Goal: Task Accomplishment & Management: Use online tool/utility

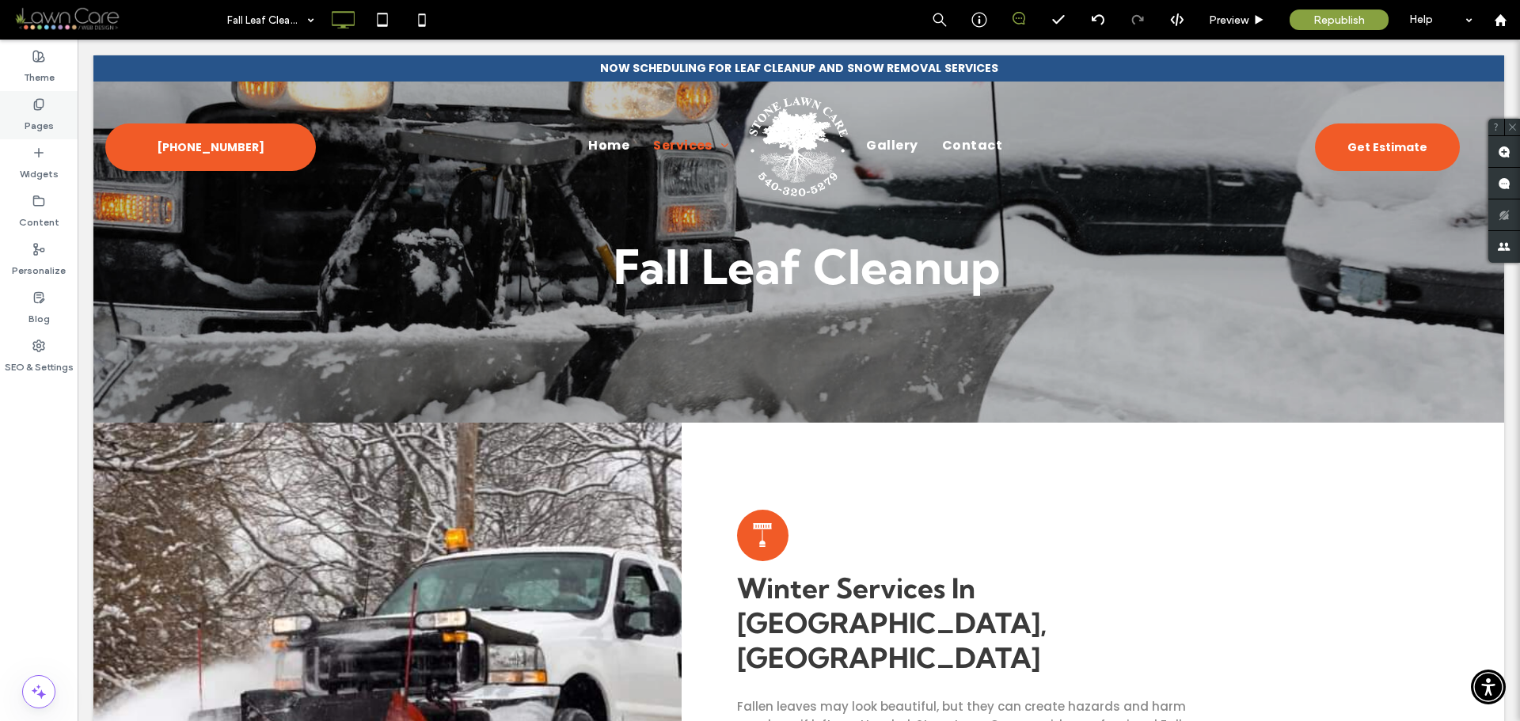
click at [36, 102] on icon at bounding box center [38, 104] width 13 height 13
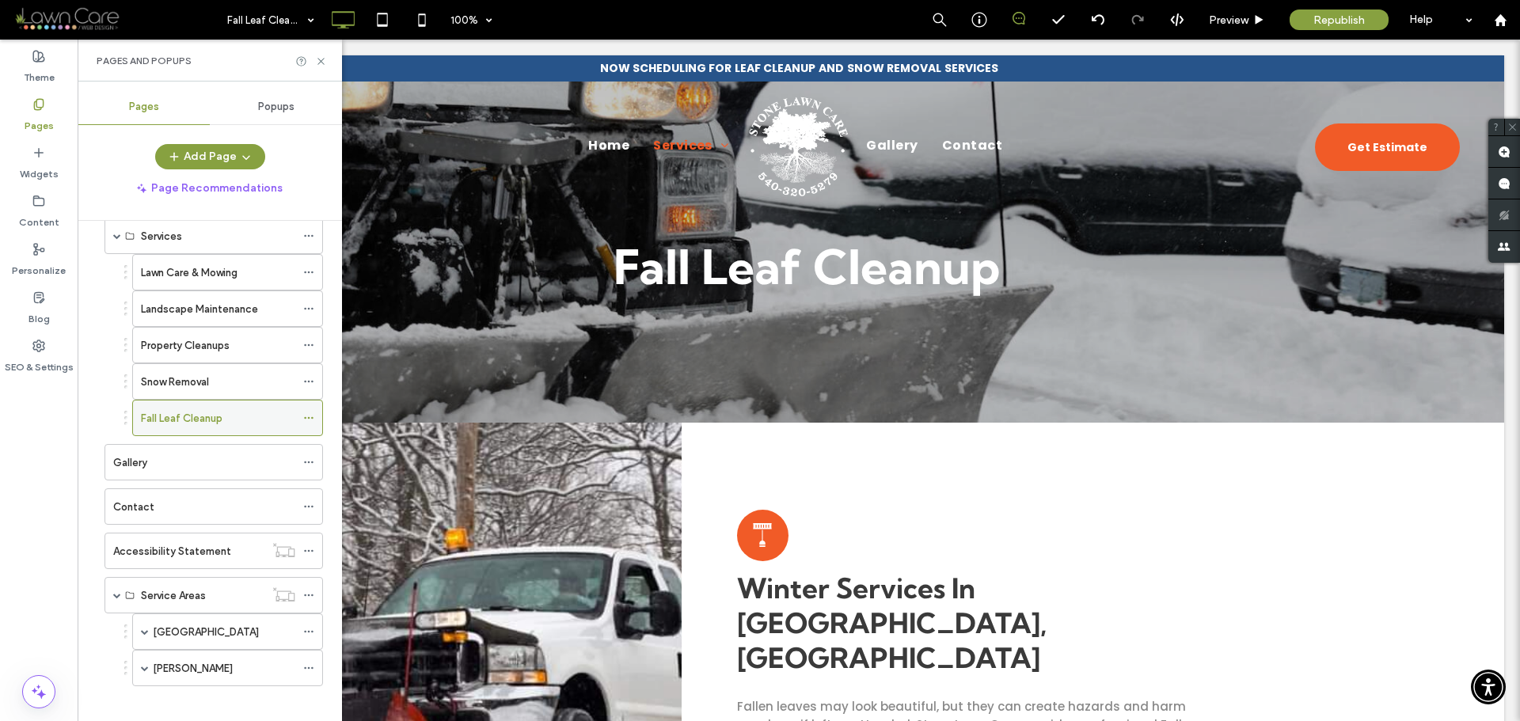
scroll to position [87, 0]
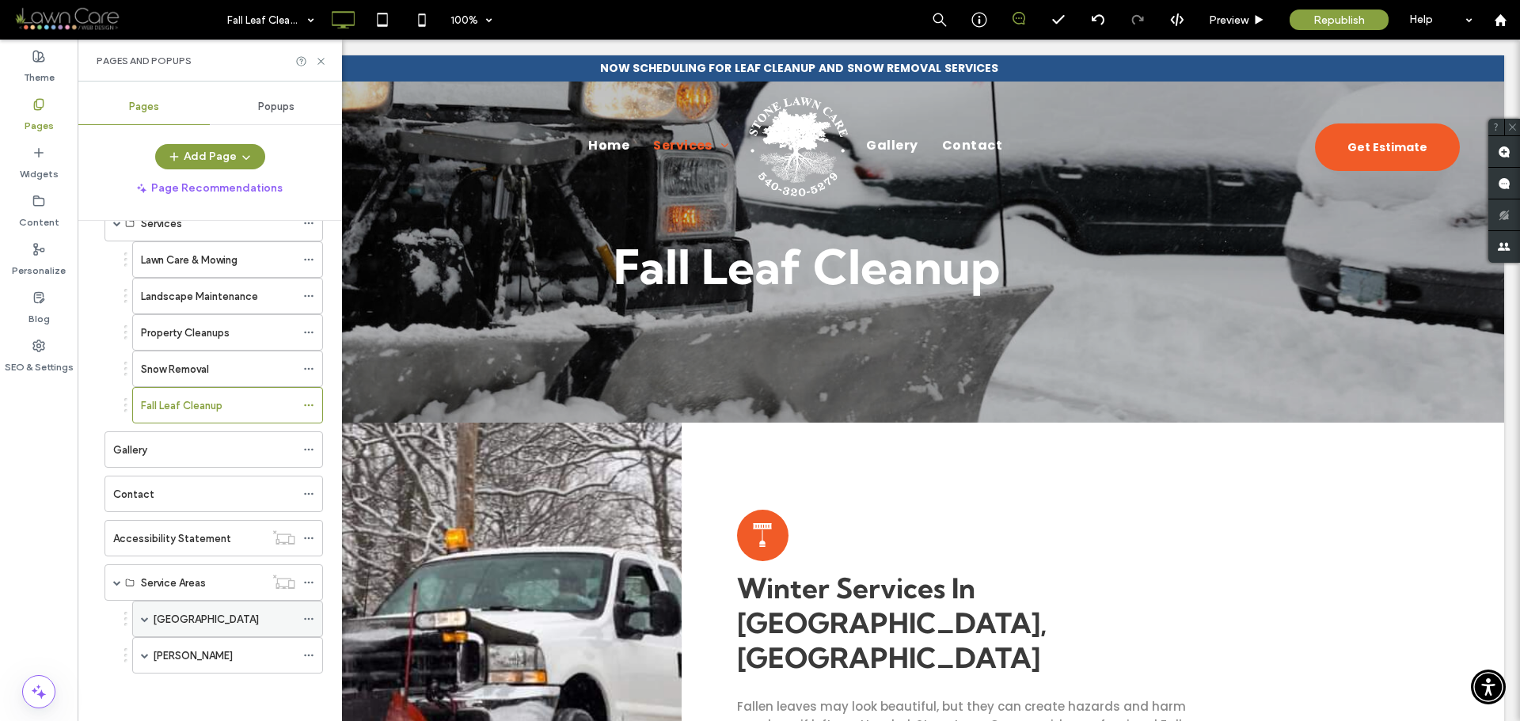
click at [144, 616] on span at bounding box center [145, 619] width 8 height 8
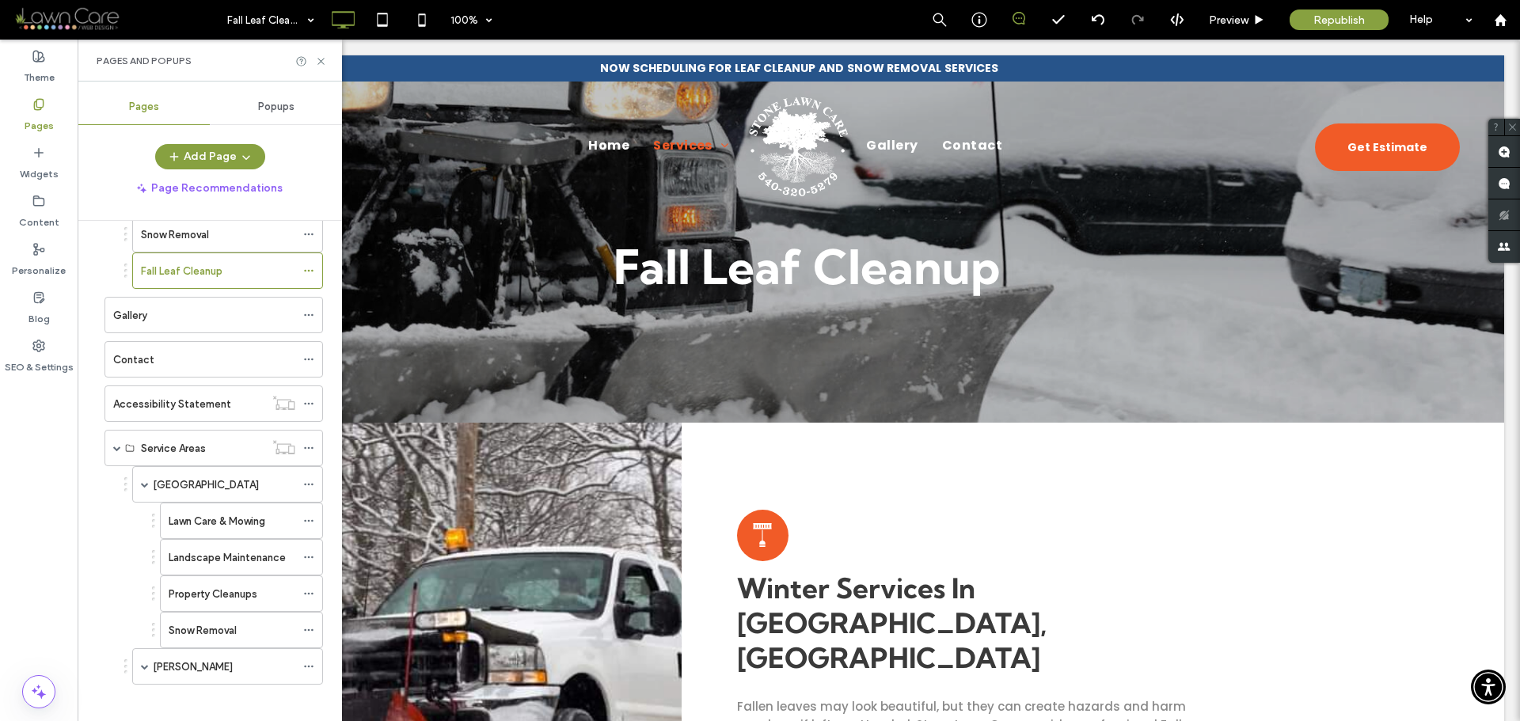
scroll to position [233, 0]
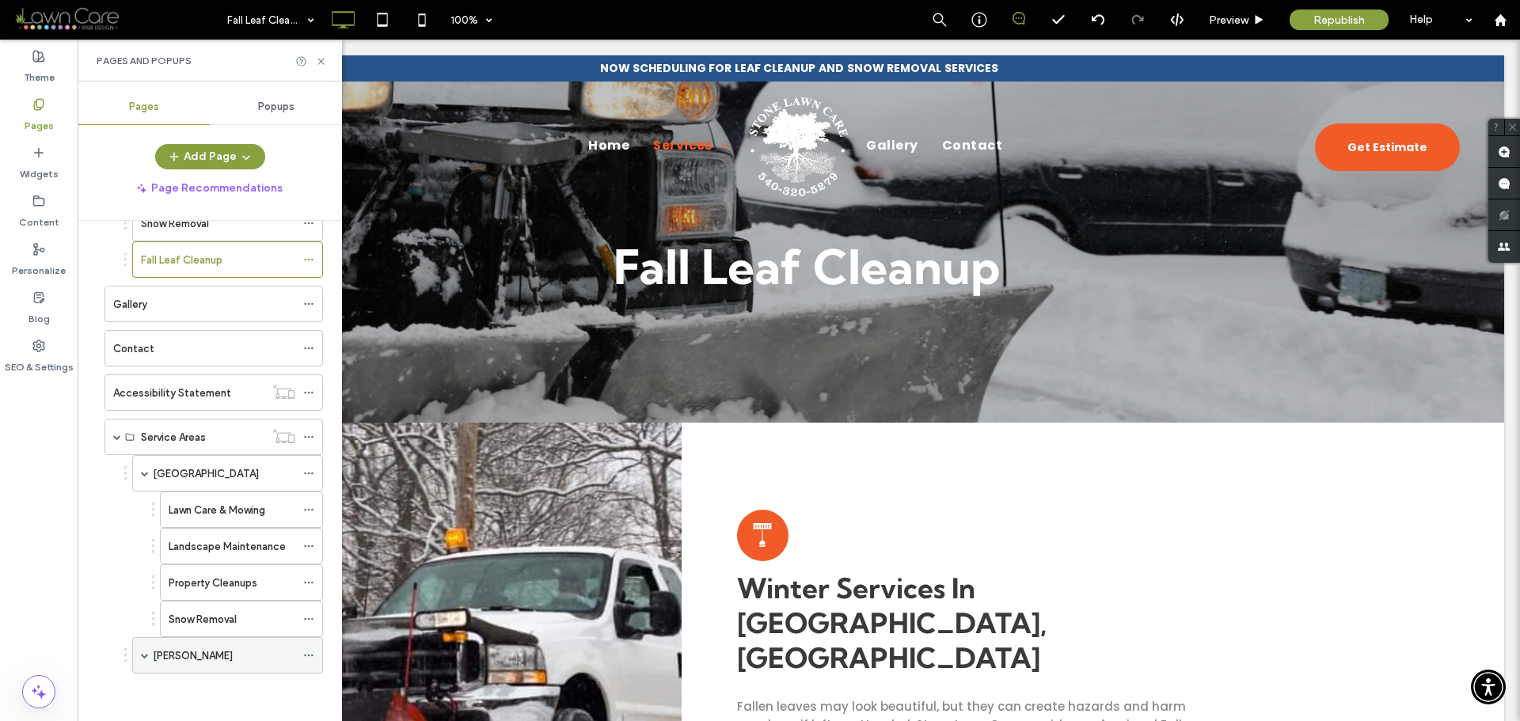
click at [143, 654] on span at bounding box center [145, 655] width 8 height 8
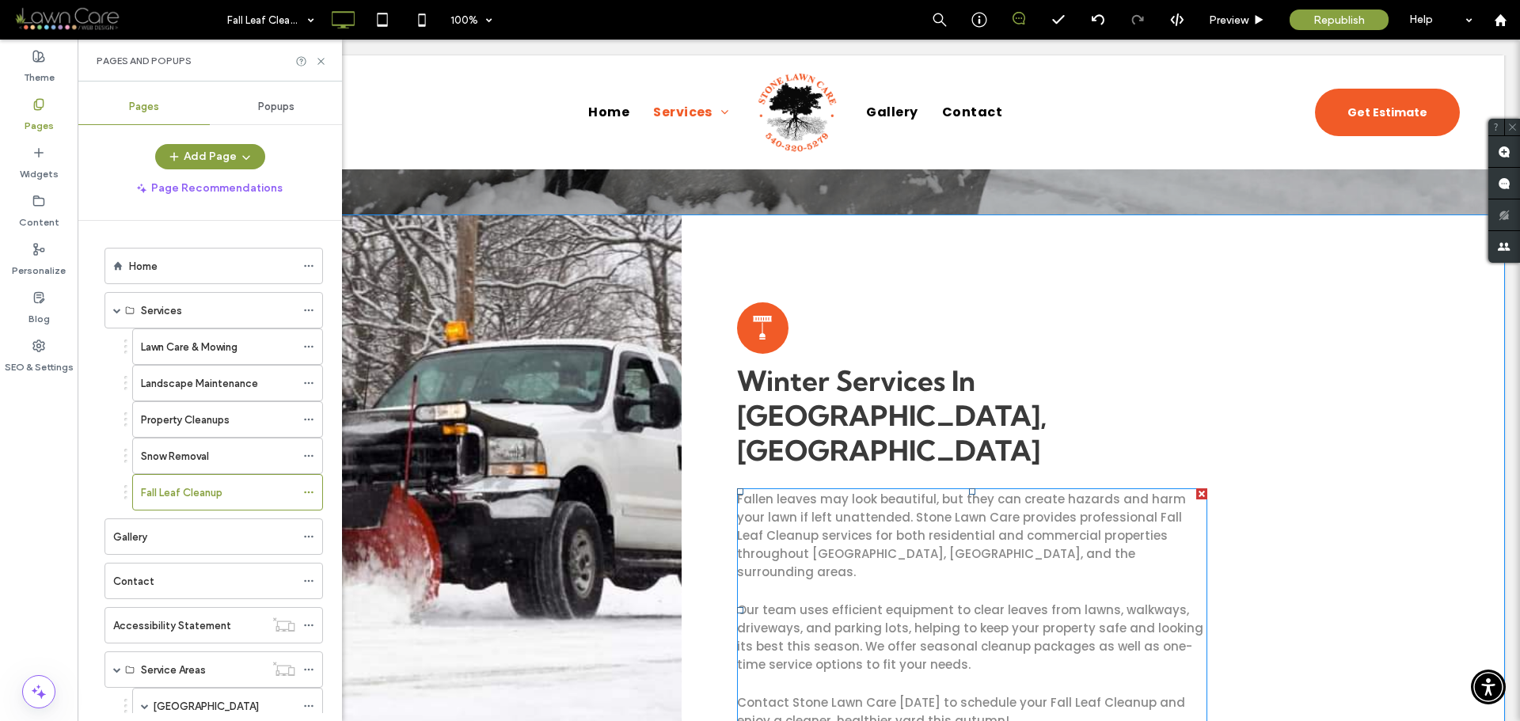
scroll to position [237, 0]
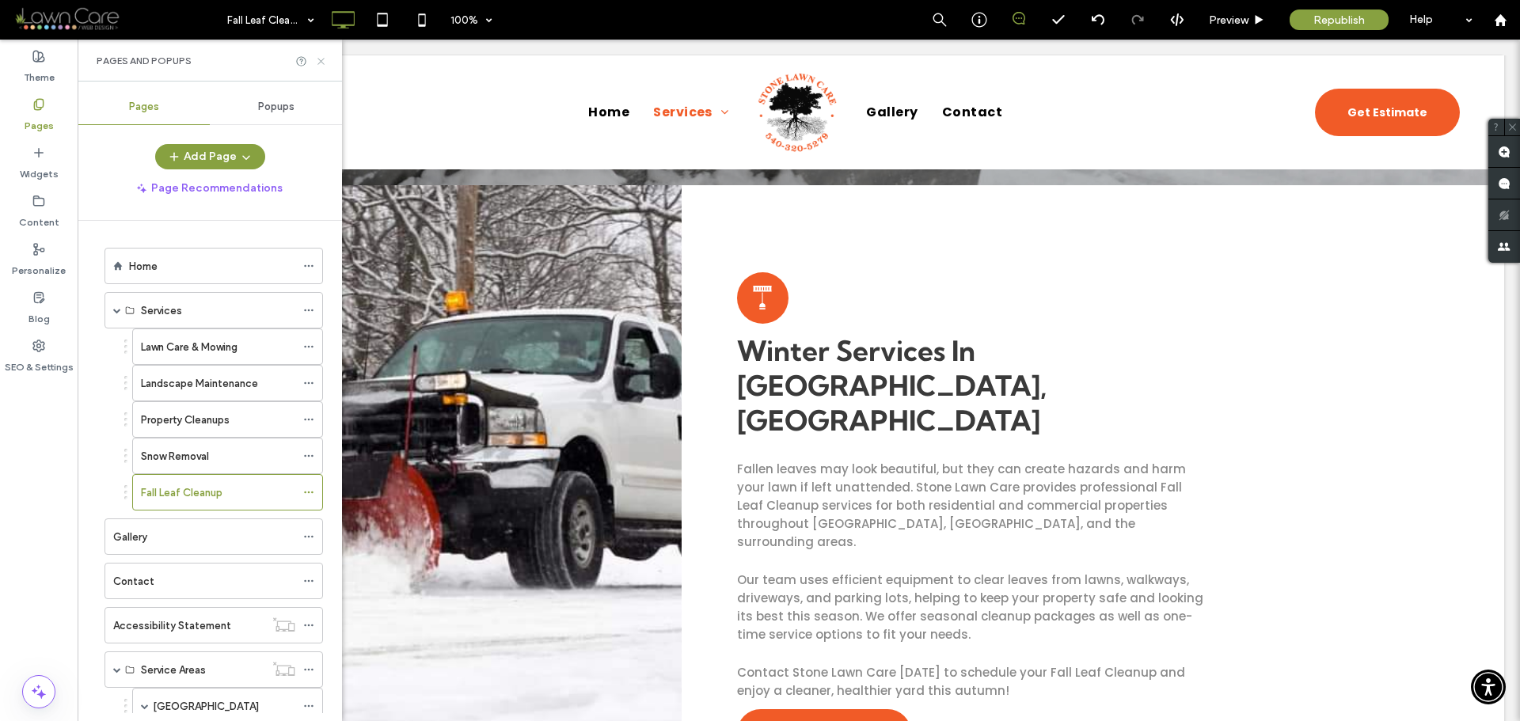
click at [318, 59] on icon at bounding box center [321, 61] width 12 height 12
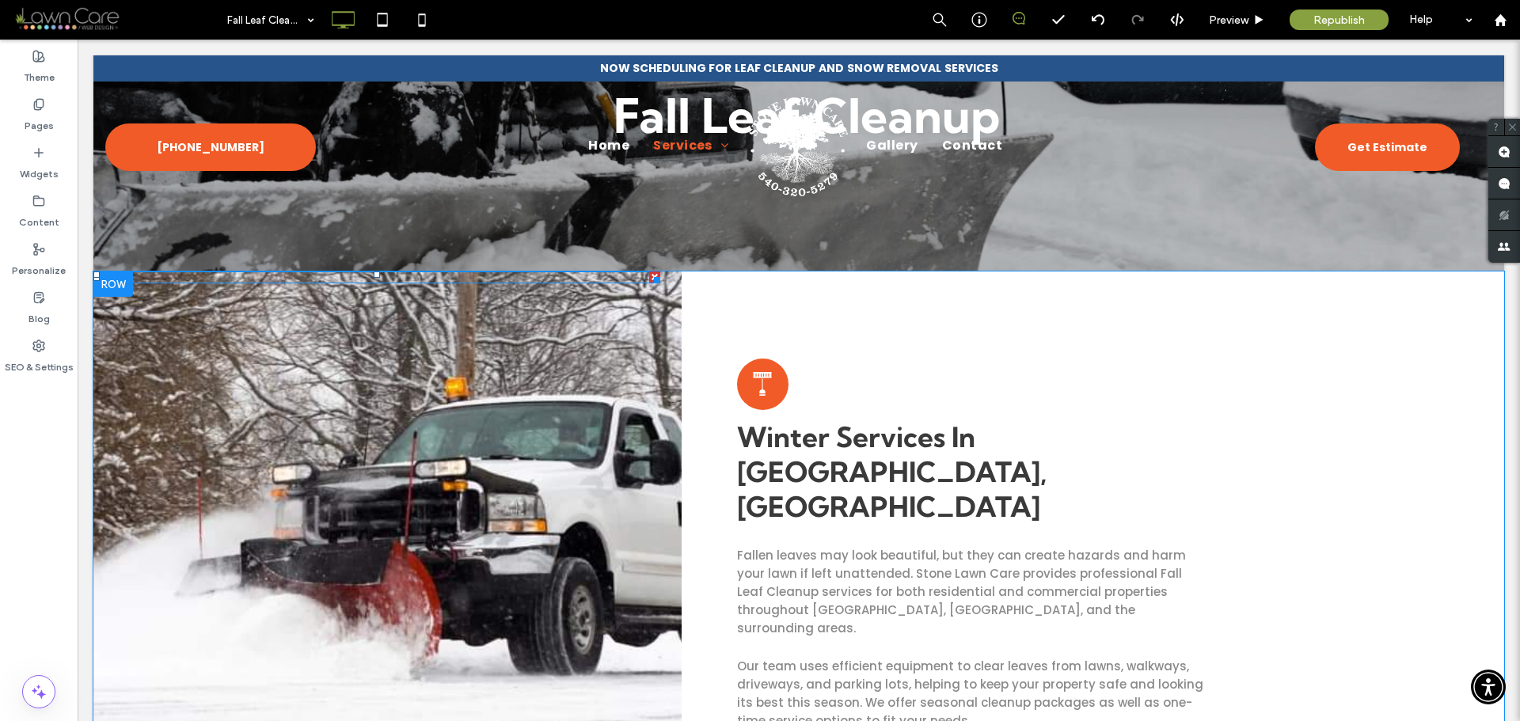
scroll to position [0, 0]
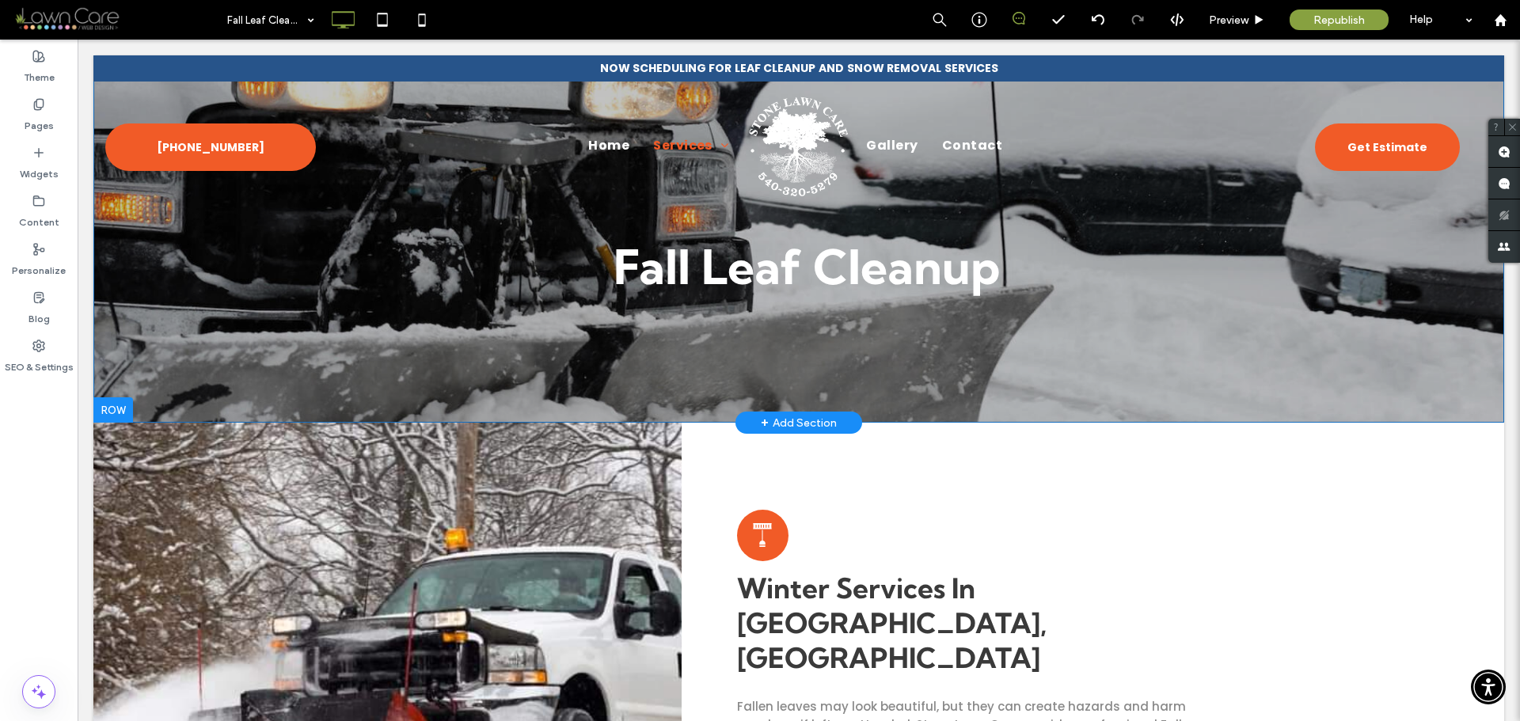
click at [208, 308] on div "Fall Leaf Cleanup Click To Paste Row + Add Section" at bounding box center [798, 238] width 1411 height 367
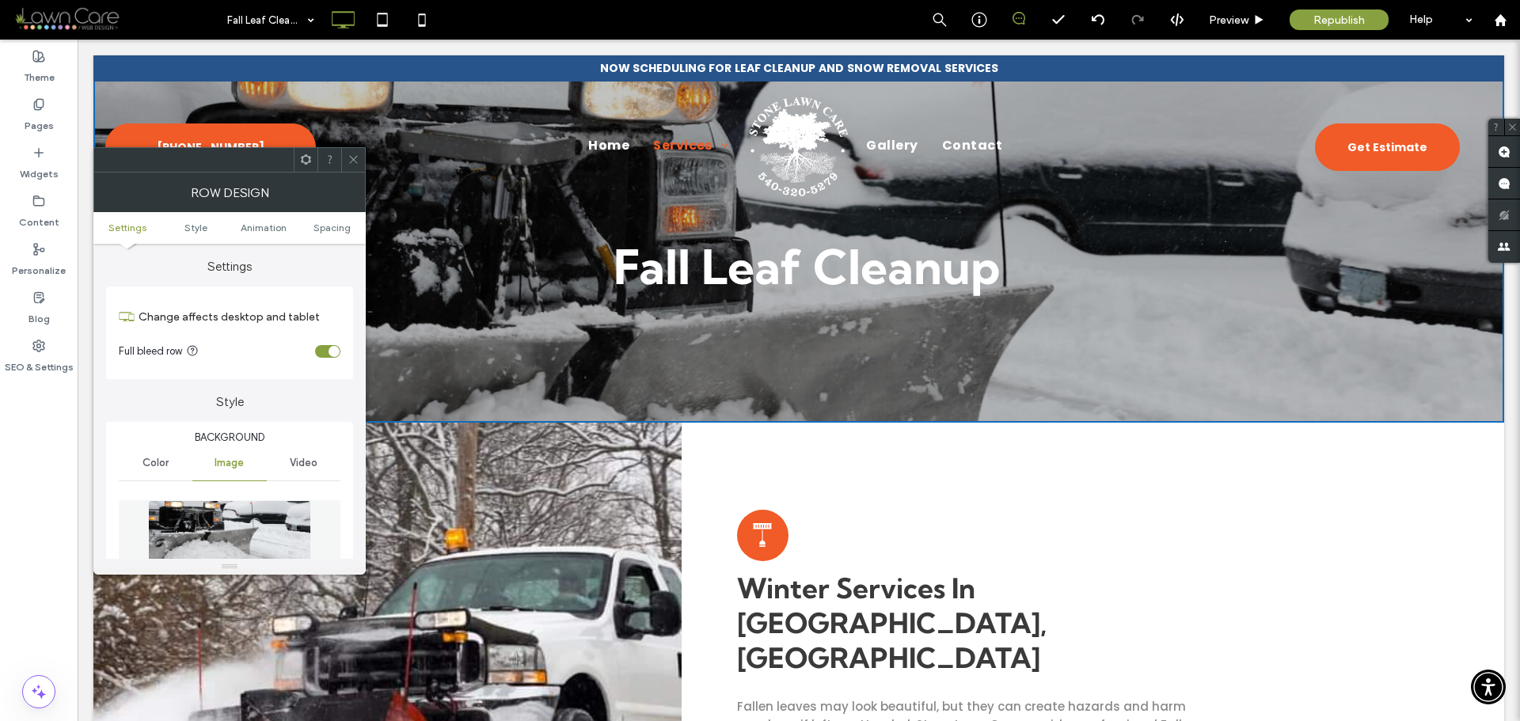
click at [246, 518] on img at bounding box center [229, 554] width 163 height 109
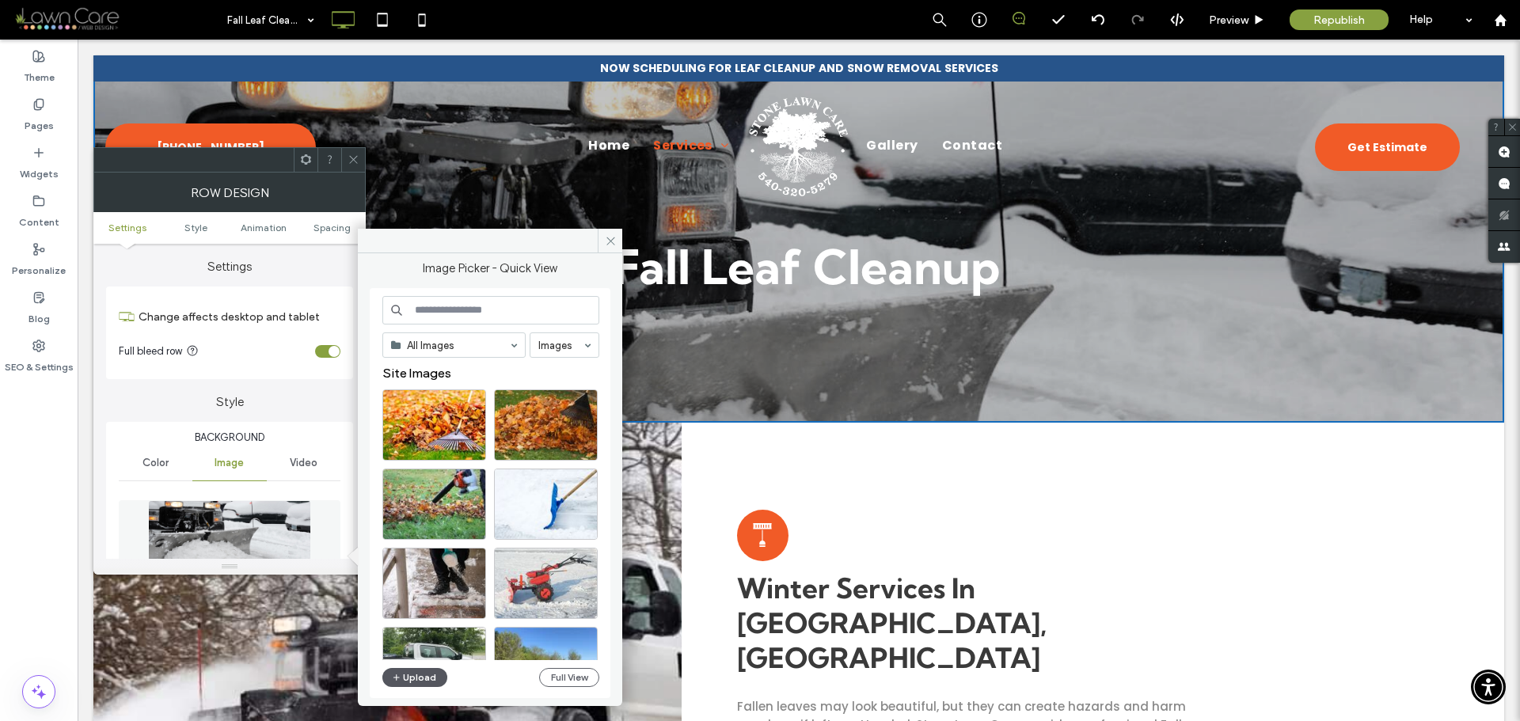
click at [425, 674] on button "Upload" at bounding box center [414, 677] width 65 height 19
click at [407, 682] on button "Upload" at bounding box center [414, 677] width 65 height 19
click at [417, 684] on button "Upload" at bounding box center [414, 677] width 65 height 19
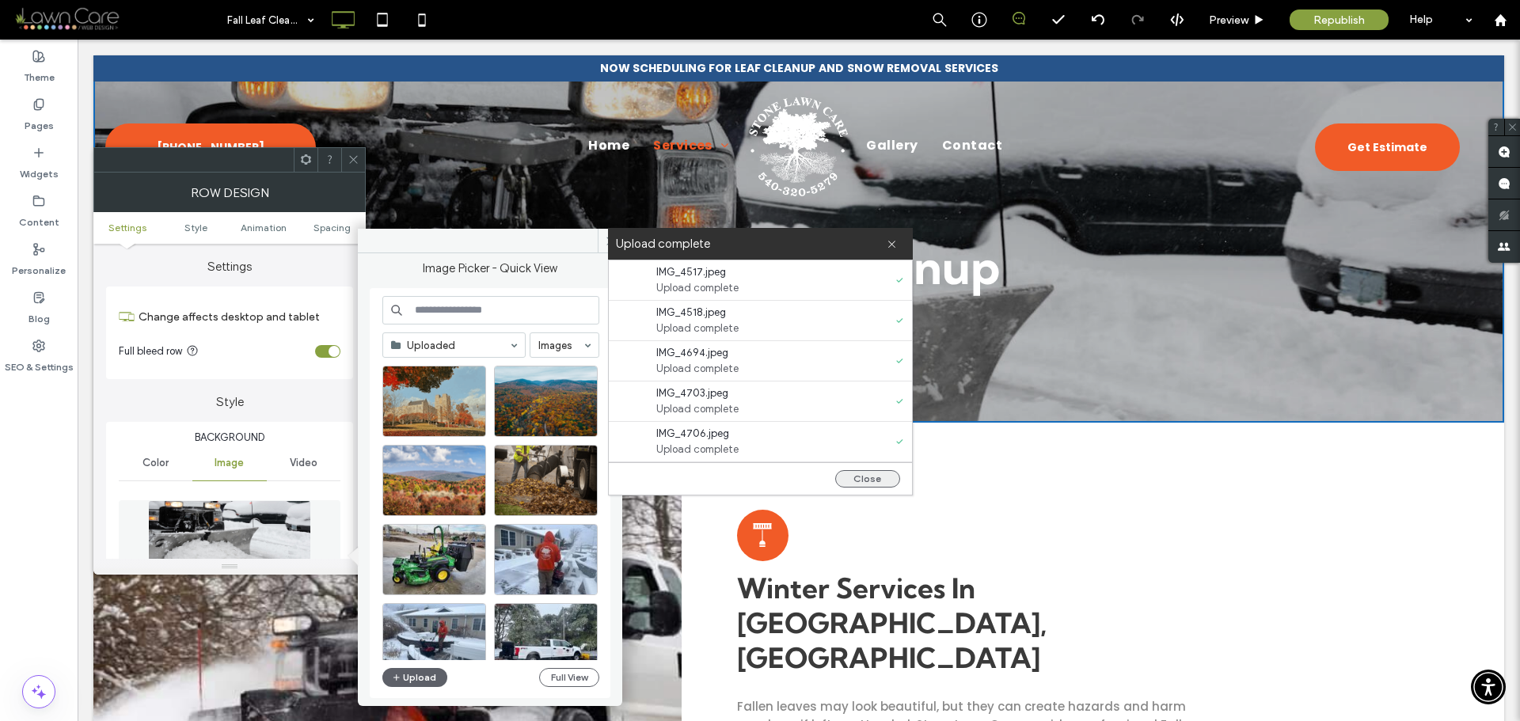
click at [859, 481] on button "Close" at bounding box center [867, 478] width 65 height 17
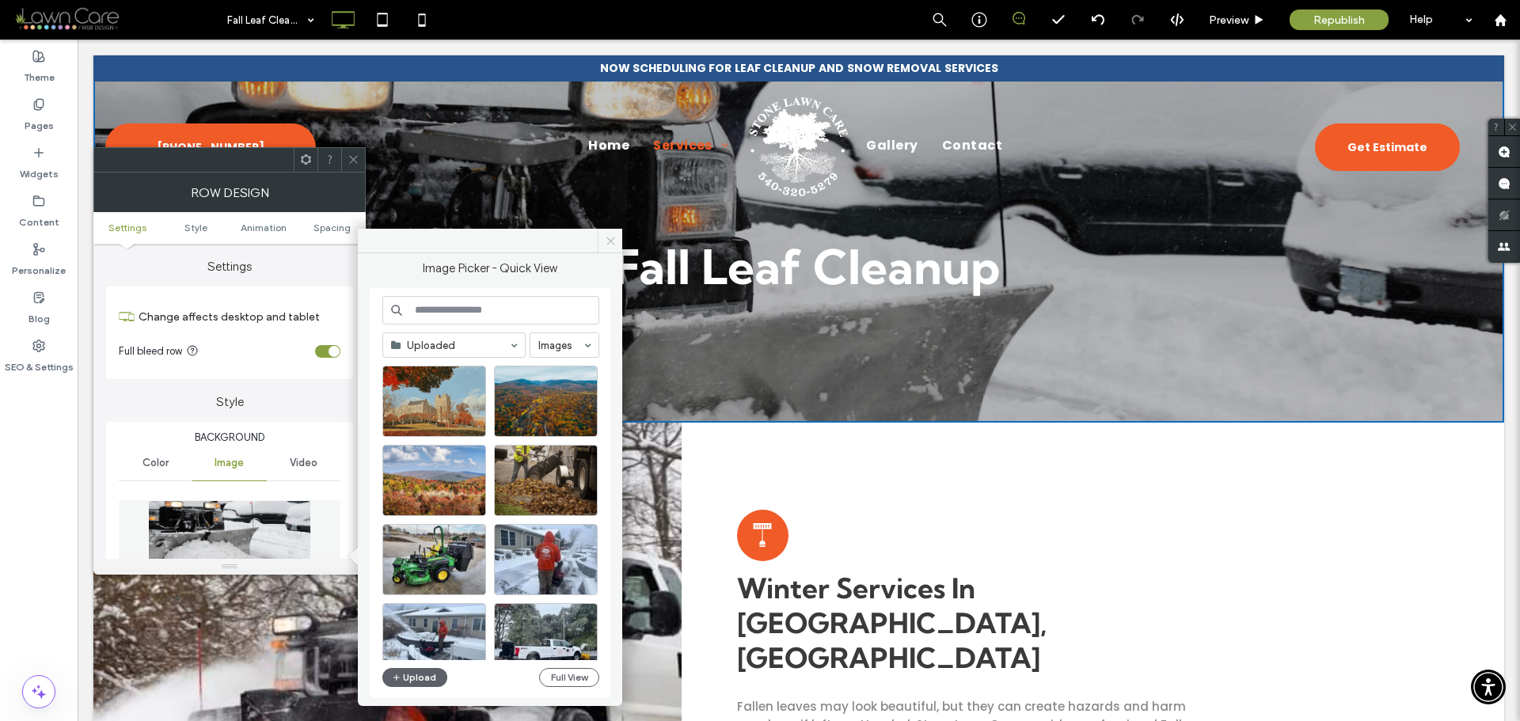
click at [613, 245] on icon at bounding box center [611, 241] width 12 height 12
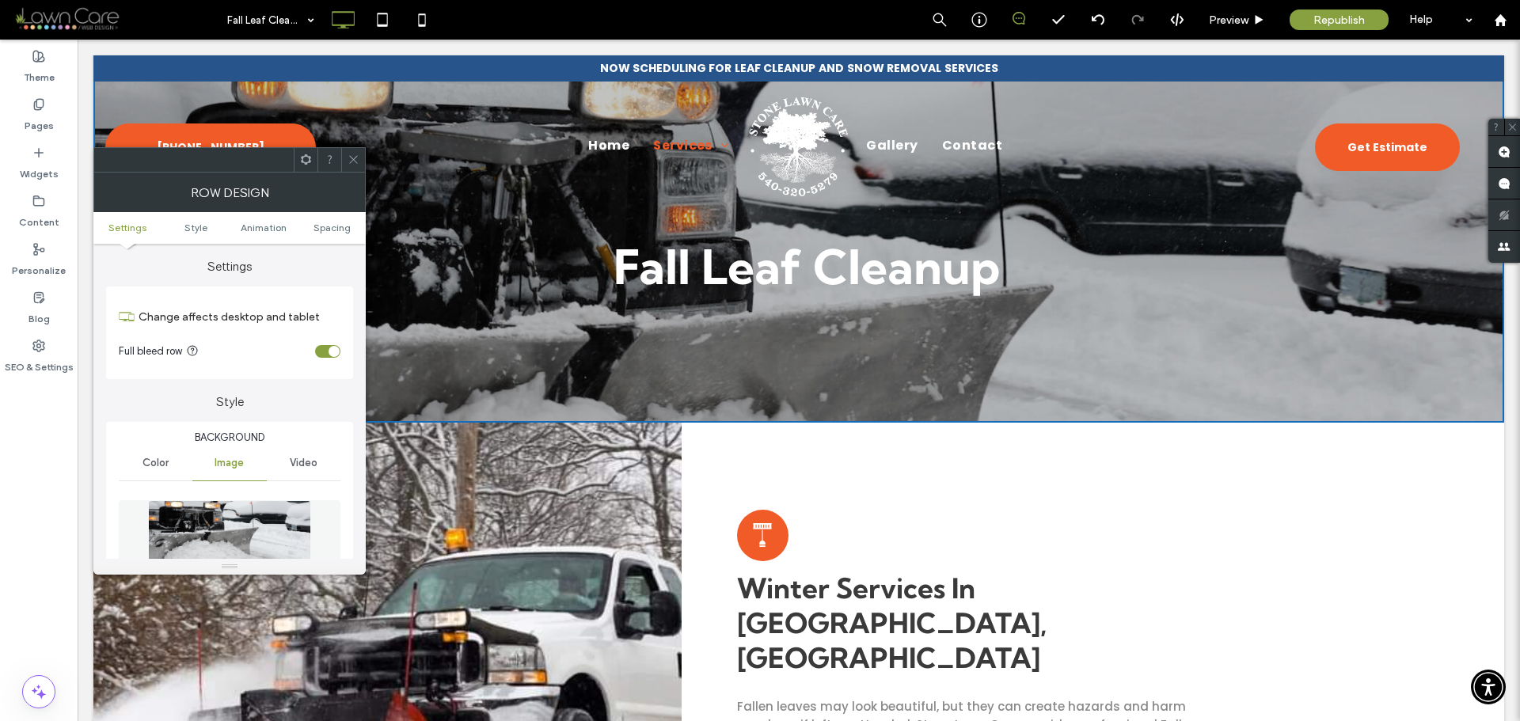
click at [244, 522] on img at bounding box center [229, 554] width 163 height 109
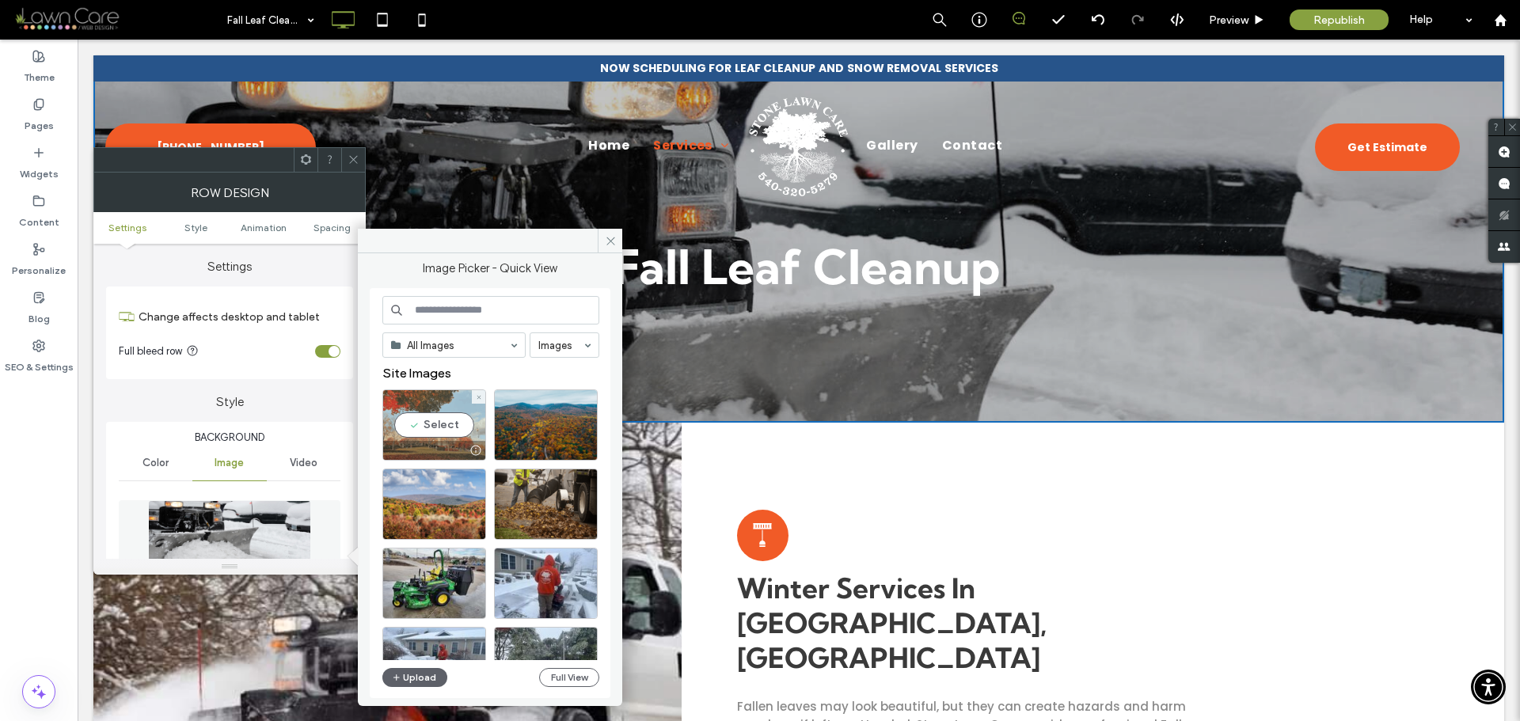
click at [437, 422] on div "Select" at bounding box center [434, 424] width 104 height 71
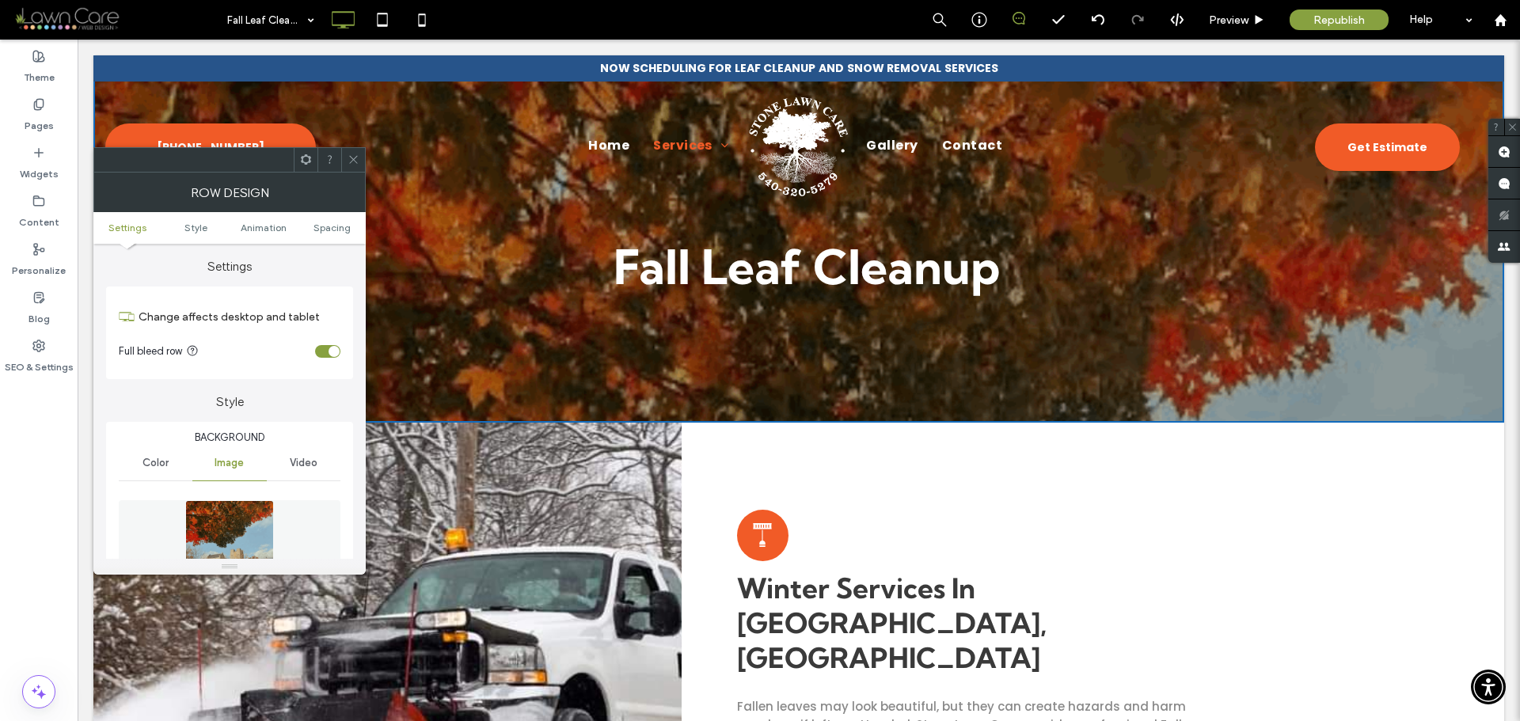
click at [276, 509] on figure at bounding box center [230, 554] width 222 height 109
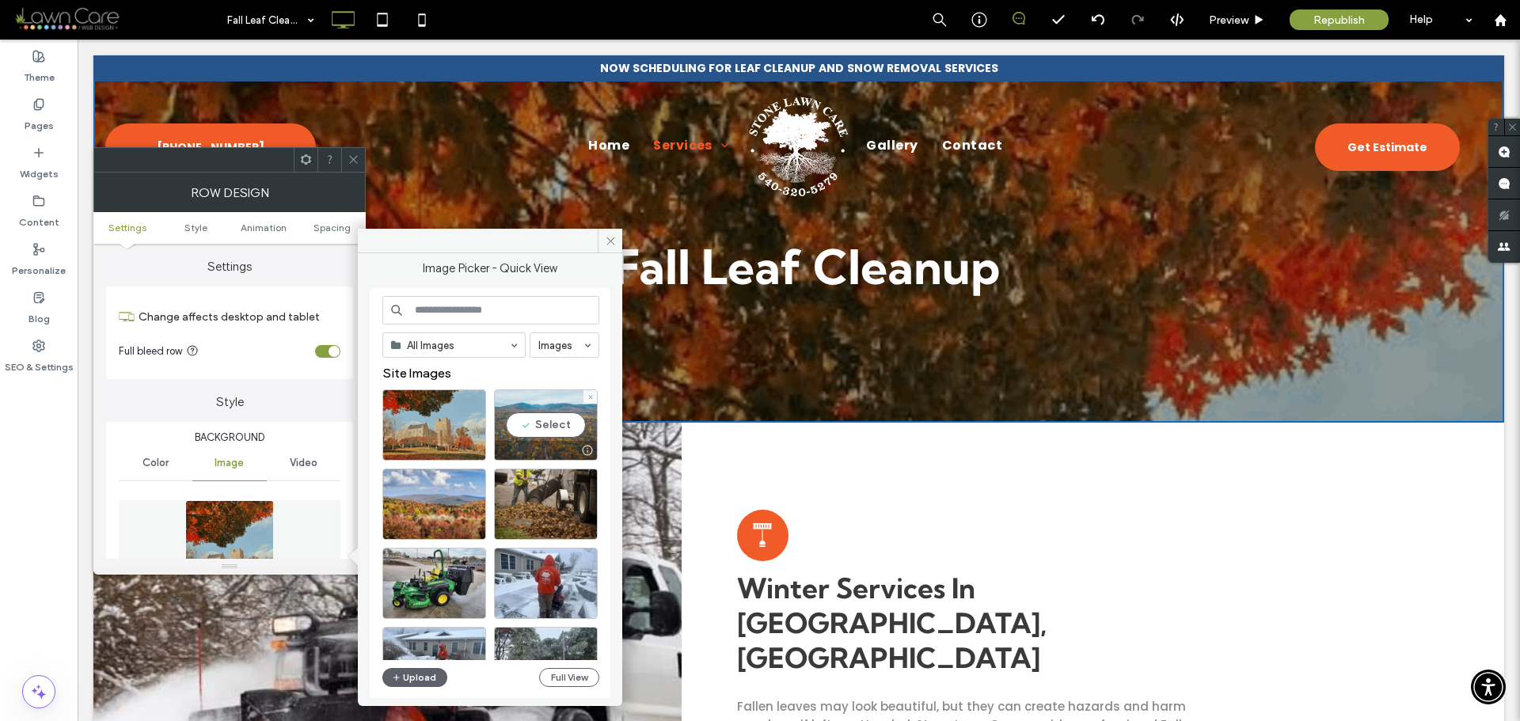
click at [545, 428] on div "Select" at bounding box center [546, 424] width 104 height 71
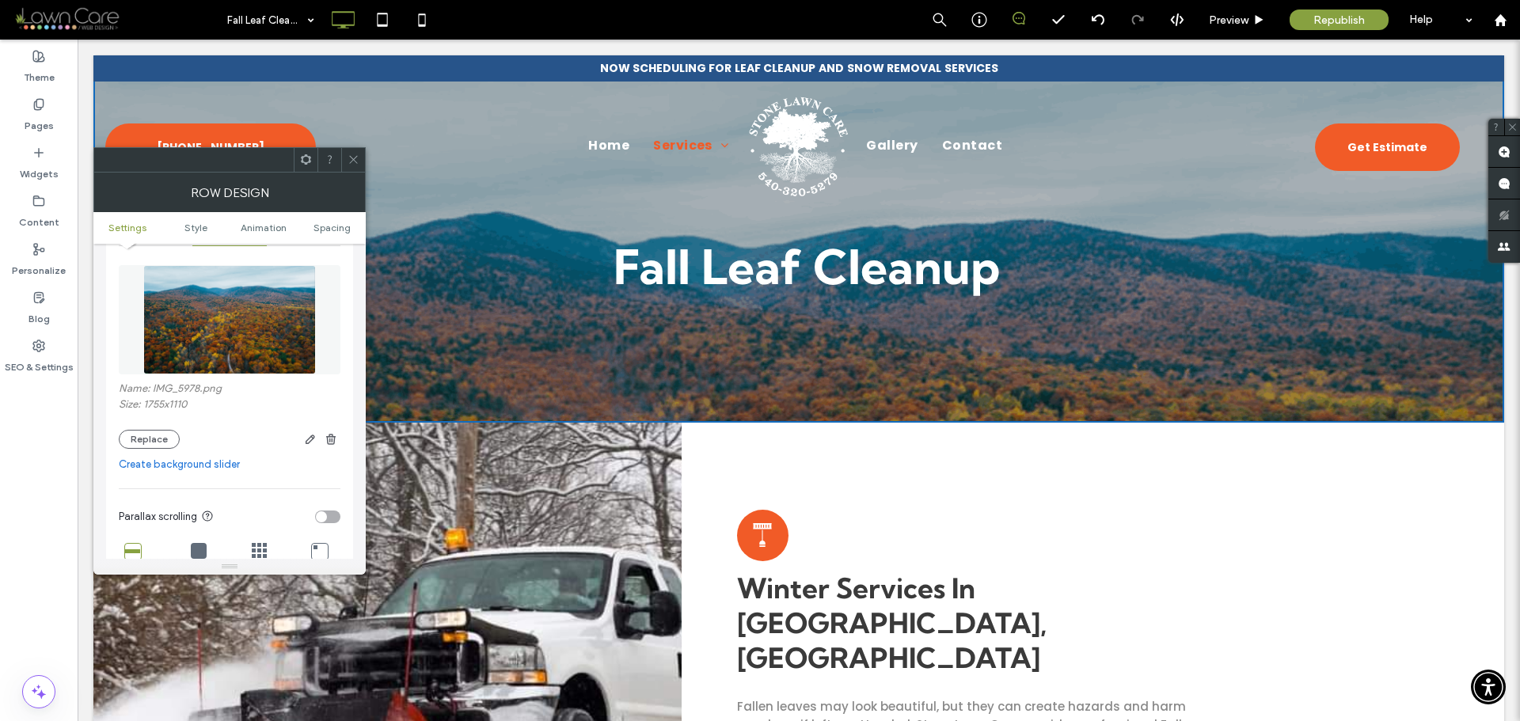
scroll to position [237, 0]
click at [354, 157] on icon at bounding box center [354, 160] width 12 height 12
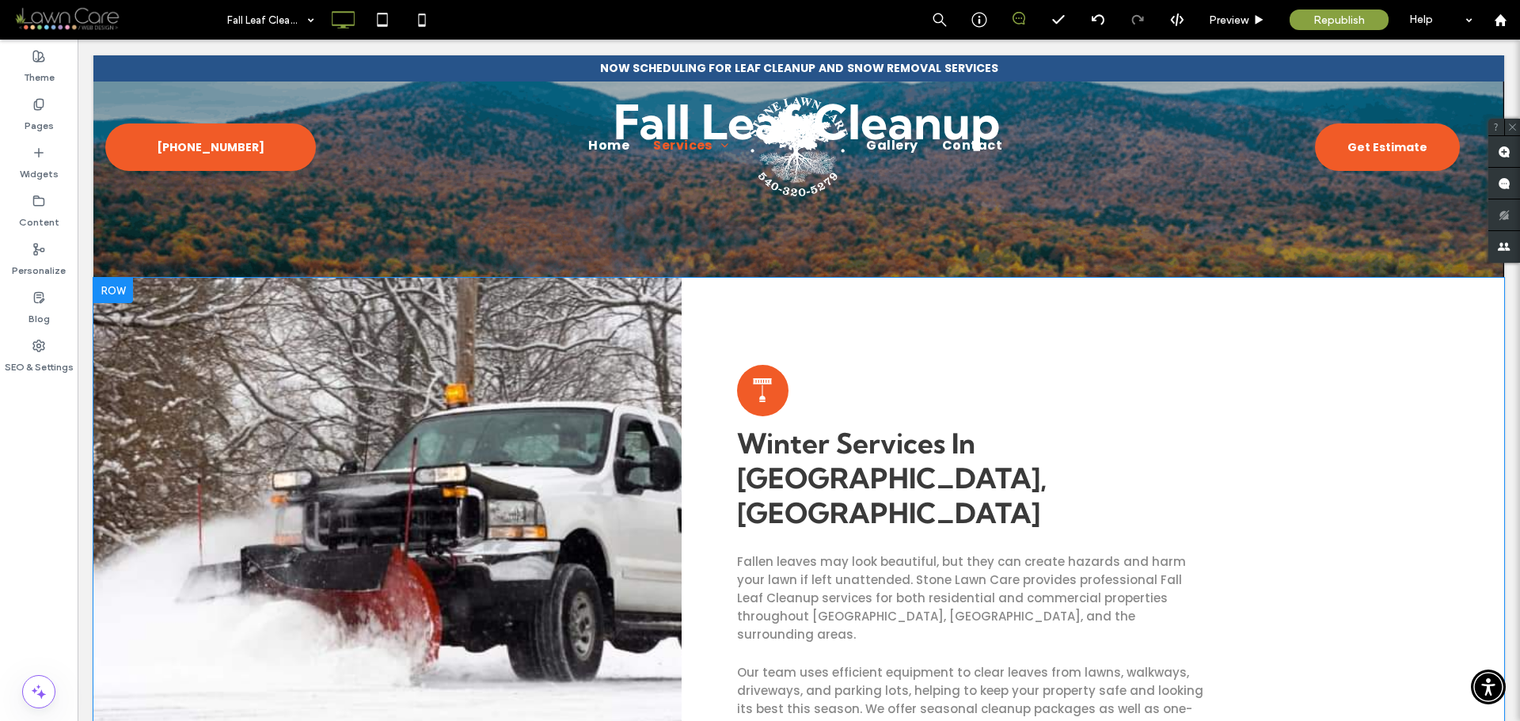
scroll to position [158, 0]
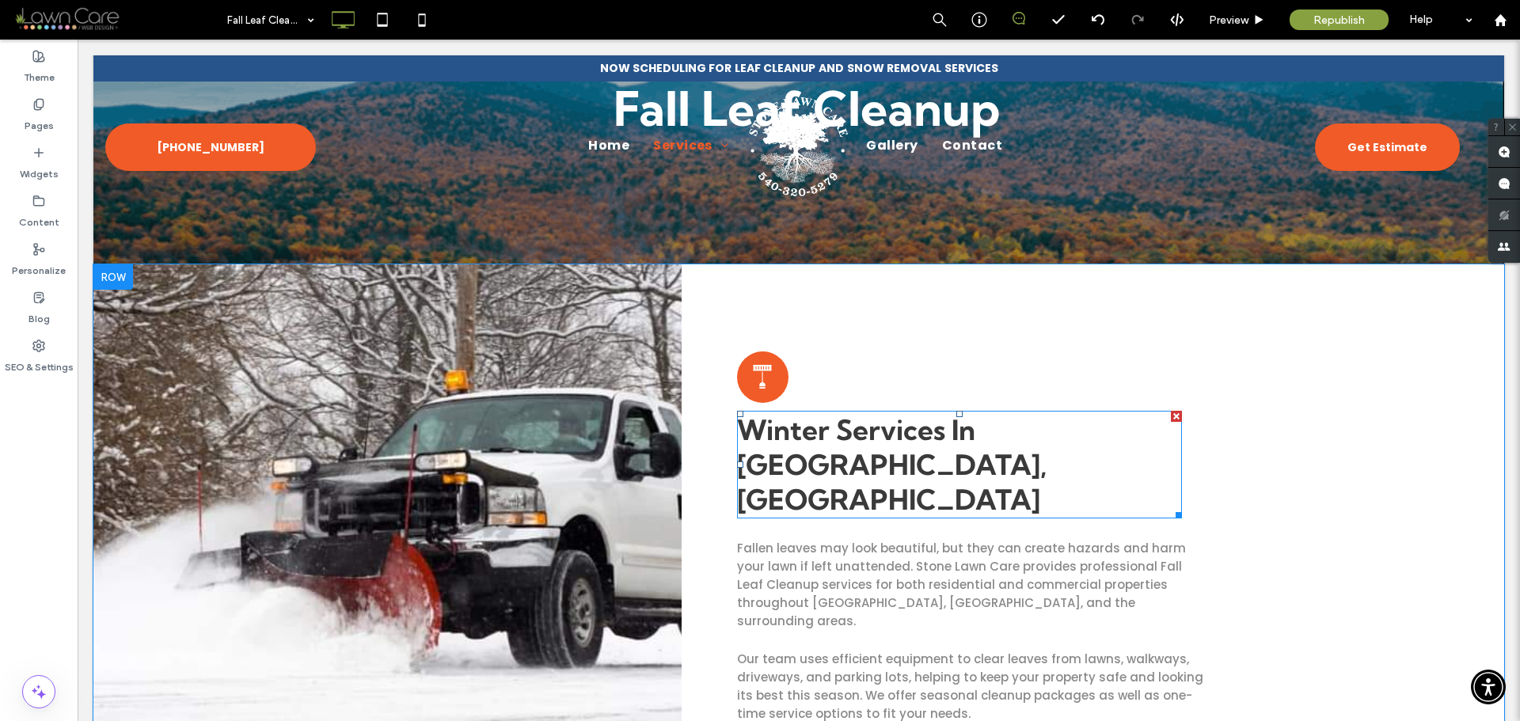
click at [865, 425] on span "Winter Services In [GEOGRAPHIC_DATA], [GEOGRAPHIC_DATA]" at bounding box center [892, 464] width 310 height 104
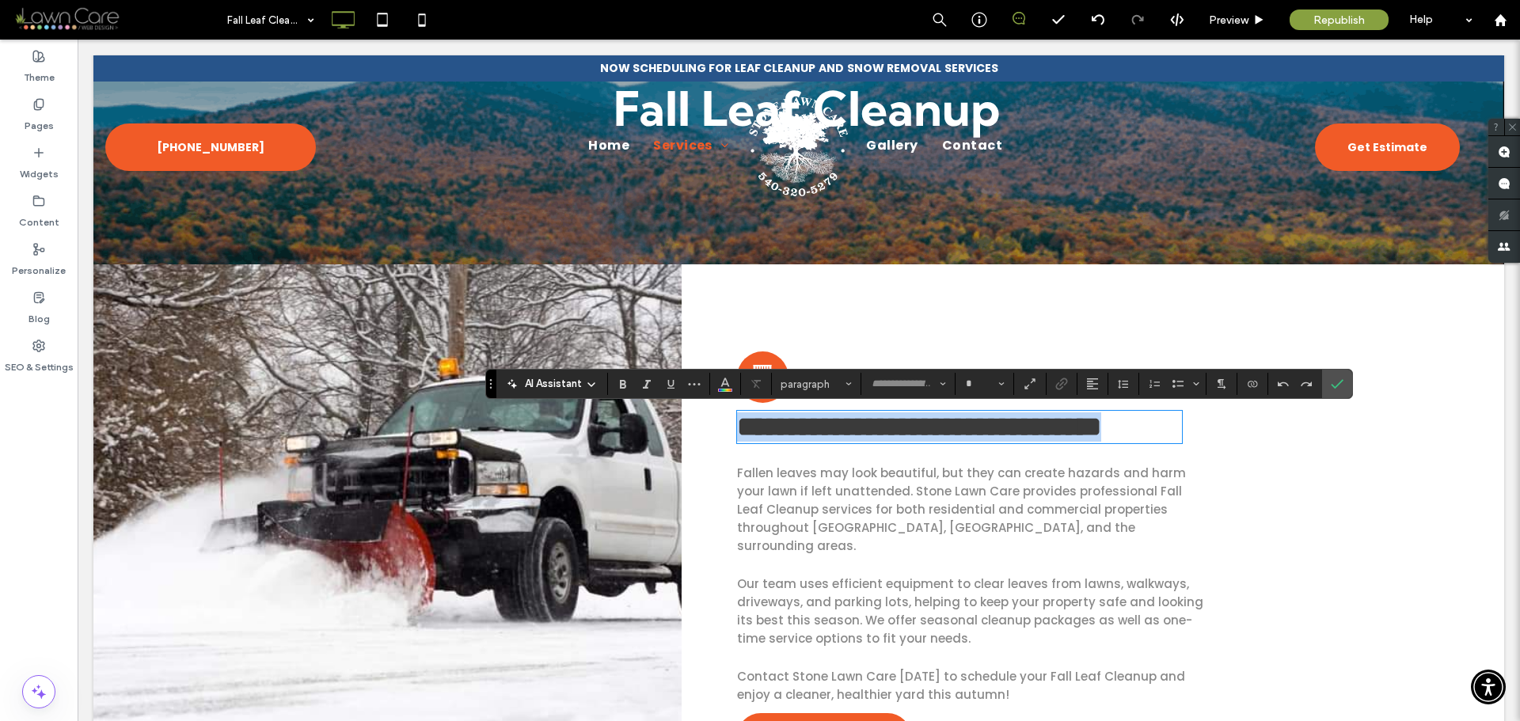
type input "**********"
type input "**"
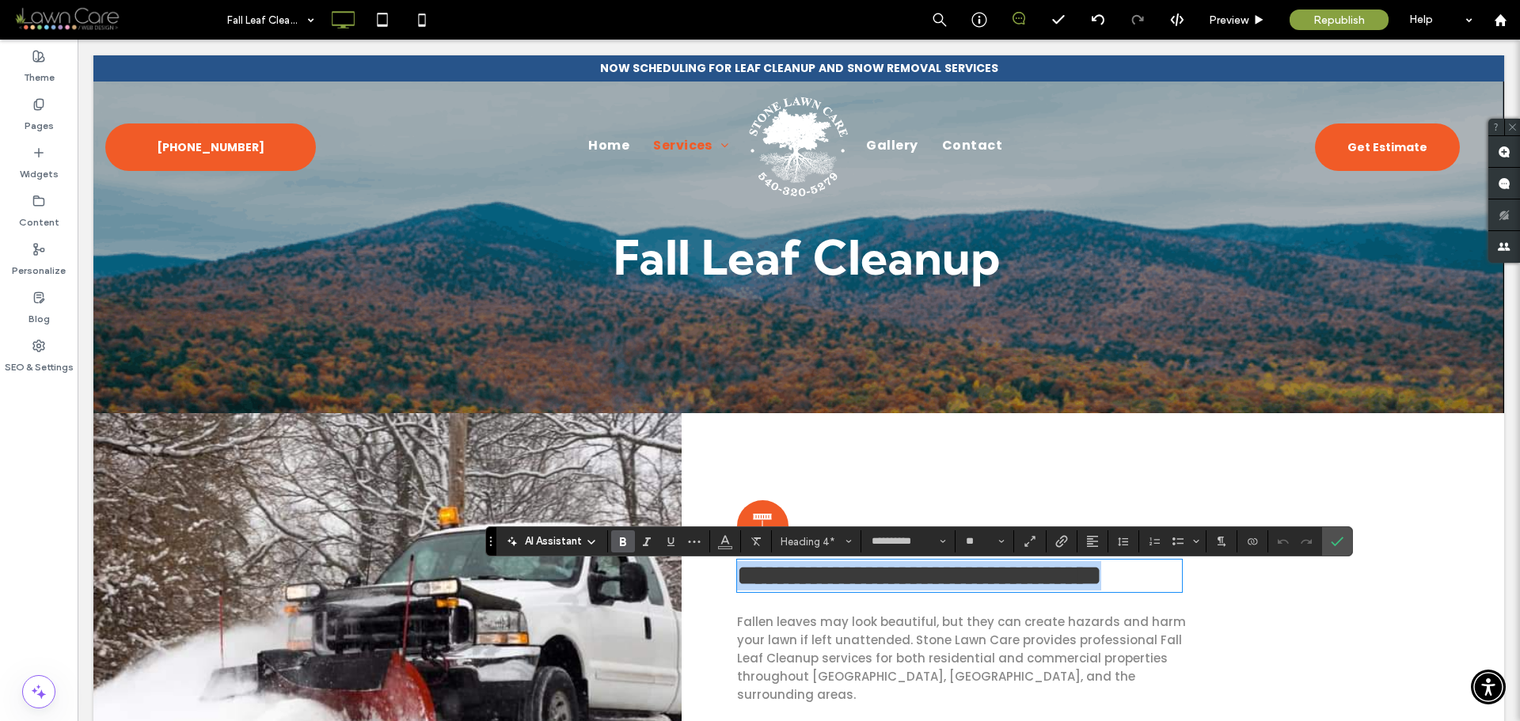
scroll to position [0, 0]
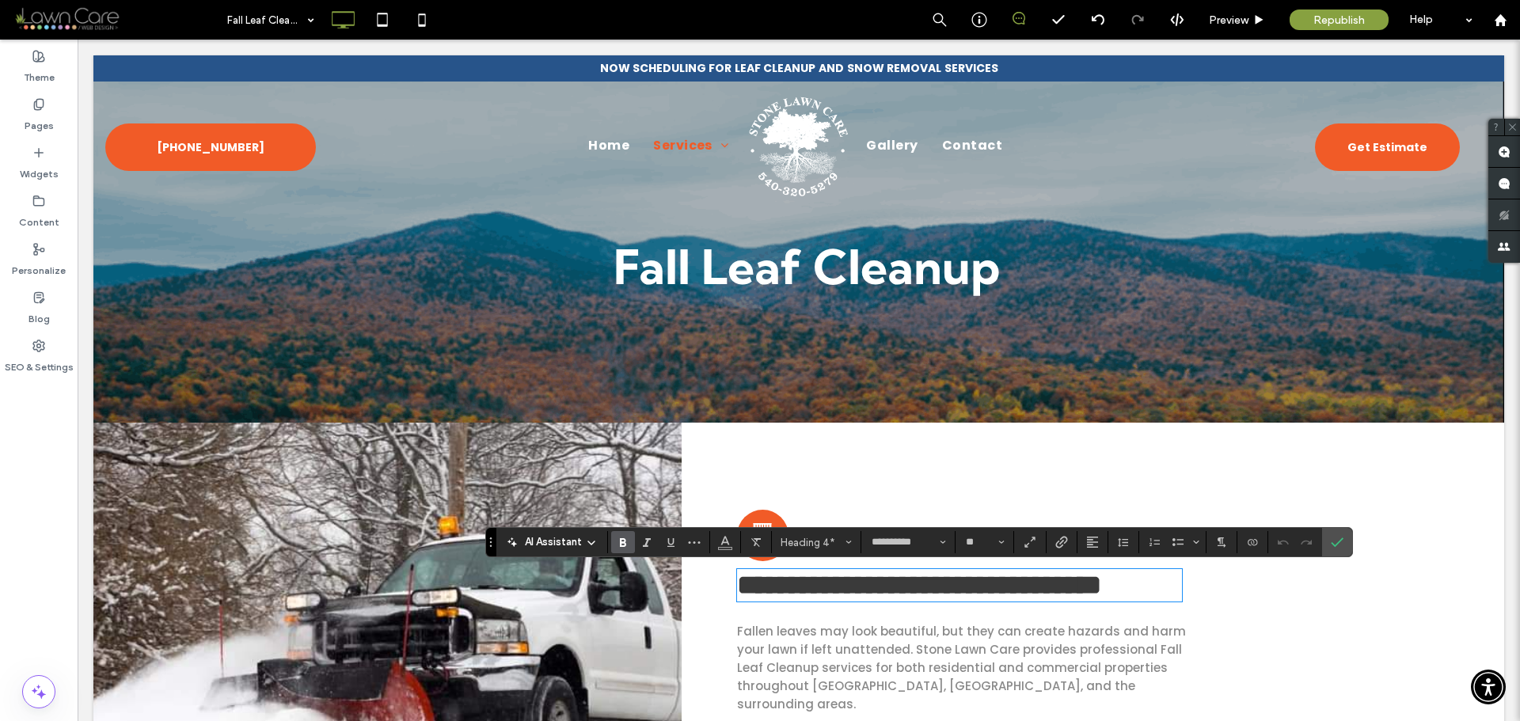
click at [733, 271] on strong "Fall Leaf Cleanup" at bounding box center [806, 266] width 386 height 59
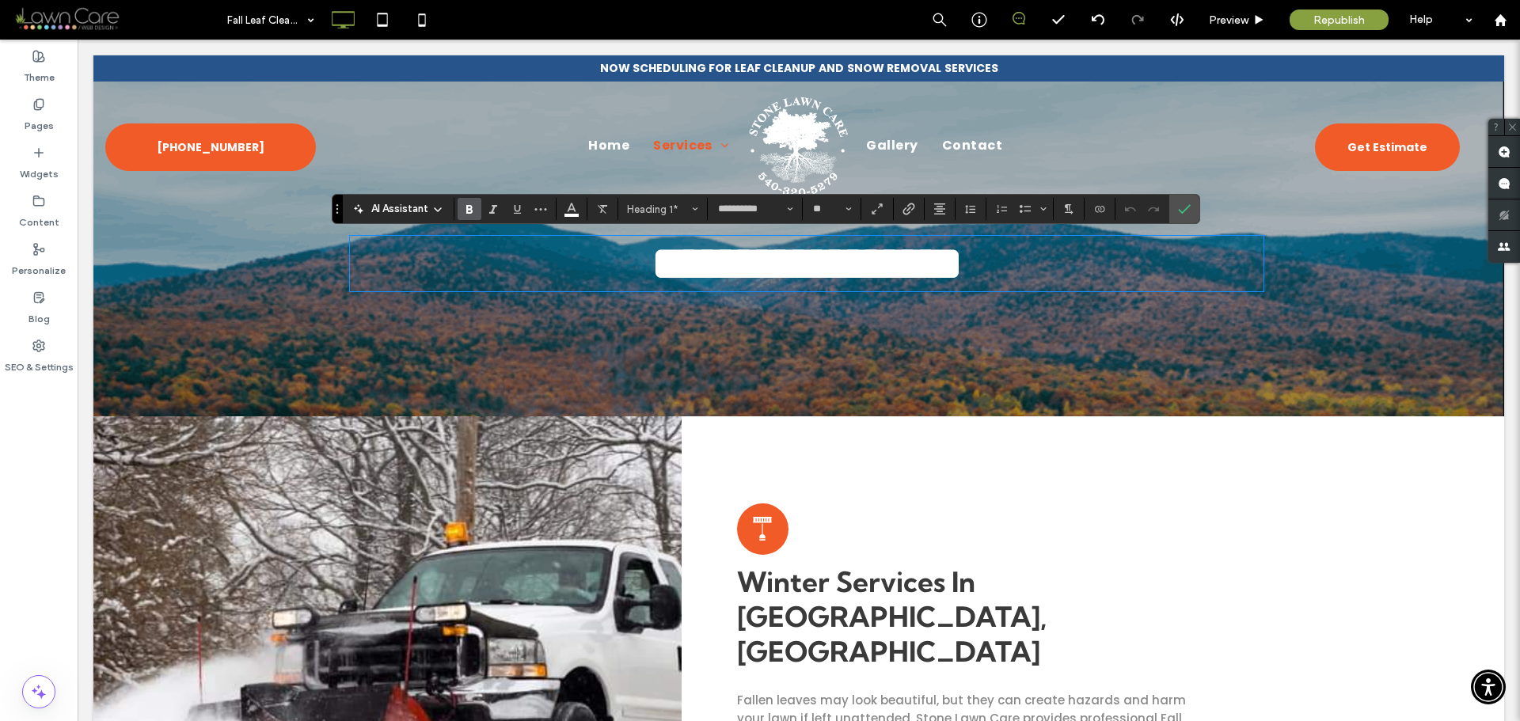
click at [890, 587] on strong "Winter Services In [GEOGRAPHIC_DATA], [GEOGRAPHIC_DATA]" at bounding box center [892, 616] width 310 height 104
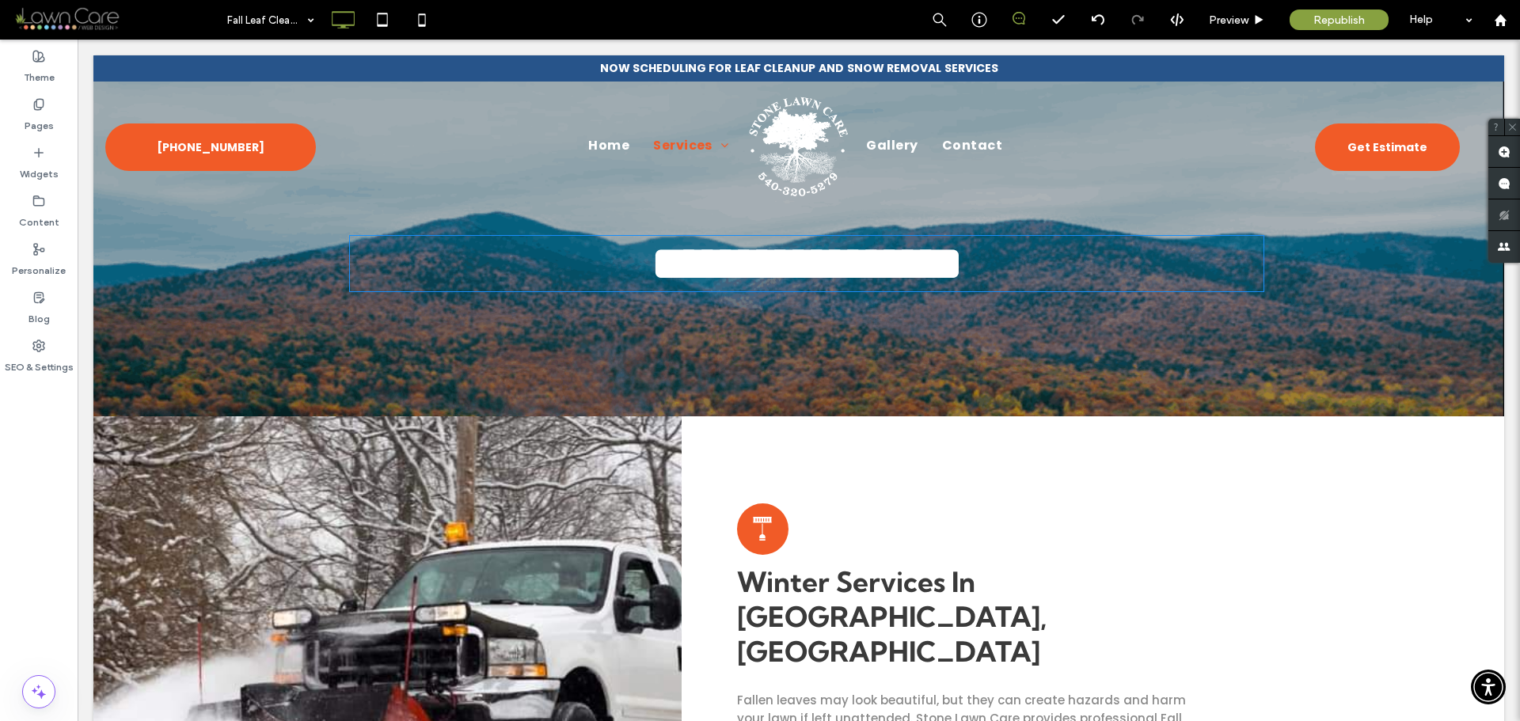
click at [890, 587] on strong "Winter Services In [GEOGRAPHIC_DATA], [GEOGRAPHIC_DATA]" at bounding box center [892, 616] width 310 height 104
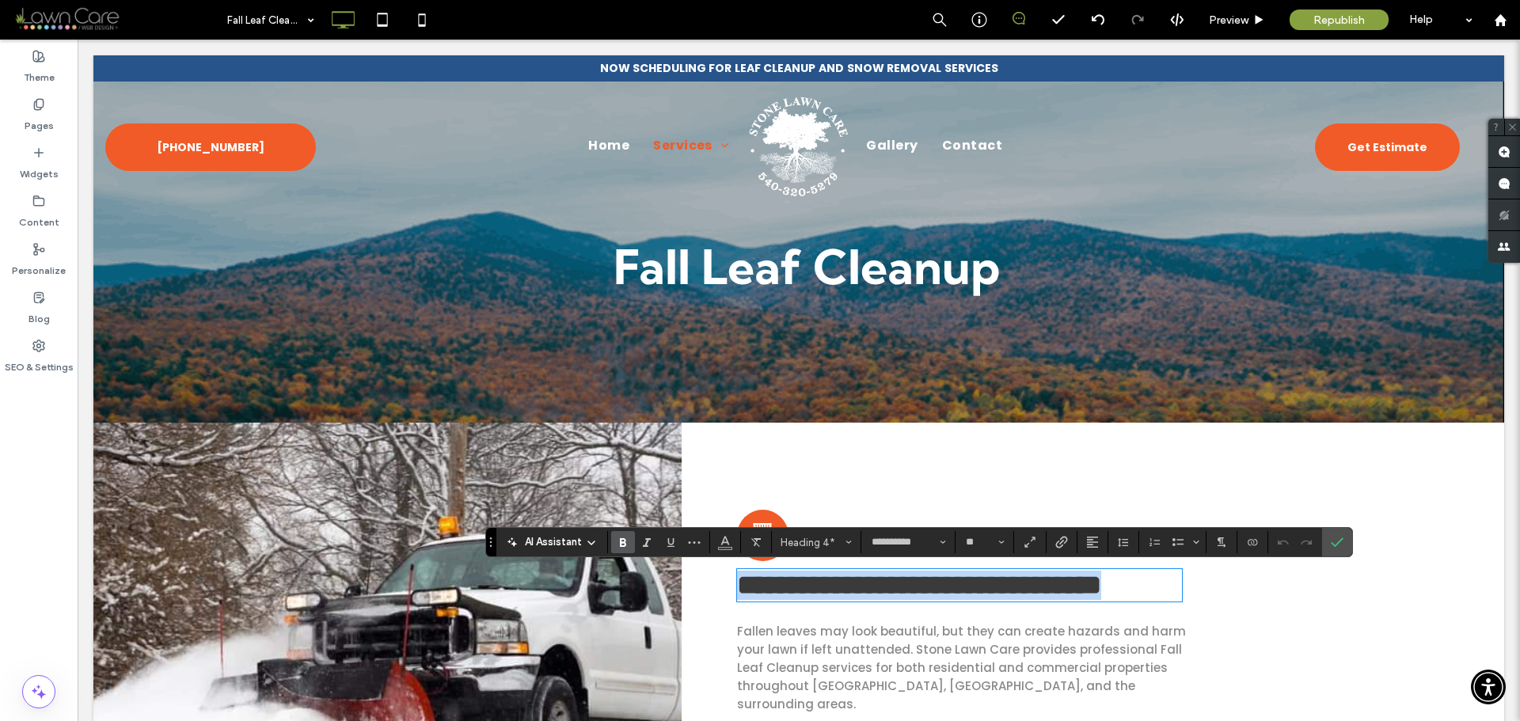
click at [919, 596] on strong "**********" at bounding box center [919, 585] width 364 height 27
drag, startPoint x: 936, startPoint y: 597, endPoint x: 708, endPoint y: 593, distance: 228.8
click at [708, 593] on div "**********" at bounding box center [1093, 714] width 822 height 583
type input "*******"
type input "**"
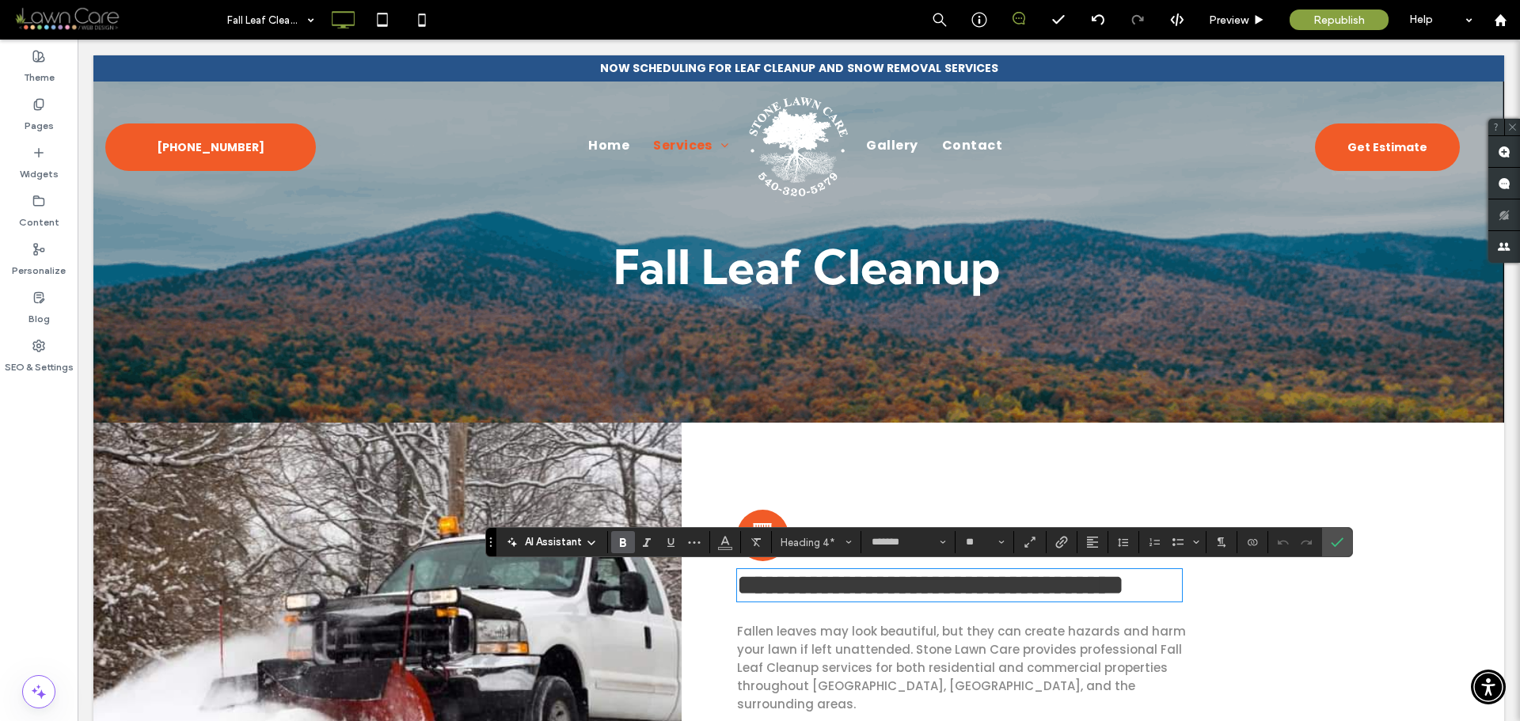
type input "**********"
type input "**"
drag, startPoint x: 1328, startPoint y: 542, endPoint x: 1210, endPoint y: 528, distance: 118.8
click at [1328, 542] on label "Confirm" at bounding box center [1337, 542] width 24 height 28
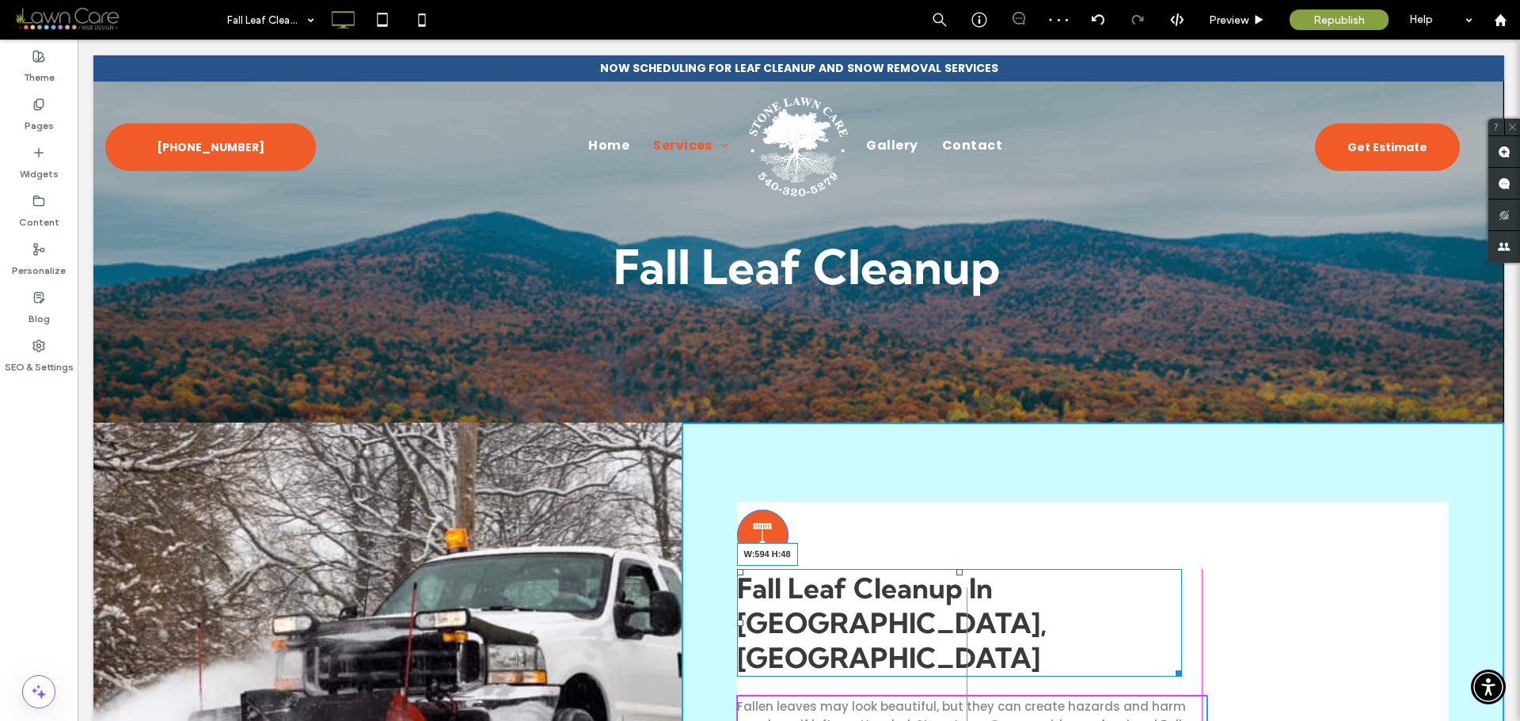
drag, startPoint x: 1172, startPoint y: 631, endPoint x: 1200, endPoint y: 632, distance: 28.5
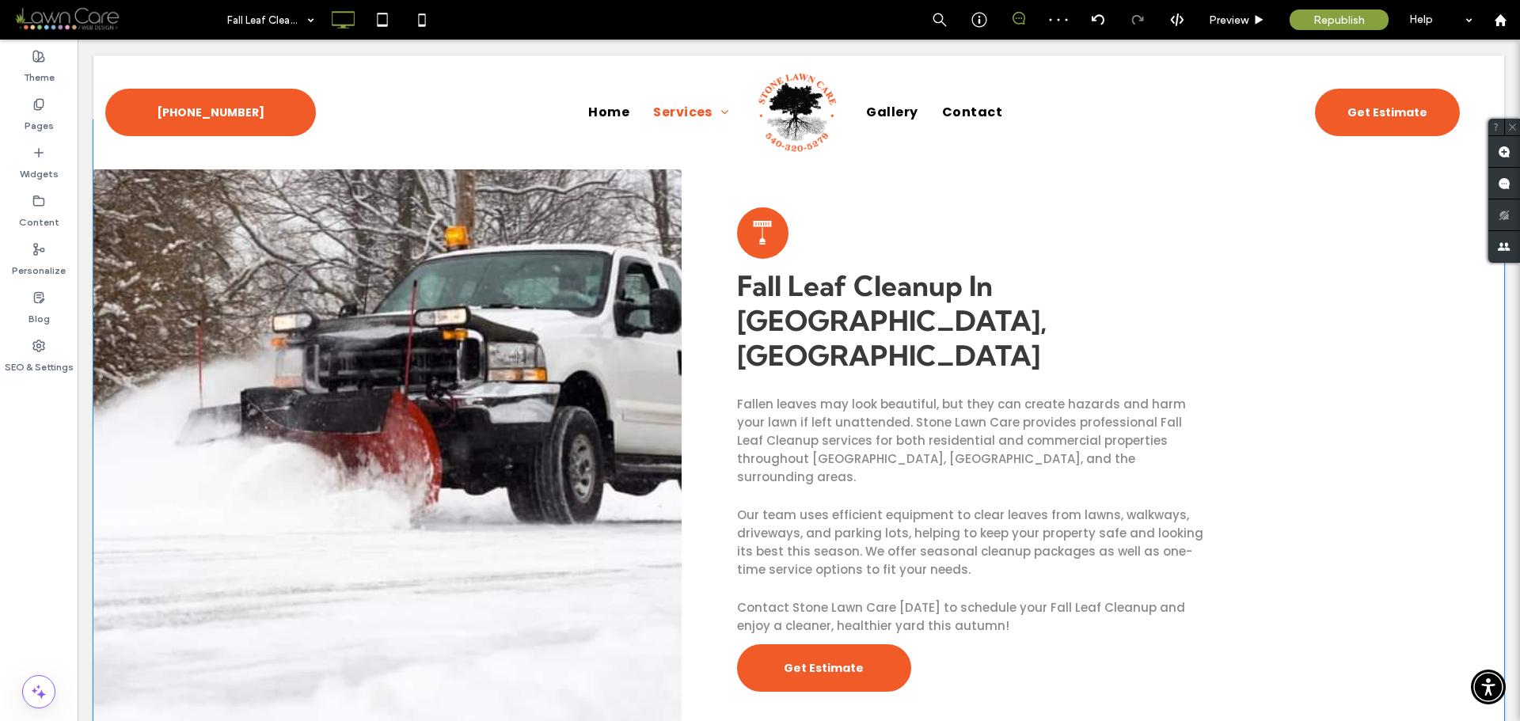
scroll to position [317, 0]
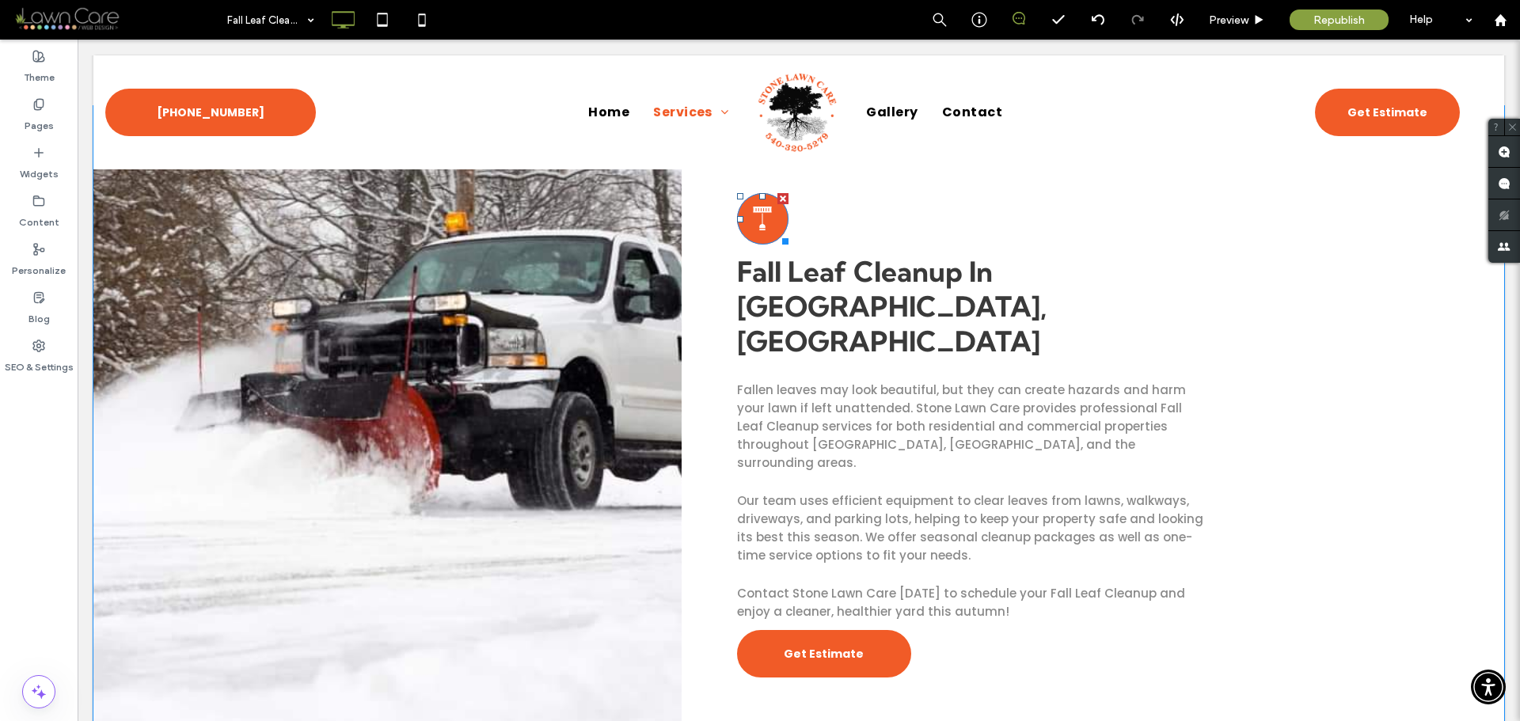
click at [759, 210] on icon at bounding box center [762, 210] width 19 height 6
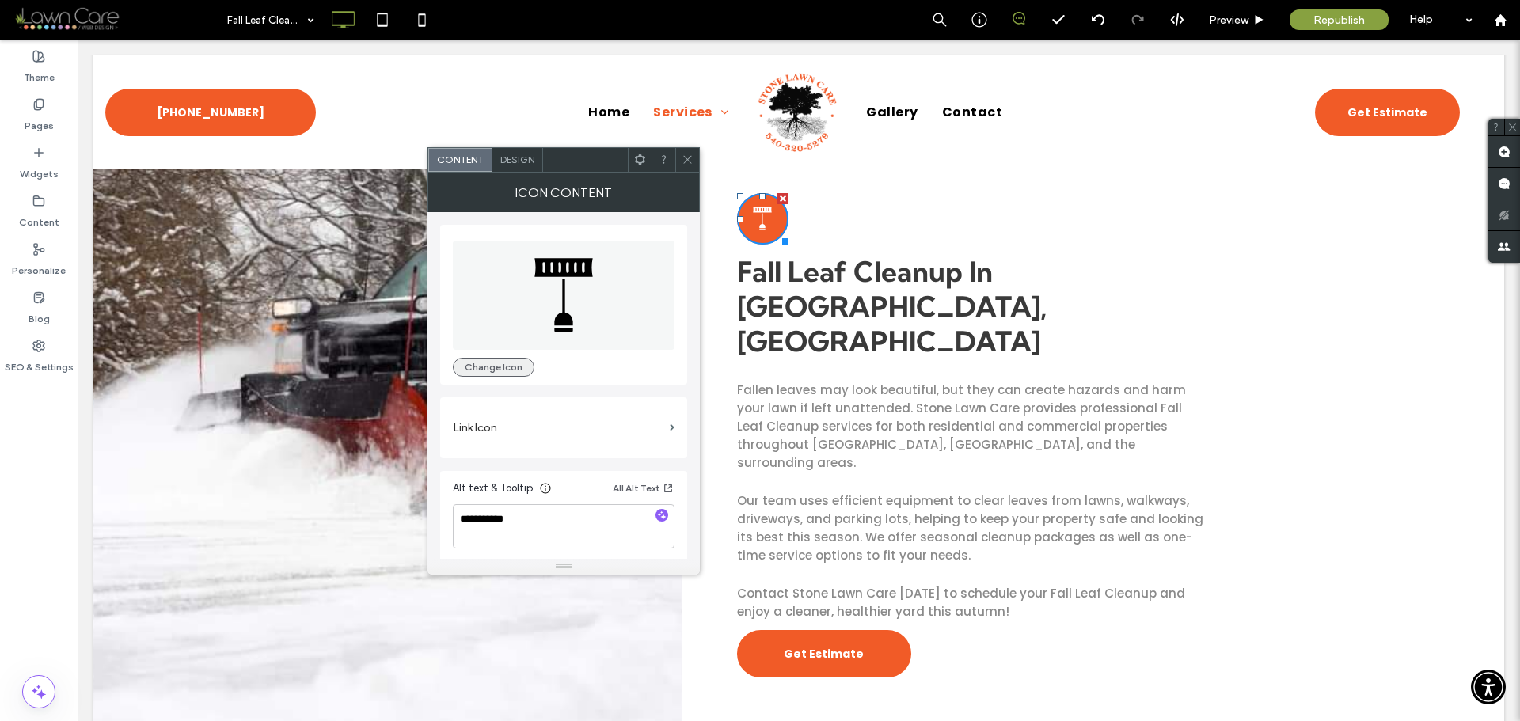
click at [510, 365] on button "Change Icon" at bounding box center [494, 367] width 82 height 19
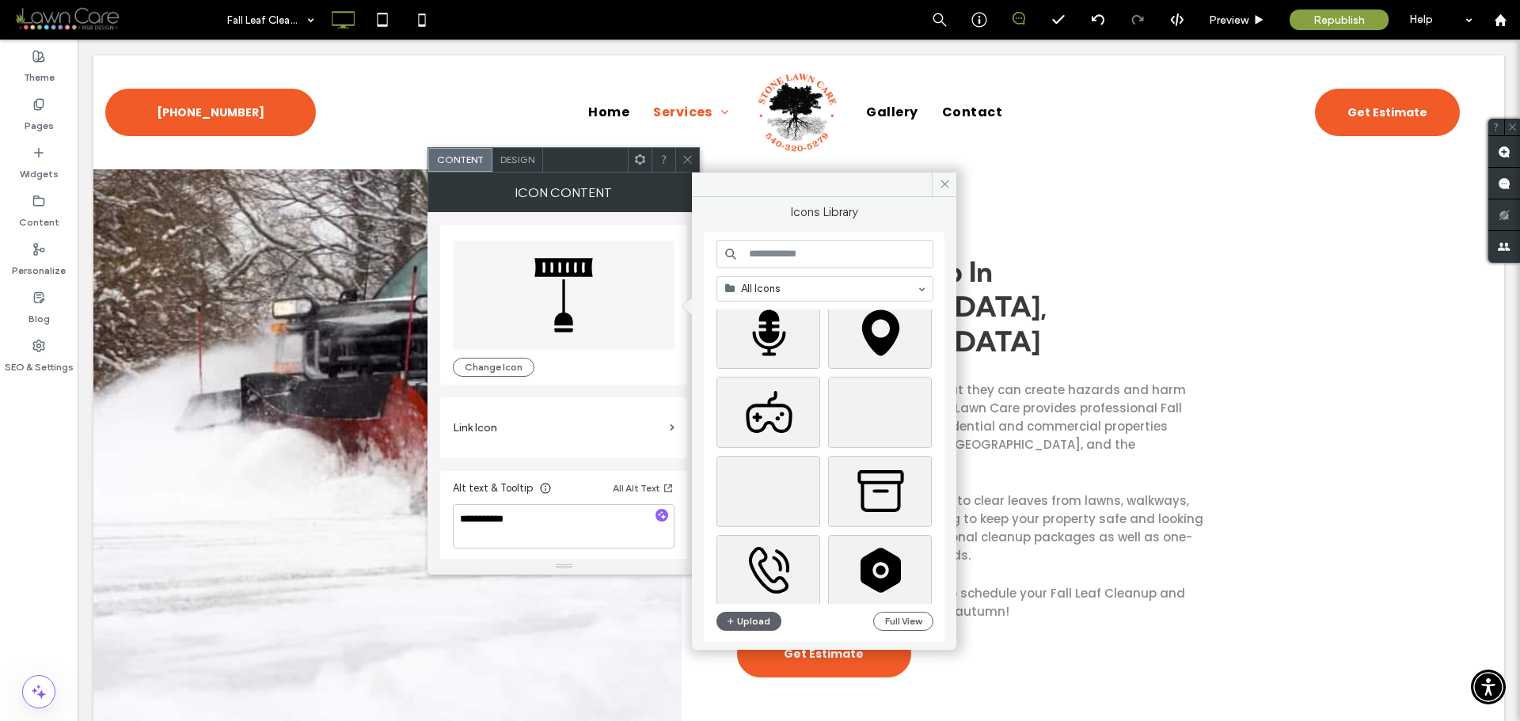
scroll to position [0, 0]
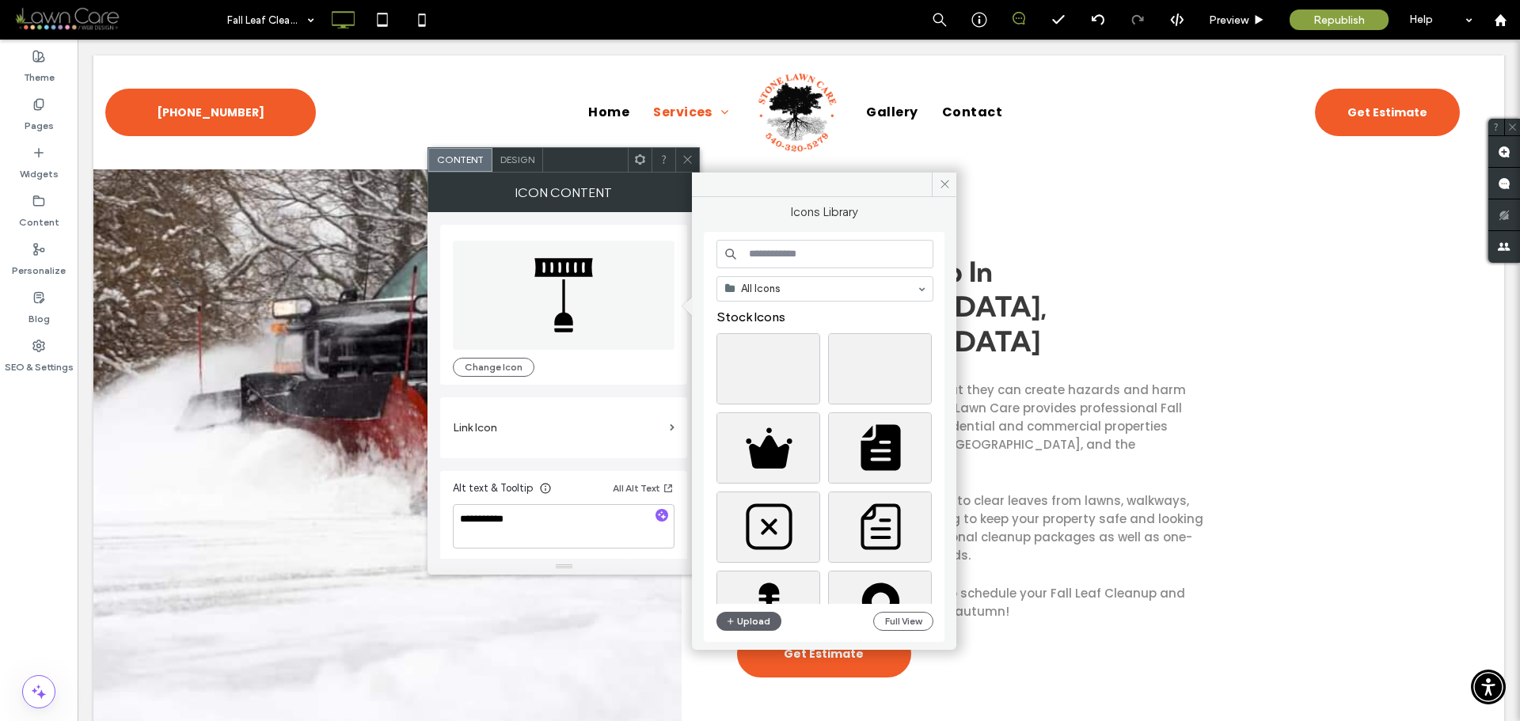
click at [825, 260] on input at bounding box center [824, 254] width 217 height 28
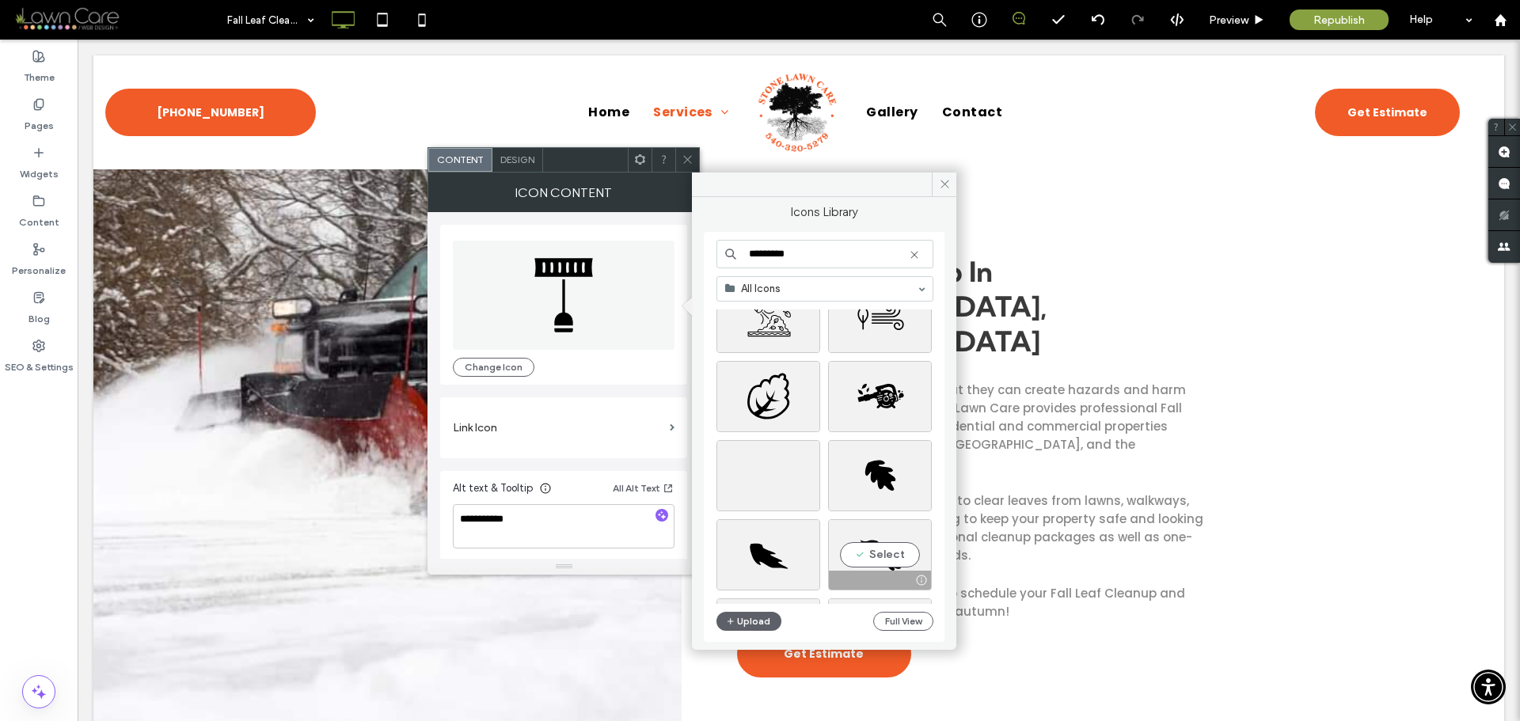
scroll to position [838, 0]
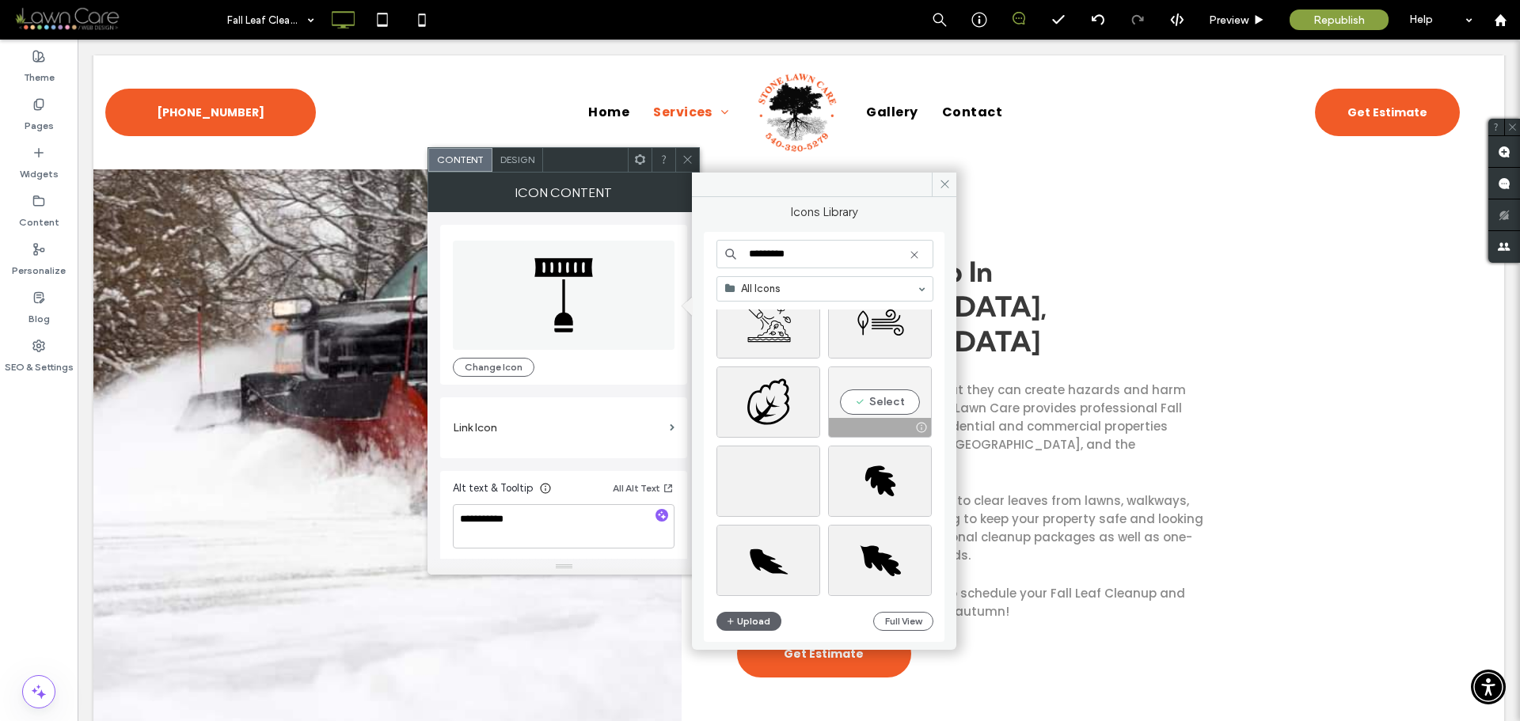
type input "*********"
click at [890, 407] on div "Select" at bounding box center [880, 402] width 104 height 71
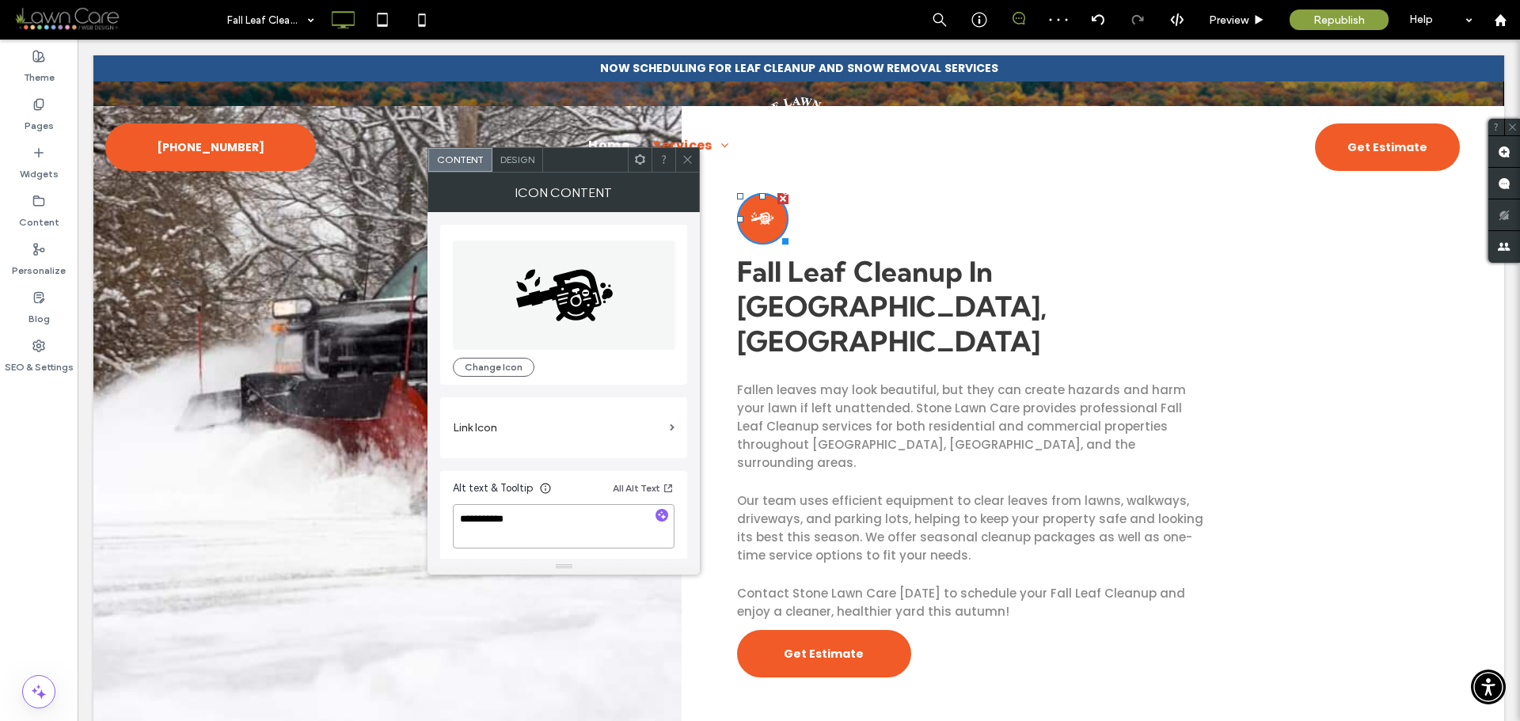
click at [465, 519] on textarea "**********" at bounding box center [564, 526] width 222 height 44
type textarea "**********"
click at [674, 199] on div "Icon Content" at bounding box center [563, 193] width 272 height 40
click at [687, 162] on icon at bounding box center [688, 160] width 12 height 12
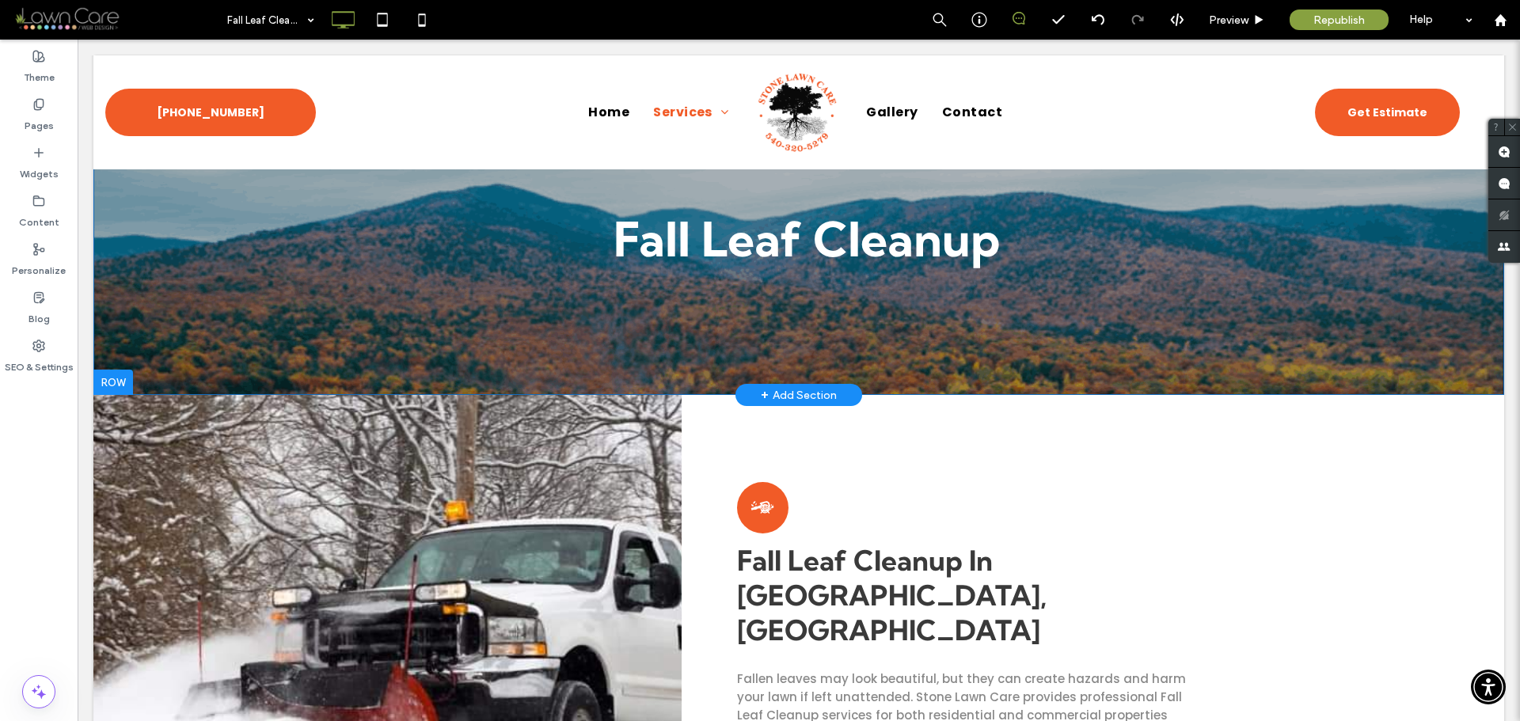
scroll to position [0, 0]
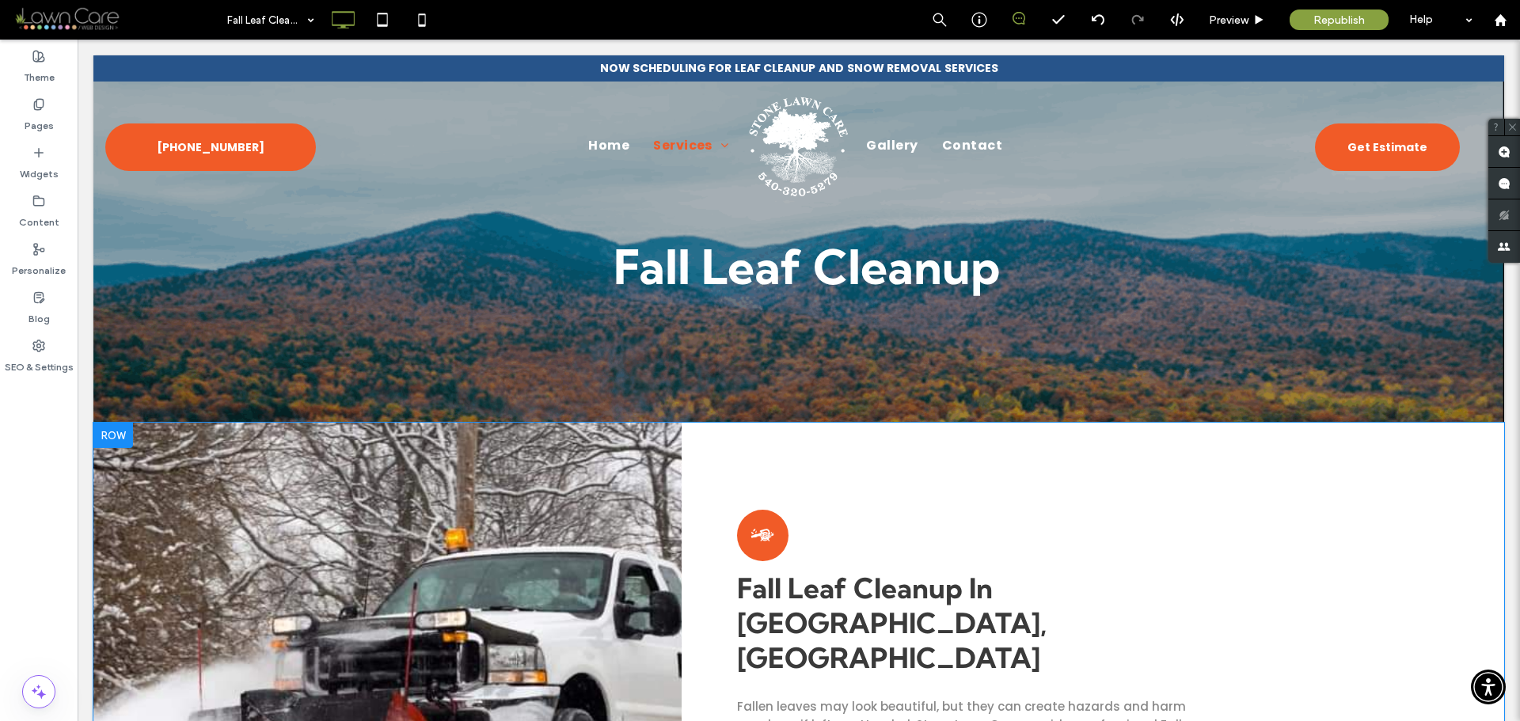
click at [121, 432] on div at bounding box center [113, 435] width 40 height 25
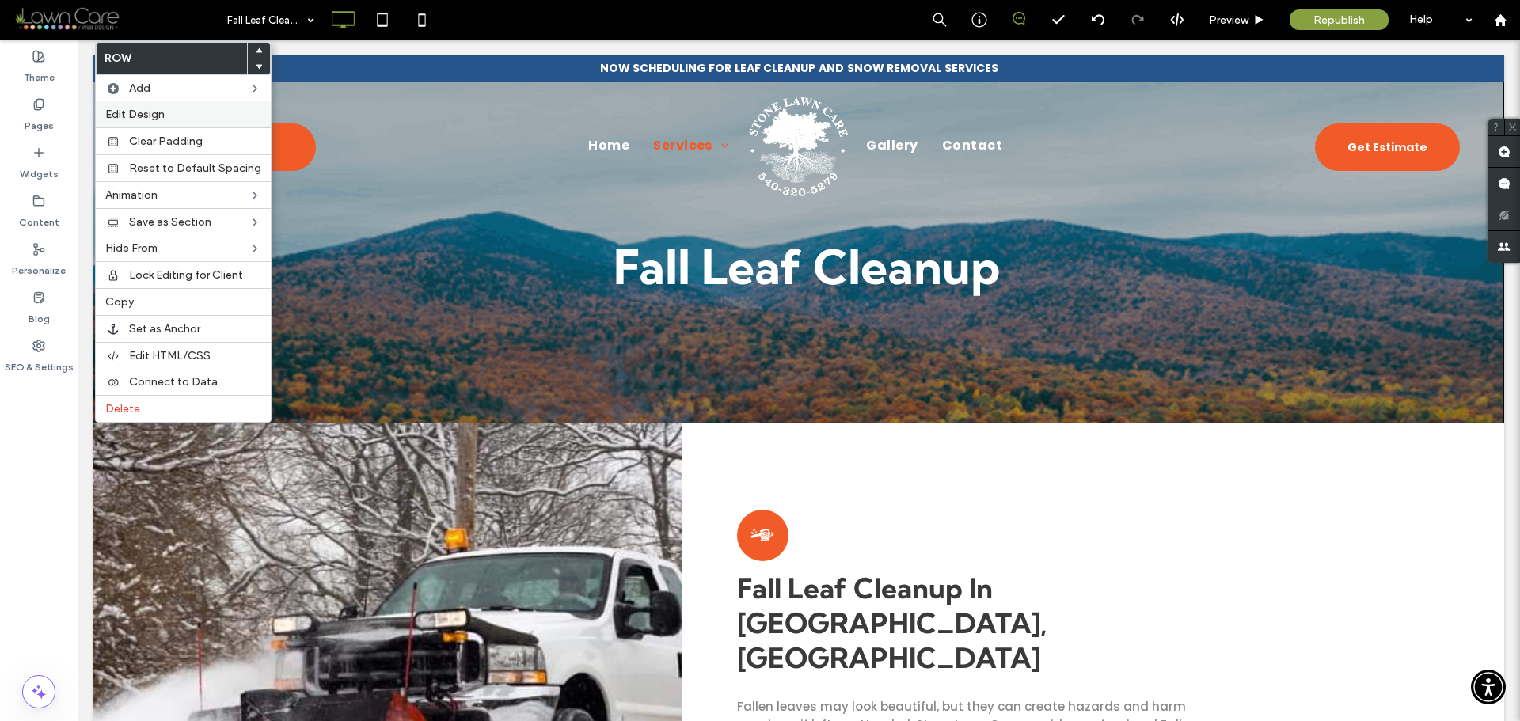
click at [194, 118] on label "Edit Design" at bounding box center [183, 114] width 156 height 13
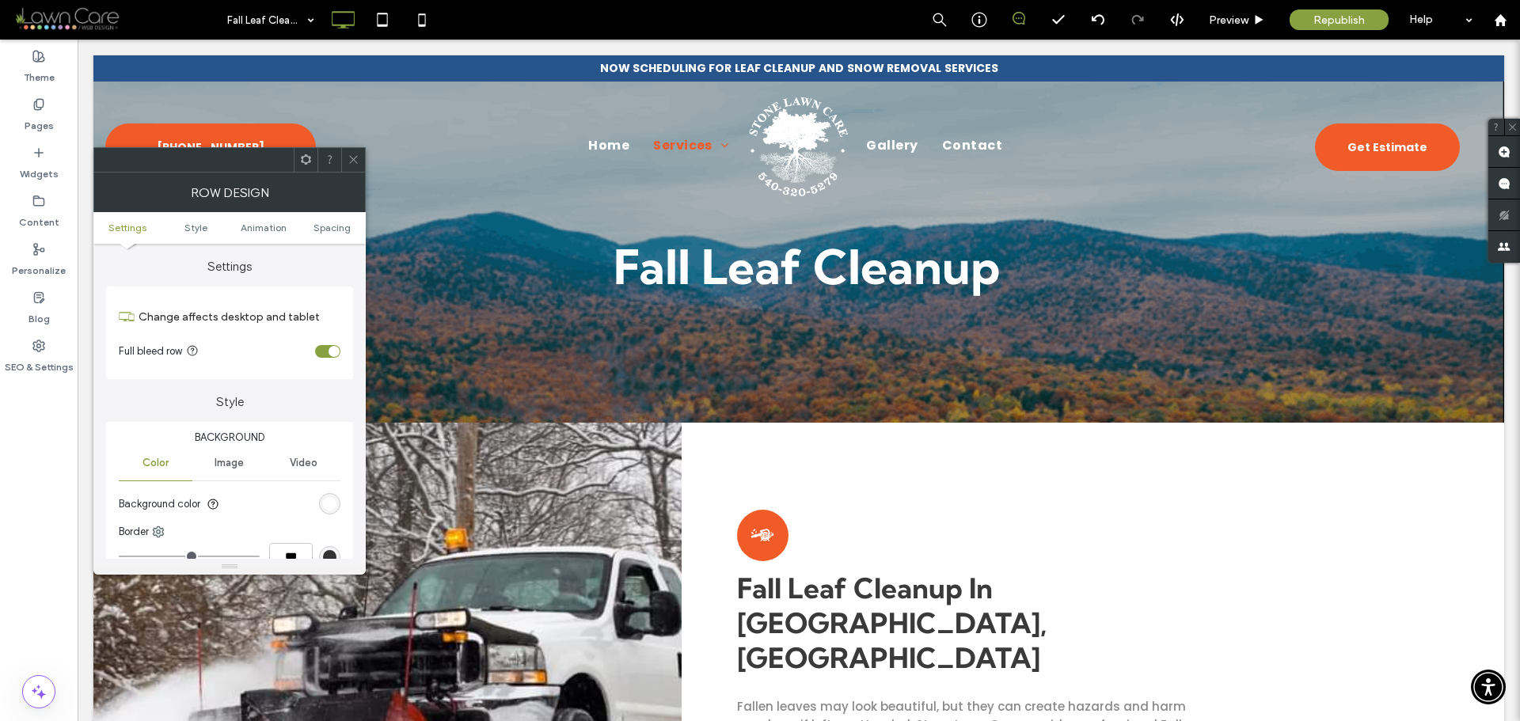
click at [231, 461] on span "Image" at bounding box center [229, 463] width 29 height 13
click at [242, 500] on div "Add multiple images for a background slider" at bounding box center [230, 547] width 220 height 104
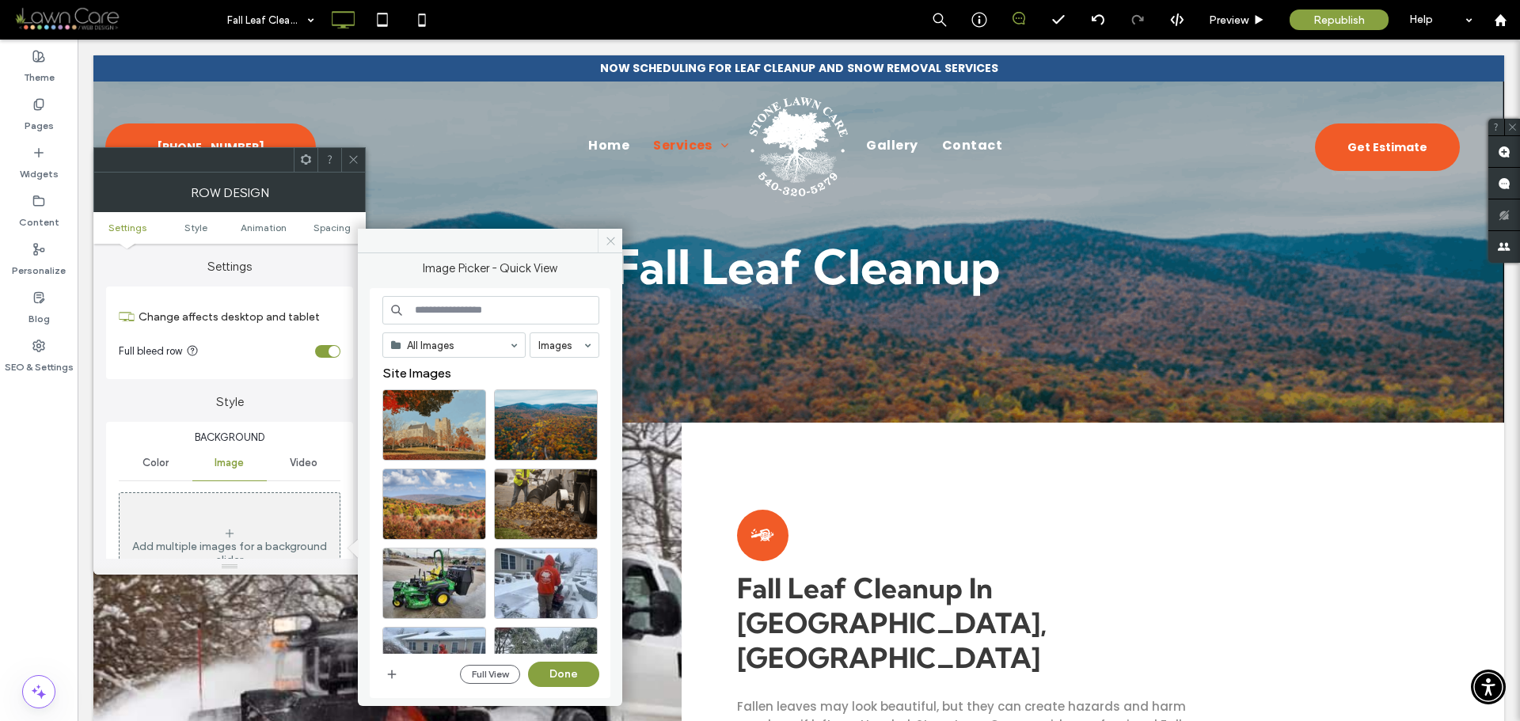
click at [602, 241] on span at bounding box center [610, 241] width 25 height 24
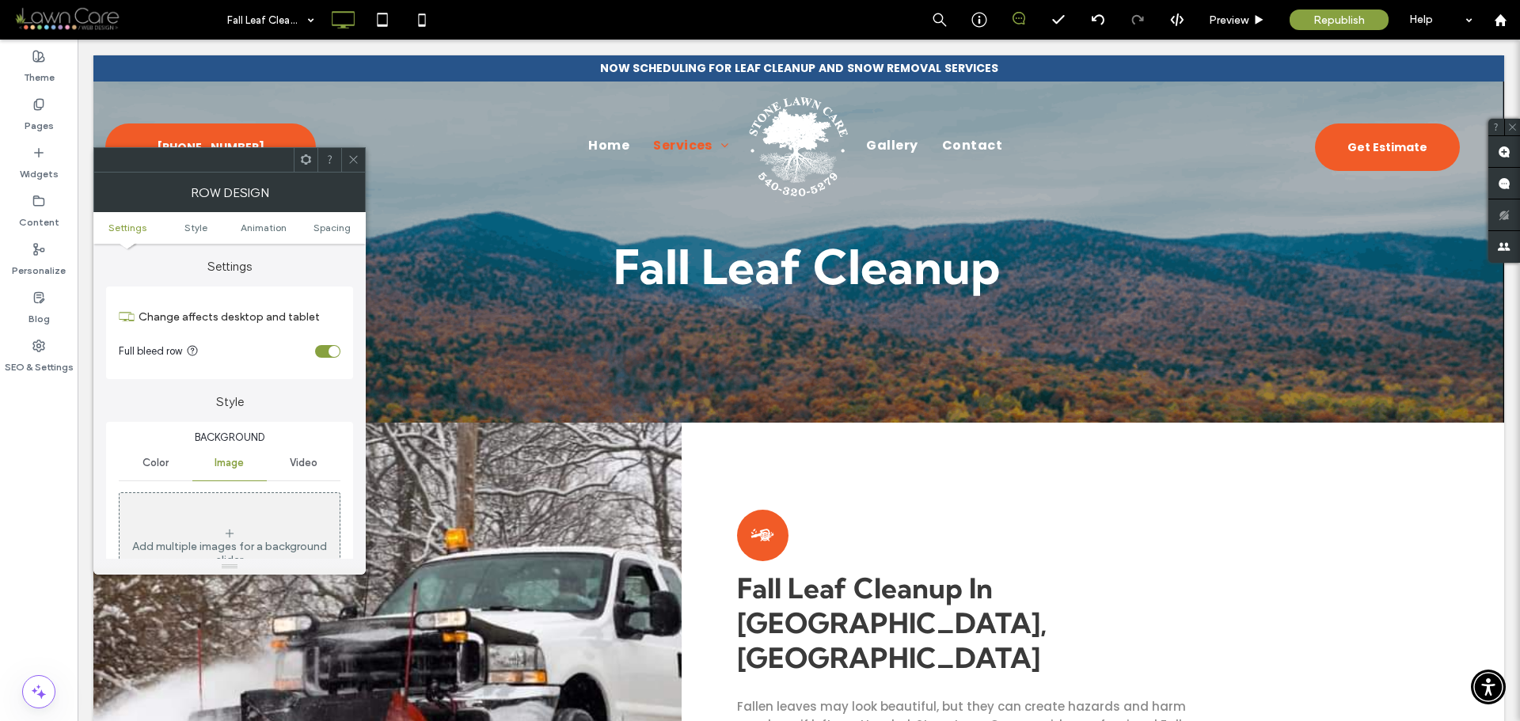
click at [352, 164] on icon at bounding box center [354, 160] width 12 height 12
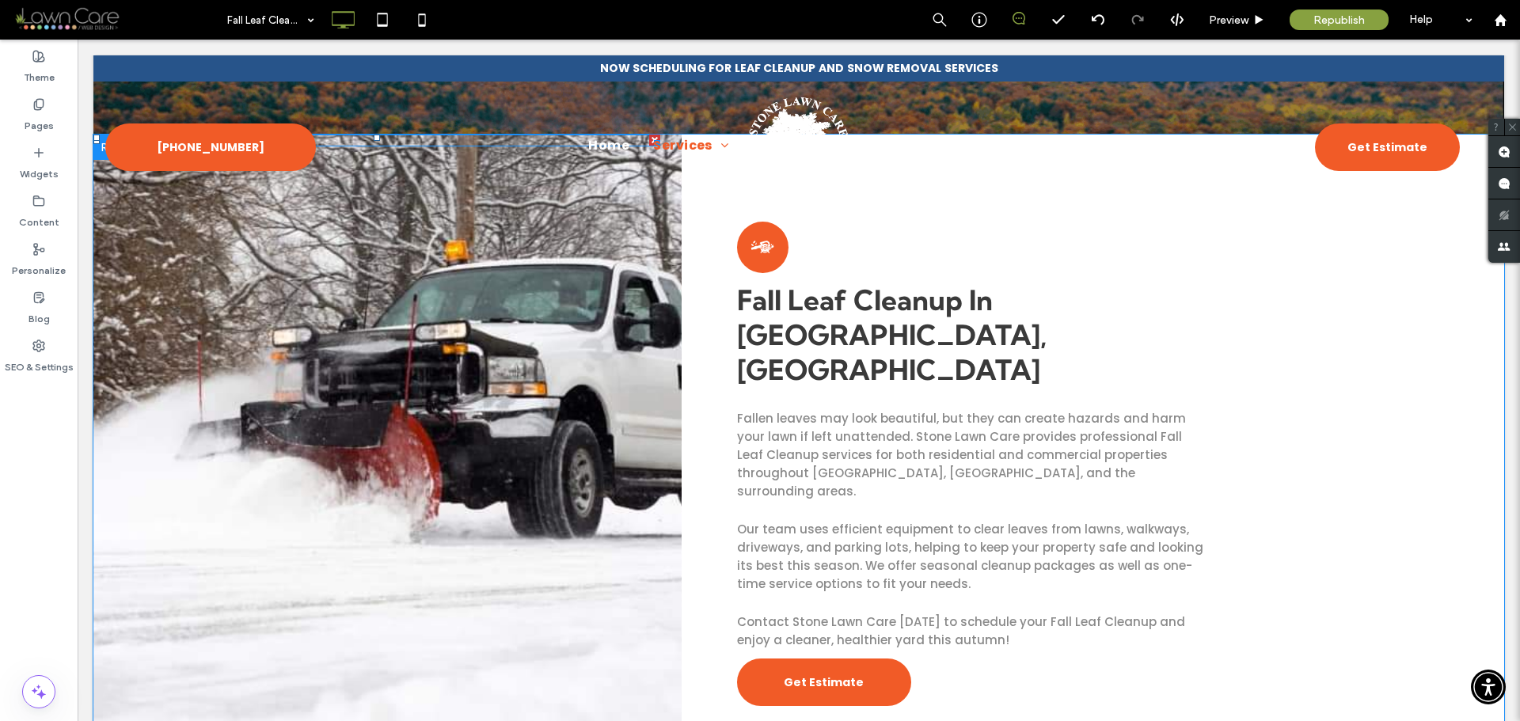
scroll to position [317, 0]
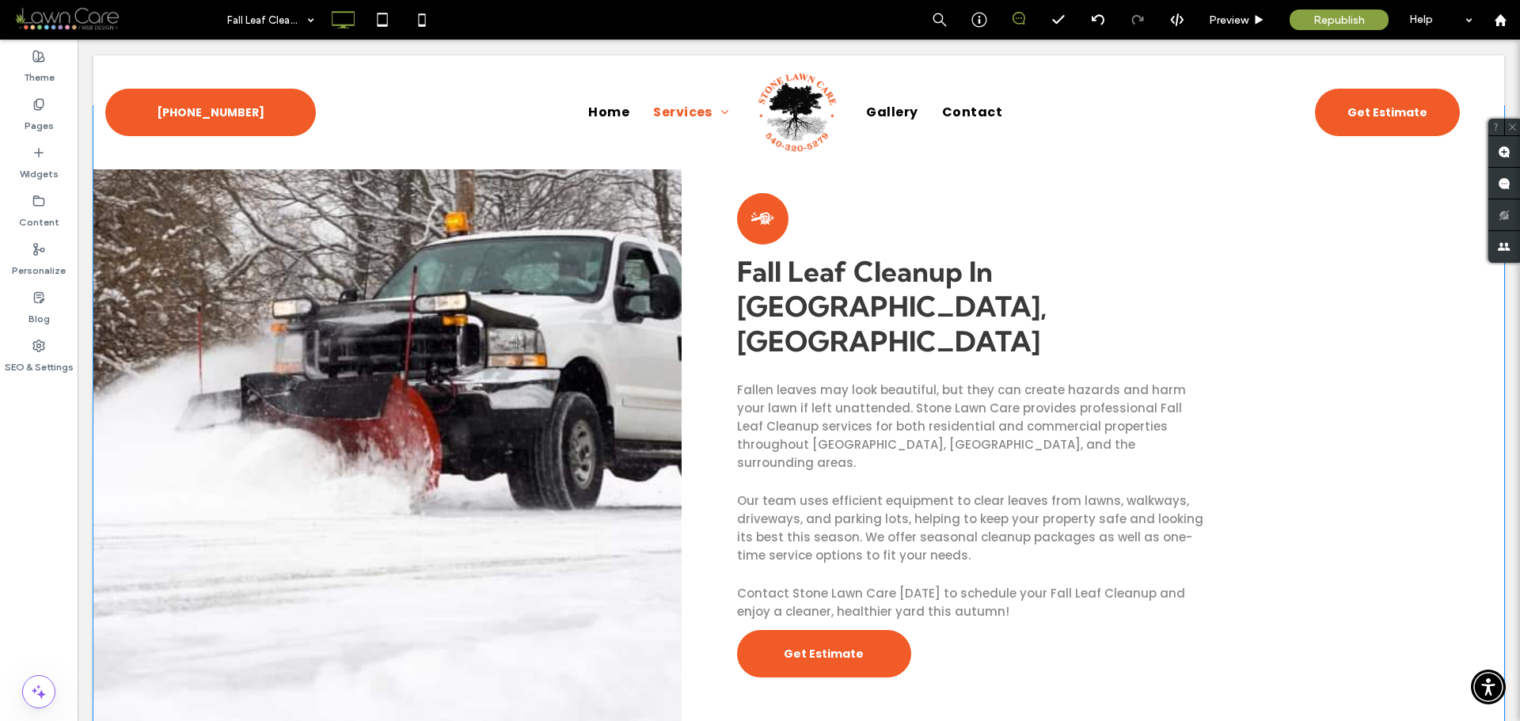
click at [457, 350] on div "Click To Paste" at bounding box center [387, 435] width 588 height 659
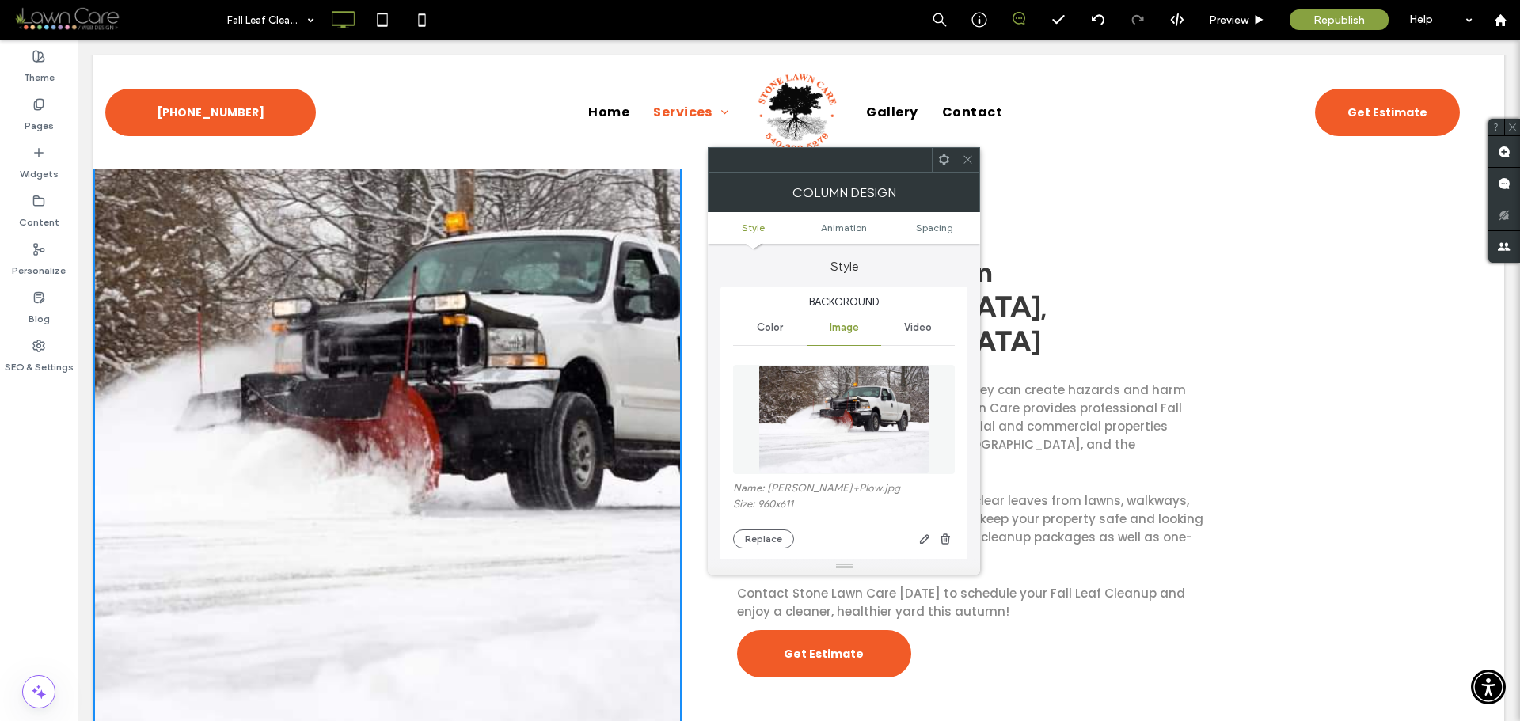
click at [875, 430] on img at bounding box center [843, 419] width 171 height 109
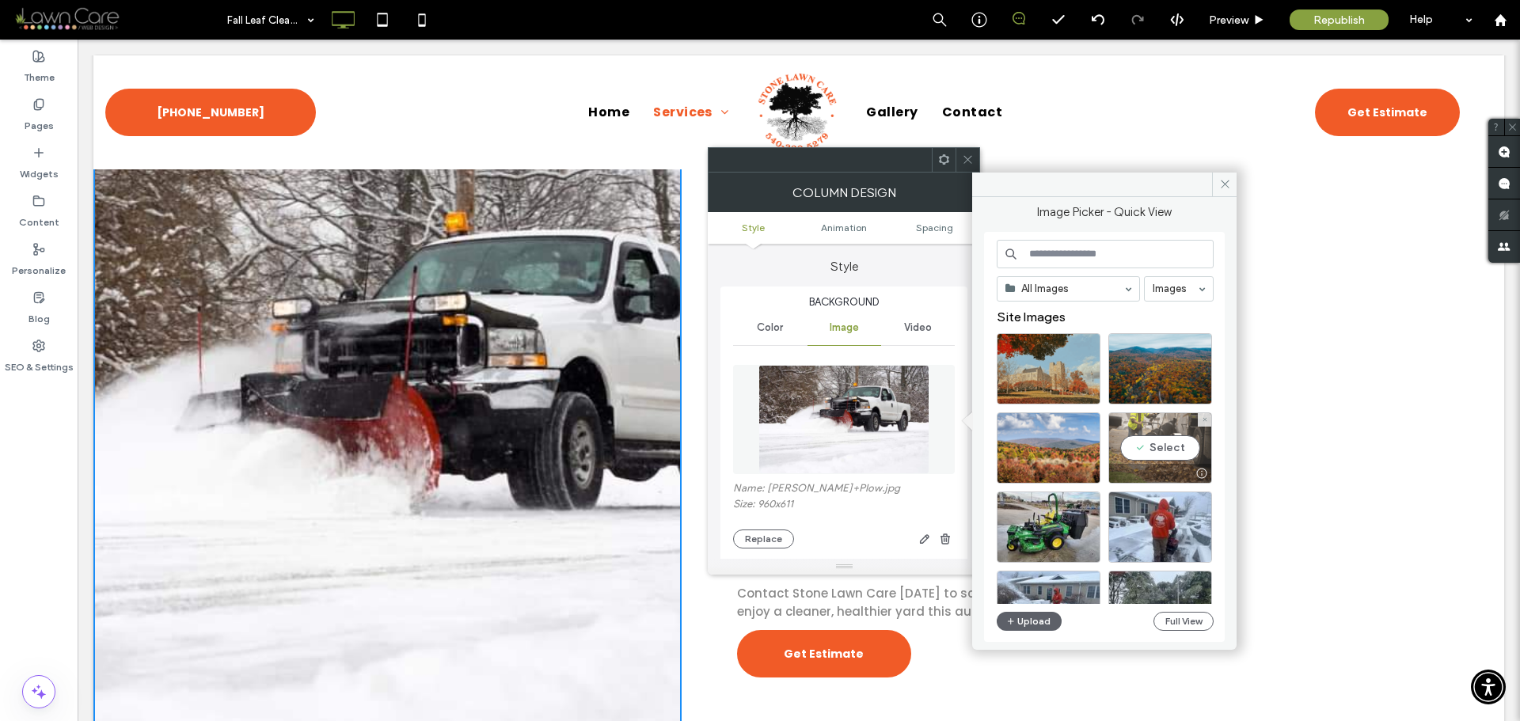
click at [1164, 448] on div "Select" at bounding box center [1160, 447] width 104 height 71
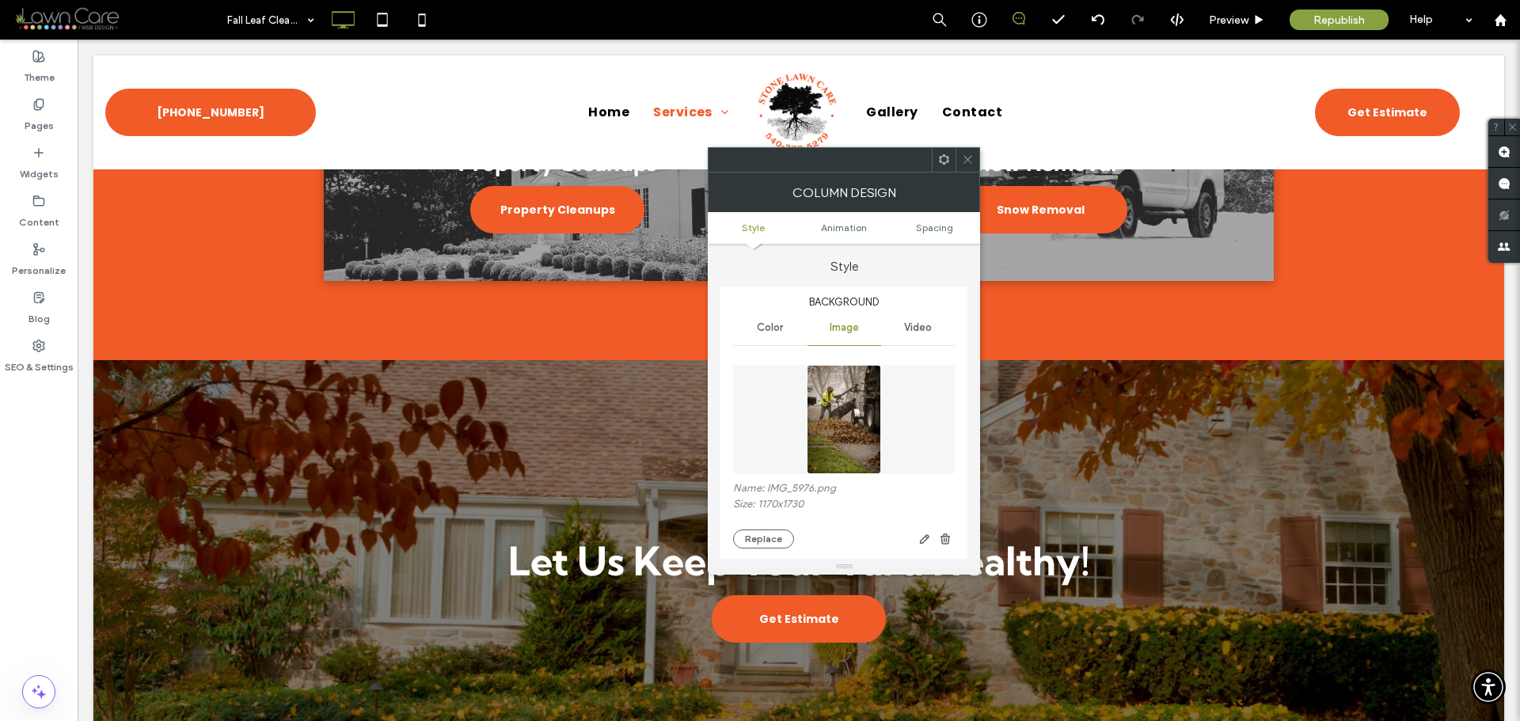
scroll to position [1396, 0]
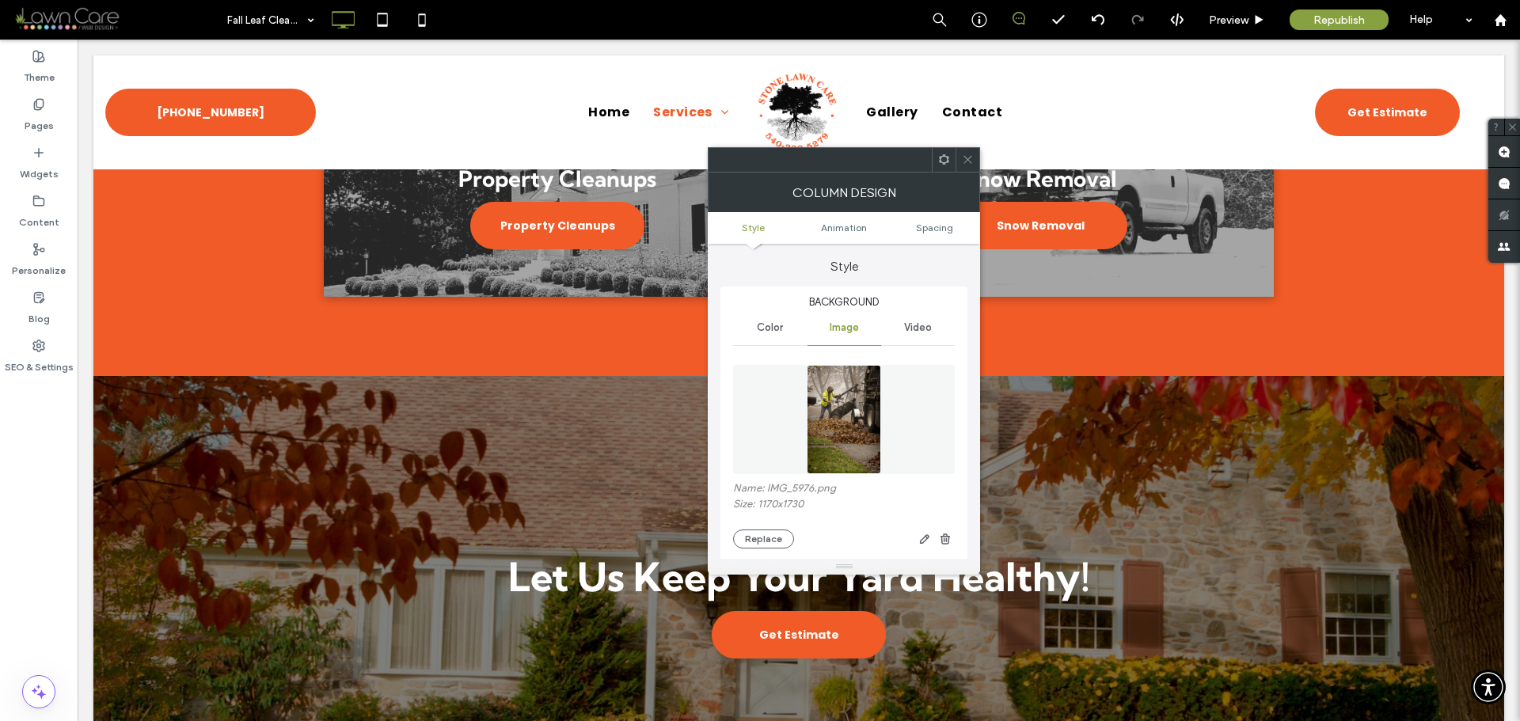
click at [964, 158] on icon at bounding box center [968, 160] width 12 height 12
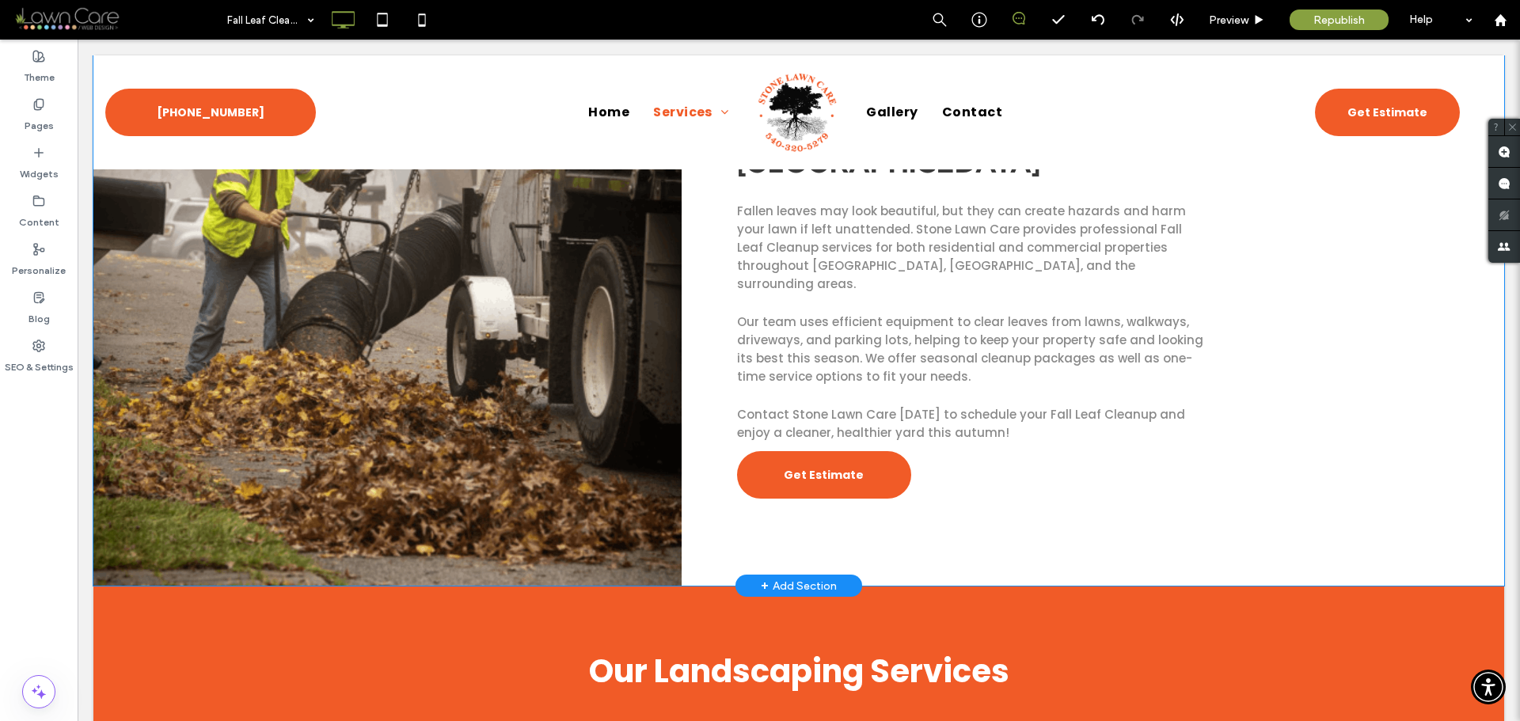
scroll to position [475, 0]
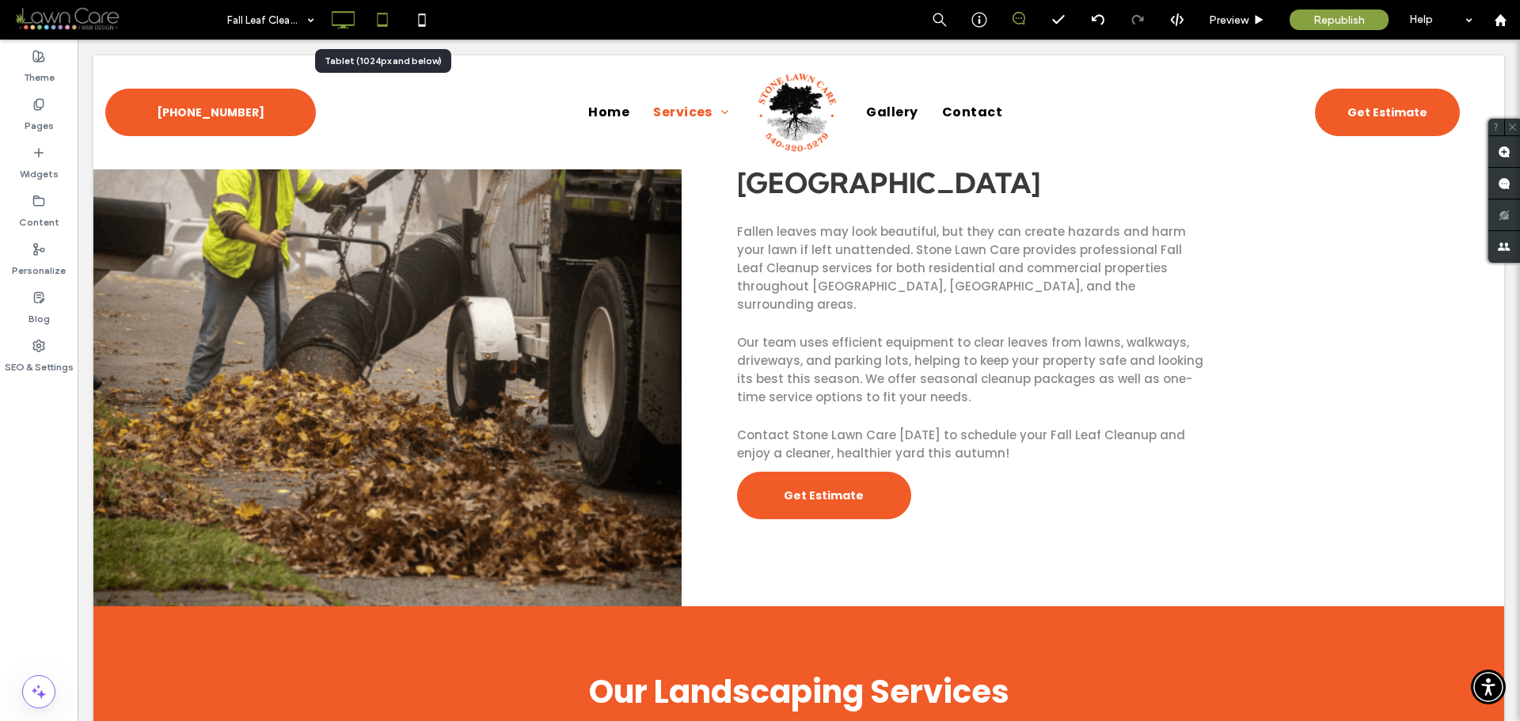
click at [386, 16] on icon at bounding box center [383, 20] width 32 height 32
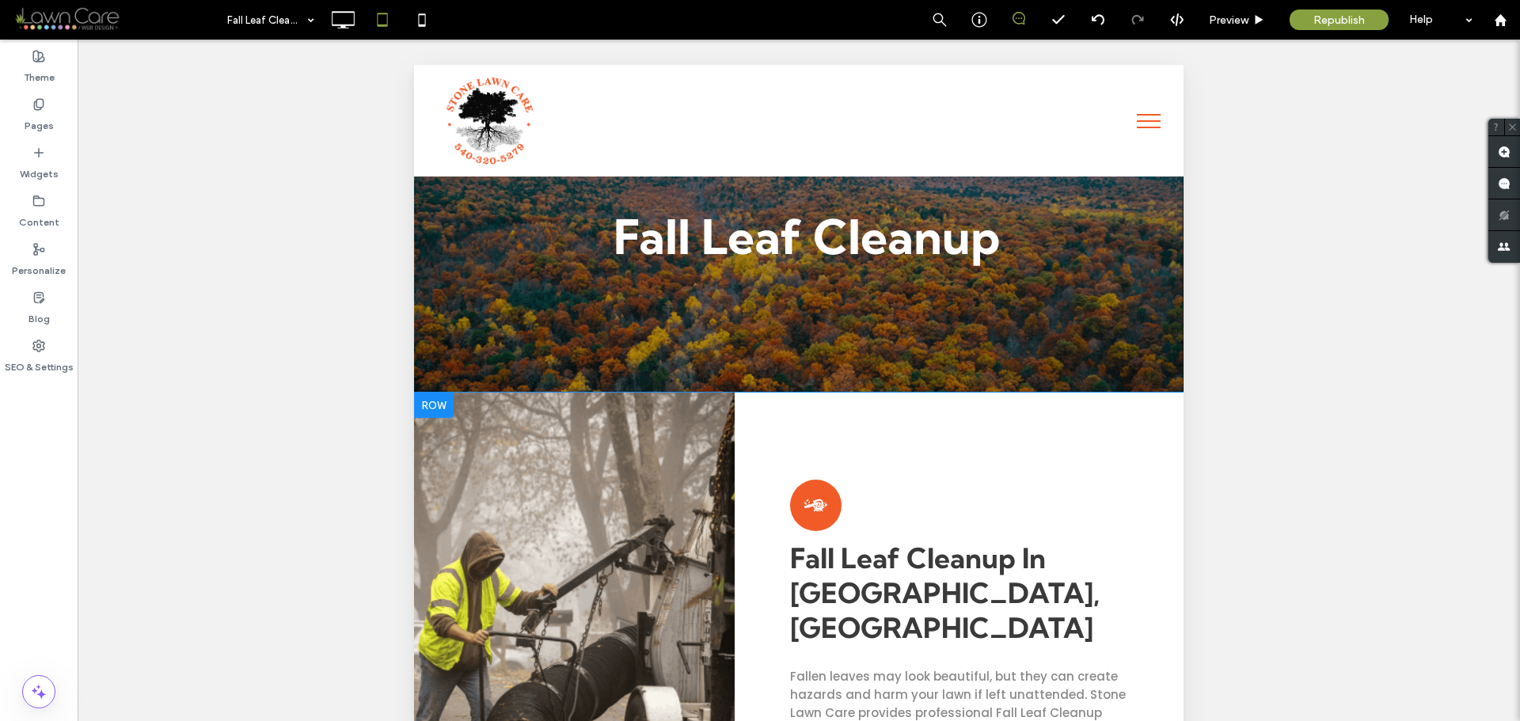
scroll to position [0, 0]
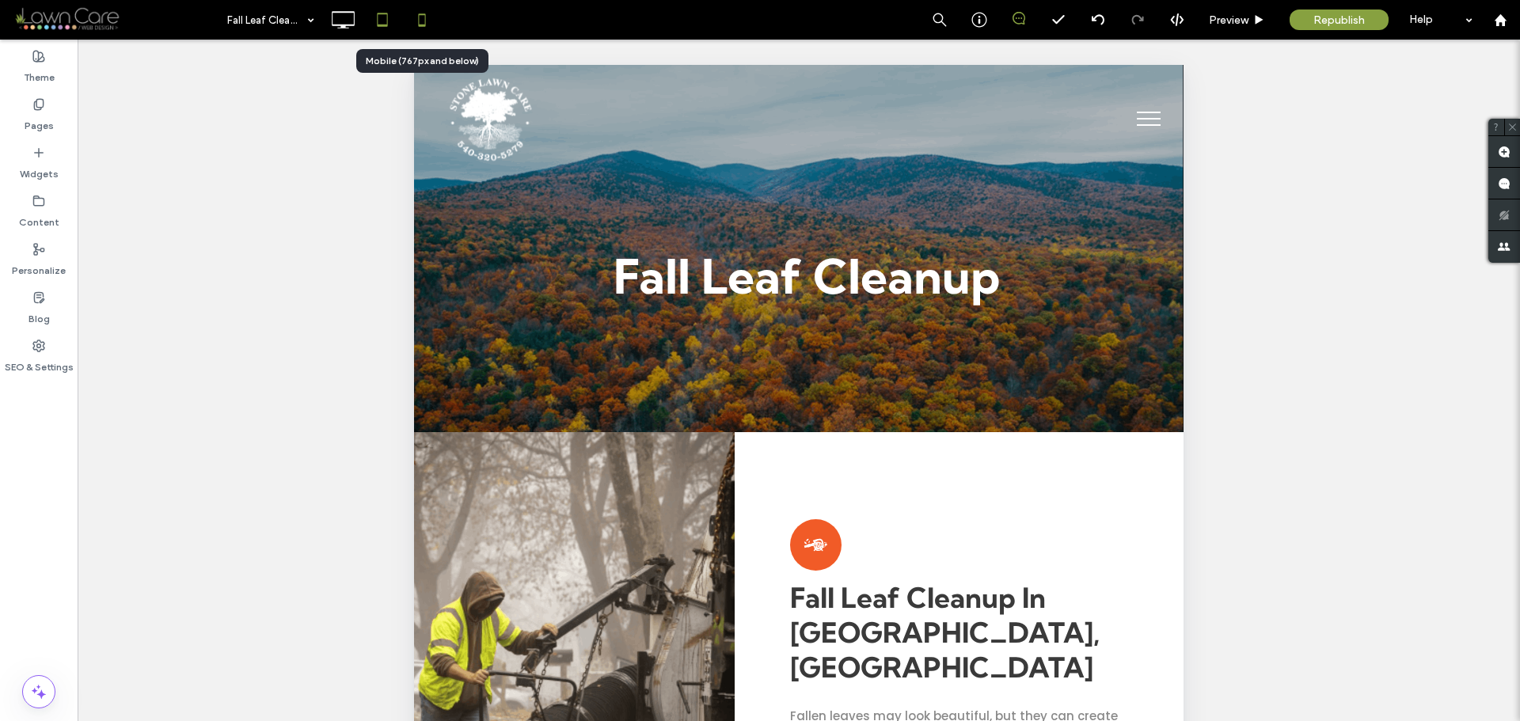
click at [416, 15] on icon at bounding box center [422, 20] width 32 height 32
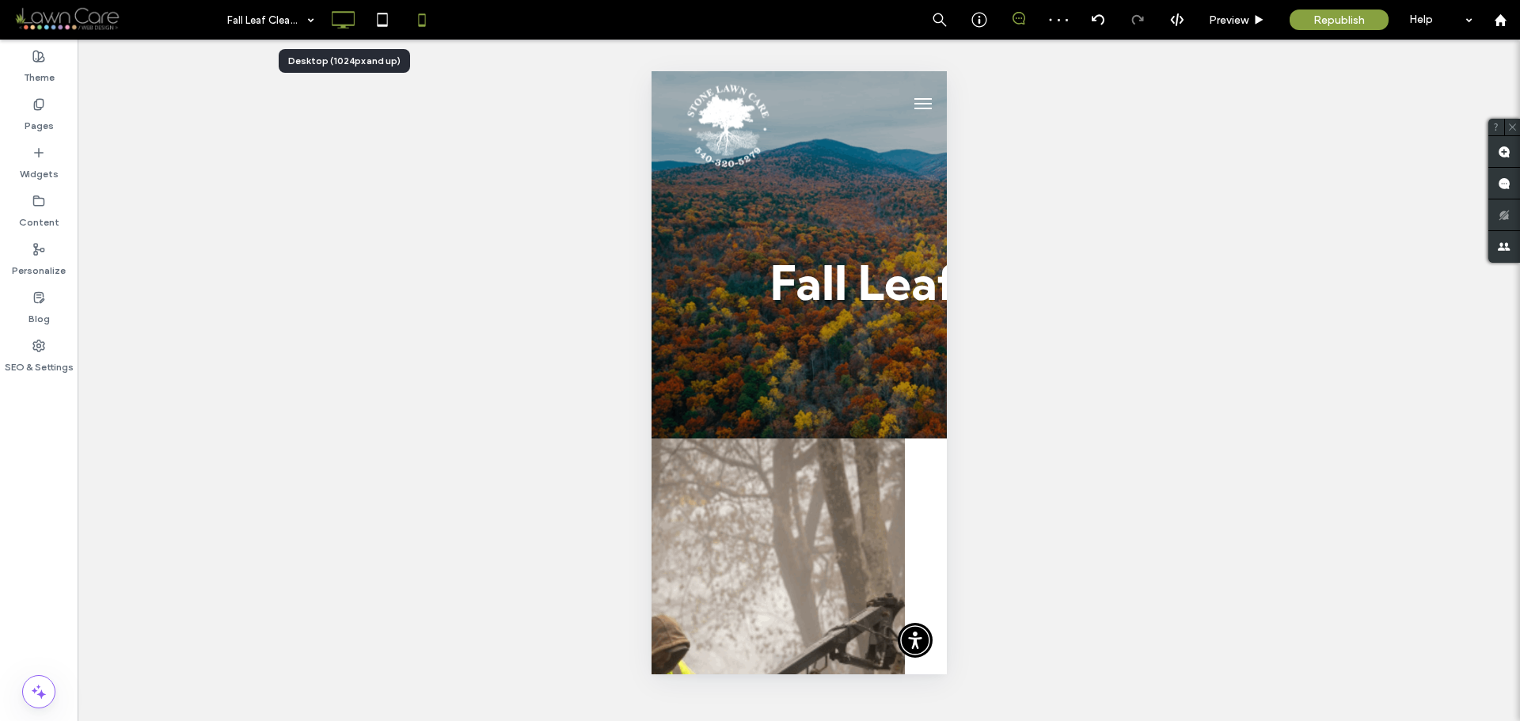
click at [334, 25] on use at bounding box center [343, 19] width 23 height 17
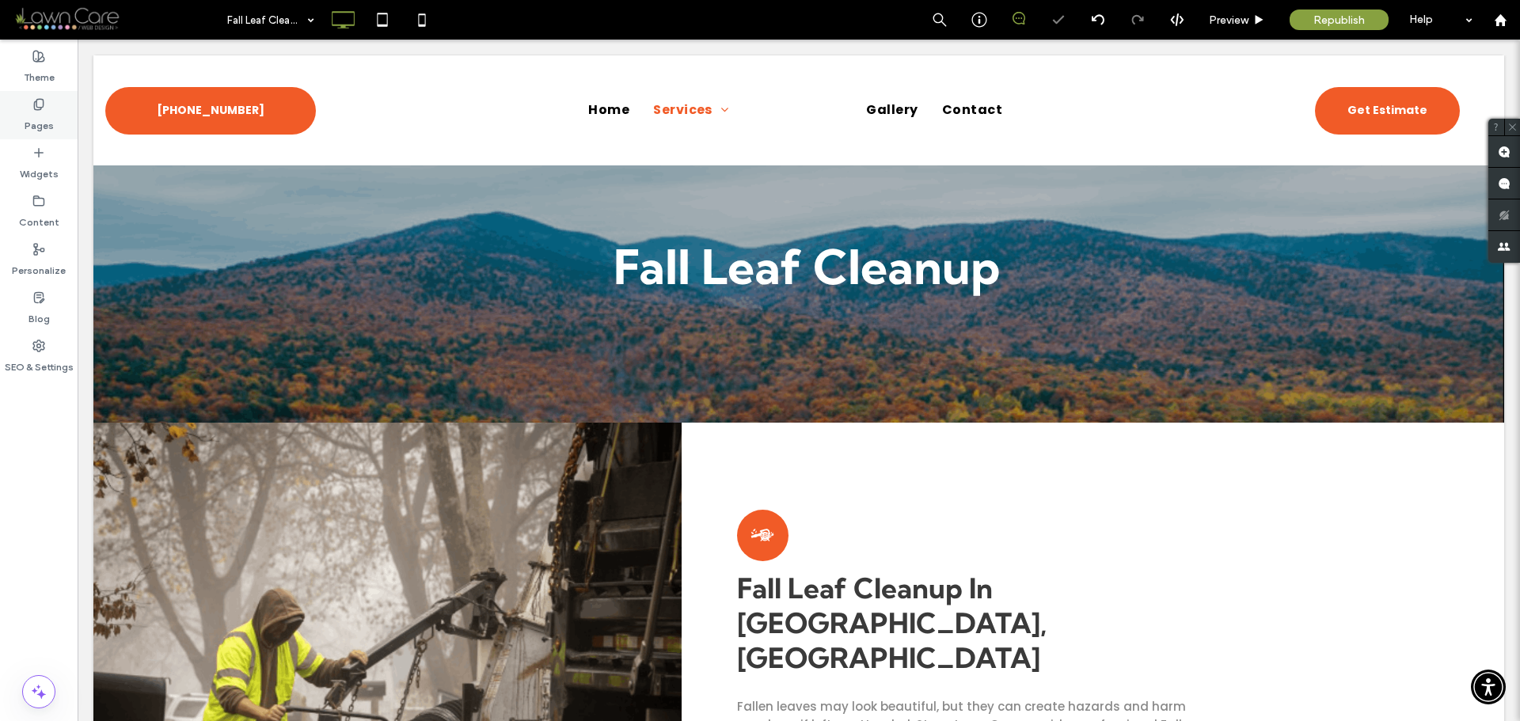
click at [47, 116] on label "Pages" at bounding box center [39, 122] width 29 height 22
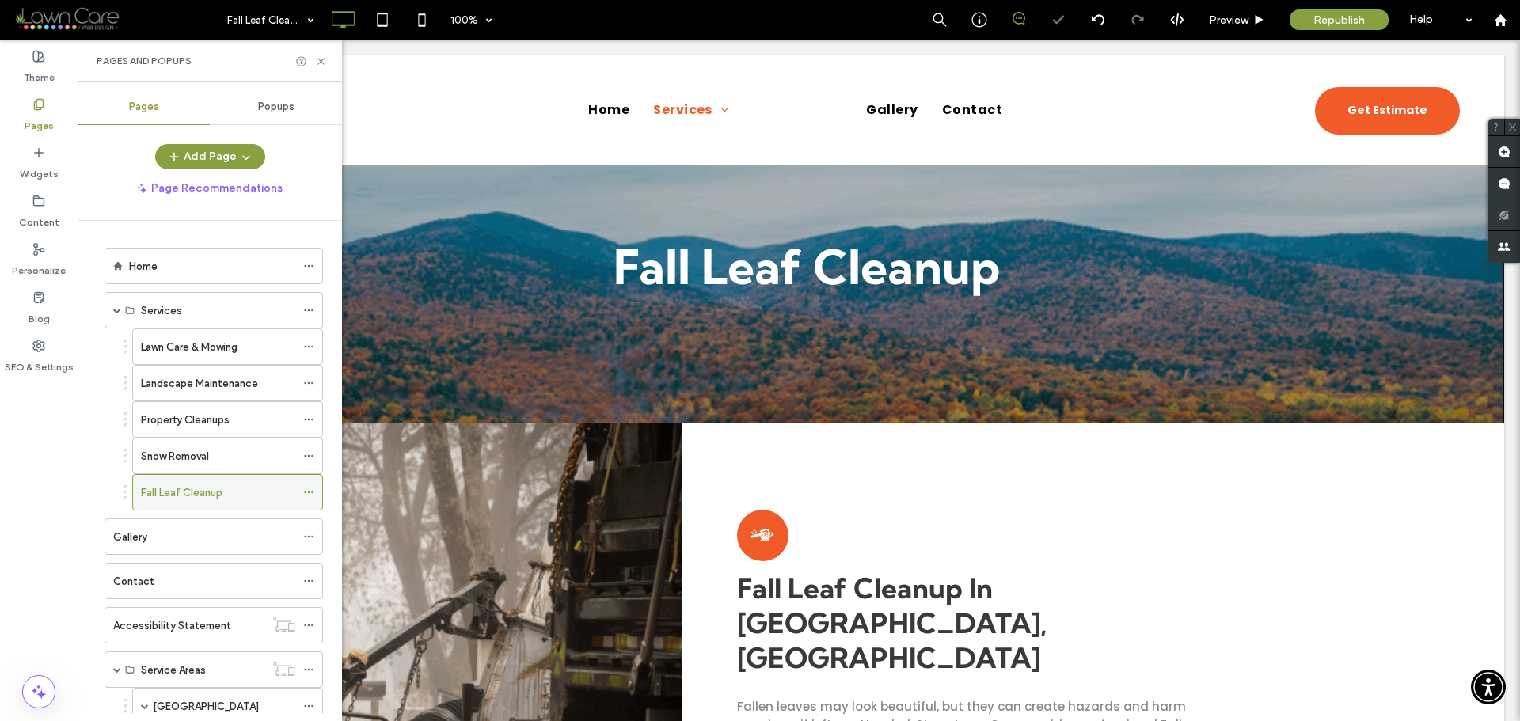
click at [306, 497] on icon at bounding box center [308, 492] width 11 height 11
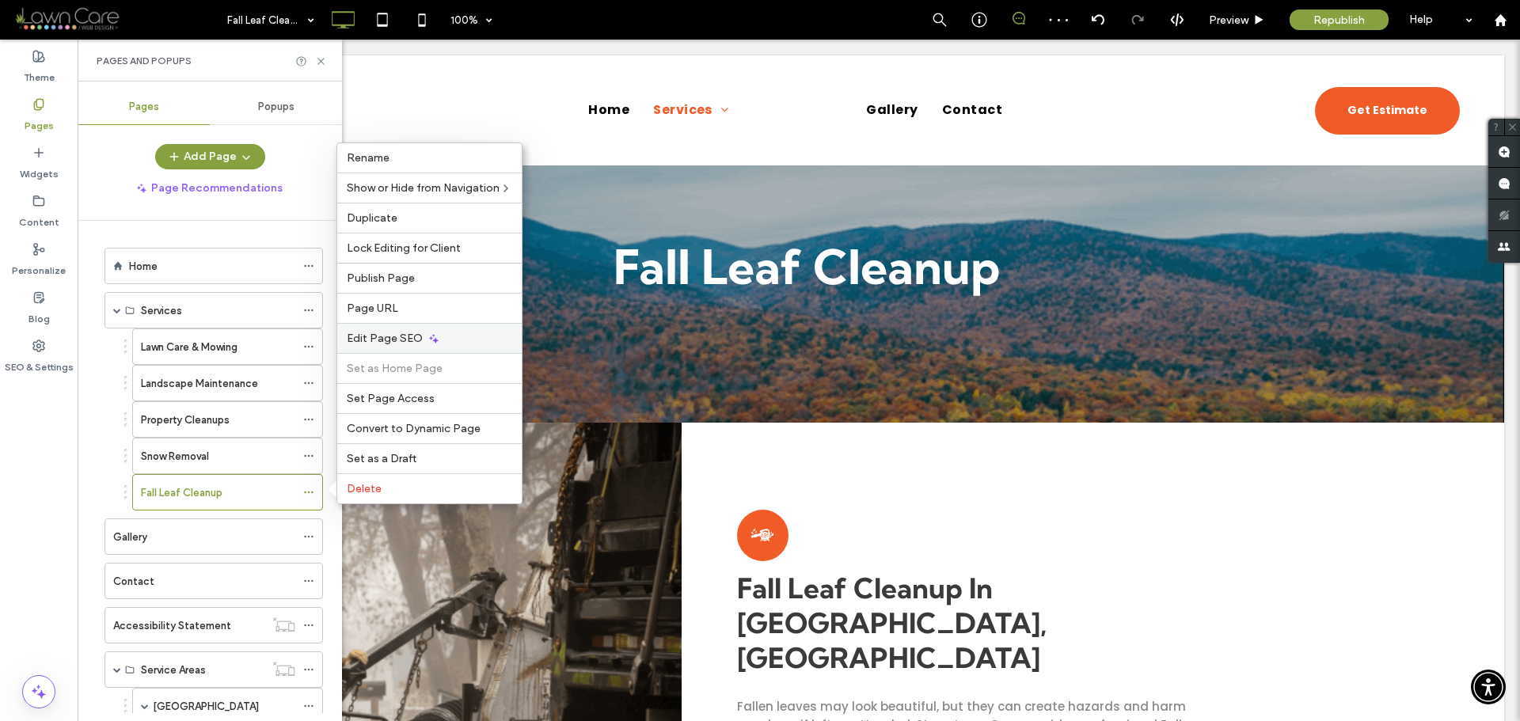
click at [407, 344] on span "Edit Page SEO" at bounding box center [385, 338] width 76 height 13
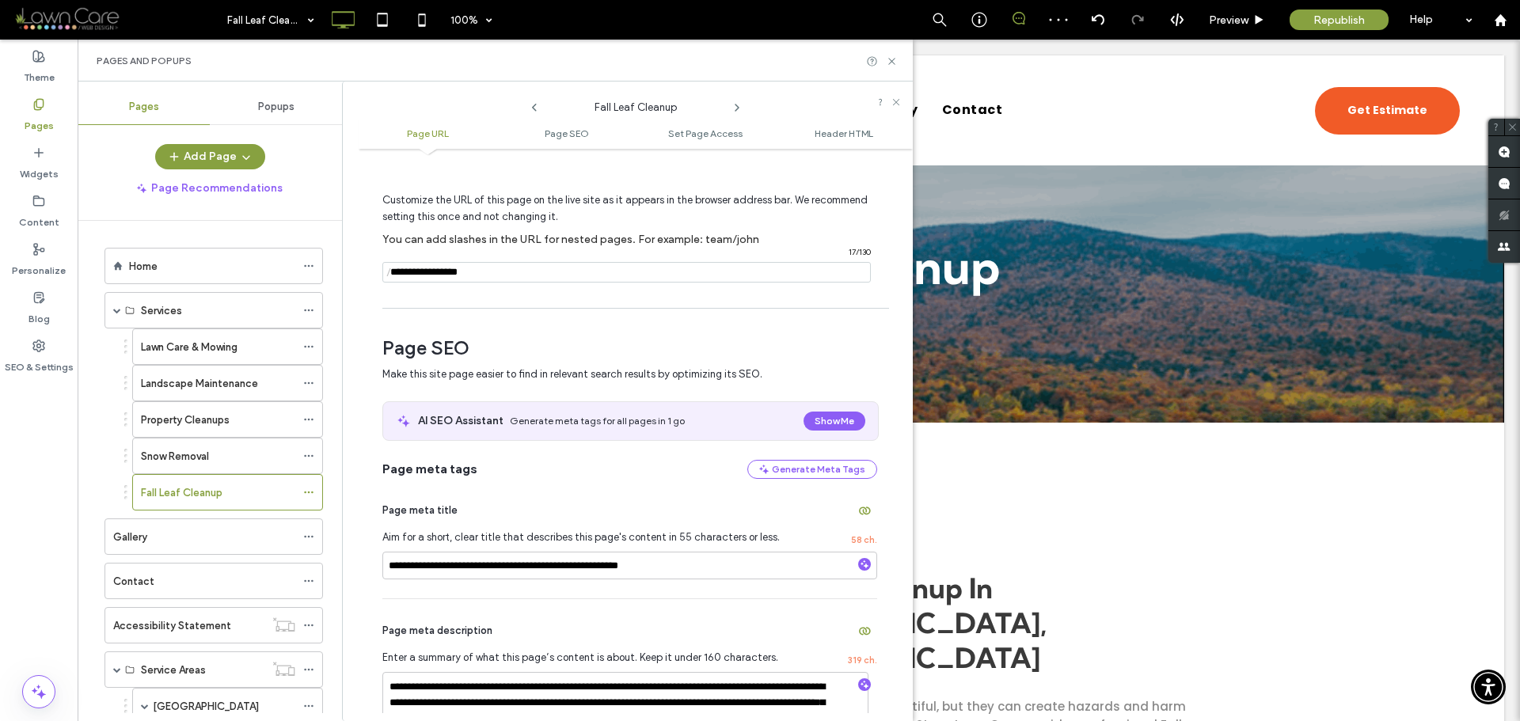
scroll to position [237, 0]
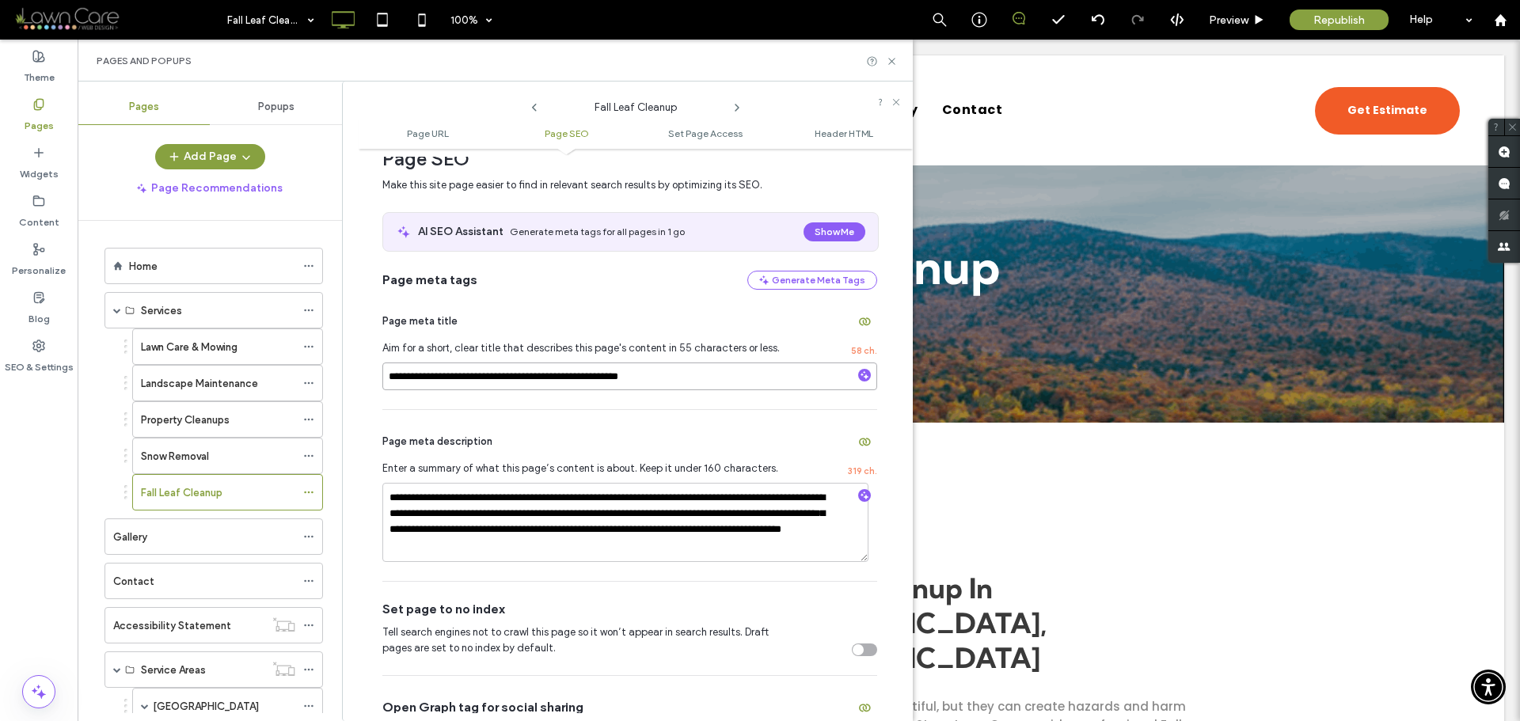
click at [686, 378] on input "**********" at bounding box center [629, 377] width 495 height 28
click at [745, 375] on input "**********" at bounding box center [629, 377] width 495 height 28
drag, startPoint x: 552, startPoint y: 589, endPoint x: 568, endPoint y: 530, distance: 61.7
click at [553, 587] on div "Set page to no index Tell search engines not to crawl this page so it won’t app…" at bounding box center [629, 628] width 495 height 93
click at [568, 530] on textarea "**********" at bounding box center [625, 522] width 486 height 79
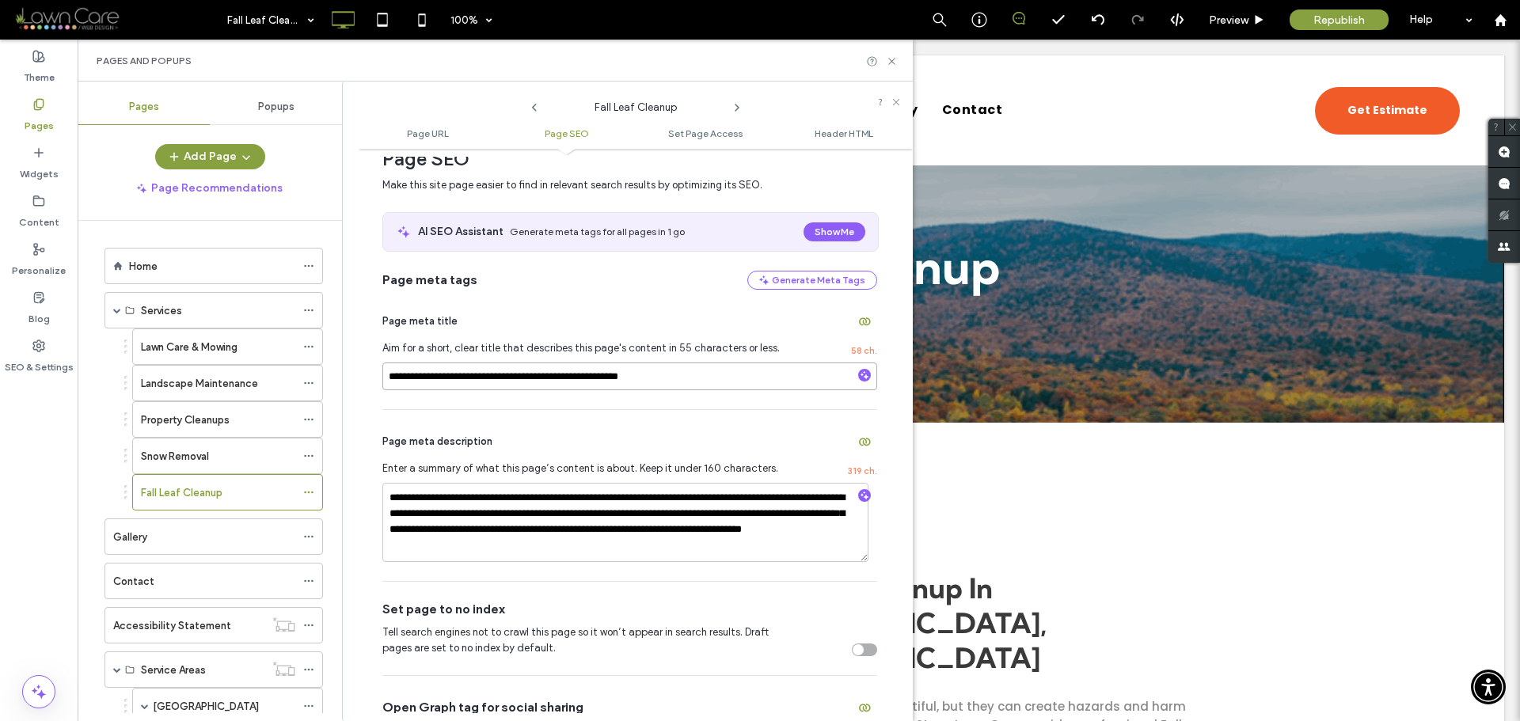
click at [502, 370] on input "**********" at bounding box center [629, 377] width 495 height 28
paste input
type input "**********"
click at [482, 528] on textarea "**********" at bounding box center [625, 522] width 486 height 79
paste textarea
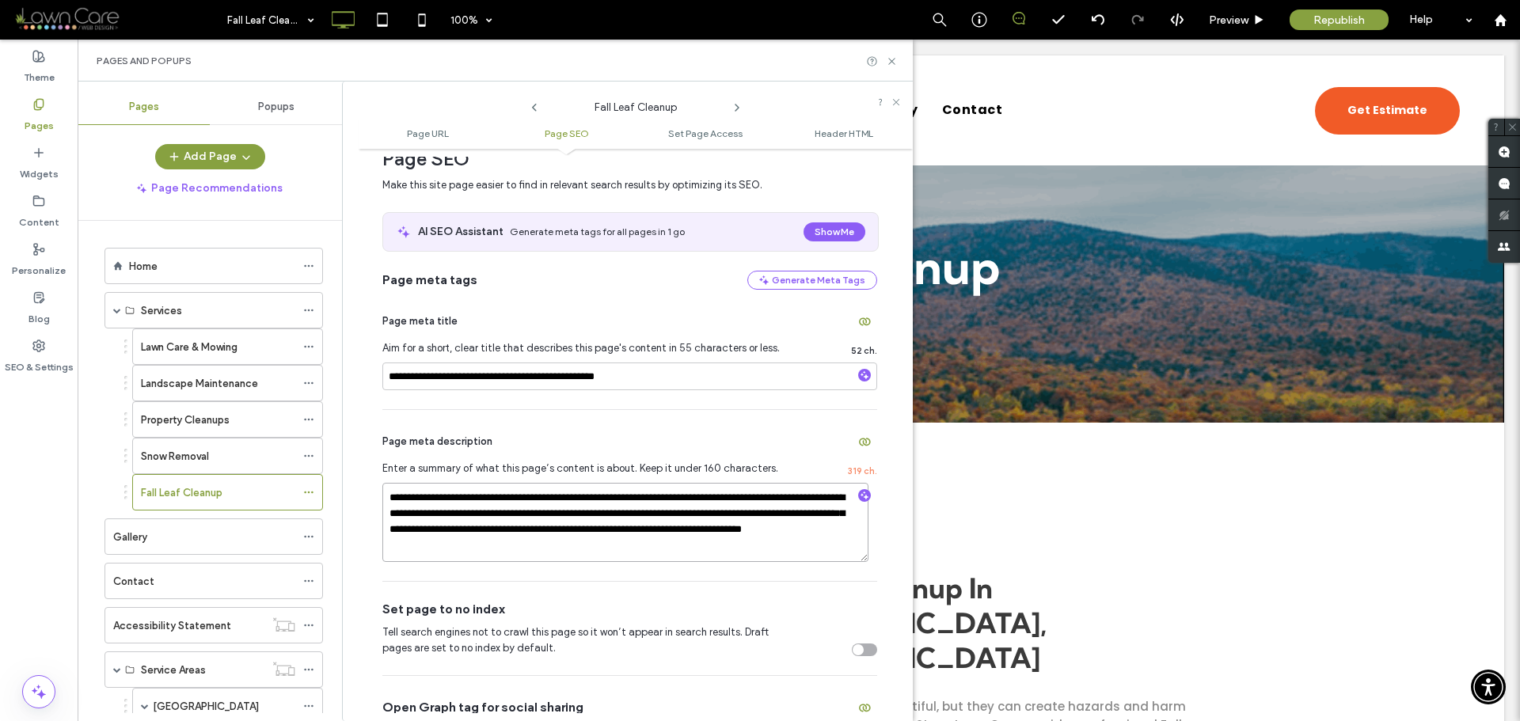
type textarea "**********"
click at [586, 581] on div "**********" at bounding box center [629, 495] width 495 height 171
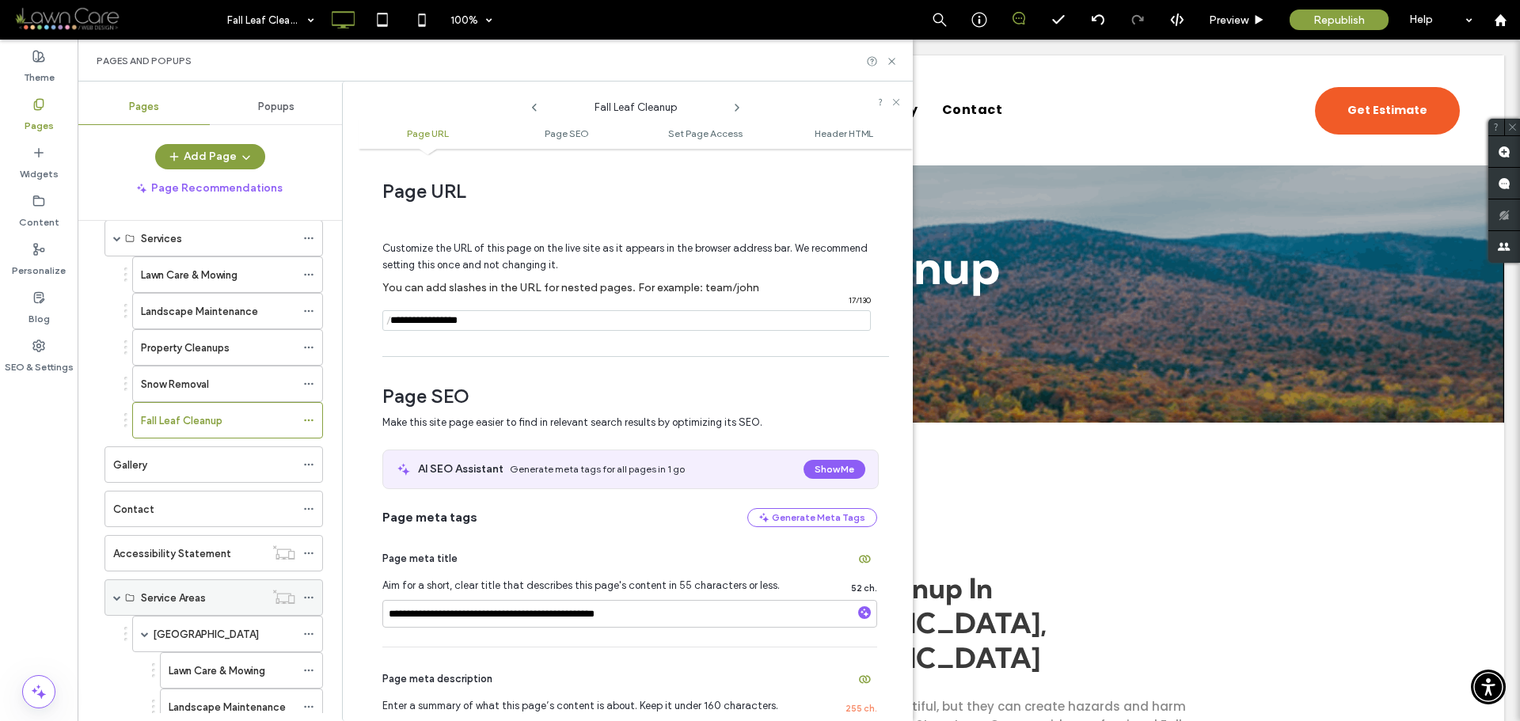
scroll to position [62, 0]
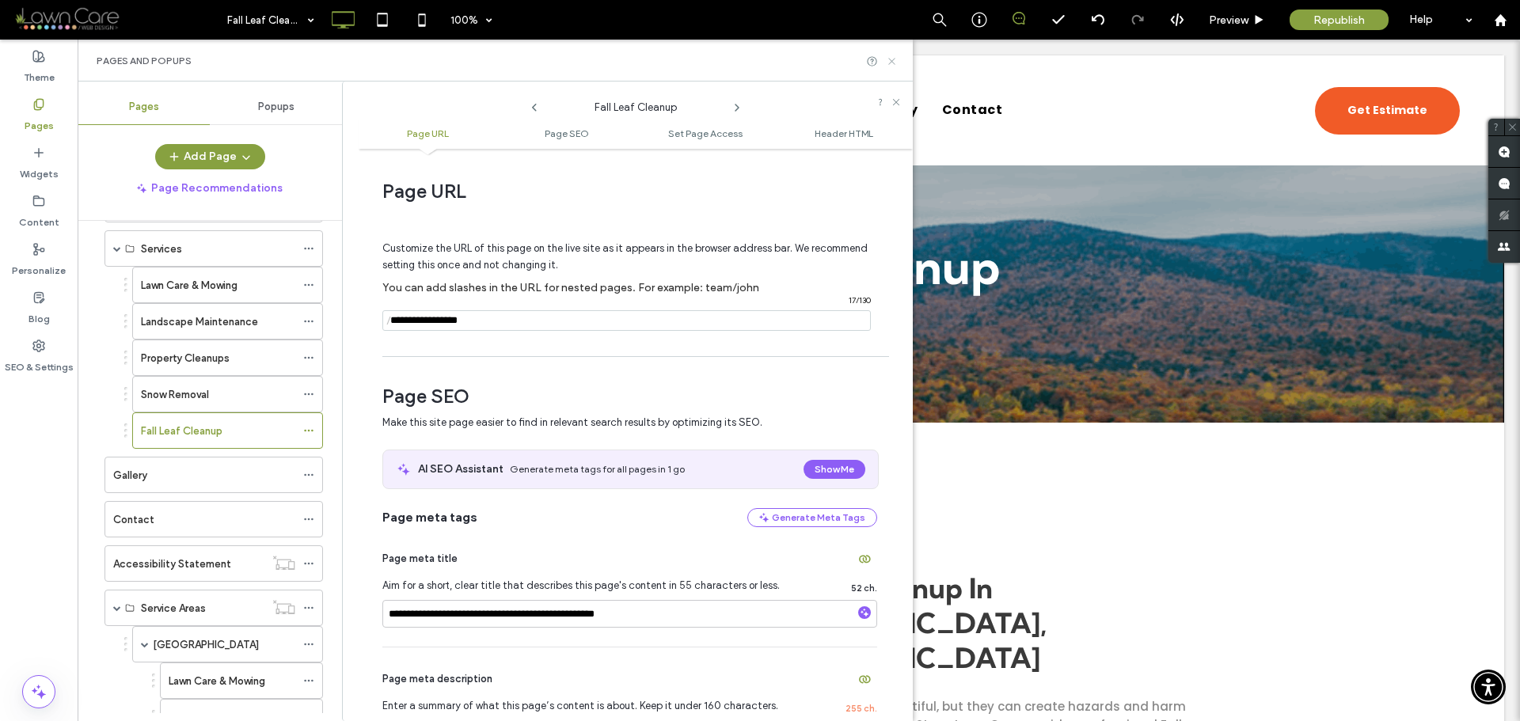
click at [896, 65] on icon at bounding box center [892, 61] width 12 height 12
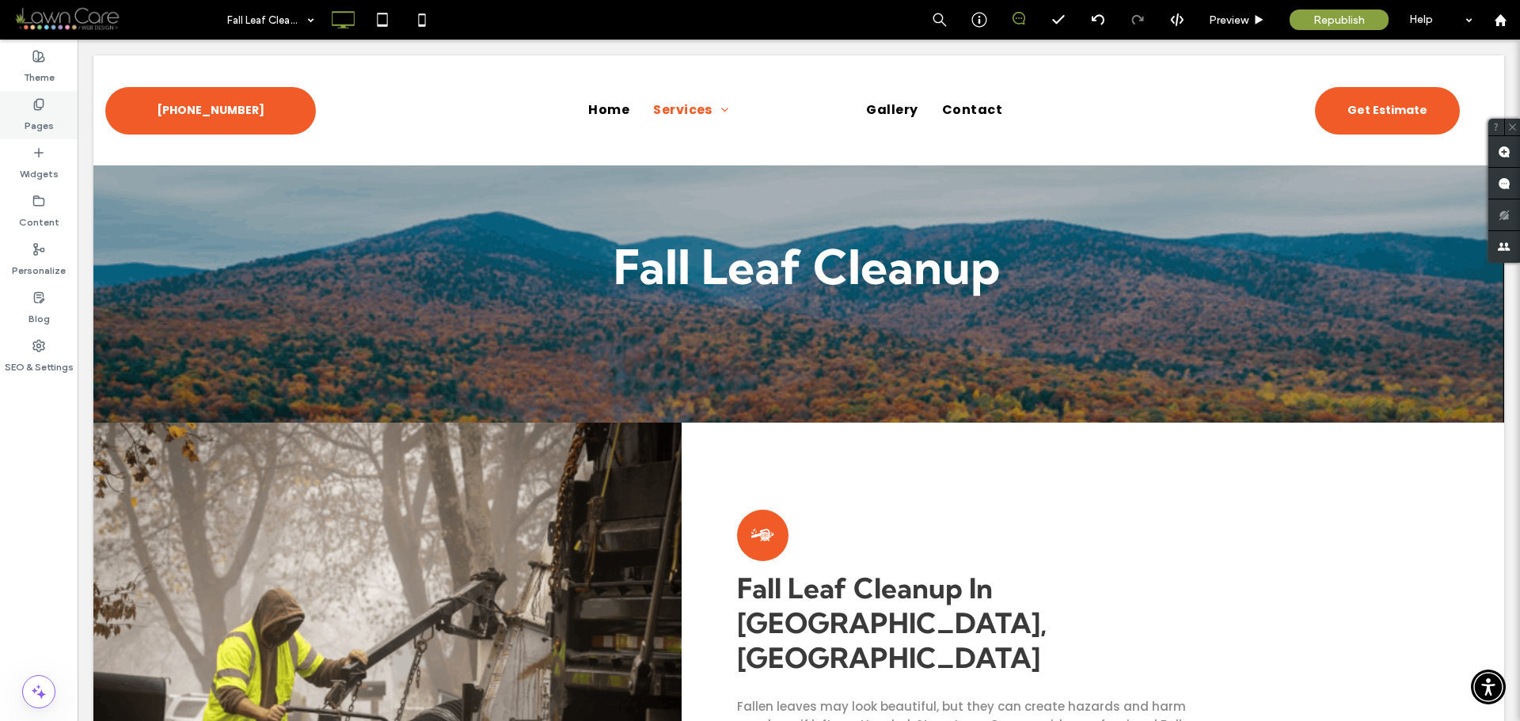
click at [42, 108] on icon at bounding box center [38, 104] width 13 height 13
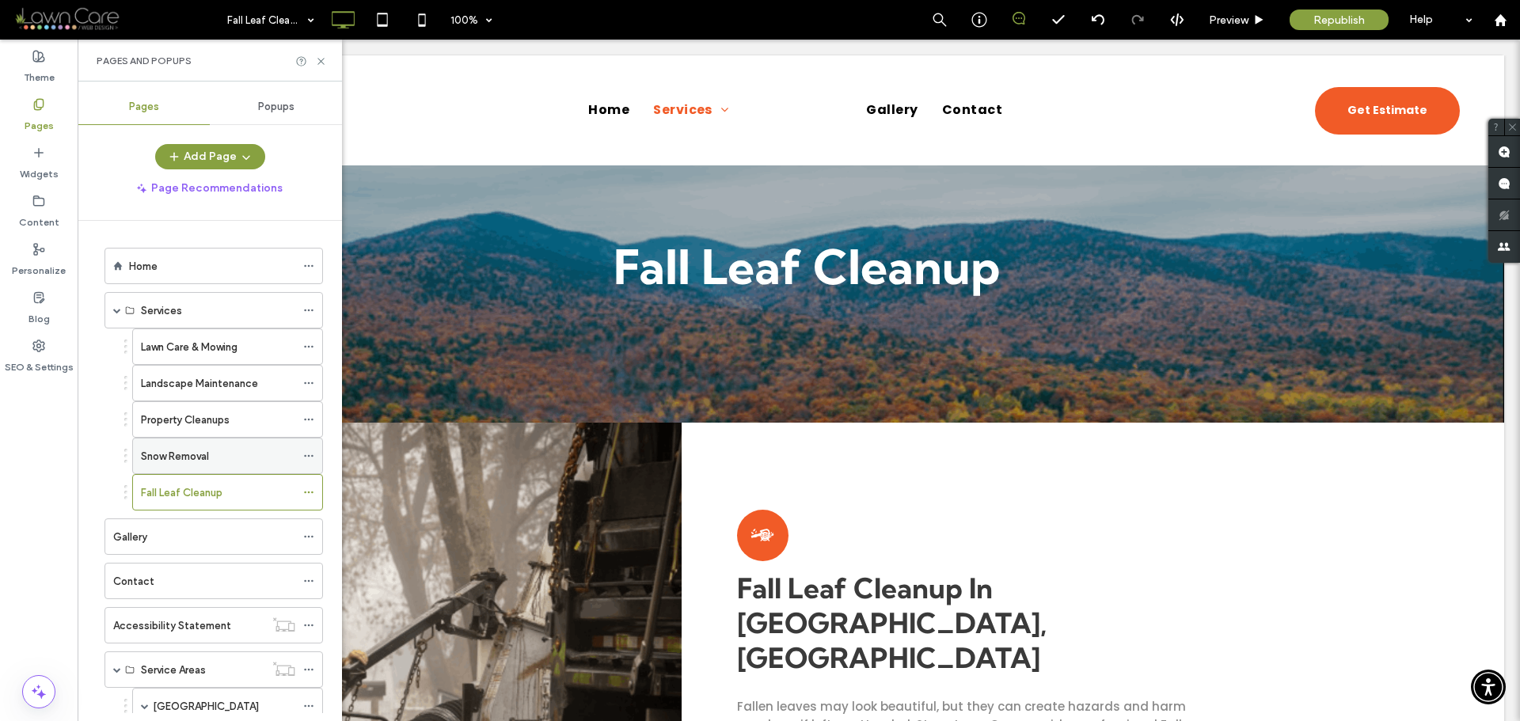
click at [203, 456] on label "Snow Removal" at bounding box center [175, 456] width 68 height 28
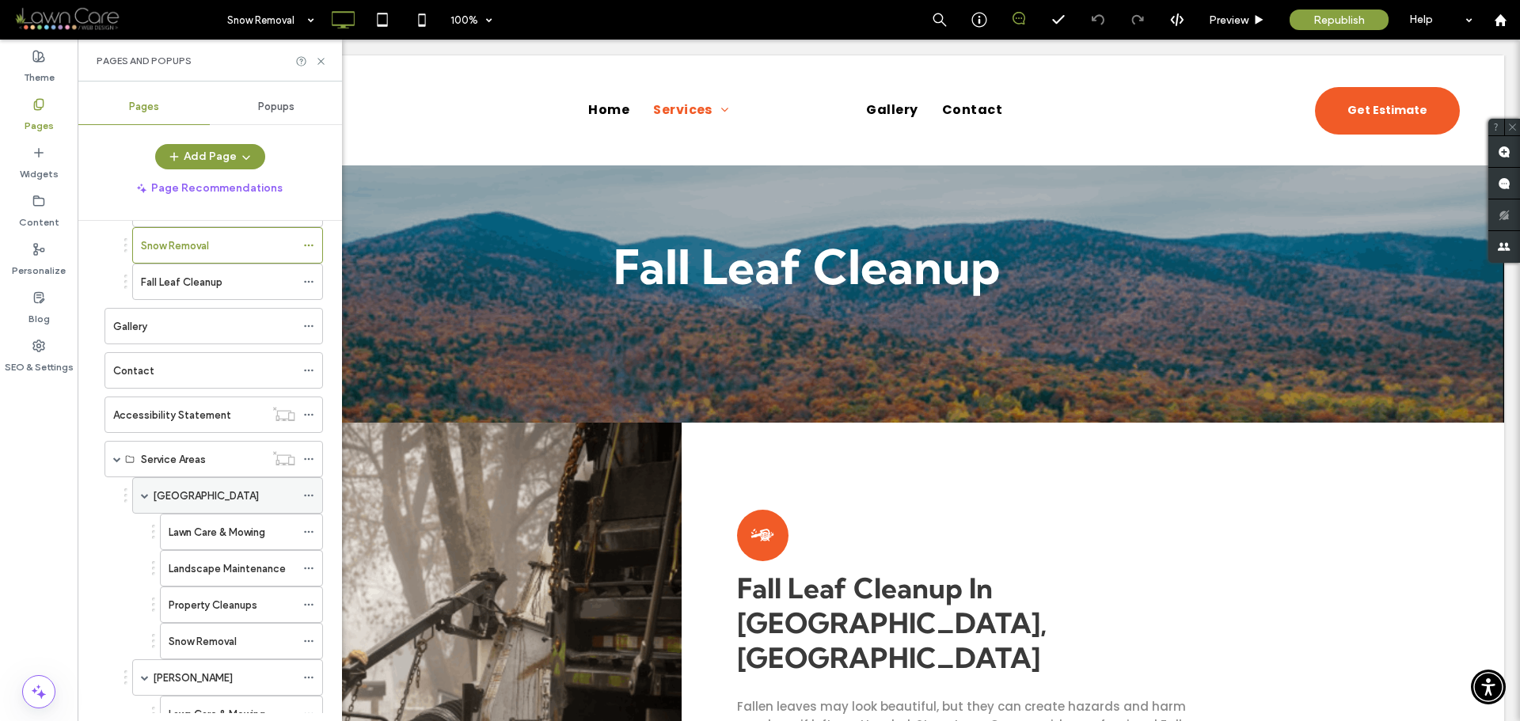
scroll to position [378, 0]
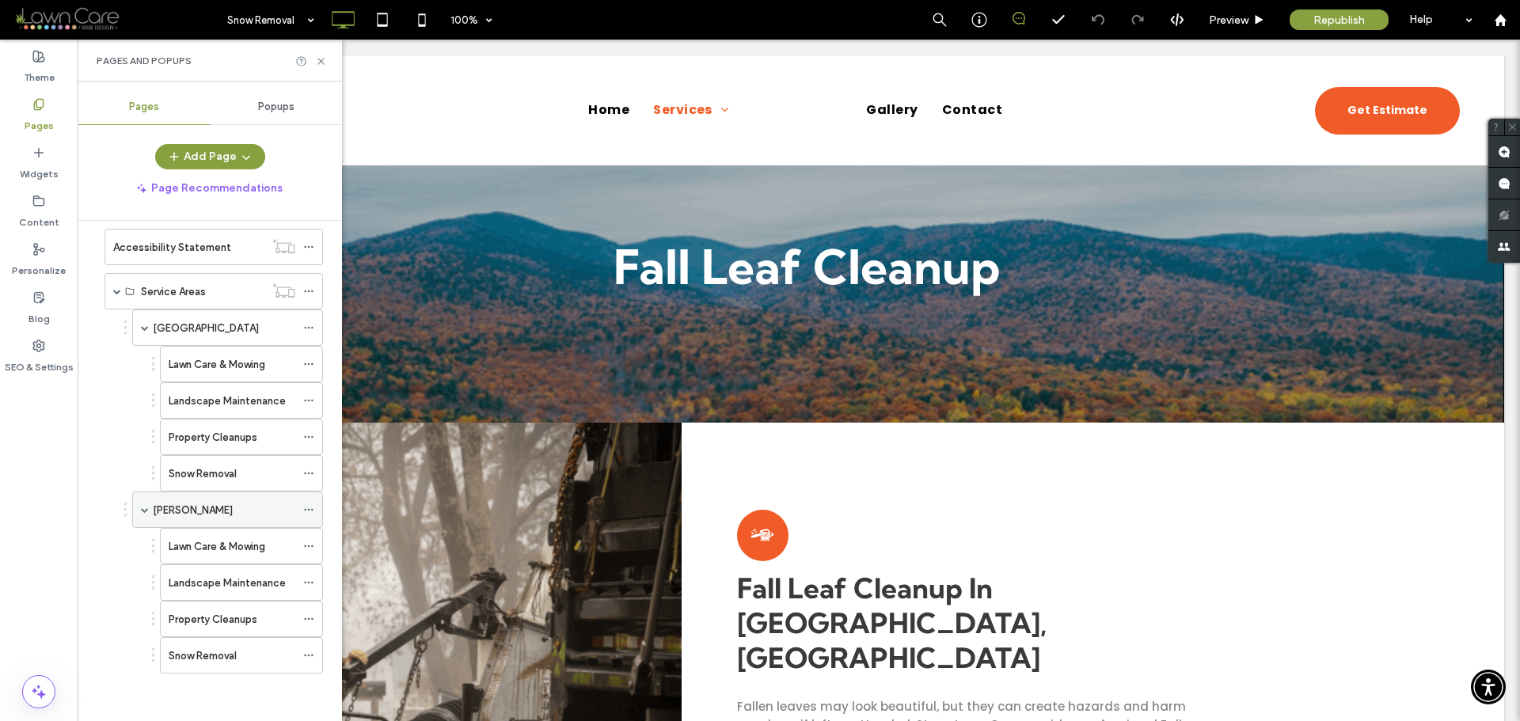
click at [146, 511] on span at bounding box center [145, 510] width 8 height 8
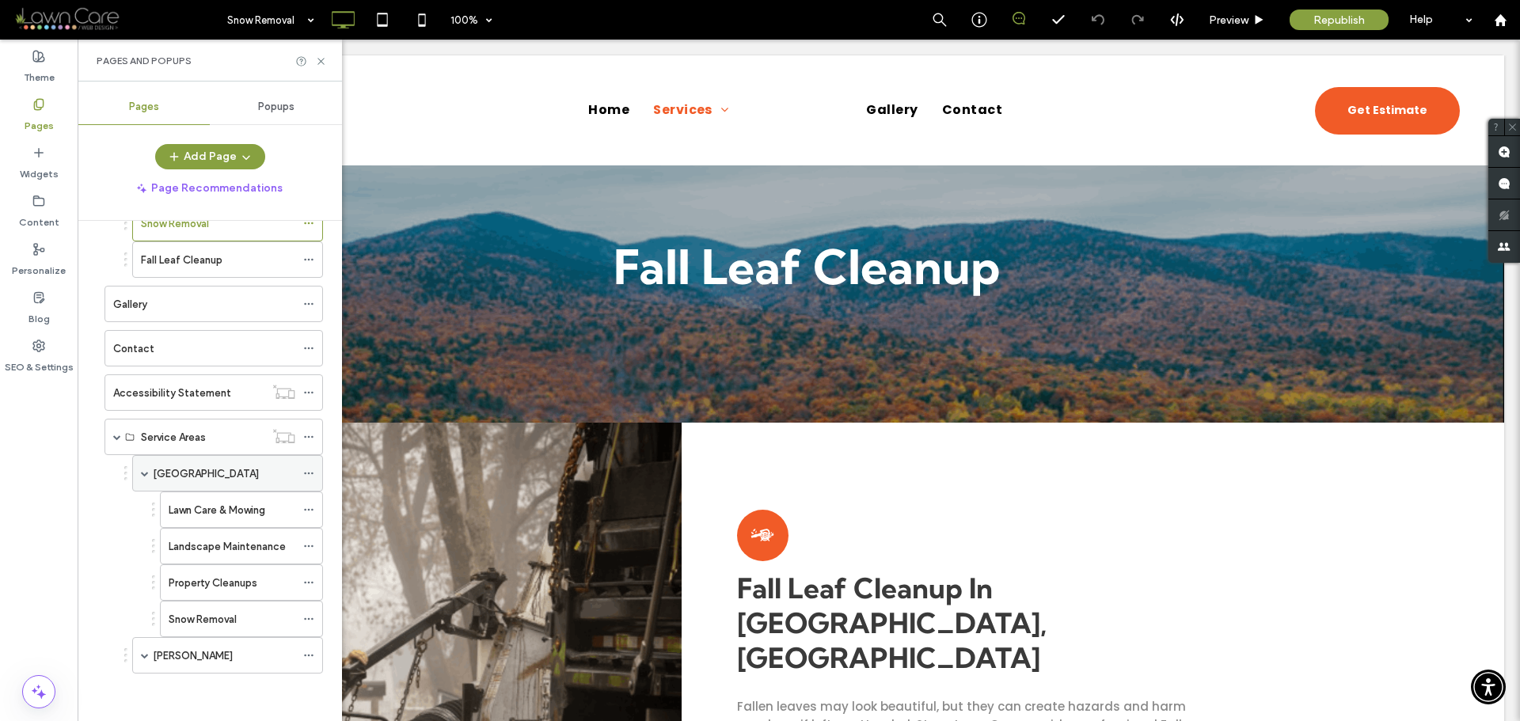
click at [142, 475] on span at bounding box center [145, 473] width 8 height 8
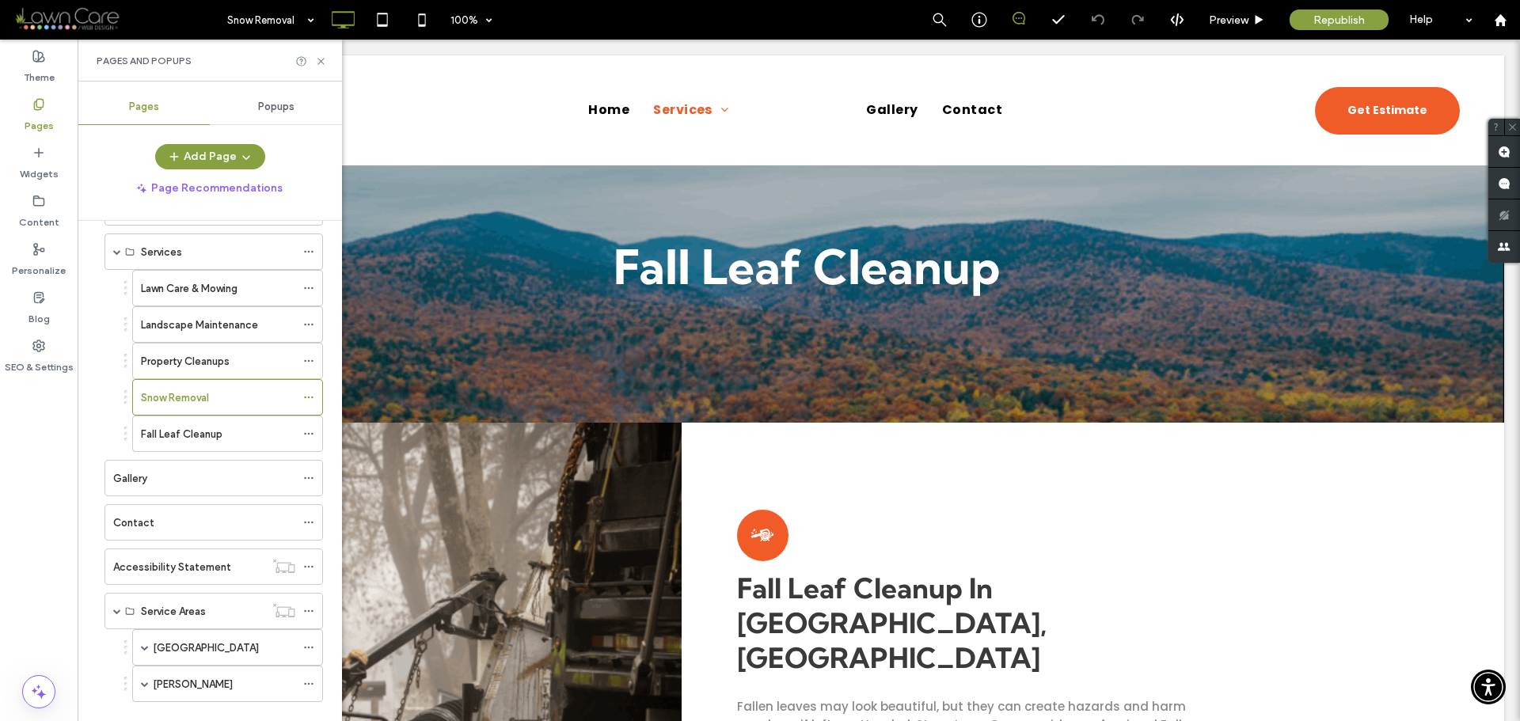
scroll to position [0, 0]
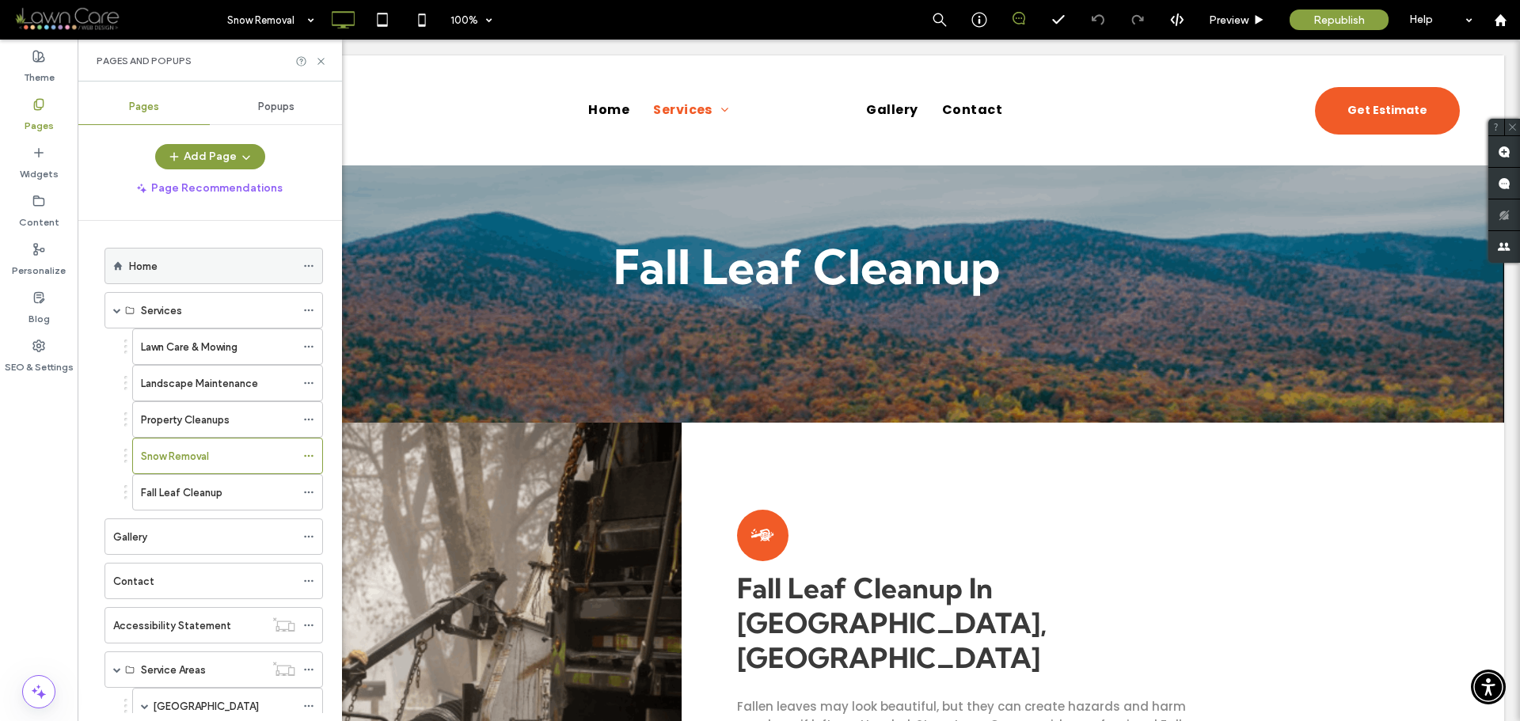
click at [172, 266] on div "Home" at bounding box center [212, 266] width 166 height 17
click at [318, 56] on icon at bounding box center [321, 61] width 12 height 12
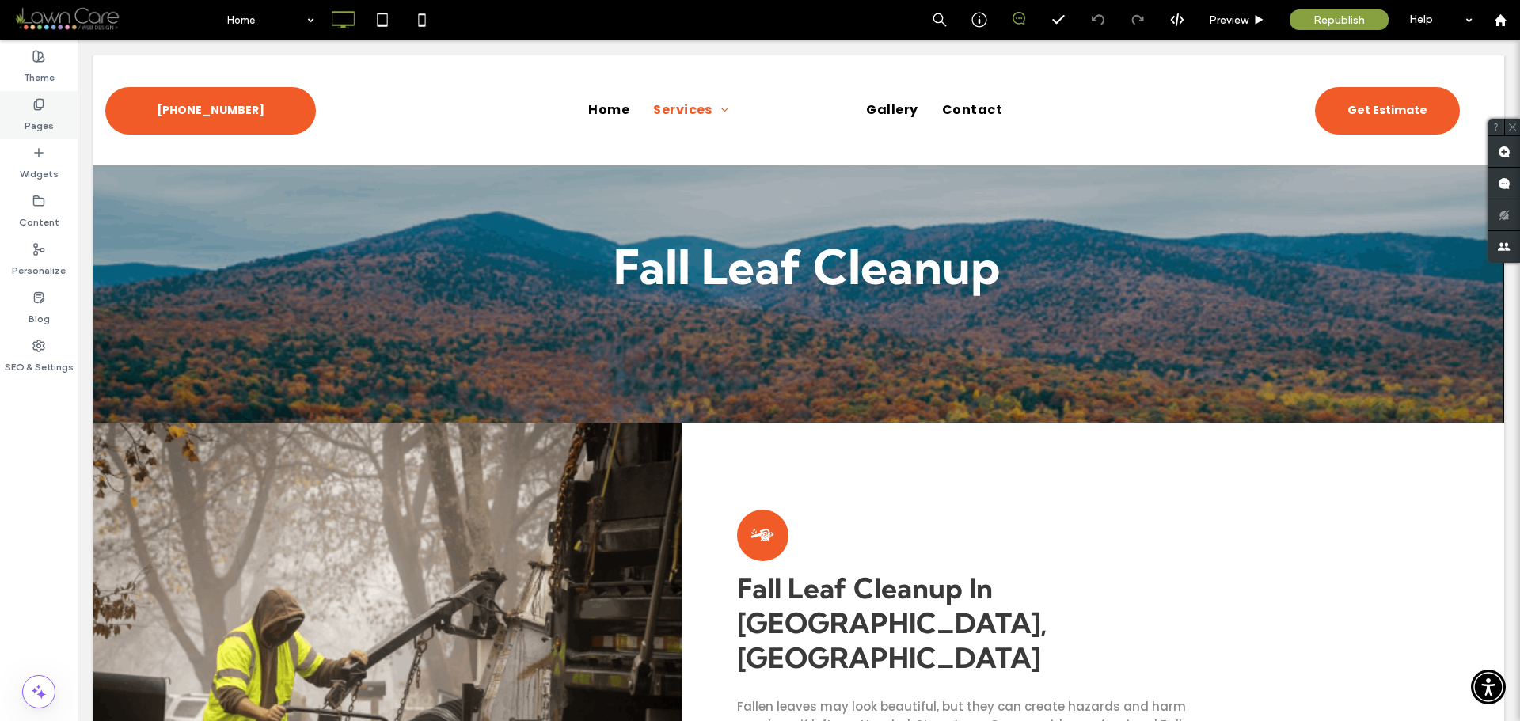
click at [28, 102] on div "Pages" at bounding box center [39, 115] width 78 height 48
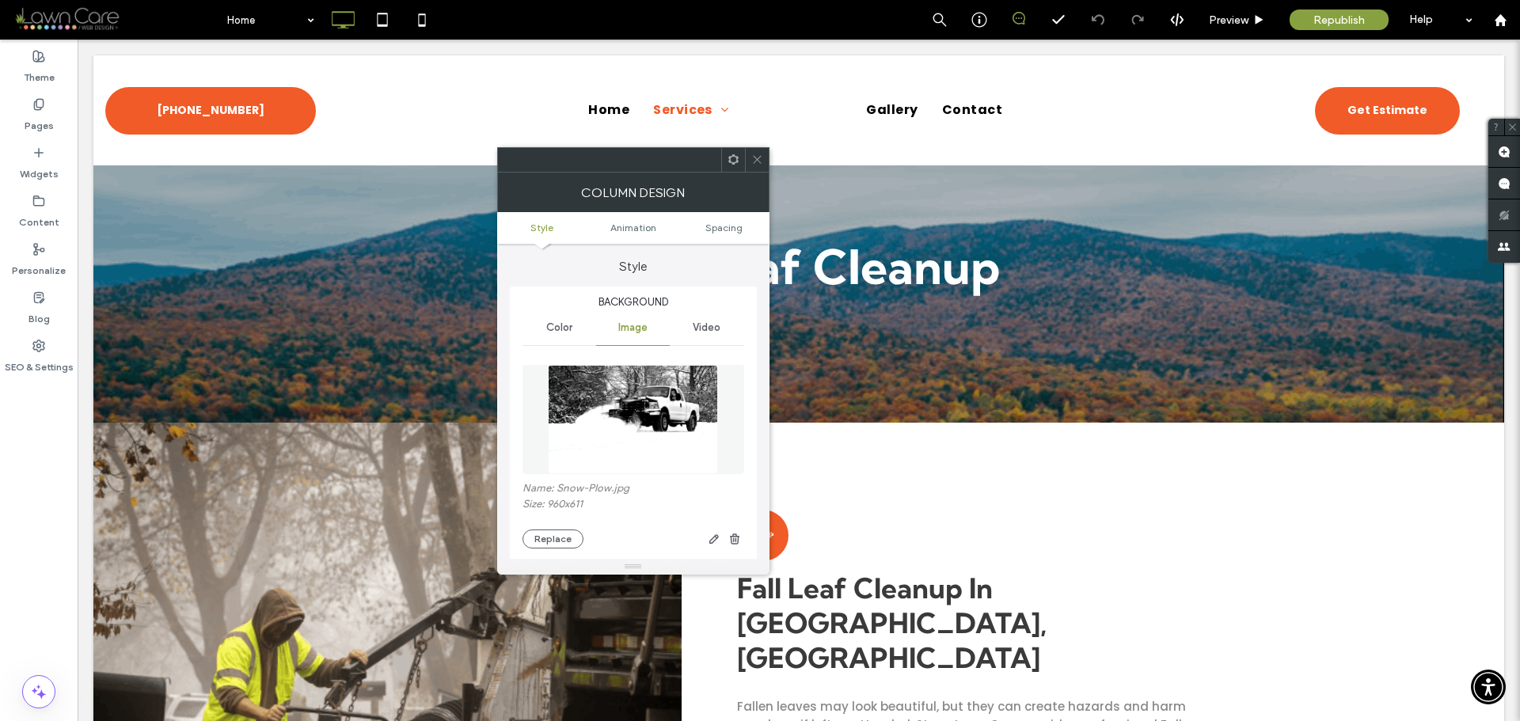
click at [623, 390] on img at bounding box center [633, 419] width 171 height 109
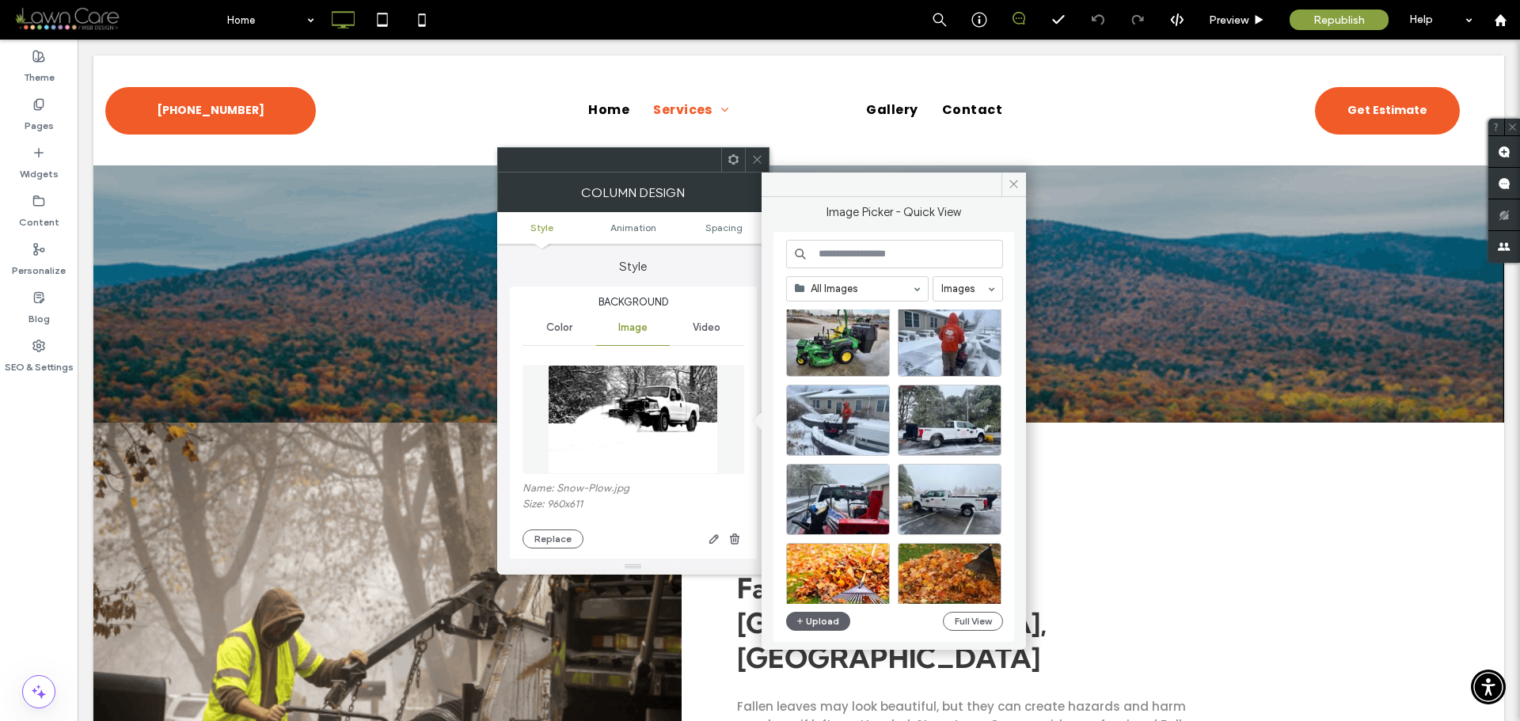
scroll to position [158, 0]
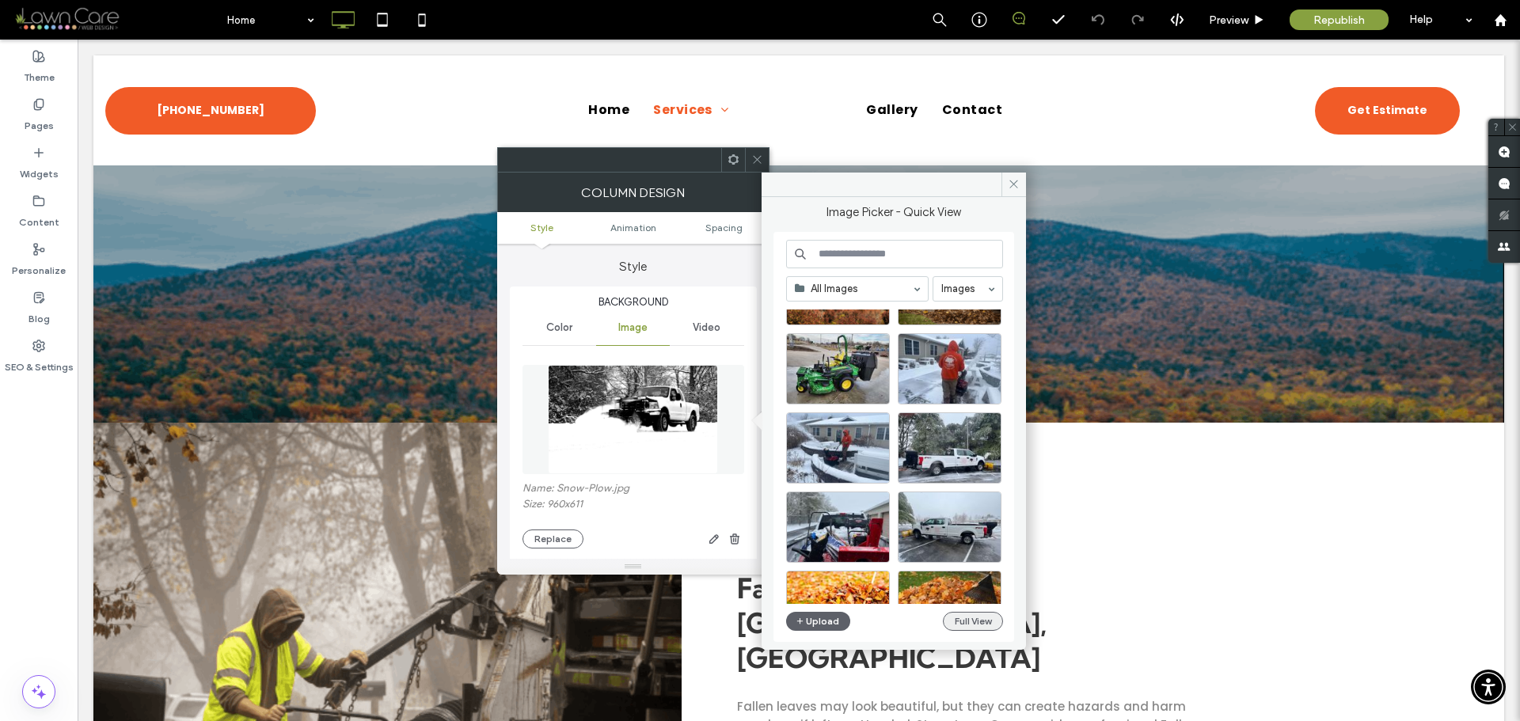
click at [978, 621] on button "Full View" at bounding box center [973, 621] width 60 height 19
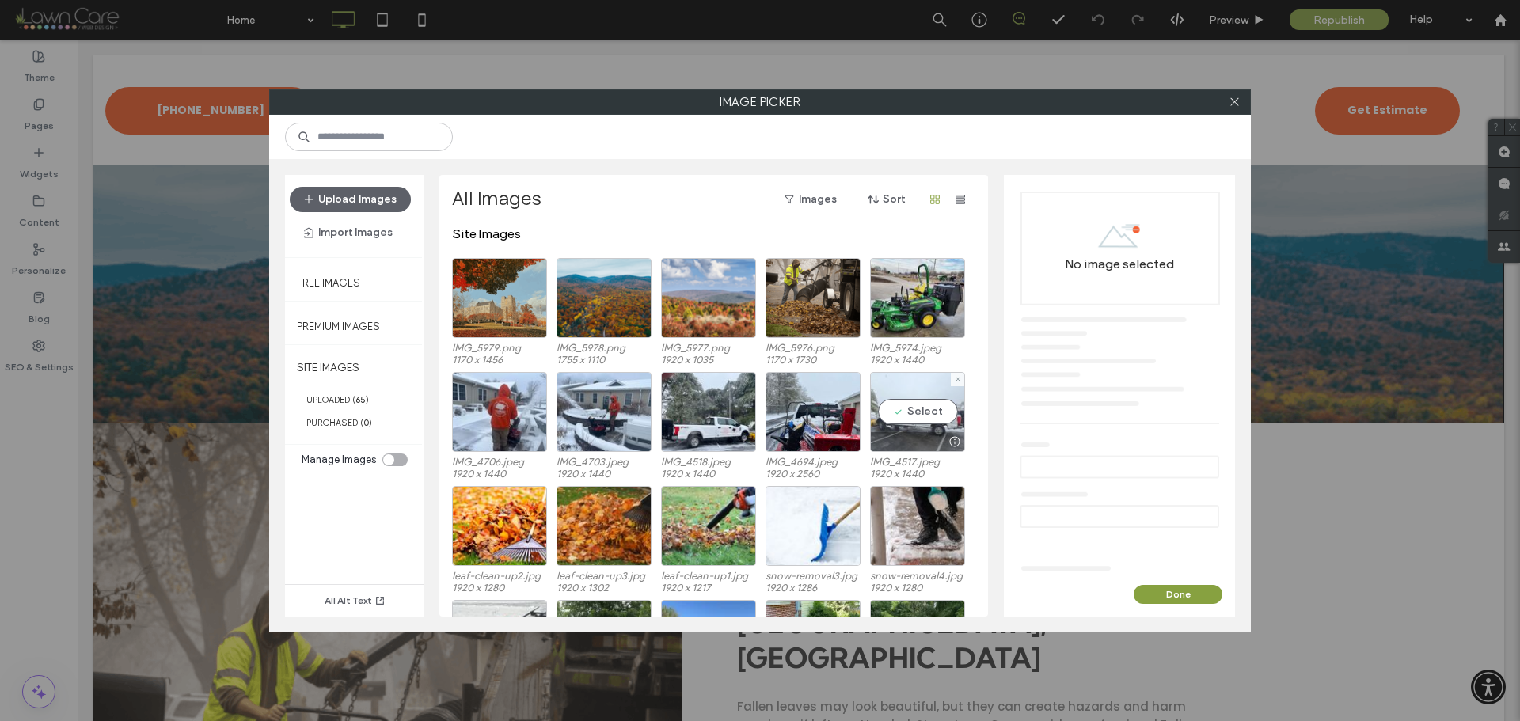
click at [926, 408] on div "Select" at bounding box center [917, 412] width 95 height 80
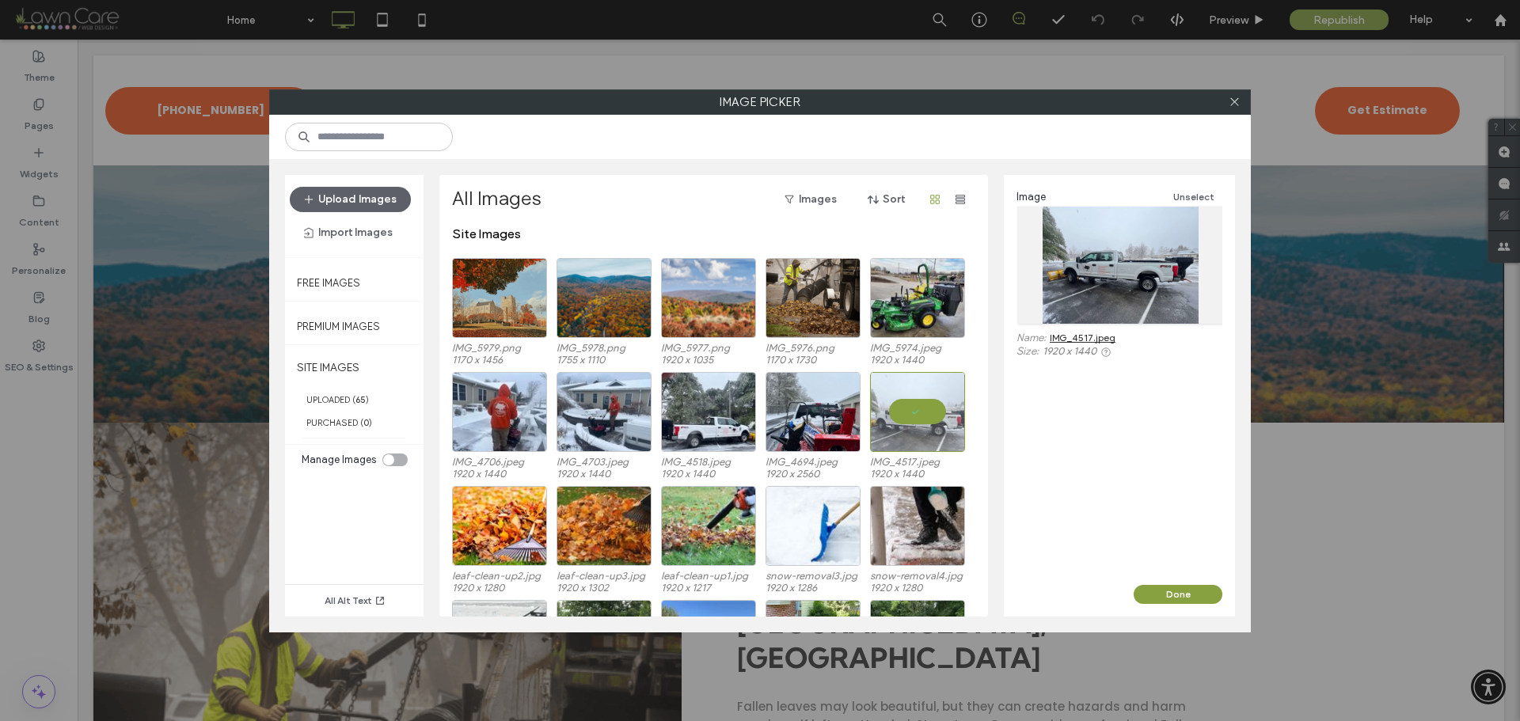
click at [1074, 338] on link "IMG_4517.jpeg" at bounding box center [1083, 338] width 66 height 12
click at [934, 403] on div at bounding box center [917, 412] width 95 height 80
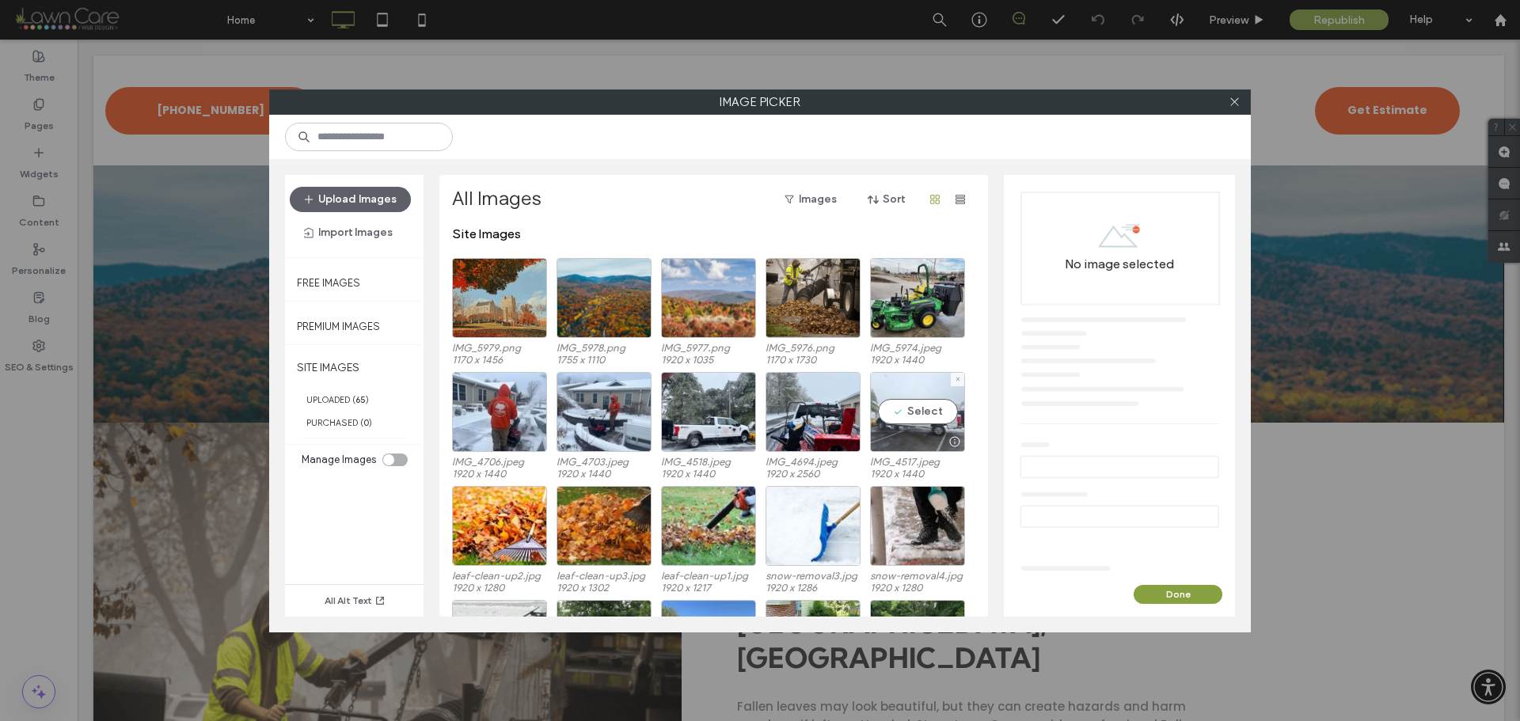
click at [932, 406] on div "Select" at bounding box center [917, 412] width 95 height 80
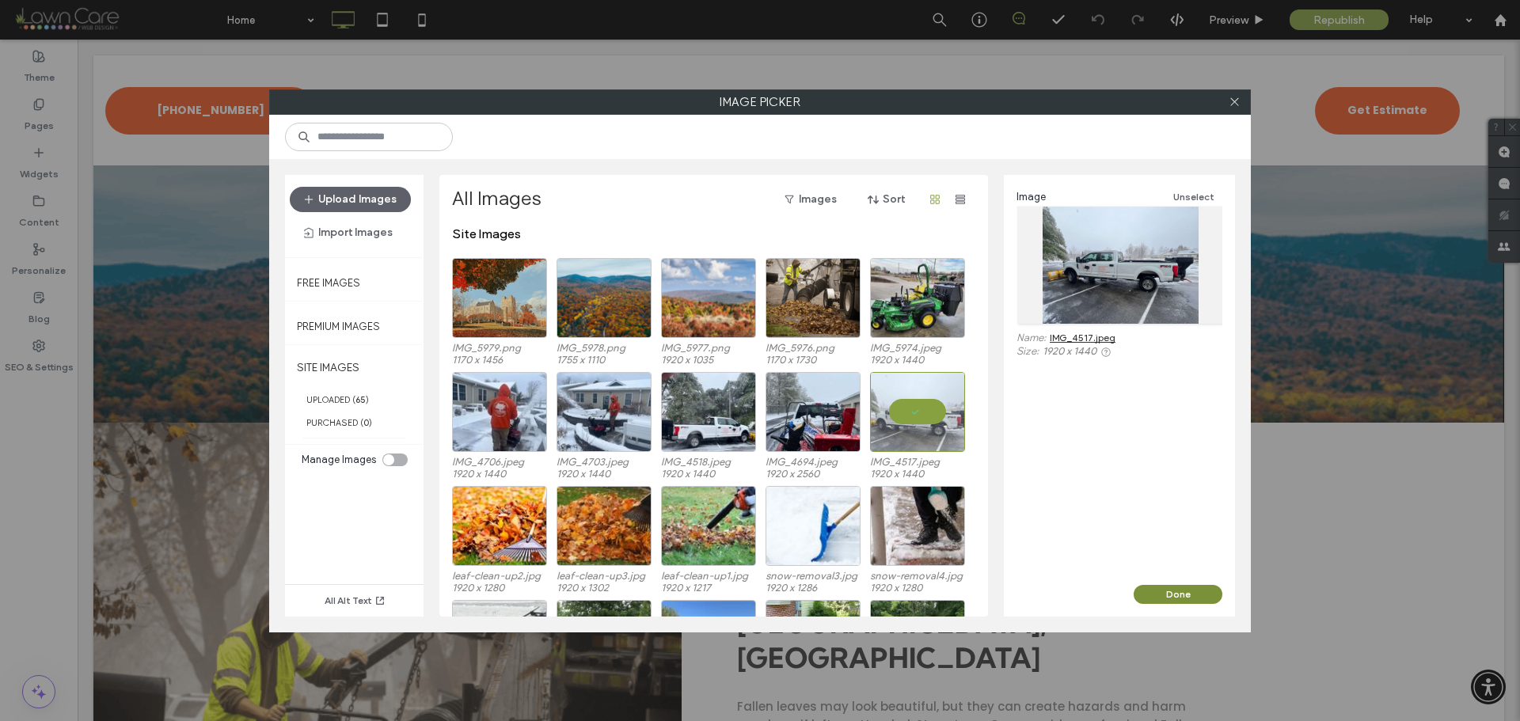
click at [1166, 591] on button "Done" at bounding box center [1178, 594] width 89 height 19
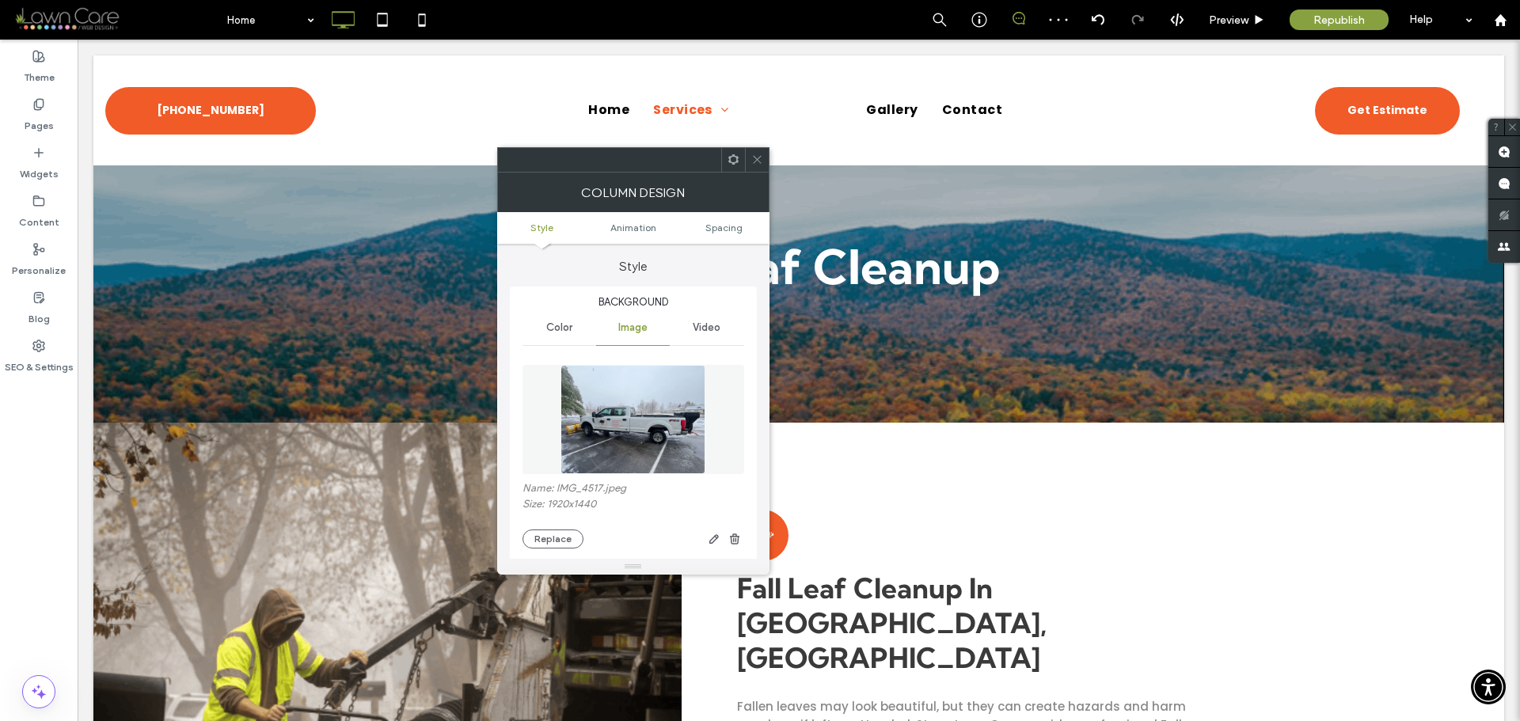
click at [759, 155] on icon at bounding box center [757, 160] width 12 height 12
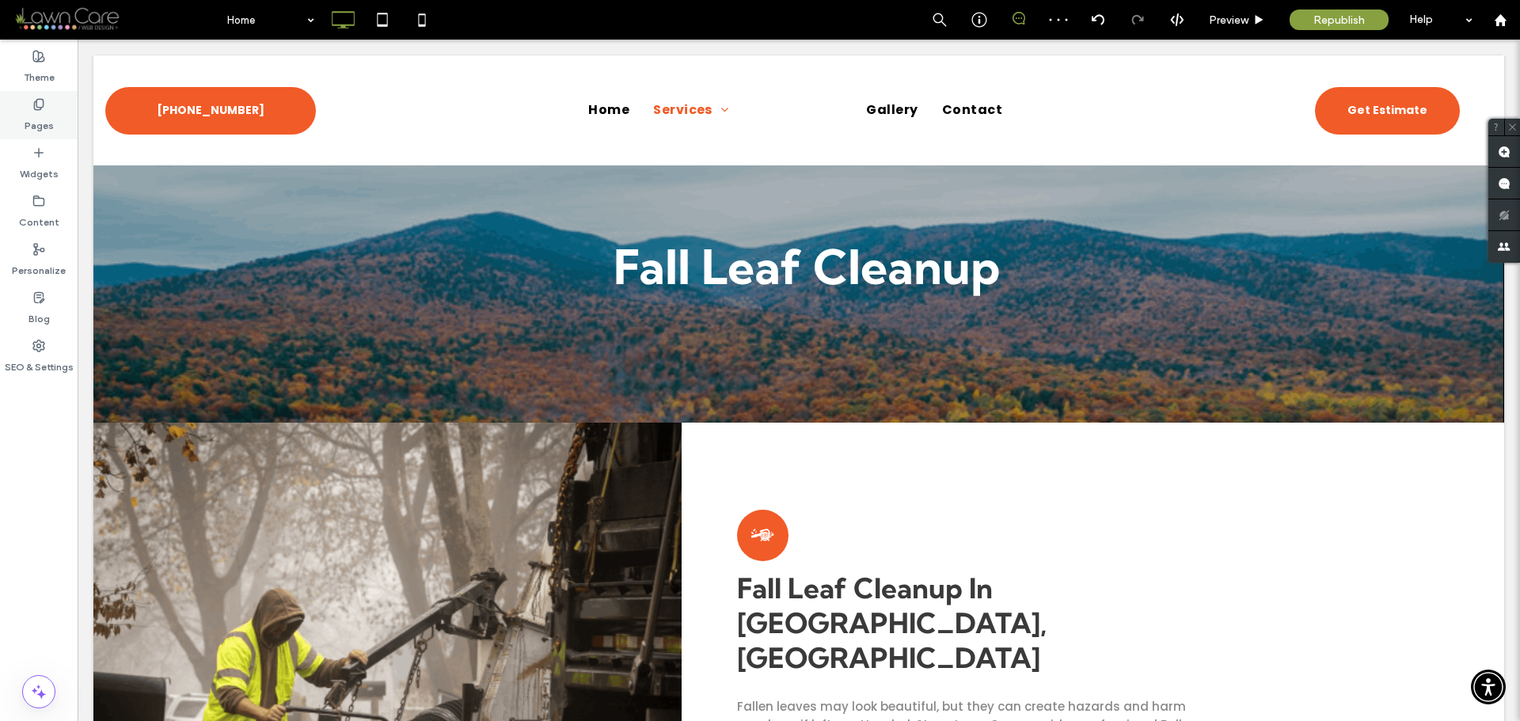
drag, startPoint x: 39, startPoint y: 115, endPoint x: 44, endPoint y: 124, distance: 11.0
click at [38, 115] on label "Pages" at bounding box center [39, 122] width 29 height 22
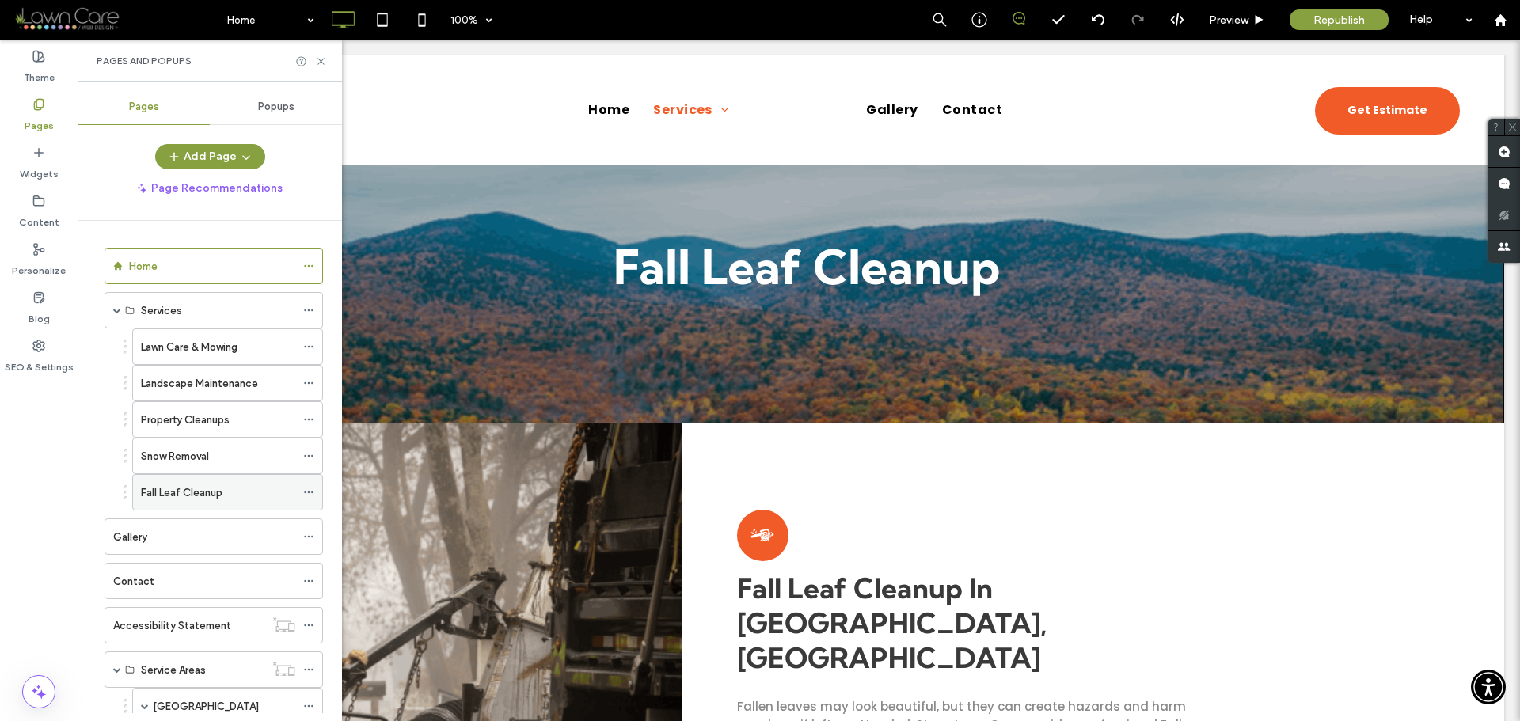
scroll to position [87, 0]
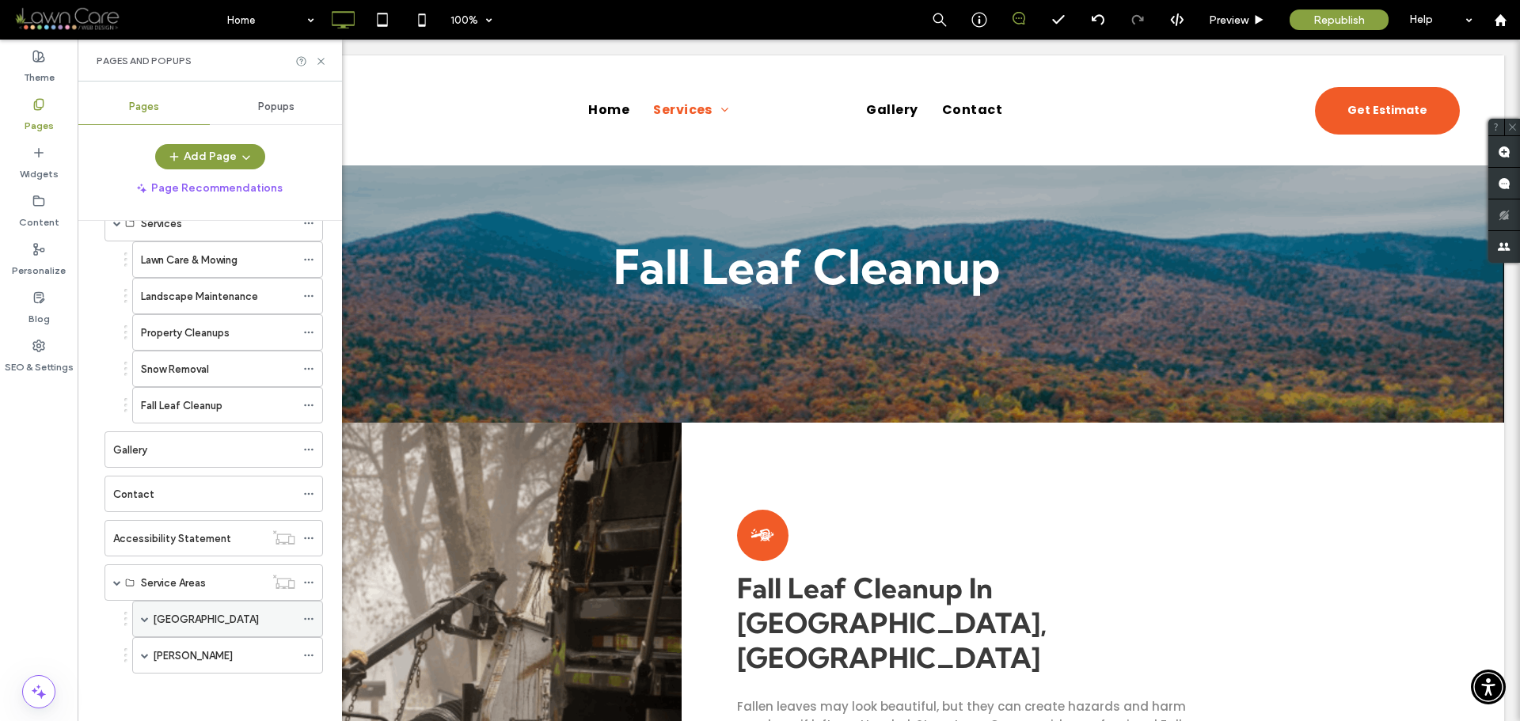
click at [146, 619] on span at bounding box center [145, 619] width 8 height 8
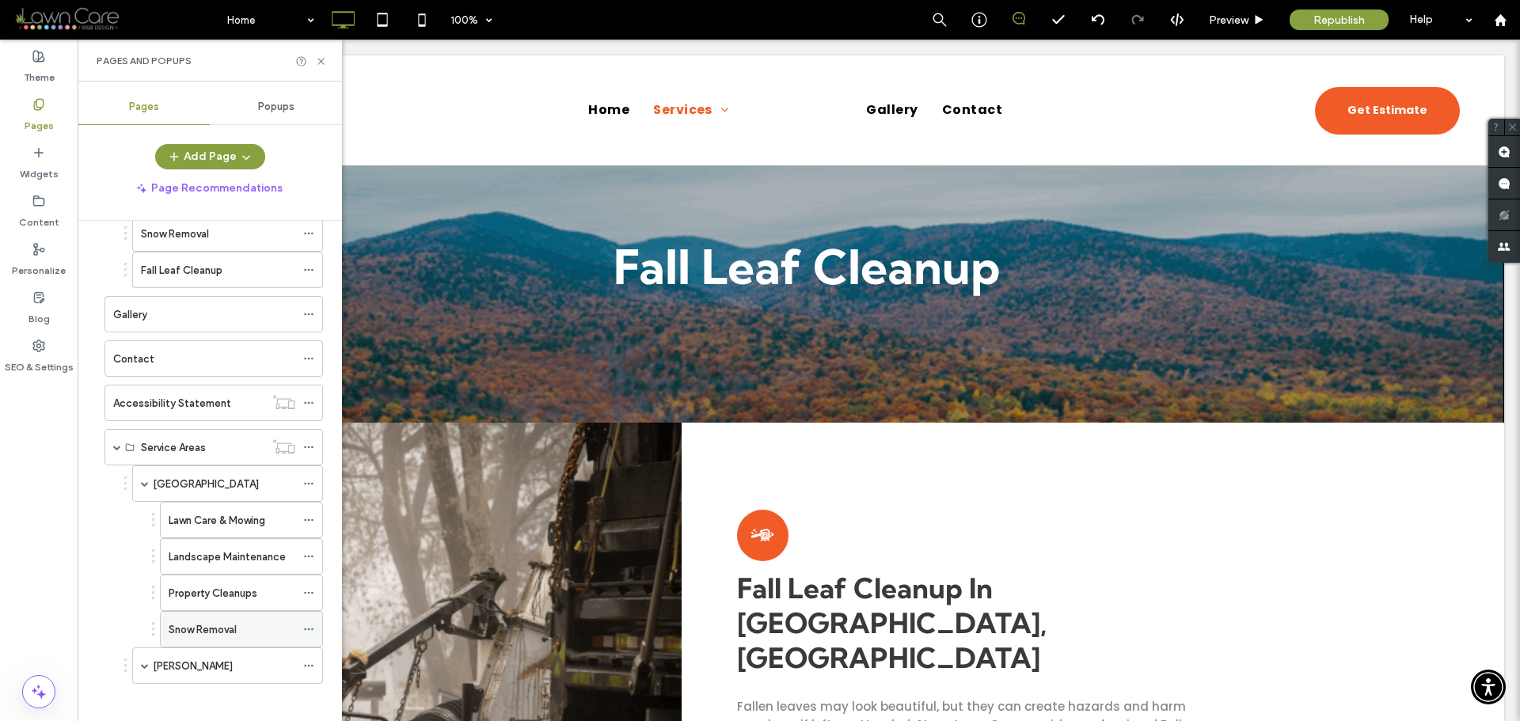
scroll to position [233, 0]
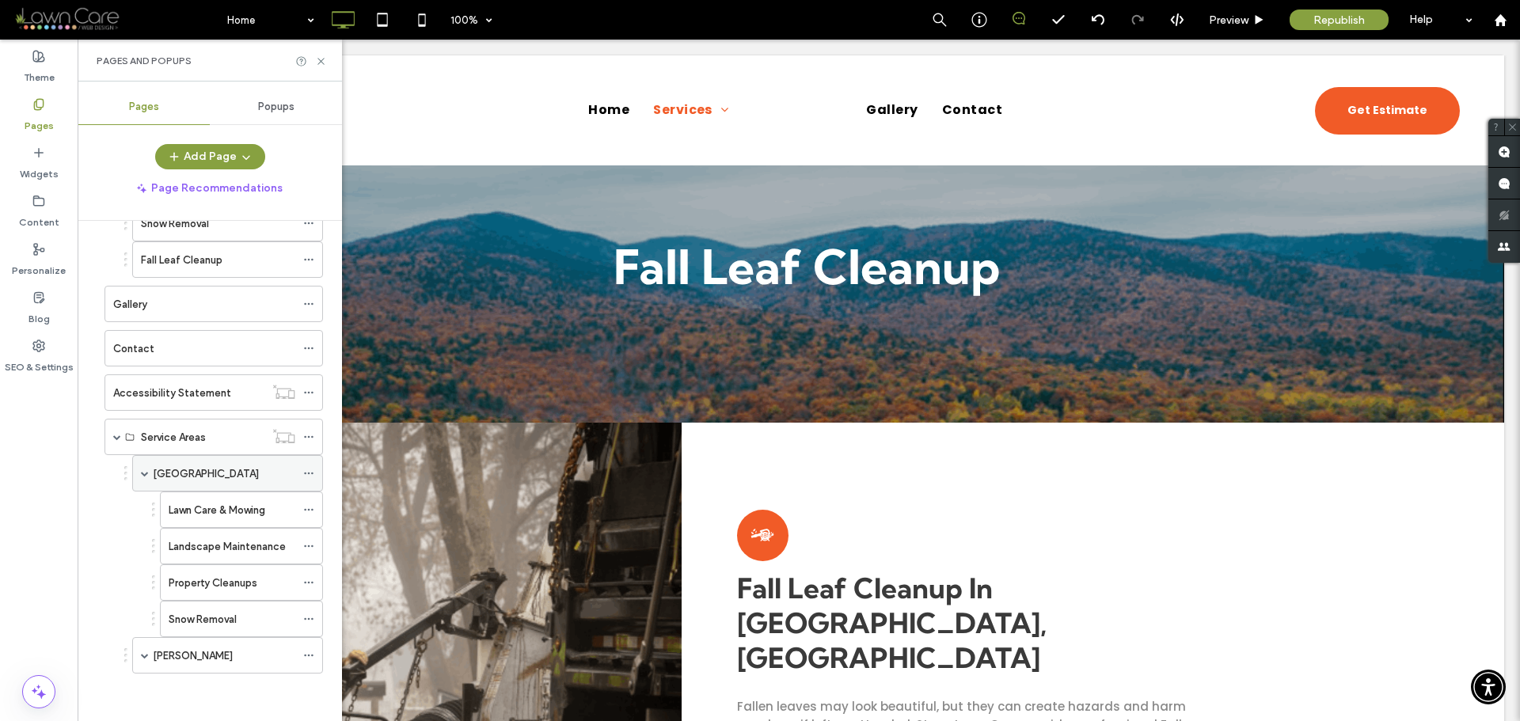
click at [237, 472] on div "[GEOGRAPHIC_DATA]" at bounding box center [224, 473] width 142 height 17
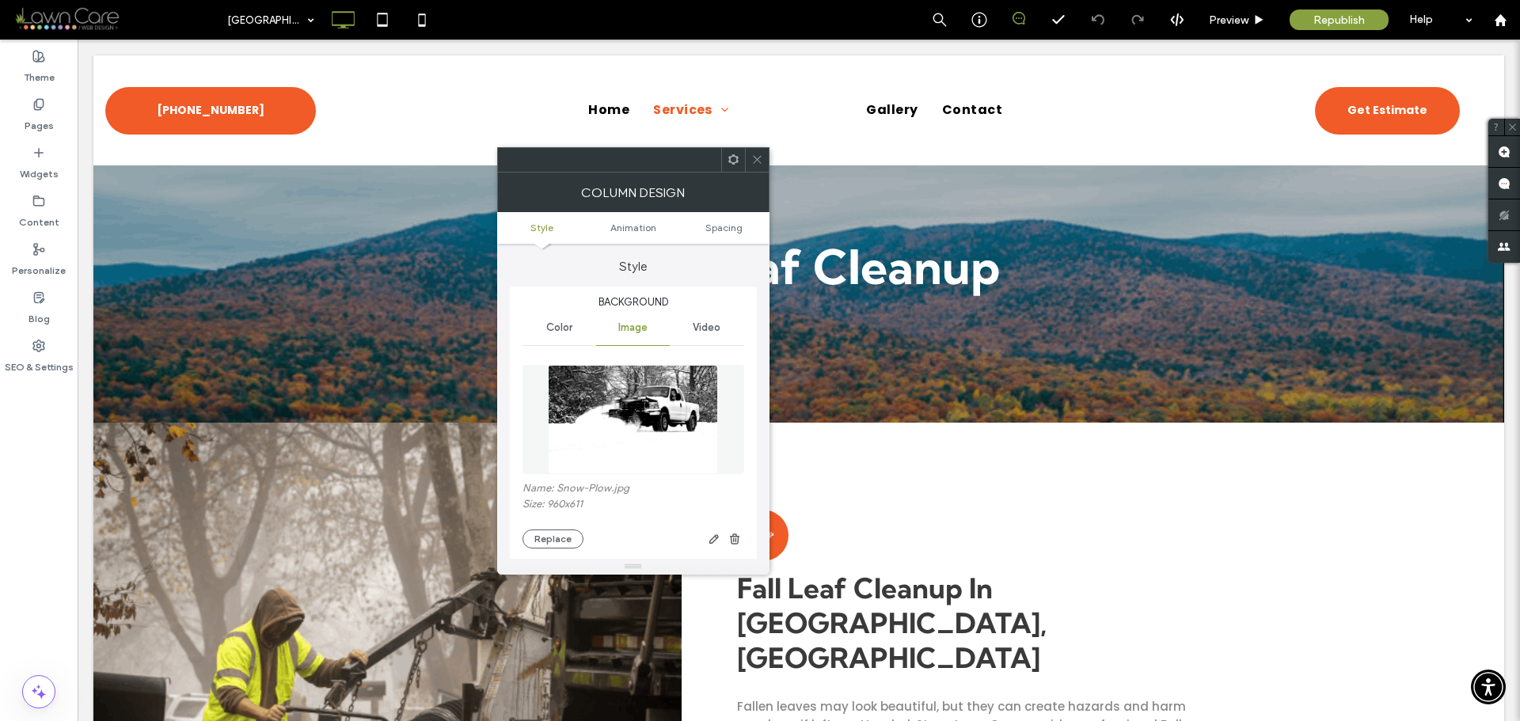
click at [667, 384] on img at bounding box center [633, 419] width 171 height 109
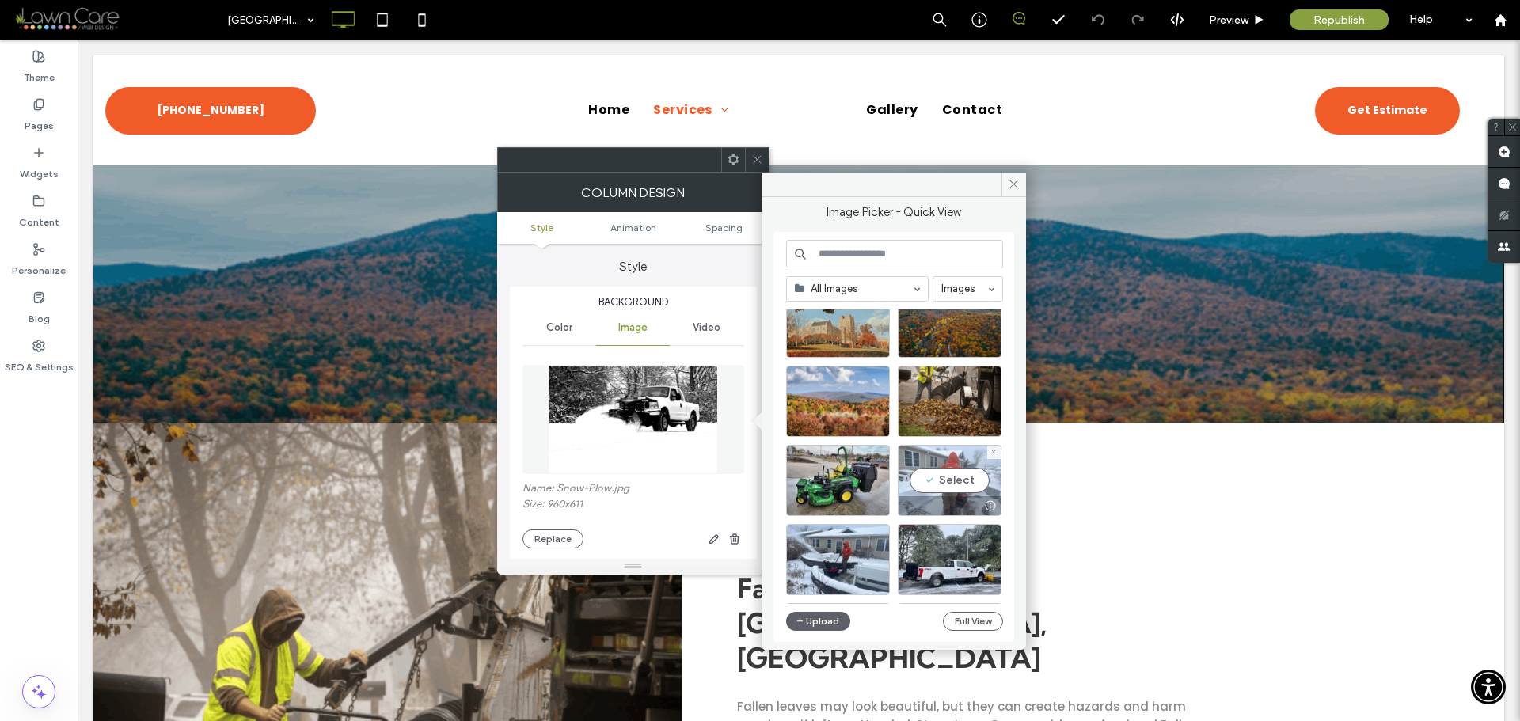
scroll to position [237, 0]
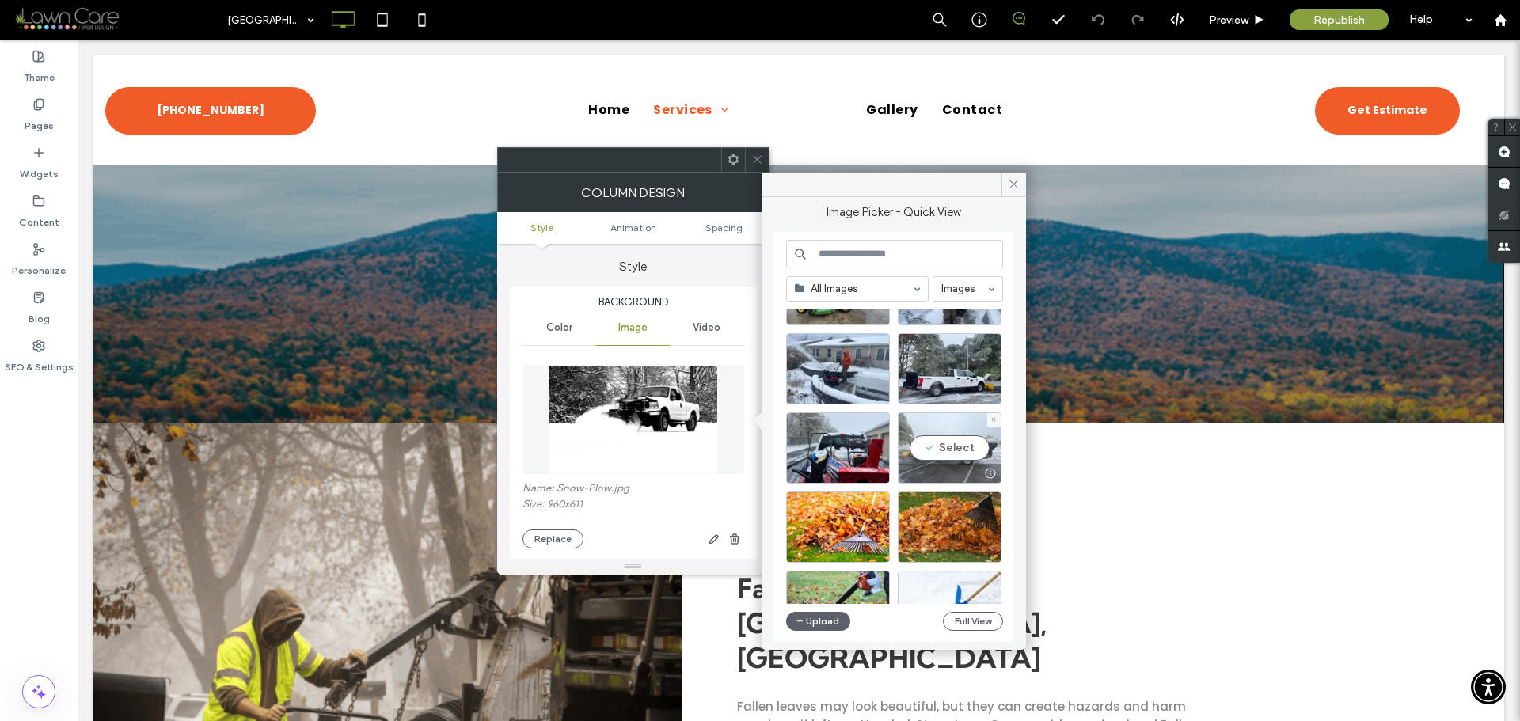
click at [957, 450] on div "Select" at bounding box center [950, 447] width 104 height 71
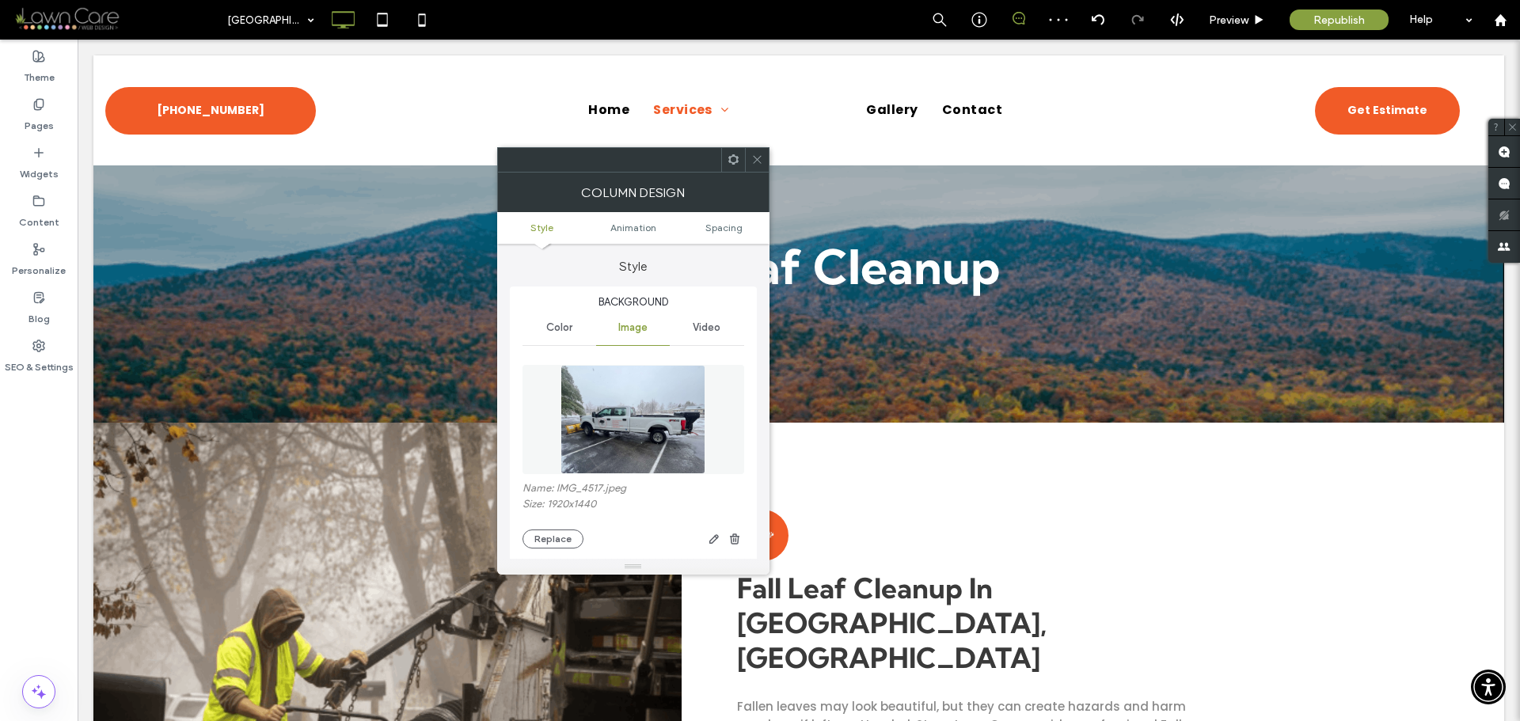
click at [751, 161] on icon at bounding box center [757, 160] width 12 height 12
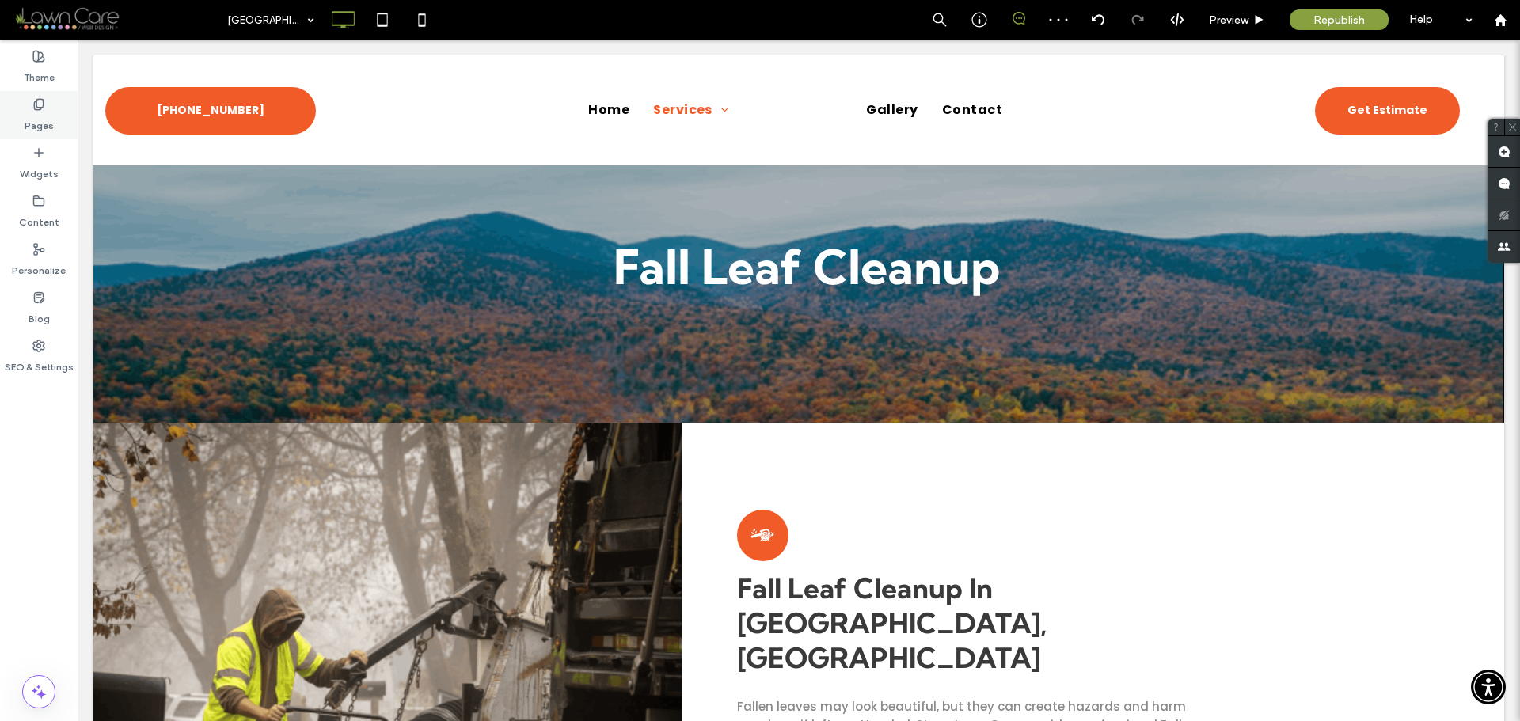
click at [44, 120] on label "Pages" at bounding box center [39, 122] width 29 height 22
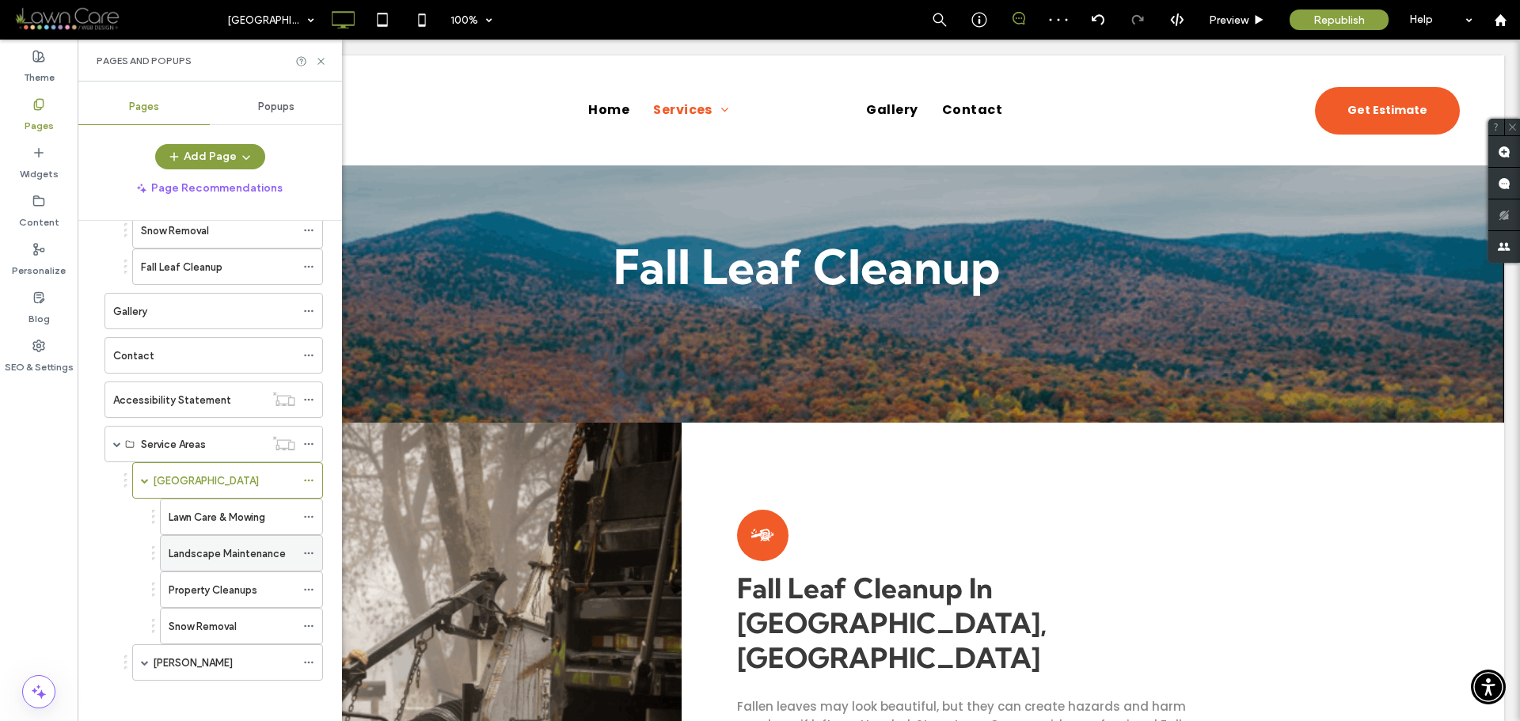
scroll to position [233, 0]
click at [219, 617] on label "Snow Removal" at bounding box center [203, 620] width 68 height 28
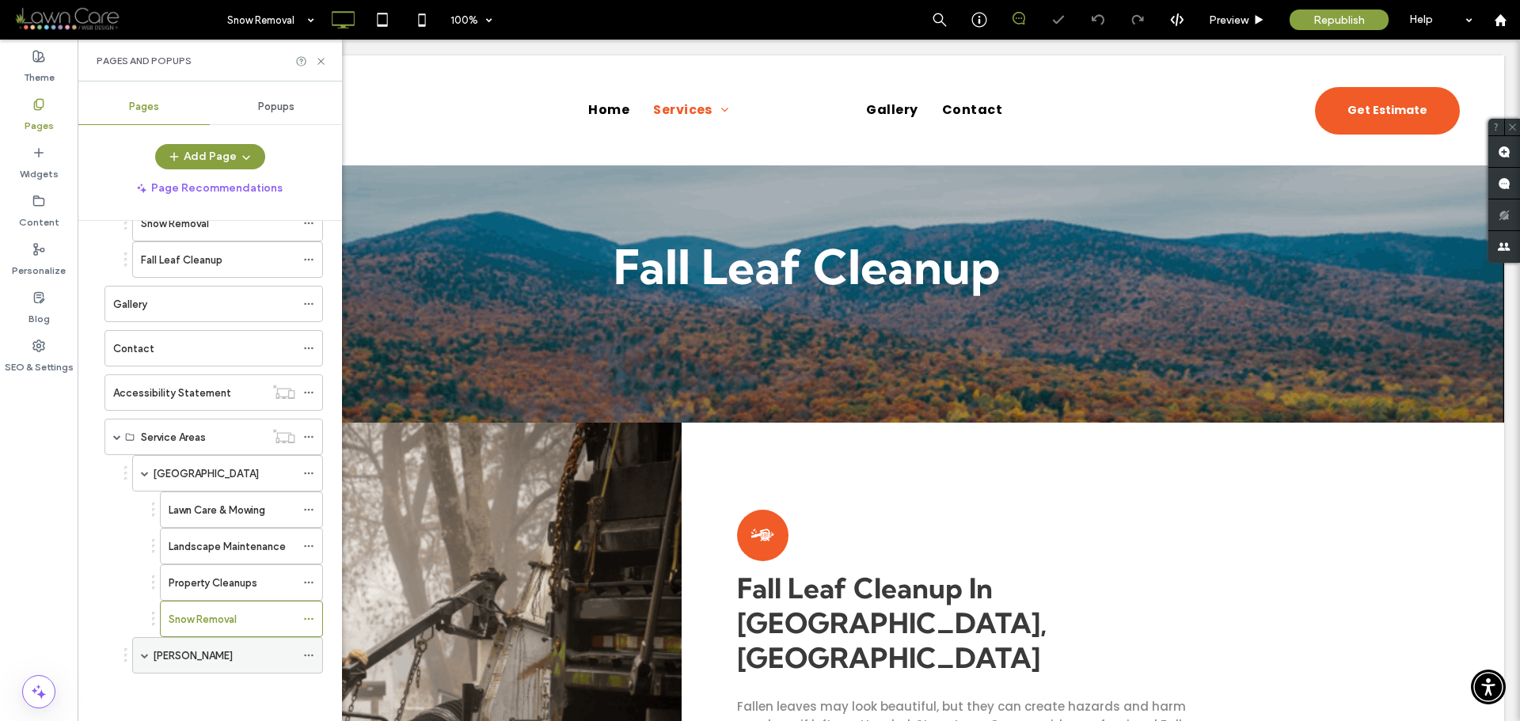
click at [238, 650] on div "[PERSON_NAME]" at bounding box center [224, 656] width 142 height 17
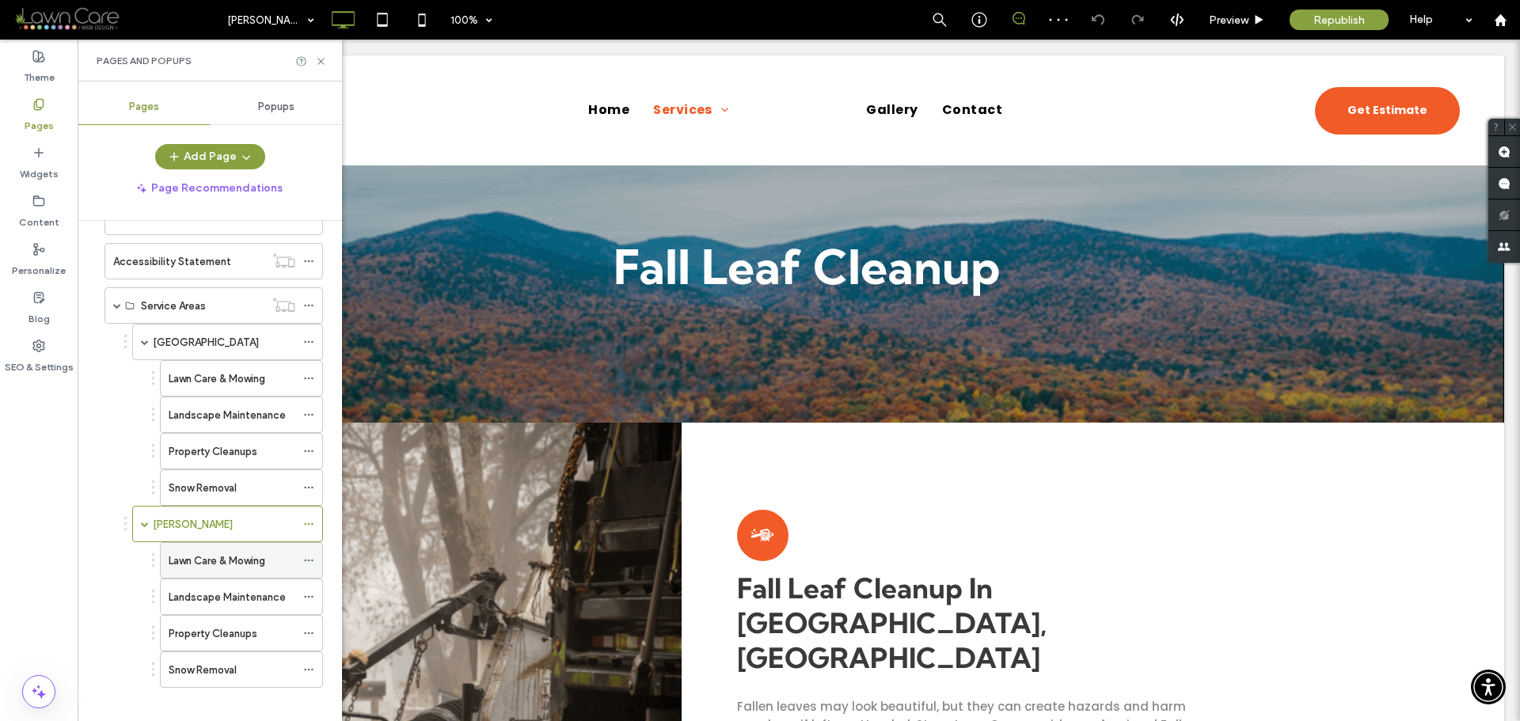
scroll to position [378, 0]
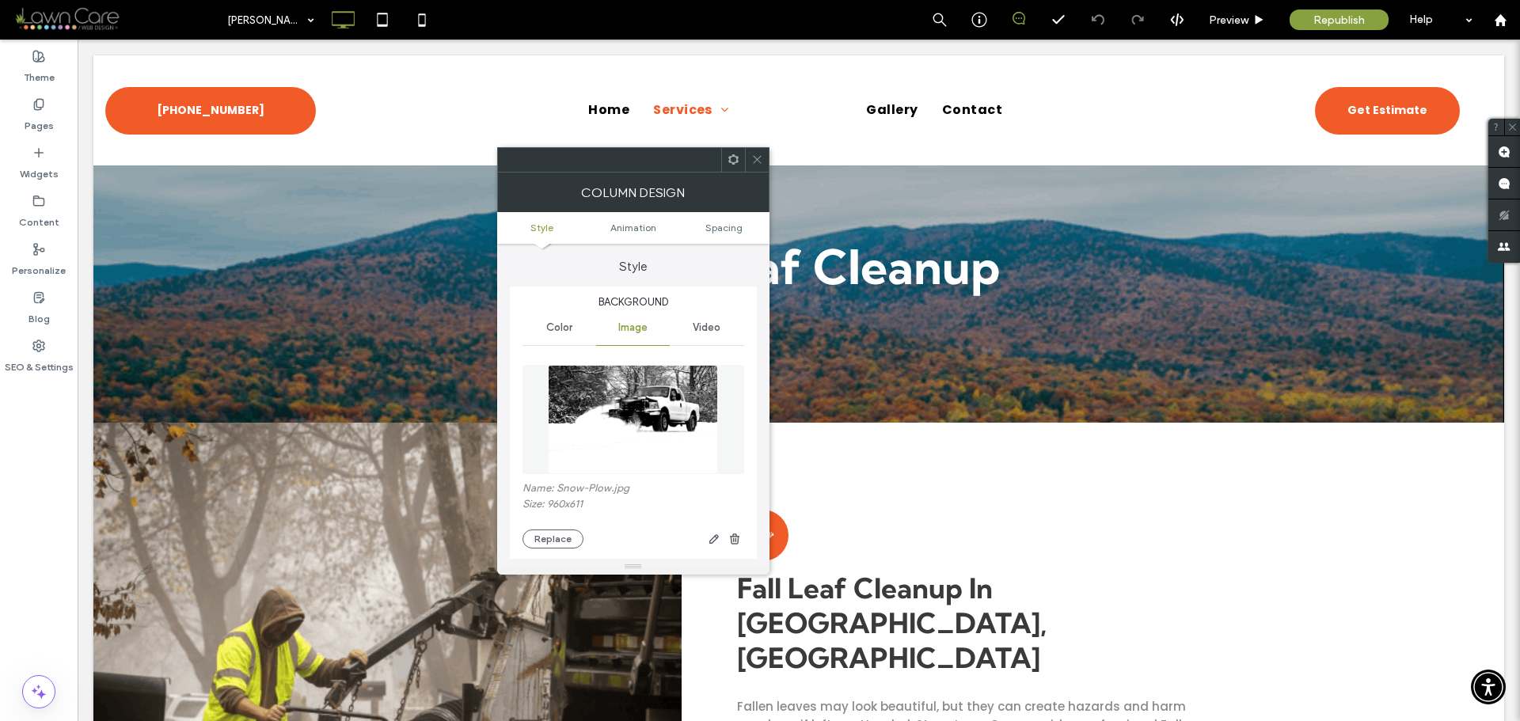
click at [650, 382] on img at bounding box center [633, 419] width 171 height 109
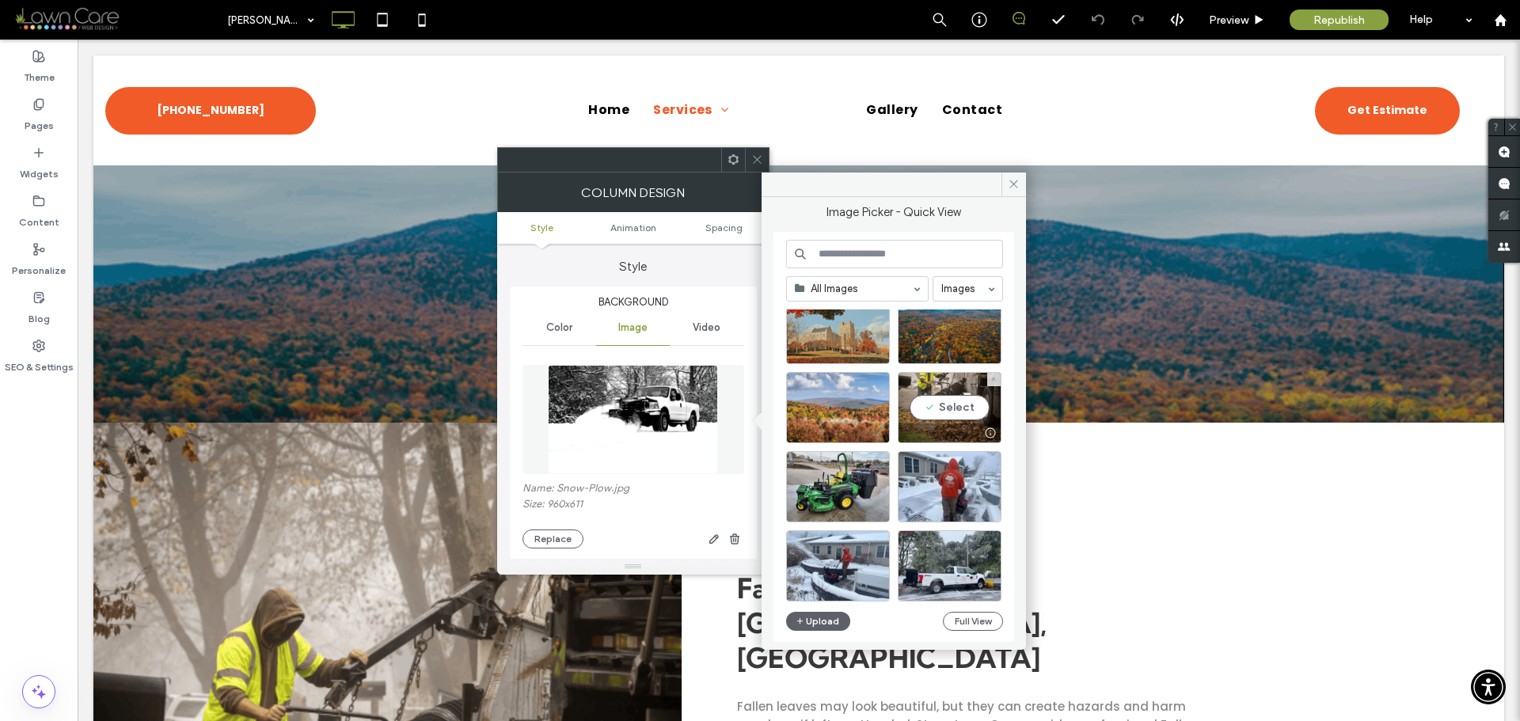
scroll to position [158, 0]
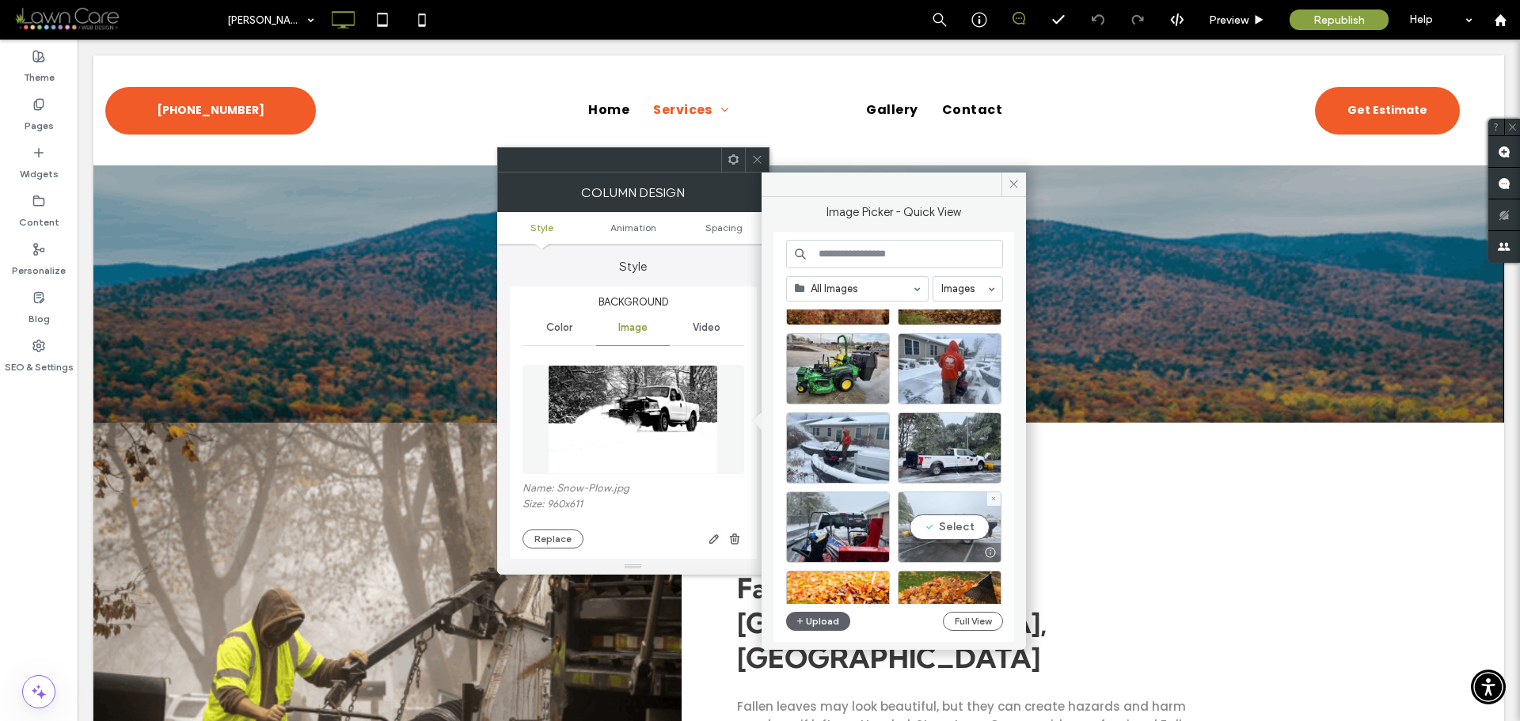
click at [944, 527] on div "Select" at bounding box center [950, 527] width 104 height 71
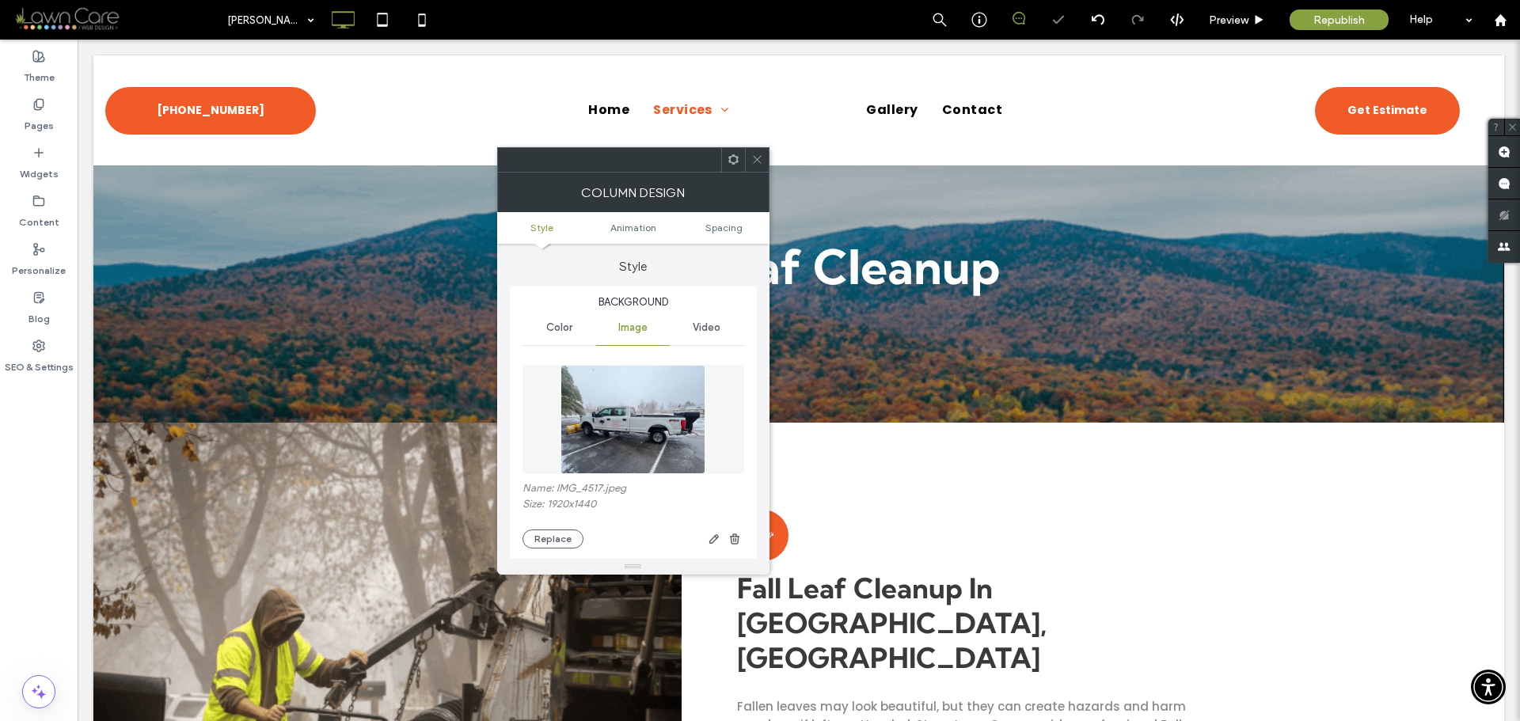
click at [754, 164] on icon at bounding box center [757, 160] width 12 height 12
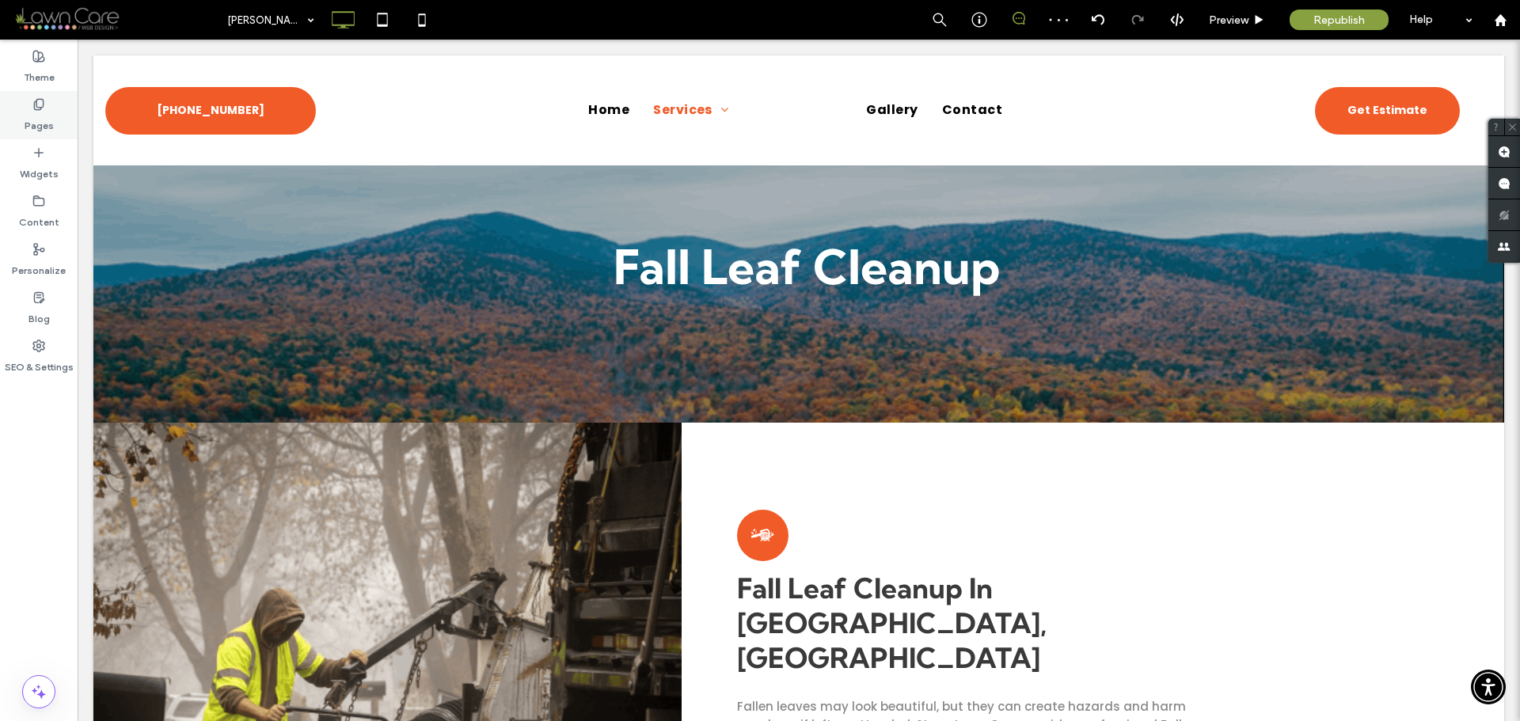
click at [41, 112] on label "Pages" at bounding box center [39, 122] width 29 height 22
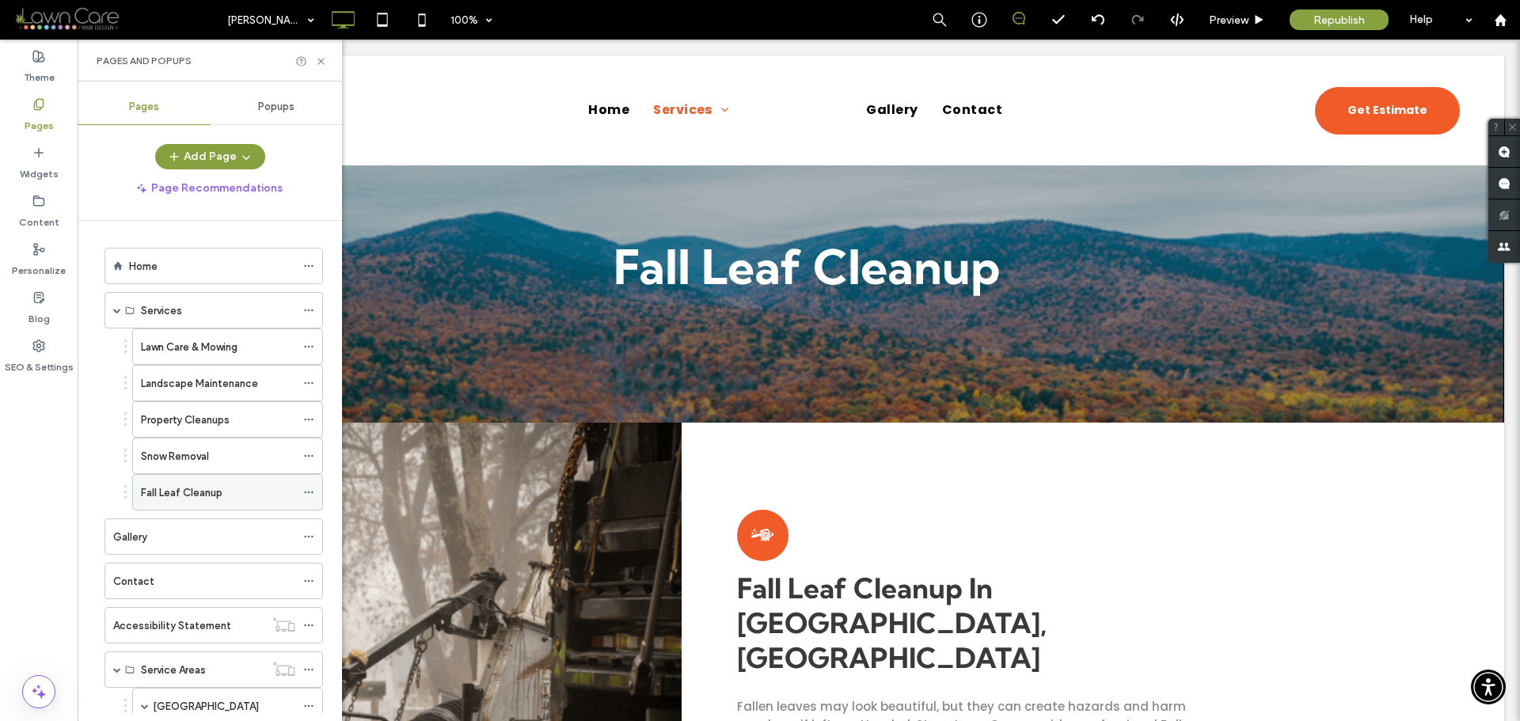
click at [207, 475] on div "Fall Leaf Cleanup" at bounding box center [227, 492] width 191 height 36
click at [214, 488] on label "Fall Leaf Cleanup" at bounding box center [182, 493] width 82 height 28
click at [240, 461] on div "Snow Removal" at bounding box center [218, 456] width 154 height 17
click at [322, 59] on use at bounding box center [320, 61] width 6 height 6
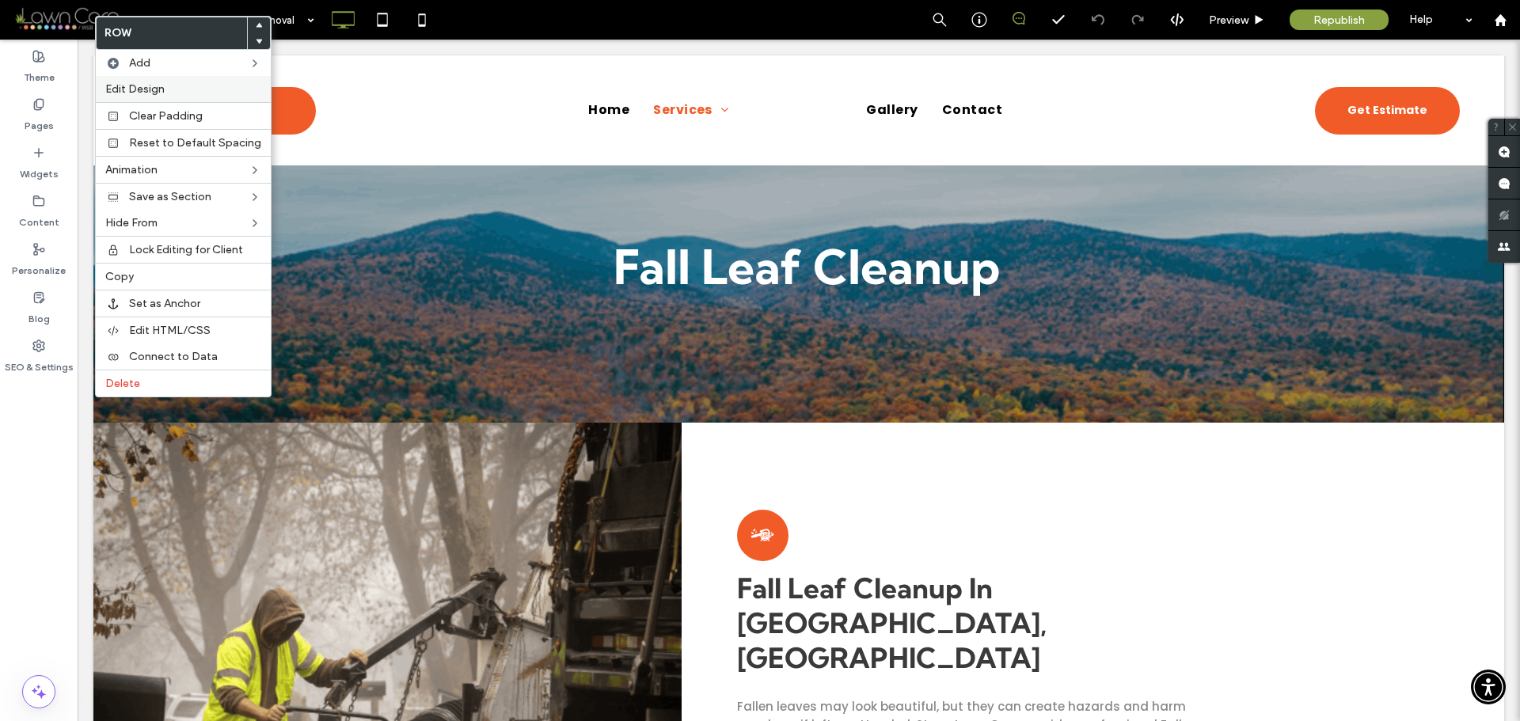
click at [154, 93] on span "Edit Design" at bounding box center [134, 88] width 59 height 13
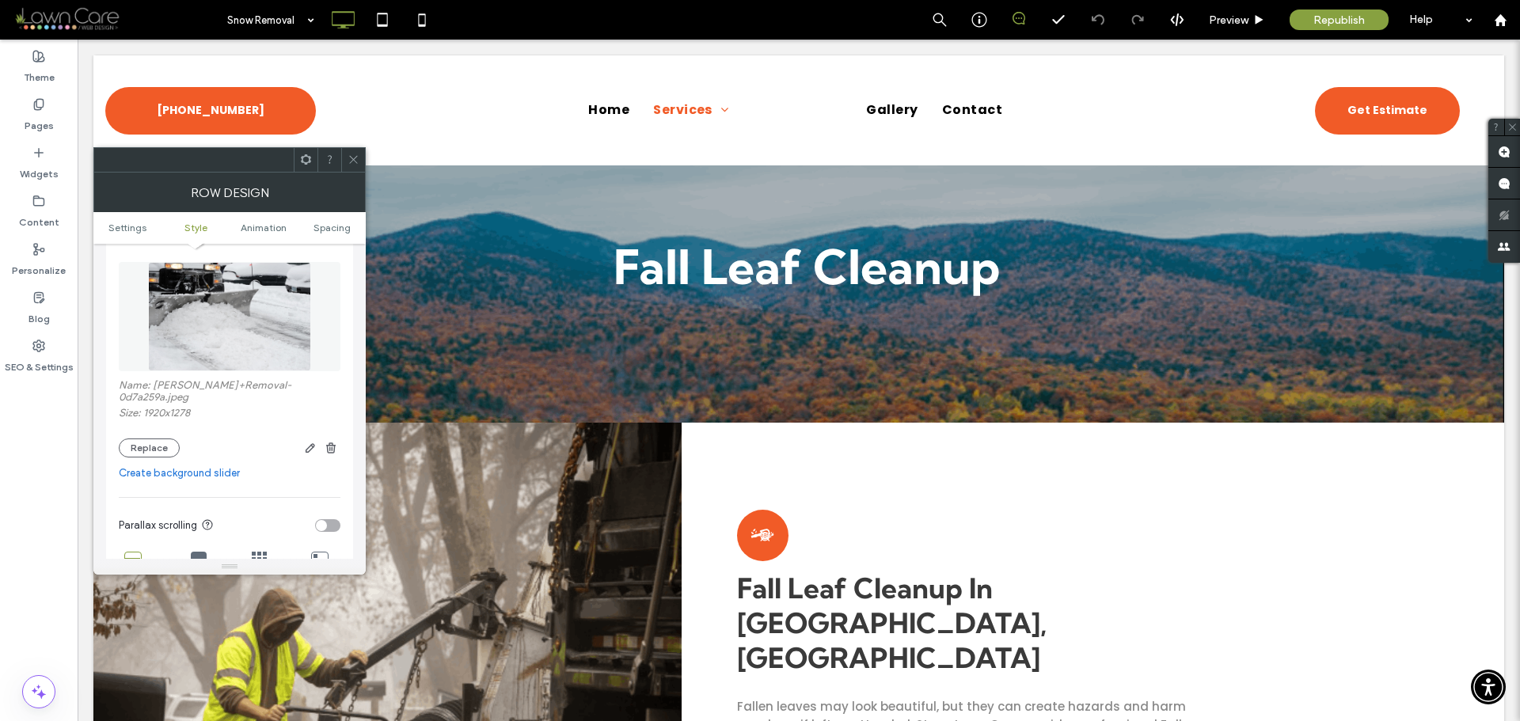
scroll to position [237, 0]
click at [255, 353] on img at bounding box center [229, 317] width 163 height 109
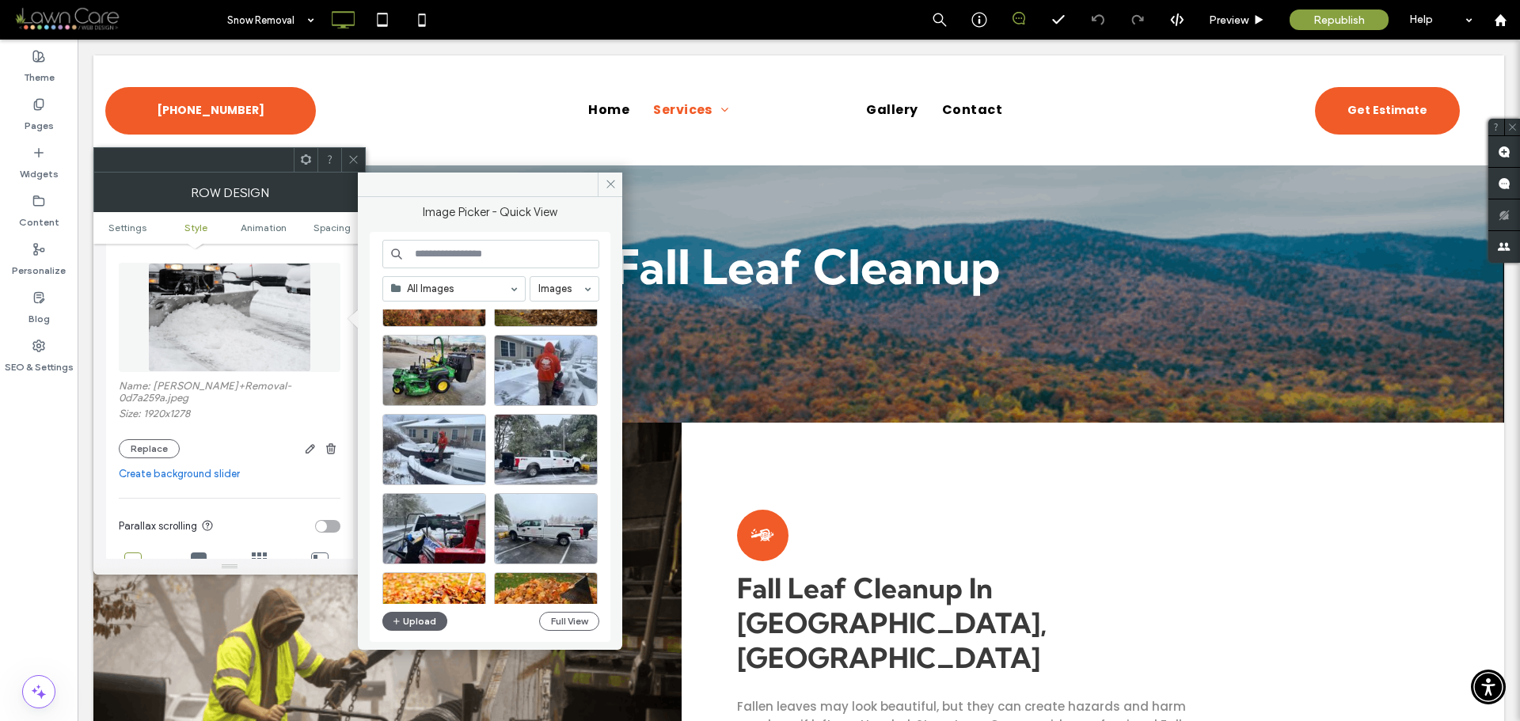
scroll to position [158, 0]
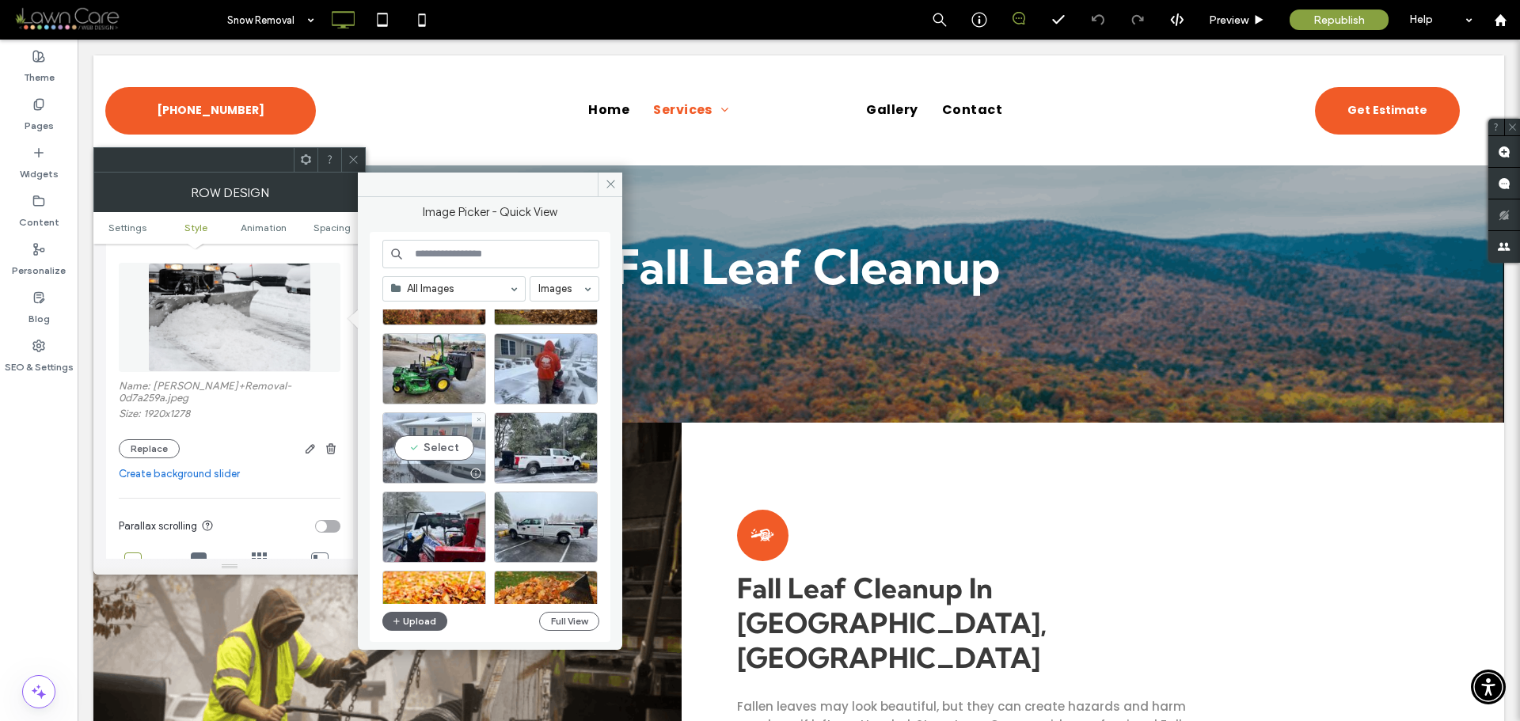
click at [436, 439] on div "Select" at bounding box center [434, 447] width 104 height 71
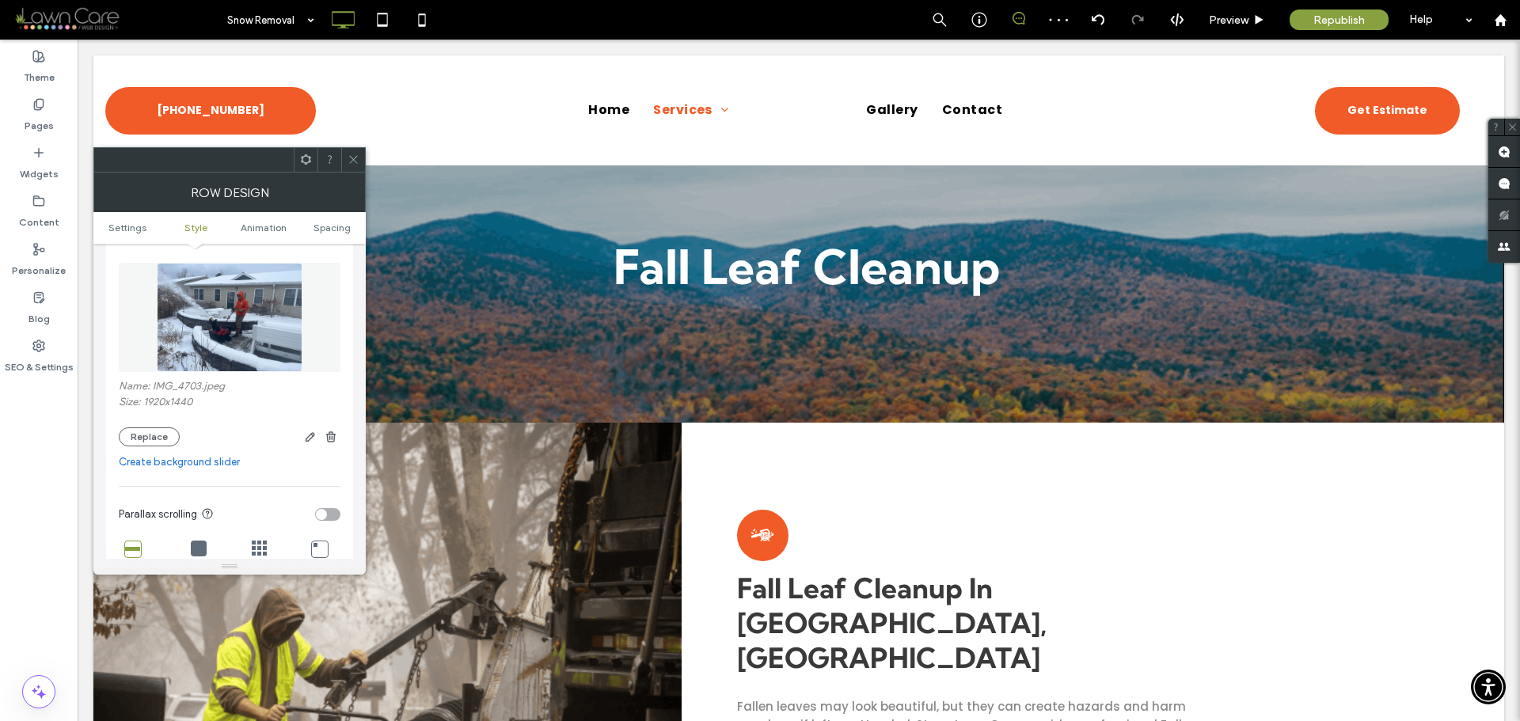
click at [242, 316] on img at bounding box center [229, 317] width 145 height 109
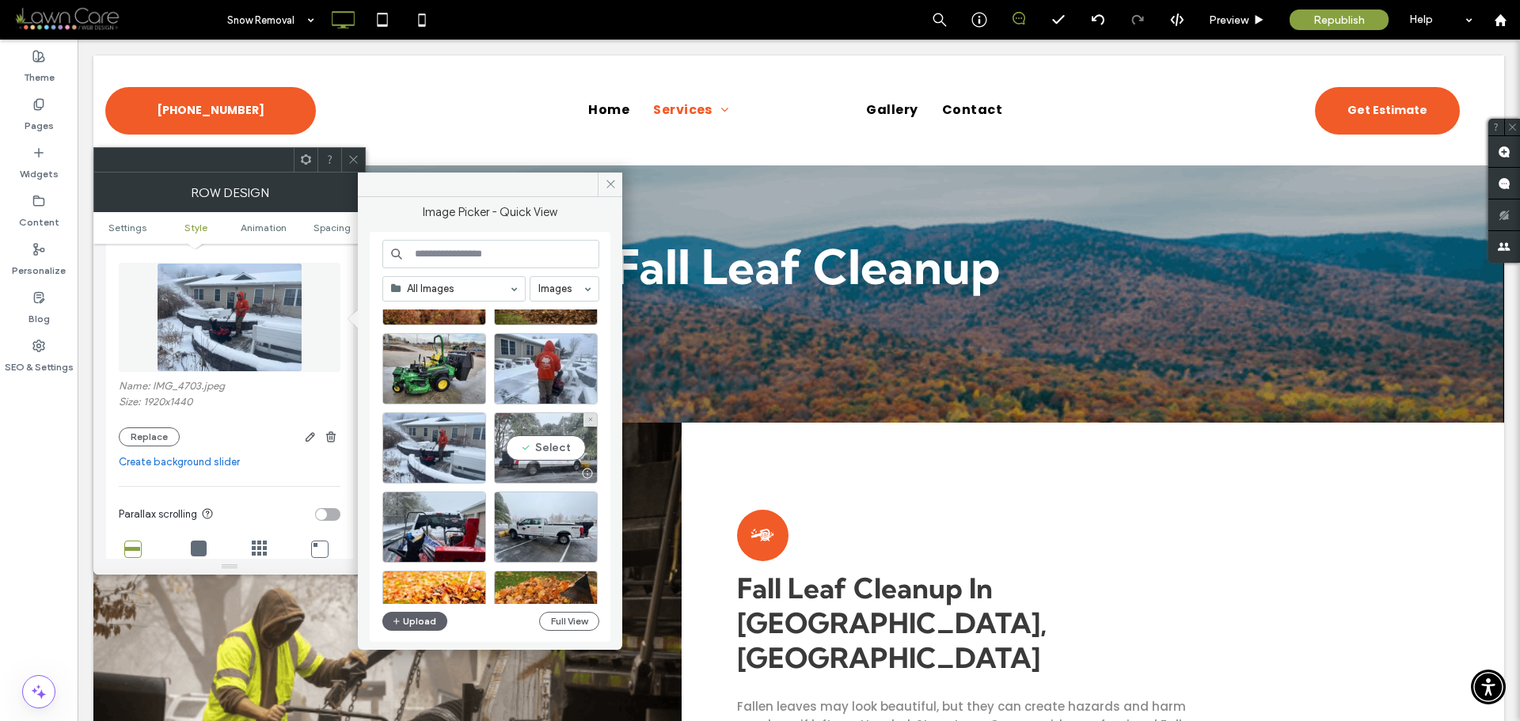
click at [562, 445] on div "Select" at bounding box center [546, 447] width 104 height 71
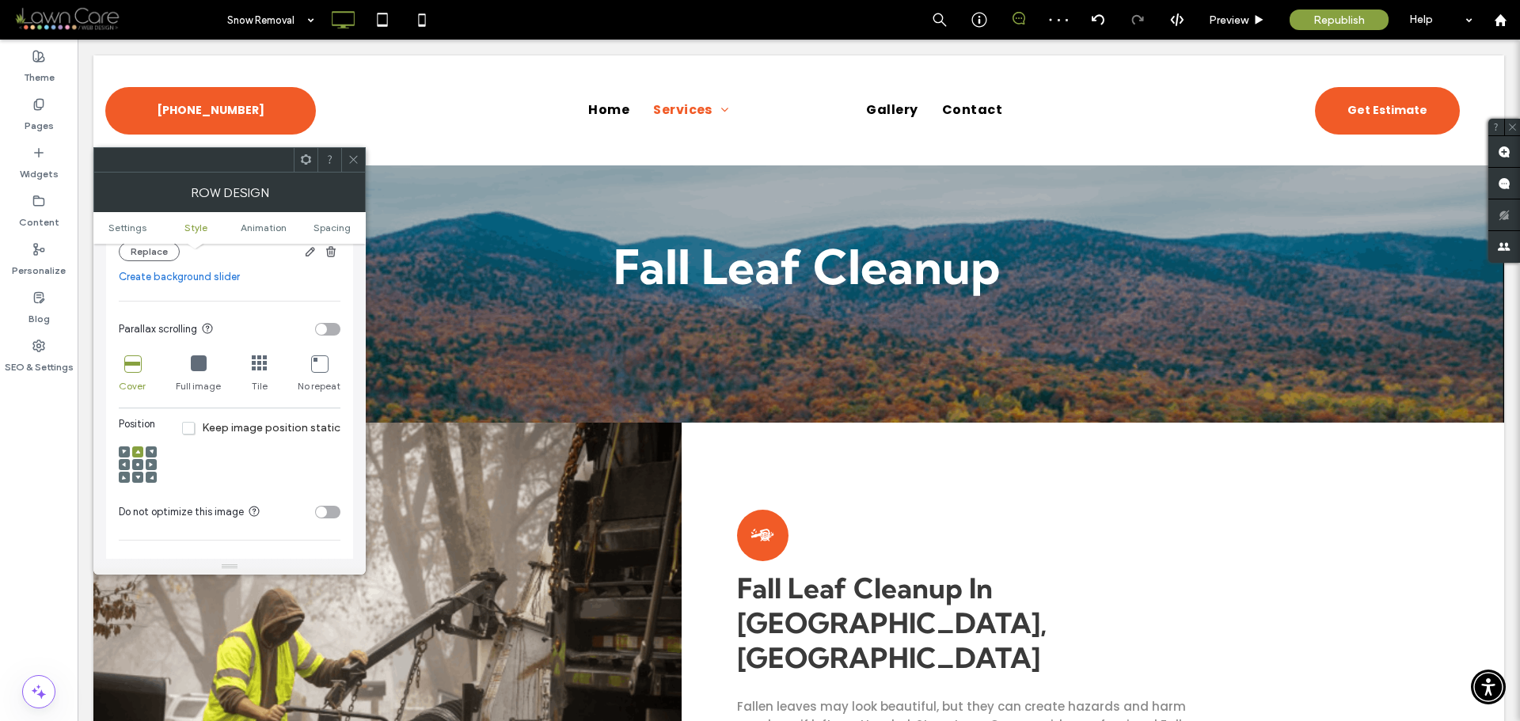
scroll to position [475, 0]
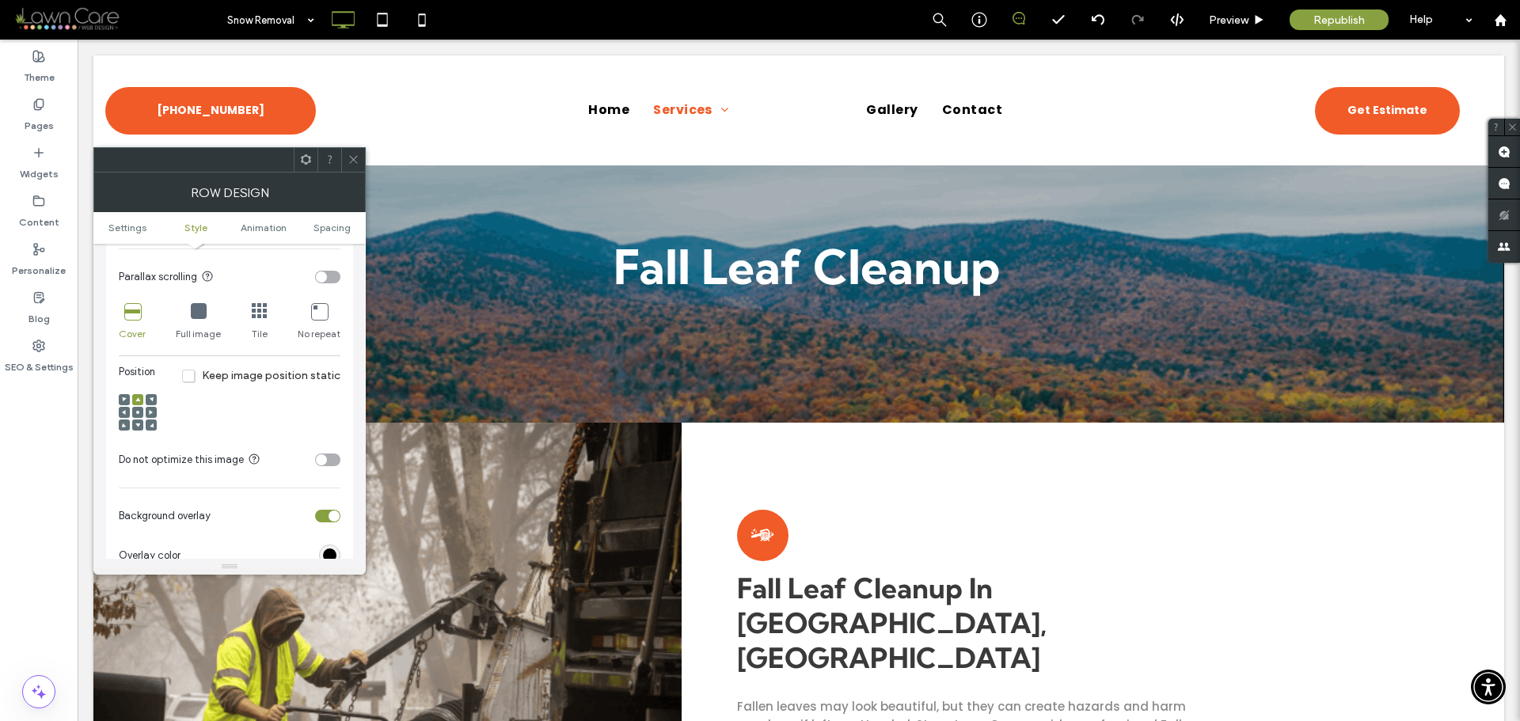
click at [139, 408] on span at bounding box center [137, 412] width 5 height 11
click at [139, 424] on use at bounding box center [137, 426] width 5 height 4
click at [140, 408] on div at bounding box center [137, 412] width 11 height 11
click at [135, 411] on icon at bounding box center [137, 412] width 5 height 5
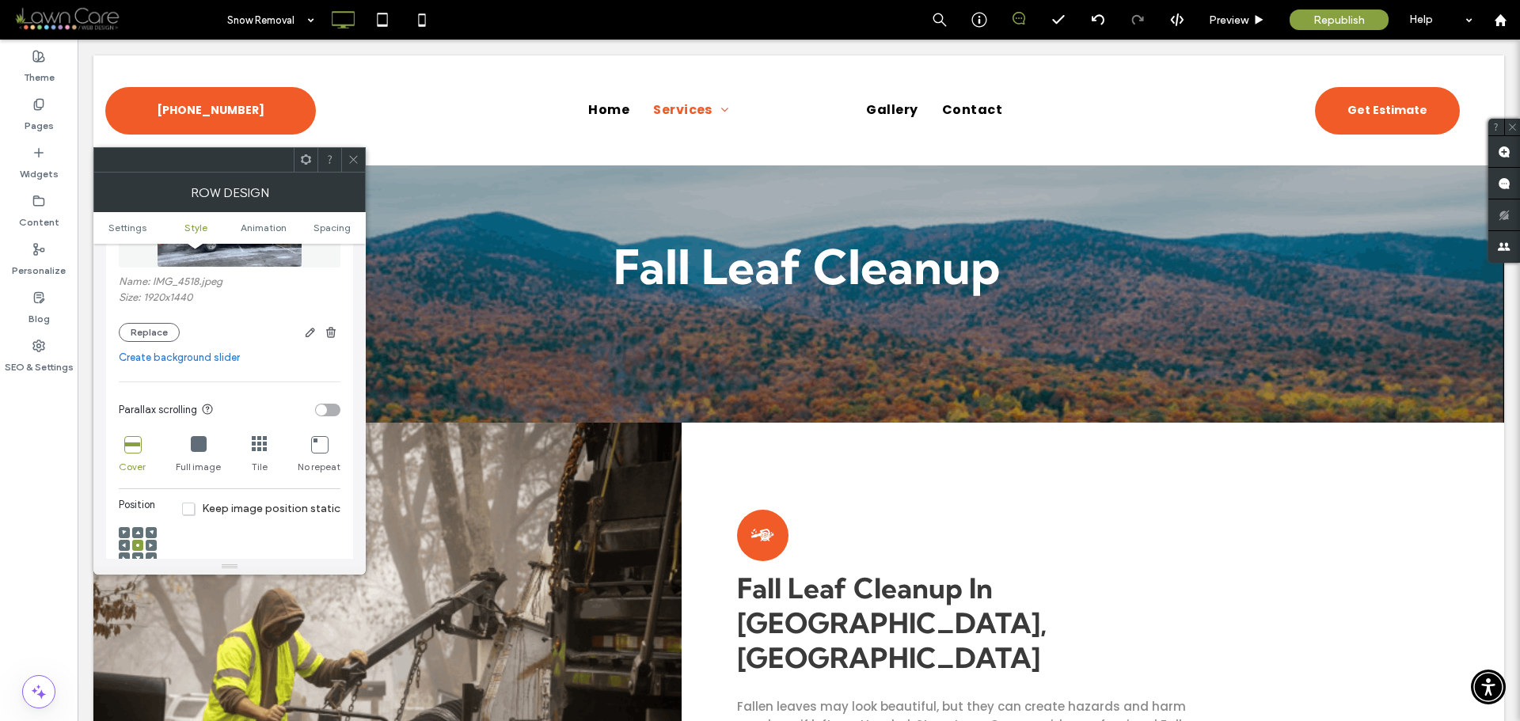
scroll to position [317, 0]
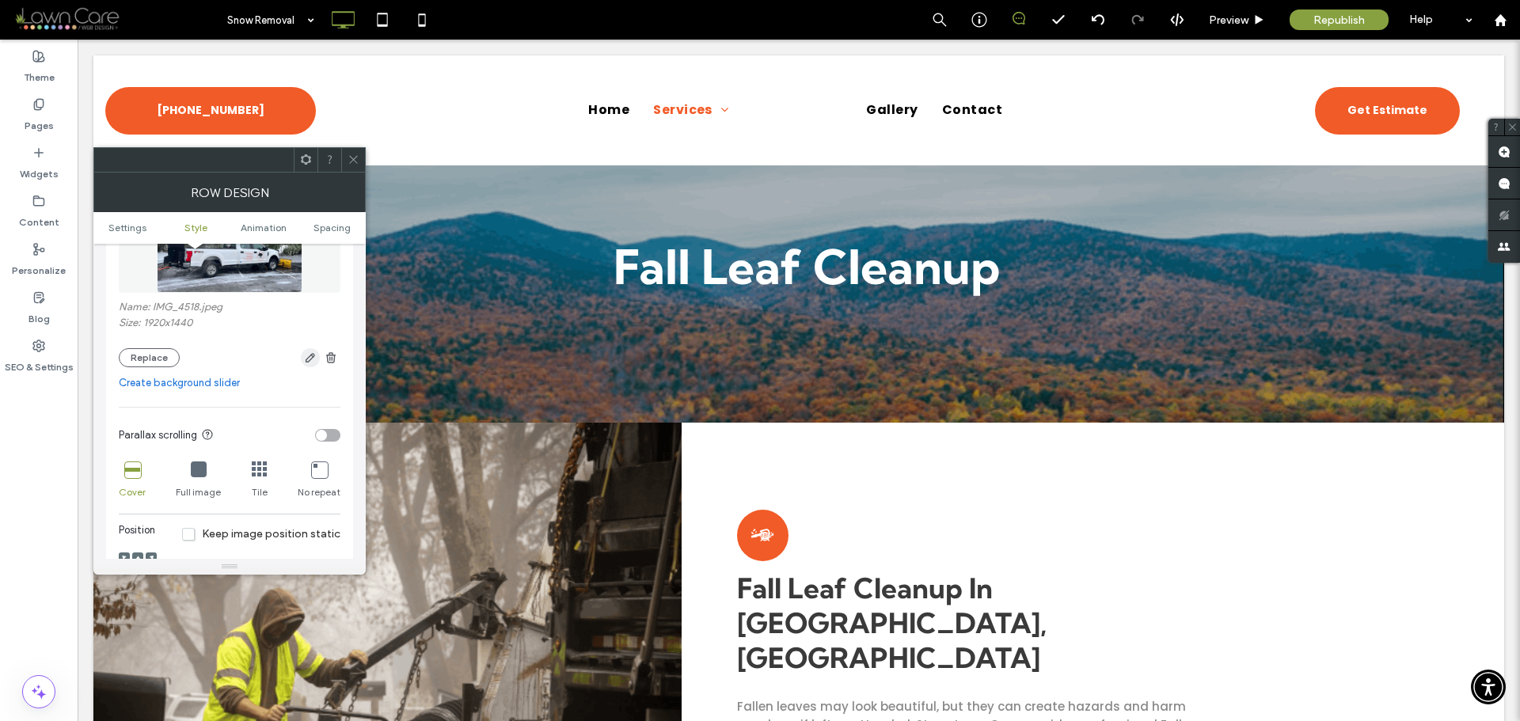
click at [312, 359] on use "button" at bounding box center [310, 357] width 9 height 9
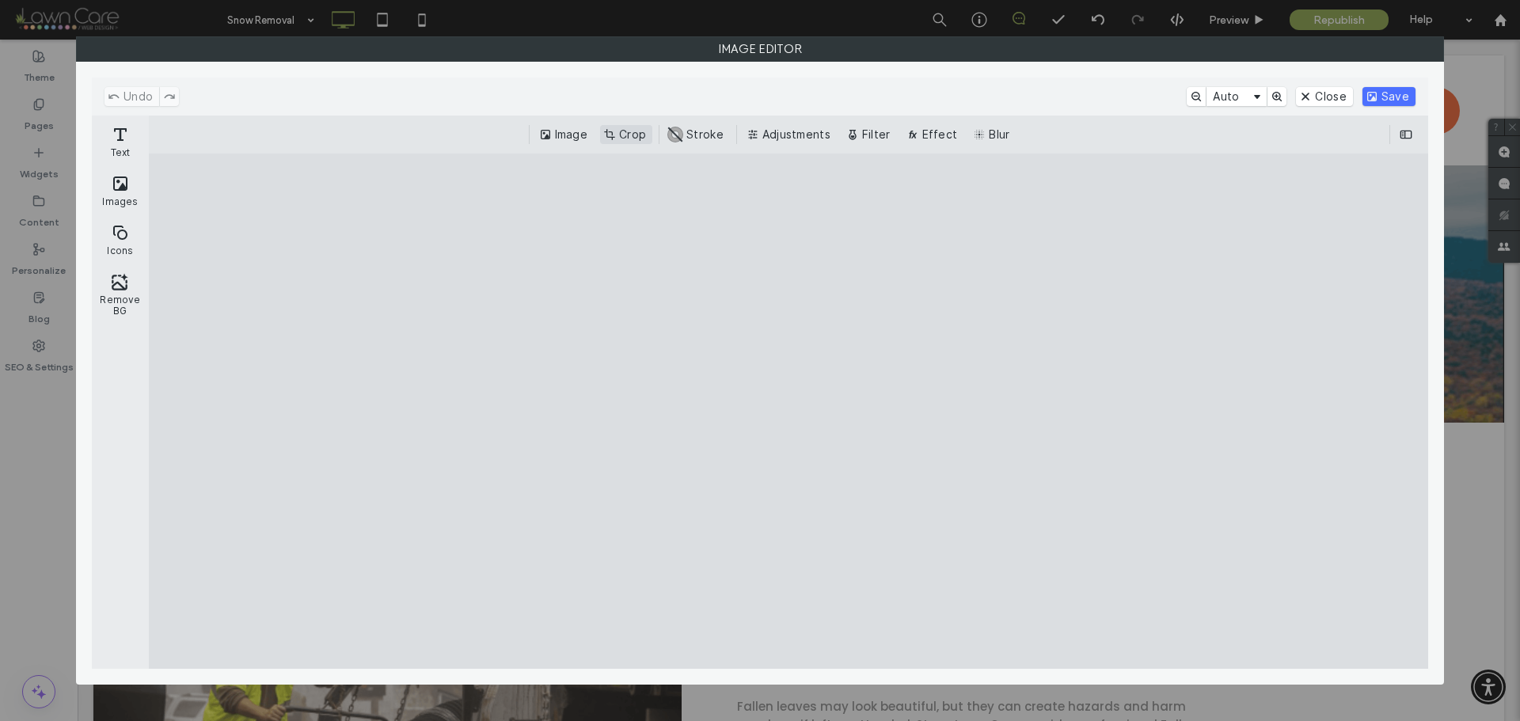
click at [621, 134] on button "Crop" at bounding box center [626, 134] width 52 height 19
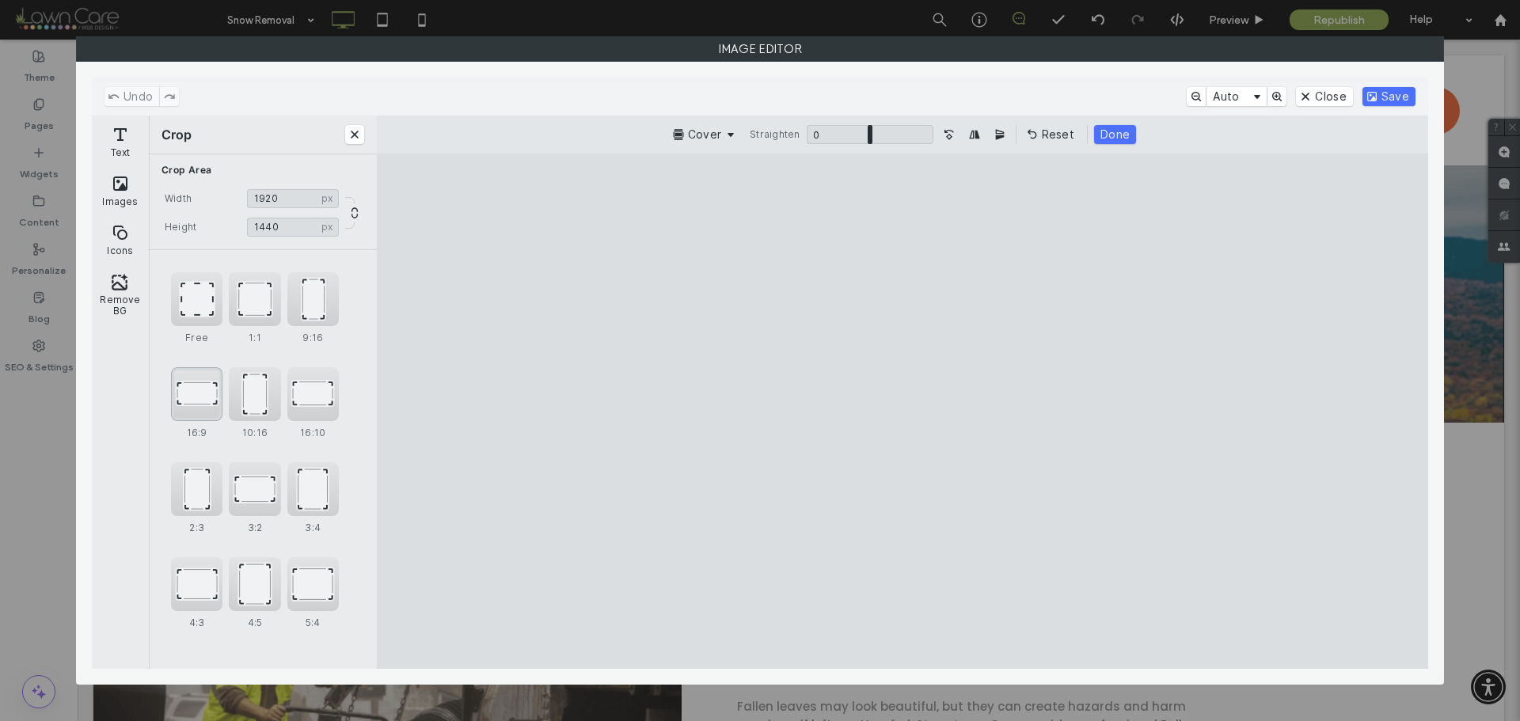
click at [185, 397] on div "16:9" at bounding box center [196, 394] width 51 height 54
type input "****"
drag, startPoint x: 1173, startPoint y: 436, endPoint x: 1219, endPoint y: 304, distance: 139.9
click at [902, 411] on cesdk-canvas "Editor canvas" at bounding box center [902, 411] width 0 height 0
drag, startPoint x: 1140, startPoint y: 461, endPoint x: 1160, endPoint y: 364, distance: 98.7
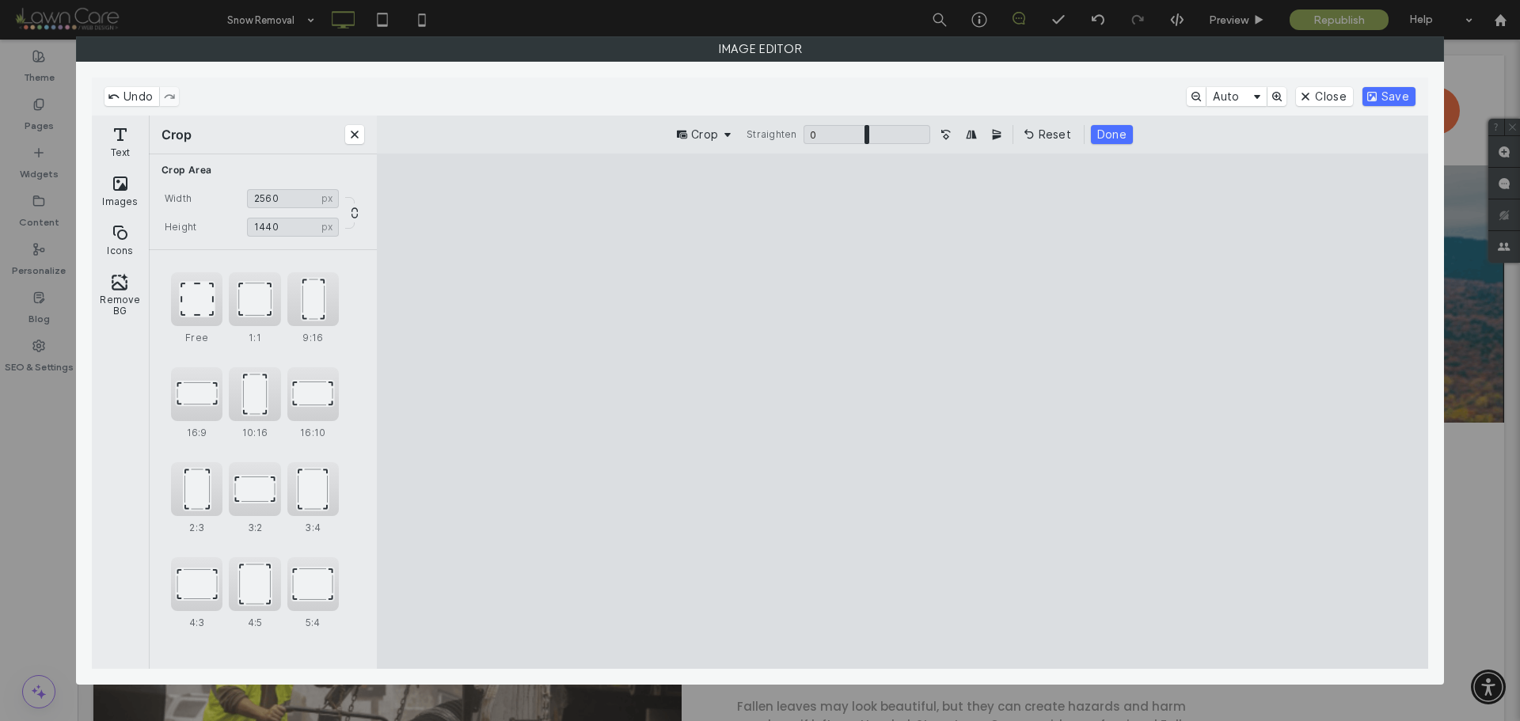
click at [902, 411] on cesdk-canvas "Editor canvas" at bounding box center [902, 411] width 0 height 0
click at [1400, 96] on button "Save" at bounding box center [1388, 96] width 53 height 19
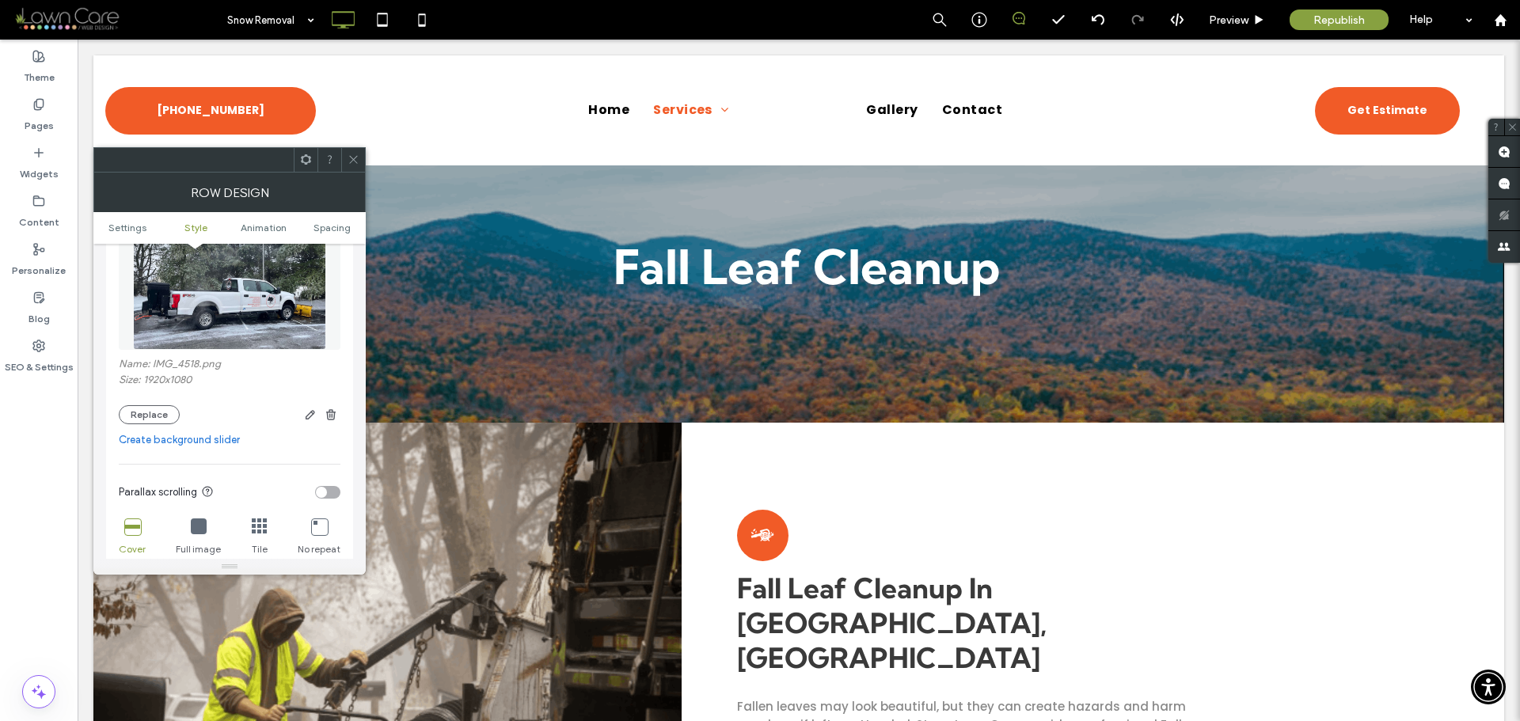
scroll to position [79, 0]
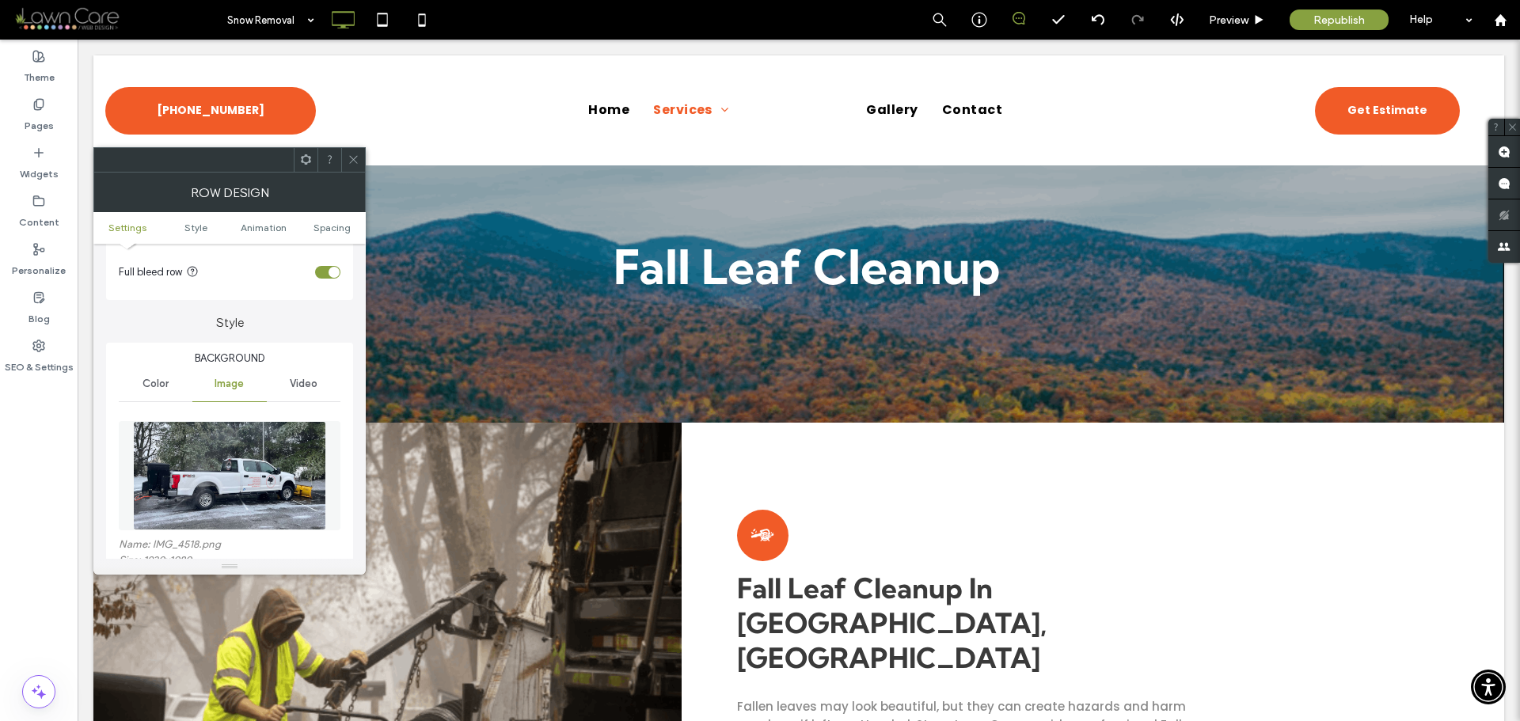
click at [351, 170] on span at bounding box center [354, 160] width 12 height 24
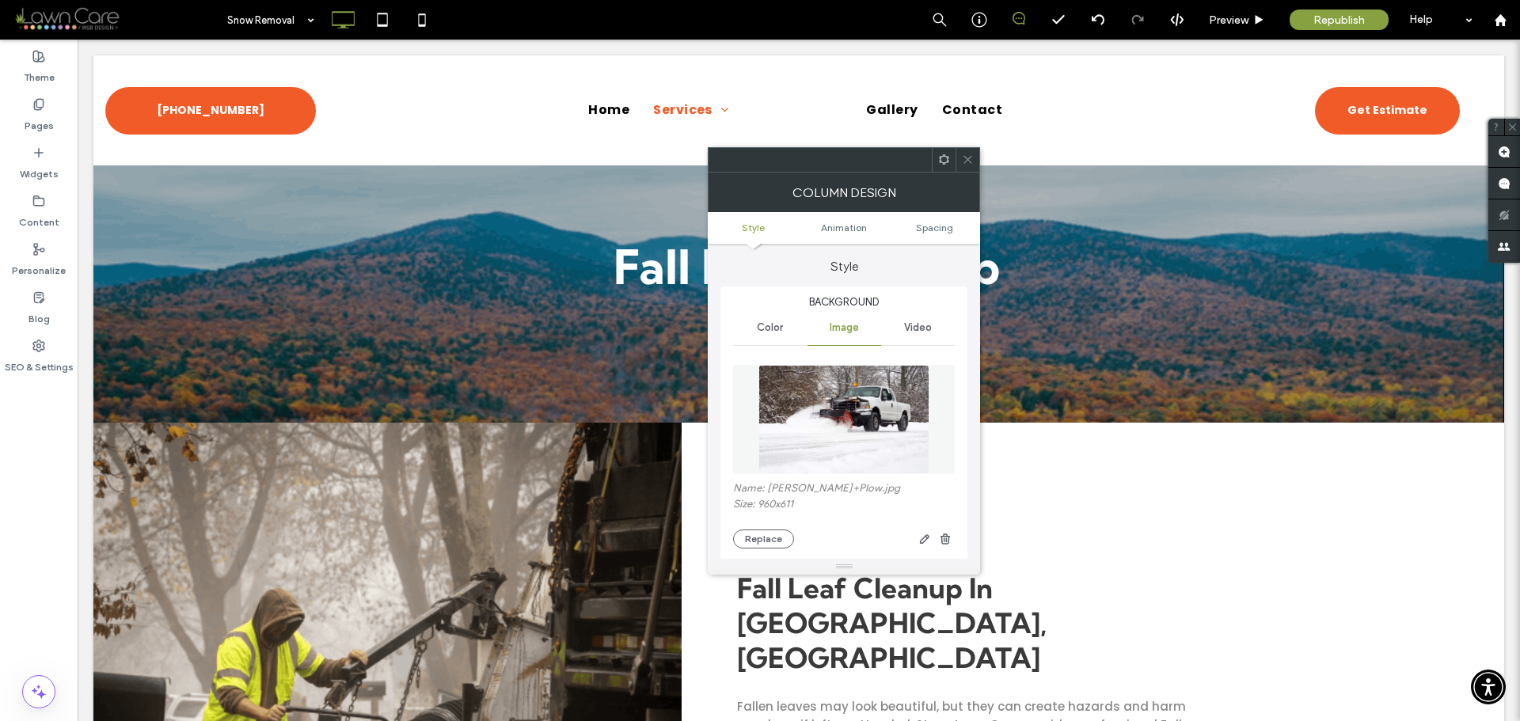
click at [853, 395] on img at bounding box center [843, 419] width 171 height 109
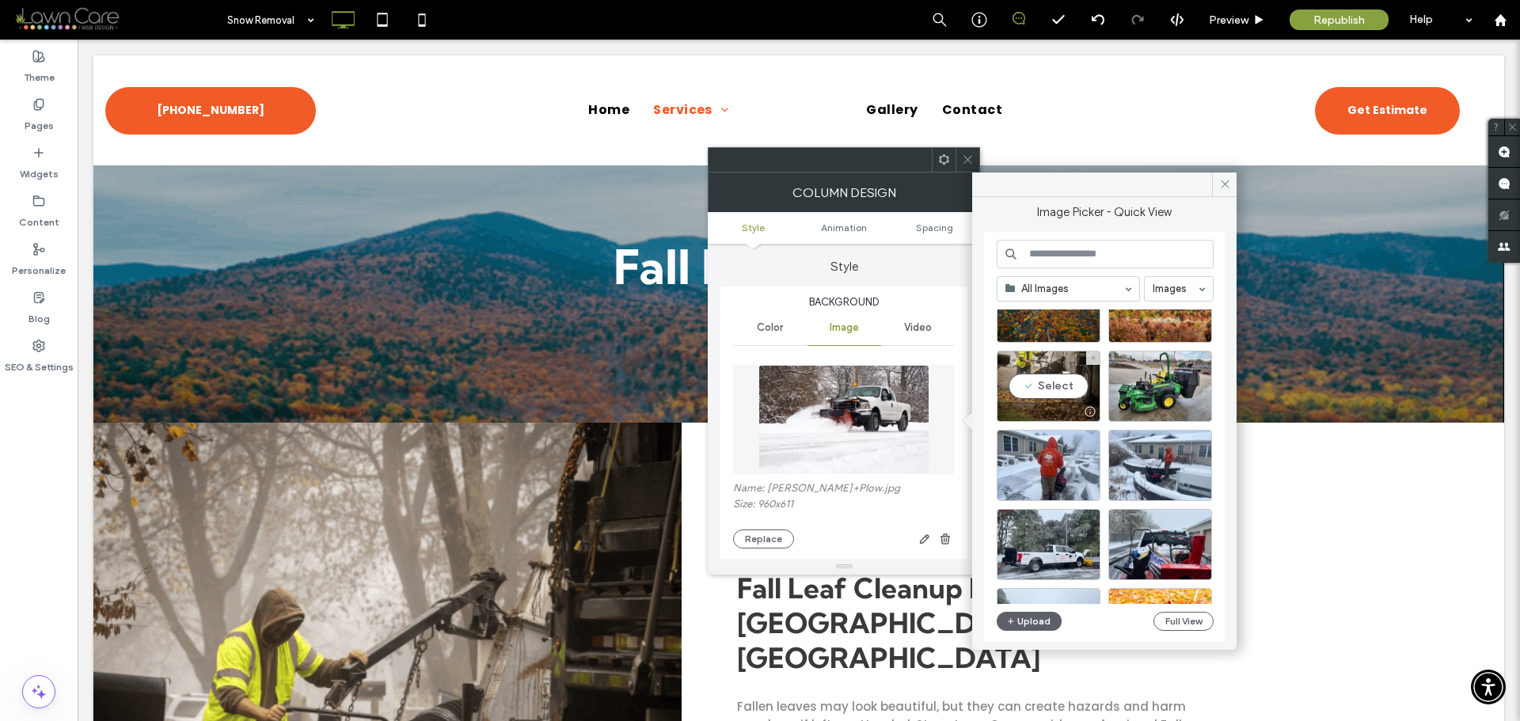
scroll to position [158, 0]
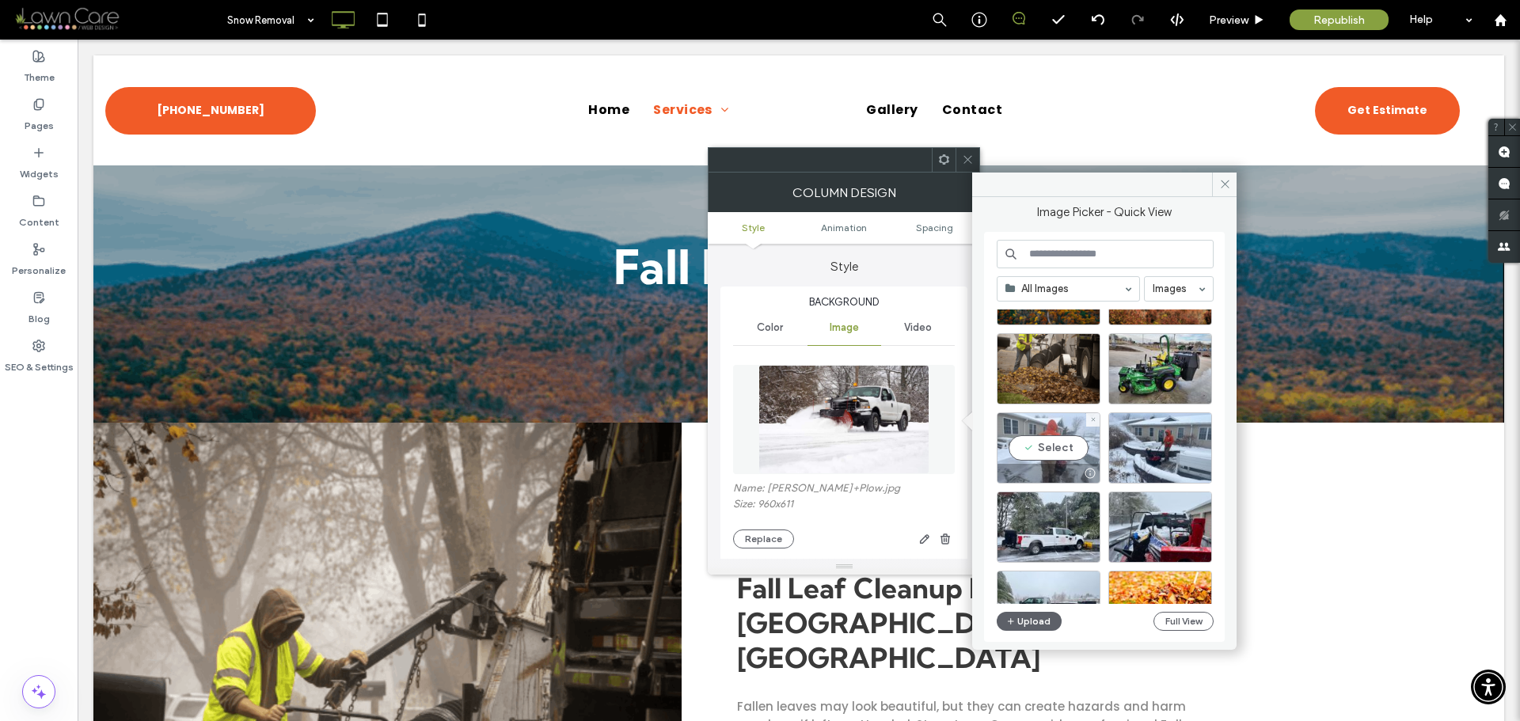
click at [1066, 448] on div "Select" at bounding box center [1049, 447] width 104 height 71
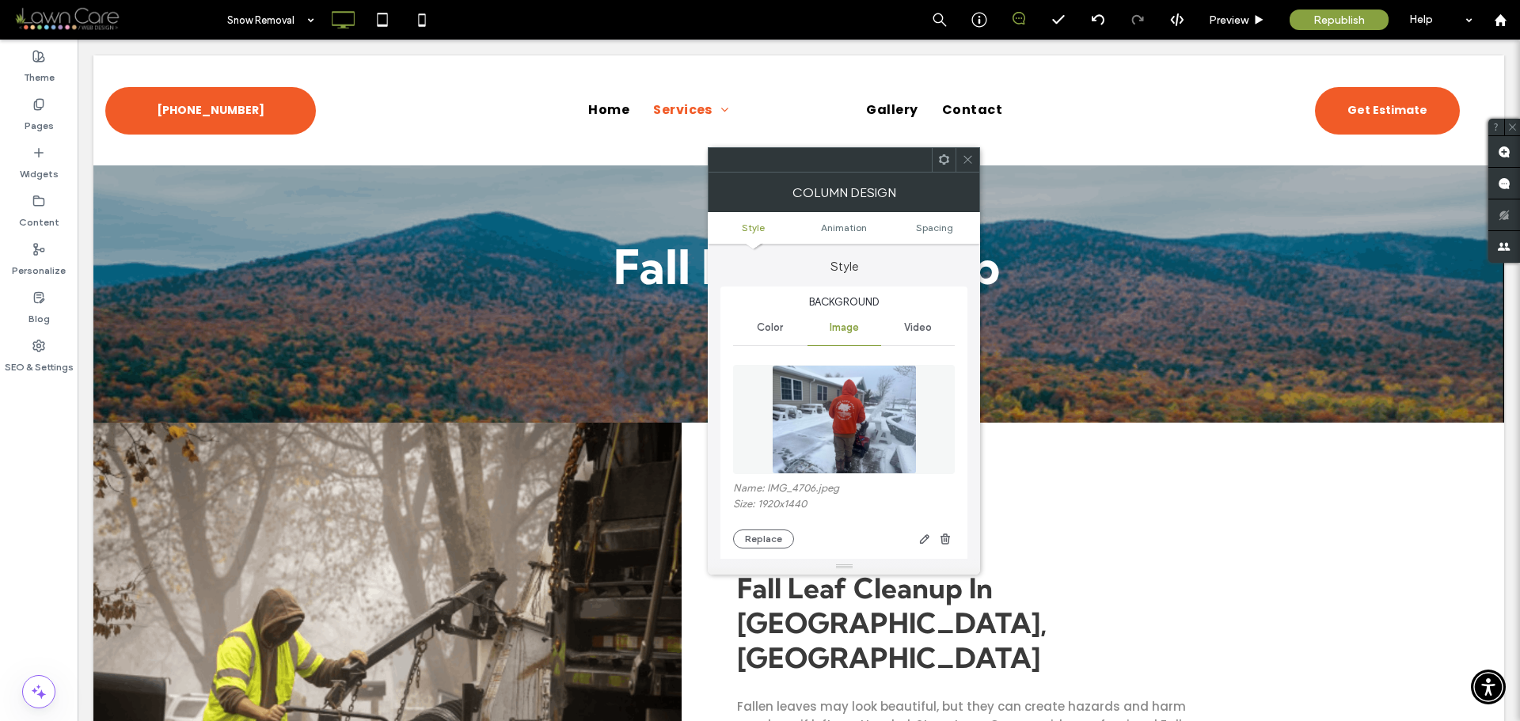
click at [889, 432] on img at bounding box center [844, 419] width 145 height 109
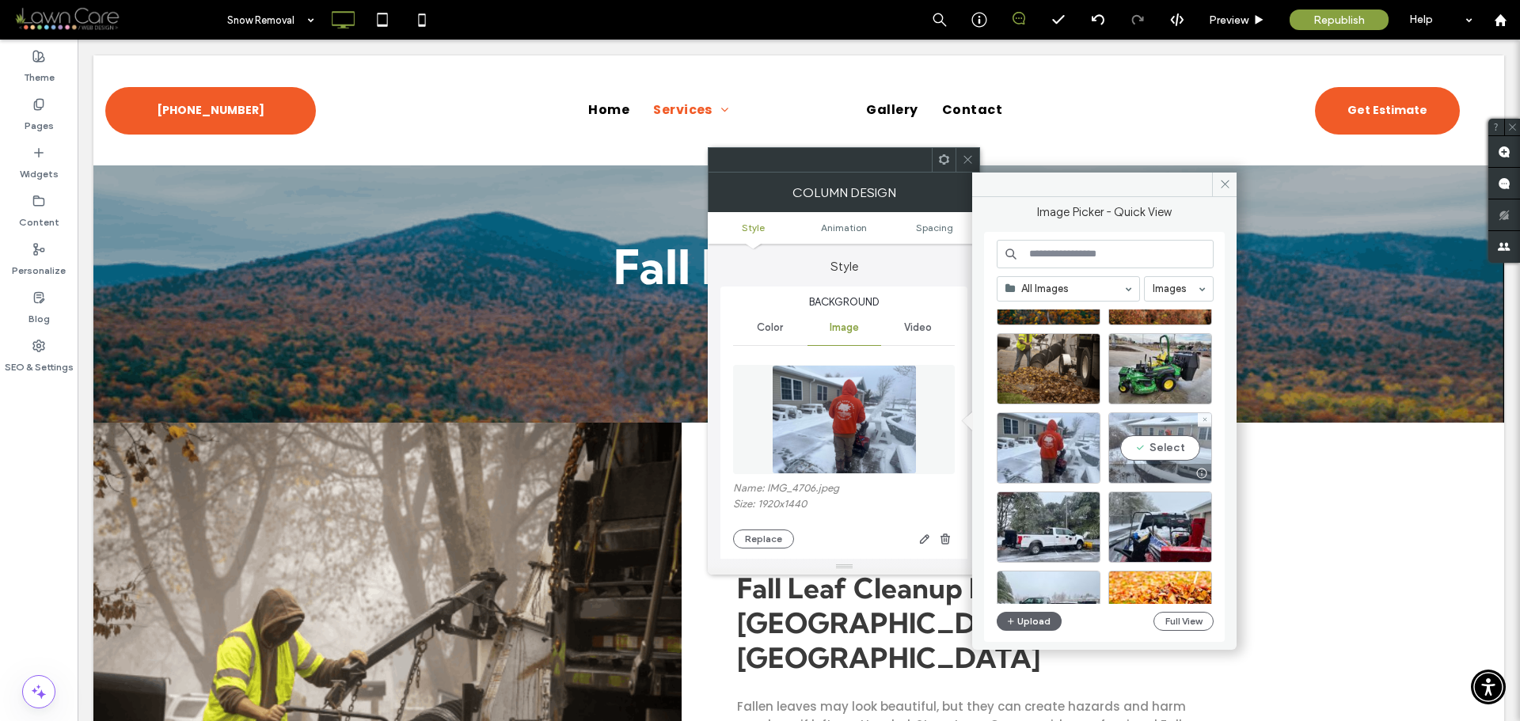
click at [1161, 444] on div "Select" at bounding box center [1160, 447] width 104 height 71
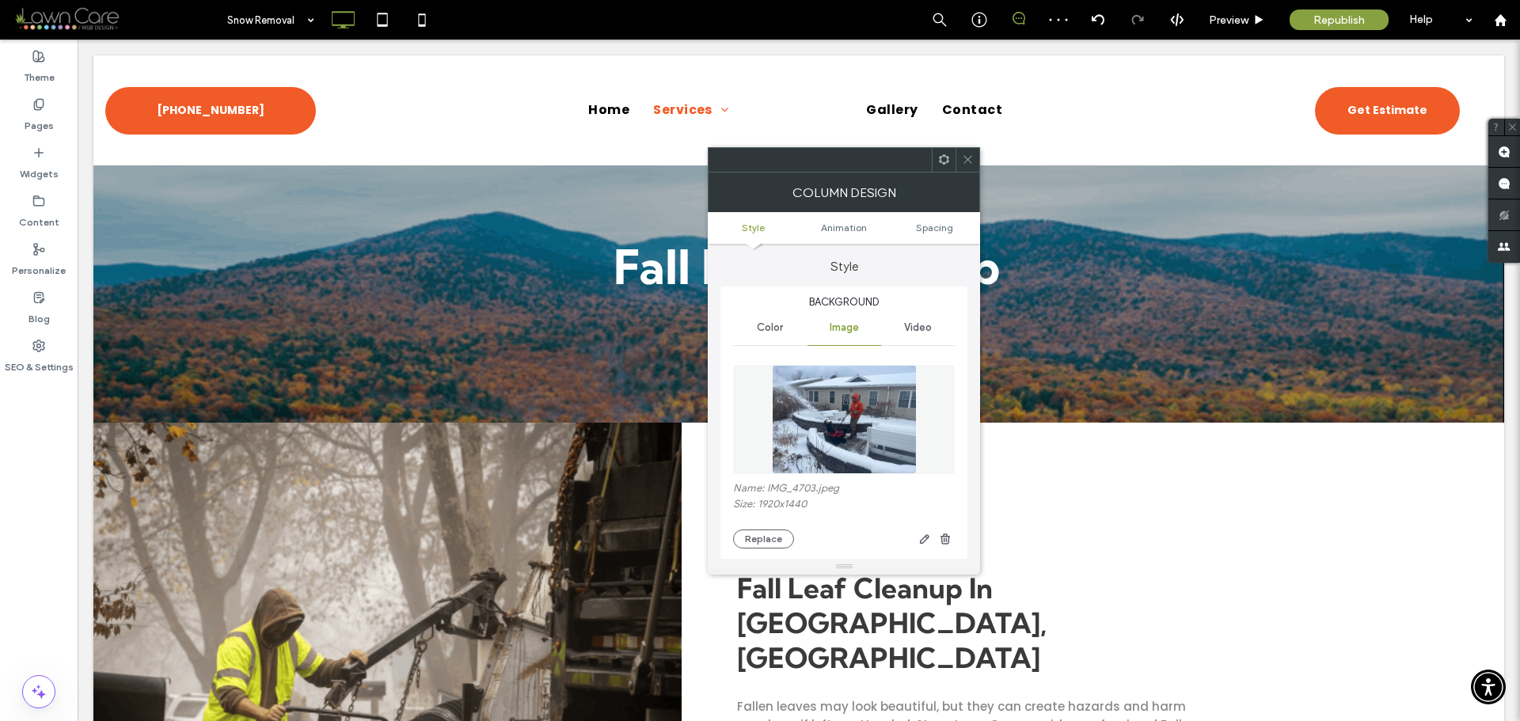
click at [864, 400] on img at bounding box center [844, 419] width 145 height 109
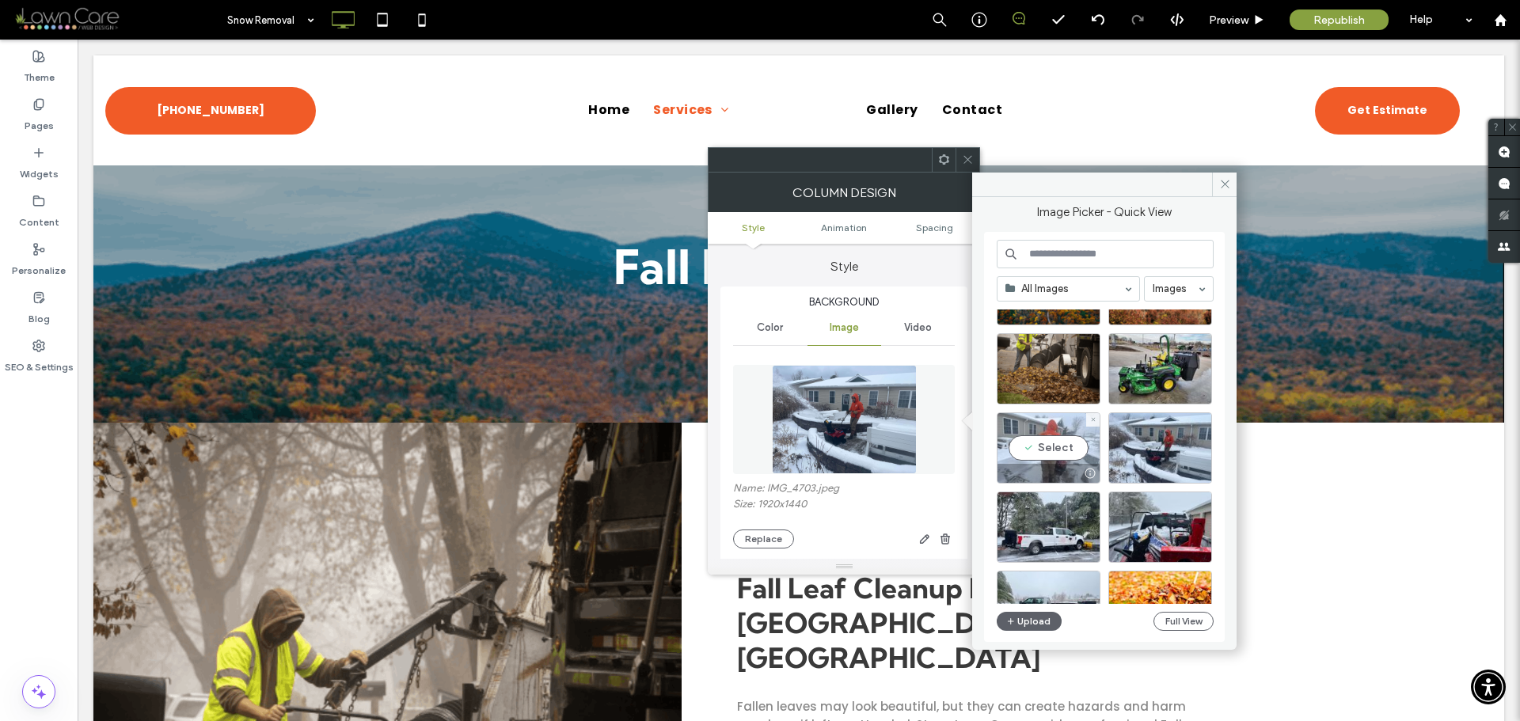
click at [1054, 449] on div "Select" at bounding box center [1049, 447] width 104 height 71
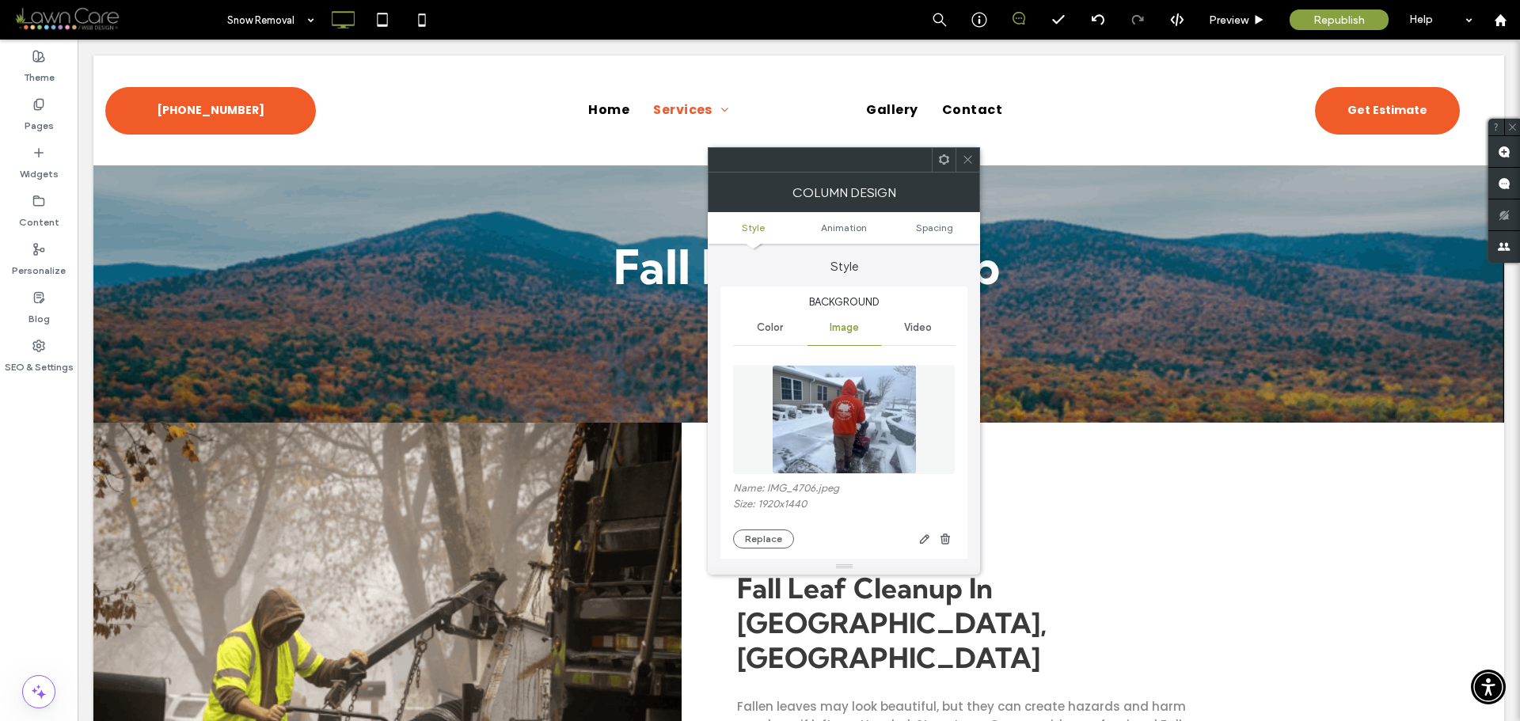
click at [971, 158] on icon at bounding box center [968, 160] width 12 height 12
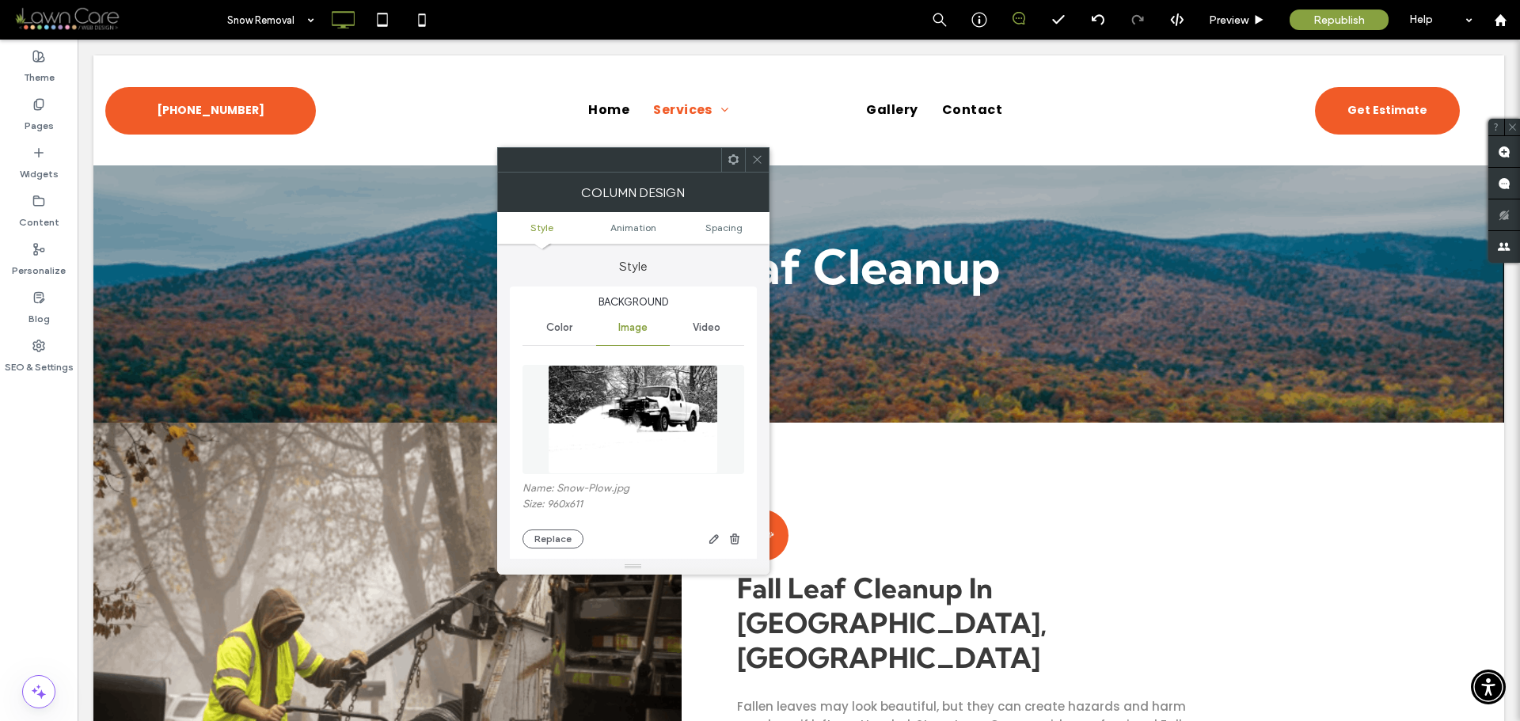
click at [759, 160] on icon at bounding box center [757, 160] width 12 height 12
click at [660, 396] on img at bounding box center [633, 419] width 171 height 109
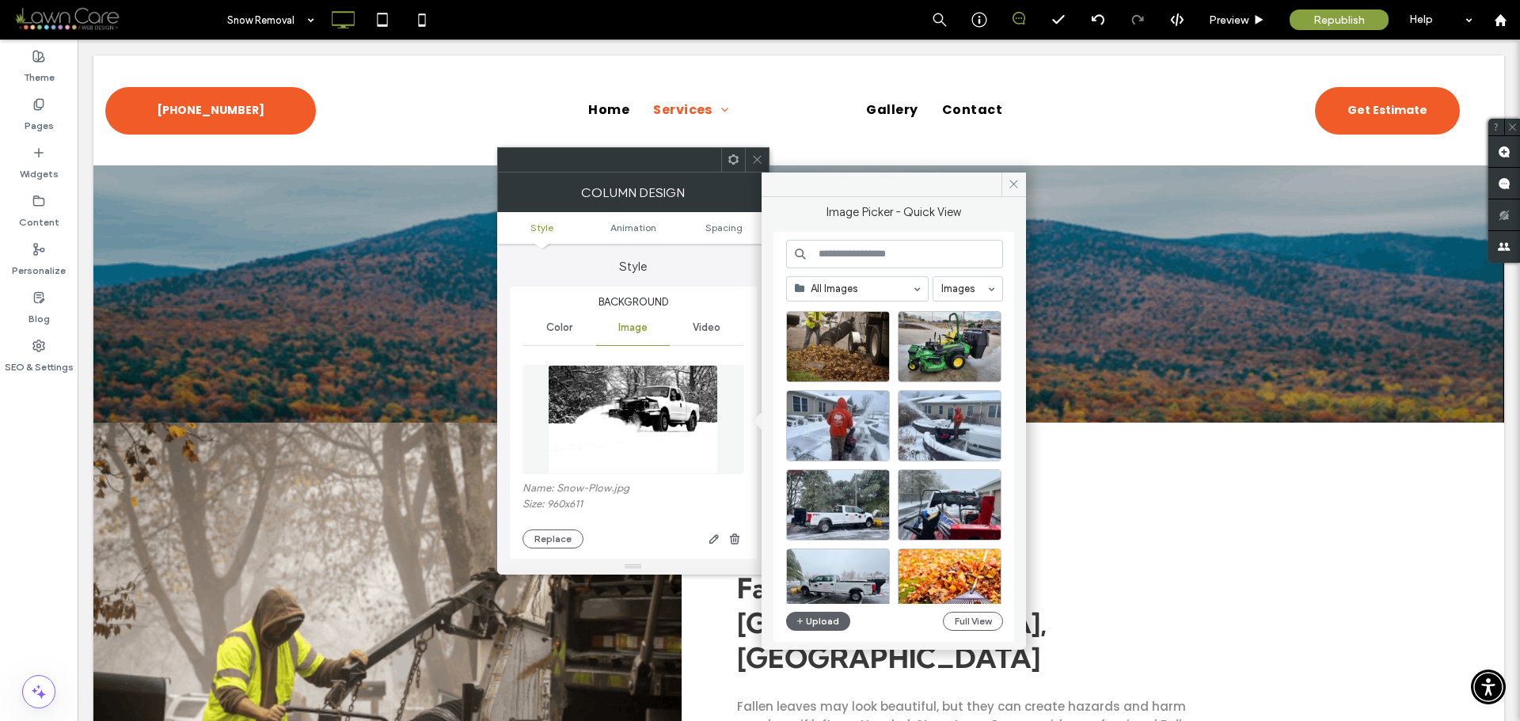
scroll to position [237, 0]
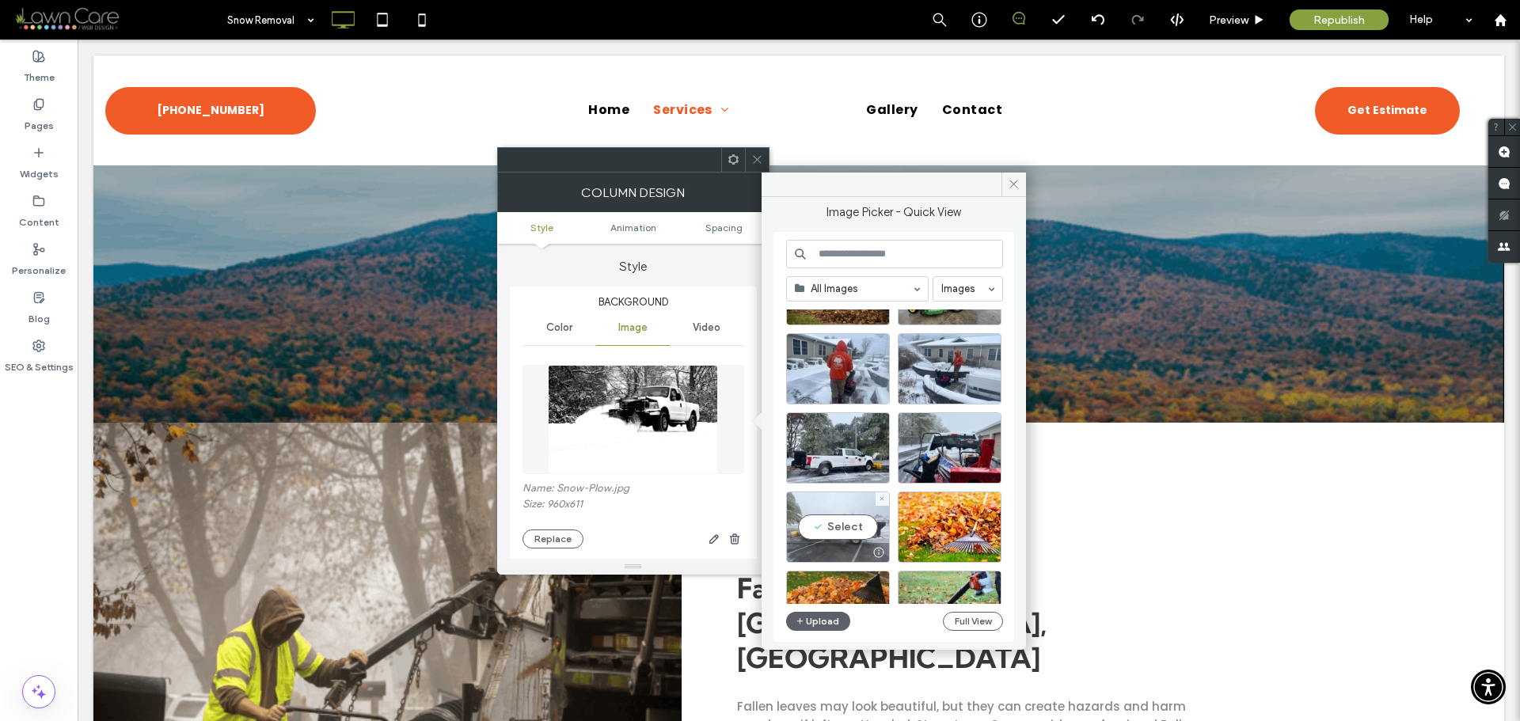
click at [853, 512] on div "Select" at bounding box center [838, 527] width 104 height 71
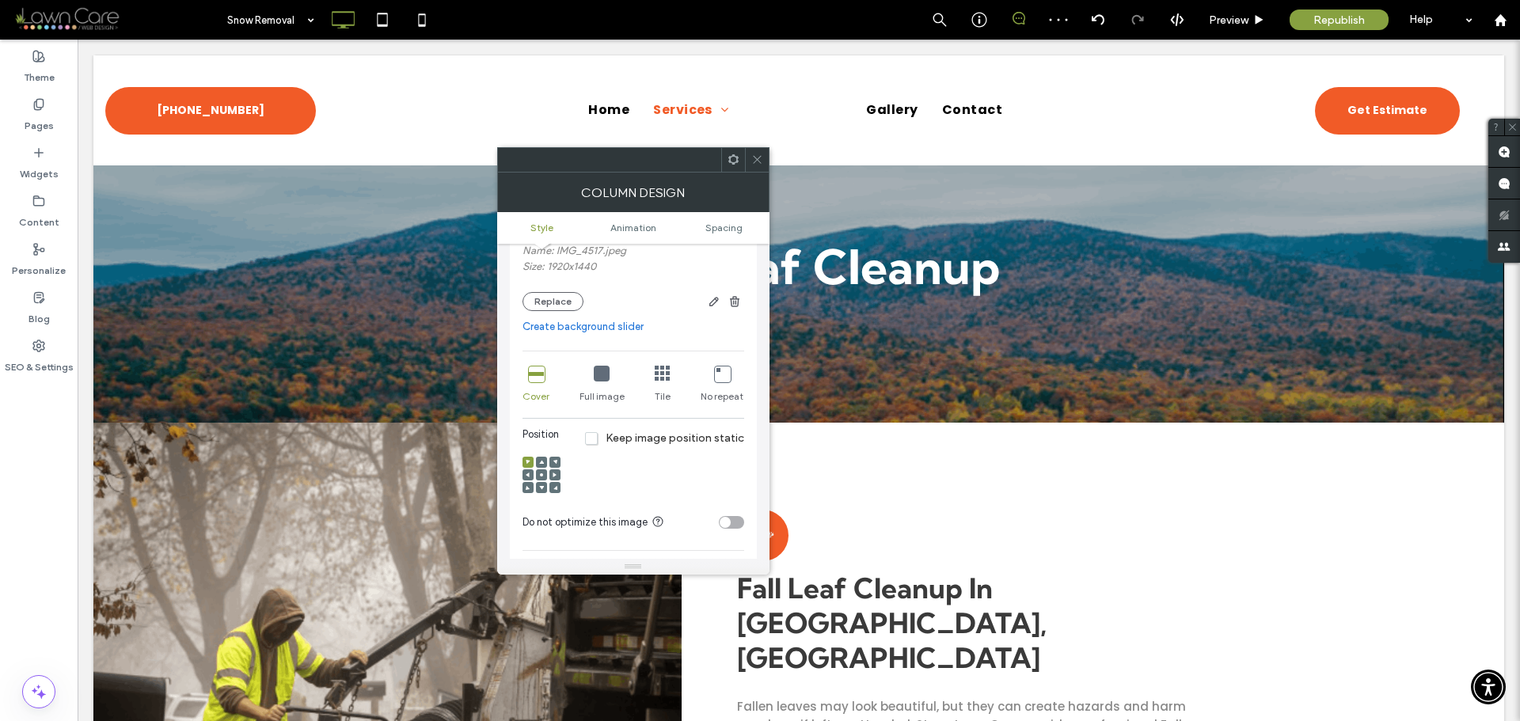
click at [542, 474] on use at bounding box center [541, 474] width 3 height 3
click at [758, 163] on icon at bounding box center [757, 160] width 12 height 12
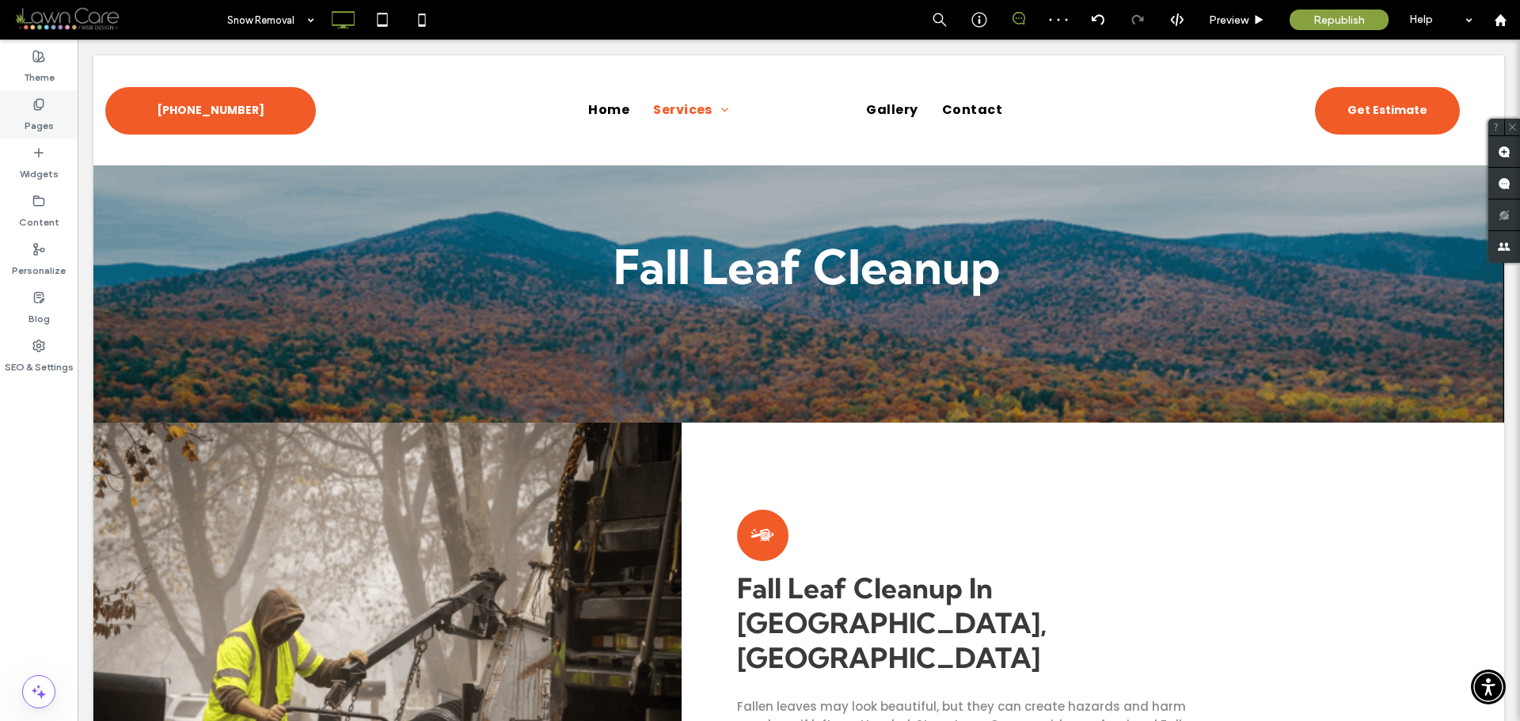
drag, startPoint x: 44, startPoint y: 118, endPoint x: 46, endPoint y: 126, distance: 8.3
click at [44, 118] on label "Pages" at bounding box center [39, 122] width 29 height 22
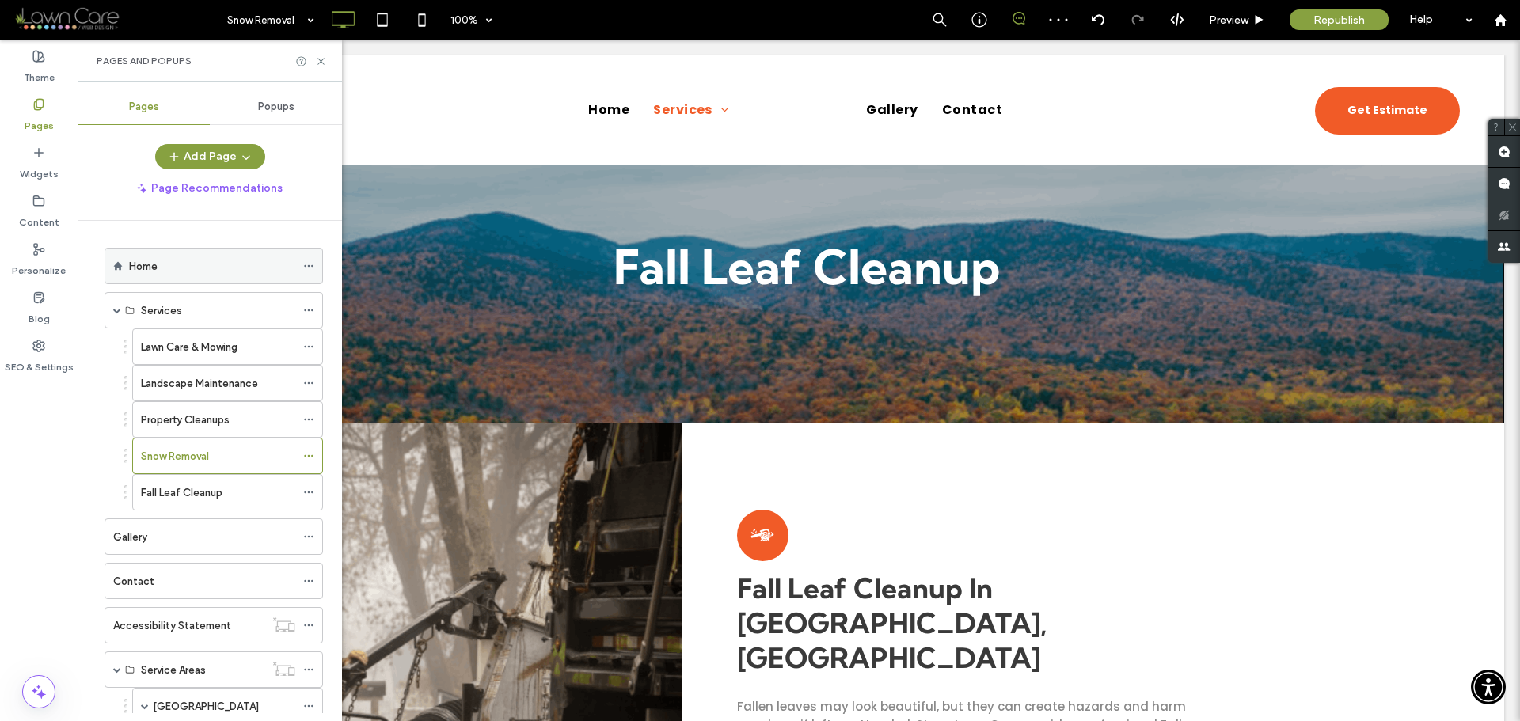
click at [180, 269] on div "Home" at bounding box center [212, 266] width 166 height 17
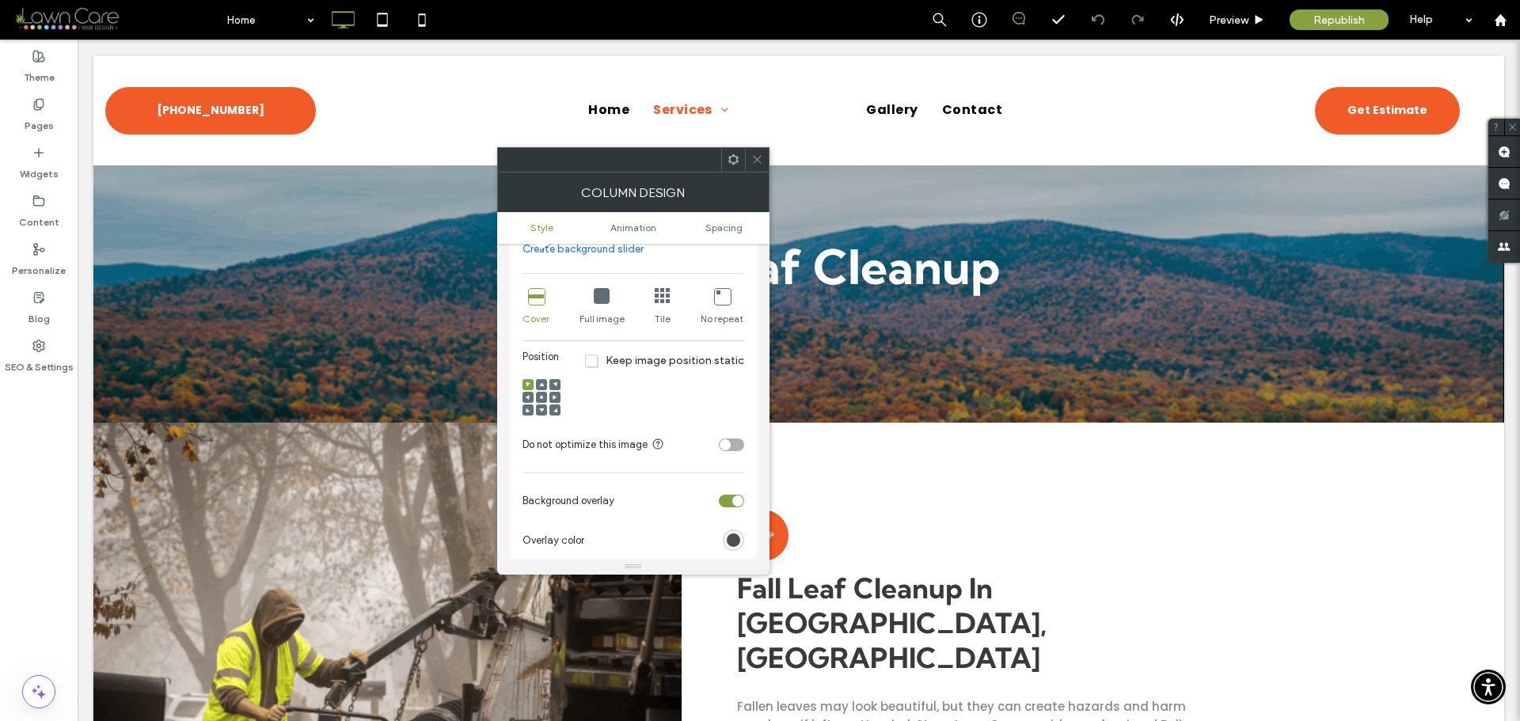
scroll to position [317, 0]
click at [541, 395] on use at bounding box center [541, 395] width 3 height 3
click at [758, 162] on icon at bounding box center [757, 160] width 12 height 12
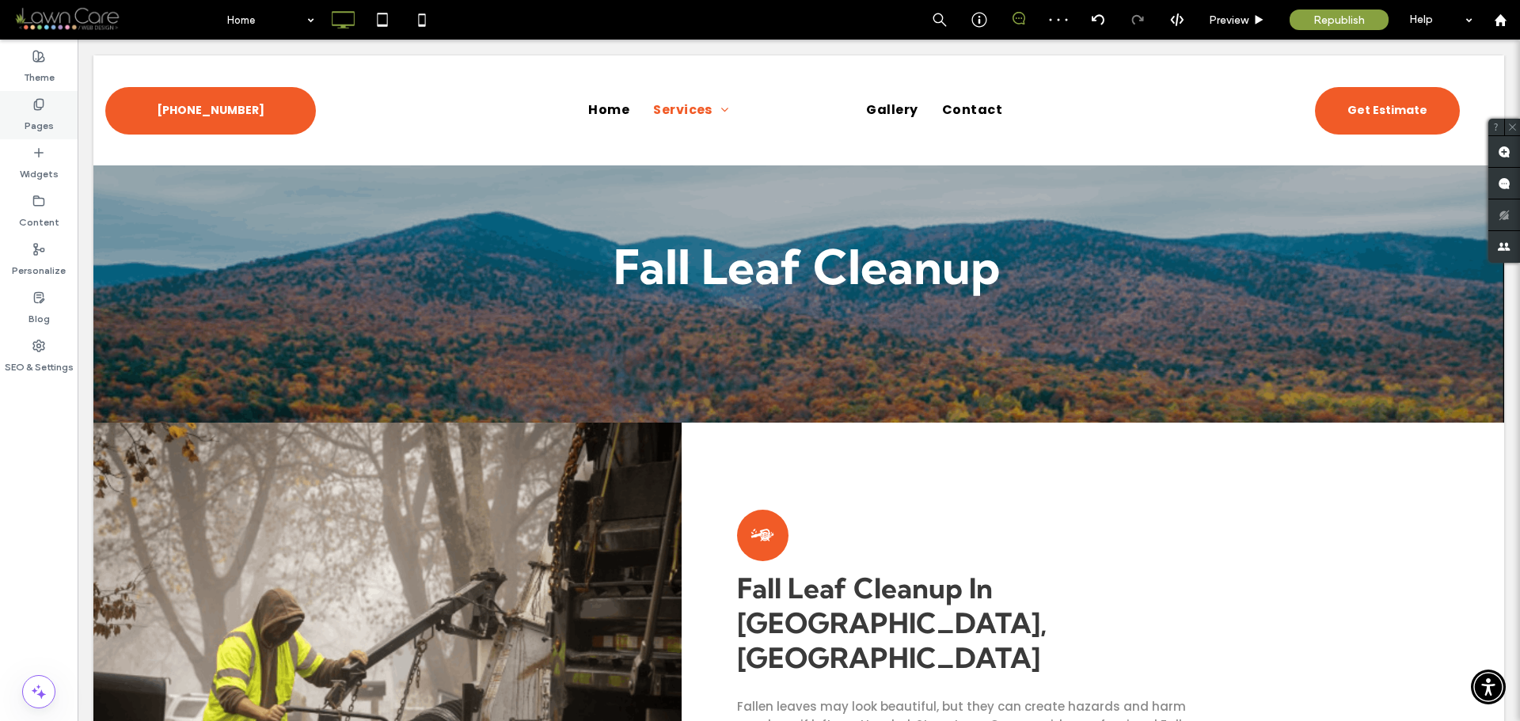
click at [54, 112] on div "Pages" at bounding box center [39, 115] width 78 height 48
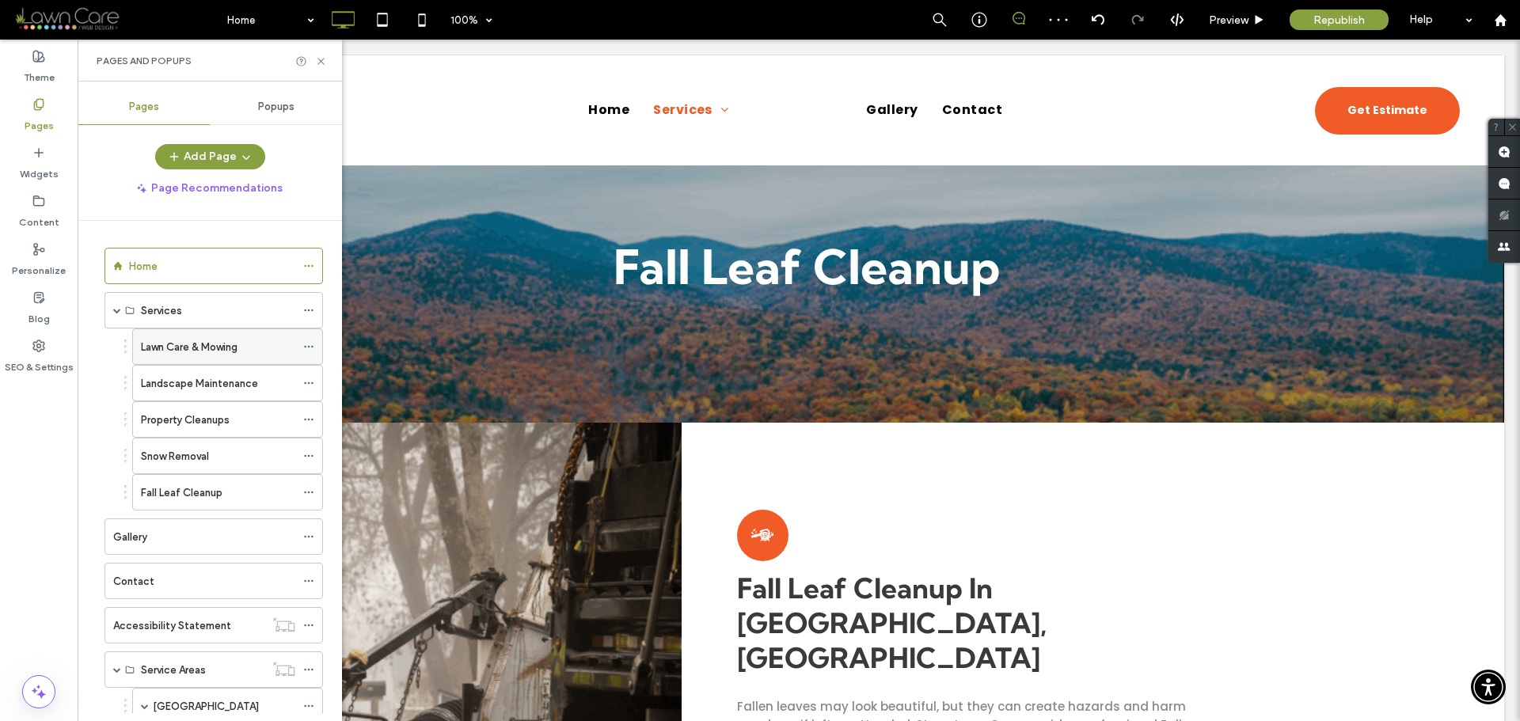
click at [212, 345] on label "Lawn Care & Mowing" at bounding box center [189, 347] width 97 height 28
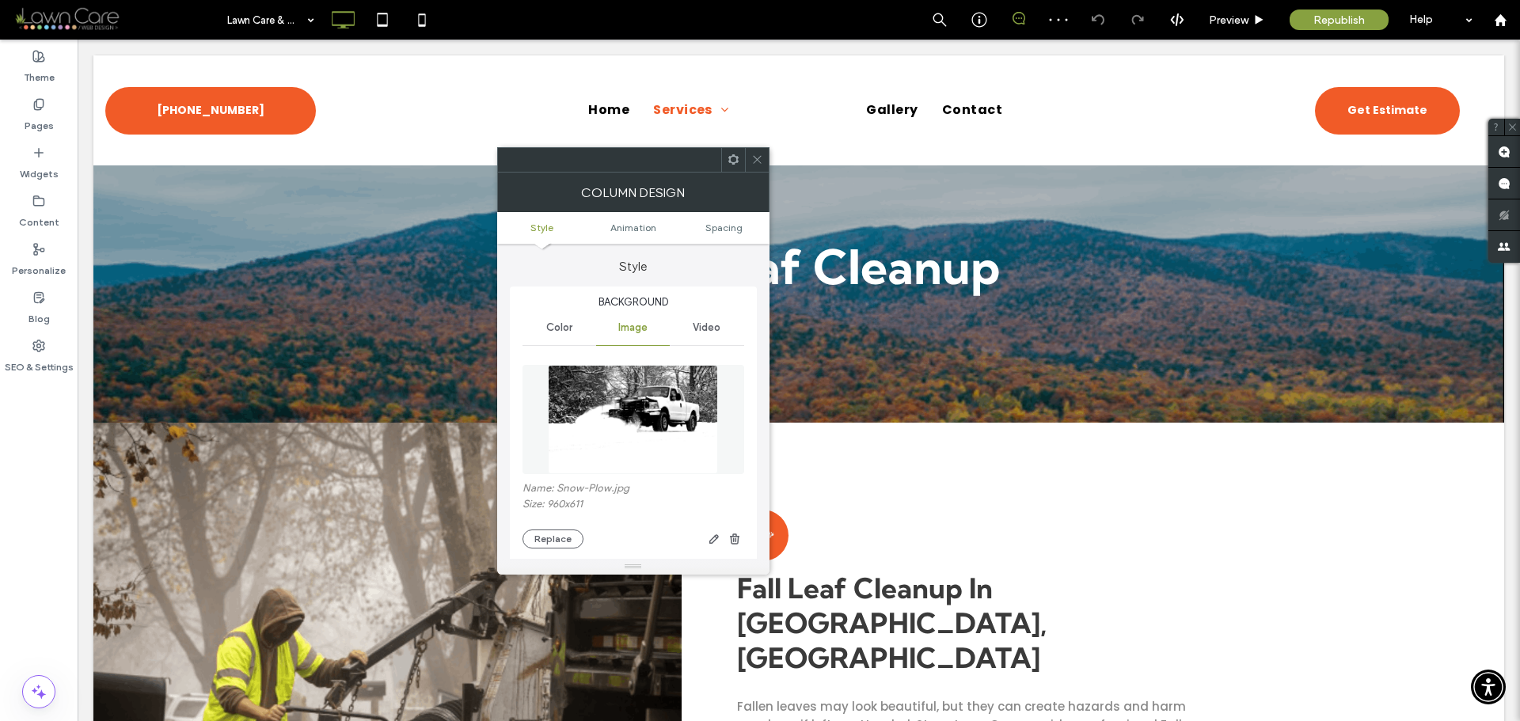
click at [655, 409] on img at bounding box center [633, 419] width 171 height 109
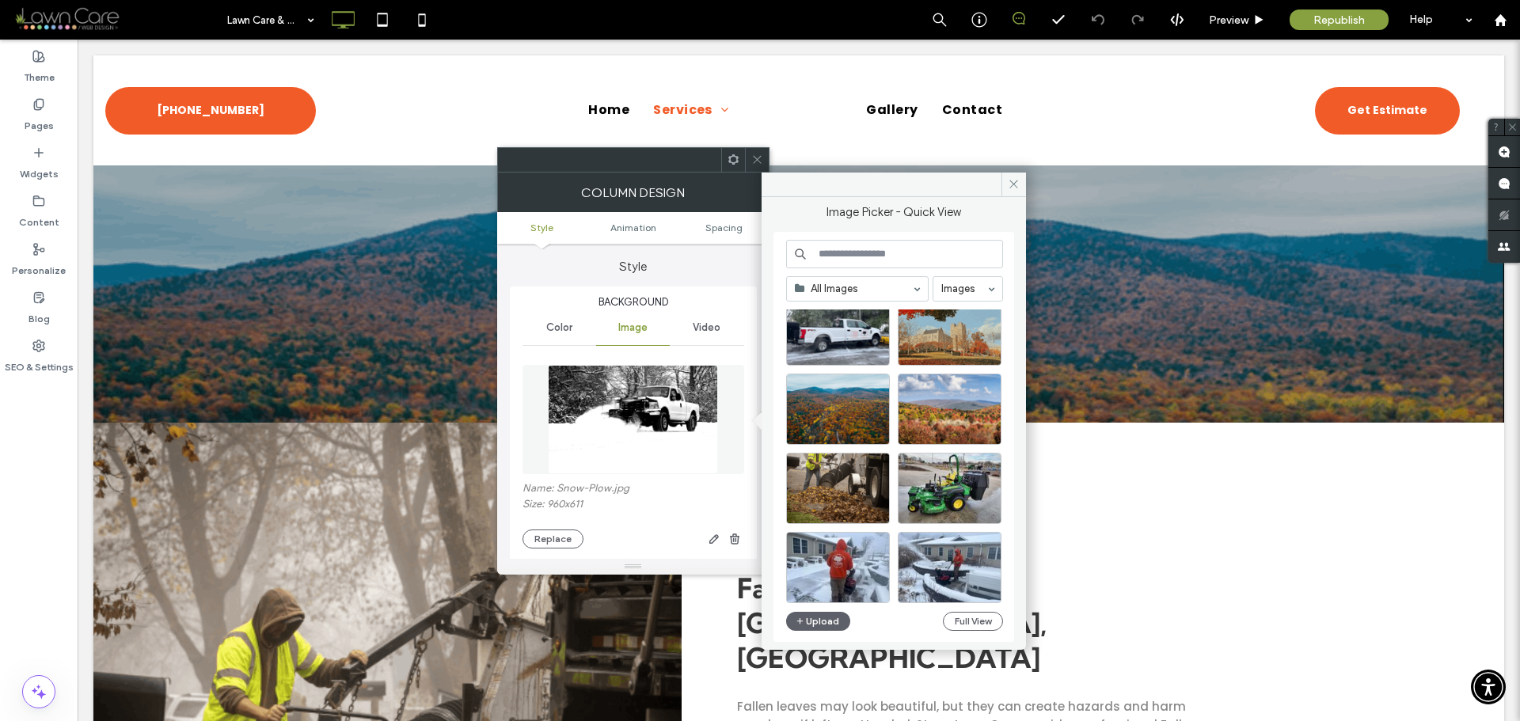
scroll to position [237, 0]
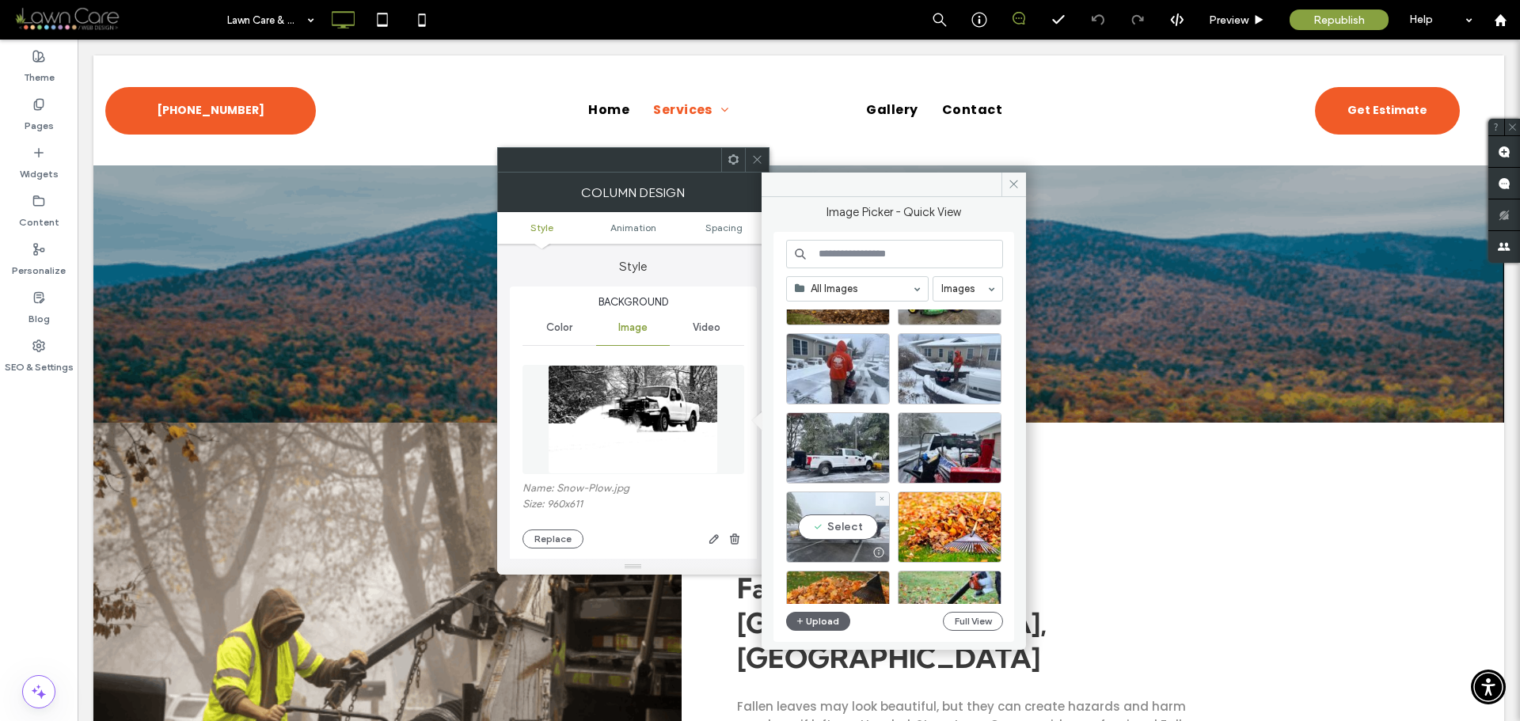
click at [853, 526] on div "Select" at bounding box center [838, 527] width 104 height 71
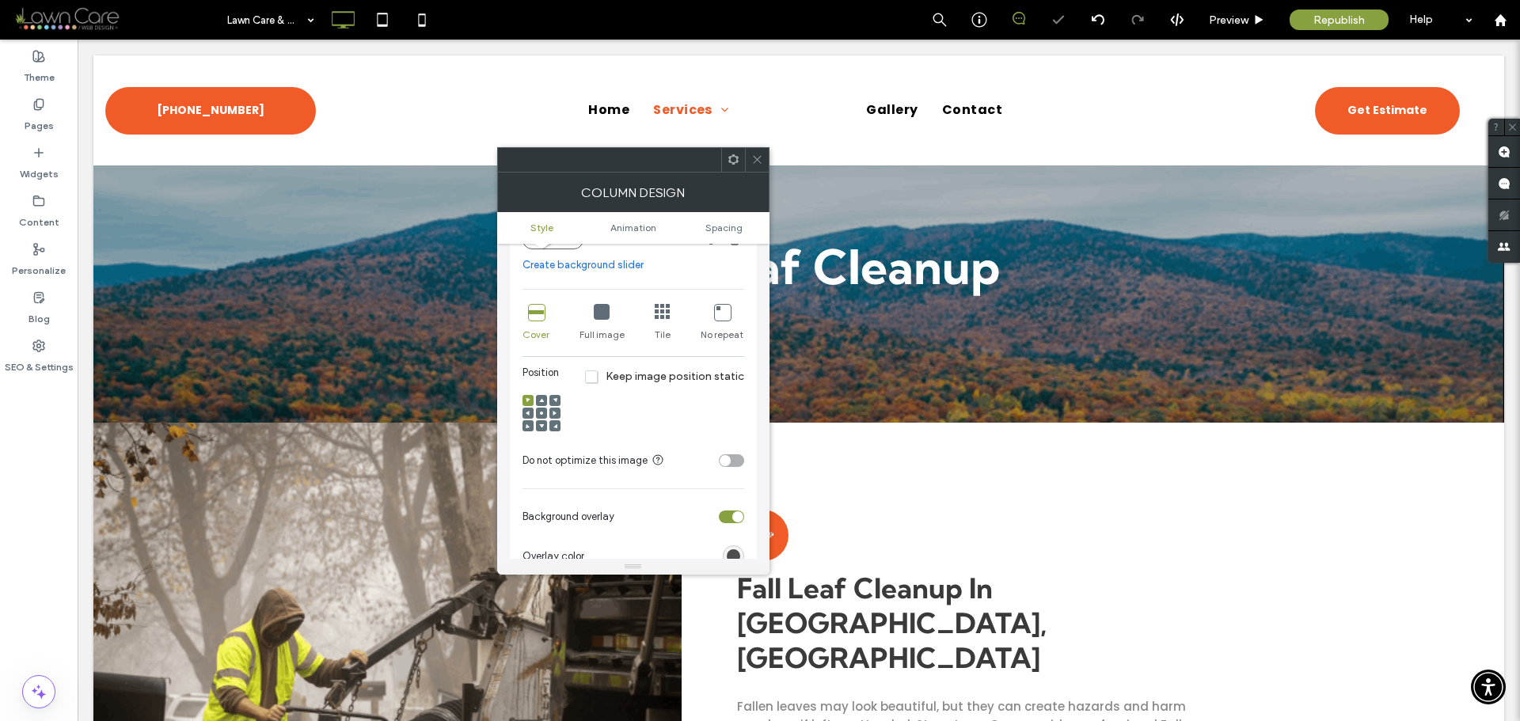
scroll to position [317, 0]
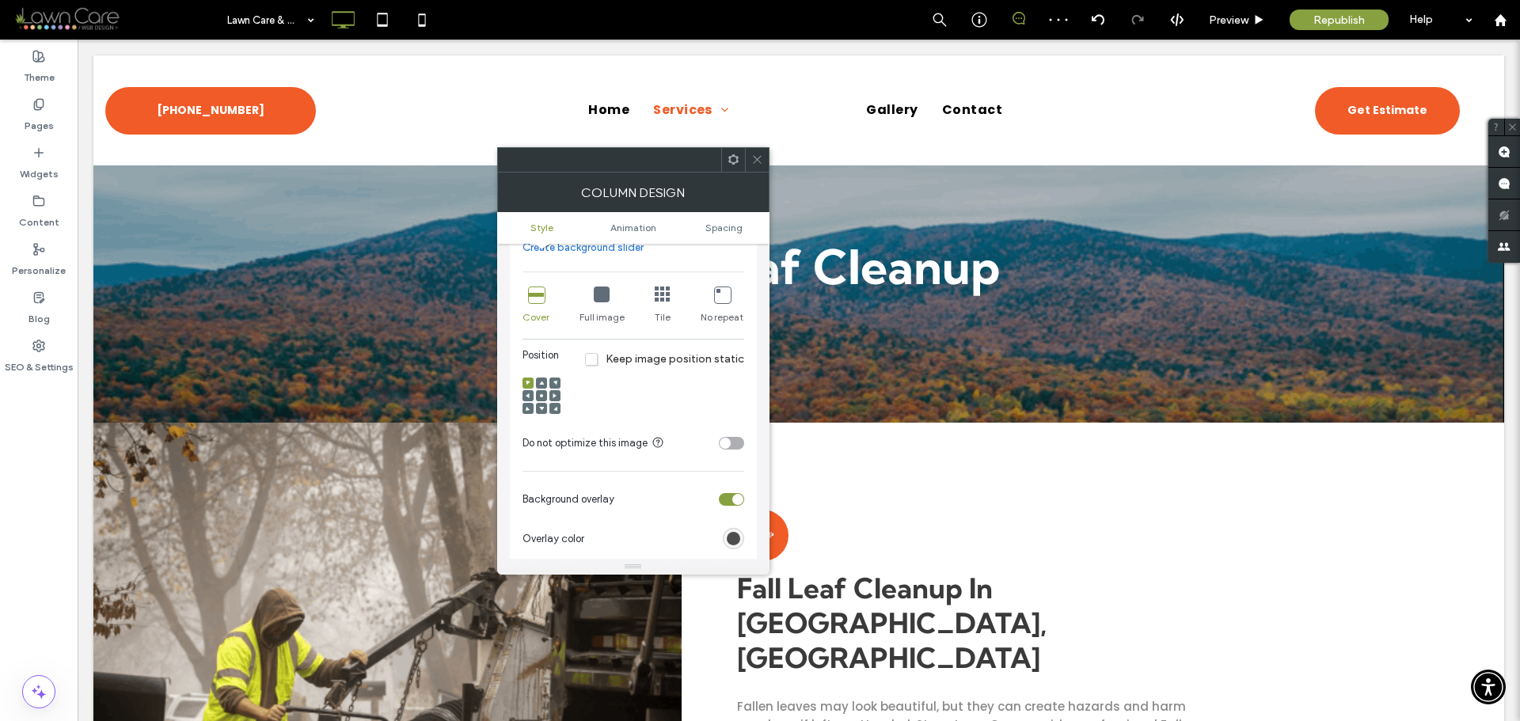
click at [545, 393] on div at bounding box center [541, 395] width 11 height 11
click at [545, 397] on div at bounding box center [541, 395] width 11 height 11
click at [539, 396] on icon at bounding box center [541, 395] width 5 height 5
click at [757, 155] on icon at bounding box center [757, 160] width 12 height 12
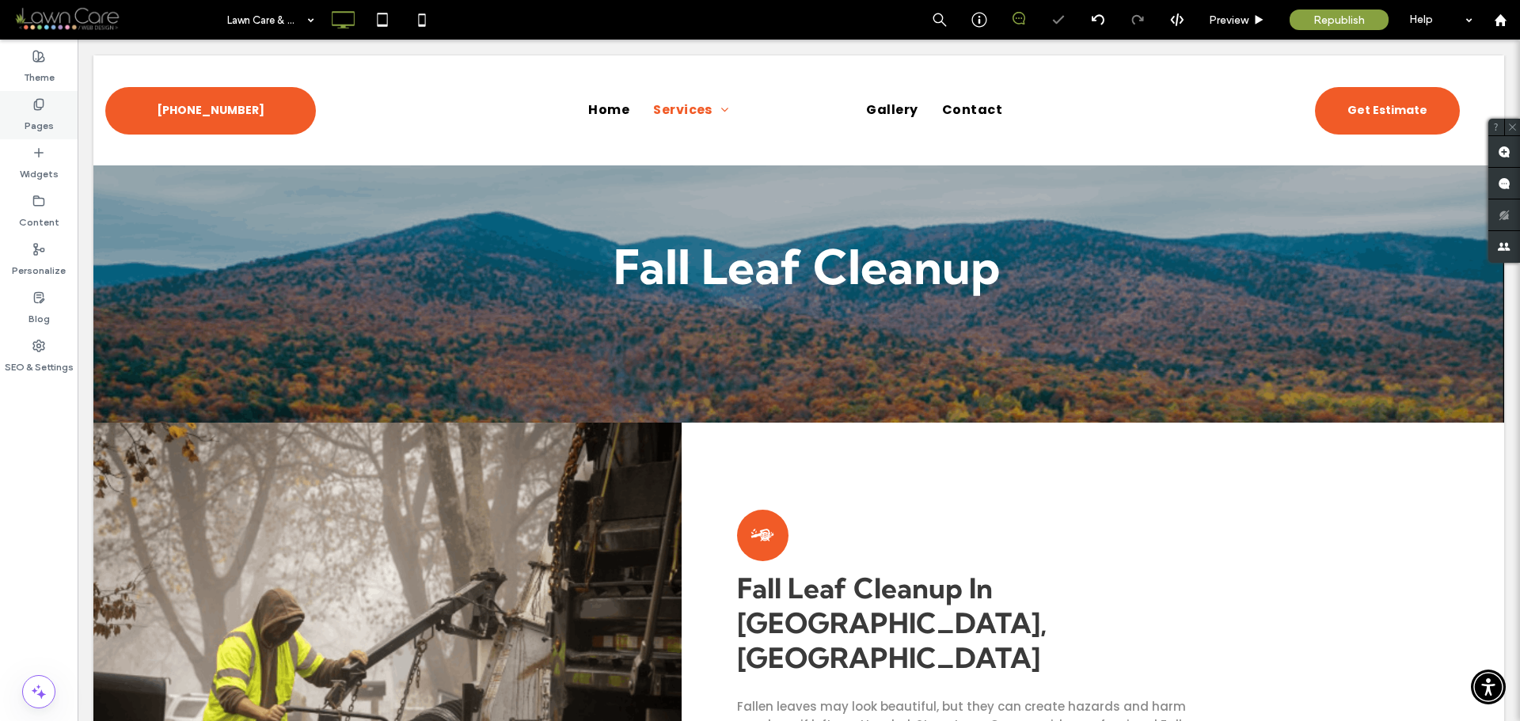
click at [25, 109] on div "Pages" at bounding box center [39, 115] width 78 height 48
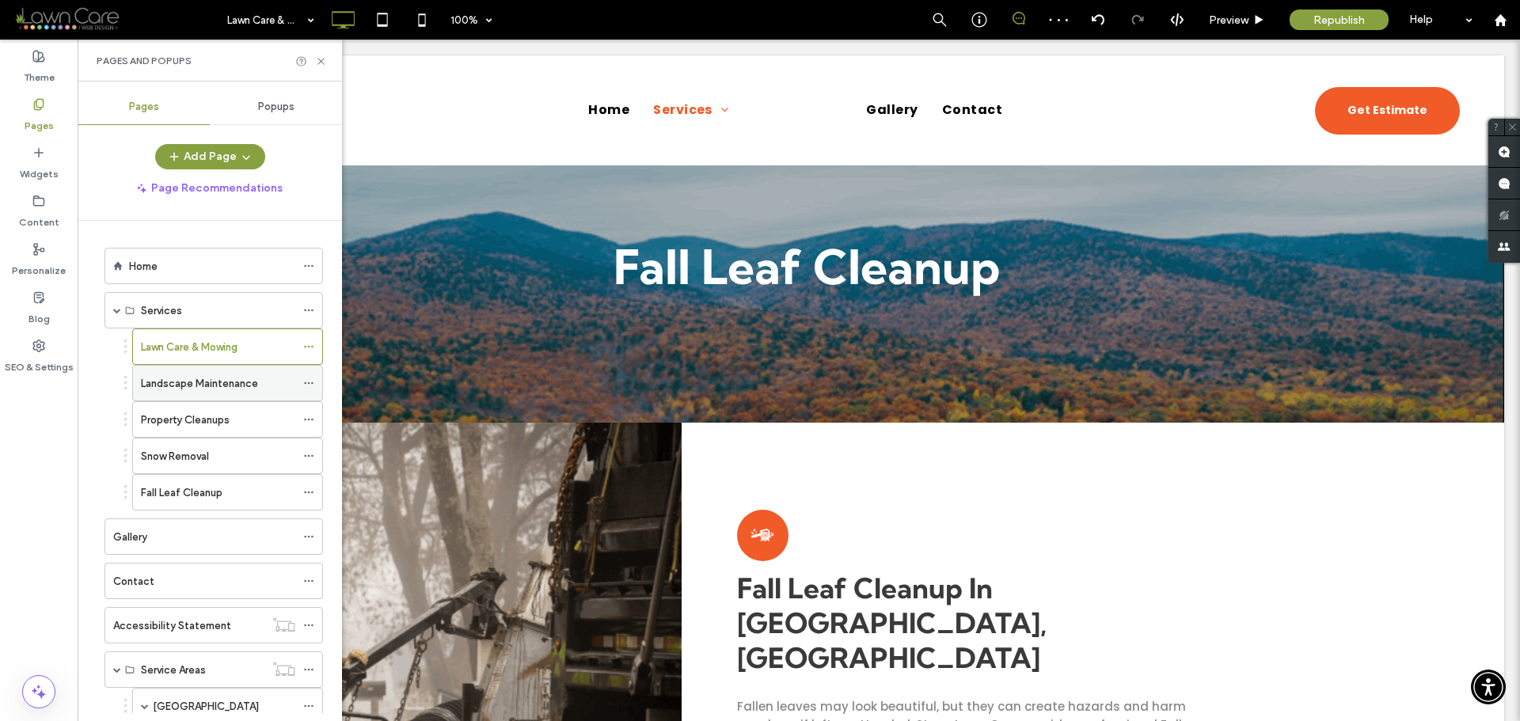
click at [194, 389] on label "Landscape Maintenance" at bounding box center [199, 384] width 117 height 28
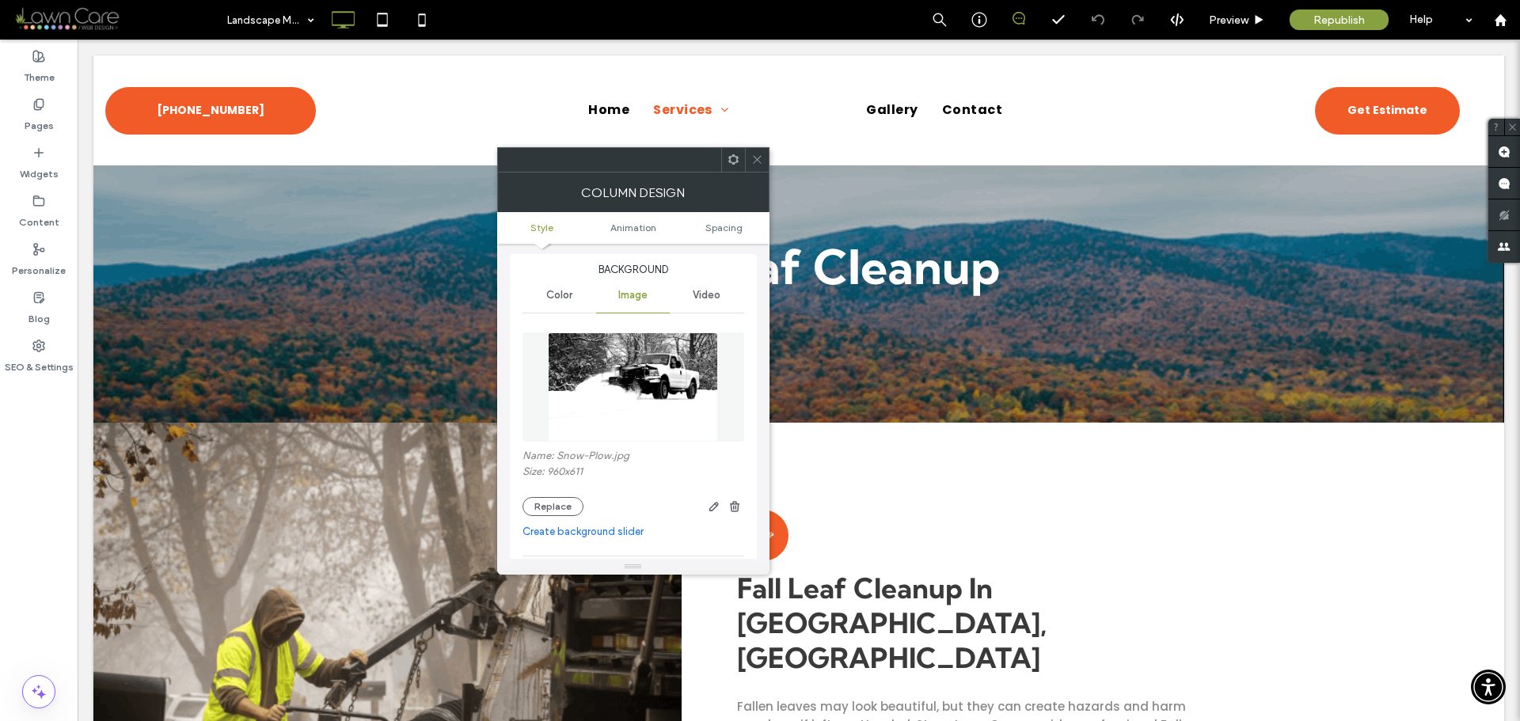
scroll to position [158, 0]
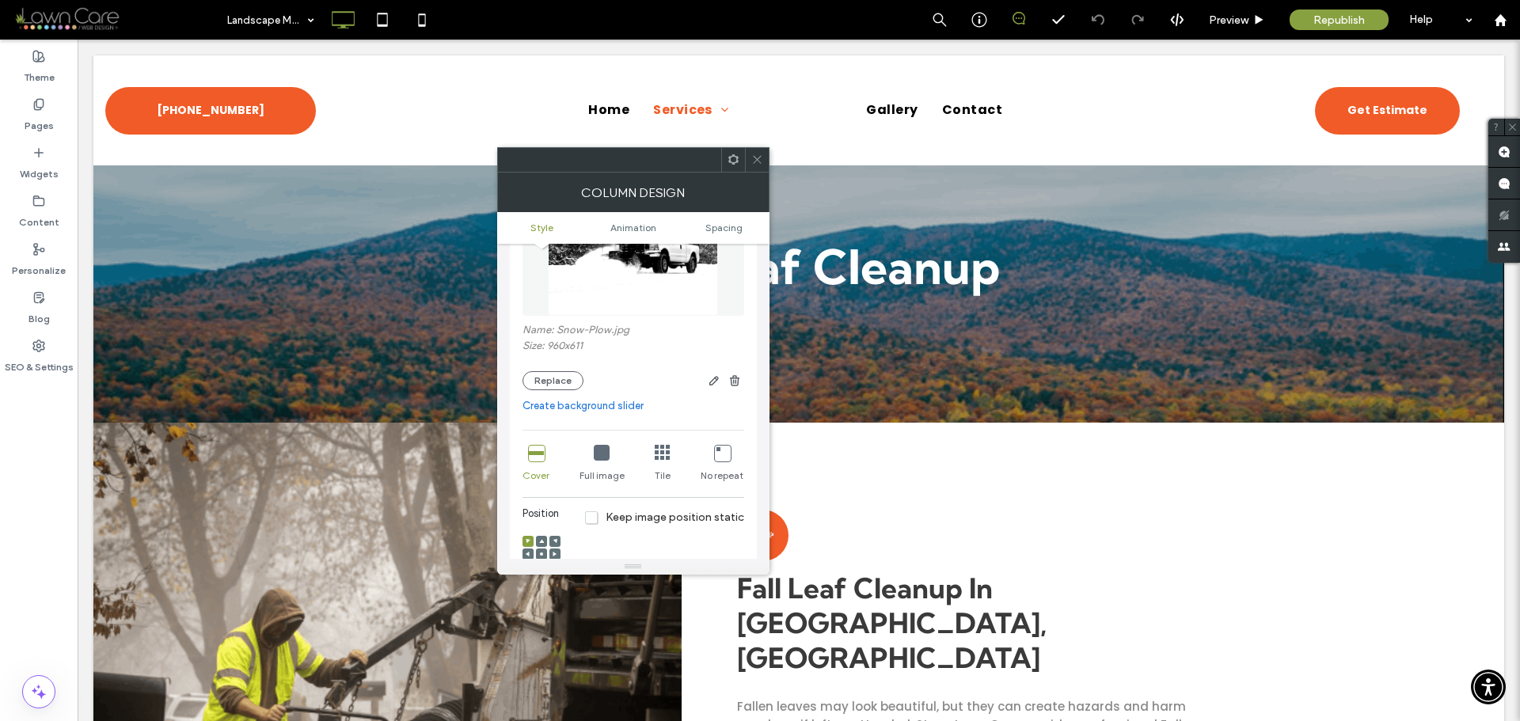
click at [667, 266] on img at bounding box center [633, 261] width 171 height 109
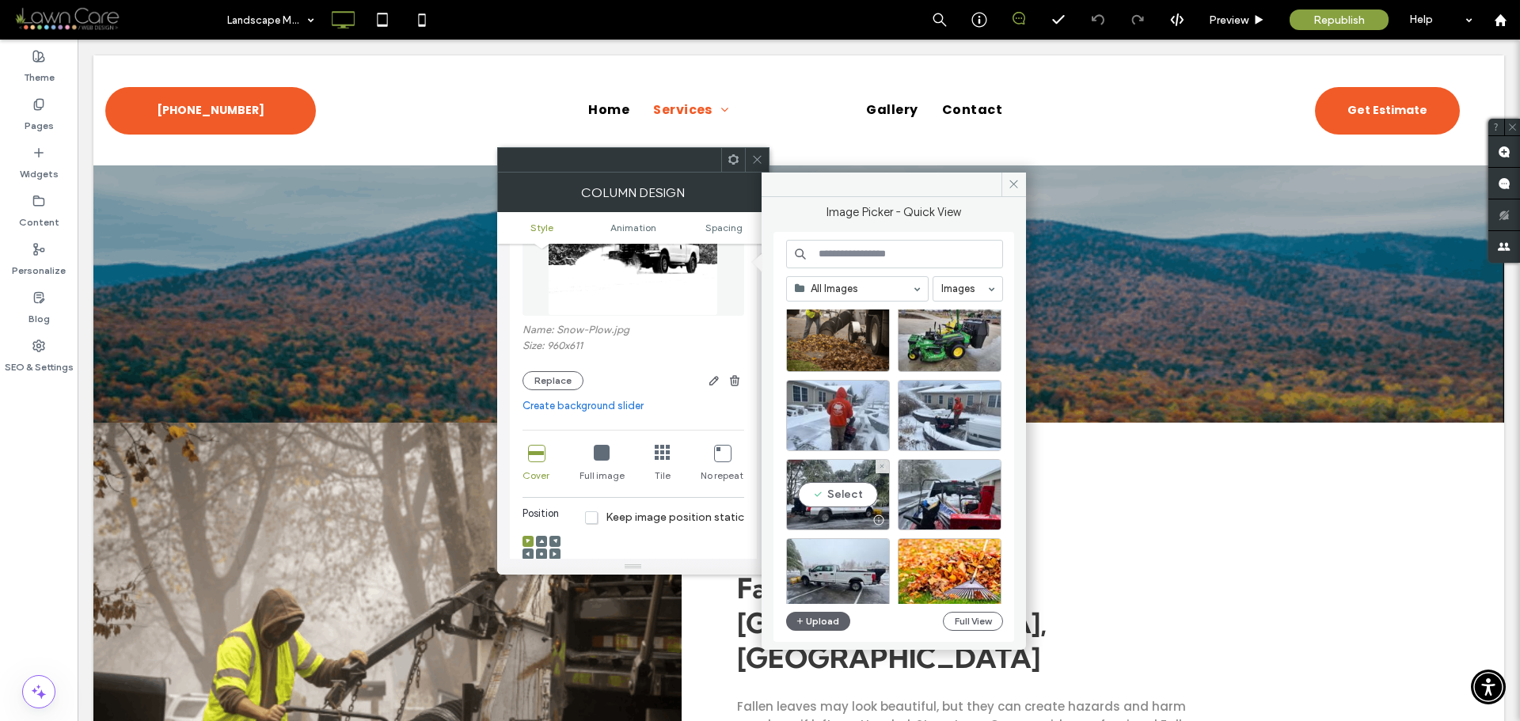
scroll to position [317, 0]
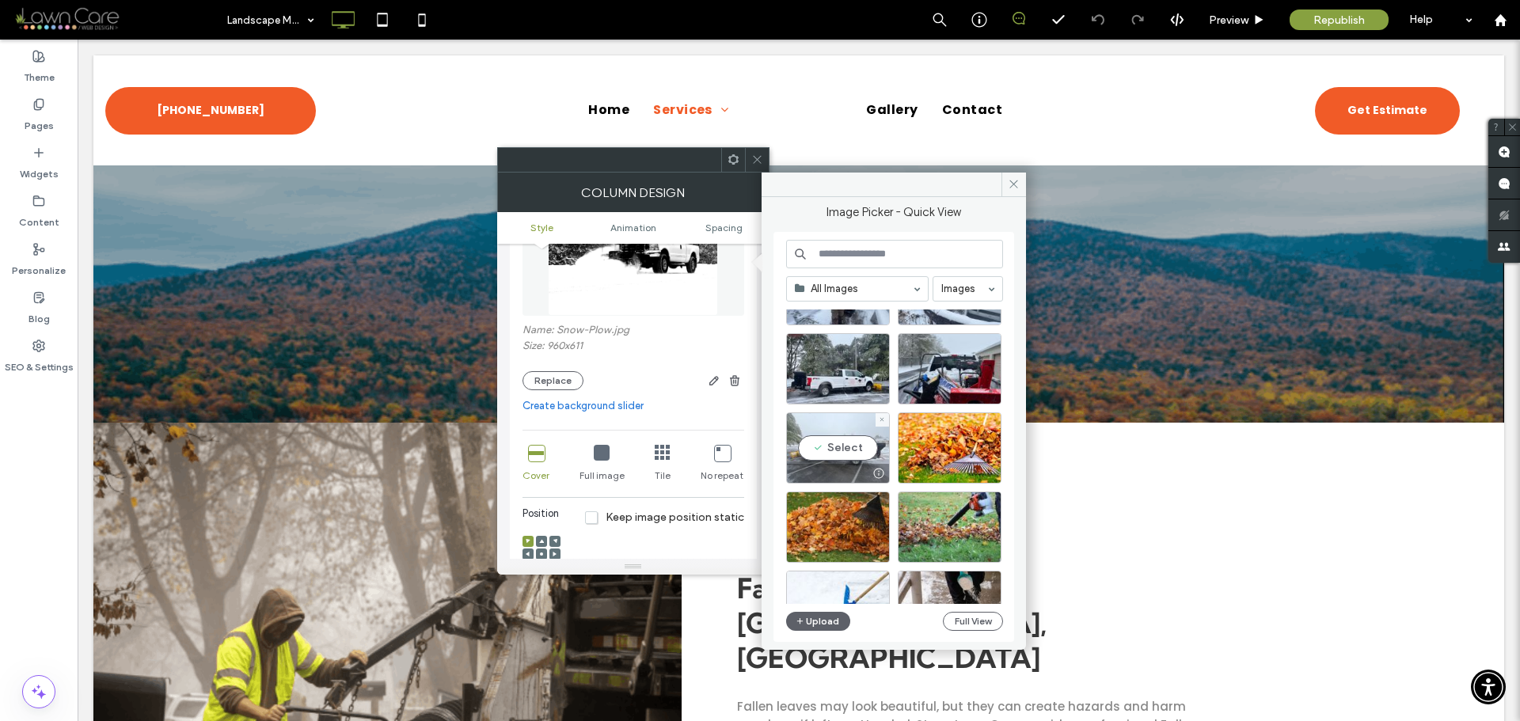
click at [845, 442] on div "Select" at bounding box center [838, 447] width 104 height 71
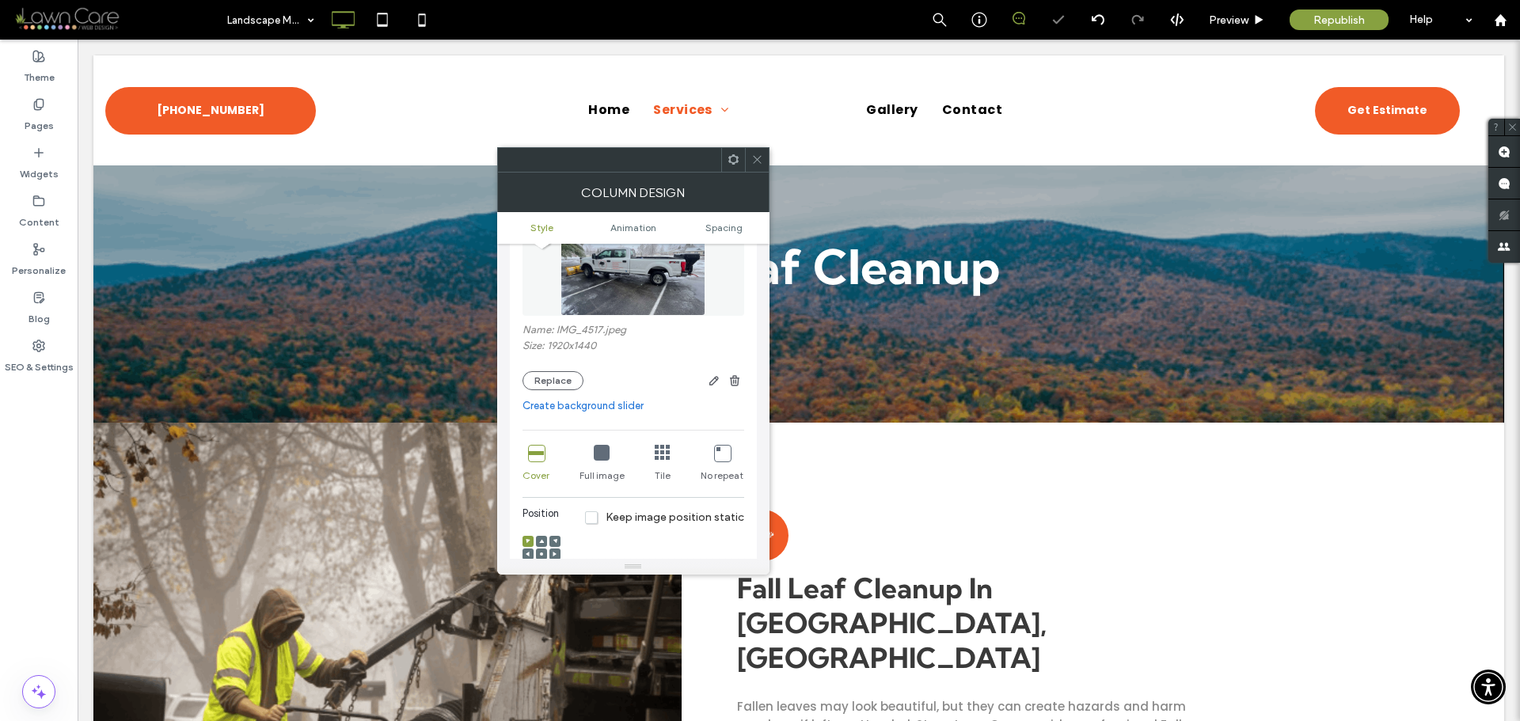
click at [541, 549] on span at bounding box center [541, 554] width 5 height 11
click at [752, 154] on icon at bounding box center [757, 160] width 12 height 12
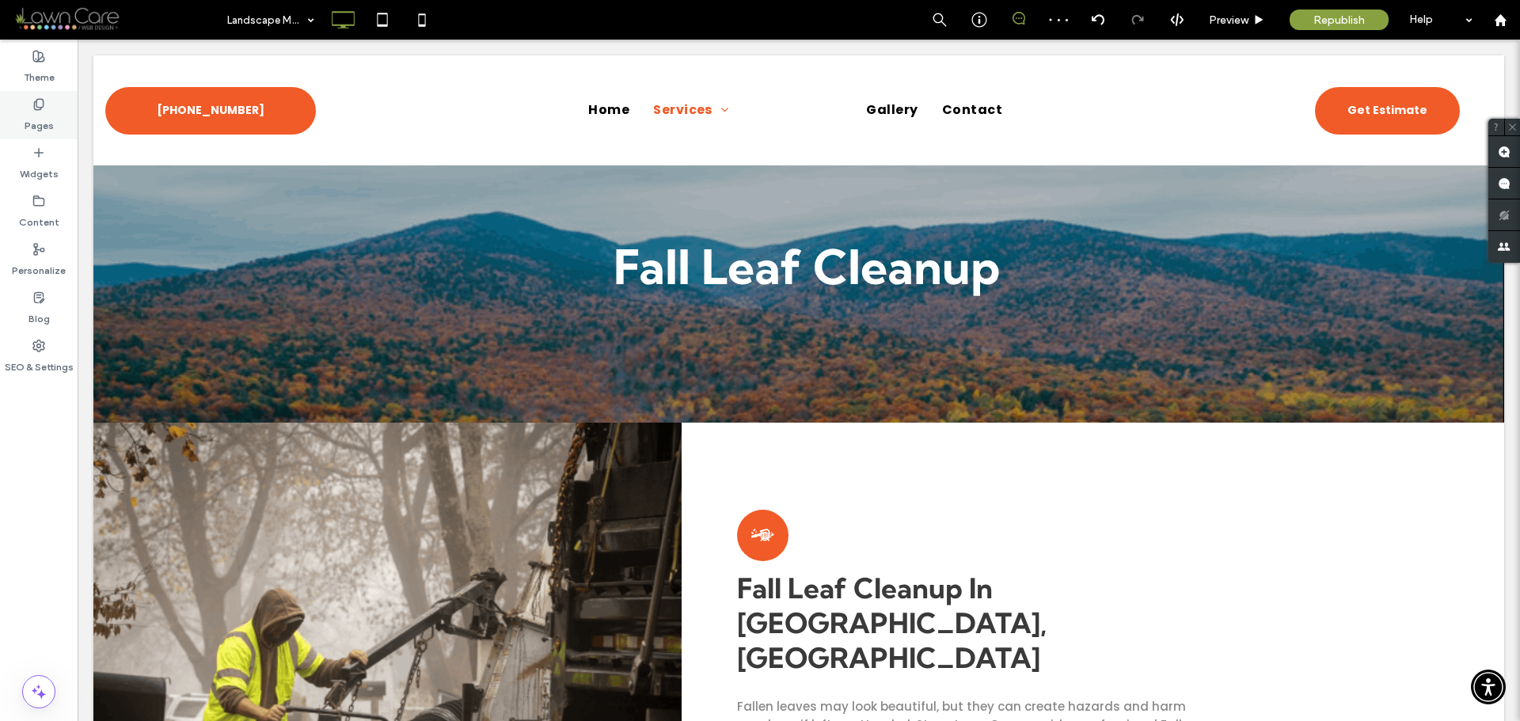
click at [41, 116] on label "Pages" at bounding box center [39, 122] width 29 height 22
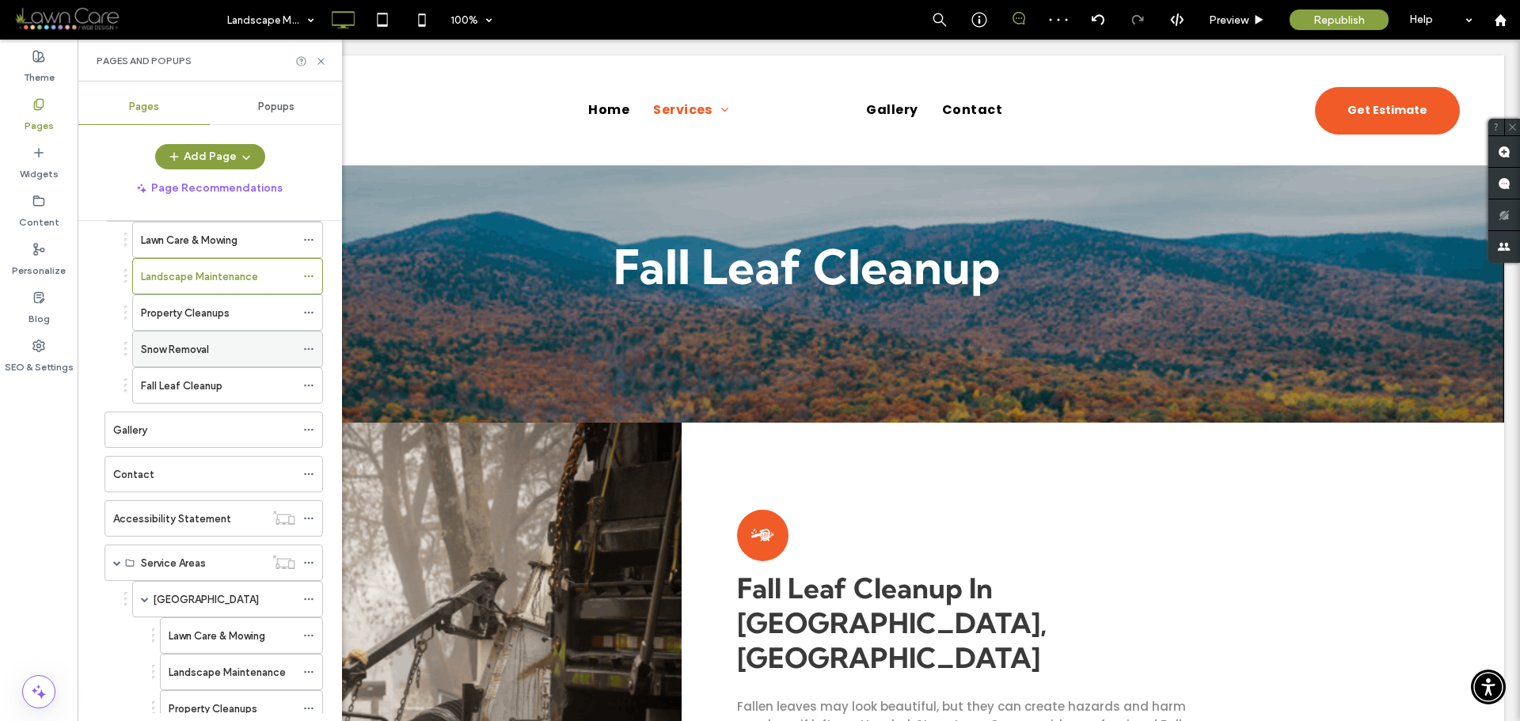
scroll to position [79, 0]
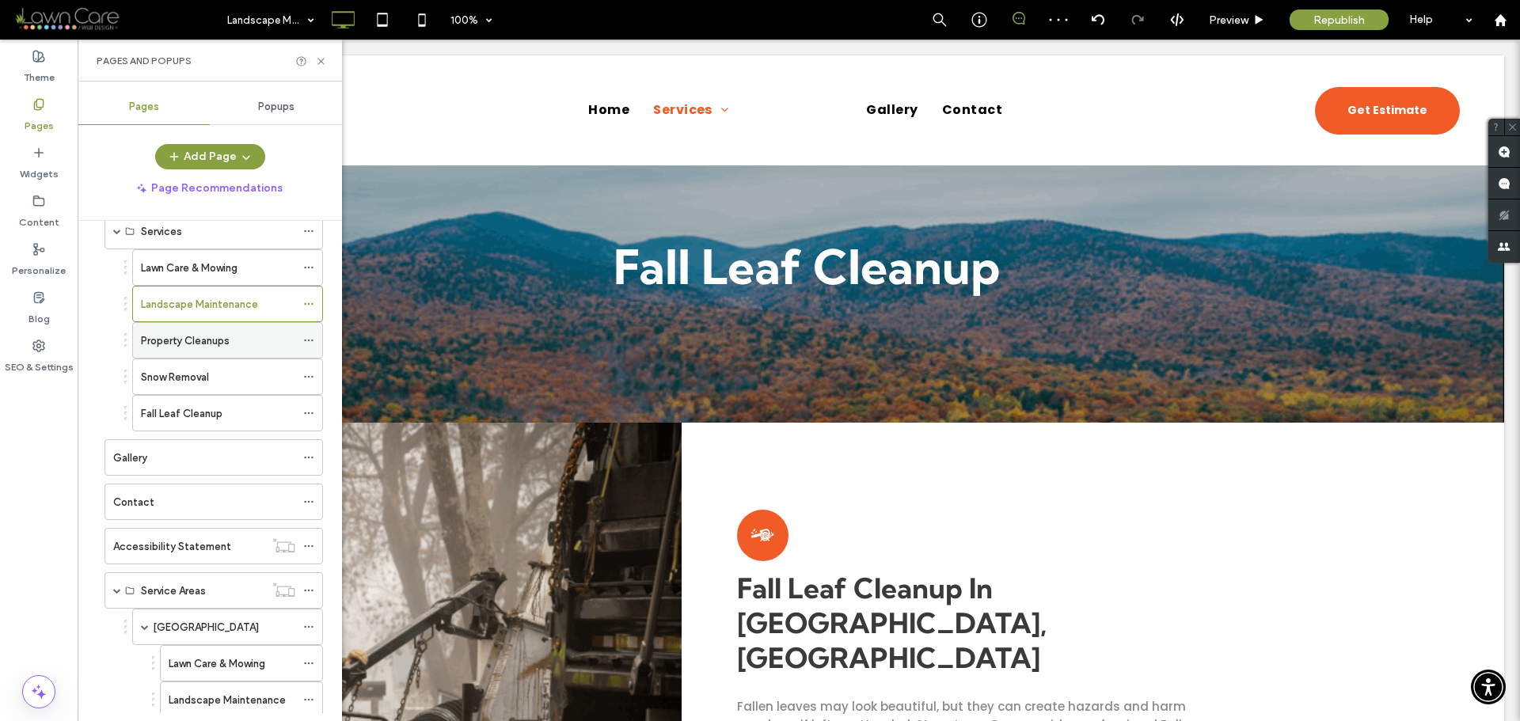
click at [226, 337] on label "Property Cleanups" at bounding box center [185, 341] width 89 height 28
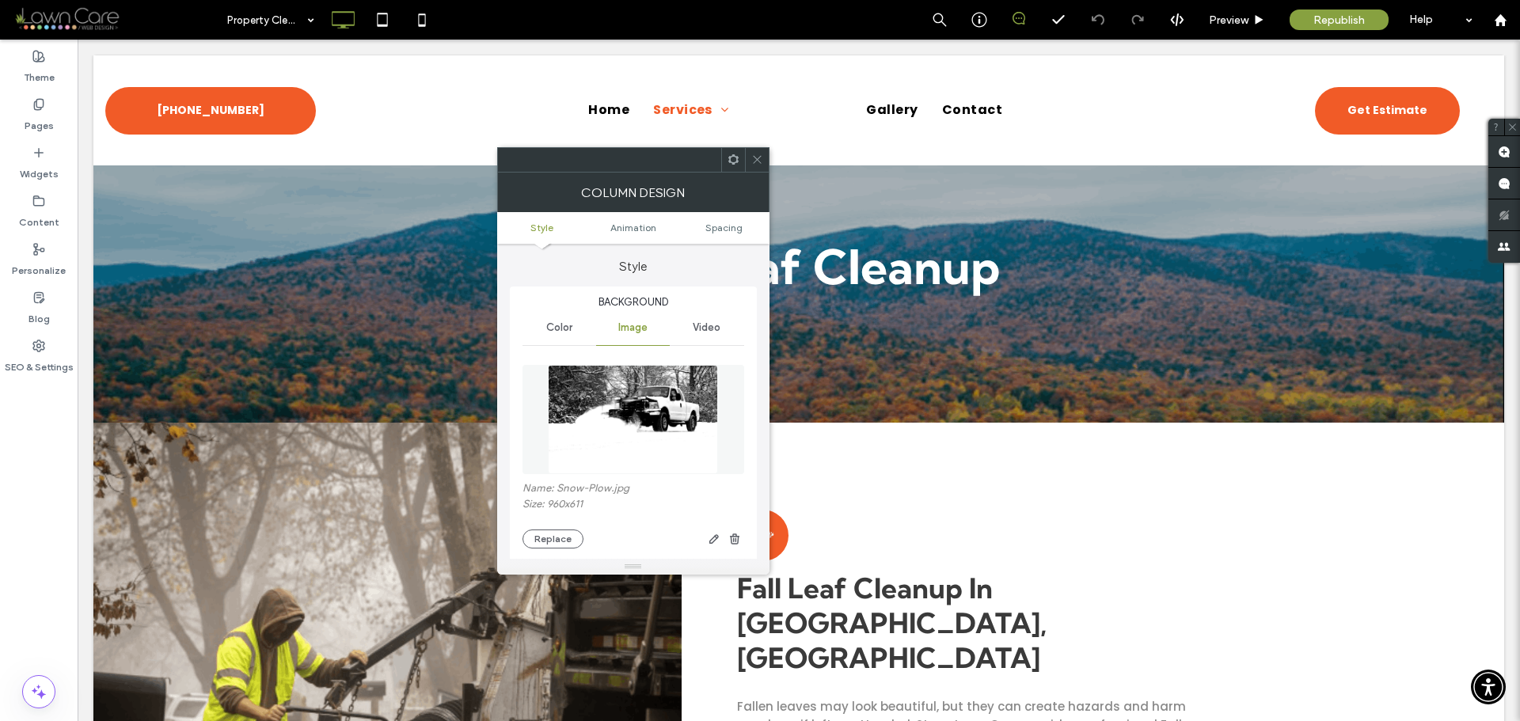
click at [632, 396] on img at bounding box center [633, 419] width 171 height 109
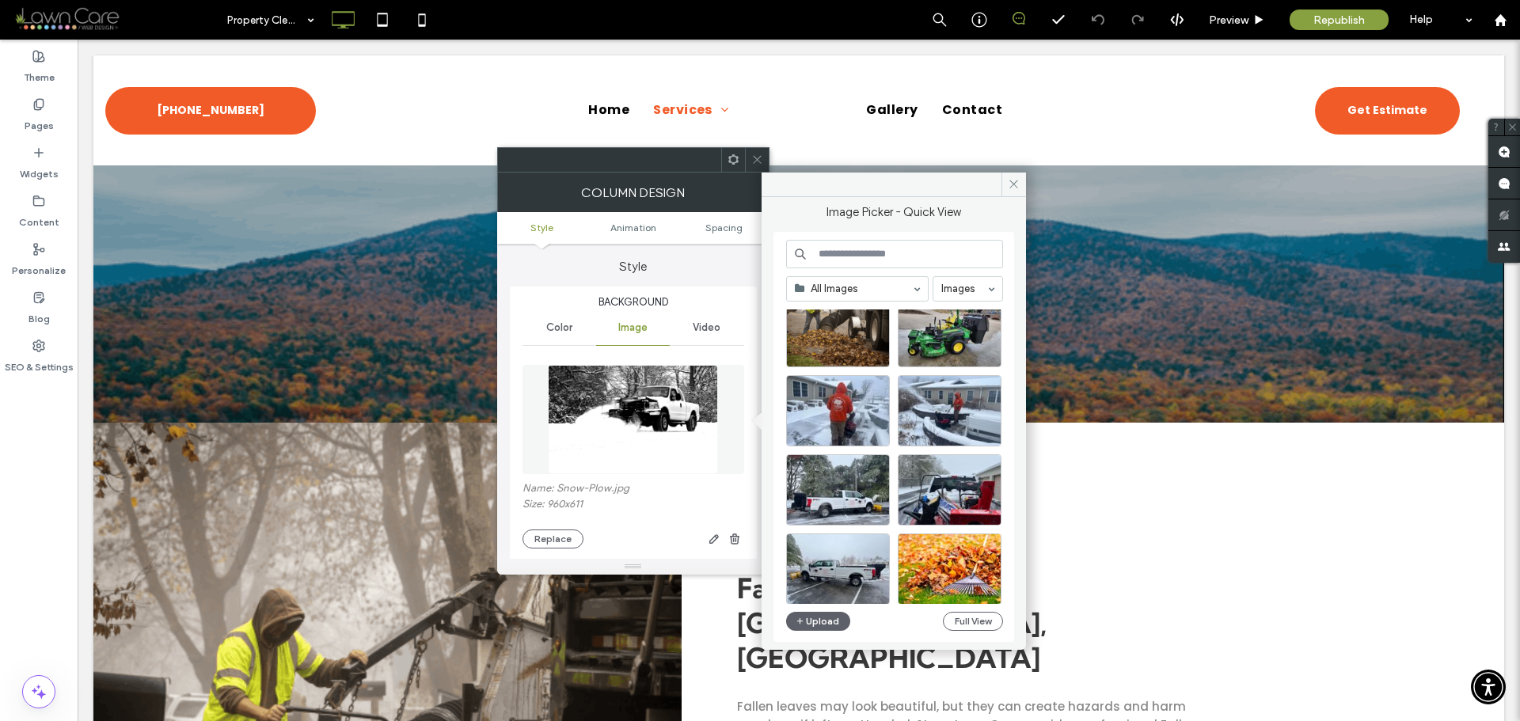
scroll to position [237, 0]
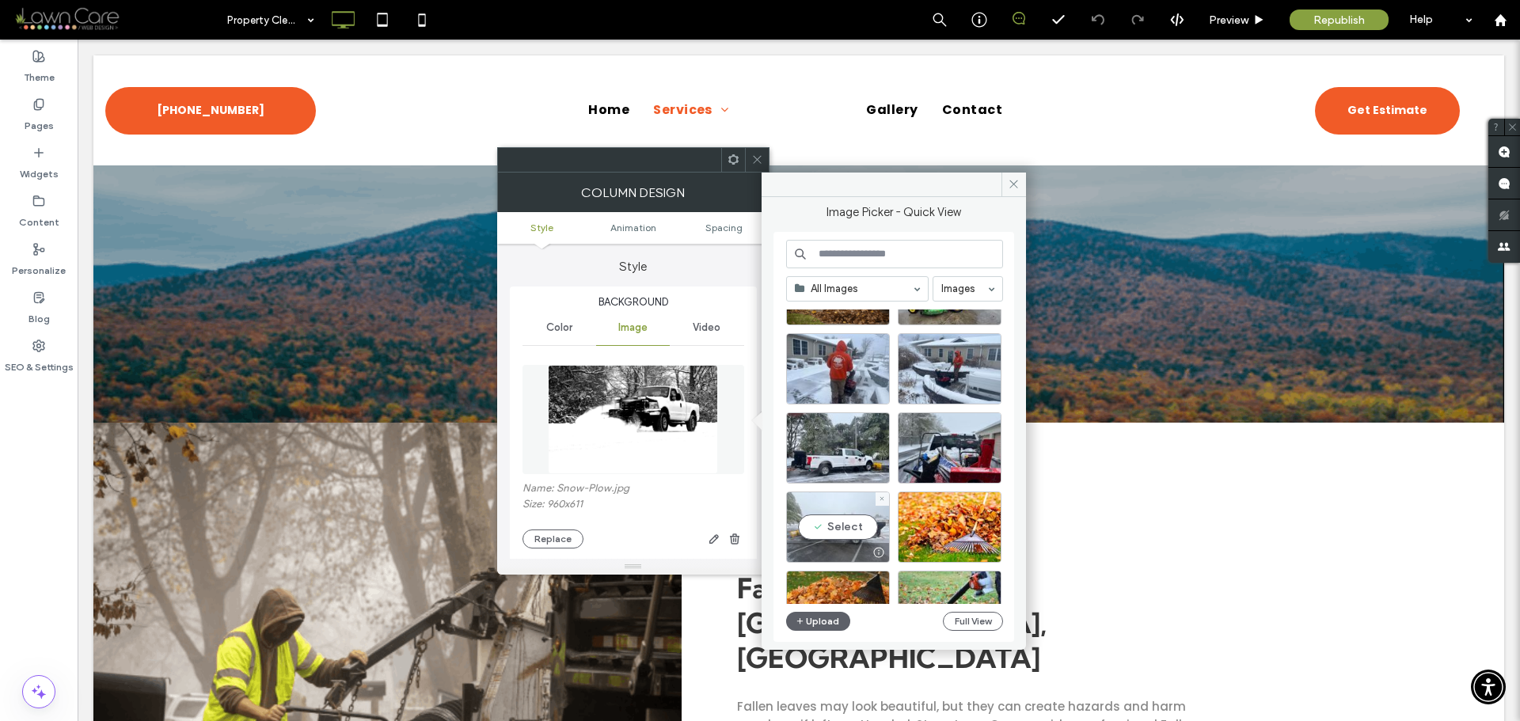
click at [845, 522] on div "Select" at bounding box center [838, 527] width 104 height 71
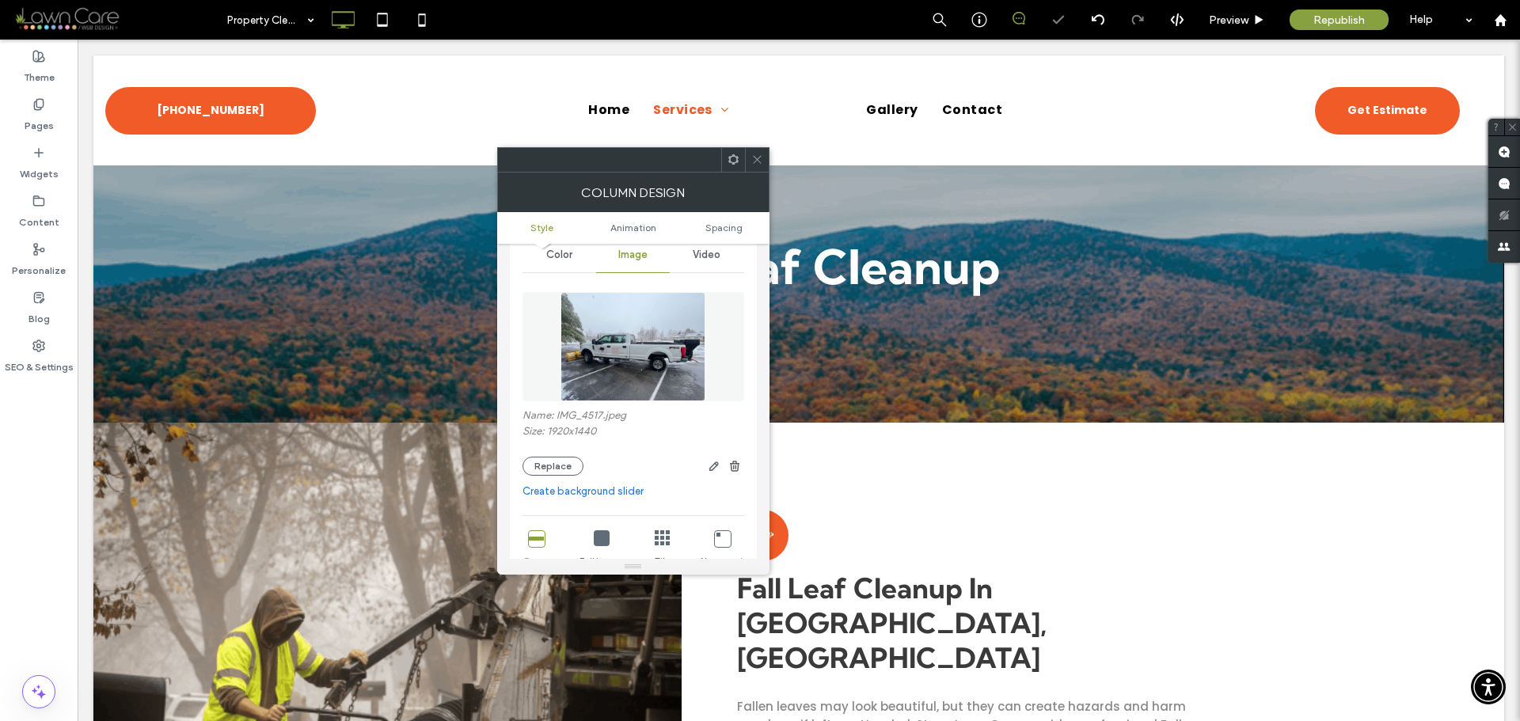
scroll to position [317, 0]
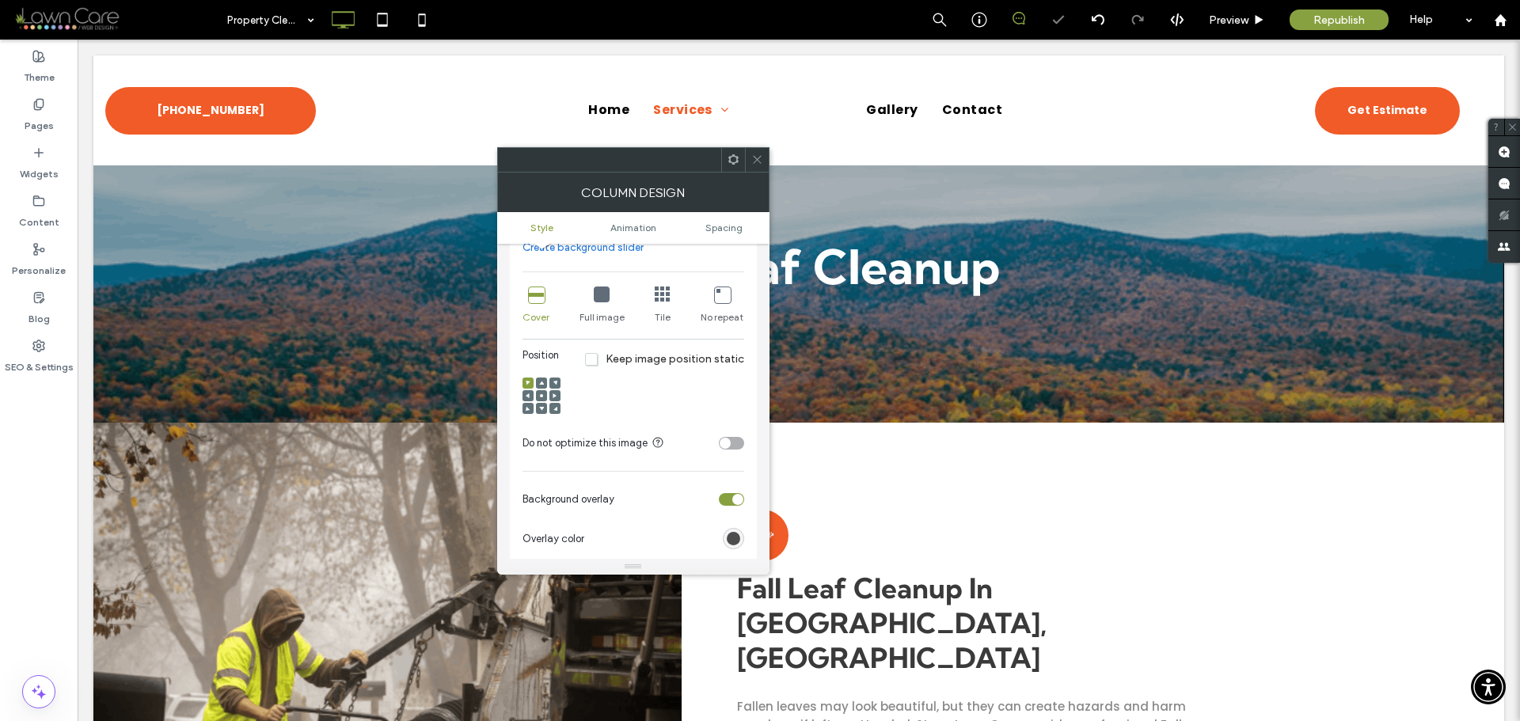
click at [542, 397] on icon at bounding box center [541, 395] width 5 height 5
click at [754, 165] on icon at bounding box center [757, 160] width 12 height 12
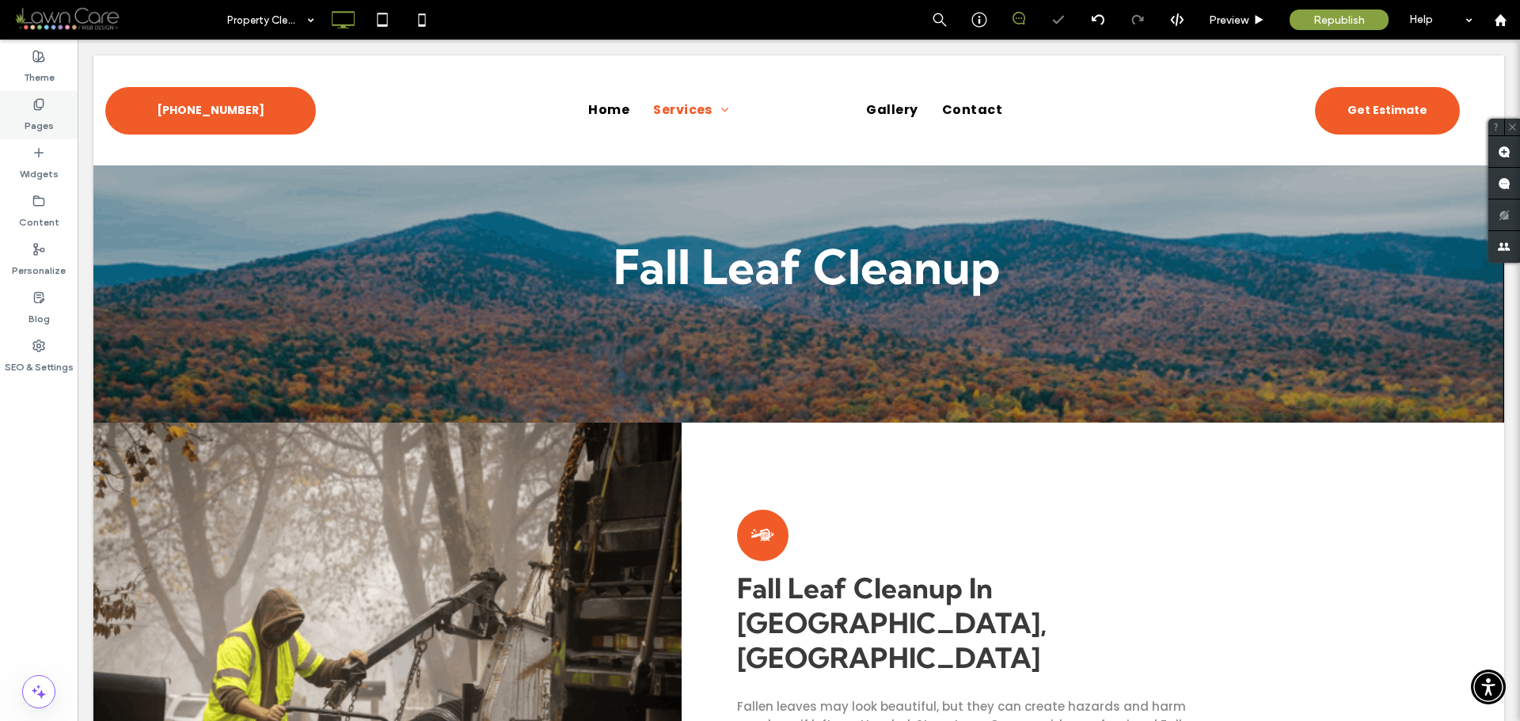
click at [46, 116] on label "Pages" at bounding box center [39, 122] width 29 height 22
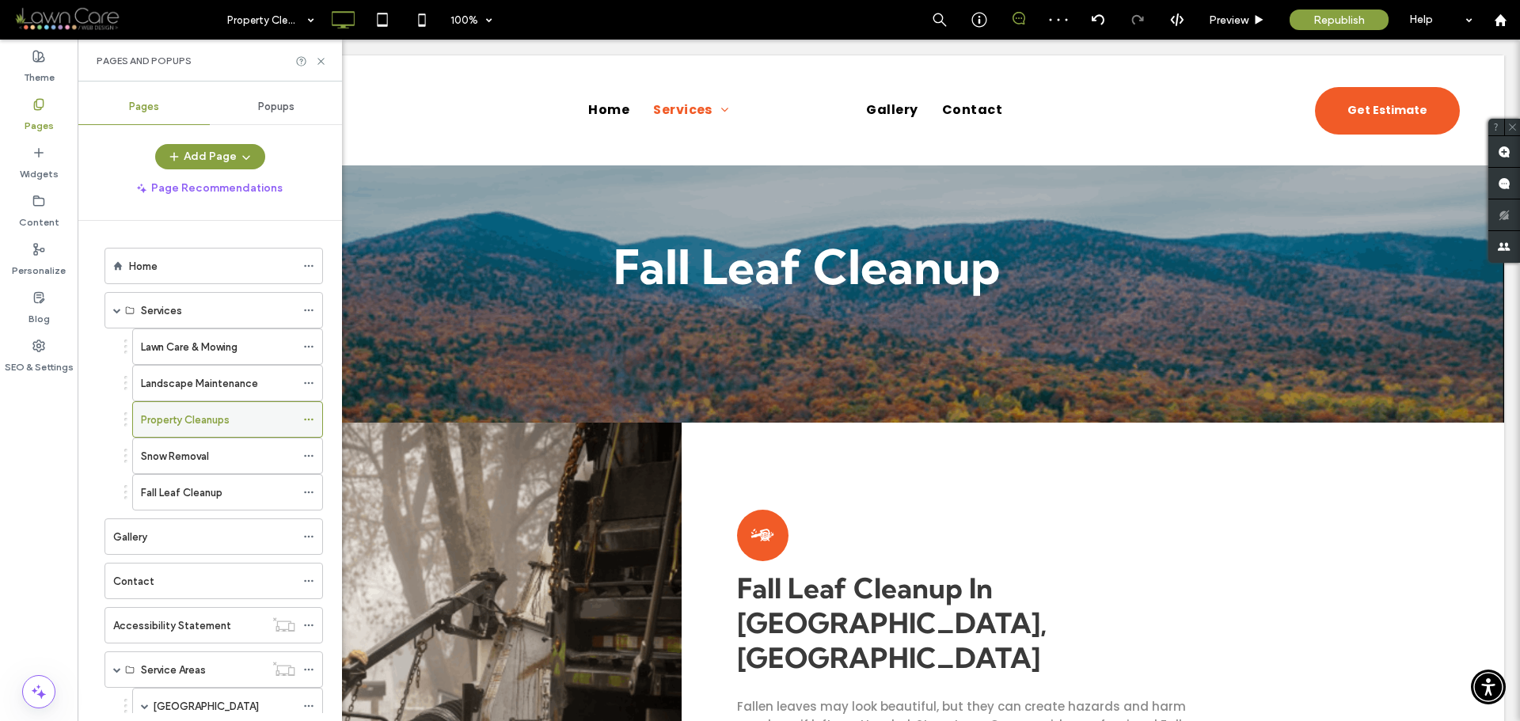
click at [202, 437] on div "Property Cleanups" at bounding box center [227, 419] width 191 height 36
click at [196, 454] on label "Snow Removal" at bounding box center [175, 456] width 68 height 28
click at [176, 493] on label "Fall Leaf Cleanup" at bounding box center [182, 493] width 82 height 28
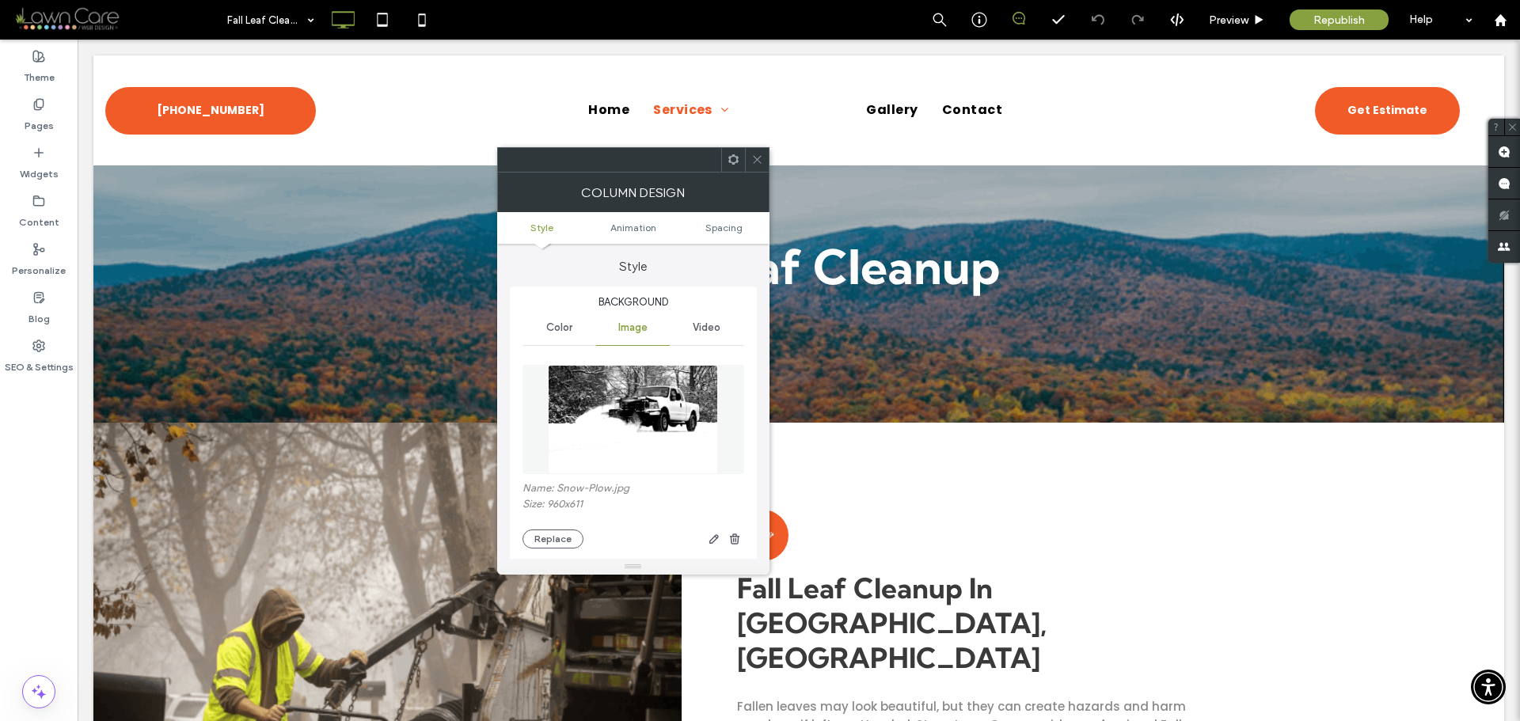
click at [640, 406] on img at bounding box center [633, 419] width 171 height 109
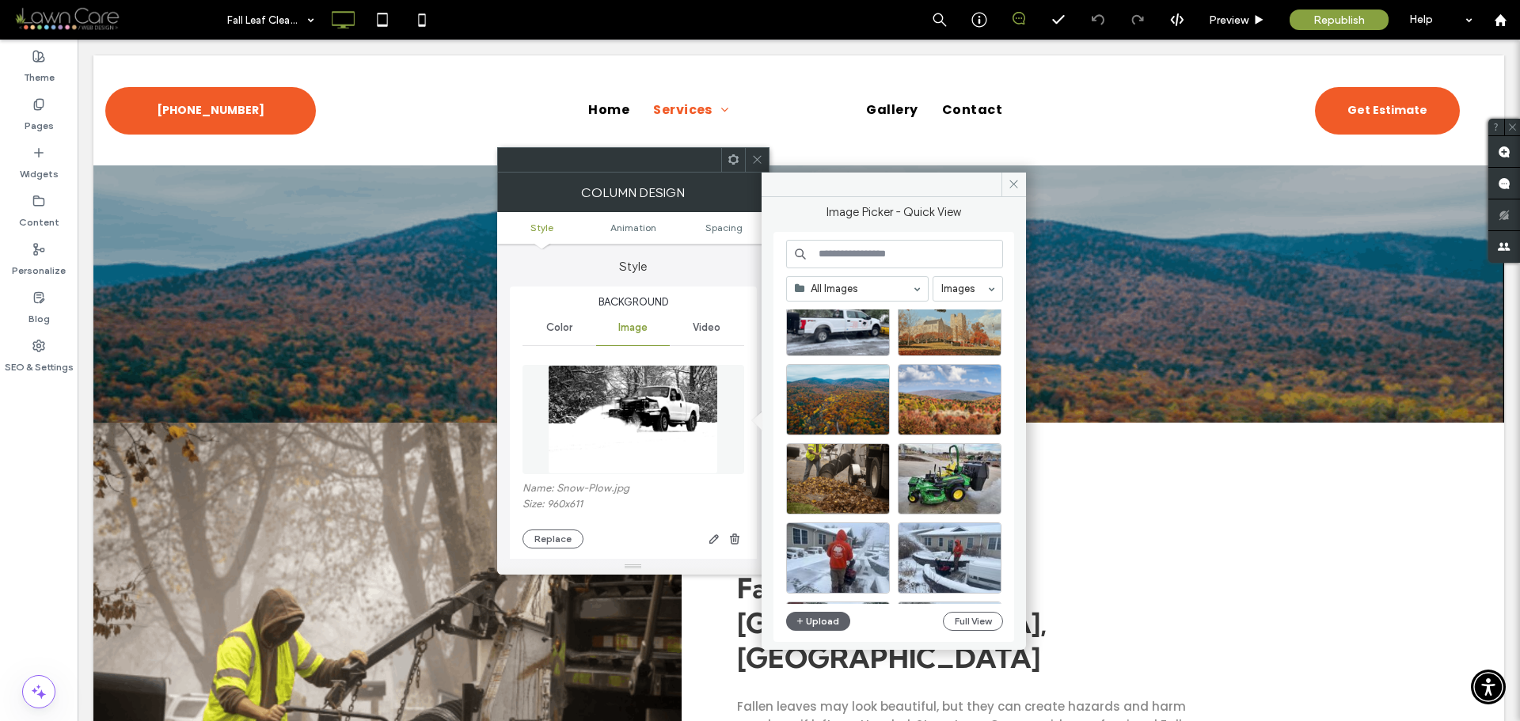
scroll to position [237, 0]
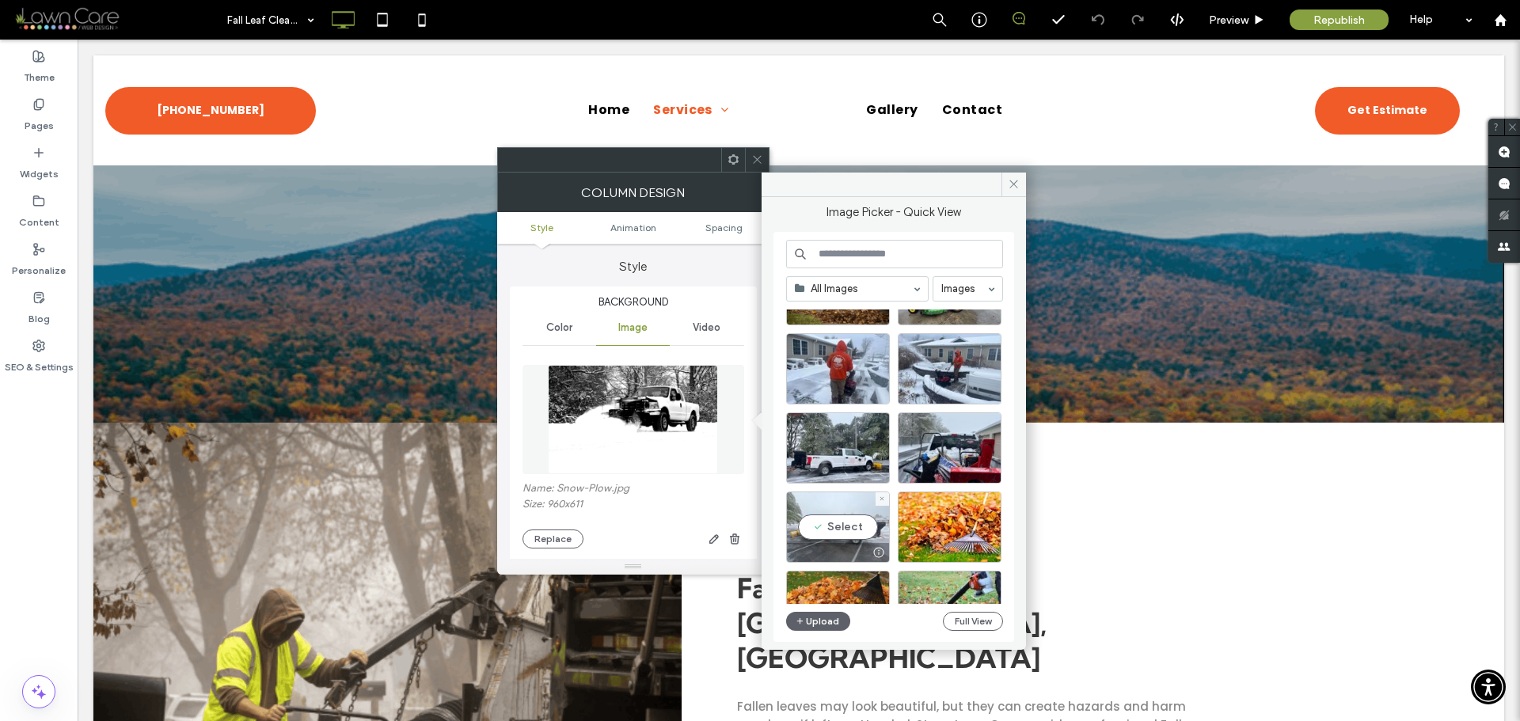
click at [855, 530] on div "Select" at bounding box center [838, 527] width 104 height 71
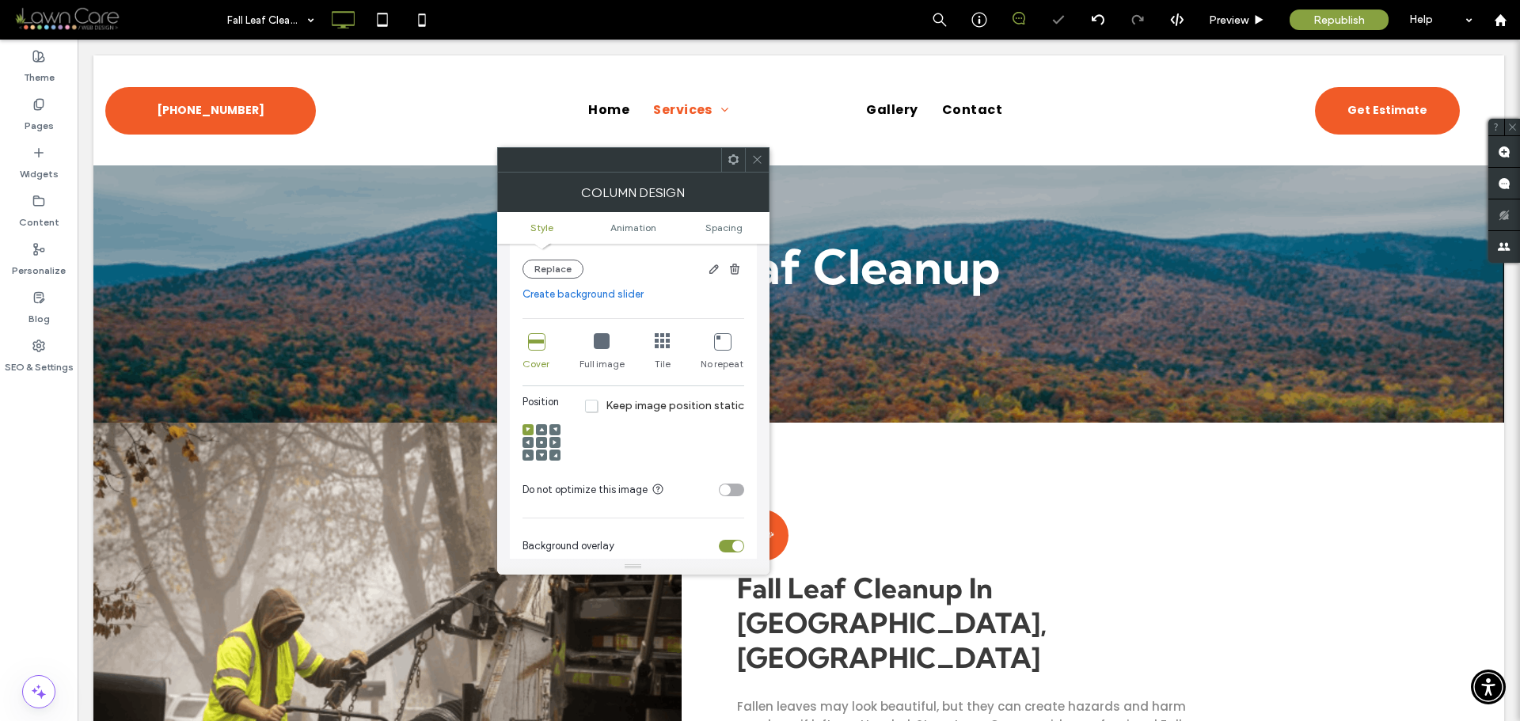
scroll to position [317, 0]
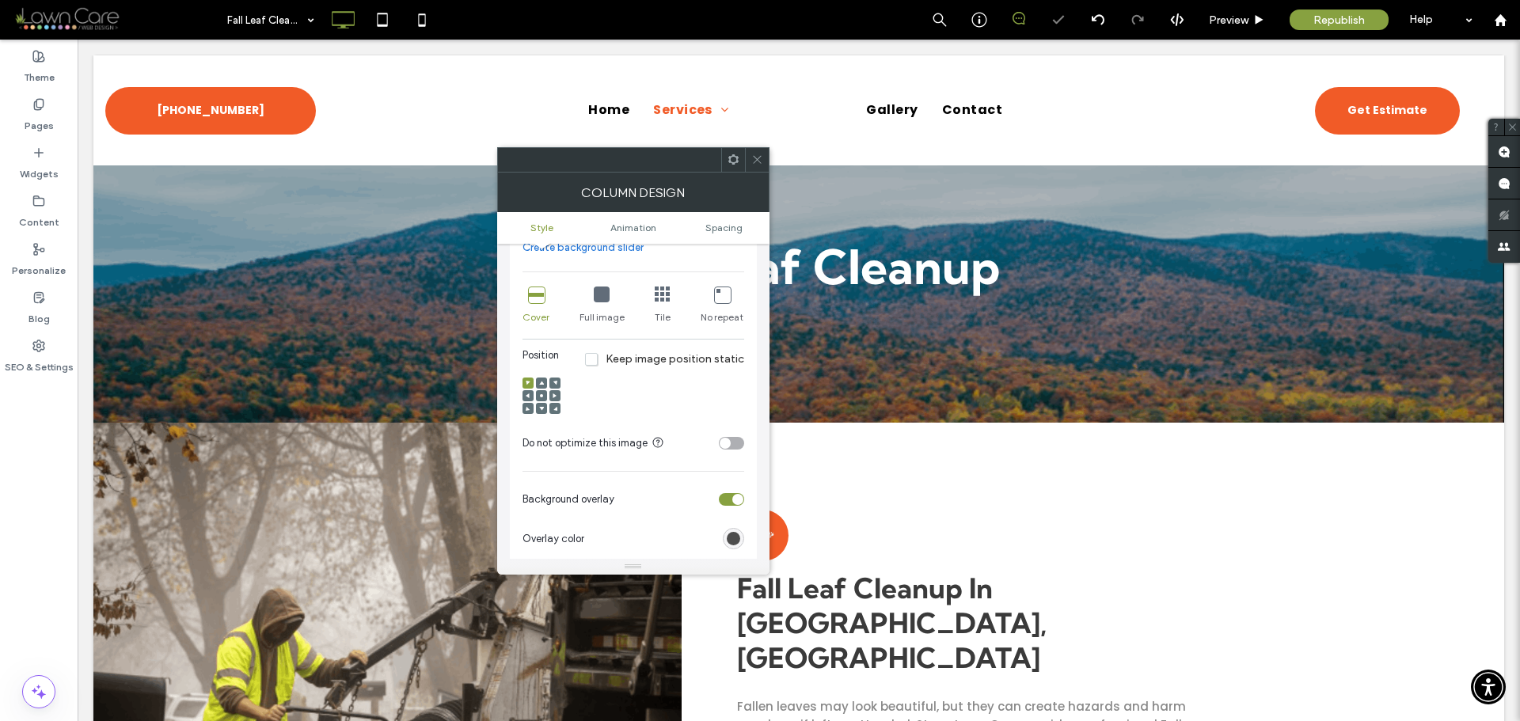
click at [542, 398] on span at bounding box center [541, 395] width 5 height 11
click at [754, 163] on use at bounding box center [757, 160] width 8 height 8
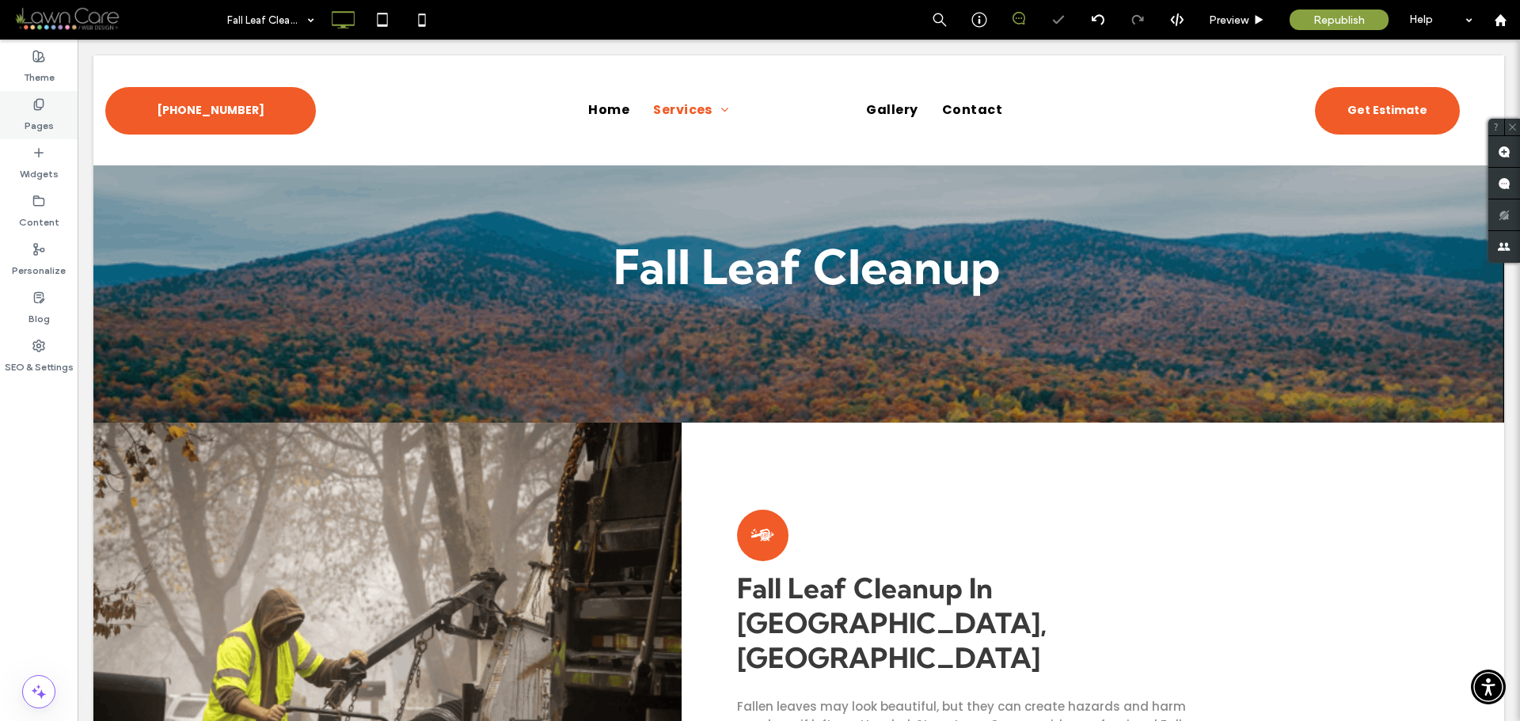
click at [29, 123] on label "Pages" at bounding box center [39, 122] width 29 height 22
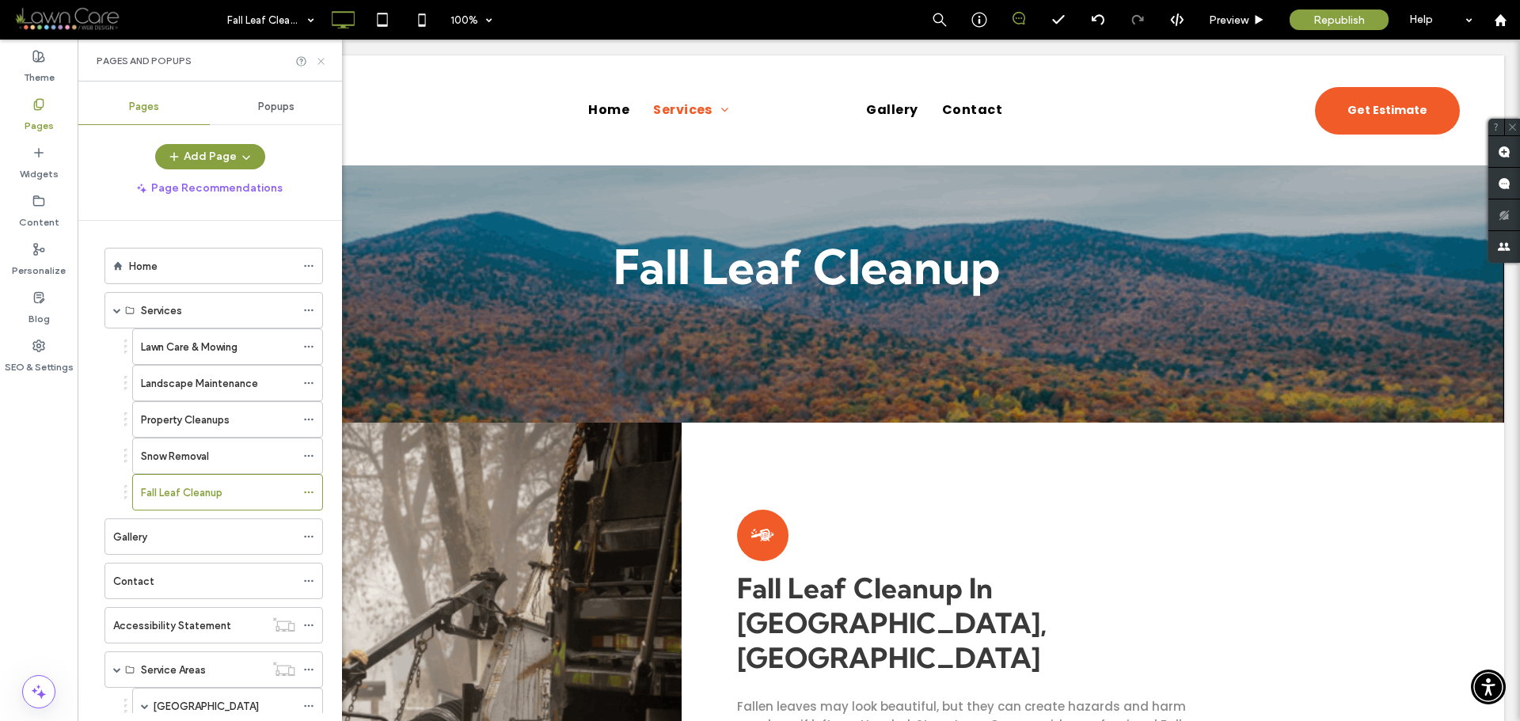
click at [320, 62] on use at bounding box center [320, 61] width 6 height 6
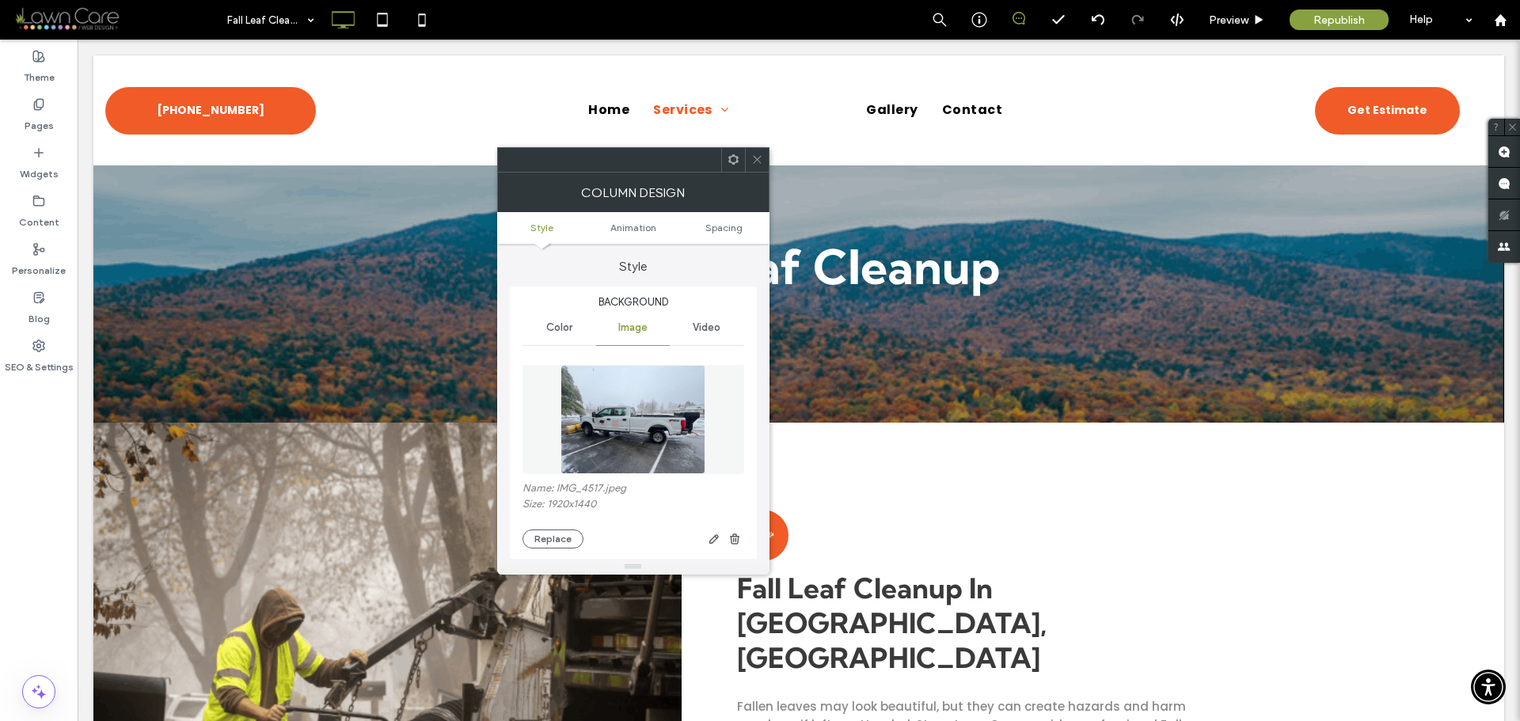
click at [765, 163] on div at bounding box center [757, 160] width 24 height 24
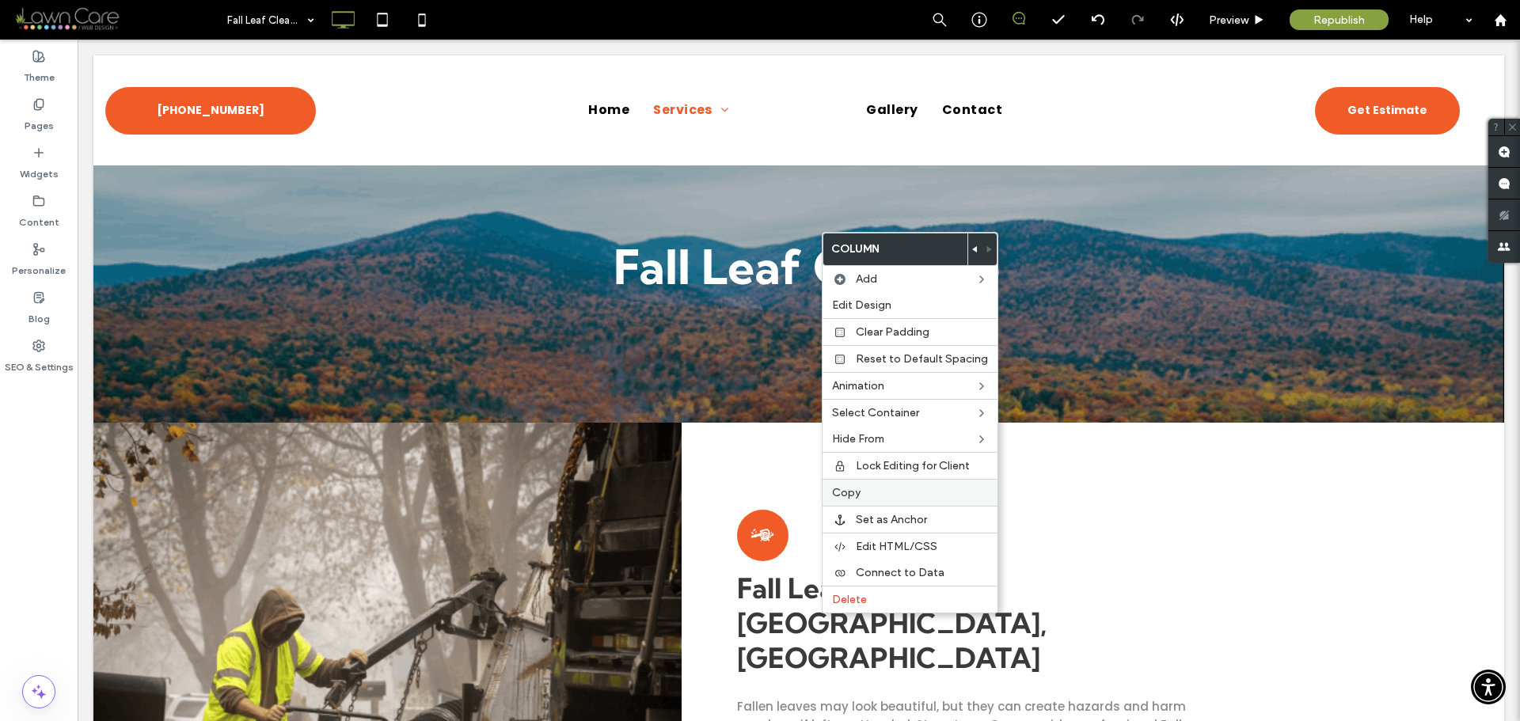
click at [864, 492] on label "Copy" at bounding box center [910, 492] width 156 height 13
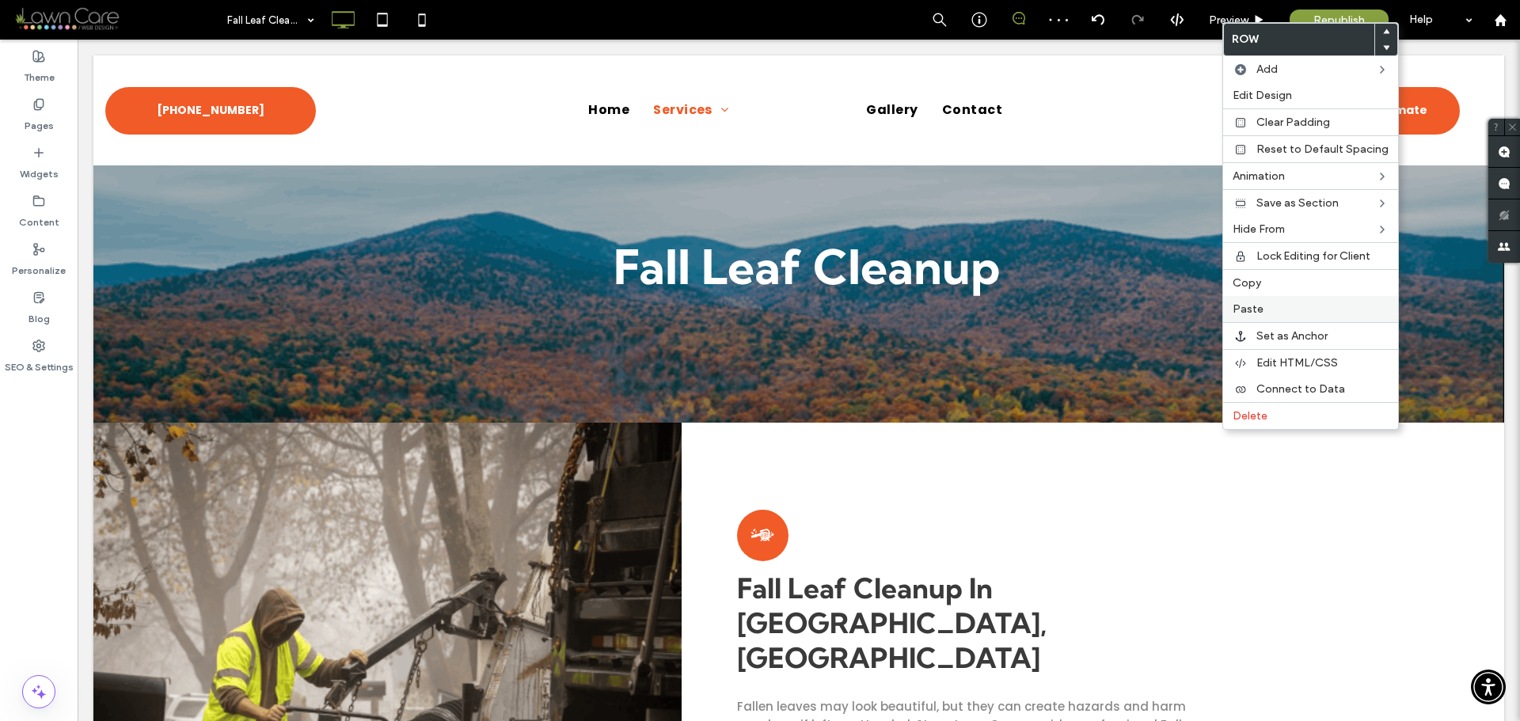
click at [1286, 303] on label "Paste" at bounding box center [1311, 308] width 156 height 13
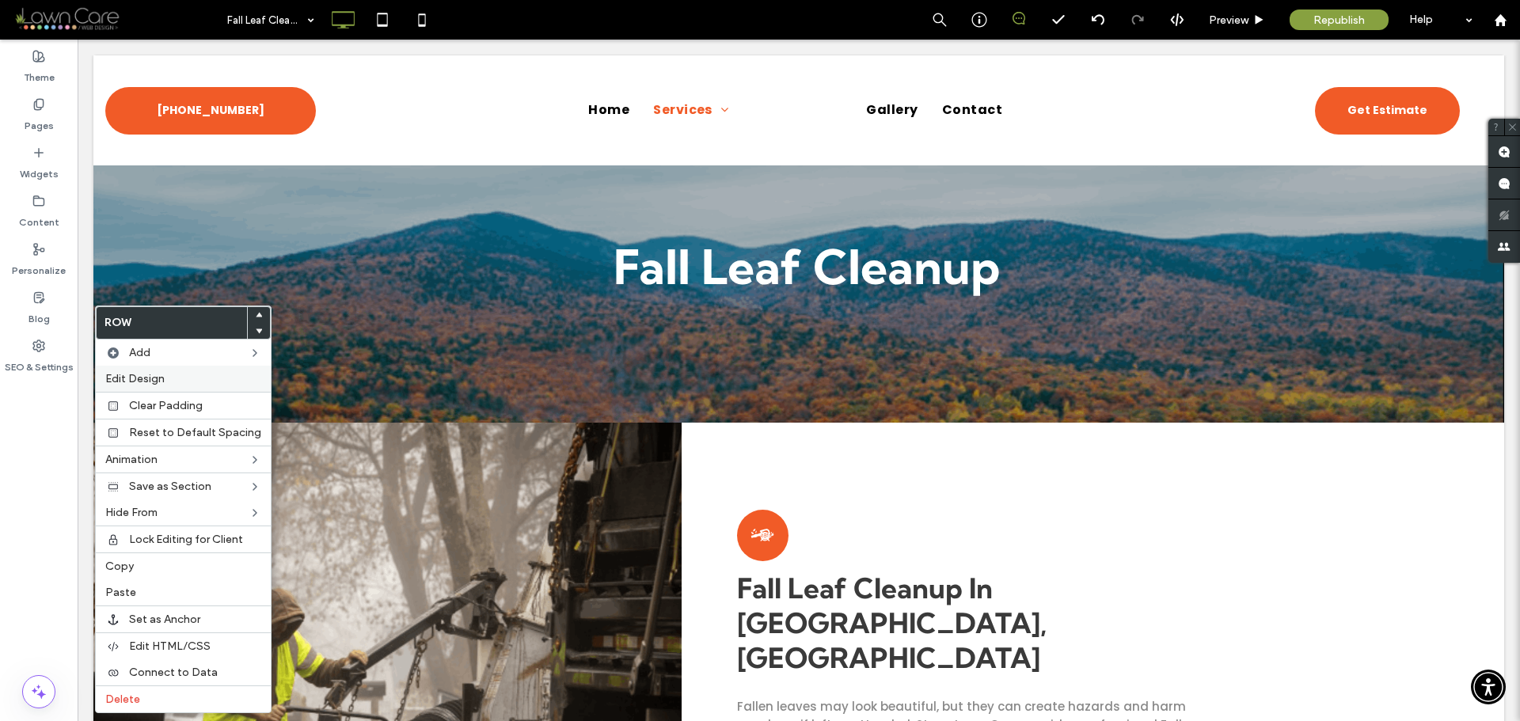
click at [162, 384] on span "Edit Design" at bounding box center [134, 378] width 59 height 13
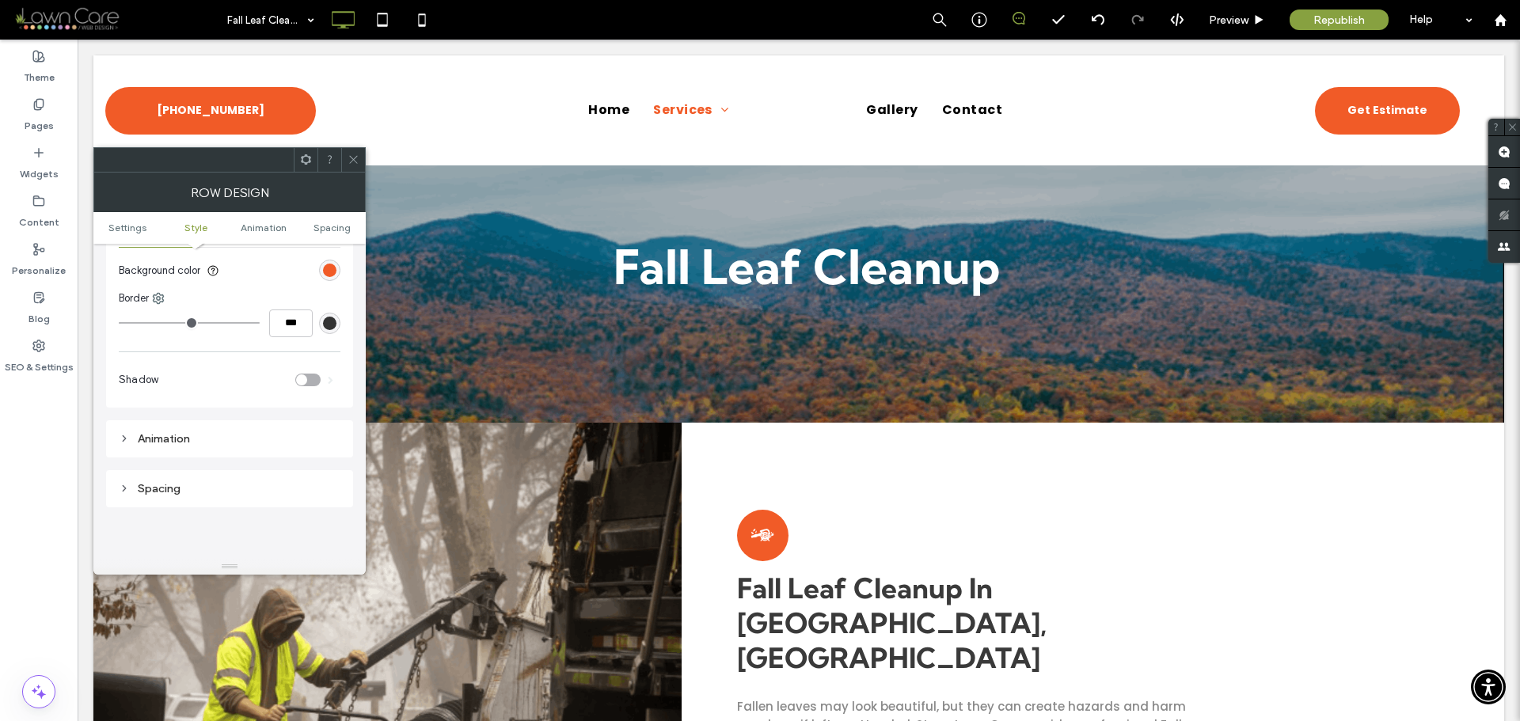
scroll to position [237, 0]
click at [352, 165] on icon at bounding box center [354, 160] width 12 height 12
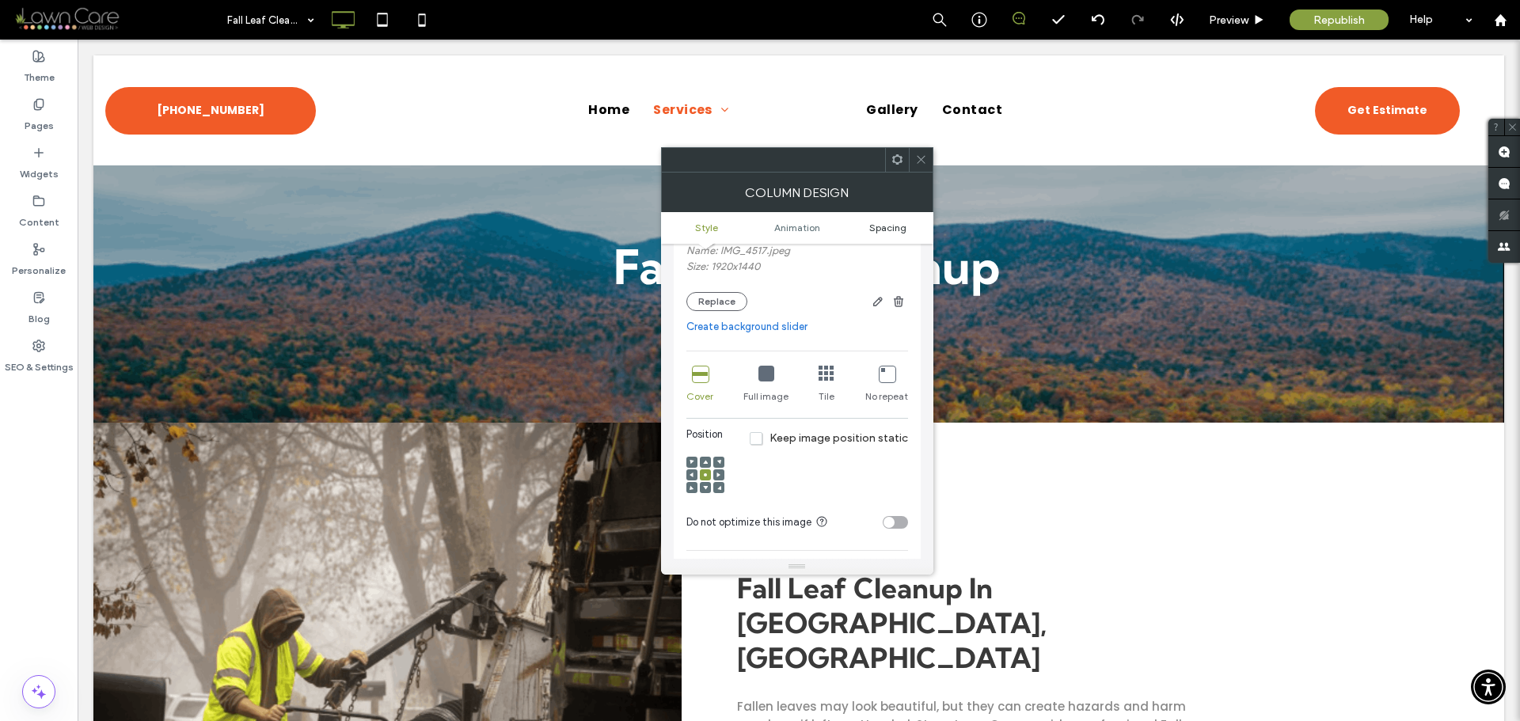
click at [892, 230] on span "Spacing" at bounding box center [887, 228] width 37 height 12
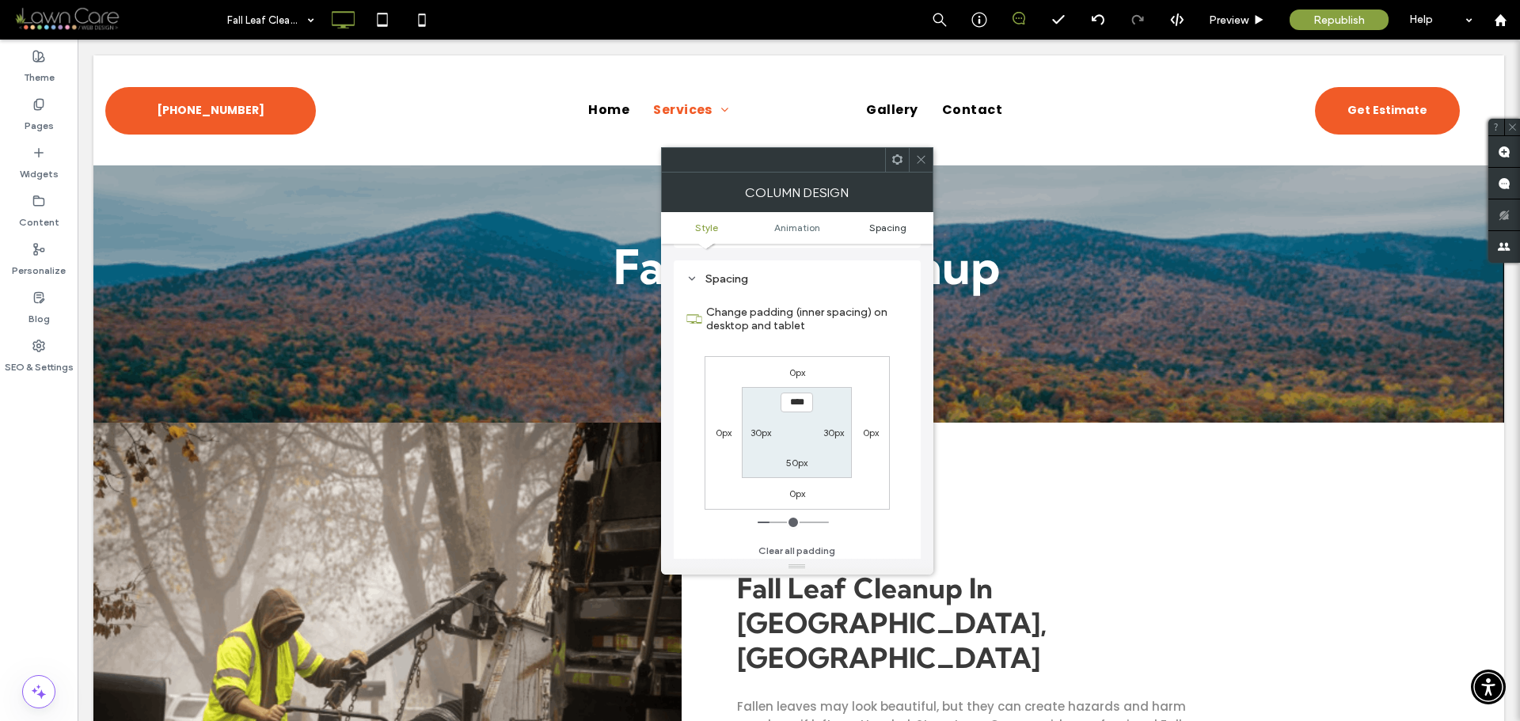
scroll to position [914, 0]
click at [925, 159] on icon at bounding box center [921, 160] width 12 height 12
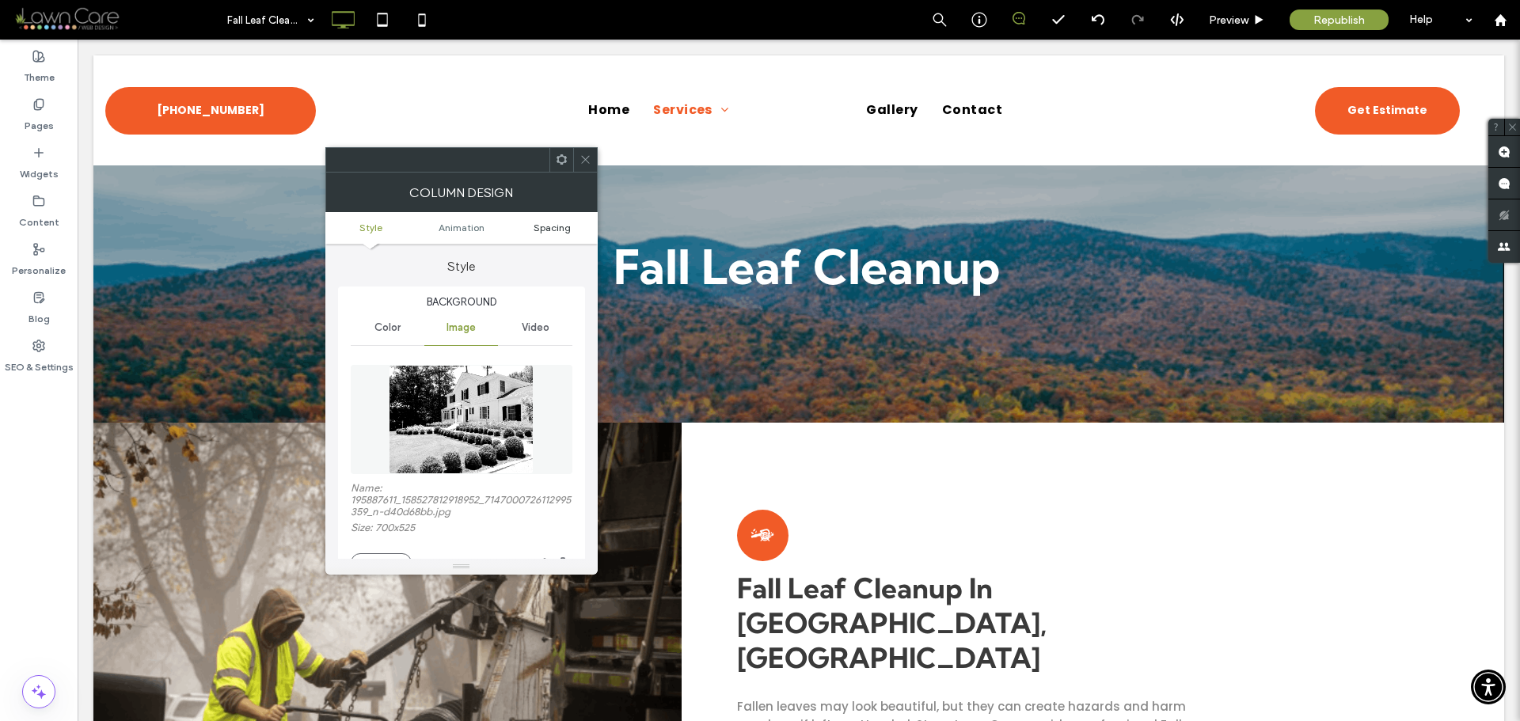
click at [560, 226] on span "Spacing" at bounding box center [552, 228] width 37 height 12
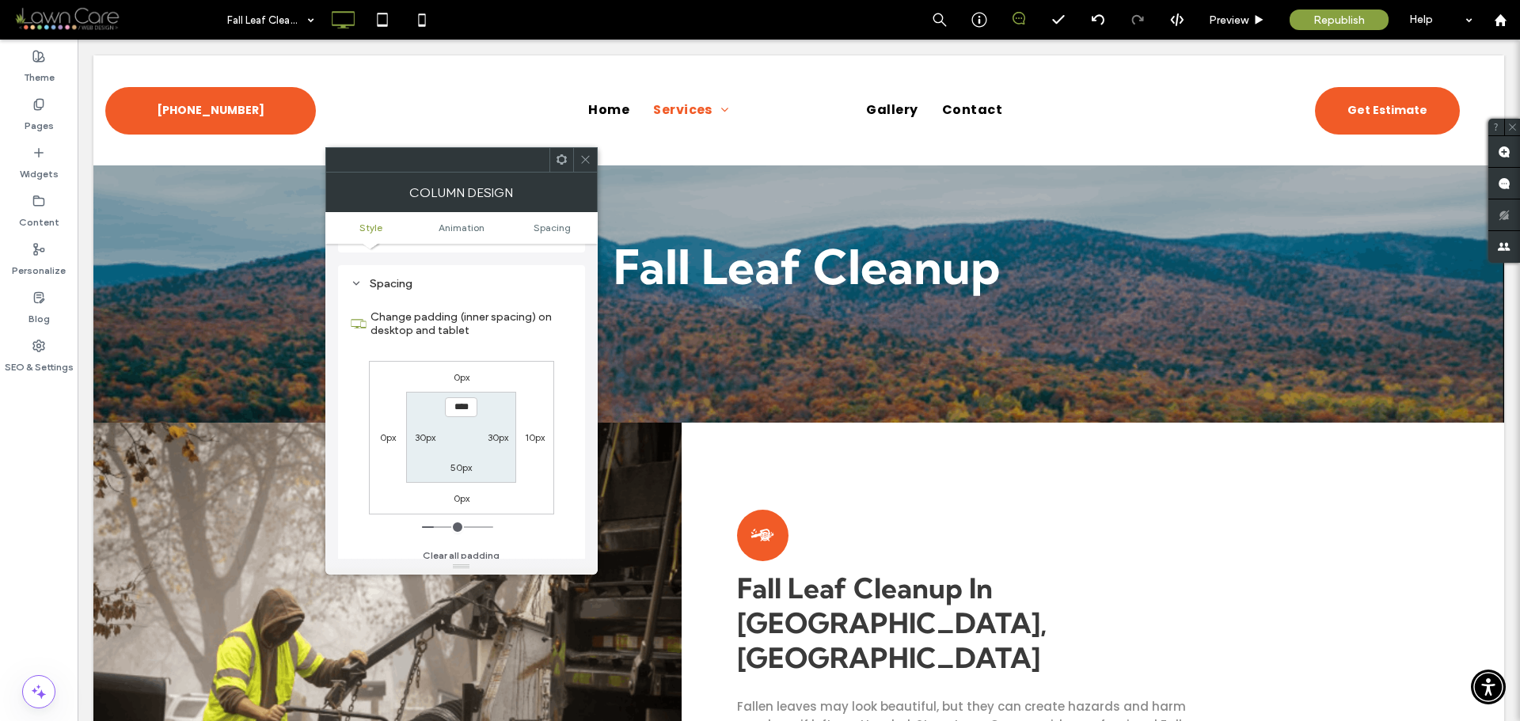
scroll to position [938, 0]
click at [383, 432] on label "0px" at bounding box center [388, 429] width 16 height 12
type input "*"
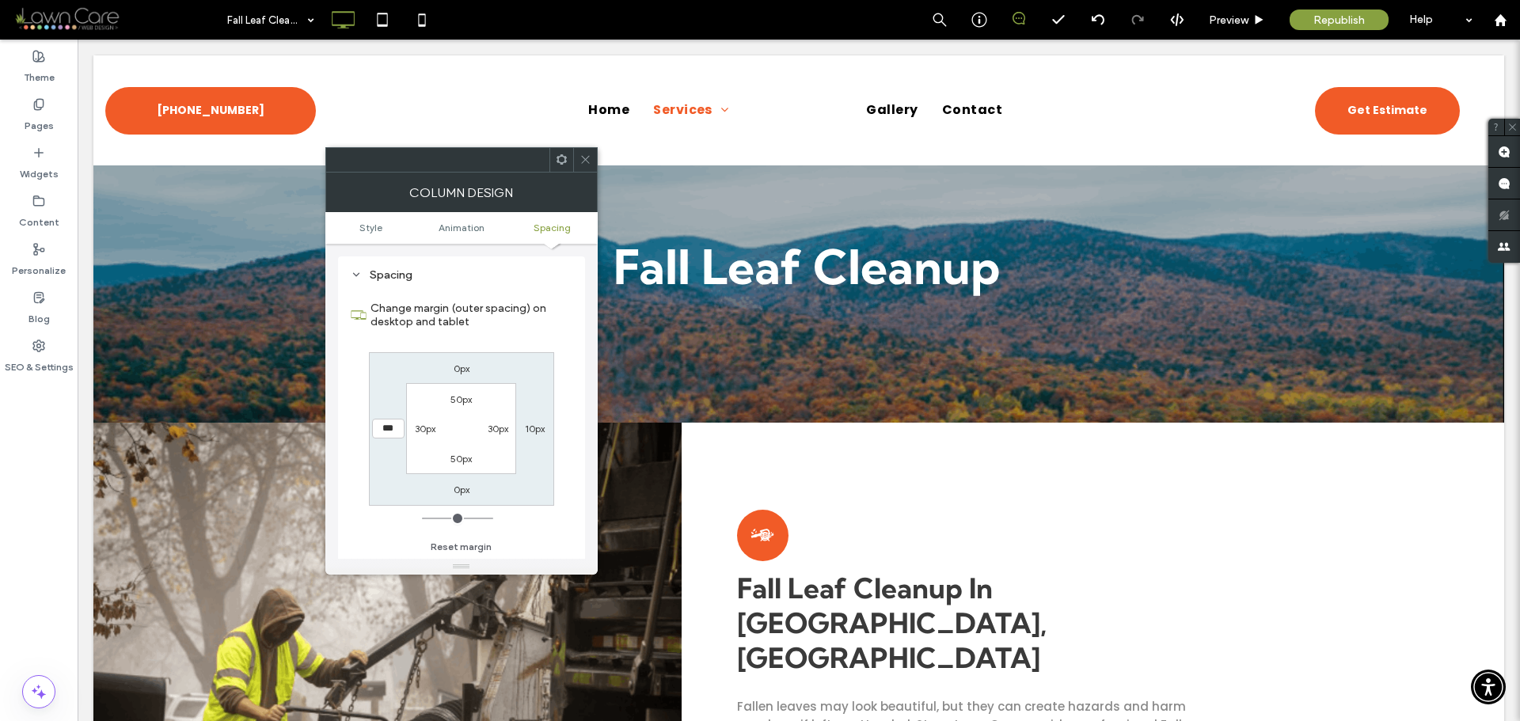
click at [592, 154] on div at bounding box center [585, 160] width 24 height 24
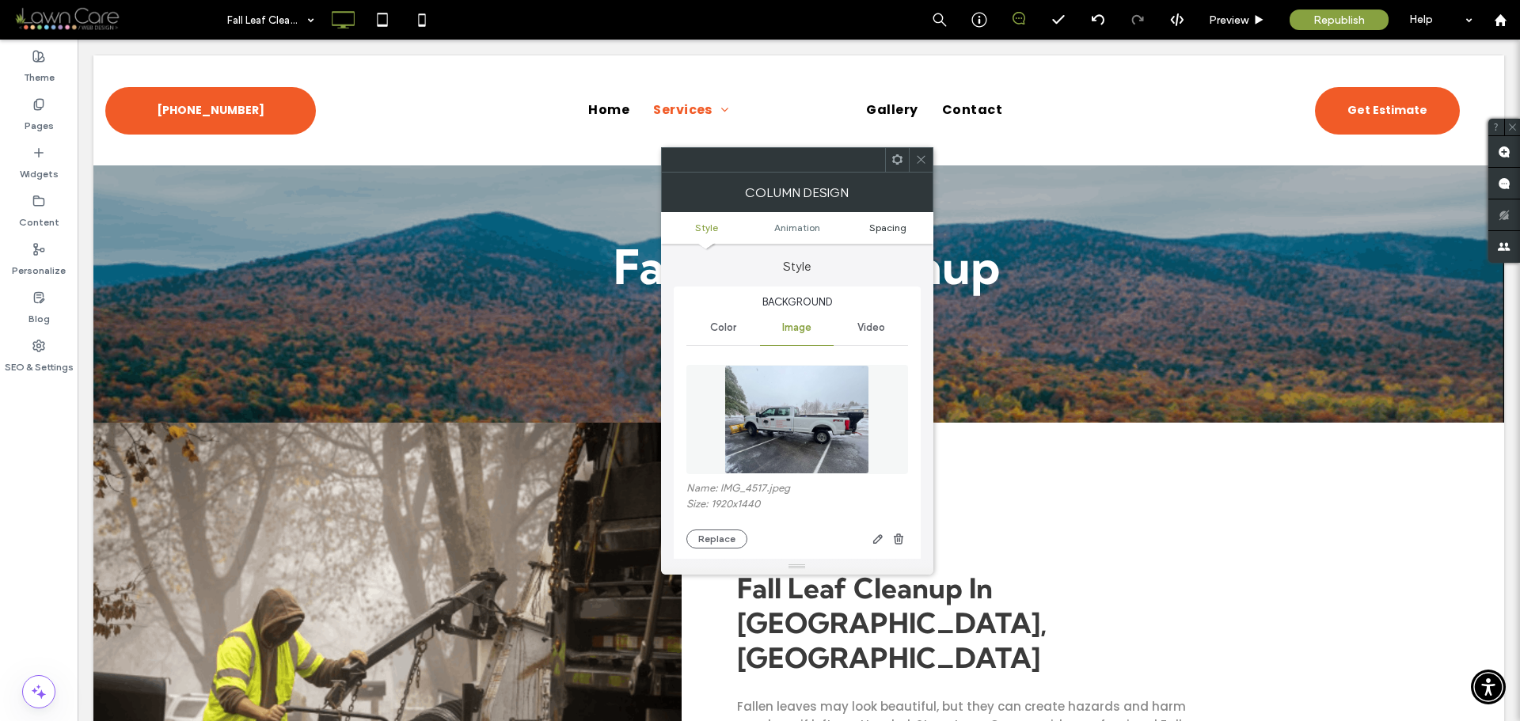
click at [893, 226] on span "Spacing" at bounding box center [887, 228] width 37 height 12
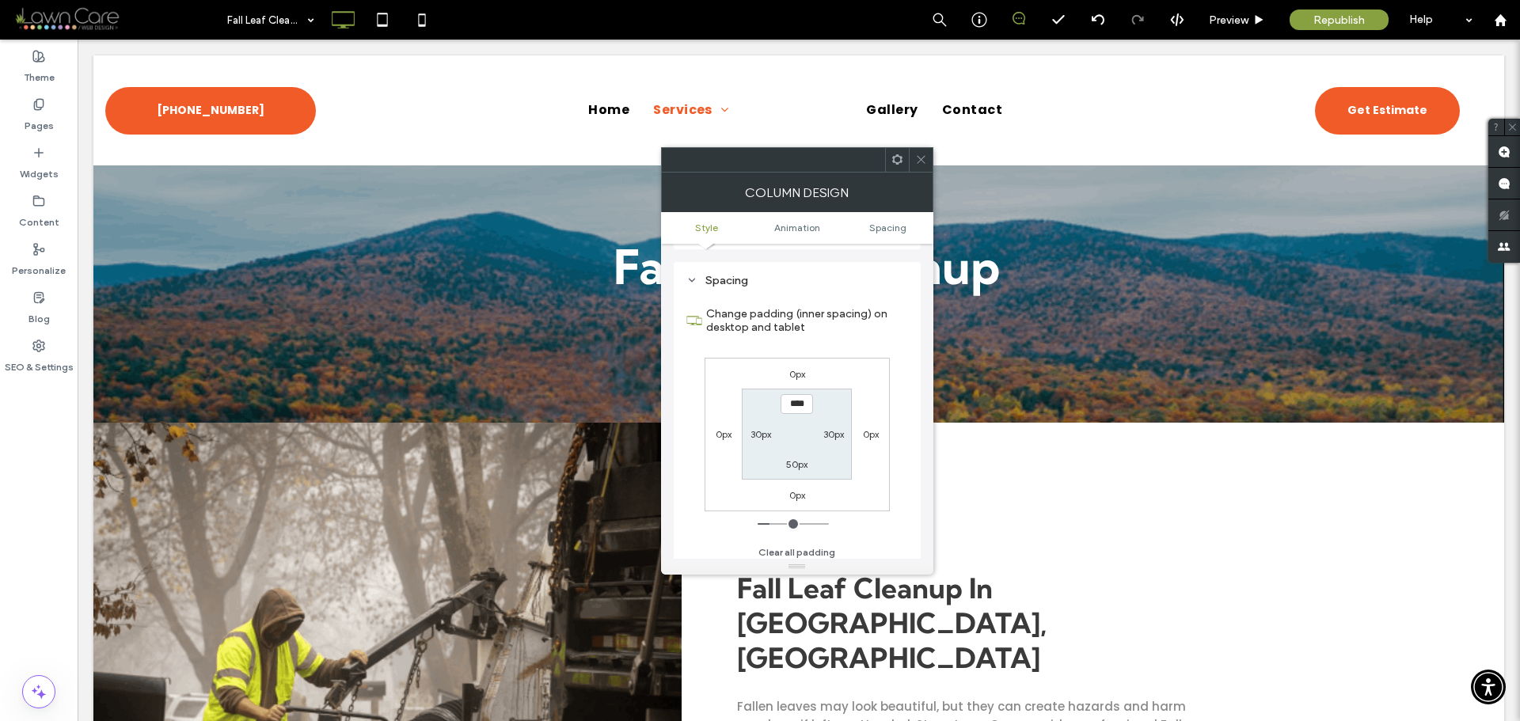
scroll to position [914, 0]
click at [875, 424] on label "0px" at bounding box center [871, 429] width 16 height 12
type input "*"
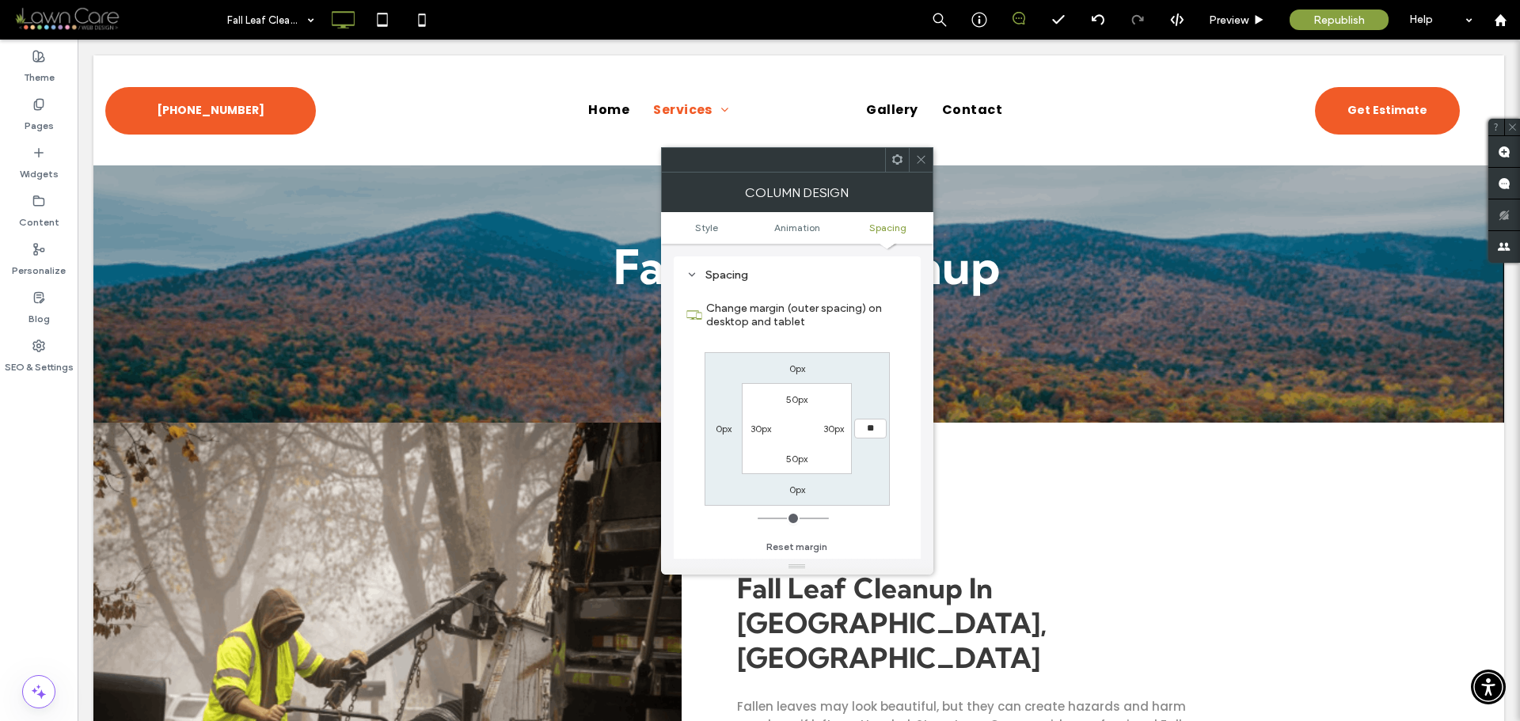
type input "**"
type input "****"
click at [921, 150] on span at bounding box center [921, 160] width 12 height 24
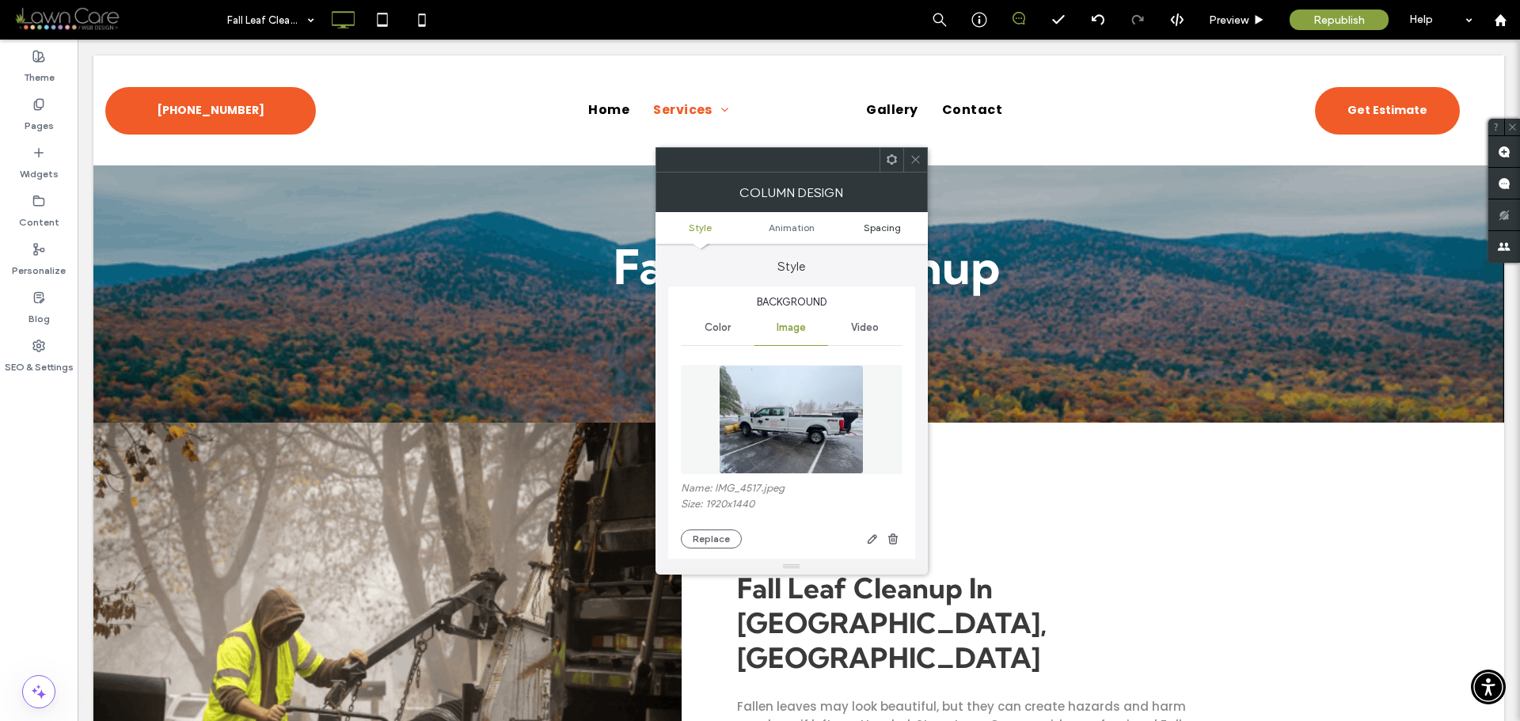
click at [876, 229] on span "Spacing" at bounding box center [882, 228] width 37 height 12
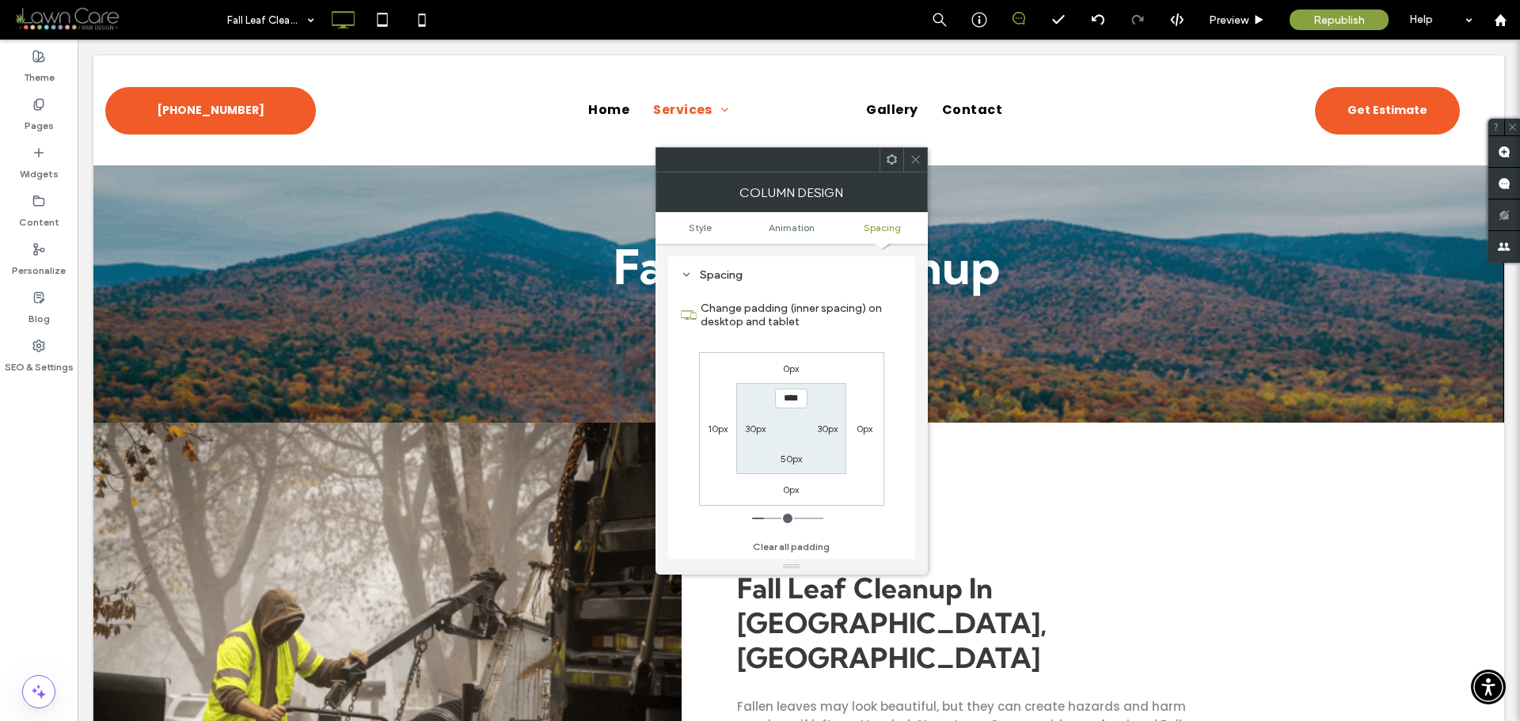
click at [712, 431] on label "10px" at bounding box center [718, 429] width 20 height 12
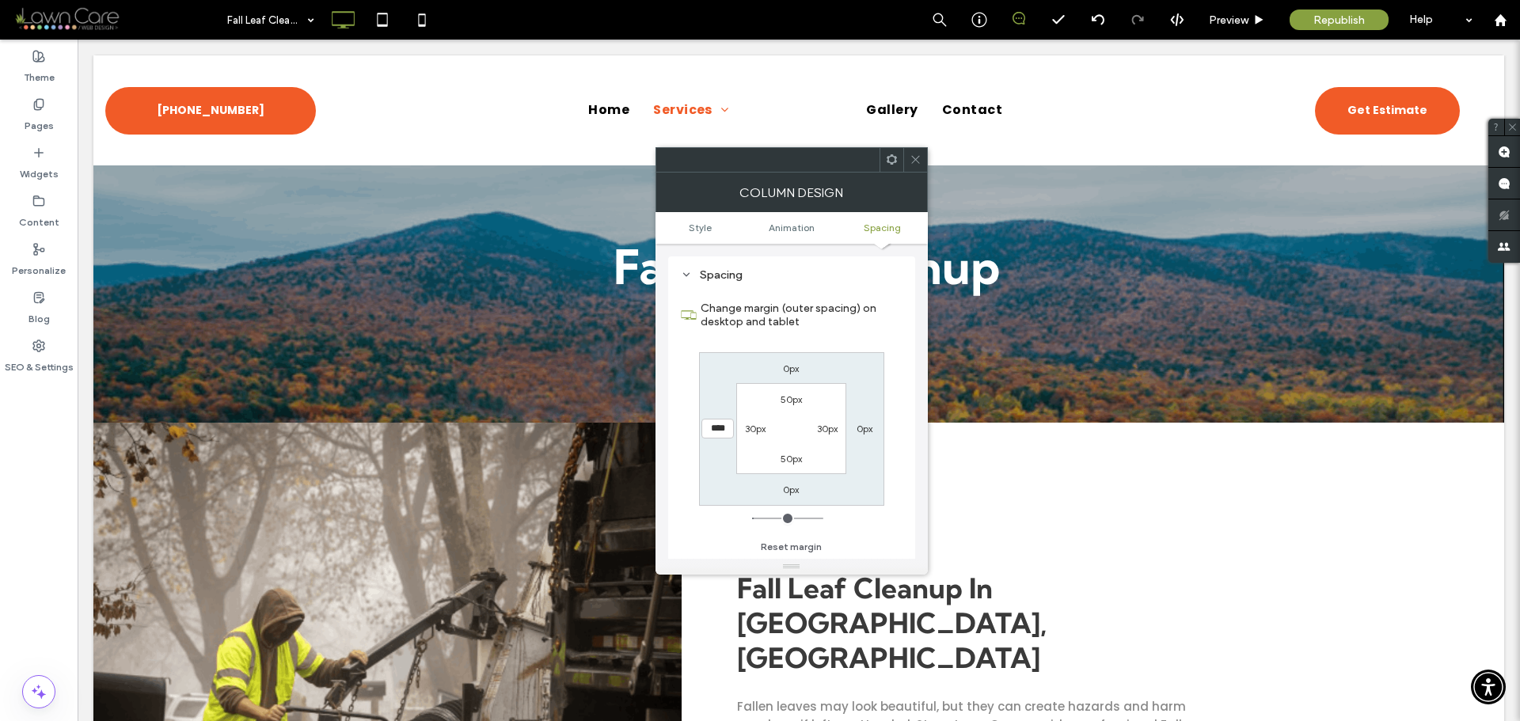
type input "**"
type input "*"
type input "***"
click at [861, 437] on div "0px 0px 0px *** 50px 30px 50px 30px" at bounding box center [791, 429] width 185 height 154
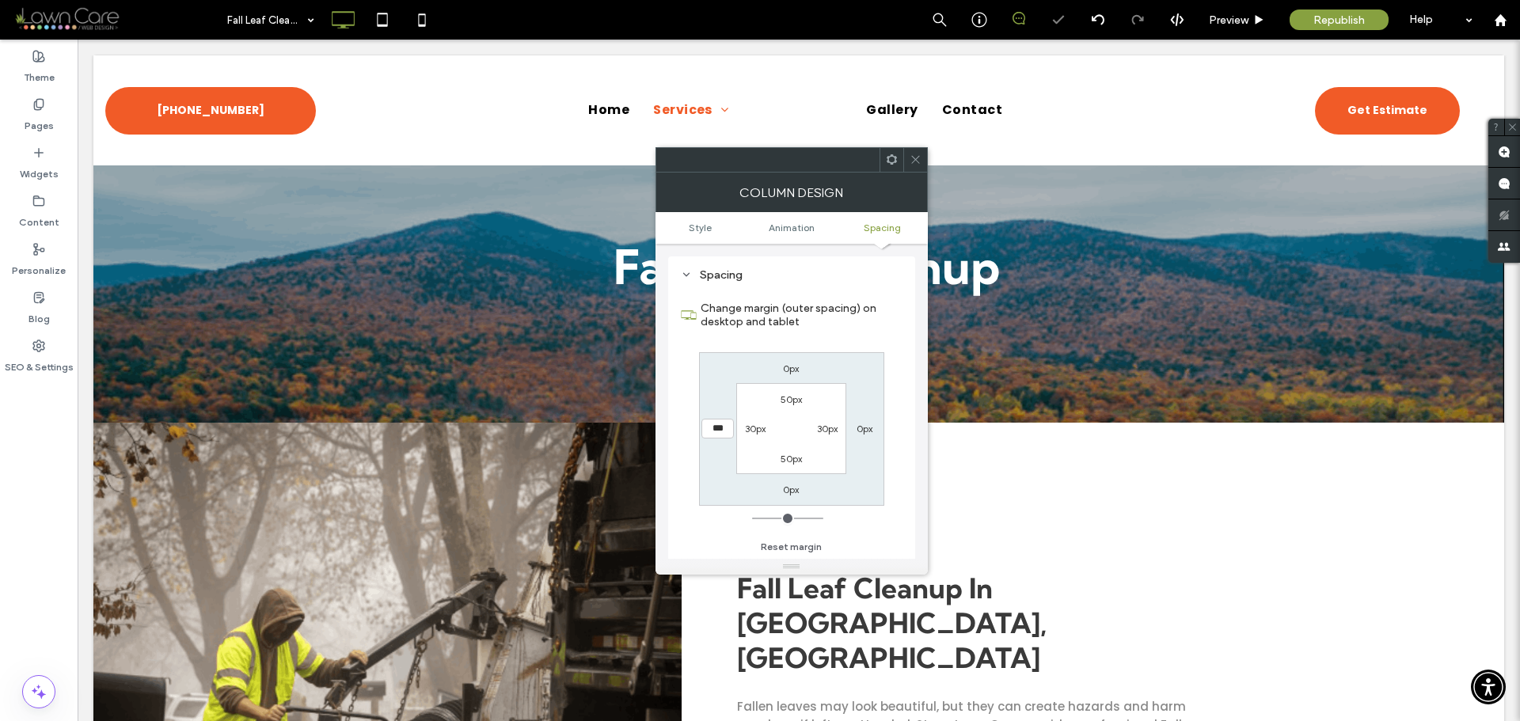
click at [866, 432] on label "0px" at bounding box center [864, 429] width 16 height 12
click at [915, 154] on icon at bounding box center [916, 160] width 12 height 12
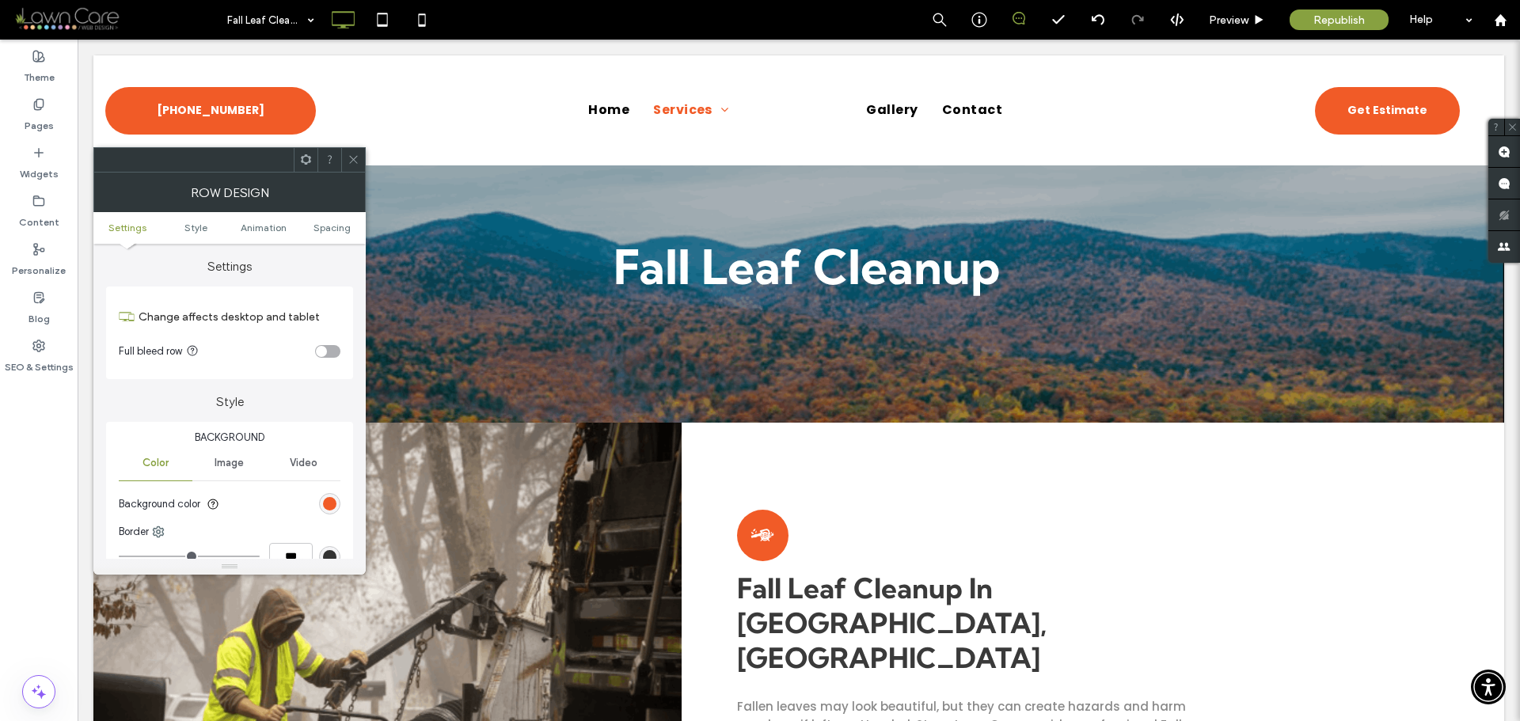
click at [353, 153] on span at bounding box center [354, 160] width 12 height 24
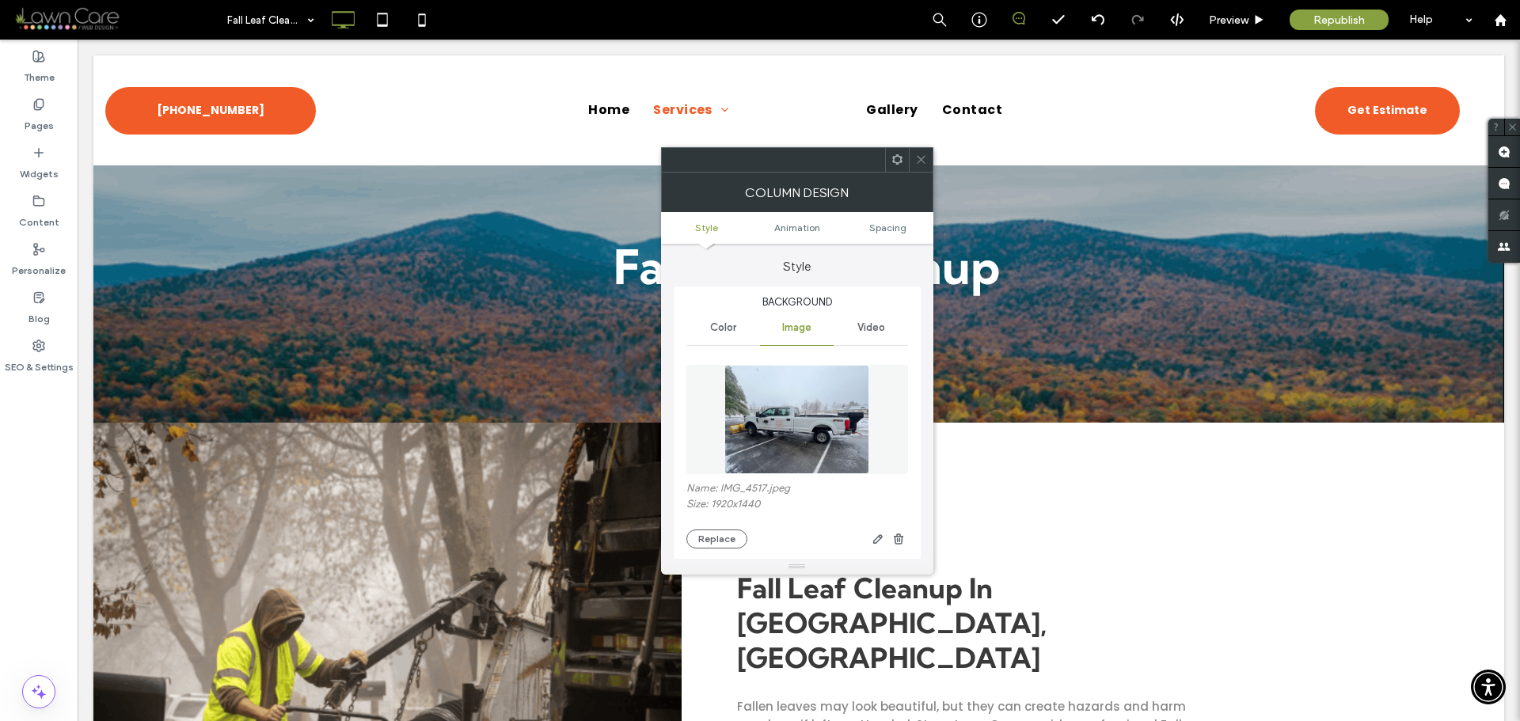
click at [925, 152] on span at bounding box center [921, 160] width 12 height 24
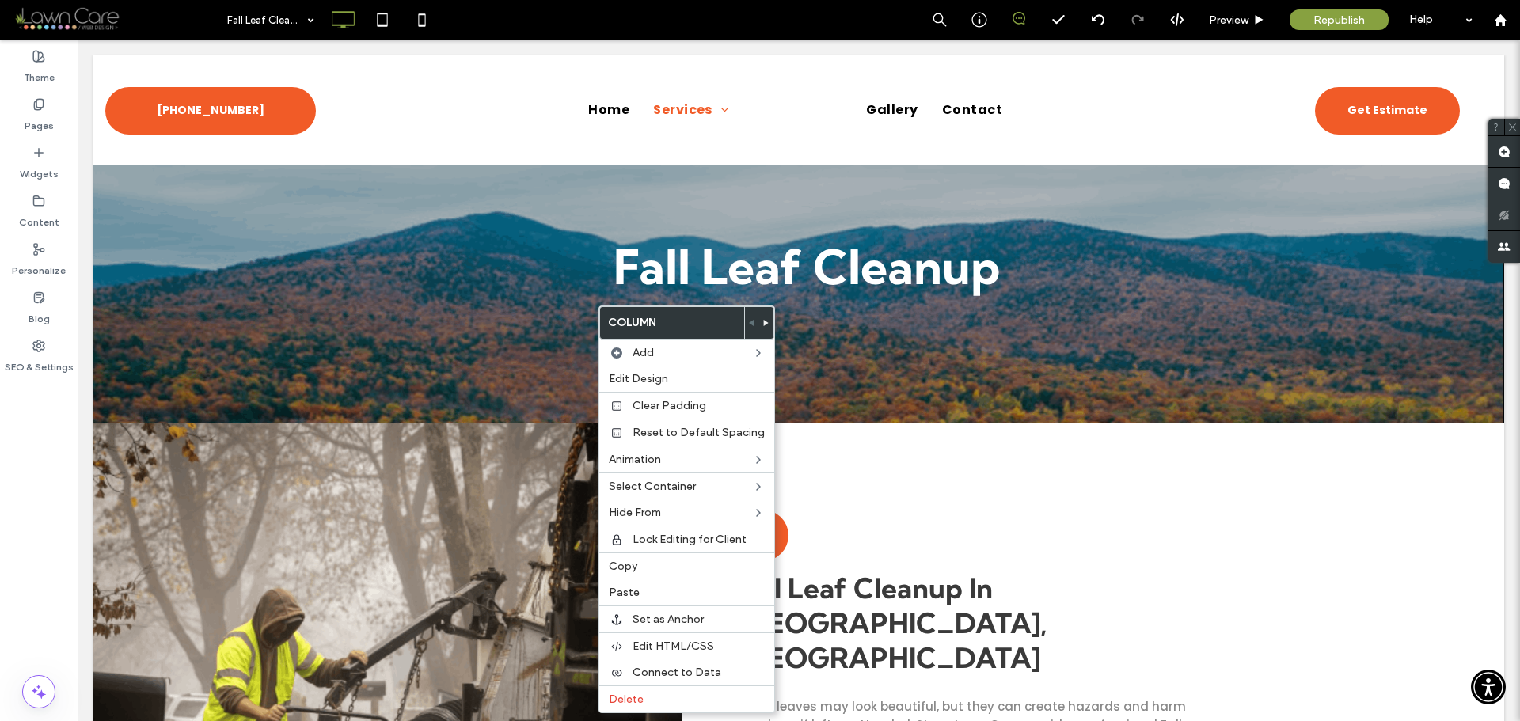
click at [764, 323] on use at bounding box center [766, 323] width 5 height 6
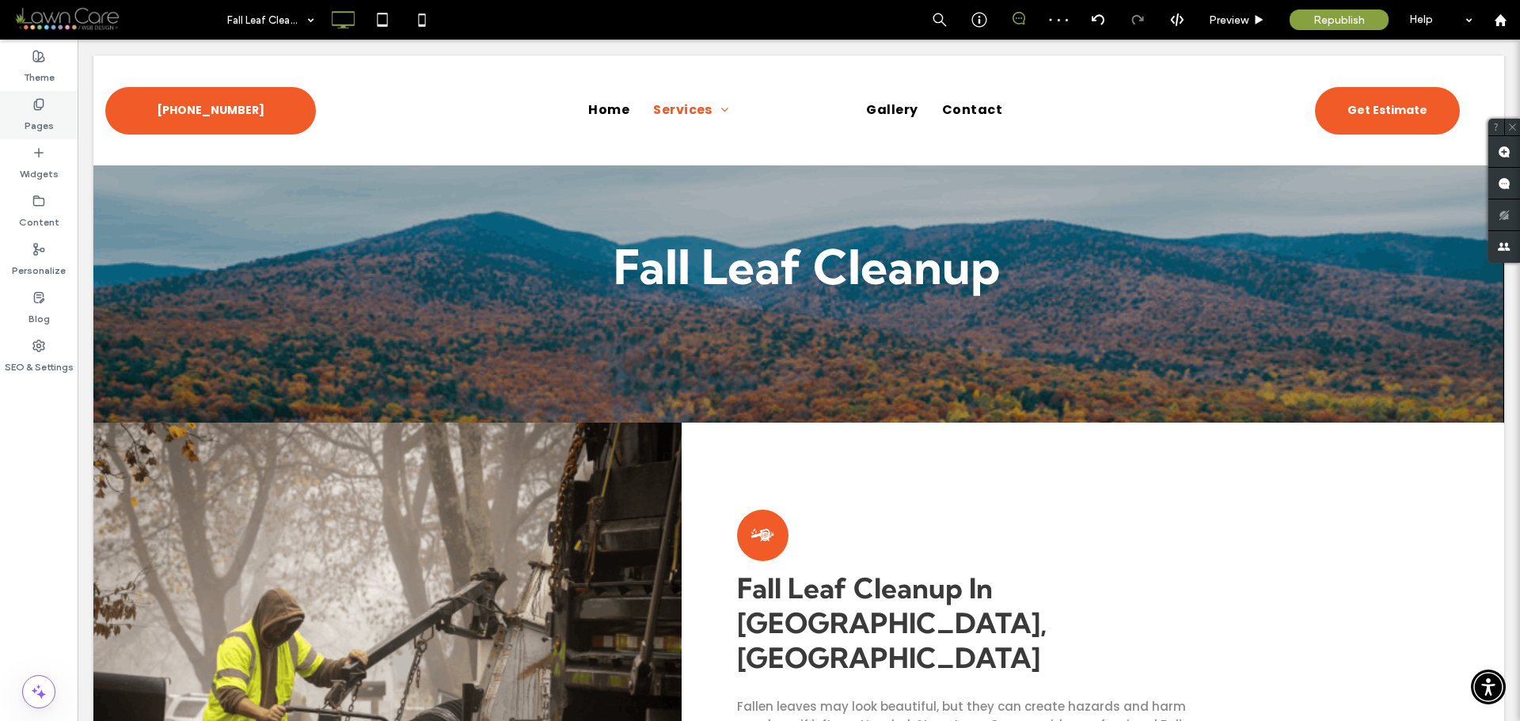
click at [32, 113] on label "Pages" at bounding box center [39, 122] width 29 height 22
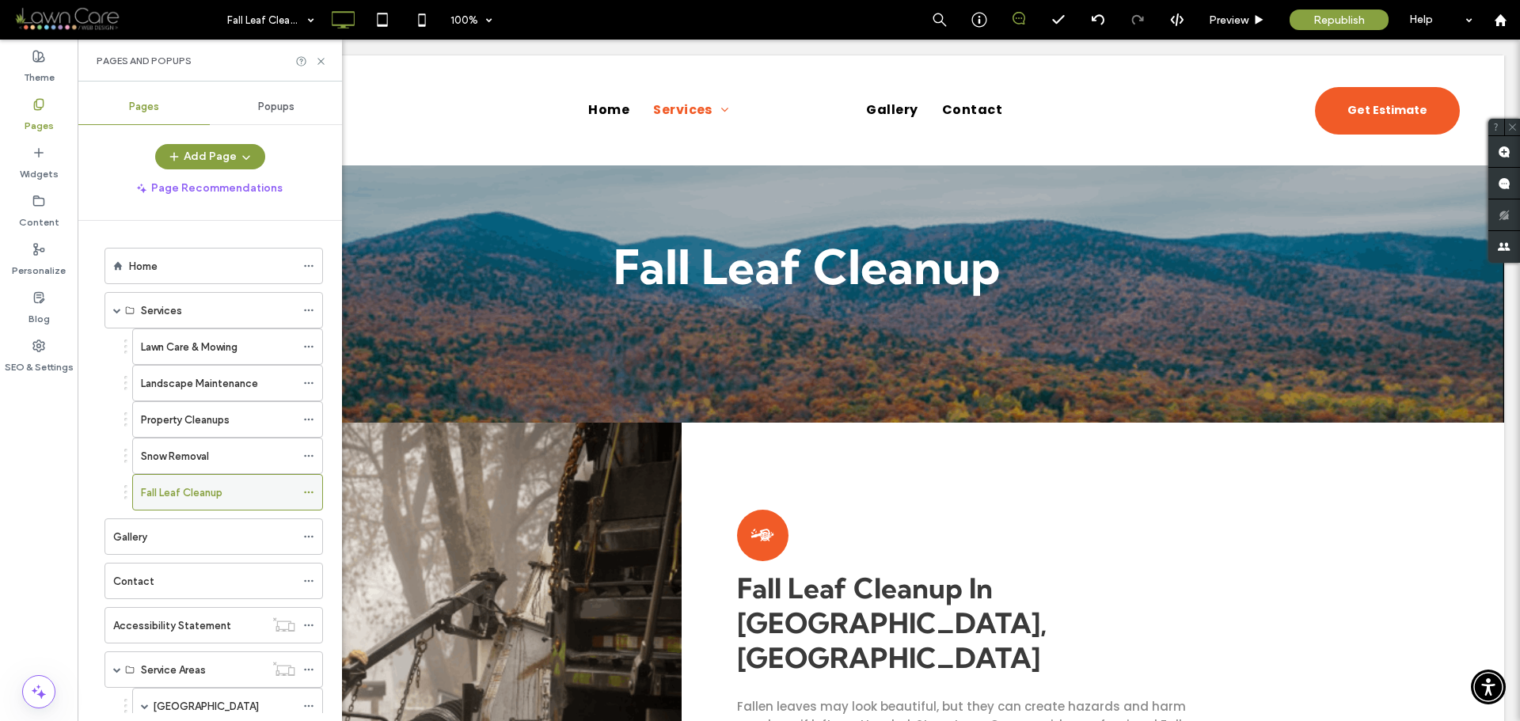
click at [308, 493] on icon at bounding box center [308, 492] width 11 height 11
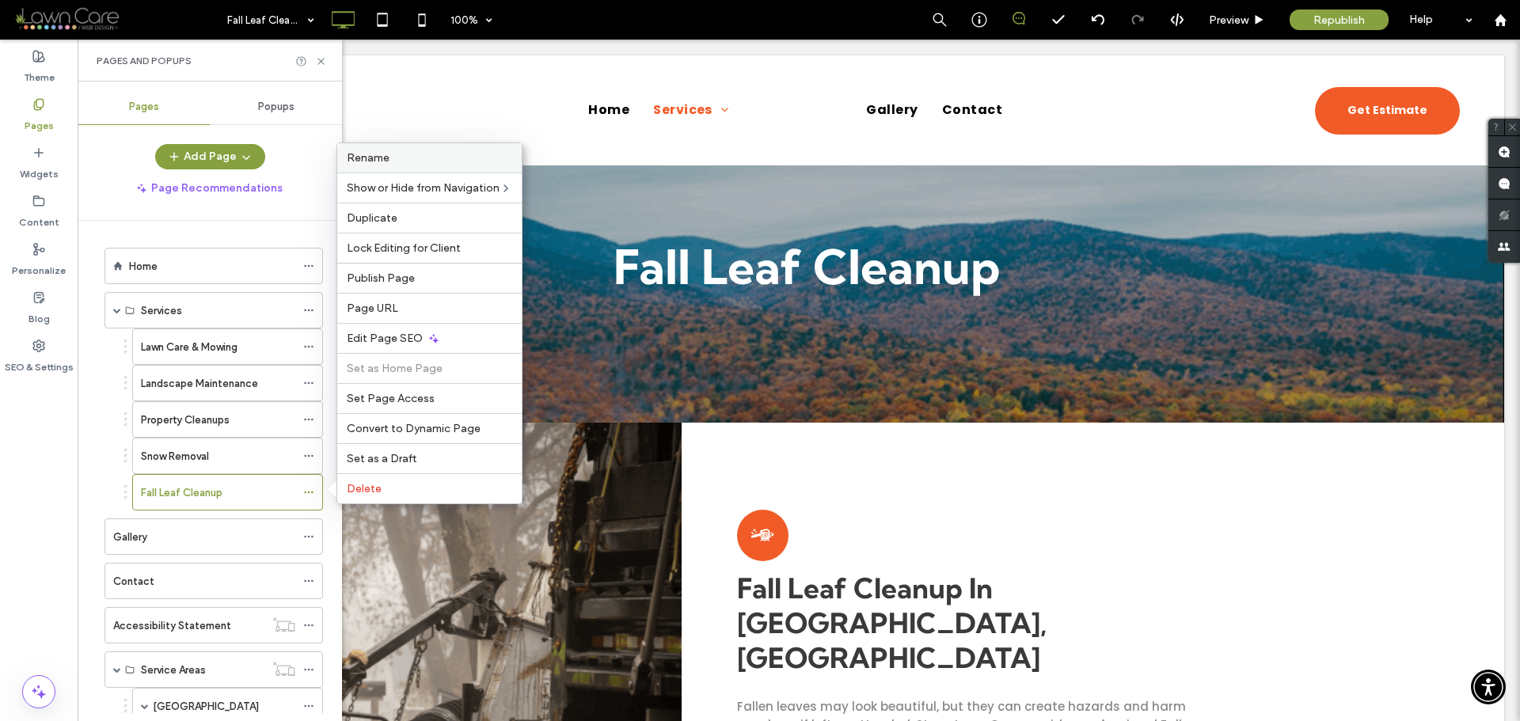
click at [379, 165] on div "Rename" at bounding box center [429, 157] width 184 height 29
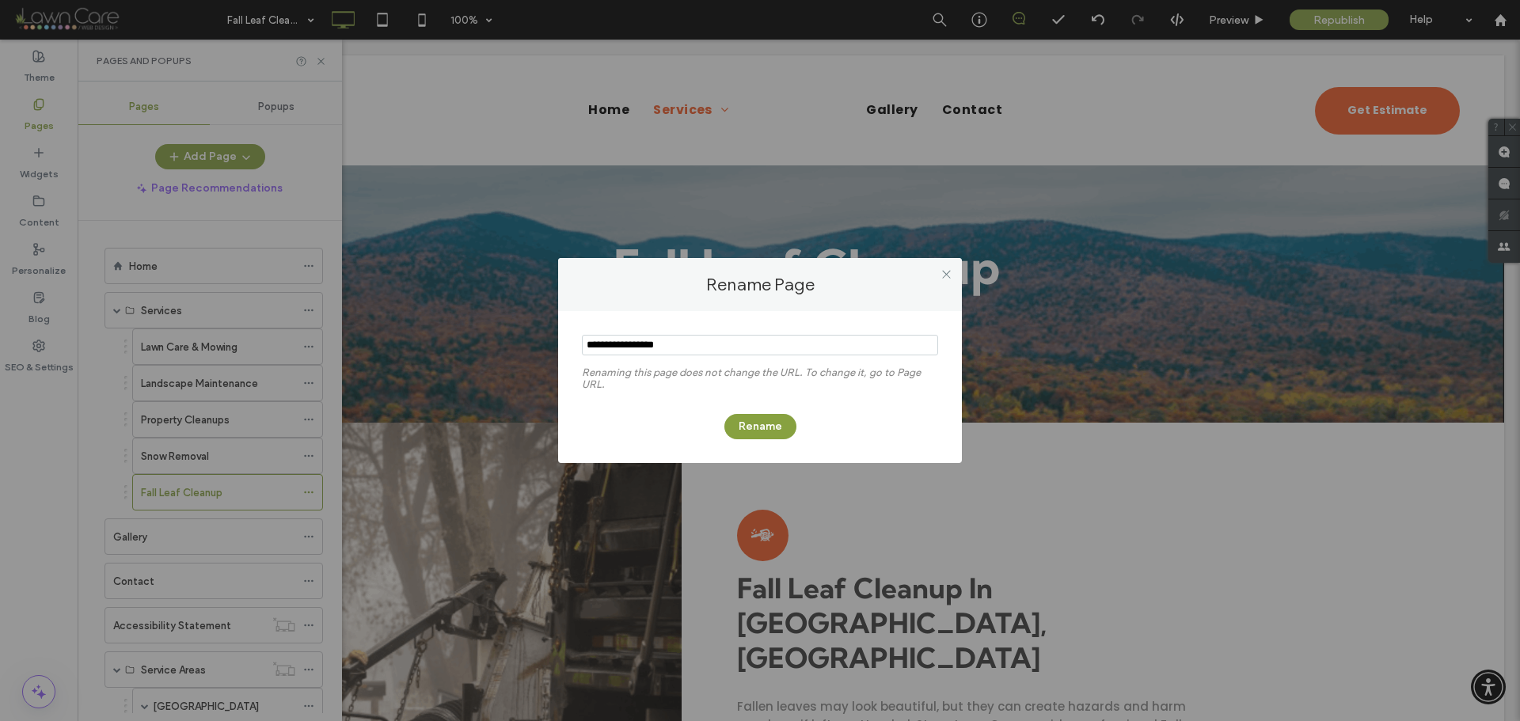
click at [939, 275] on div at bounding box center [946, 274] width 24 height 24
drag, startPoint x: 945, startPoint y: 272, endPoint x: 982, endPoint y: 304, distance: 48.3
click at [946, 272] on icon at bounding box center [946, 274] width 12 height 12
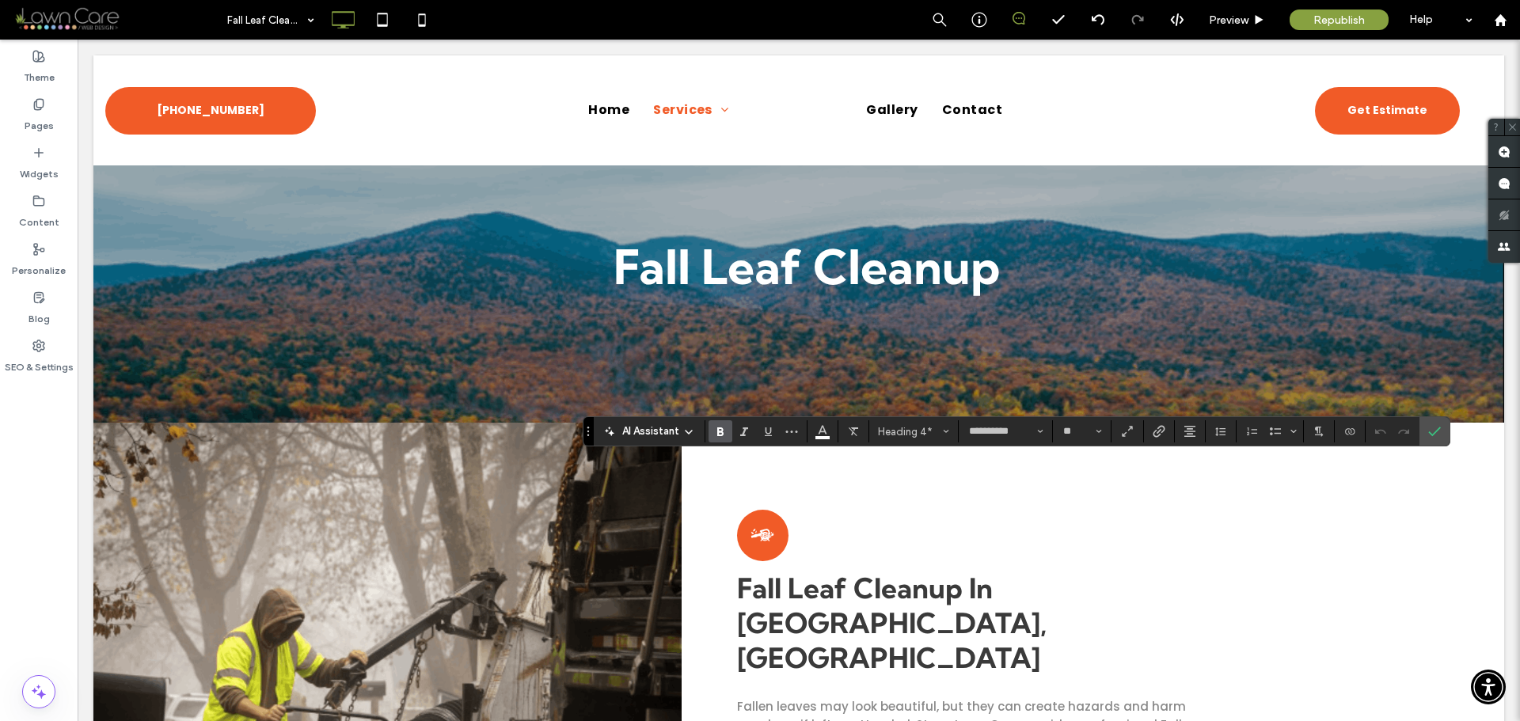
type input "*******"
type input "**"
click at [1445, 424] on label "Confirm" at bounding box center [1434, 431] width 24 height 28
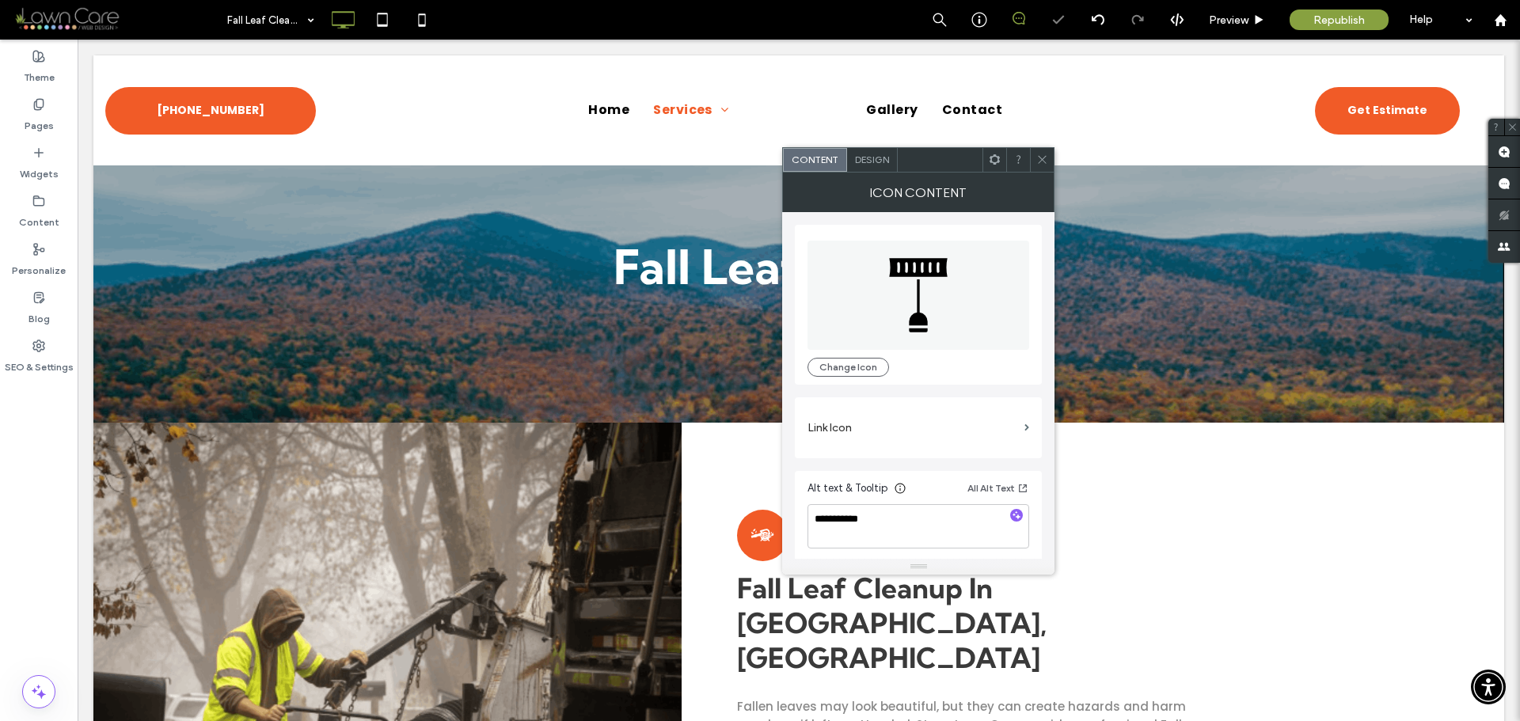
click at [892, 248] on icon "026 Snow Shovel" at bounding box center [918, 295] width 81 height 109
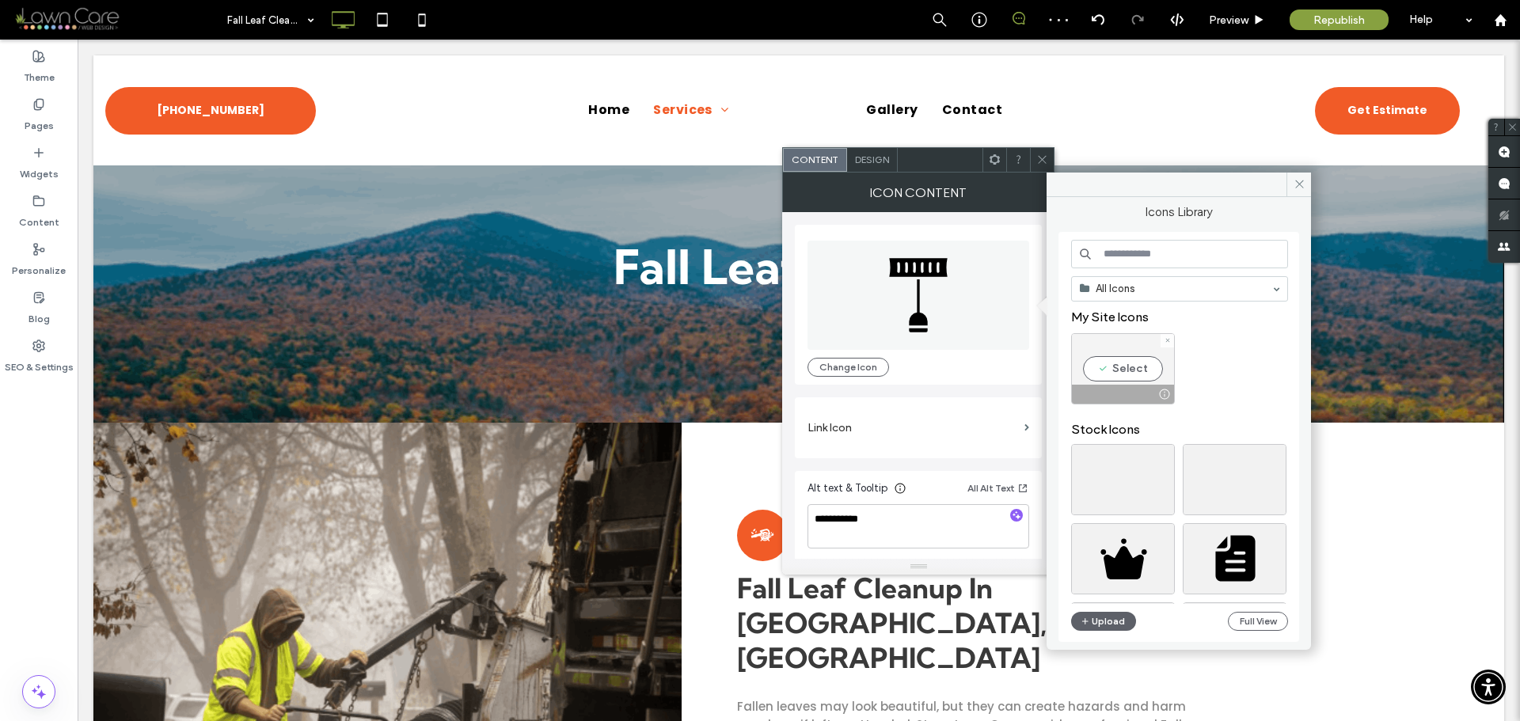
click at [1126, 375] on div "Select" at bounding box center [1123, 368] width 104 height 71
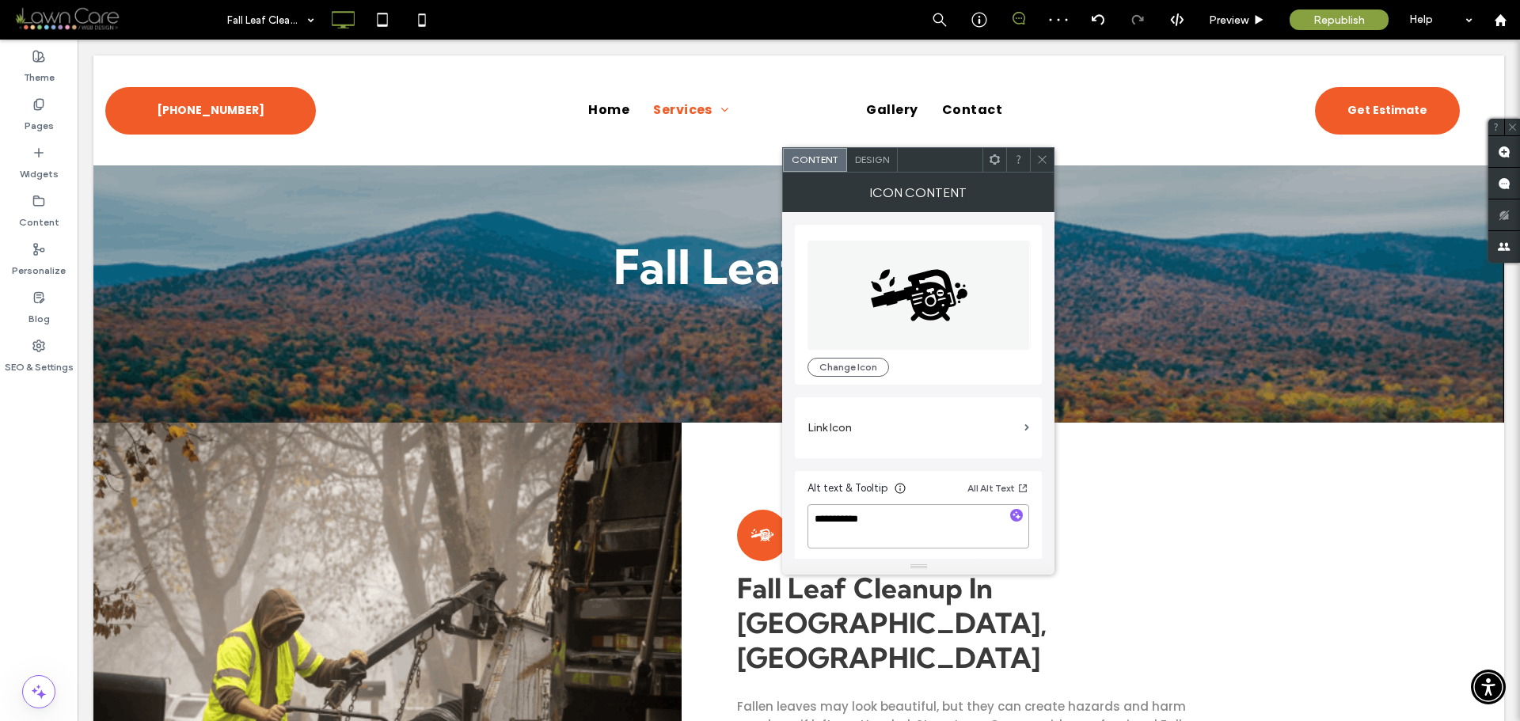
click at [823, 520] on textarea "**********" at bounding box center [918, 526] width 222 height 44
type textarea "**********"
click at [1046, 153] on span at bounding box center [1042, 160] width 12 height 24
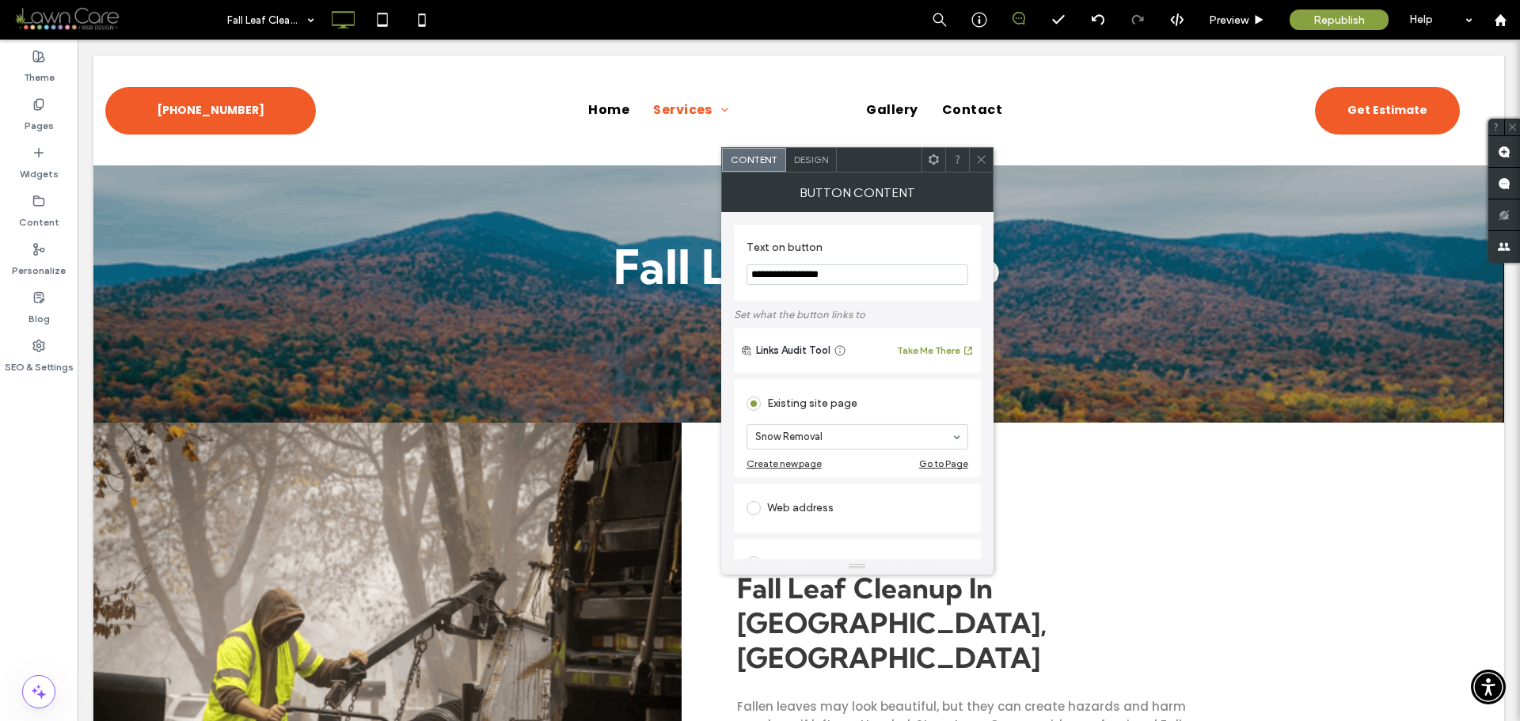
type input "**********"
type input "**"
click at [931, 193] on div "Button Content" at bounding box center [857, 193] width 272 height 40
click at [976, 159] on icon at bounding box center [981, 160] width 12 height 12
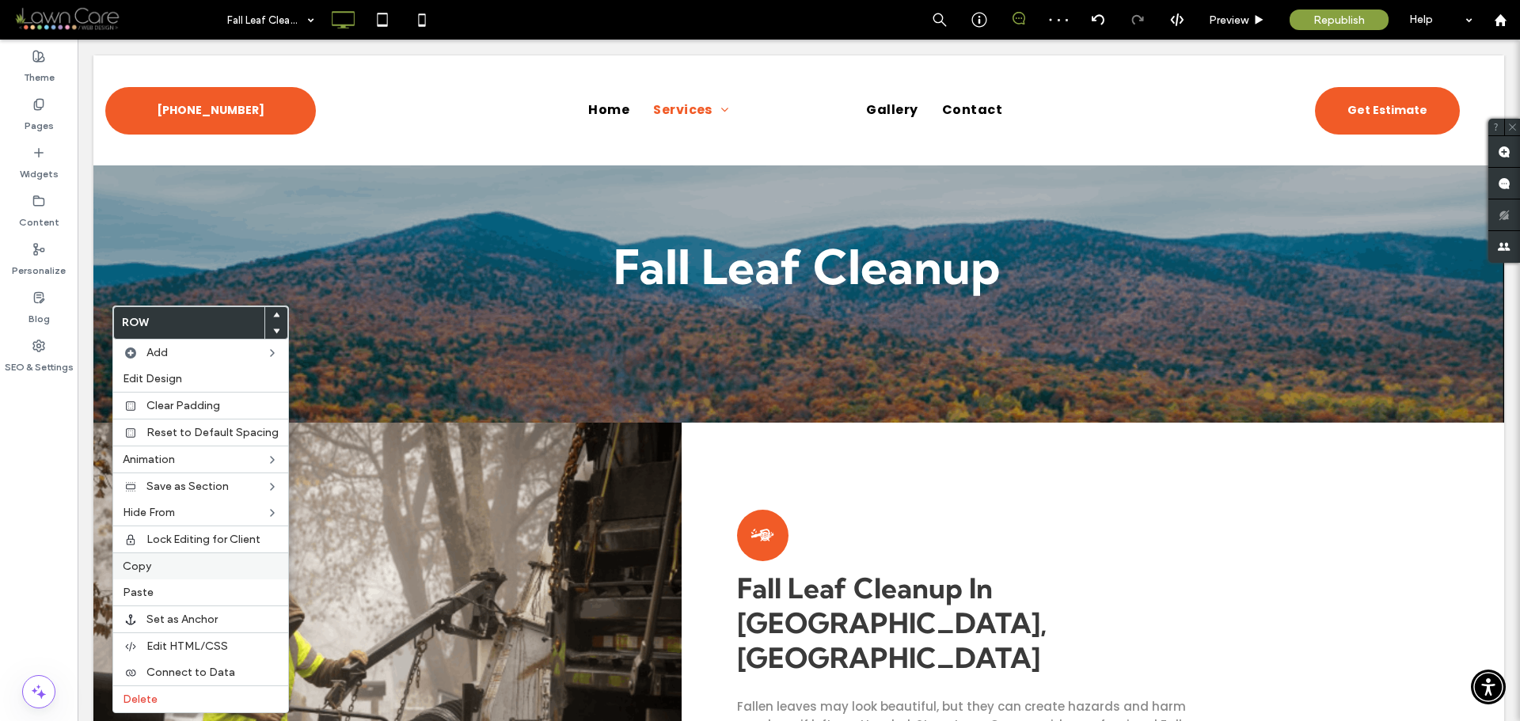
click at [155, 564] on label "Copy" at bounding box center [201, 566] width 156 height 13
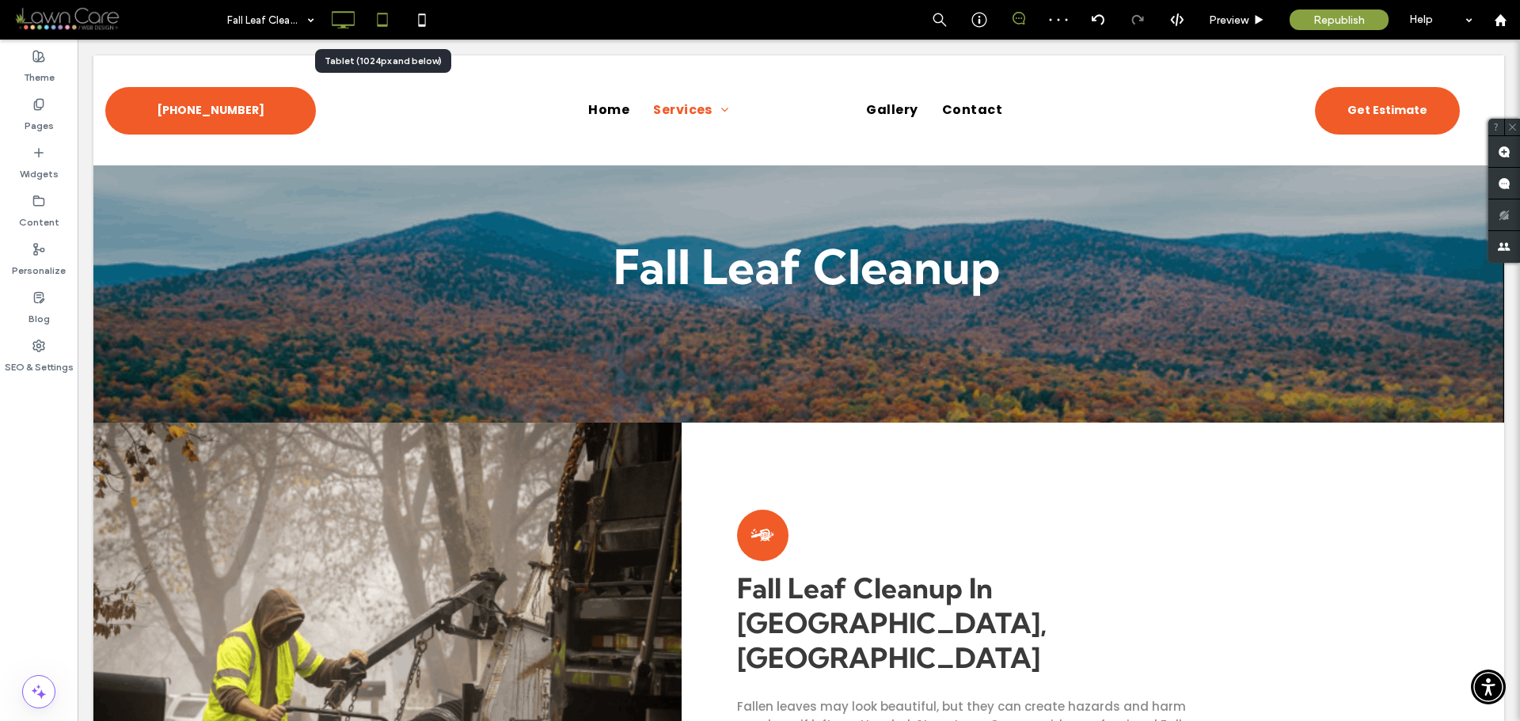
click at [378, 13] on use at bounding box center [382, 19] width 10 height 13
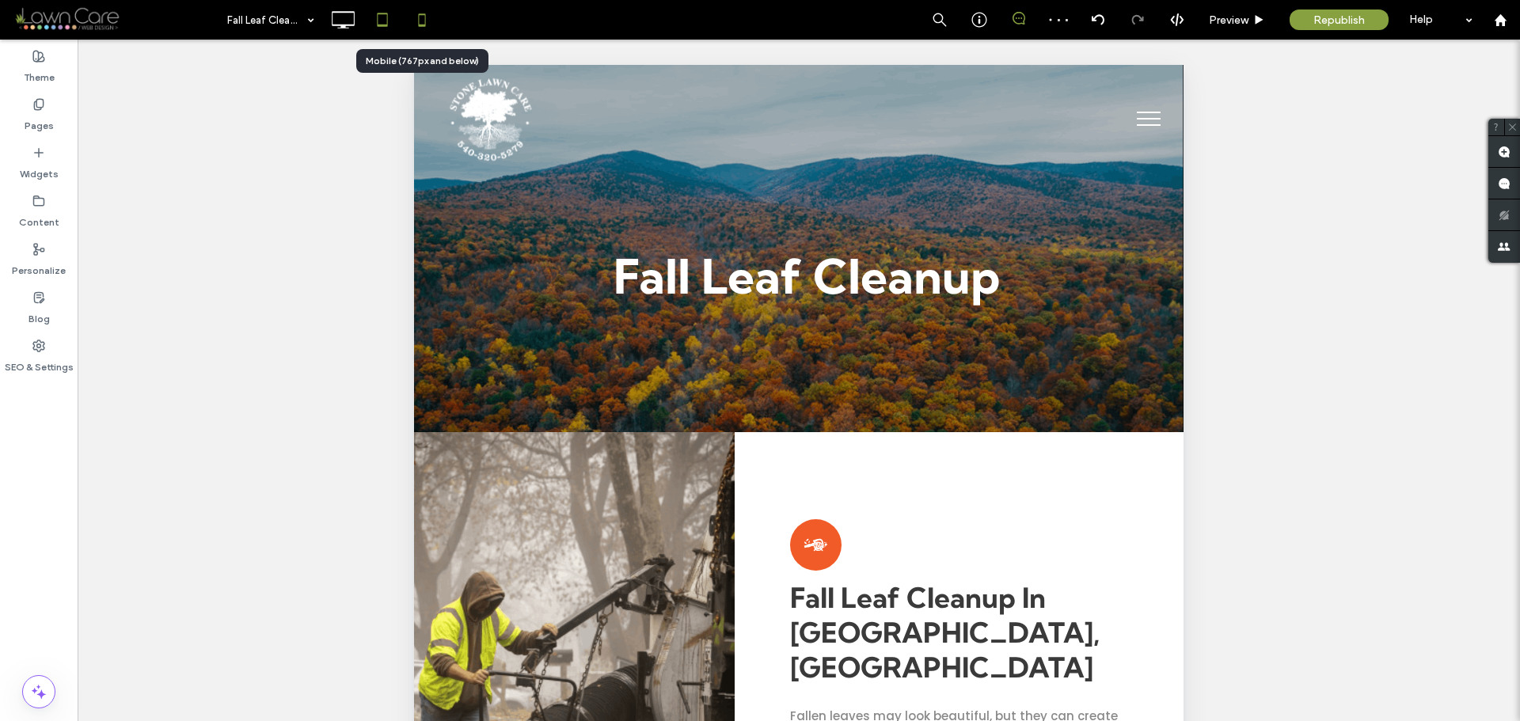
click at [422, 17] on icon at bounding box center [422, 20] width 32 height 32
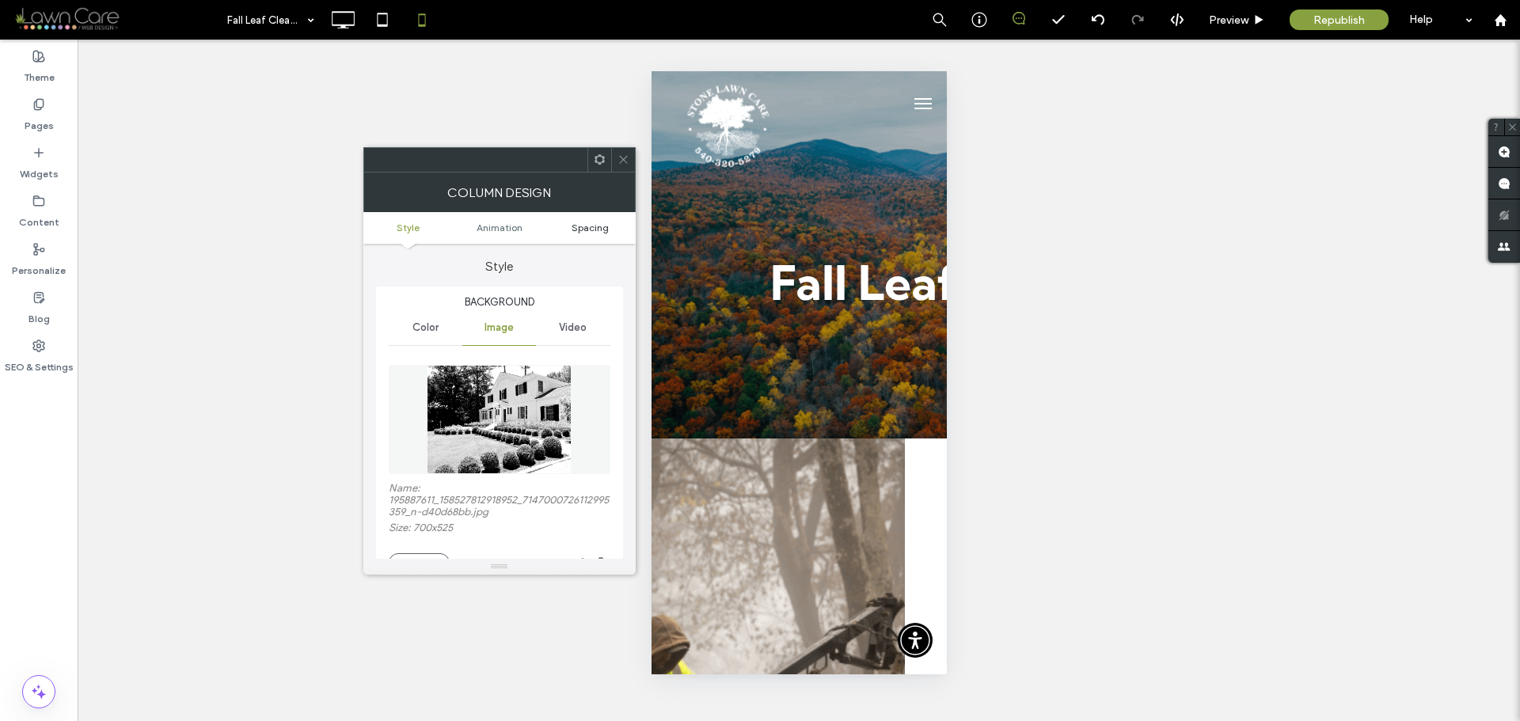
click at [606, 226] on span "Spacing" at bounding box center [590, 228] width 37 height 12
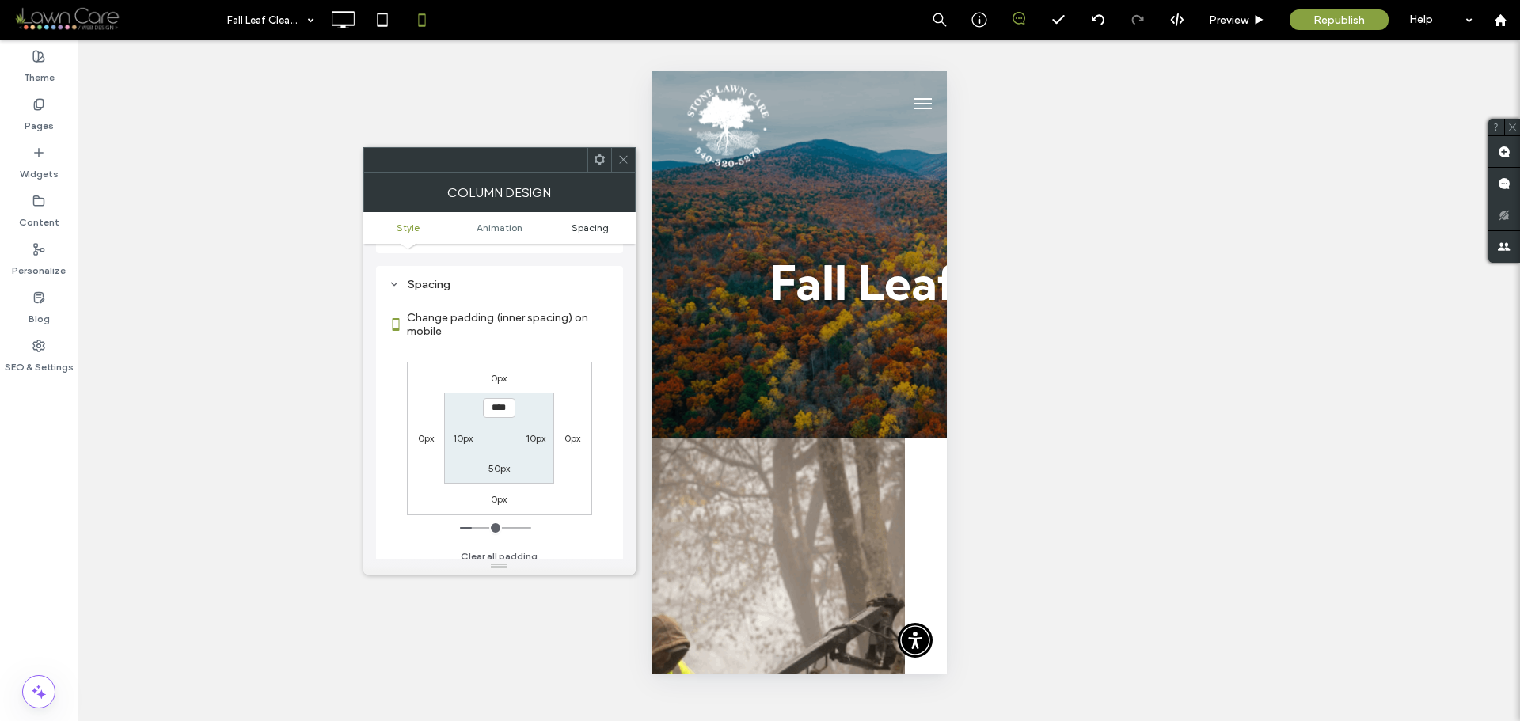
scroll to position [916, 0]
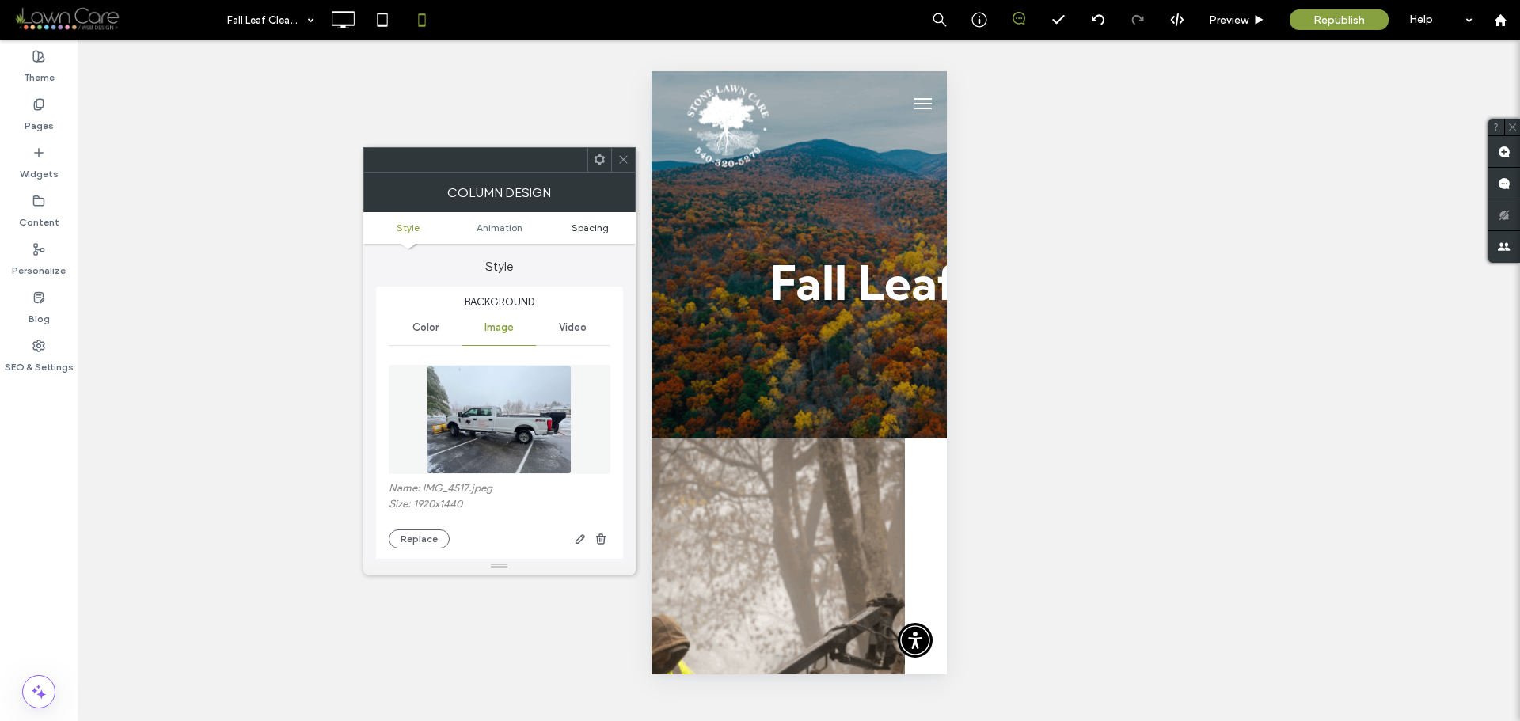
click at [587, 230] on span "Spacing" at bounding box center [590, 228] width 37 height 12
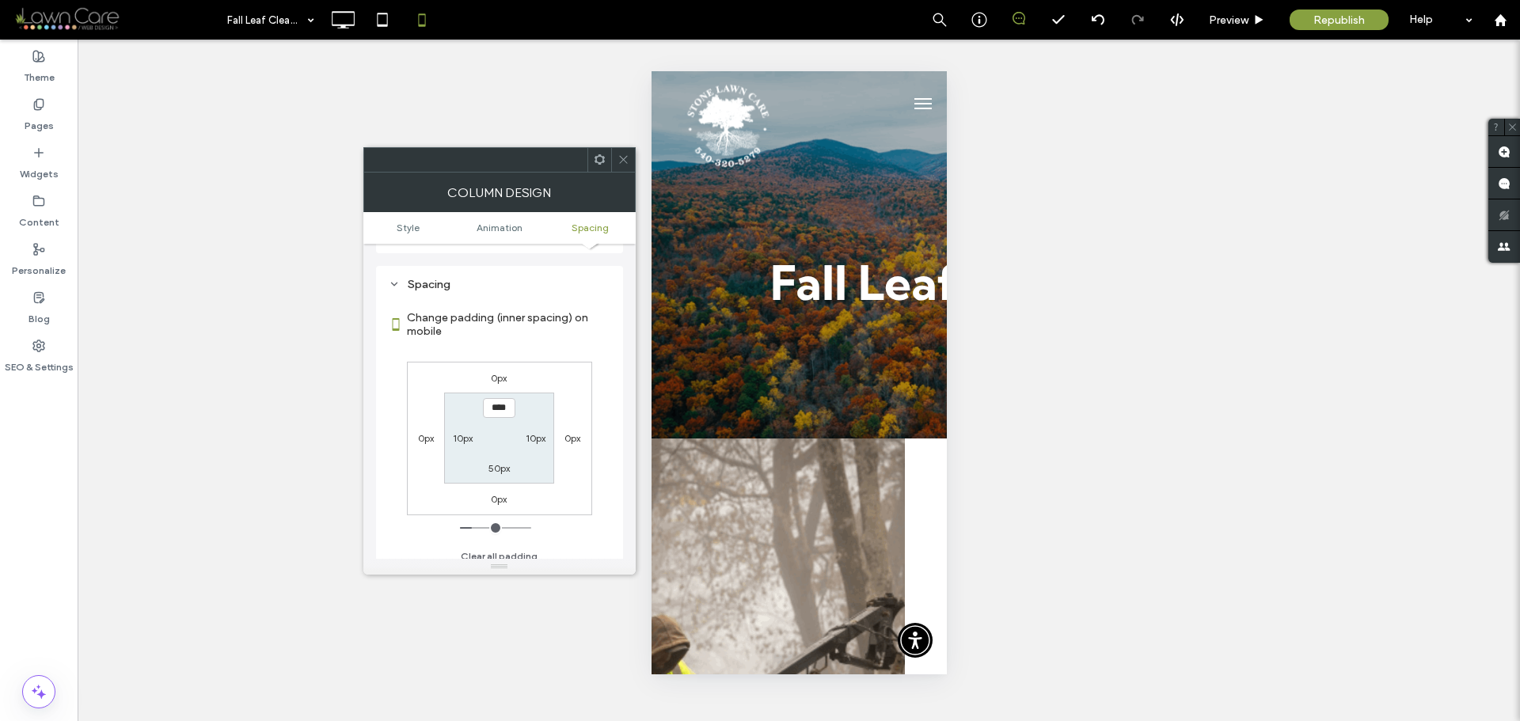
scroll to position [892, 0]
click at [622, 158] on icon at bounding box center [623, 160] width 12 height 12
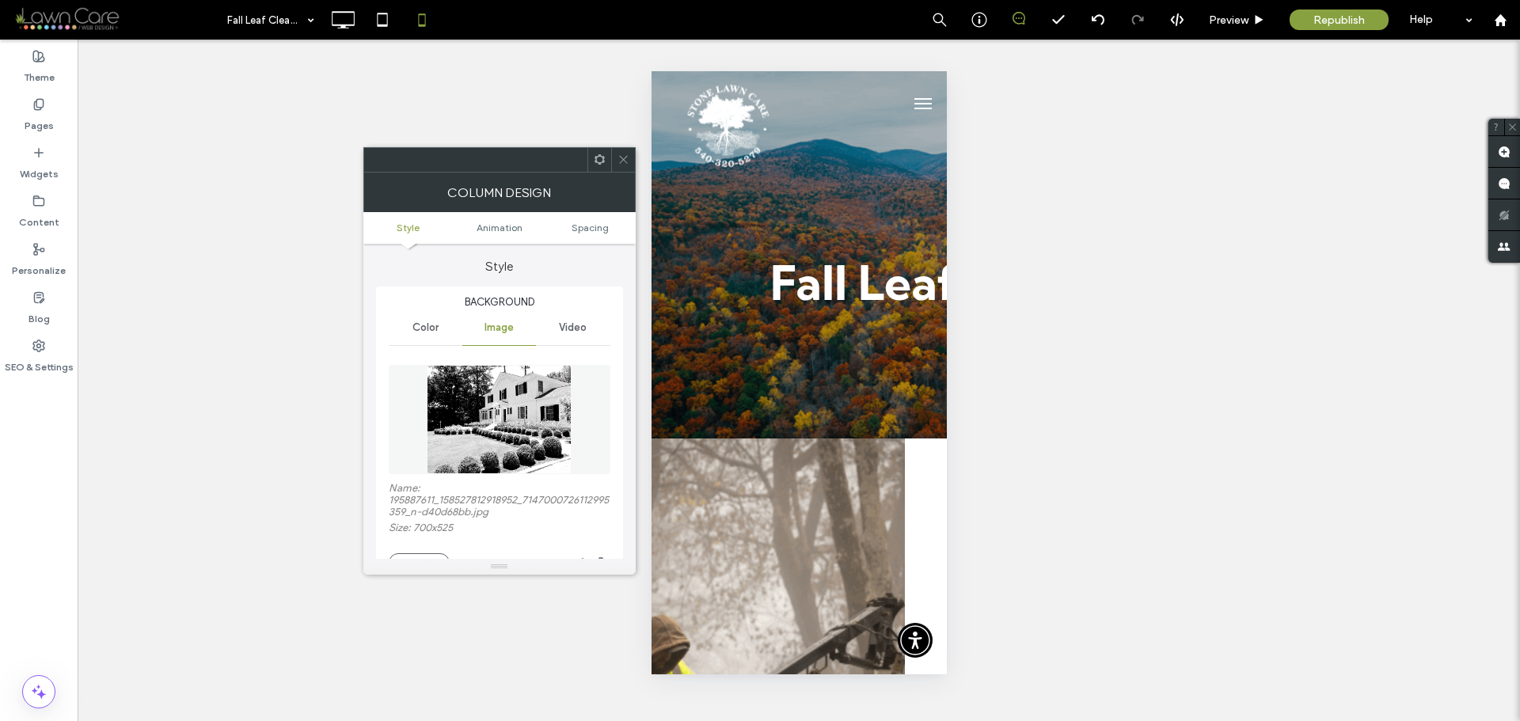
click at [587, 234] on ul "Style Animation Spacing" at bounding box center [499, 228] width 272 height 32
click at [589, 220] on ul "Style Animation Spacing" at bounding box center [499, 228] width 272 height 32
click at [591, 230] on span "Spacing" at bounding box center [590, 228] width 37 height 12
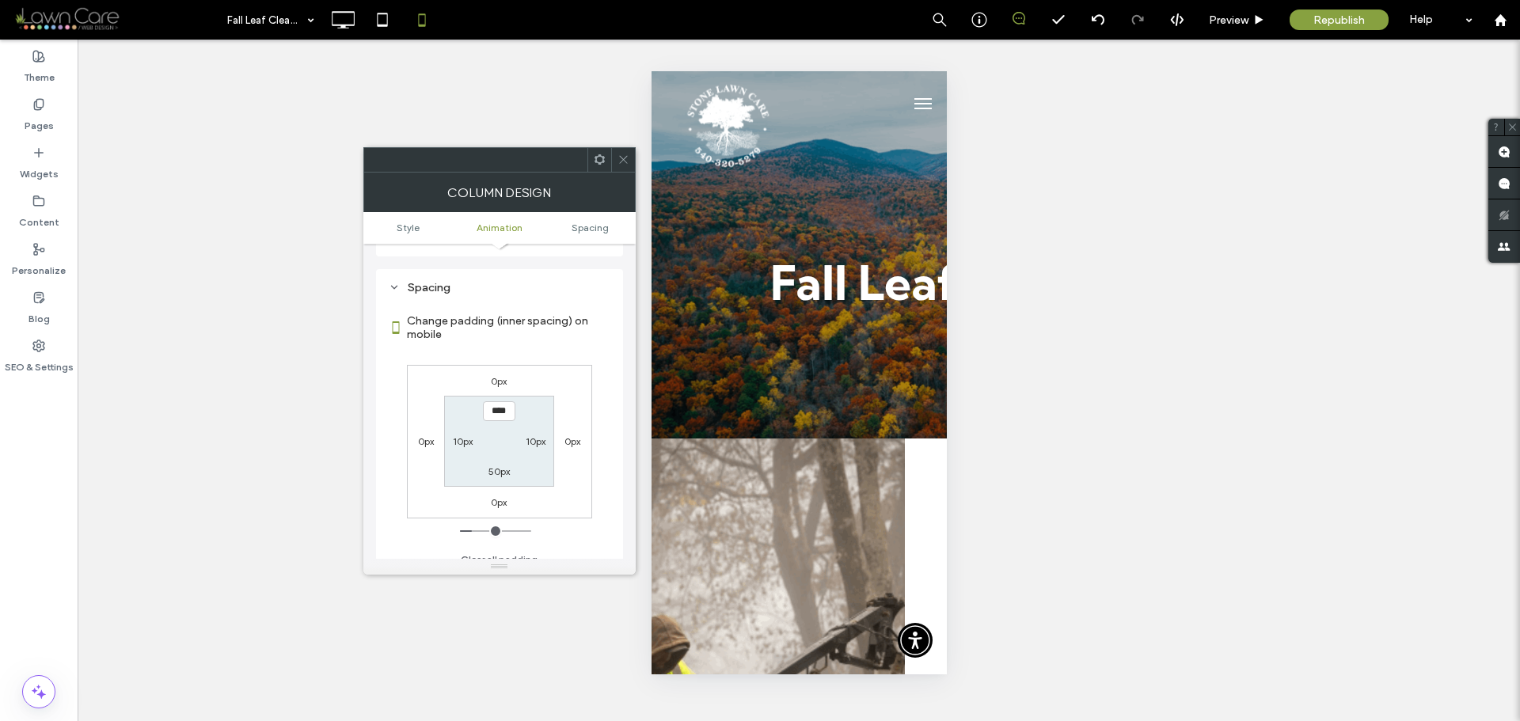
scroll to position [916, 0]
click at [618, 165] on span at bounding box center [623, 160] width 12 height 24
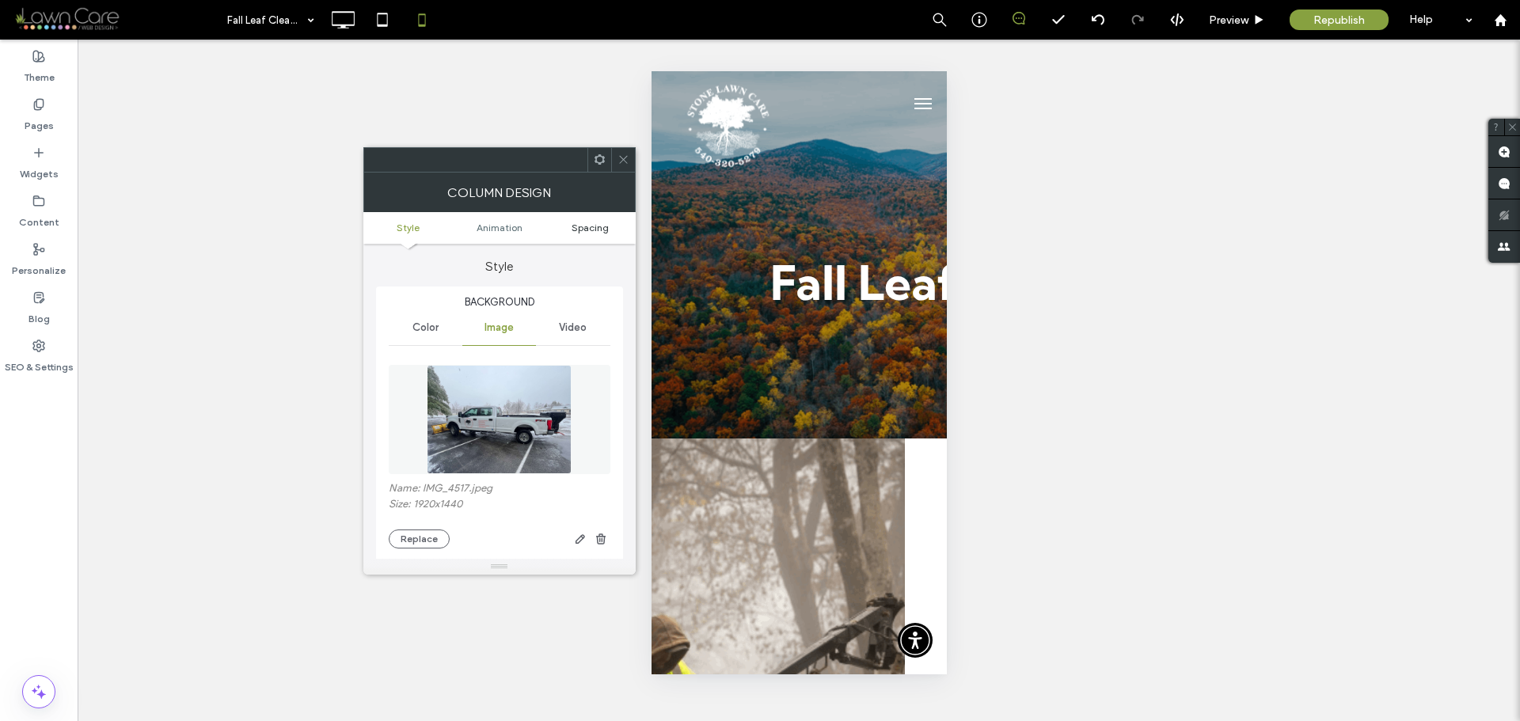
click at [591, 228] on span "Spacing" at bounding box center [590, 228] width 37 height 12
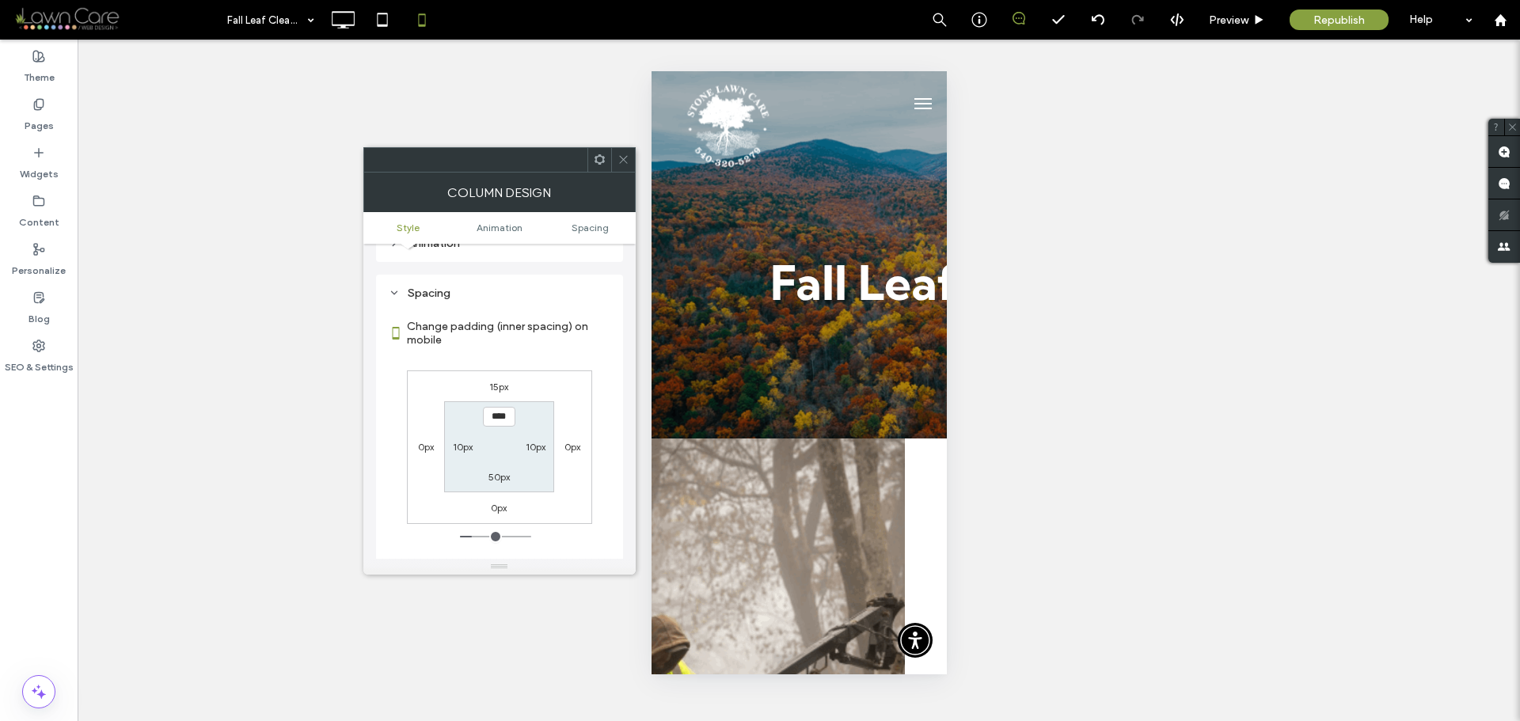
scroll to position [892, 0]
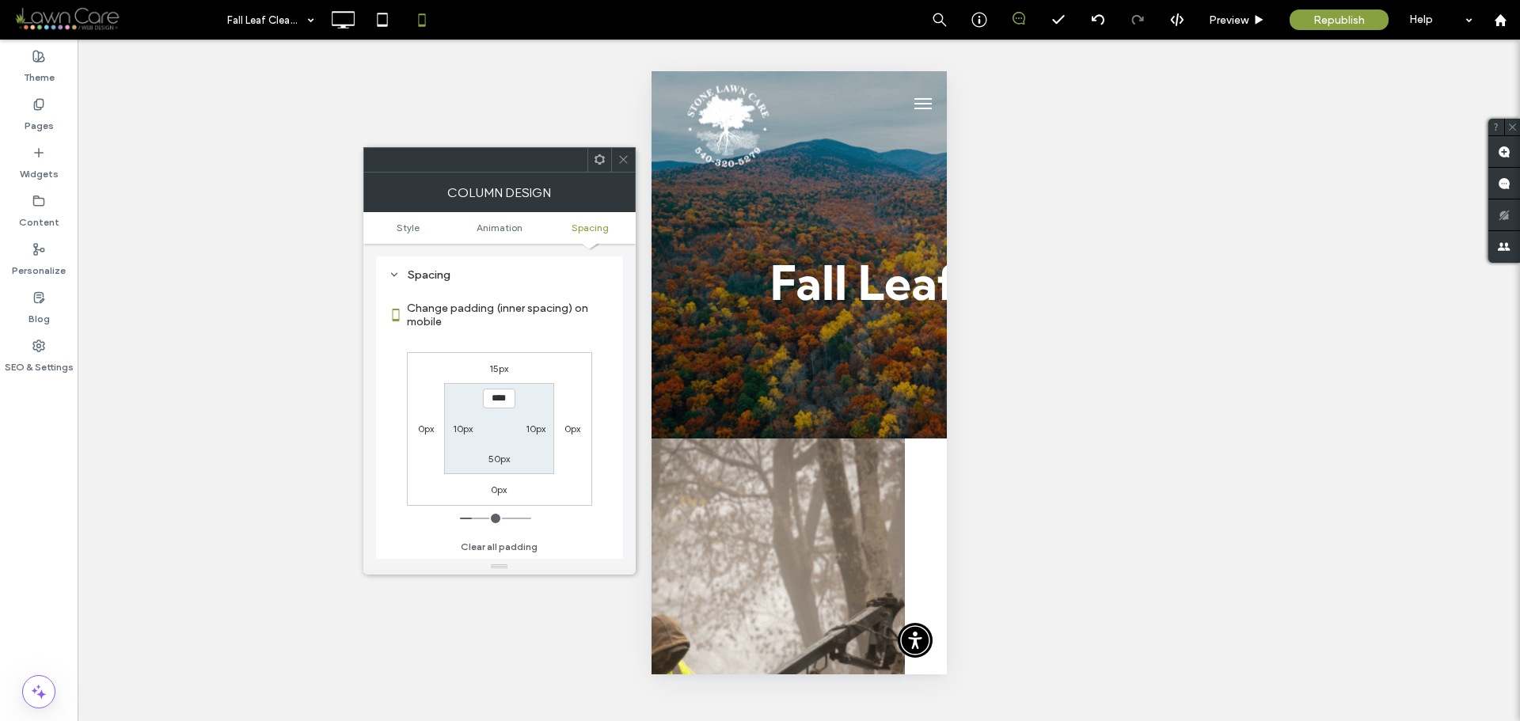
click at [623, 163] on icon at bounding box center [623, 160] width 12 height 12
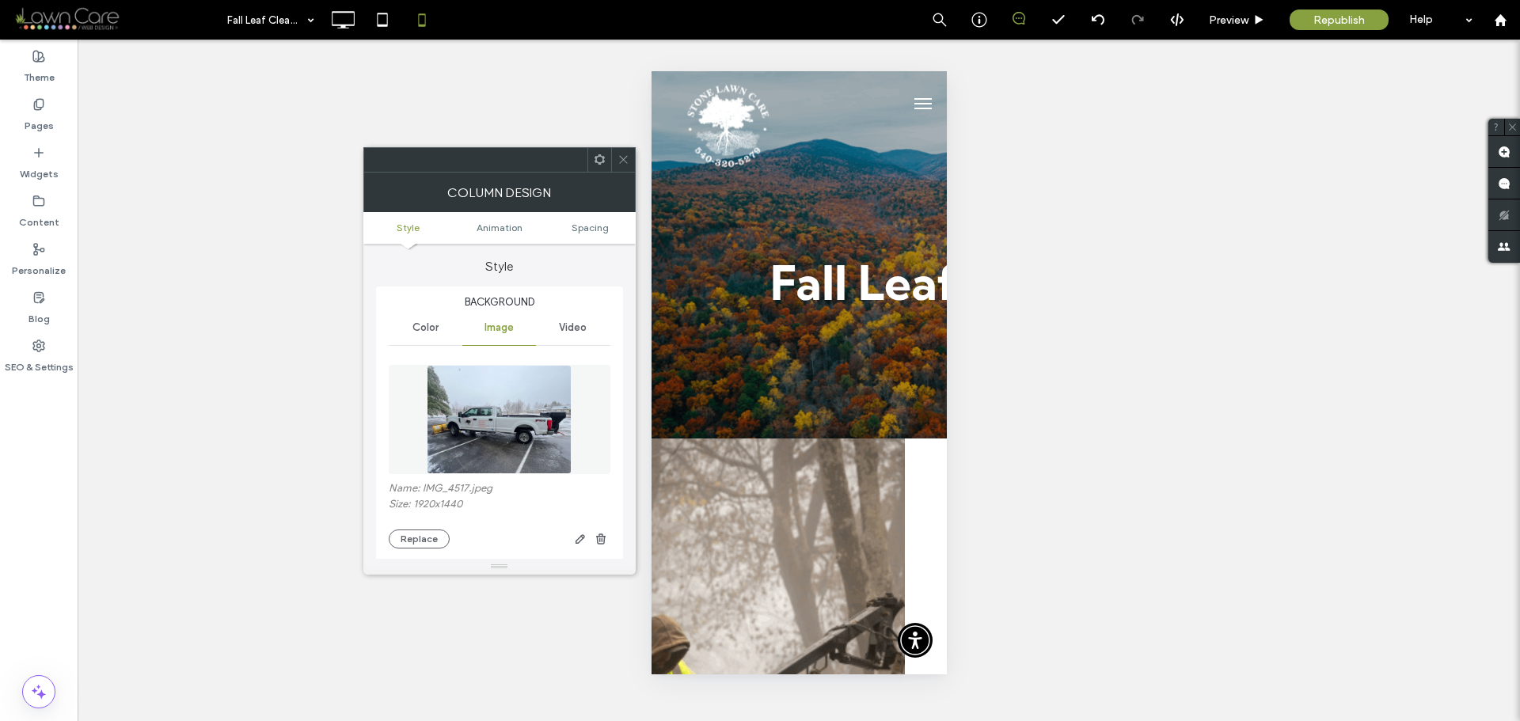
click at [583, 221] on ul "Style Animation Spacing" at bounding box center [499, 228] width 272 height 32
click at [587, 226] on span "Spacing" at bounding box center [590, 228] width 37 height 12
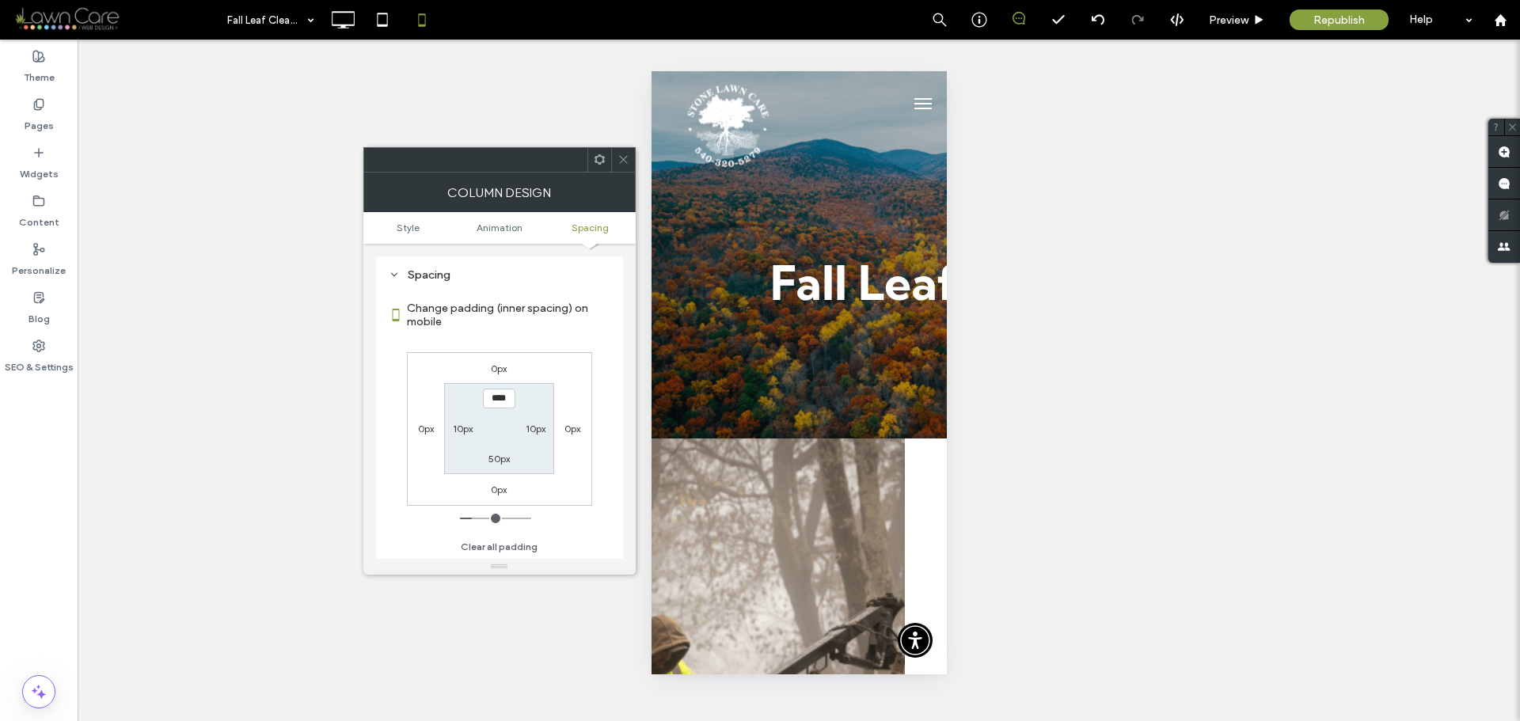
click at [501, 372] on label "0px" at bounding box center [499, 369] width 16 height 12
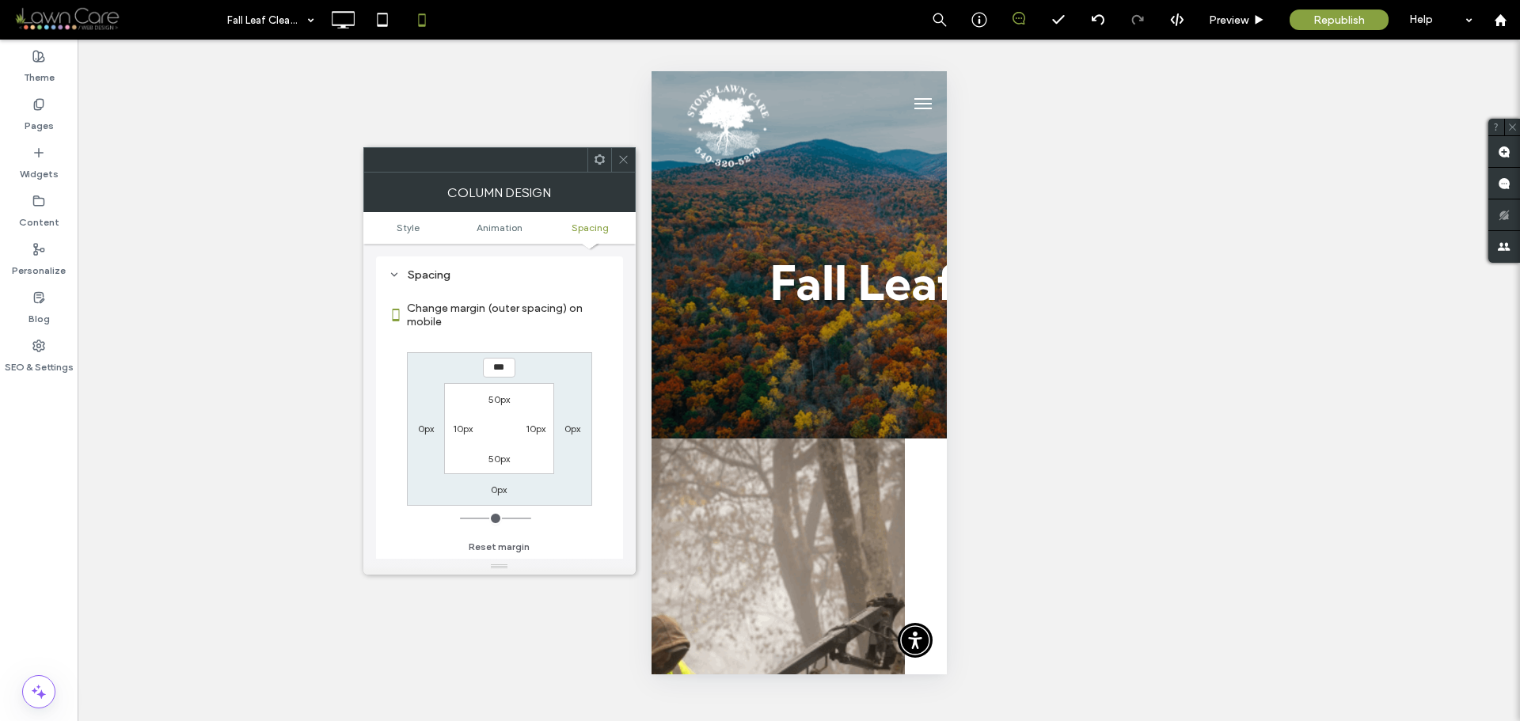
type input "*"
type input "**"
type input "****"
click at [549, 369] on div "**** 0px 0px 0px 50px 10px 50px 10px" at bounding box center [499, 429] width 185 height 154
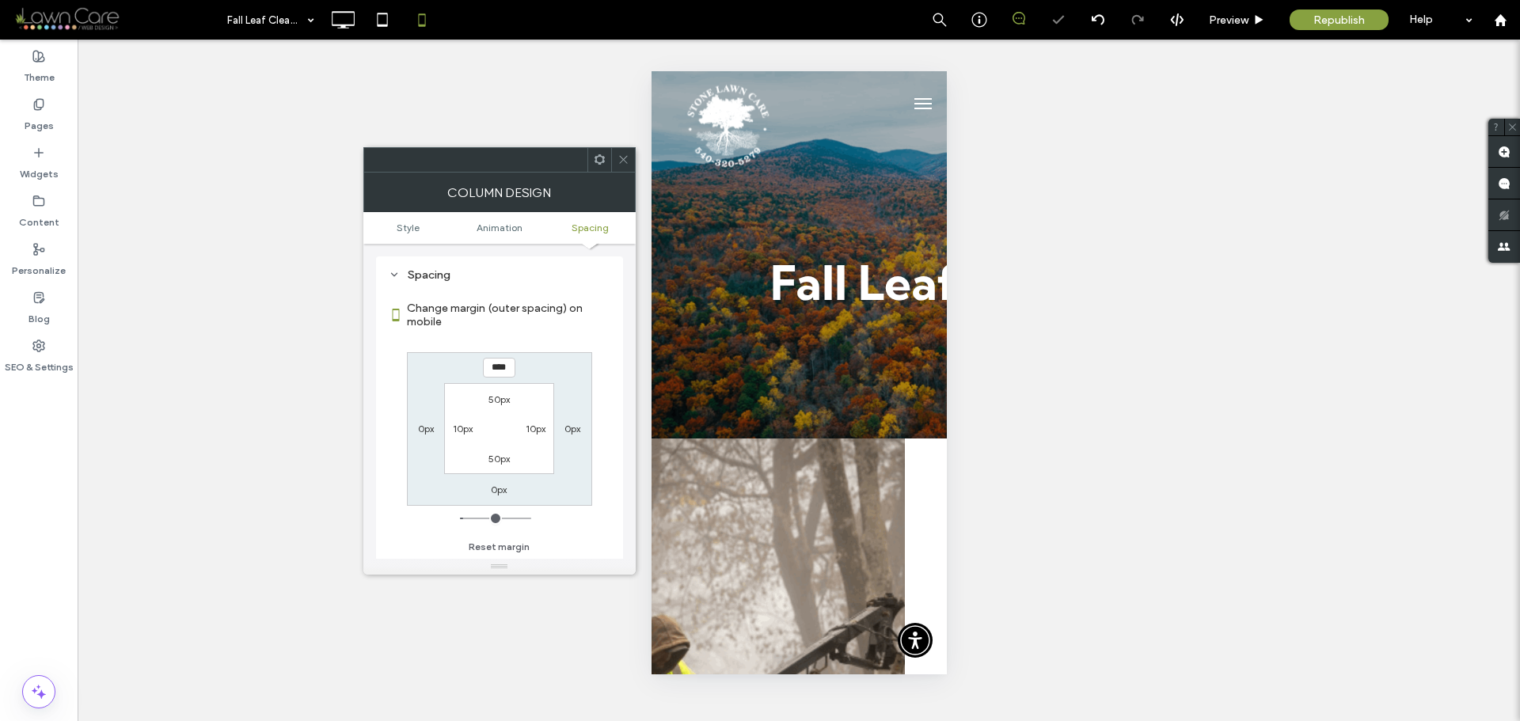
click at [625, 161] on icon at bounding box center [623, 160] width 12 height 12
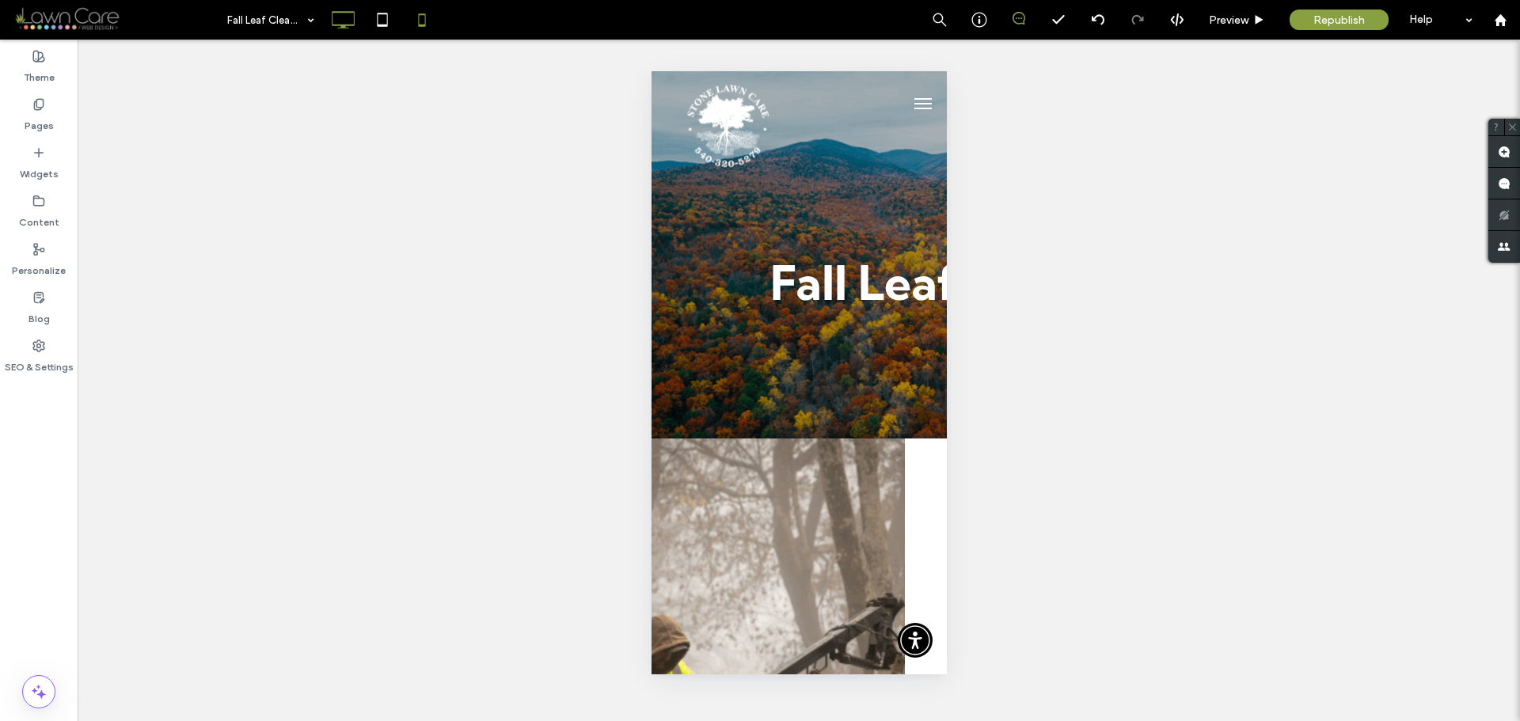
click at [345, 18] on icon at bounding box center [343, 20] width 32 height 32
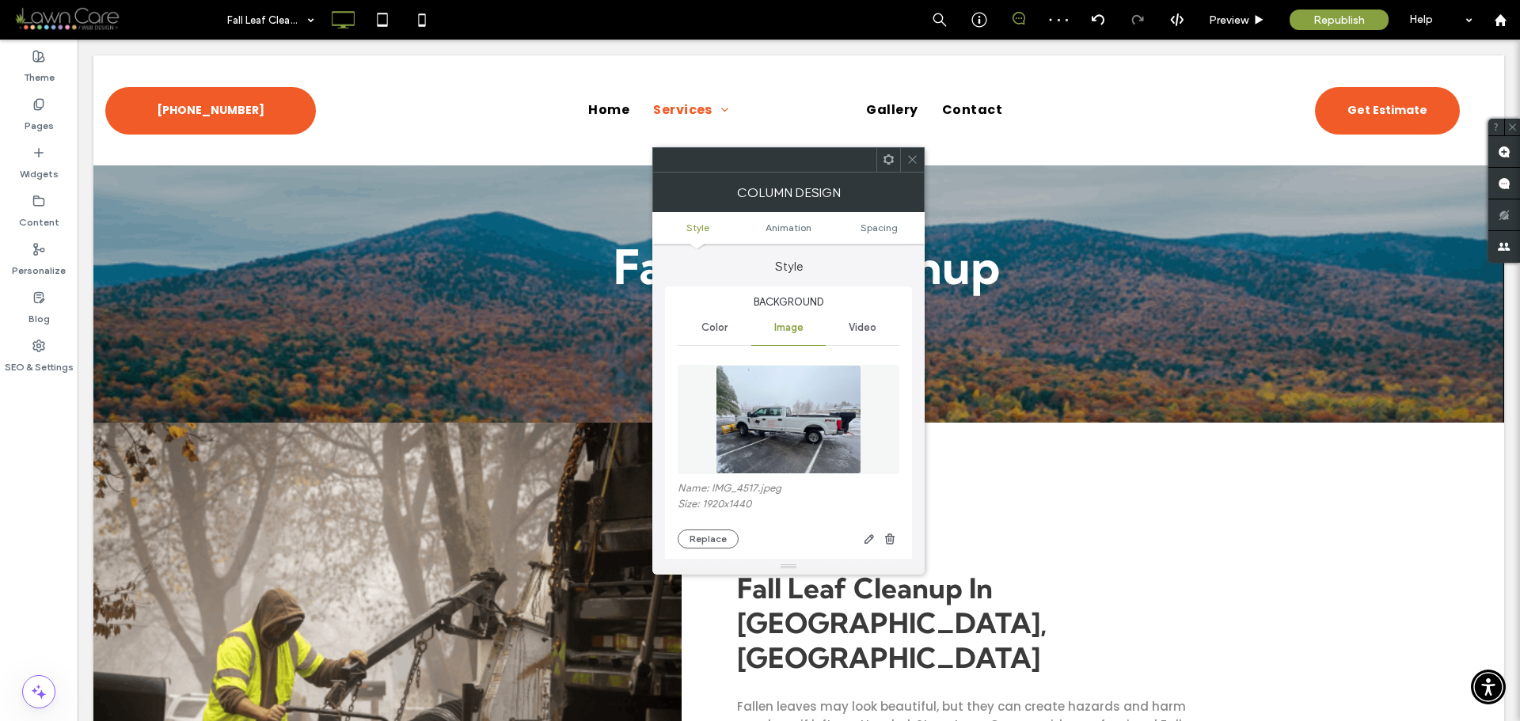
click at [822, 399] on img at bounding box center [788, 419] width 145 height 109
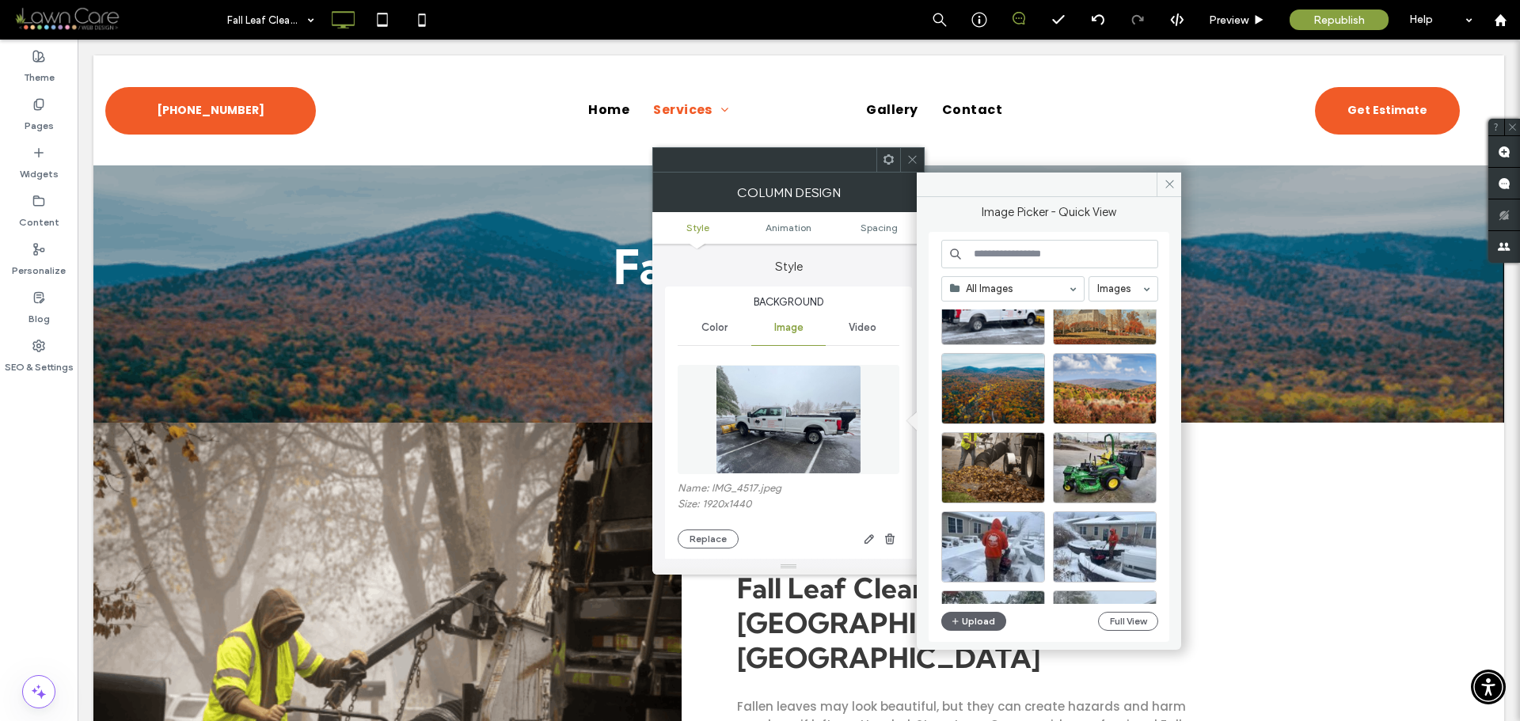
scroll to position [0, 0]
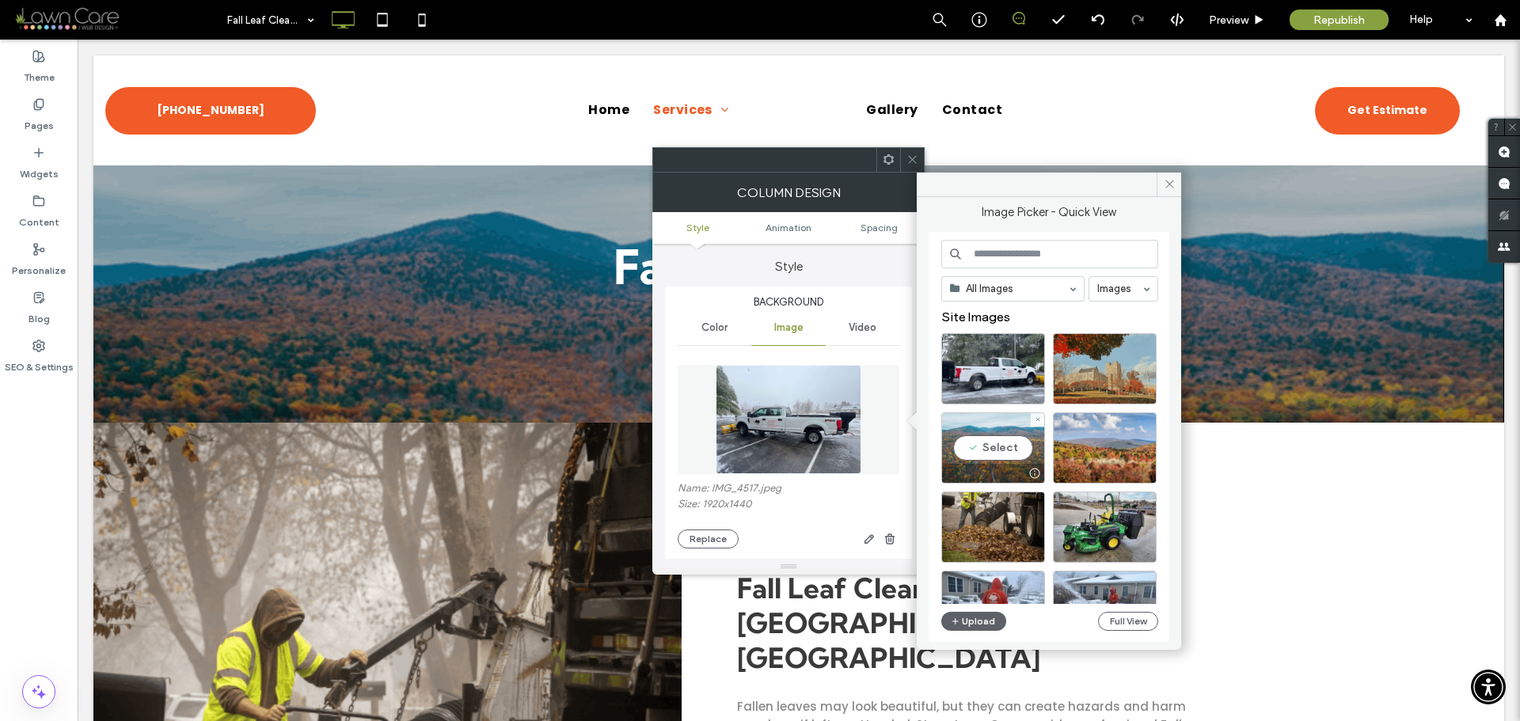
click at [1008, 445] on div "Select" at bounding box center [993, 447] width 104 height 71
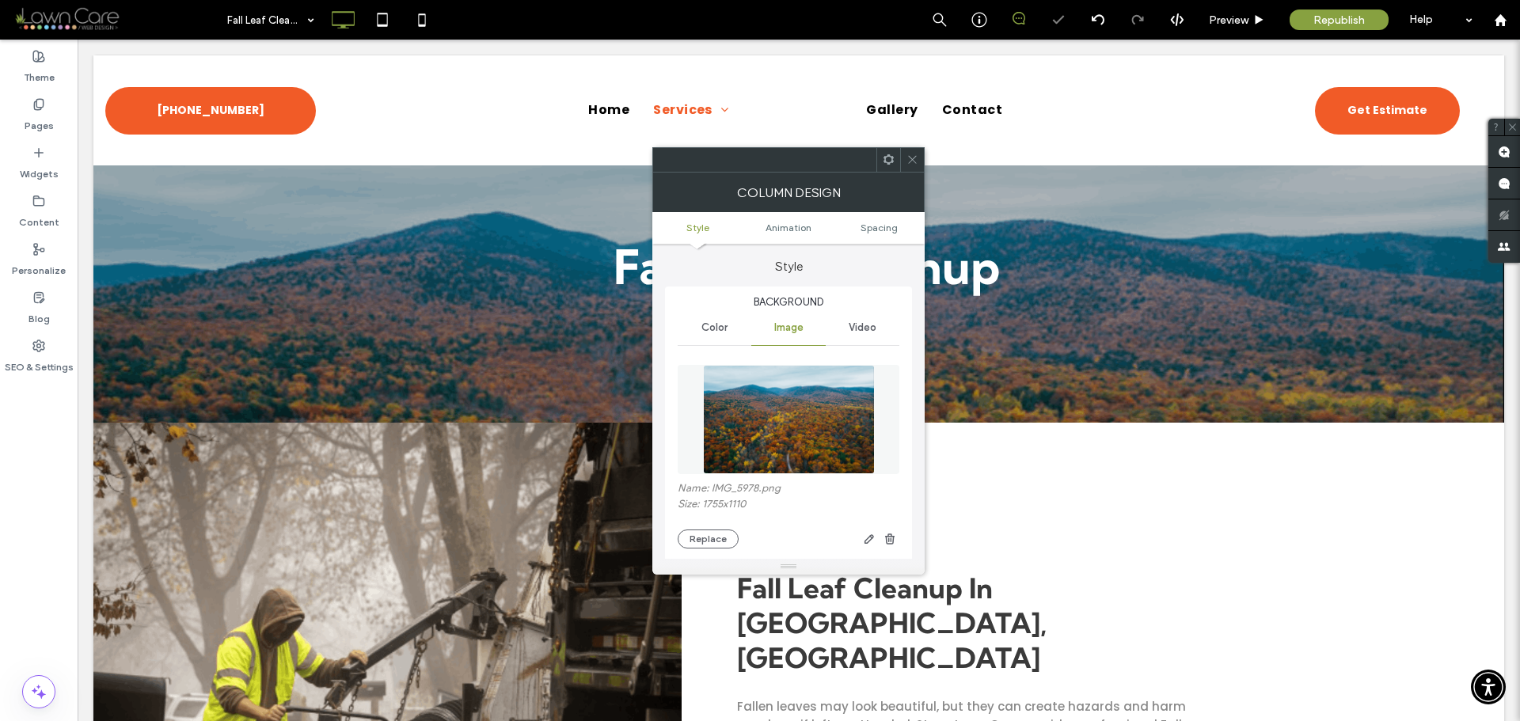
click at [783, 434] on img at bounding box center [789, 419] width 172 height 109
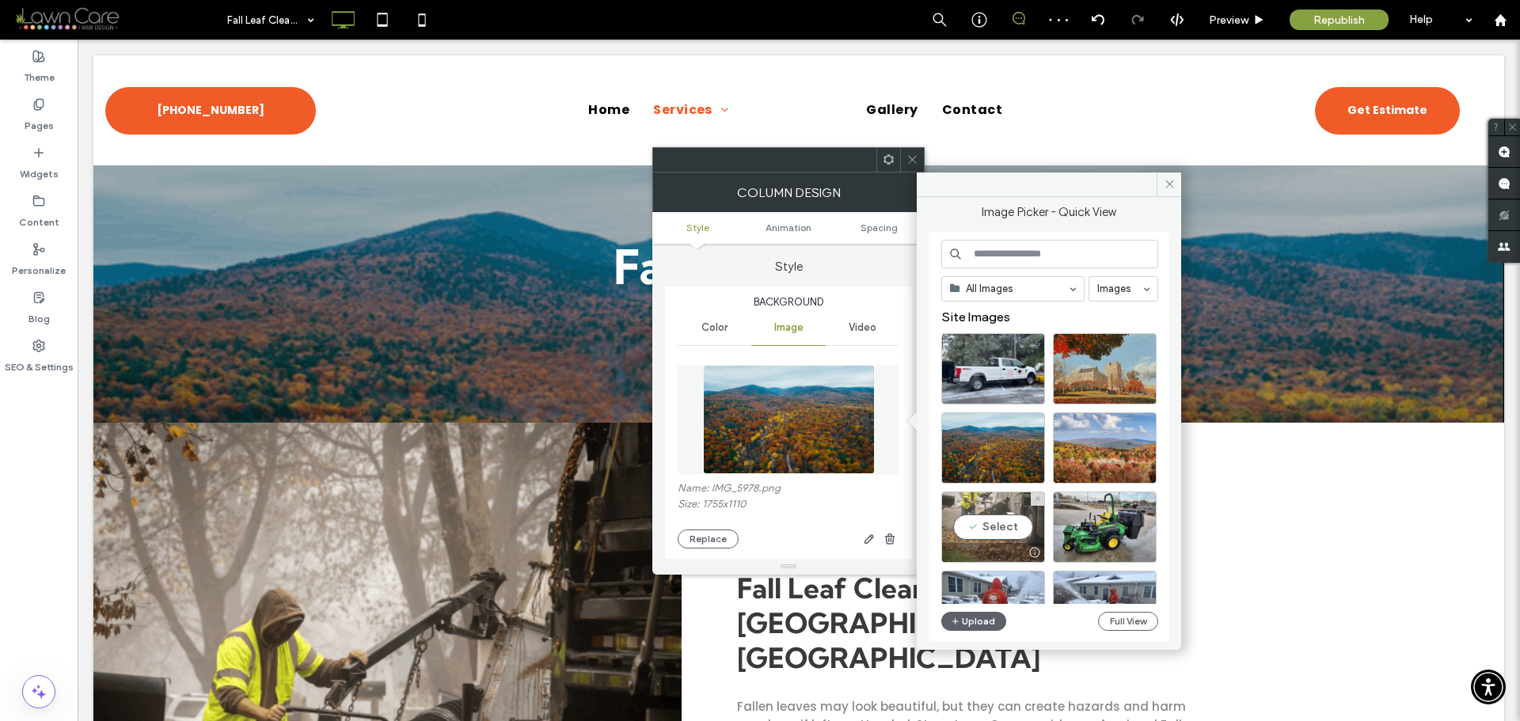
click at [985, 523] on div "Select" at bounding box center [993, 527] width 104 height 71
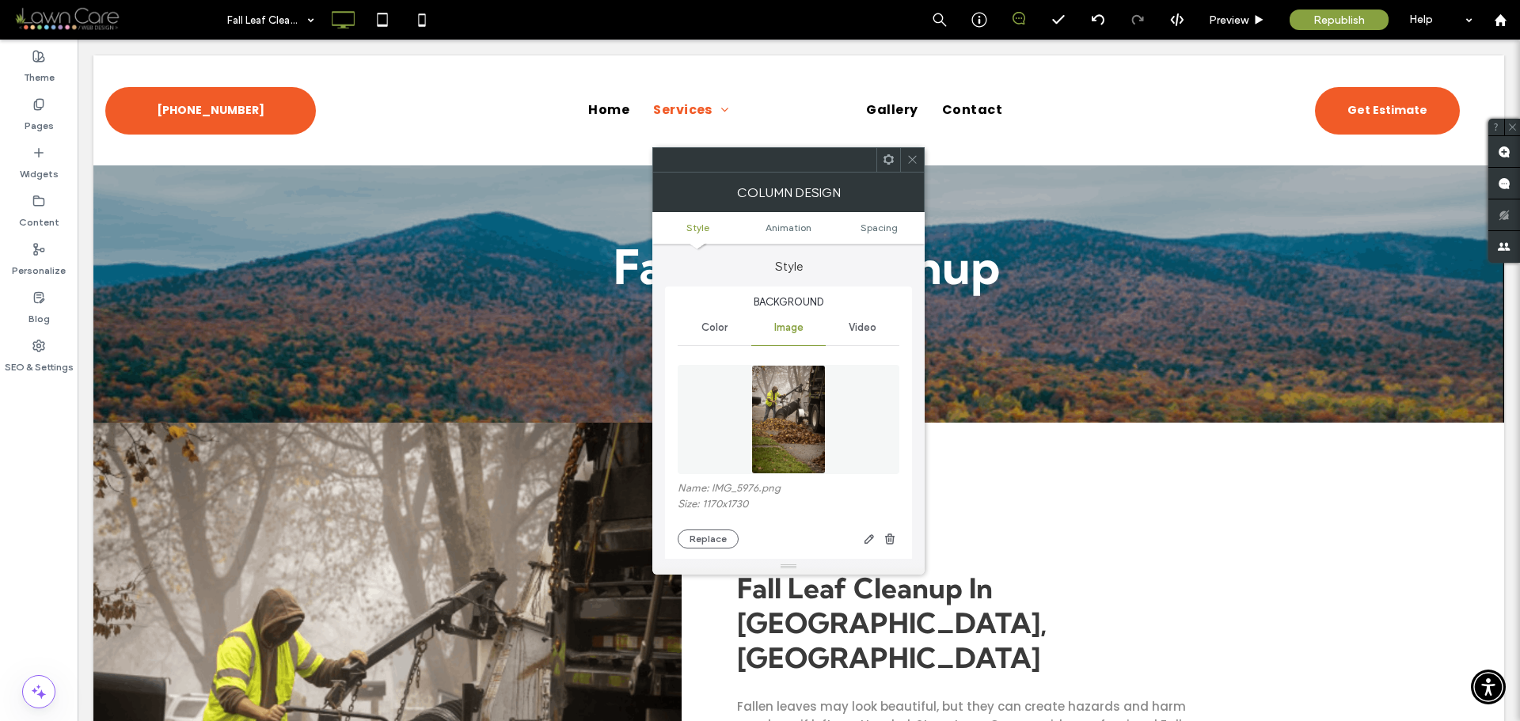
click at [913, 159] on use at bounding box center [912, 160] width 8 height 8
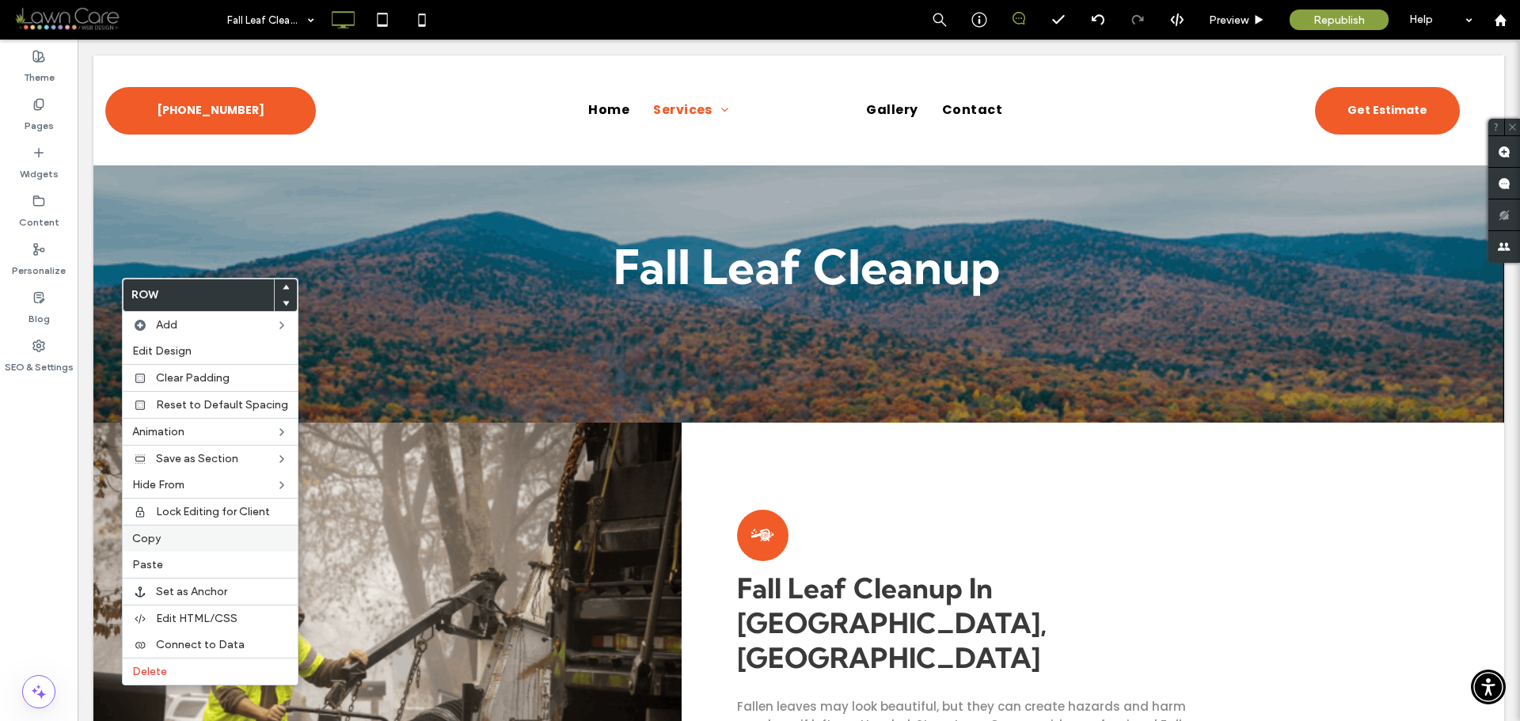
click at [159, 536] on span "Copy" at bounding box center [146, 538] width 28 height 13
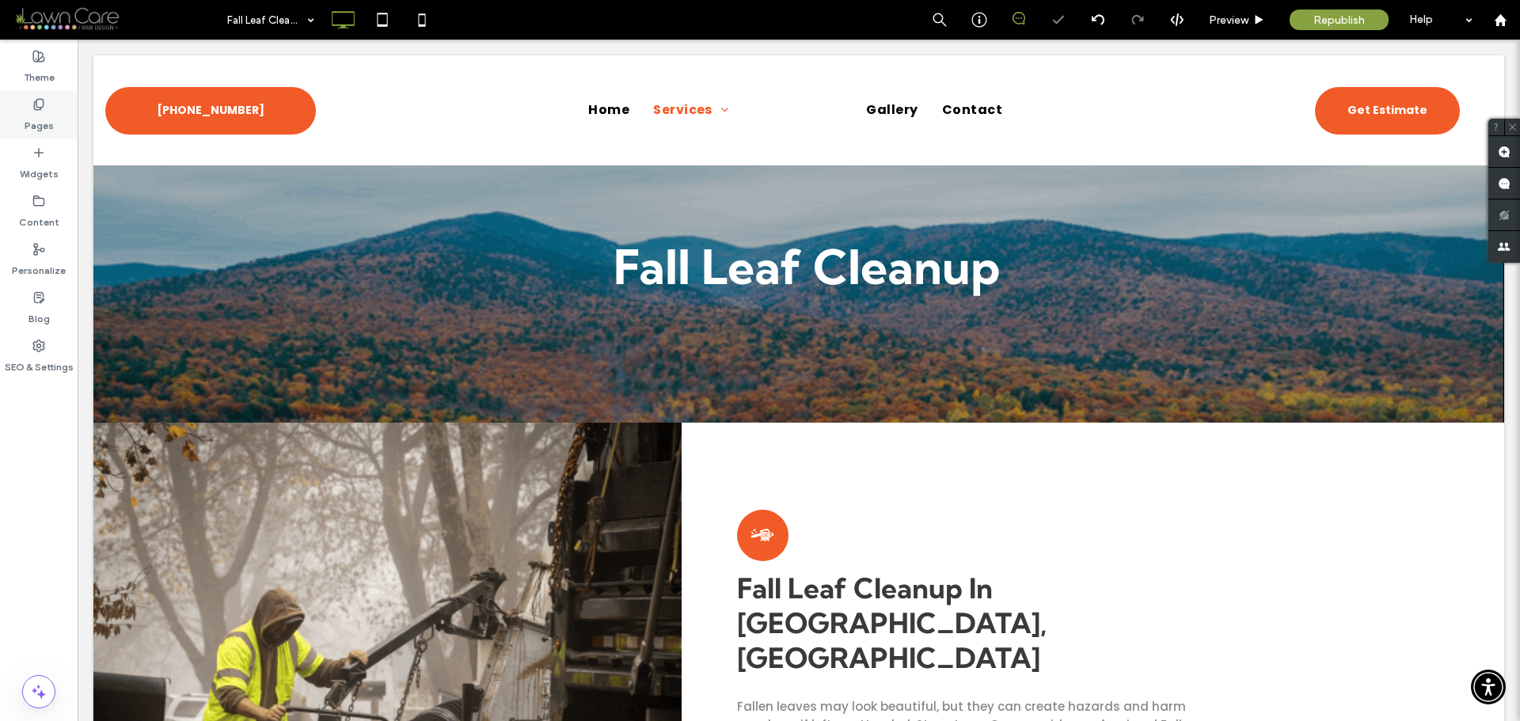
click at [42, 108] on icon at bounding box center [38, 104] width 13 height 13
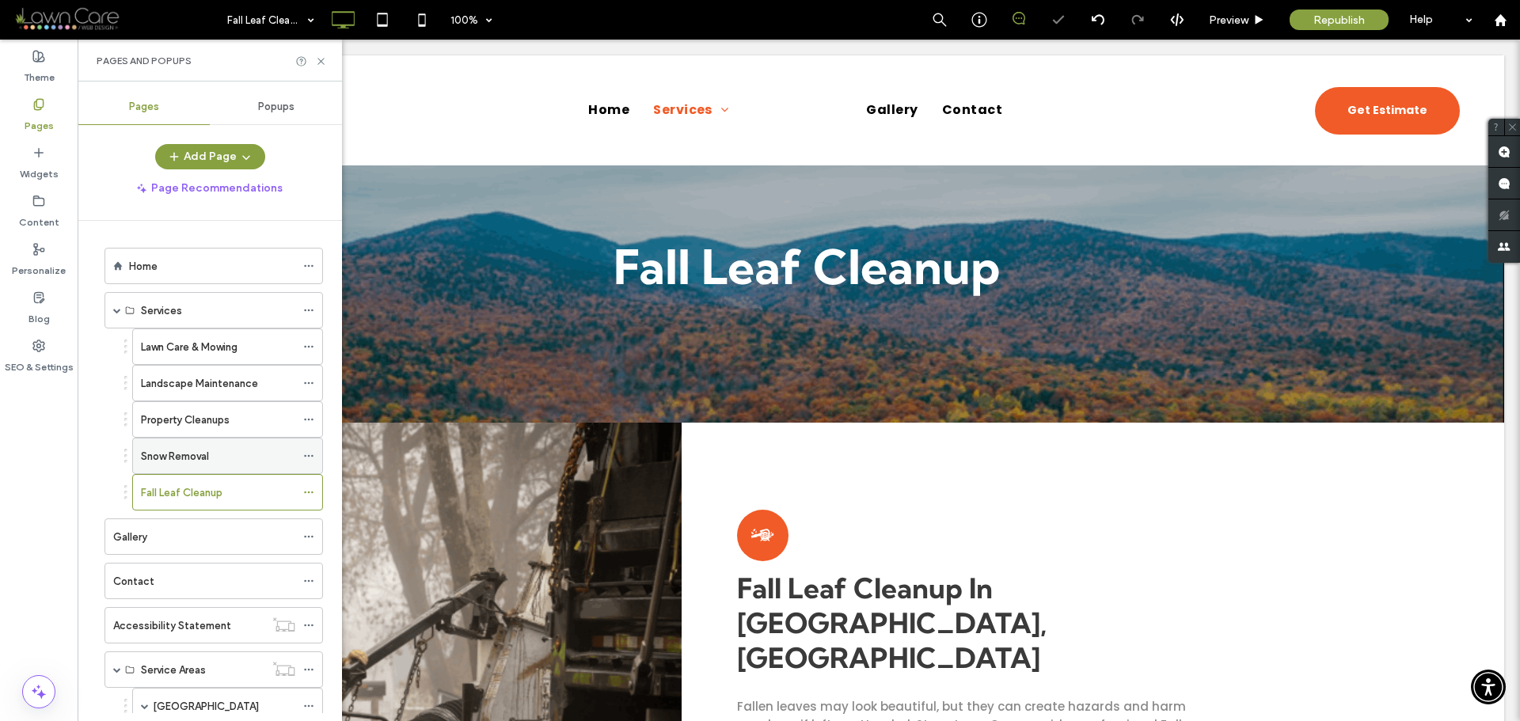
click at [222, 441] on div "Snow Removal" at bounding box center [218, 456] width 154 height 35
click at [318, 60] on icon at bounding box center [321, 61] width 12 height 12
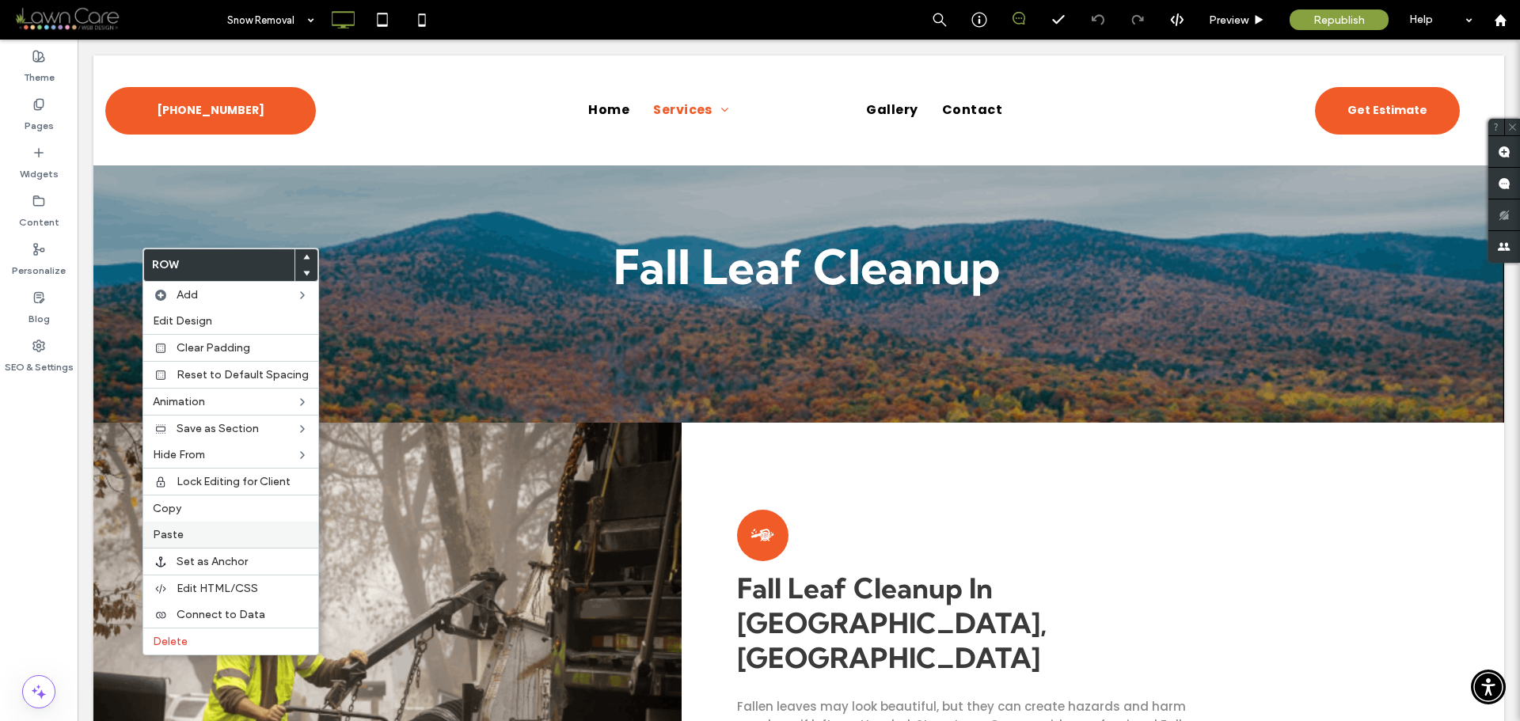
click at [182, 531] on label "Paste" at bounding box center [231, 534] width 156 height 13
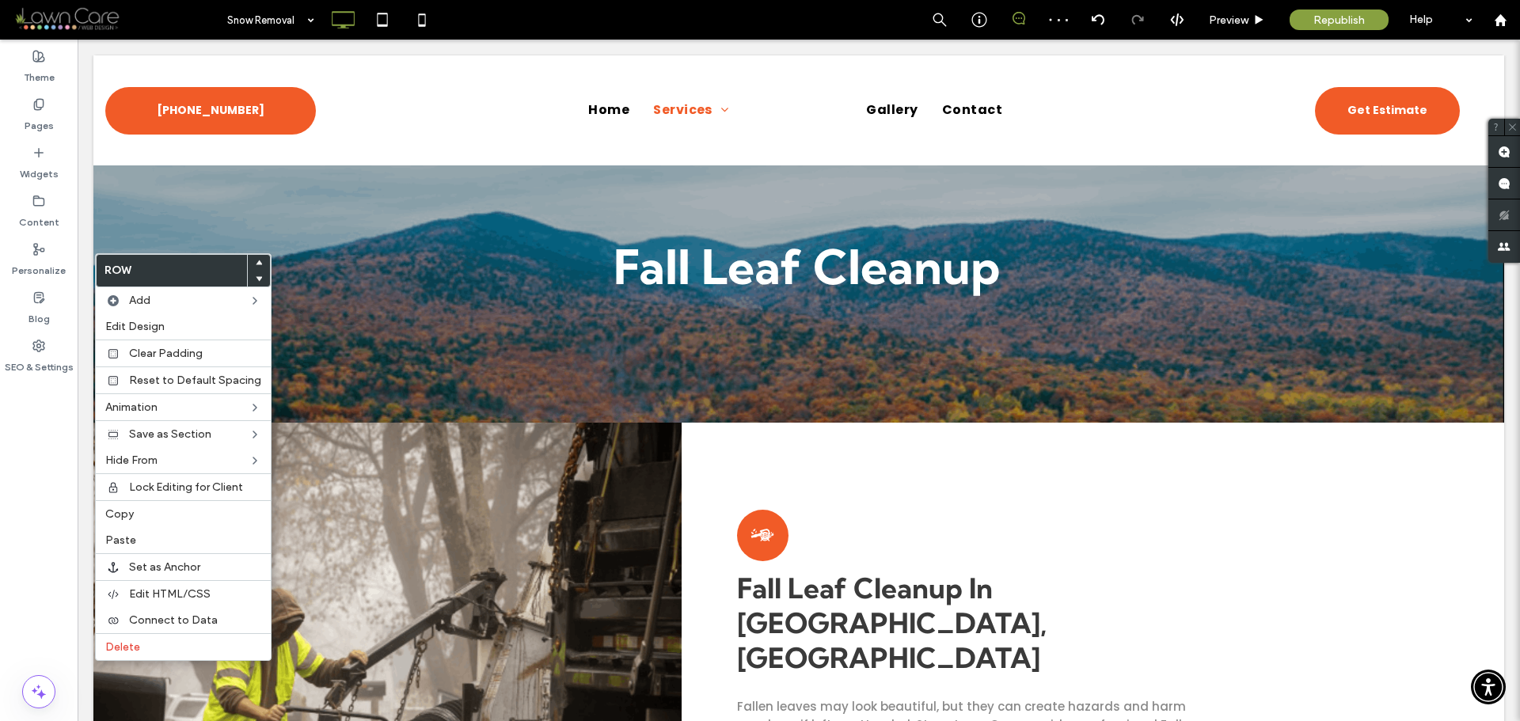
click at [256, 279] on use at bounding box center [259, 278] width 7 height 5
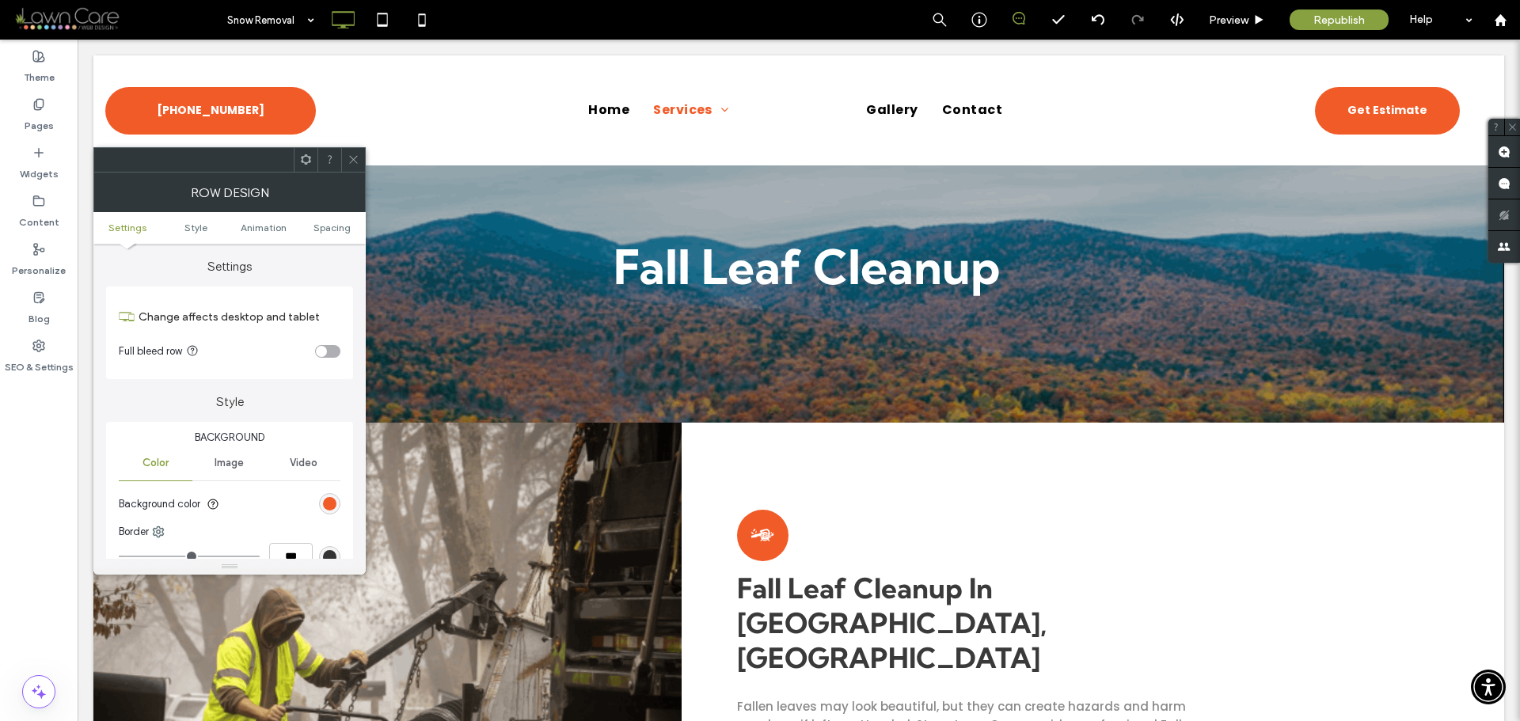
click at [355, 170] on span at bounding box center [354, 160] width 12 height 24
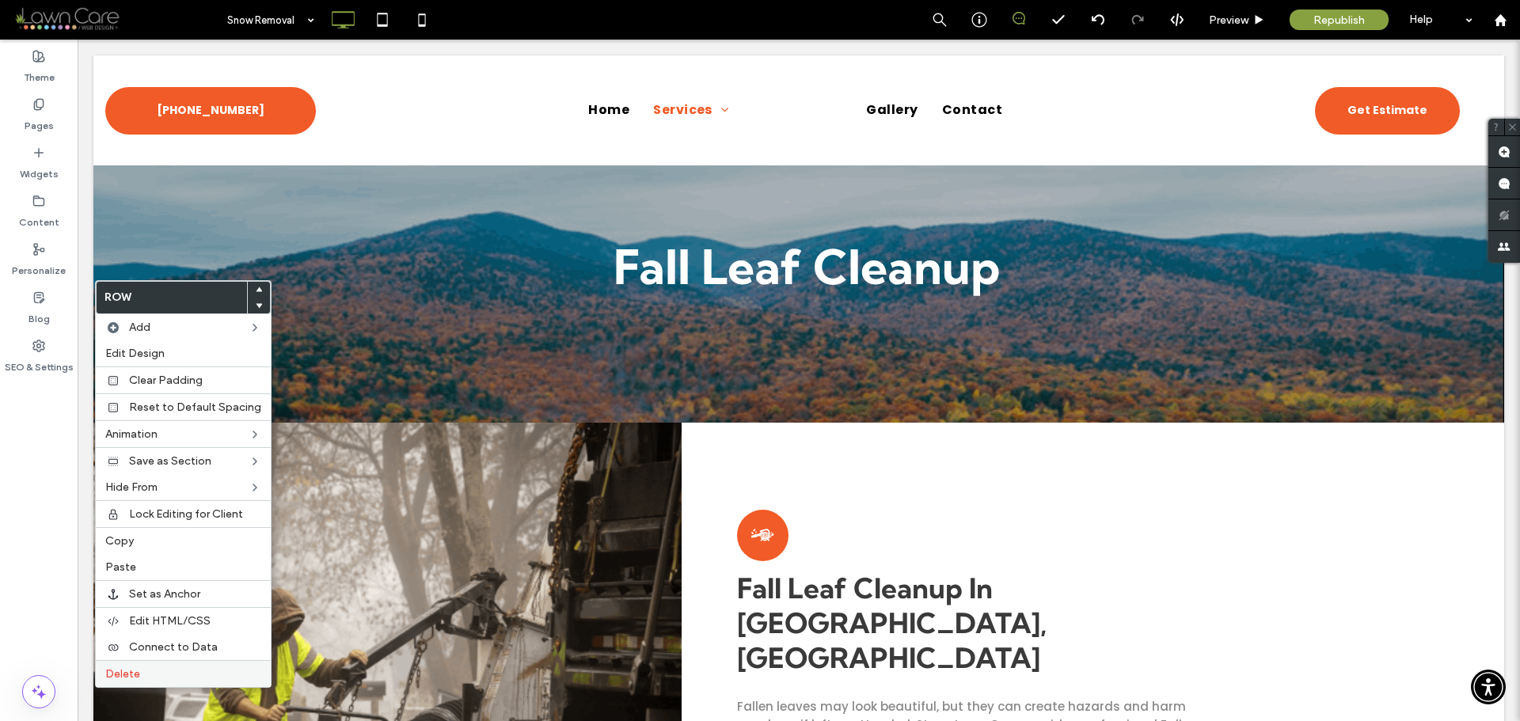
click at [180, 677] on label "Delete" at bounding box center [183, 673] width 156 height 13
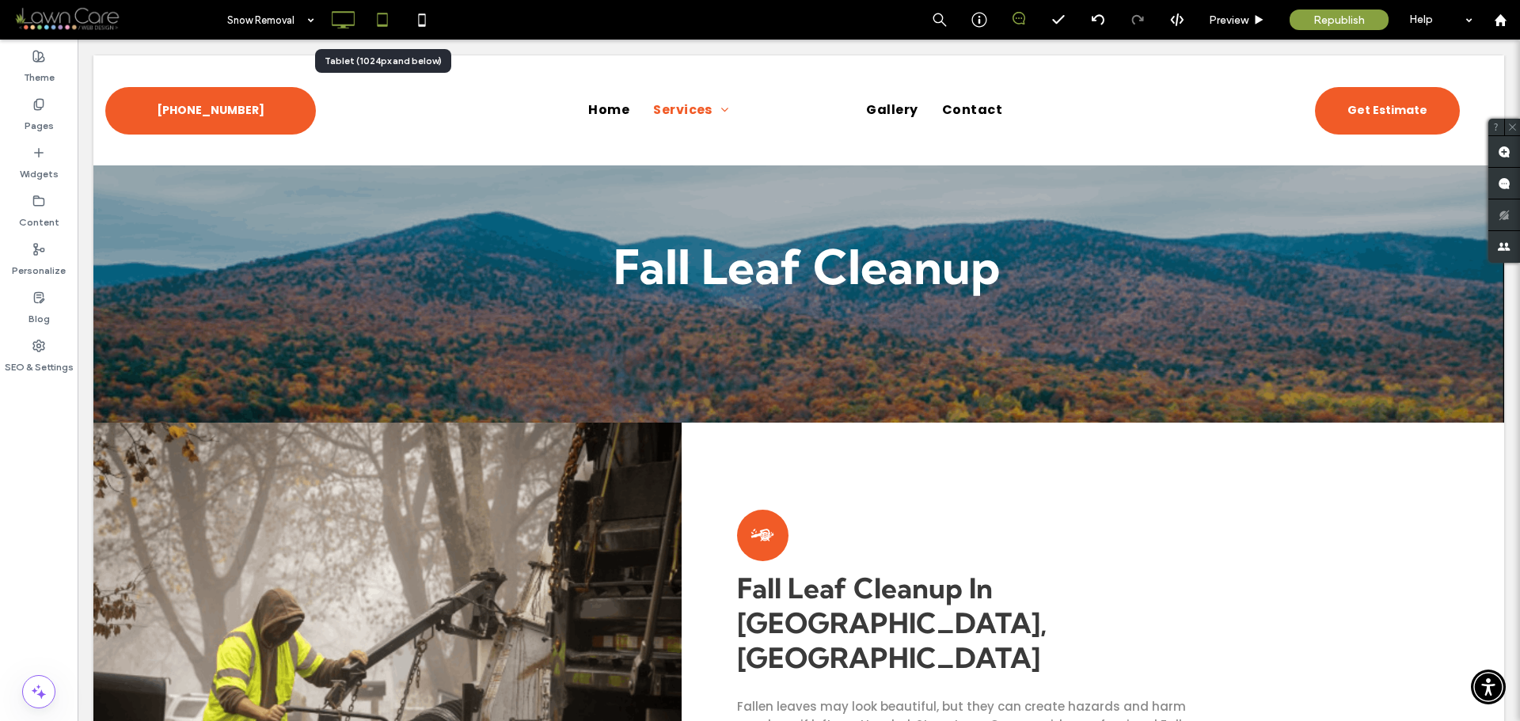
click at [389, 34] on icon at bounding box center [383, 20] width 32 height 32
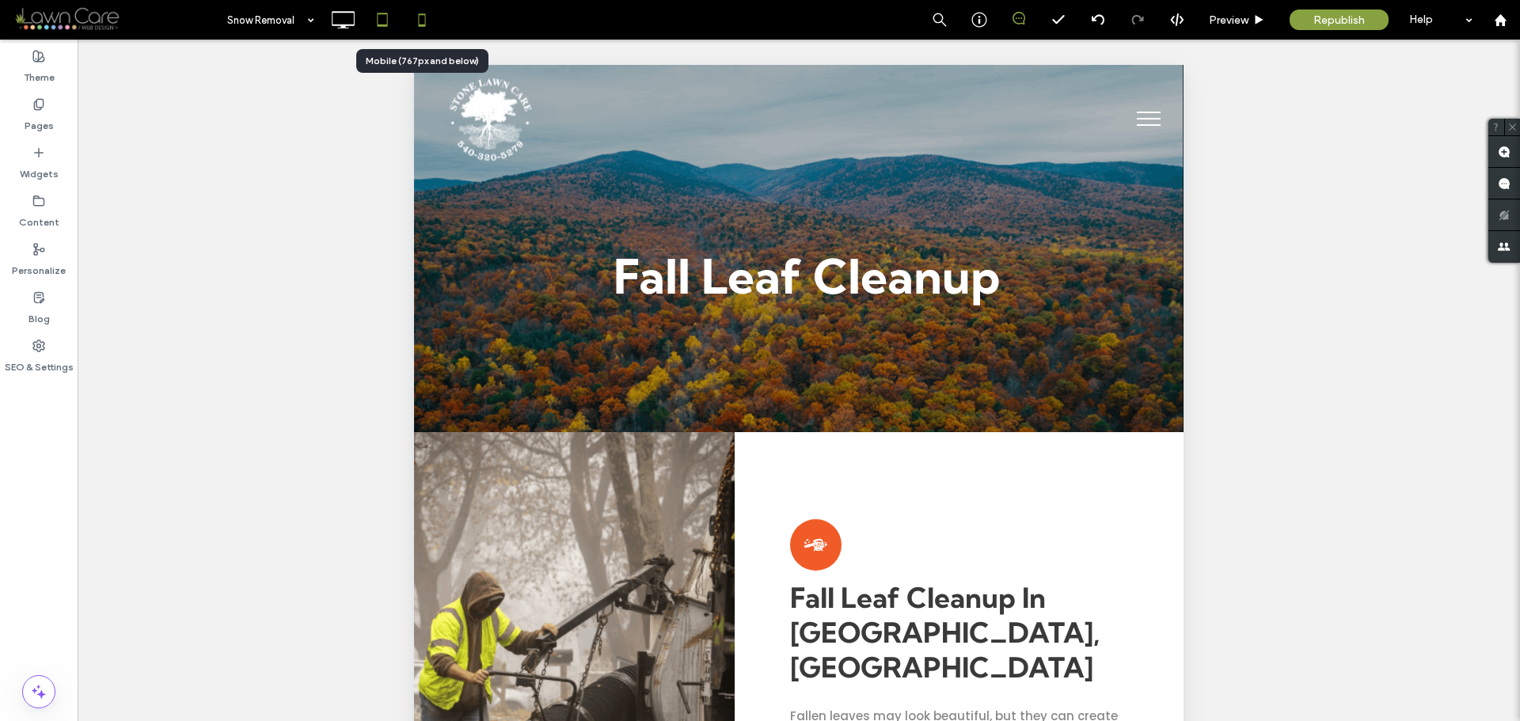
click at [425, 28] on icon at bounding box center [422, 20] width 32 height 32
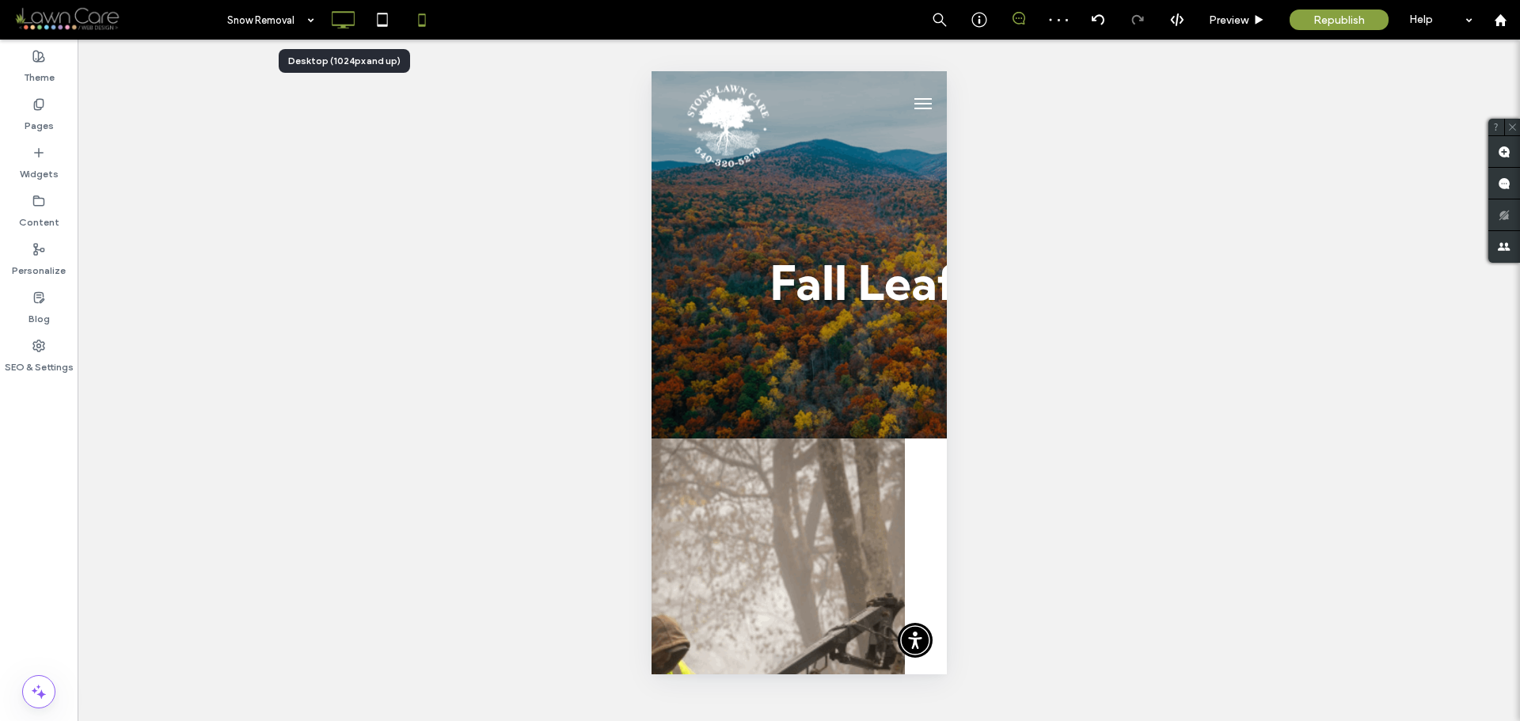
click at [340, 19] on icon at bounding box center [343, 20] width 32 height 32
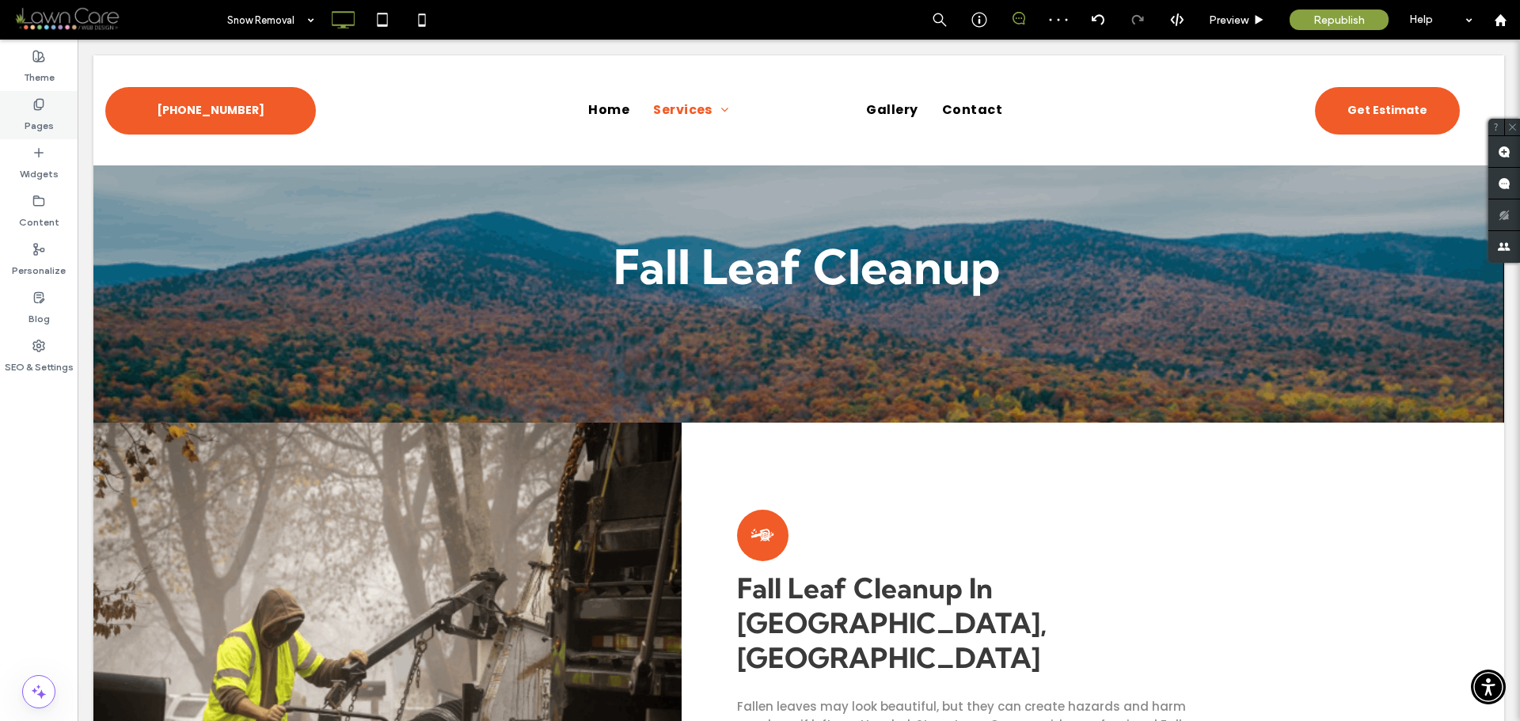
click at [30, 105] on div "Pages" at bounding box center [39, 115] width 78 height 48
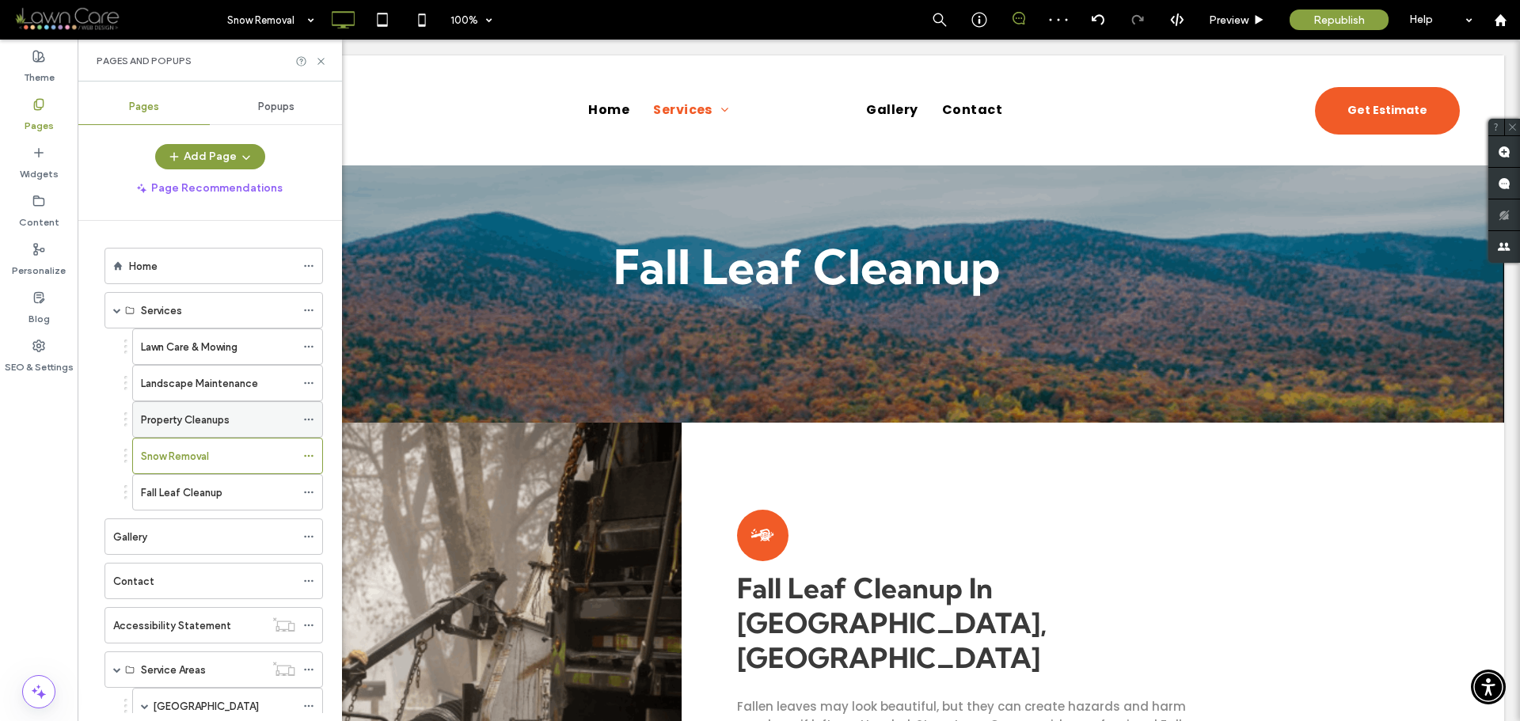
click at [225, 431] on div "Property Cleanups" at bounding box center [218, 419] width 154 height 35
click at [326, 63] on icon at bounding box center [321, 61] width 12 height 12
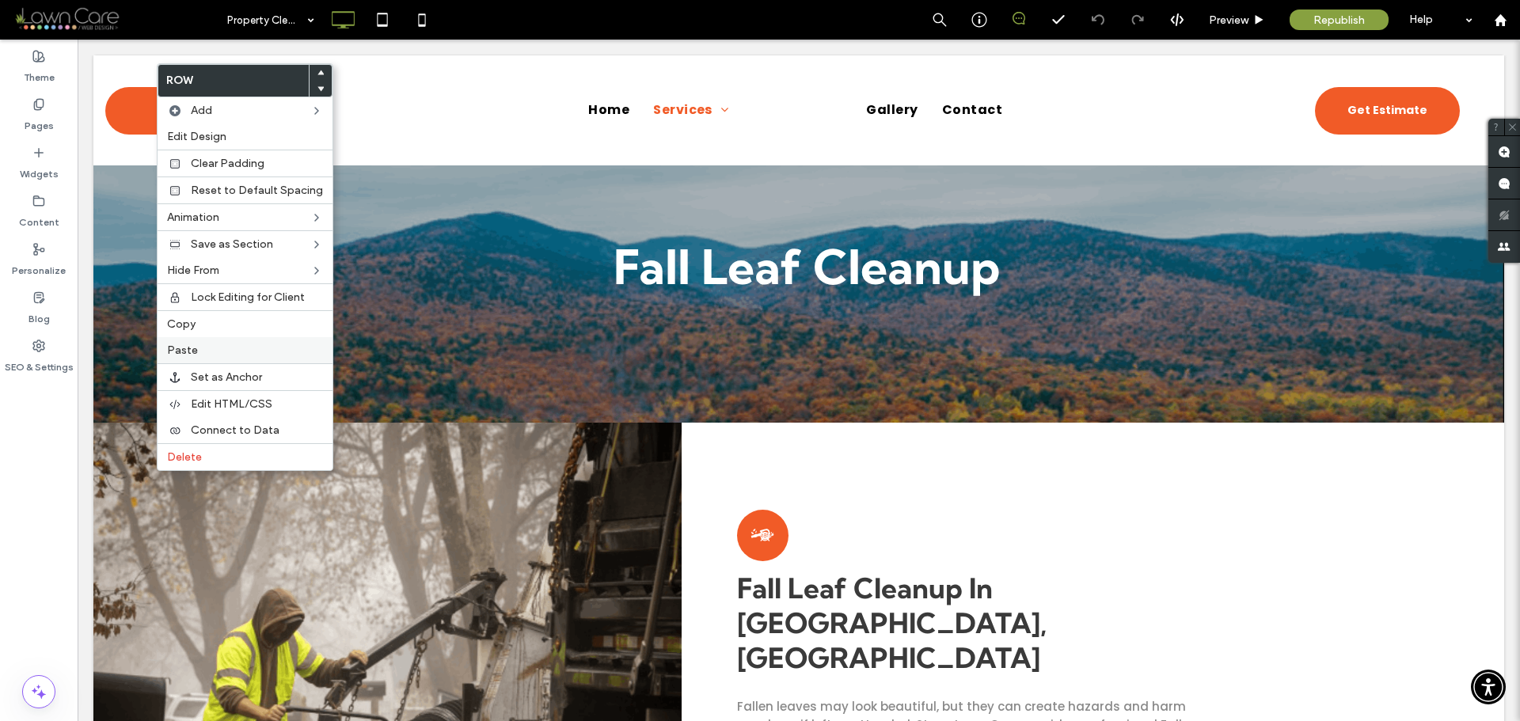
click at [203, 354] on label "Paste" at bounding box center [245, 350] width 156 height 13
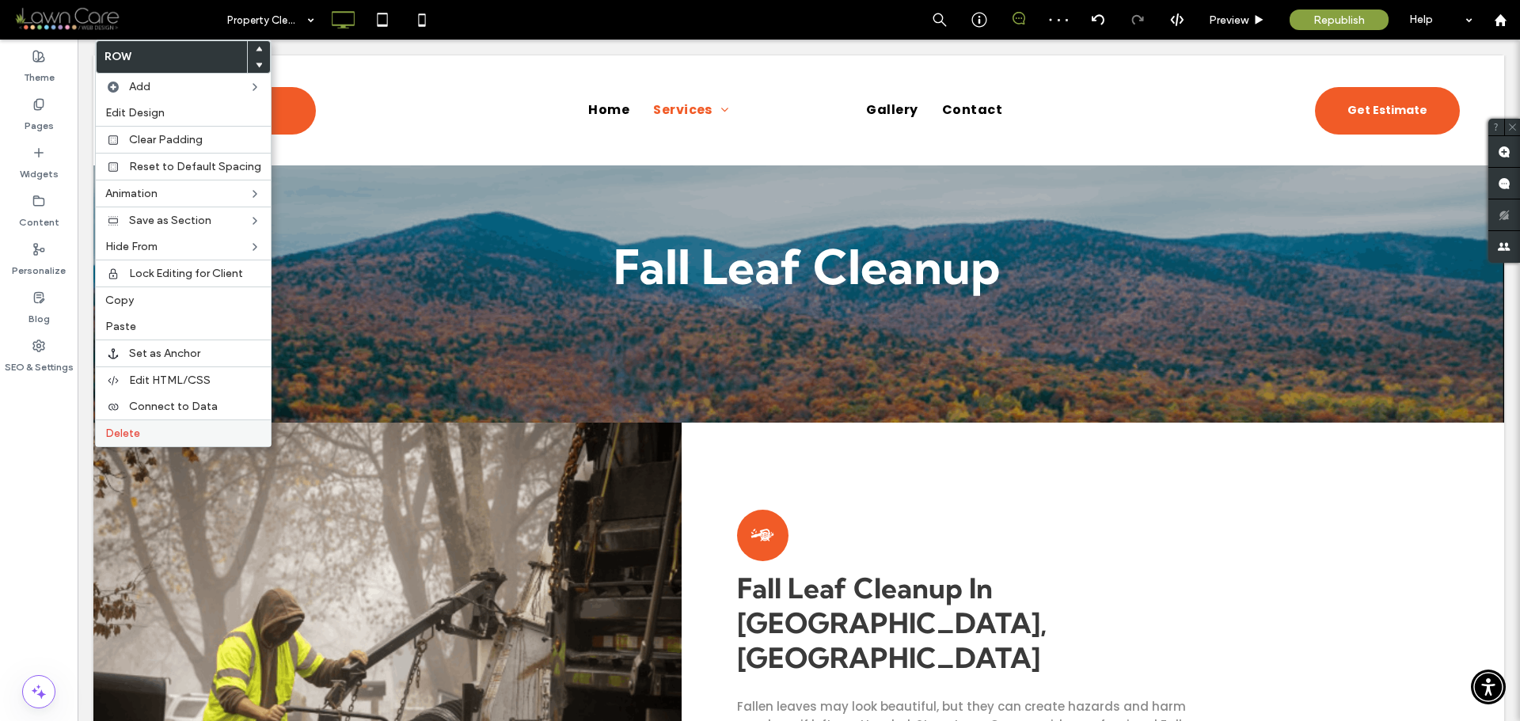
click at [190, 429] on label "Delete" at bounding box center [183, 433] width 156 height 13
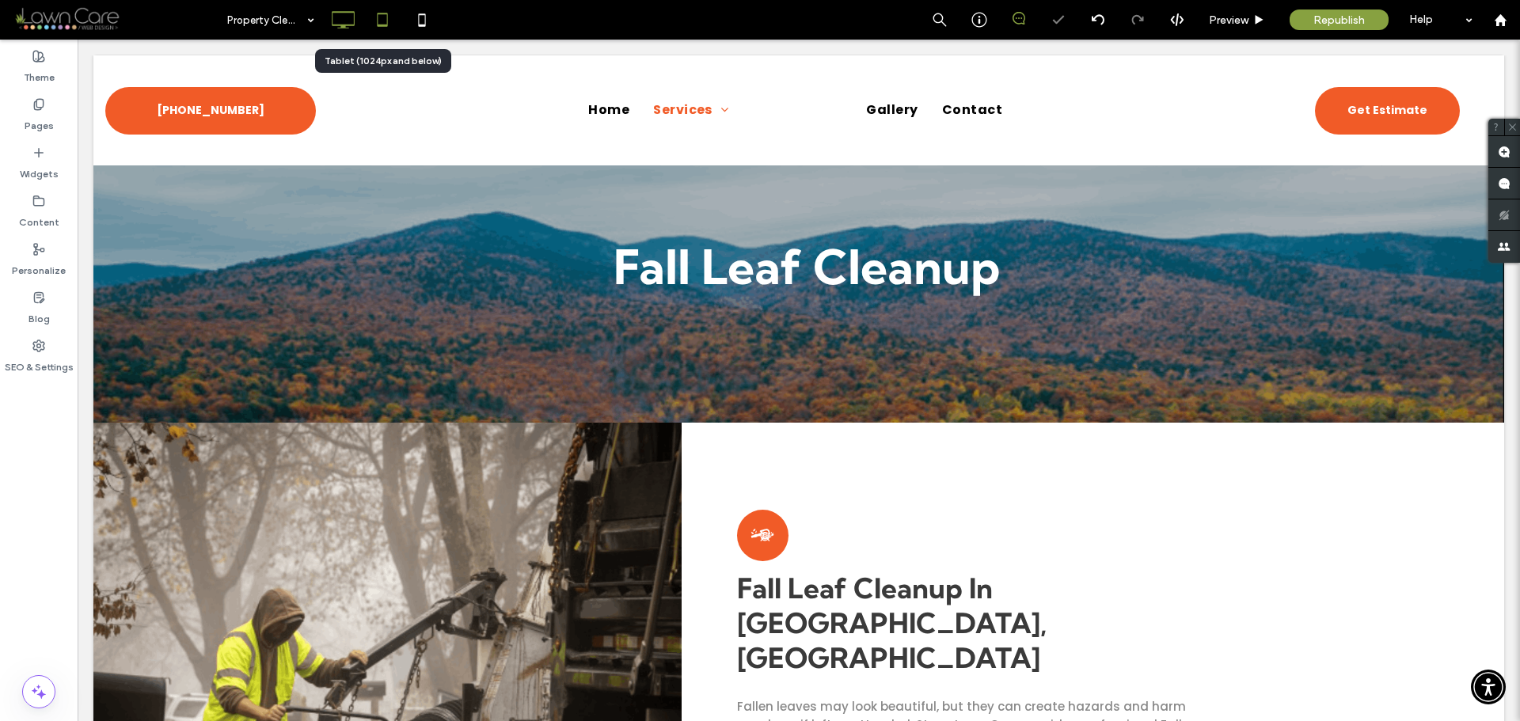
click at [387, 32] on icon at bounding box center [383, 20] width 32 height 32
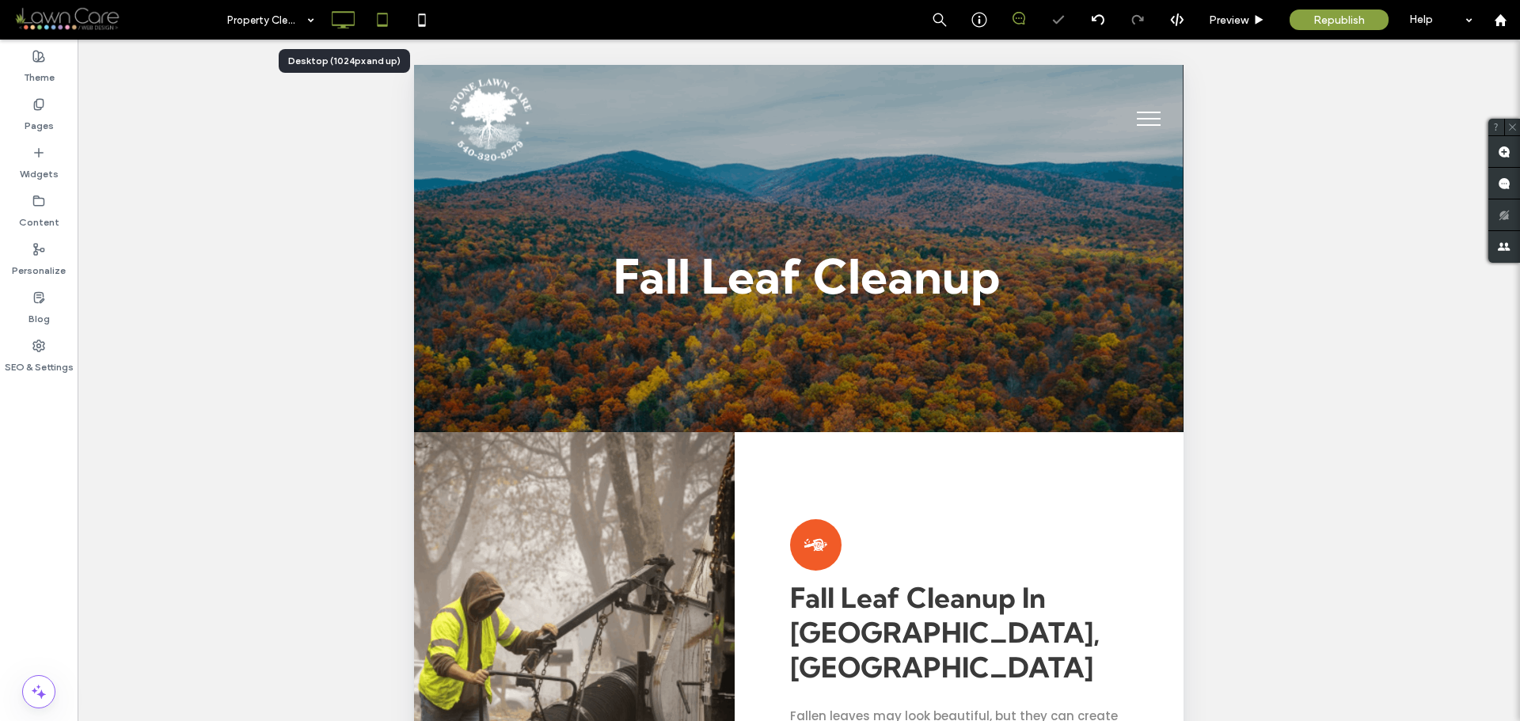
click at [350, 9] on icon at bounding box center [343, 20] width 32 height 32
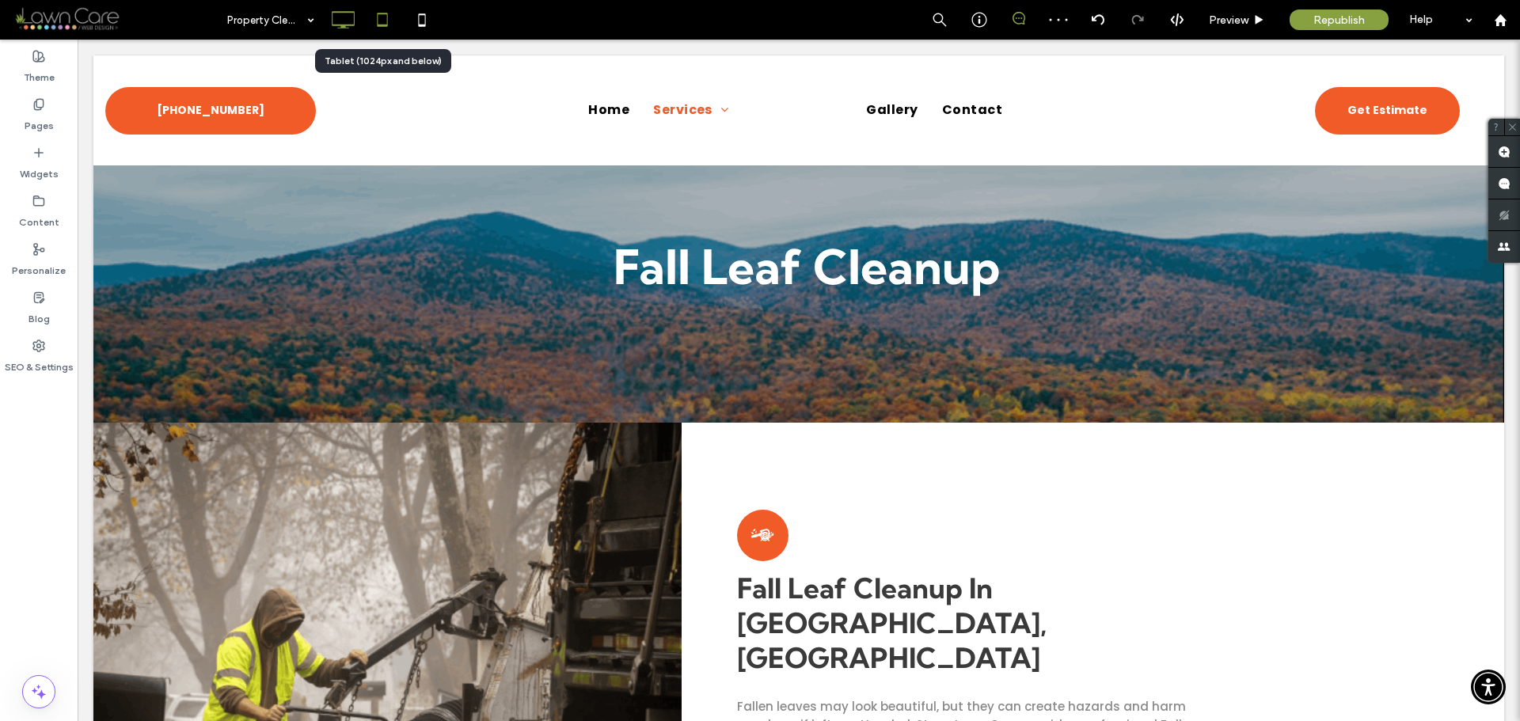
click at [393, 25] on icon at bounding box center [383, 20] width 32 height 32
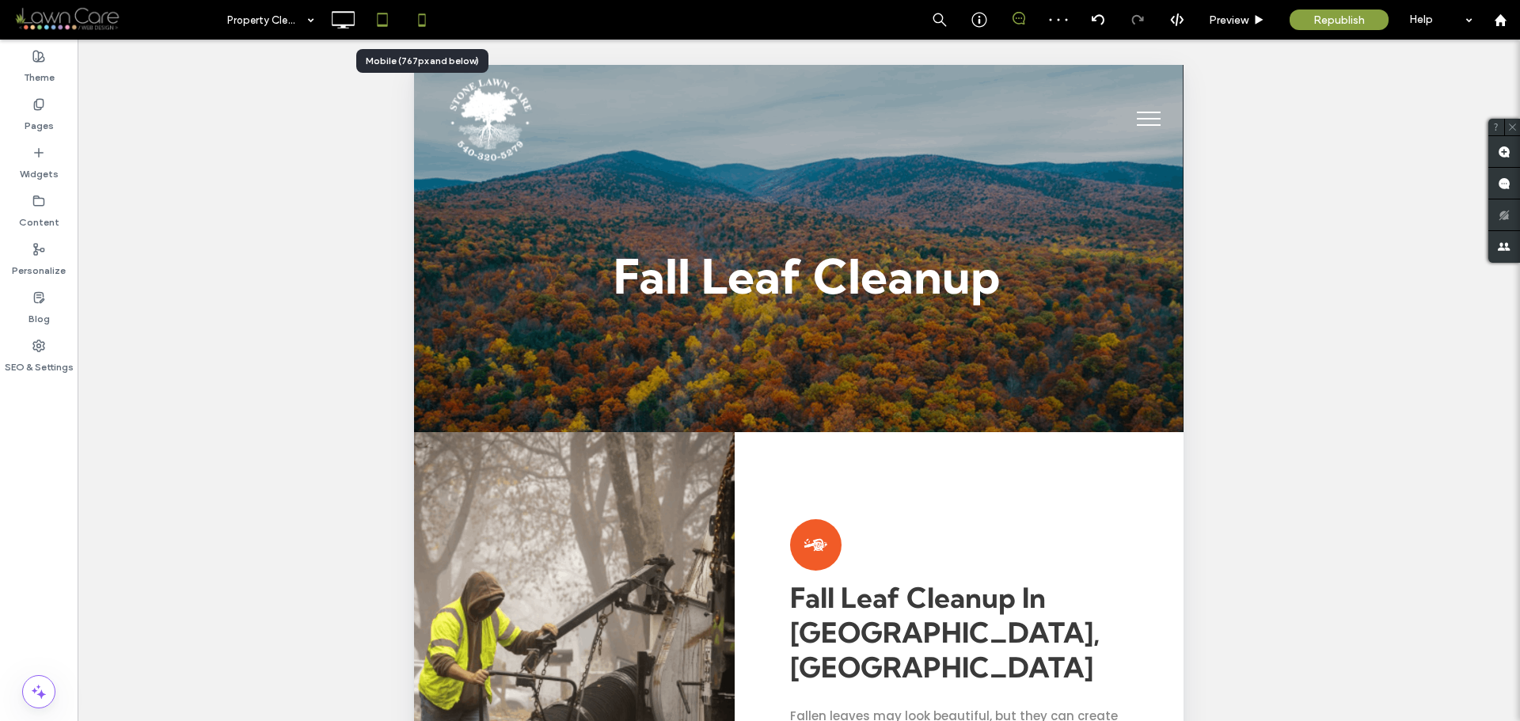
click at [433, 30] on icon at bounding box center [422, 20] width 32 height 32
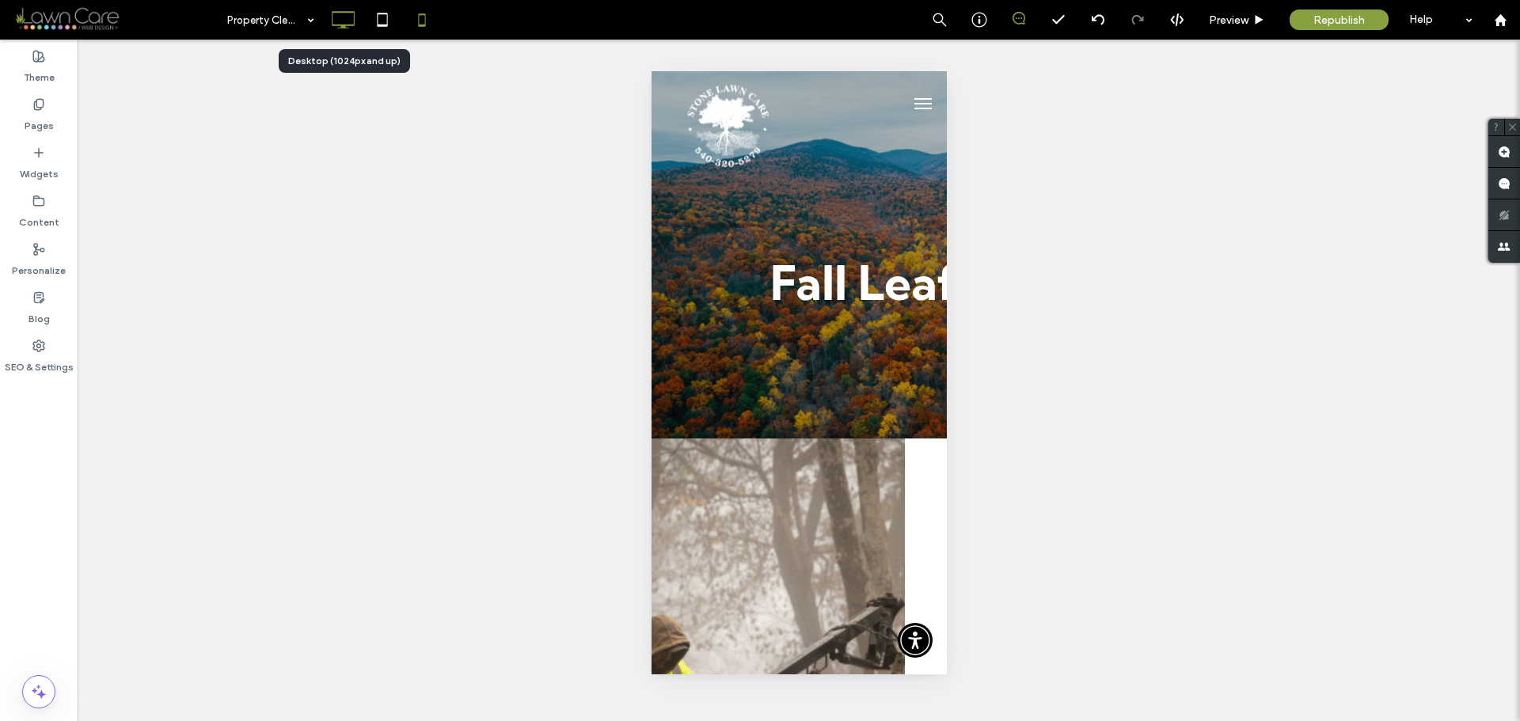
click at [357, 15] on icon at bounding box center [343, 20] width 32 height 32
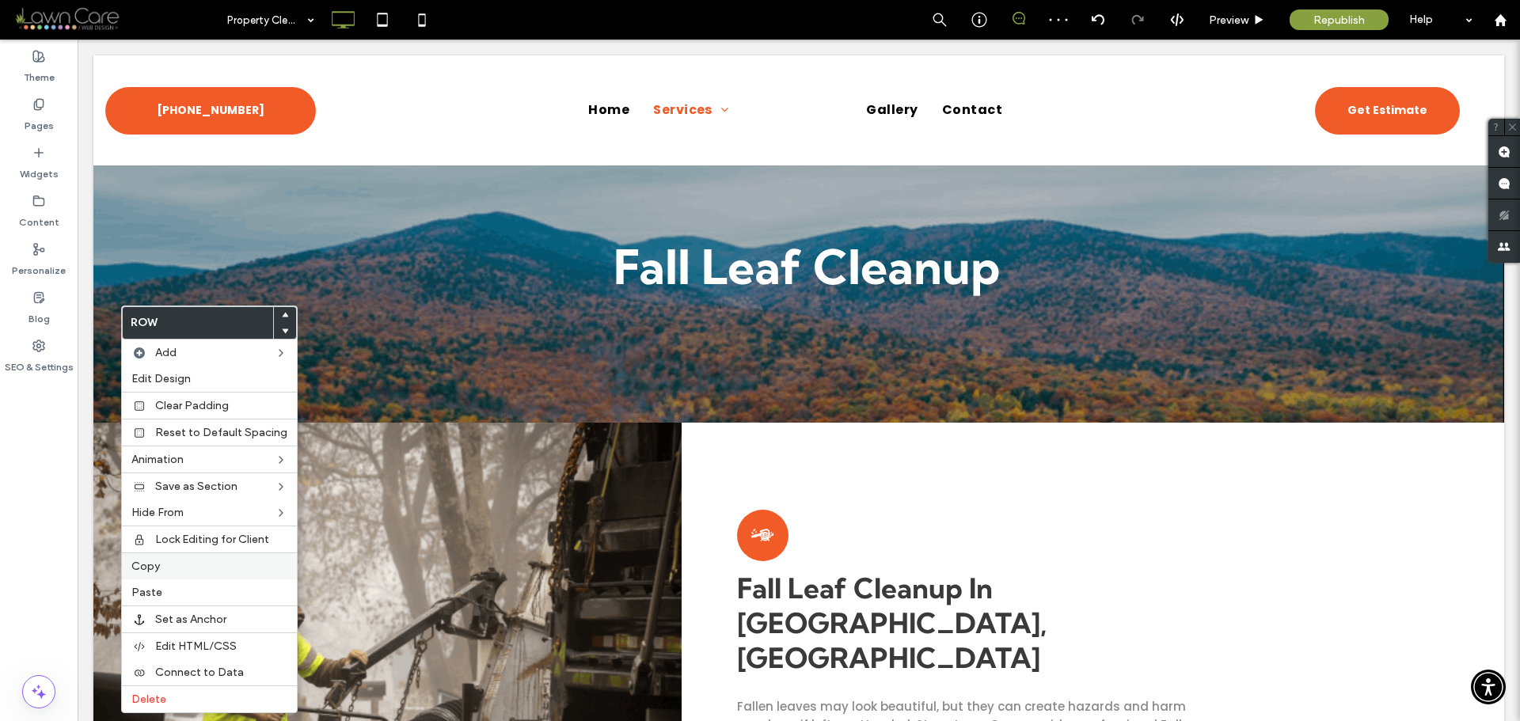
click at [161, 560] on label "Copy" at bounding box center [209, 566] width 156 height 13
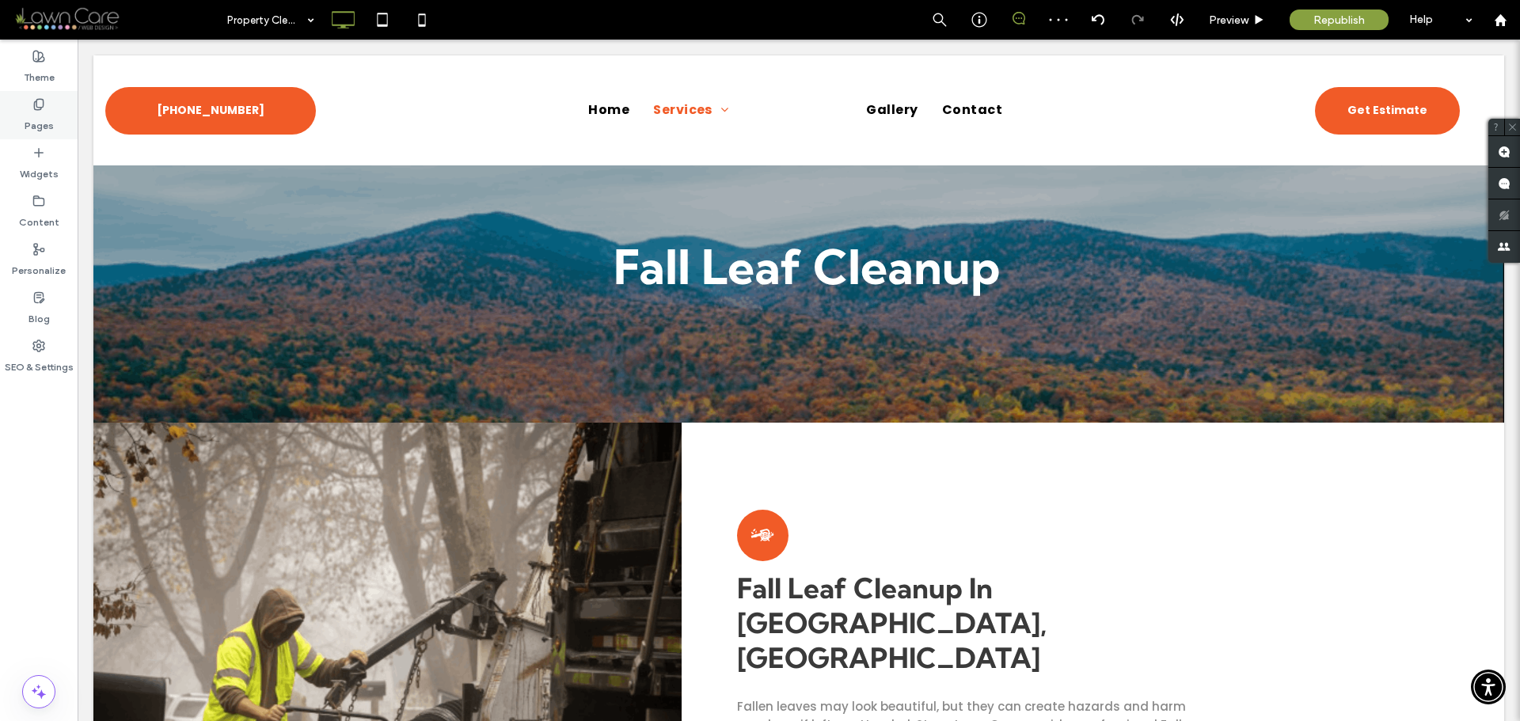
click at [44, 108] on icon at bounding box center [38, 104] width 13 height 13
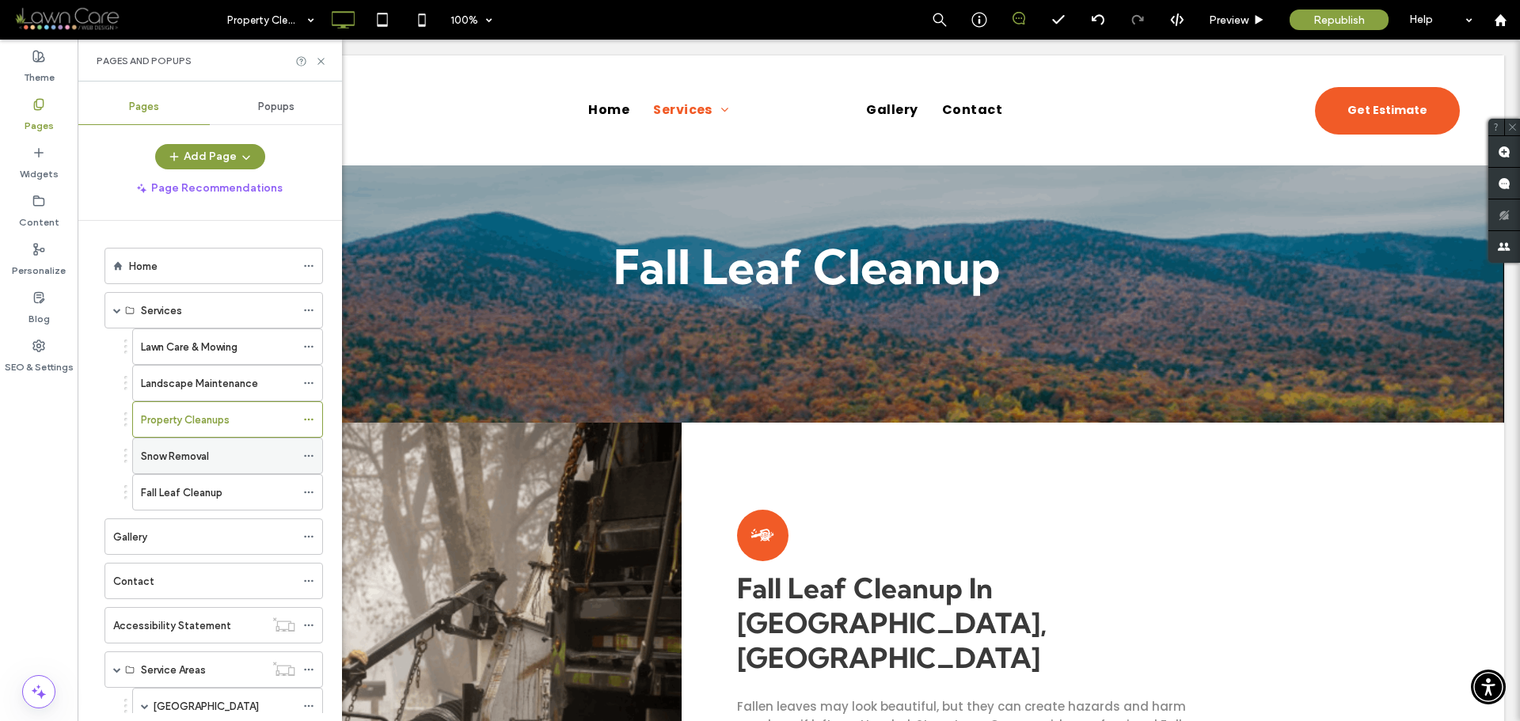
click at [213, 460] on div "Snow Removal" at bounding box center [218, 456] width 154 height 17
click at [323, 59] on use at bounding box center [320, 61] width 6 height 6
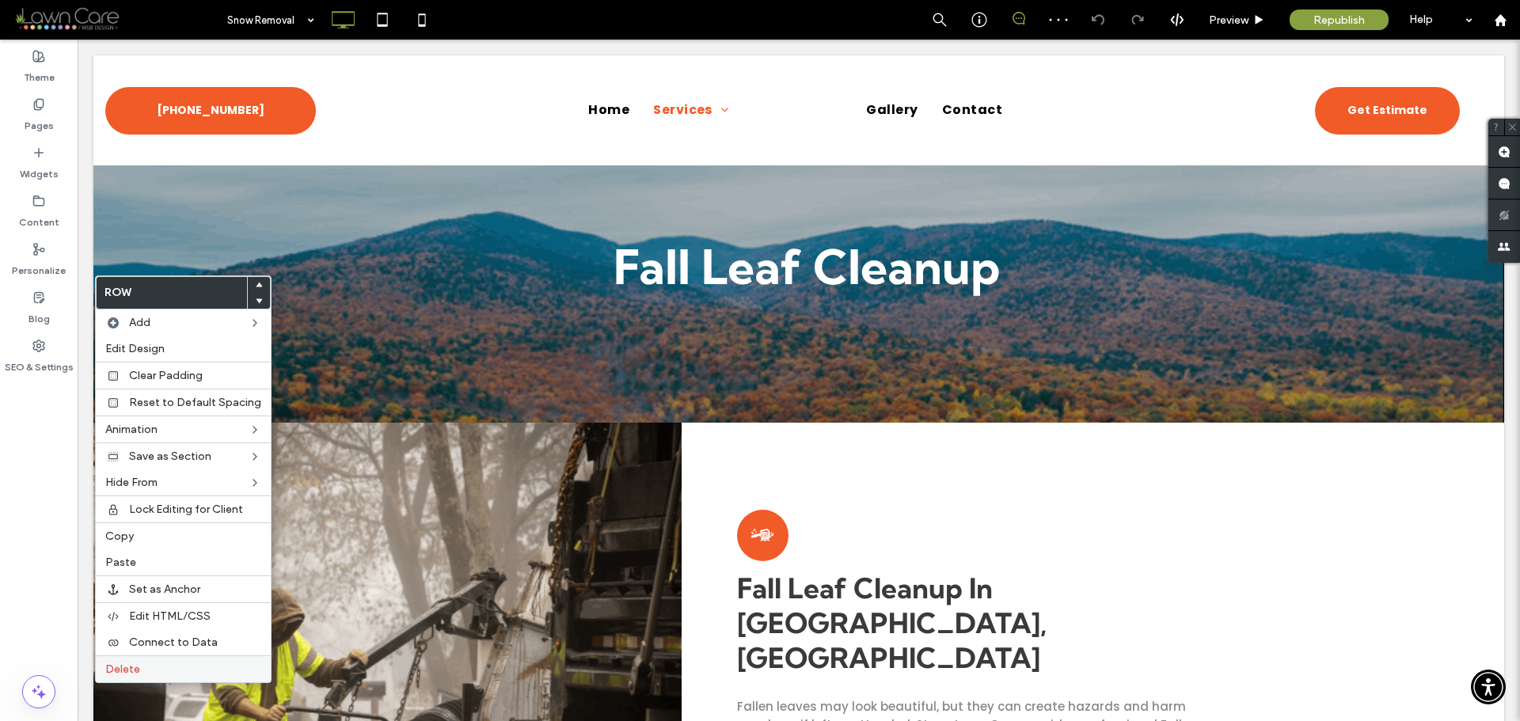
click at [141, 663] on label "Delete" at bounding box center [183, 669] width 156 height 13
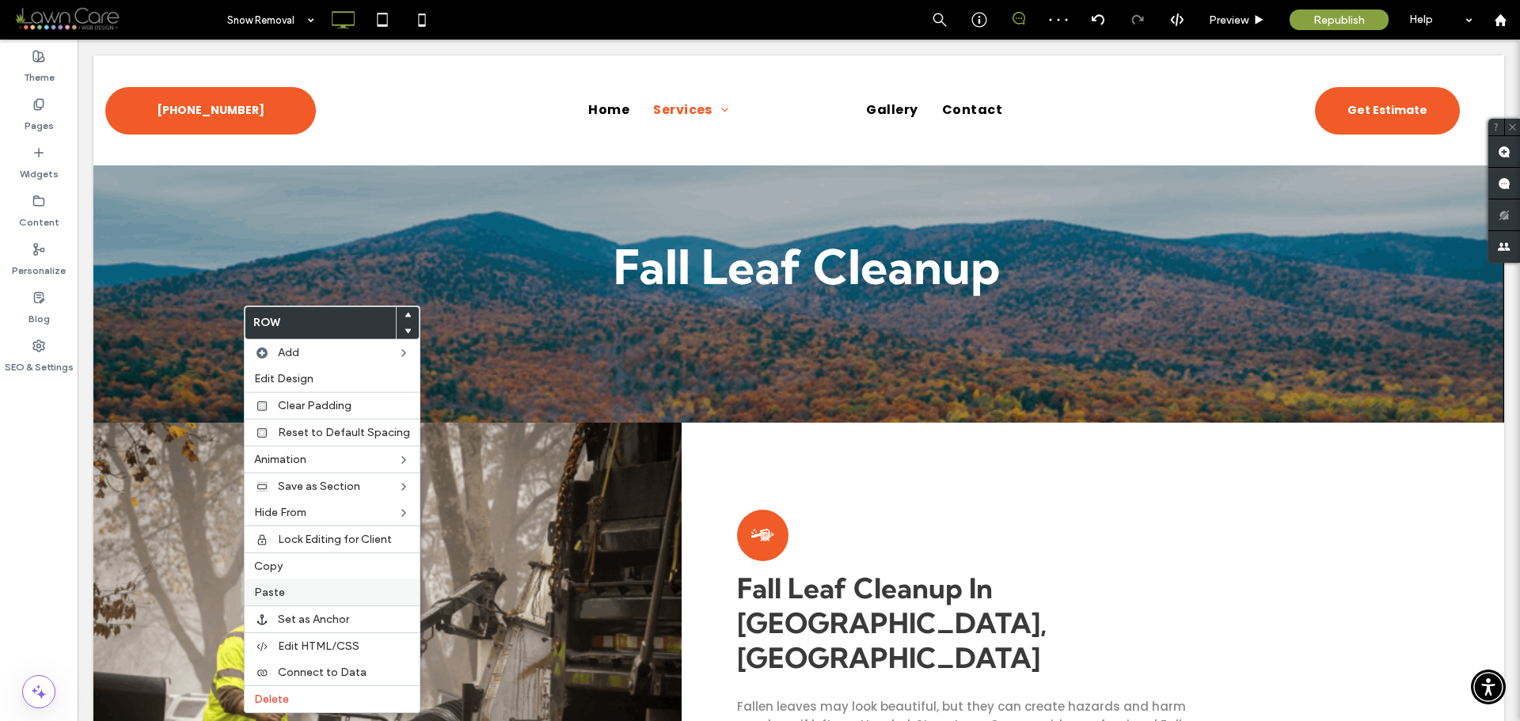
click at [275, 591] on span "Paste" at bounding box center [269, 592] width 31 height 13
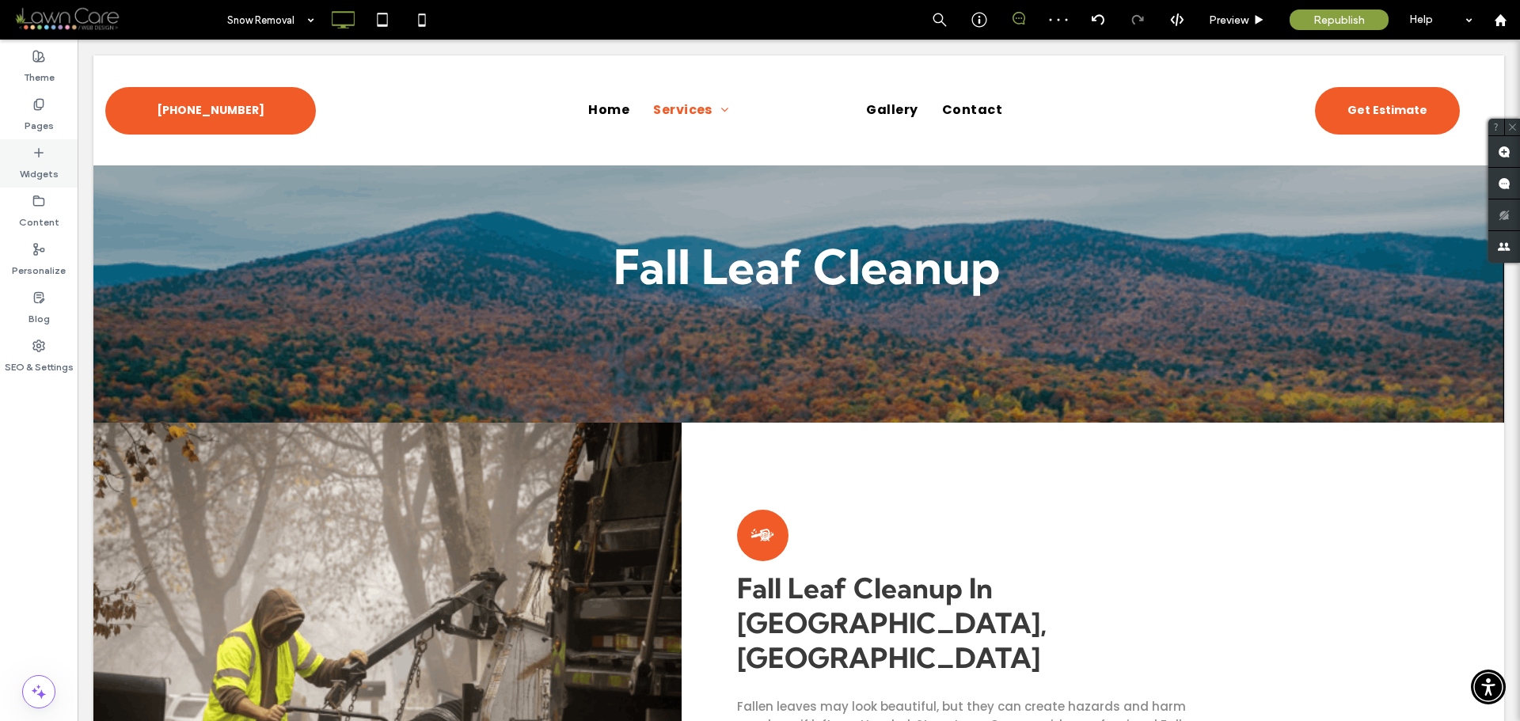
click at [41, 120] on label "Pages" at bounding box center [39, 122] width 29 height 22
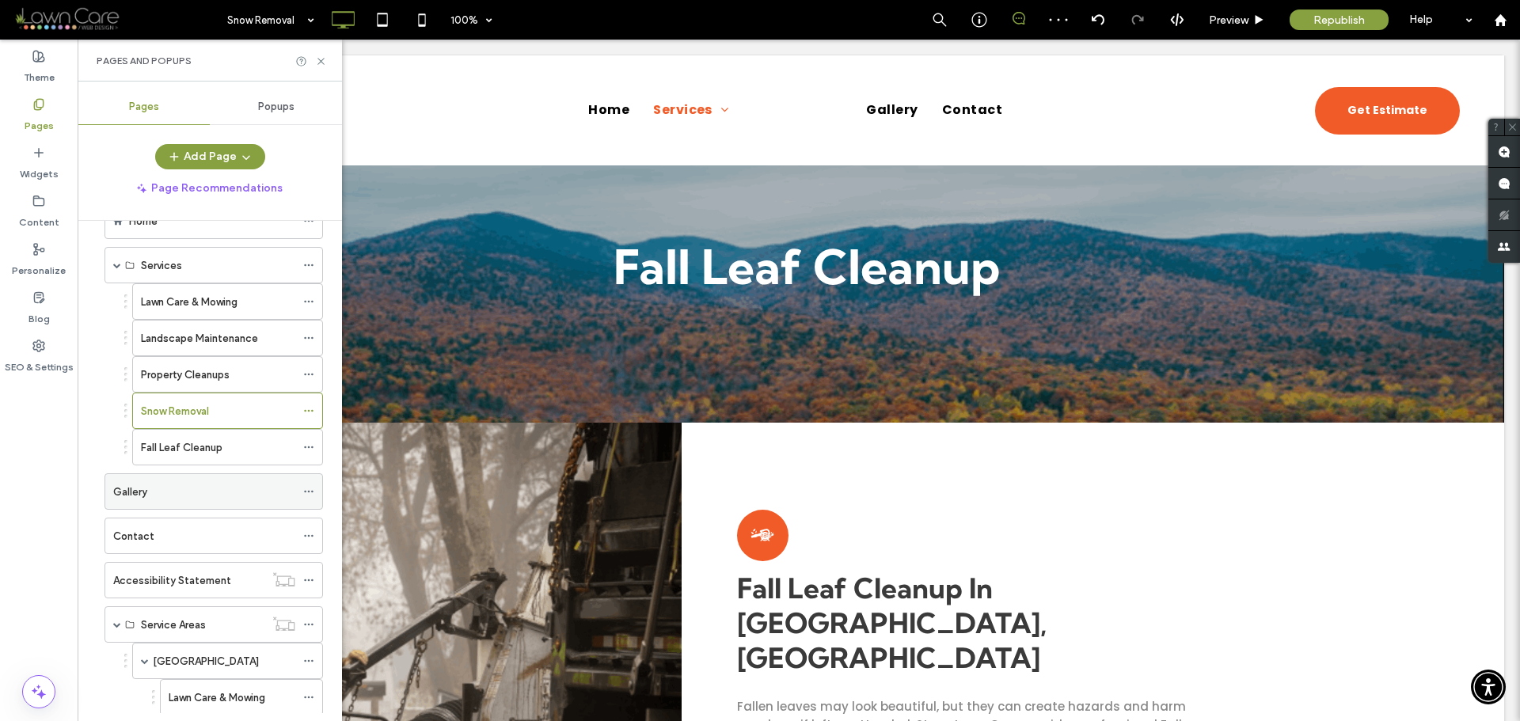
scroll to position [158, 0]
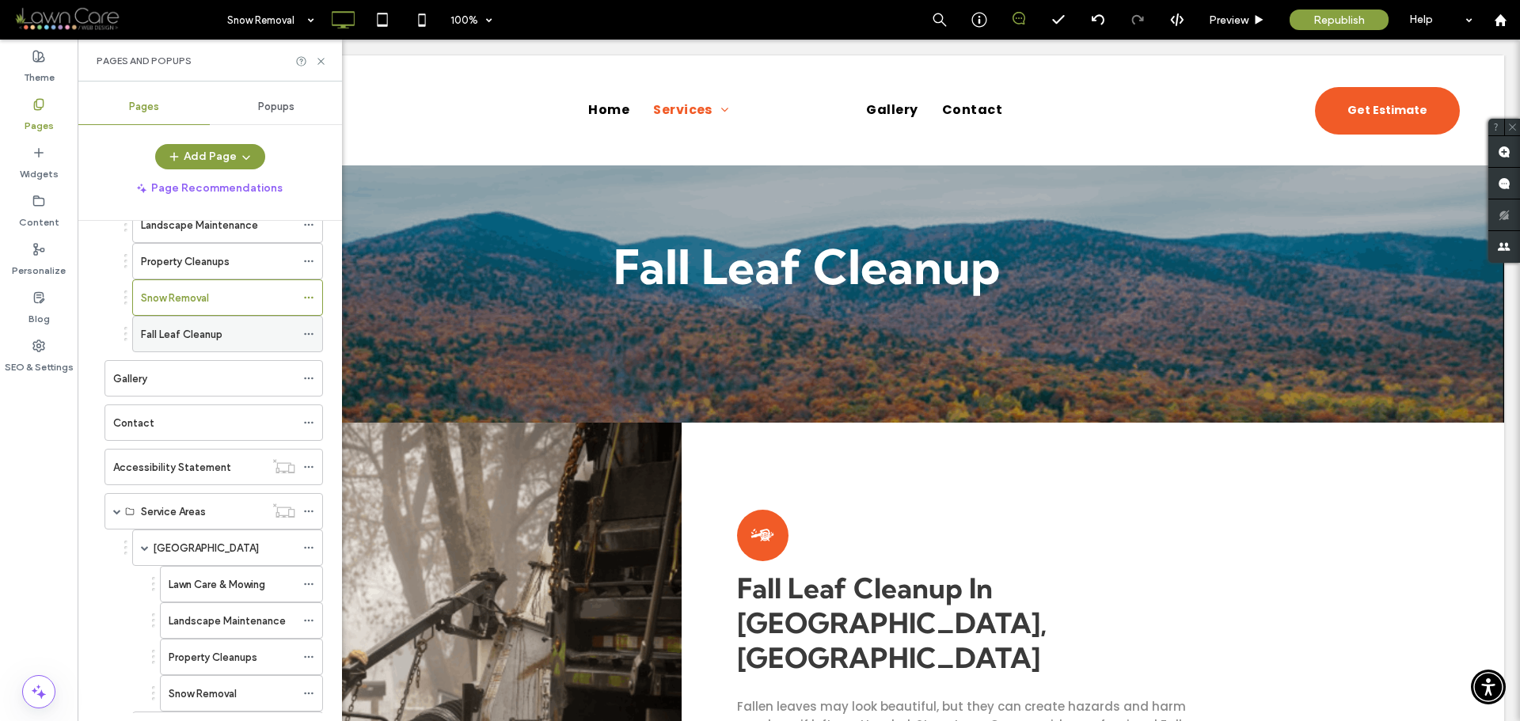
click at [211, 339] on label "Fall Leaf Cleanup" at bounding box center [182, 335] width 82 height 28
click at [318, 57] on icon at bounding box center [321, 61] width 12 height 12
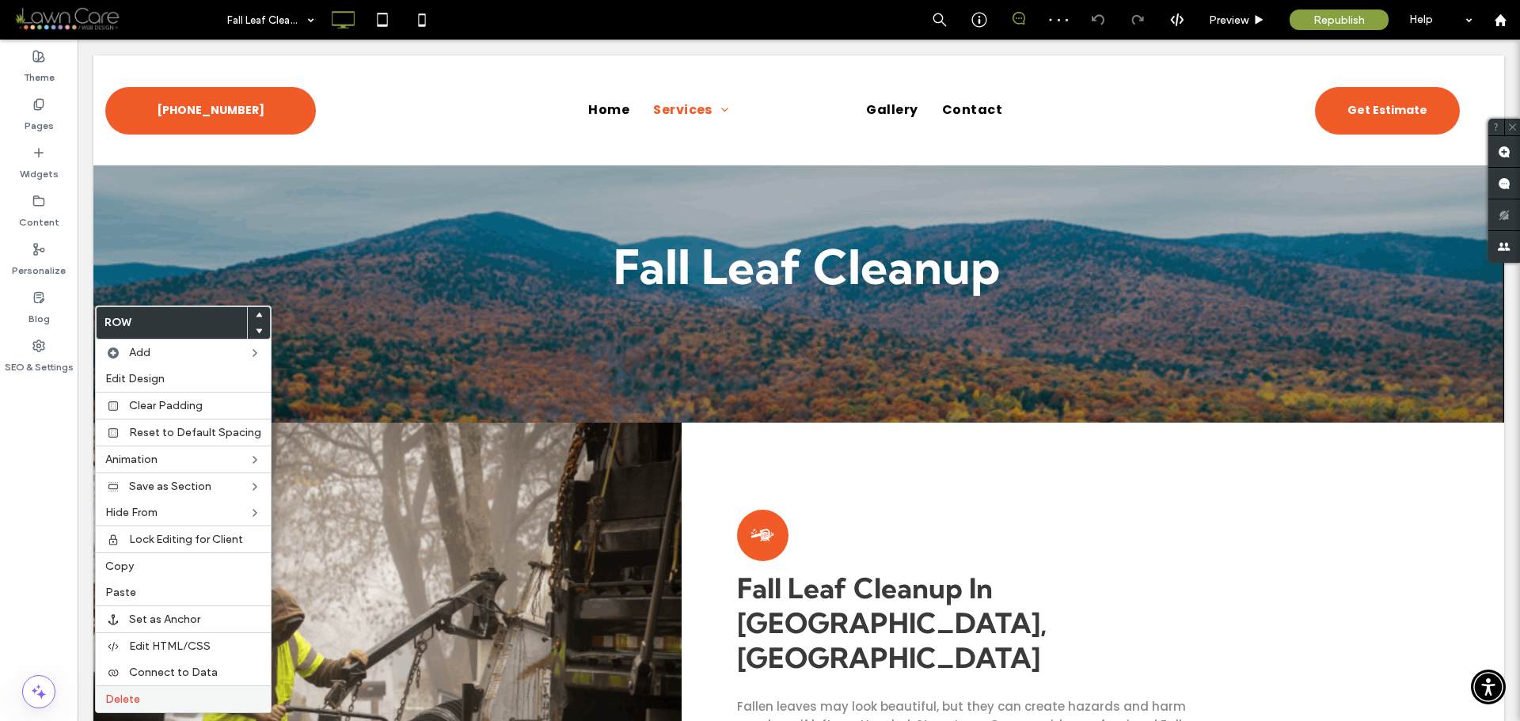
click at [146, 692] on div "Delete" at bounding box center [183, 699] width 175 height 27
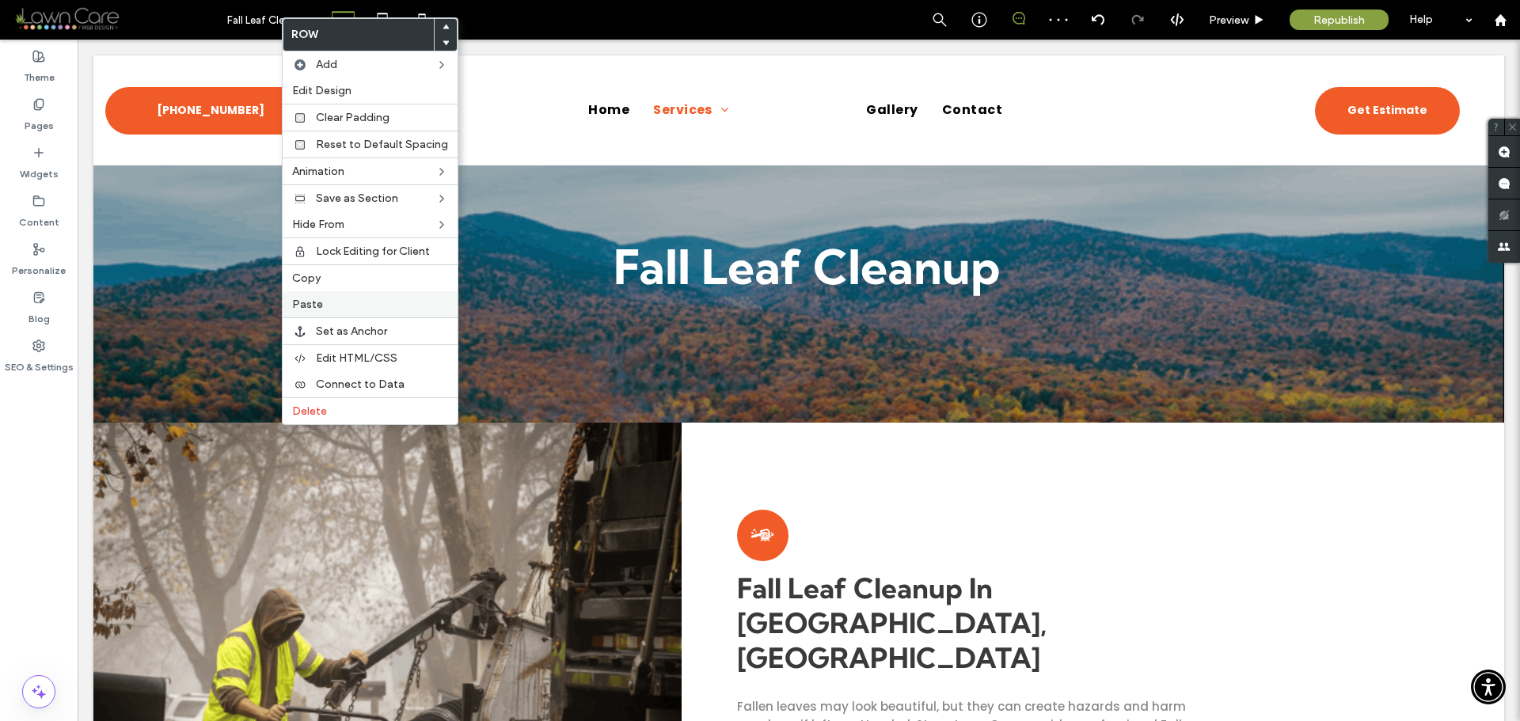
click at [310, 306] on span "Paste" at bounding box center [307, 304] width 31 height 13
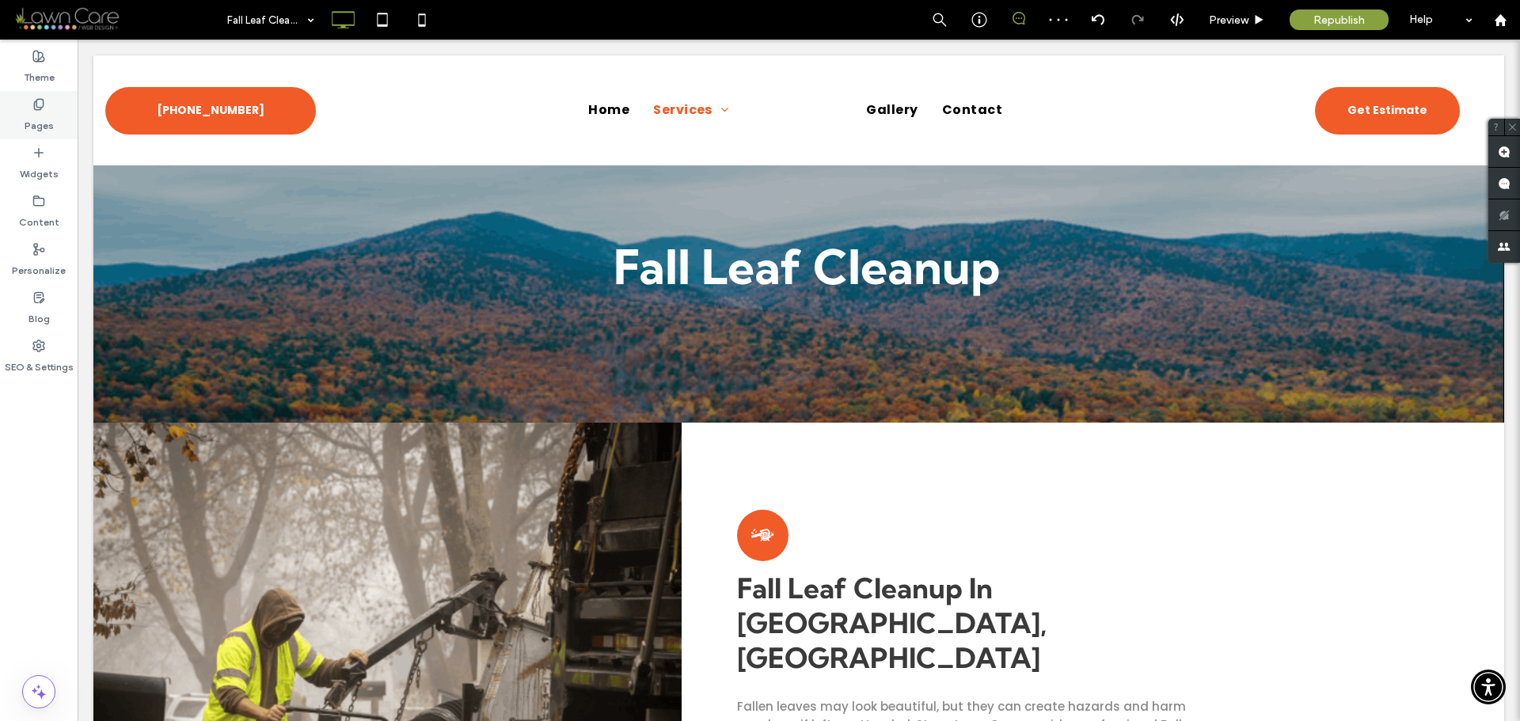
click at [42, 110] on icon at bounding box center [38, 104] width 13 height 13
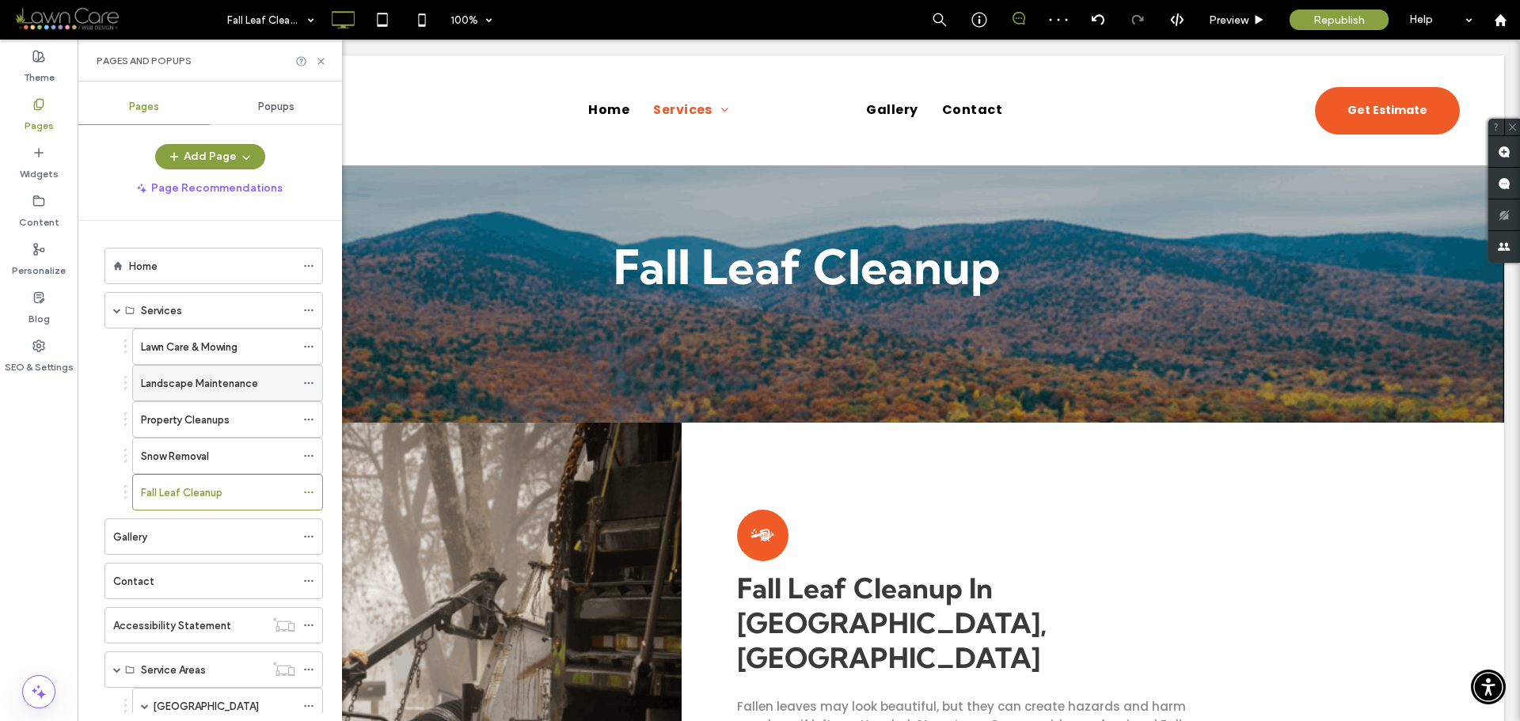
click at [211, 385] on label "Landscape Maintenance" at bounding box center [199, 384] width 117 height 28
click at [320, 59] on icon at bounding box center [321, 61] width 12 height 12
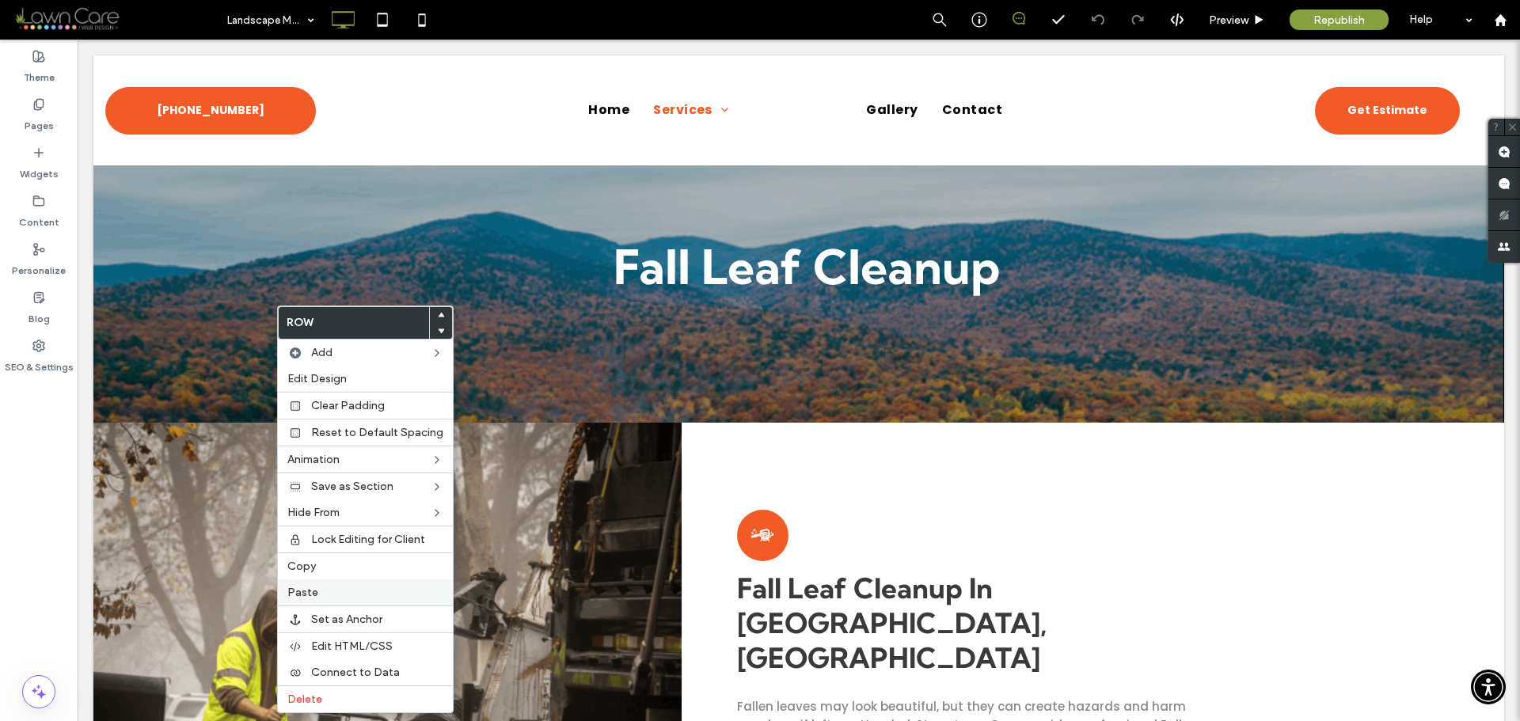
click at [310, 600] on div "Paste" at bounding box center [365, 592] width 175 height 26
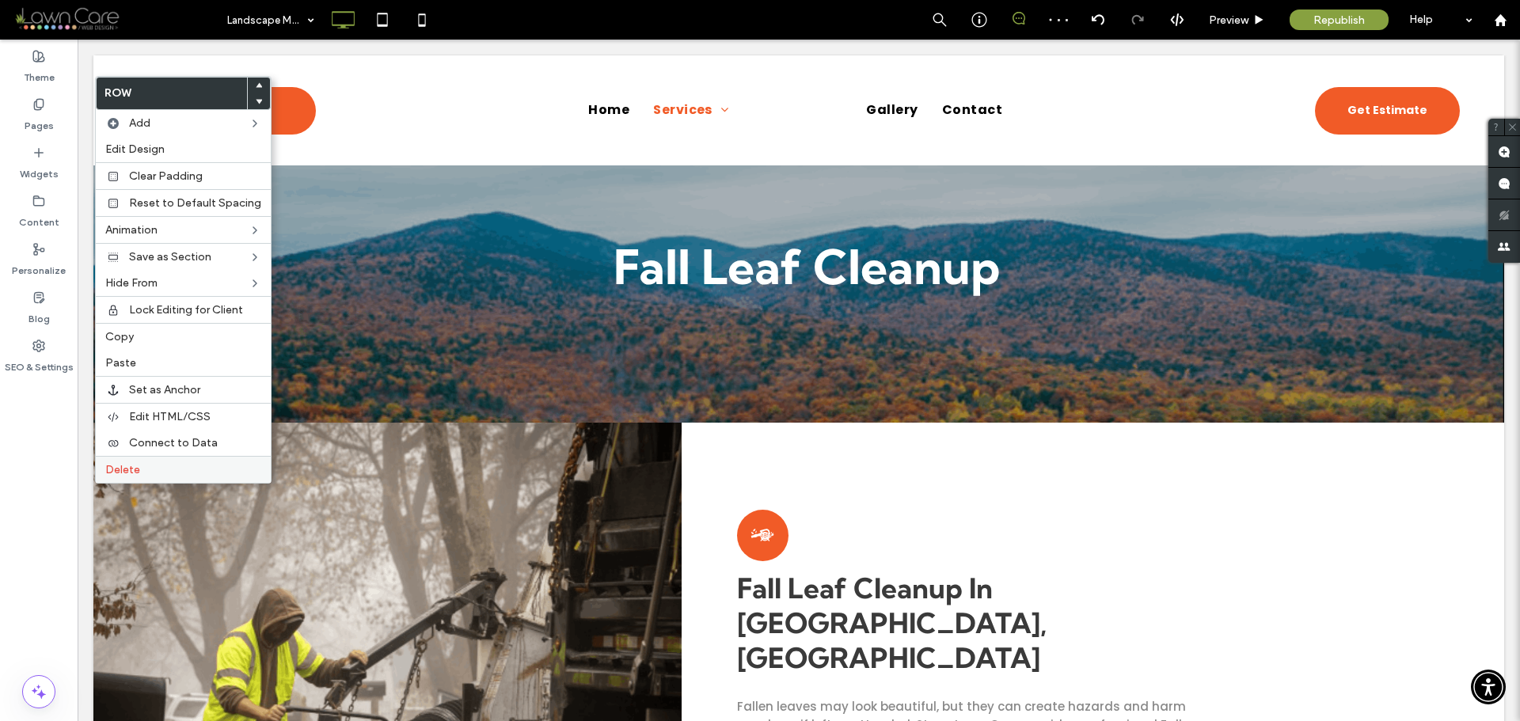
click at [162, 472] on label "Delete" at bounding box center [183, 469] width 156 height 13
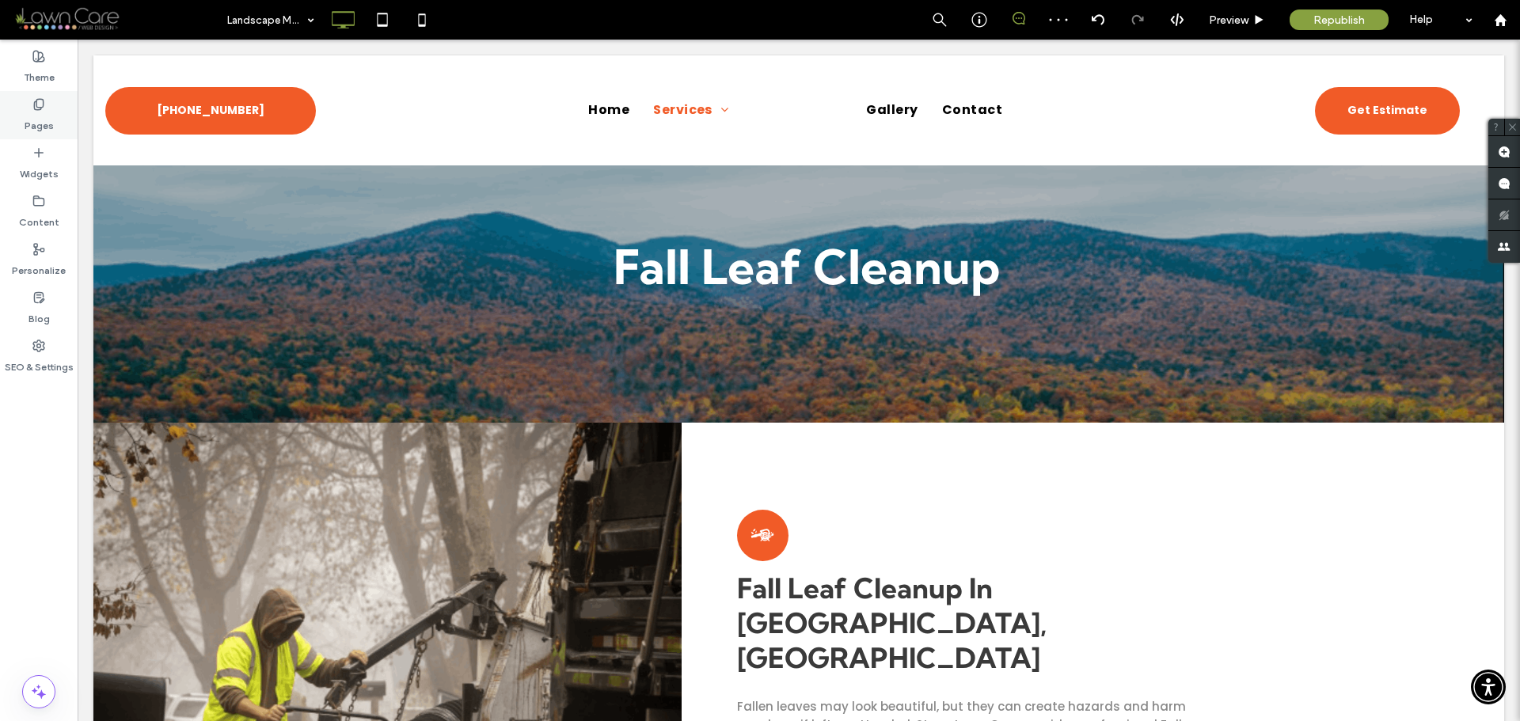
click at [45, 112] on label "Pages" at bounding box center [39, 122] width 29 height 22
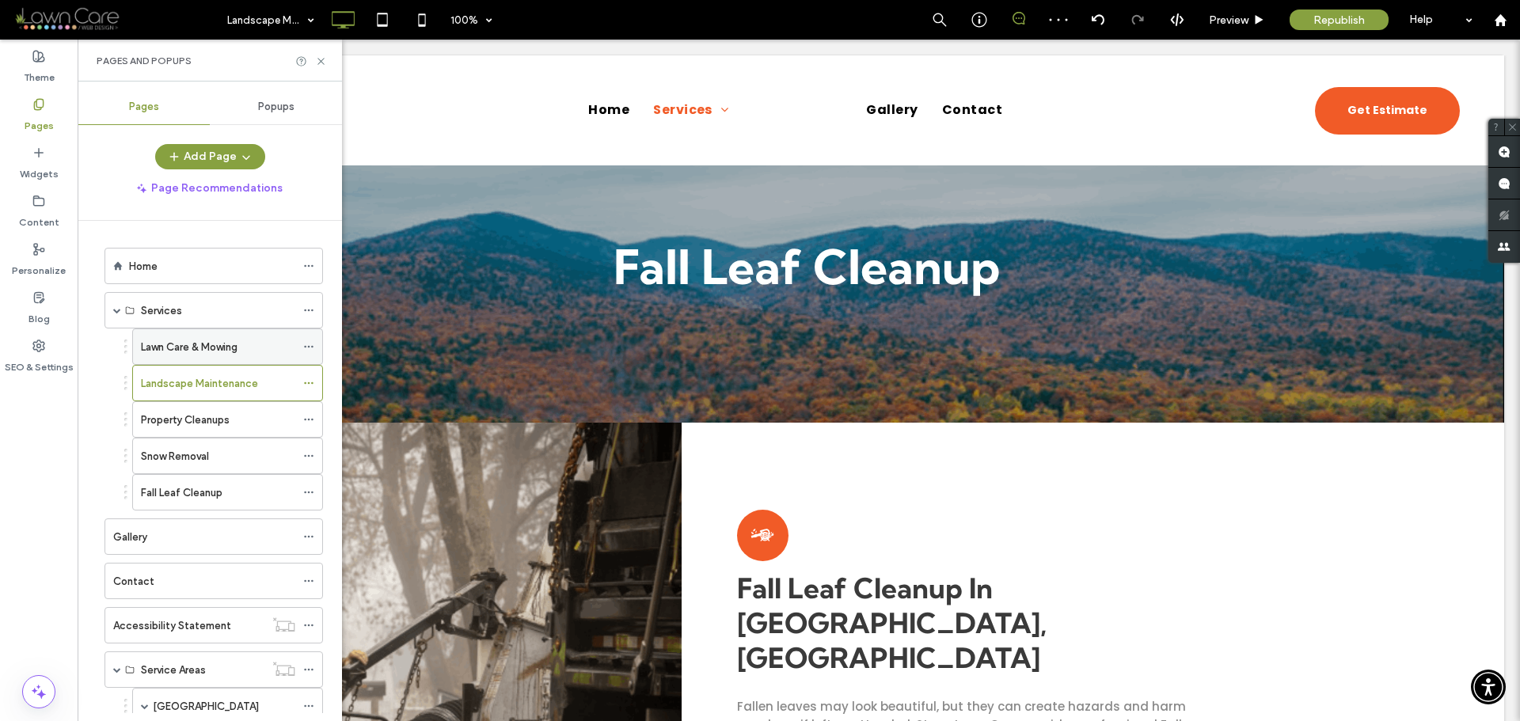
click at [222, 356] on div "Lawn Care & Mowing" at bounding box center [218, 346] width 154 height 35
click at [322, 63] on use at bounding box center [320, 61] width 6 height 6
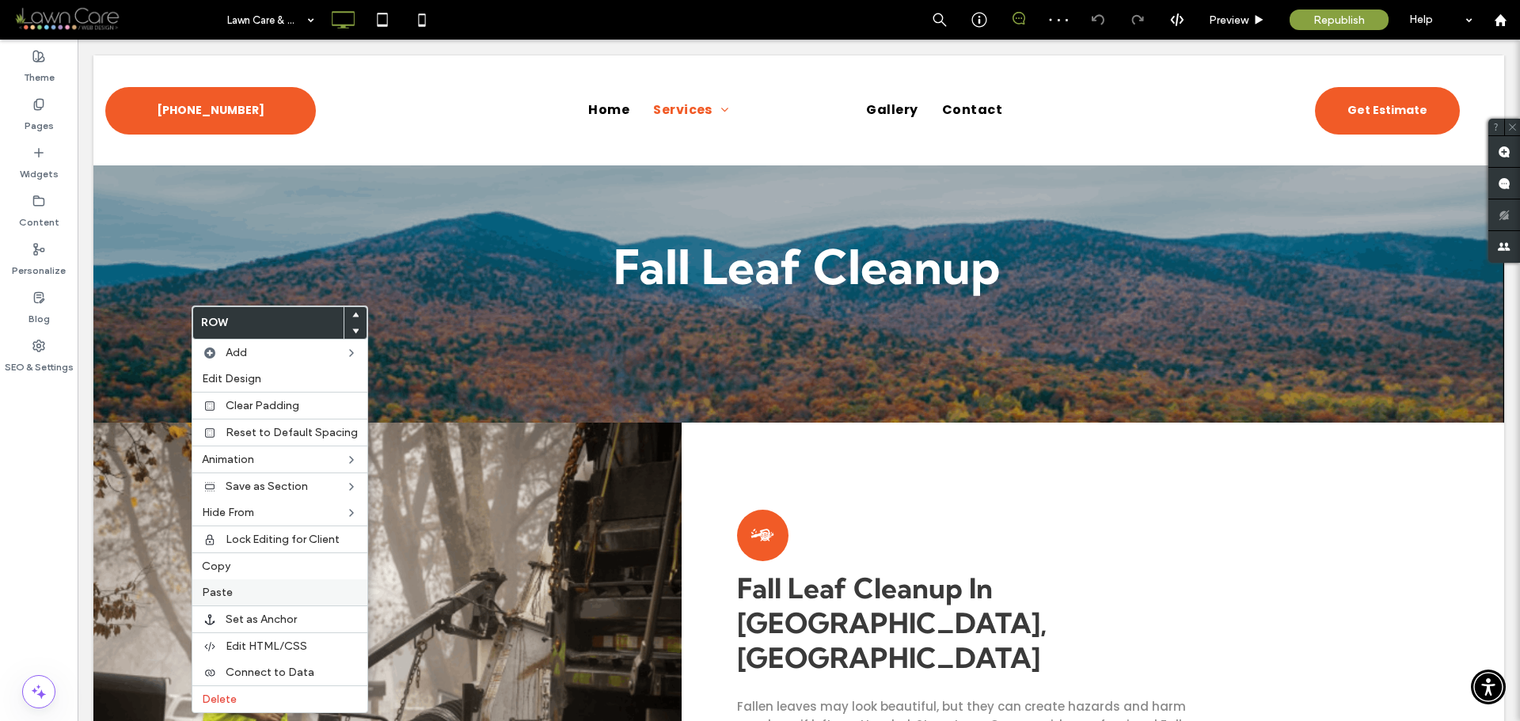
click at [229, 588] on span "Paste" at bounding box center [217, 592] width 31 height 13
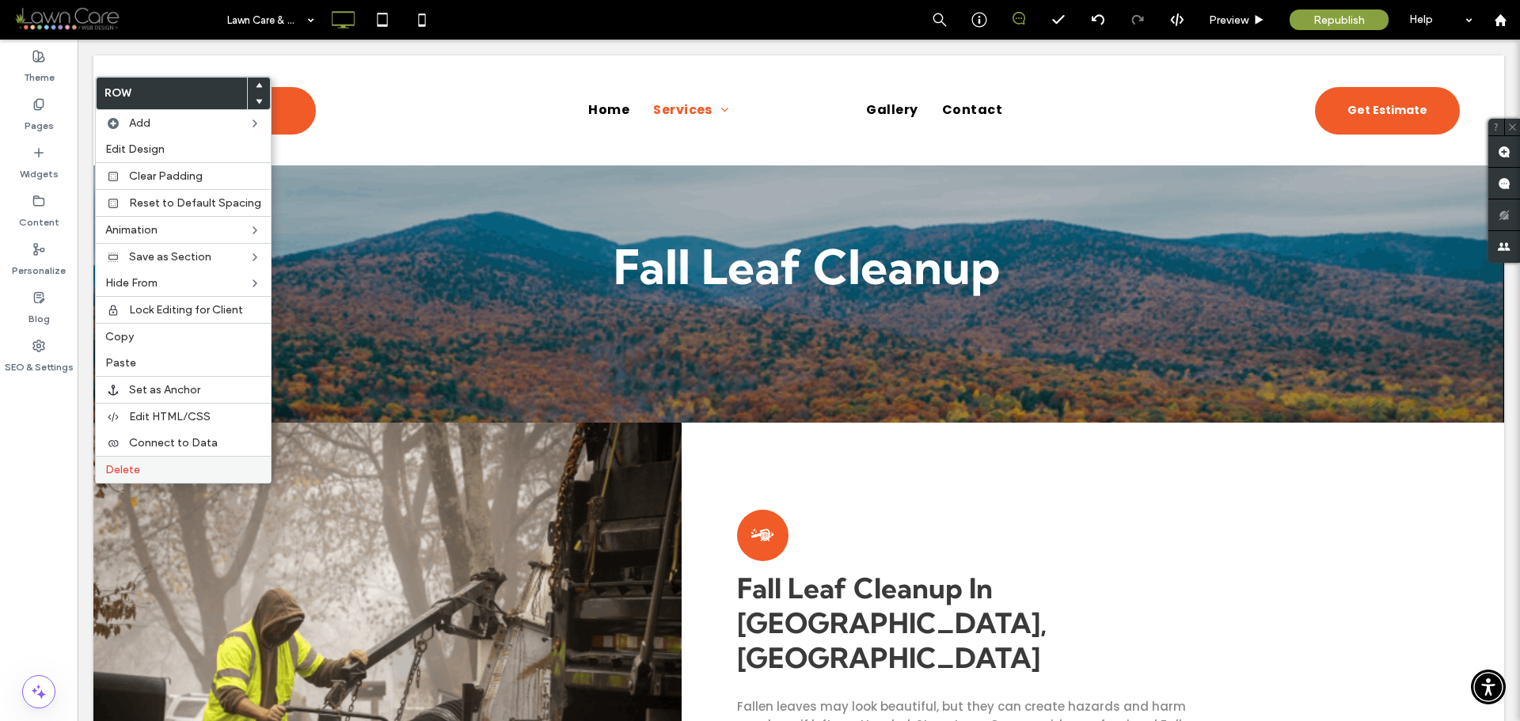
click at [165, 471] on label "Delete" at bounding box center [183, 469] width 156 height 13
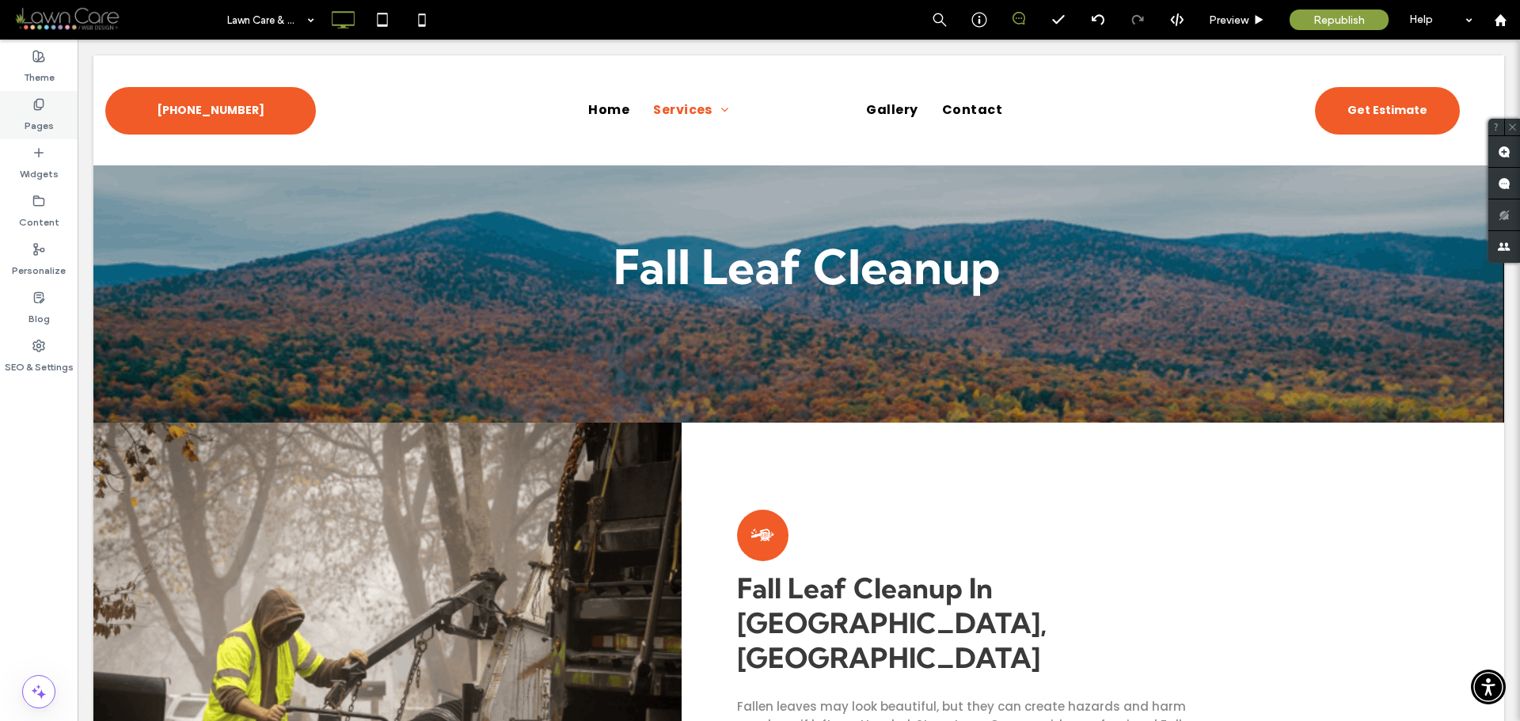
click at [40, 116] on label "Pages" at bounding box center [39, 122] width 29 height 22
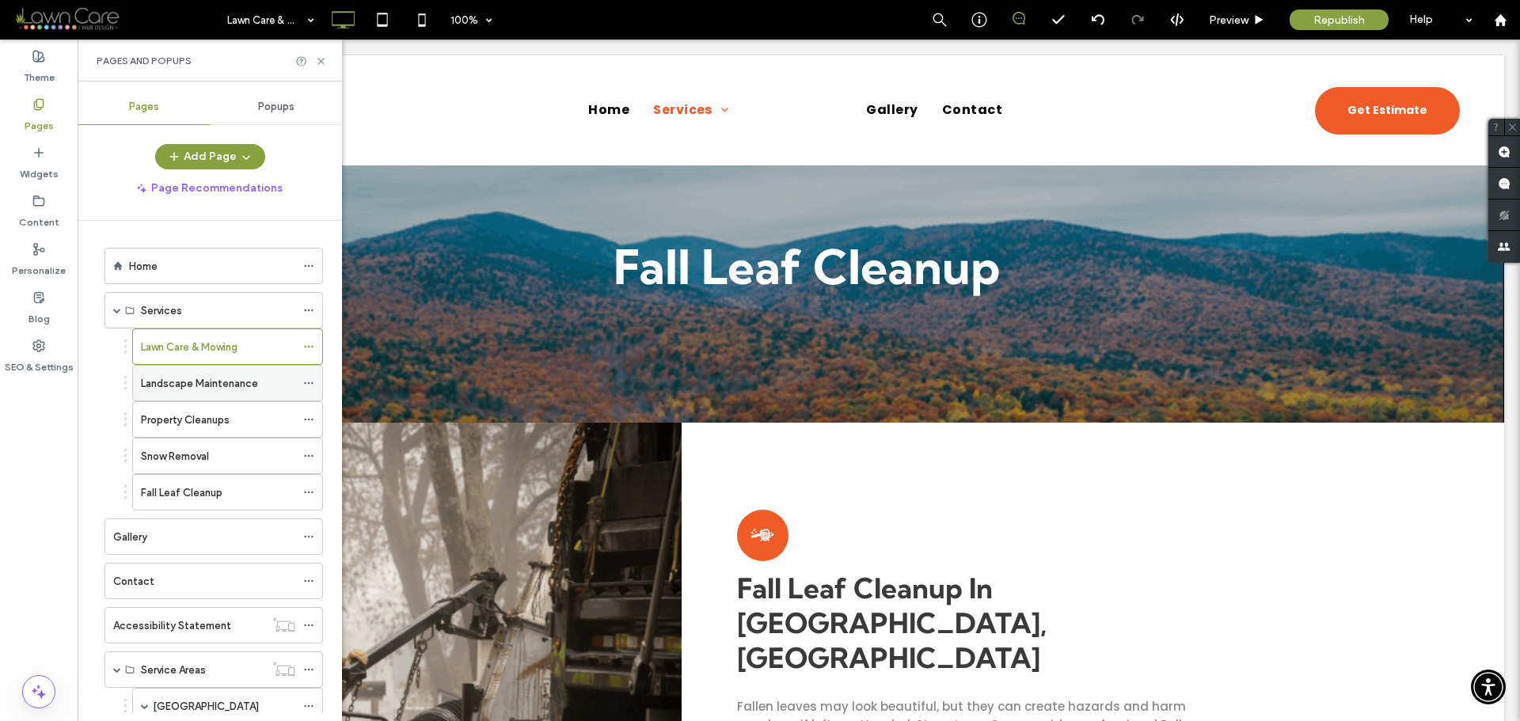
click at [214, 379] on label "Landscape Maintenance" at bounding box center [199, 384] width 117 height 28
click at [241, 340] on div "Lawn Care & Mowing" at bounding box center [218, 347] width 154 height 17
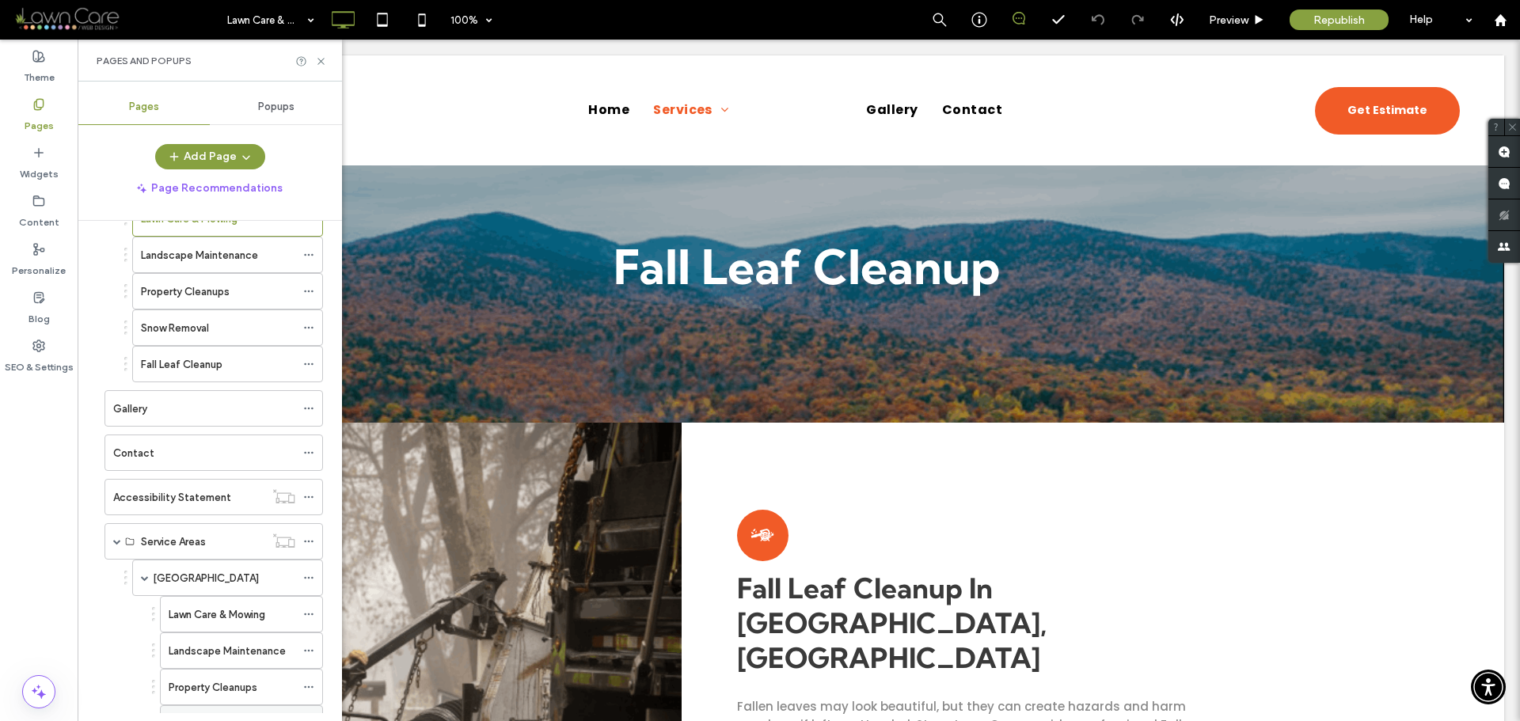
scroll to position [378, 0]
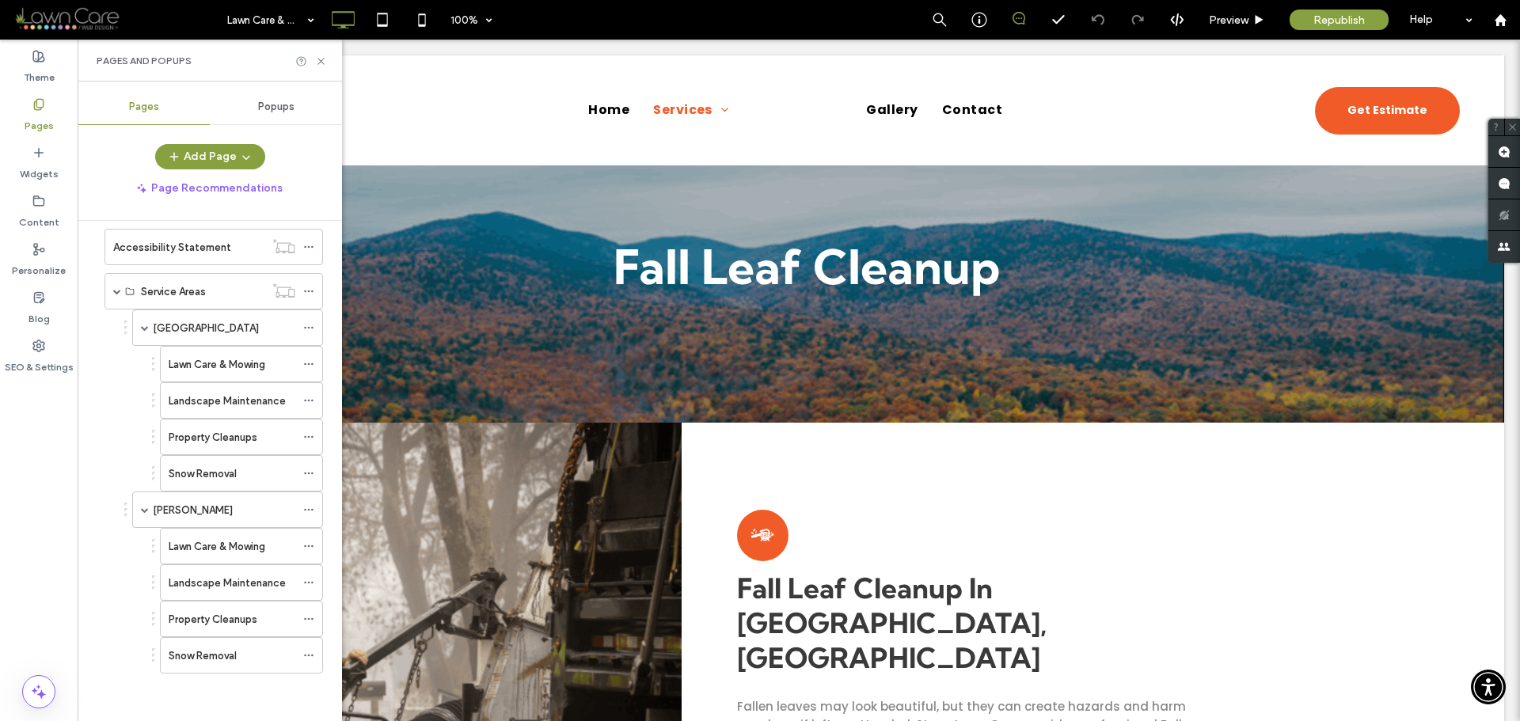
click at [257, 404] on label "Landscape Maintenance" at bounding box center [227, 401] width 117 height 28
click at [203, 351] on div "Lawn Care & Mowing" at bounding box center [232, 364] width 127 height 35
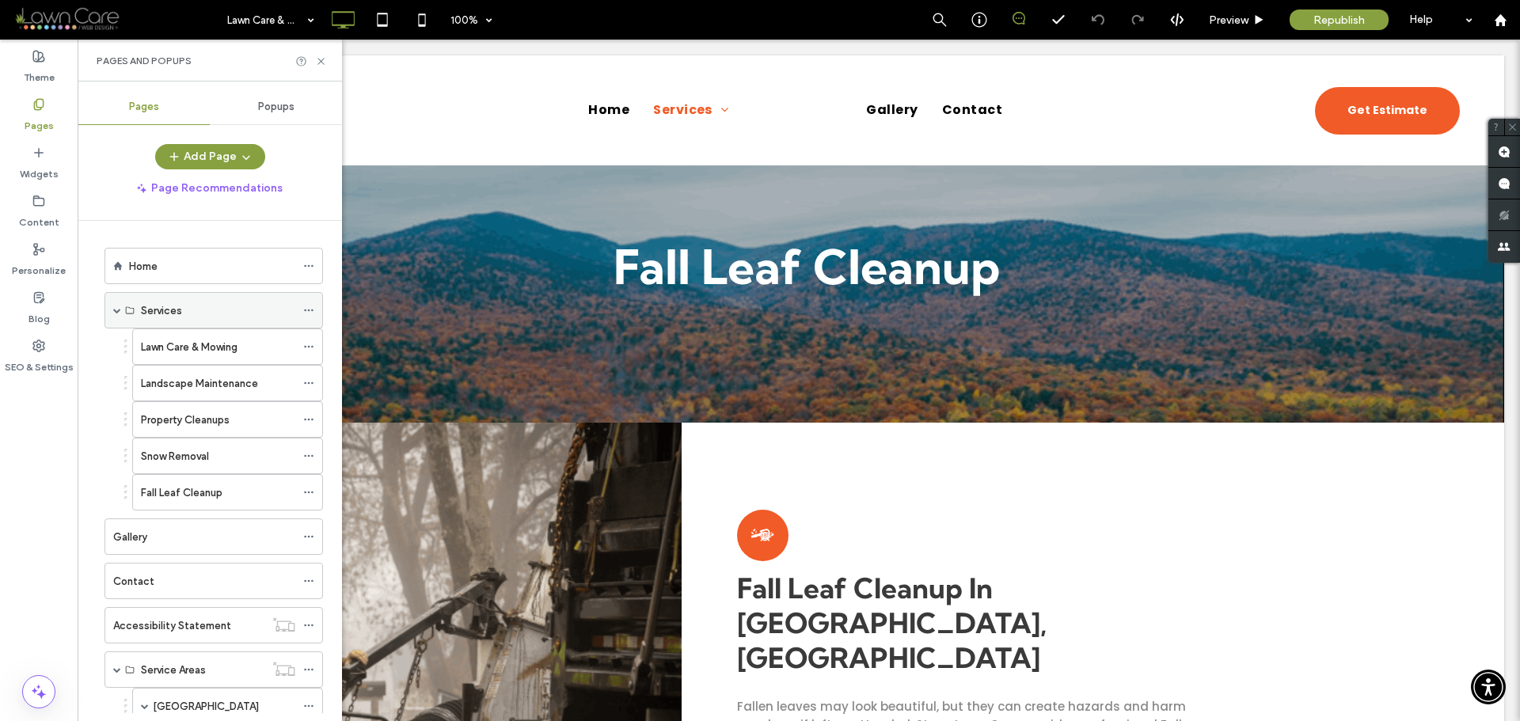
click at [206, 305] on div "Services" at bounding box center [218, 310] width 154 height 17
click at [236, 249] on div "Home" at bounding box center [212, 266] width 166 height 35
click at [326, 58] on icon at bounding box center [321, 61] width 12 height 12
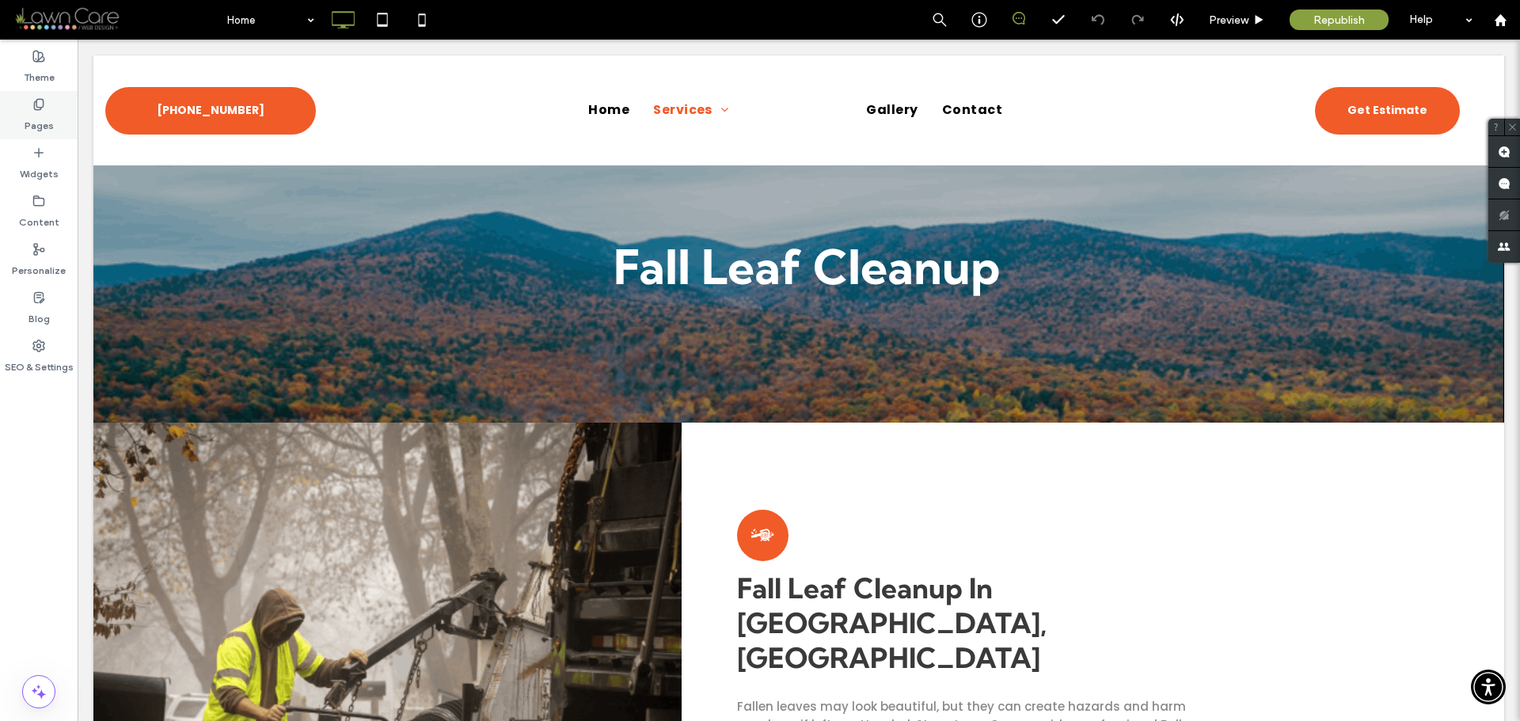
click at [55, 127] on div "Pages" at bounding box center [39, 115] width 78 height 48
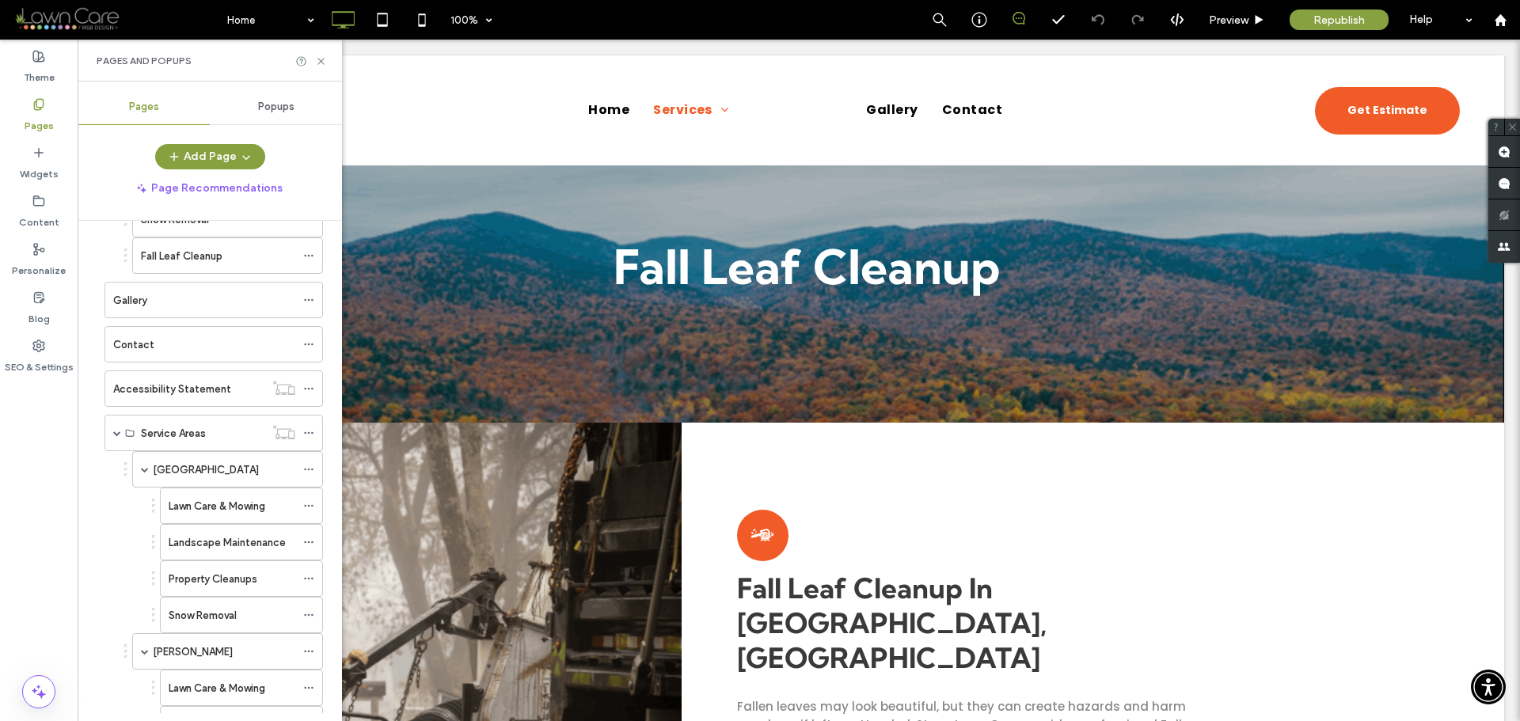
scroll to position [317, 0]
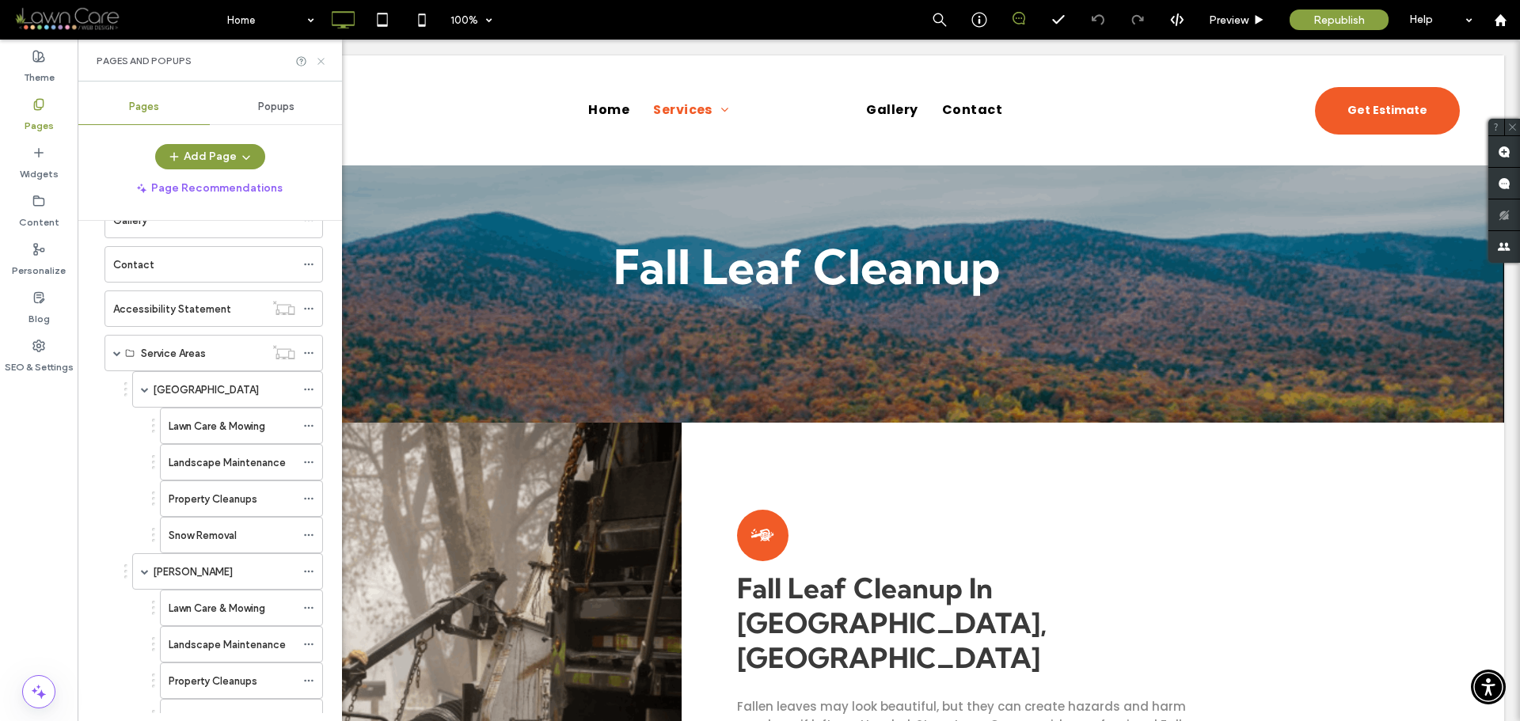
click at [321, 62] on use at bounding box center [320, 61] width 6 height 6
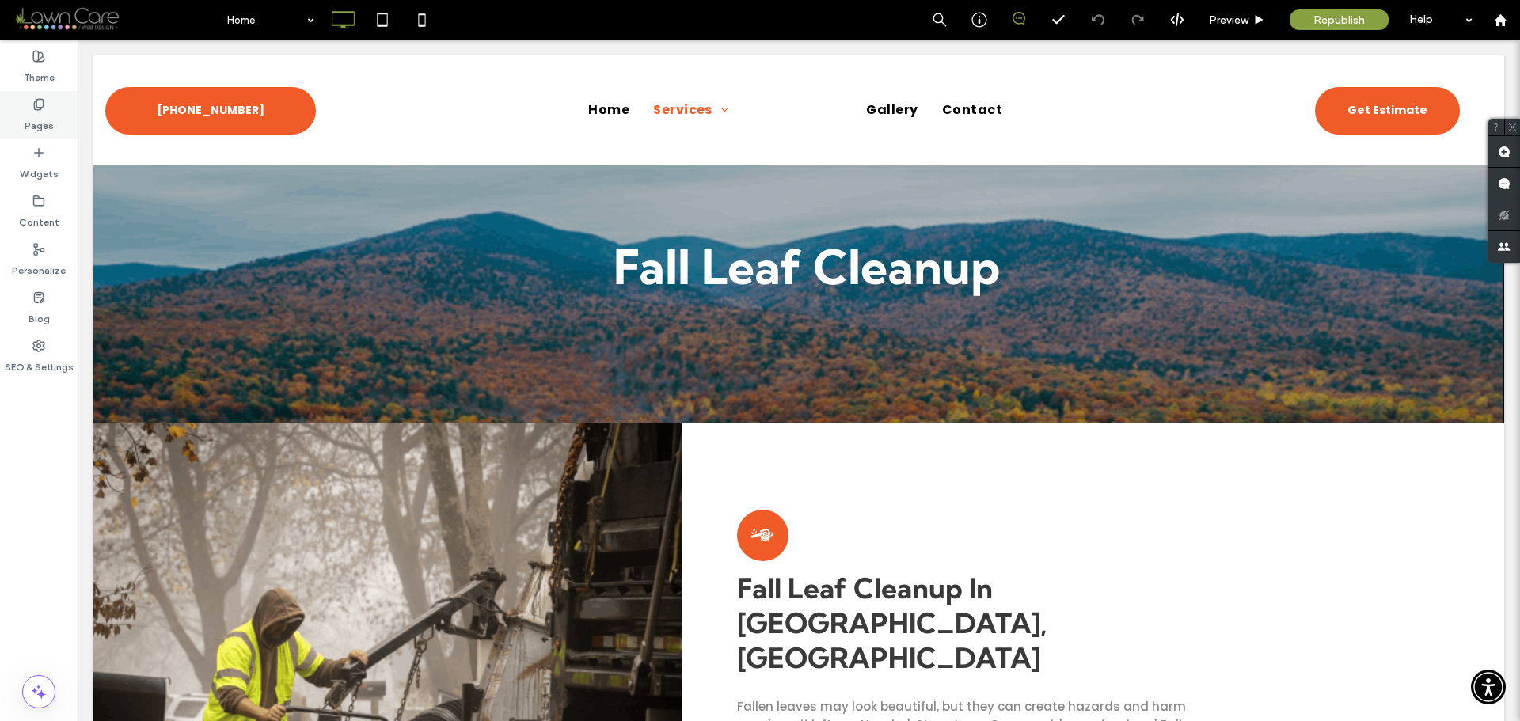
click at [38, 100] on icon at bounding box center [38, 104] width 13 height 13
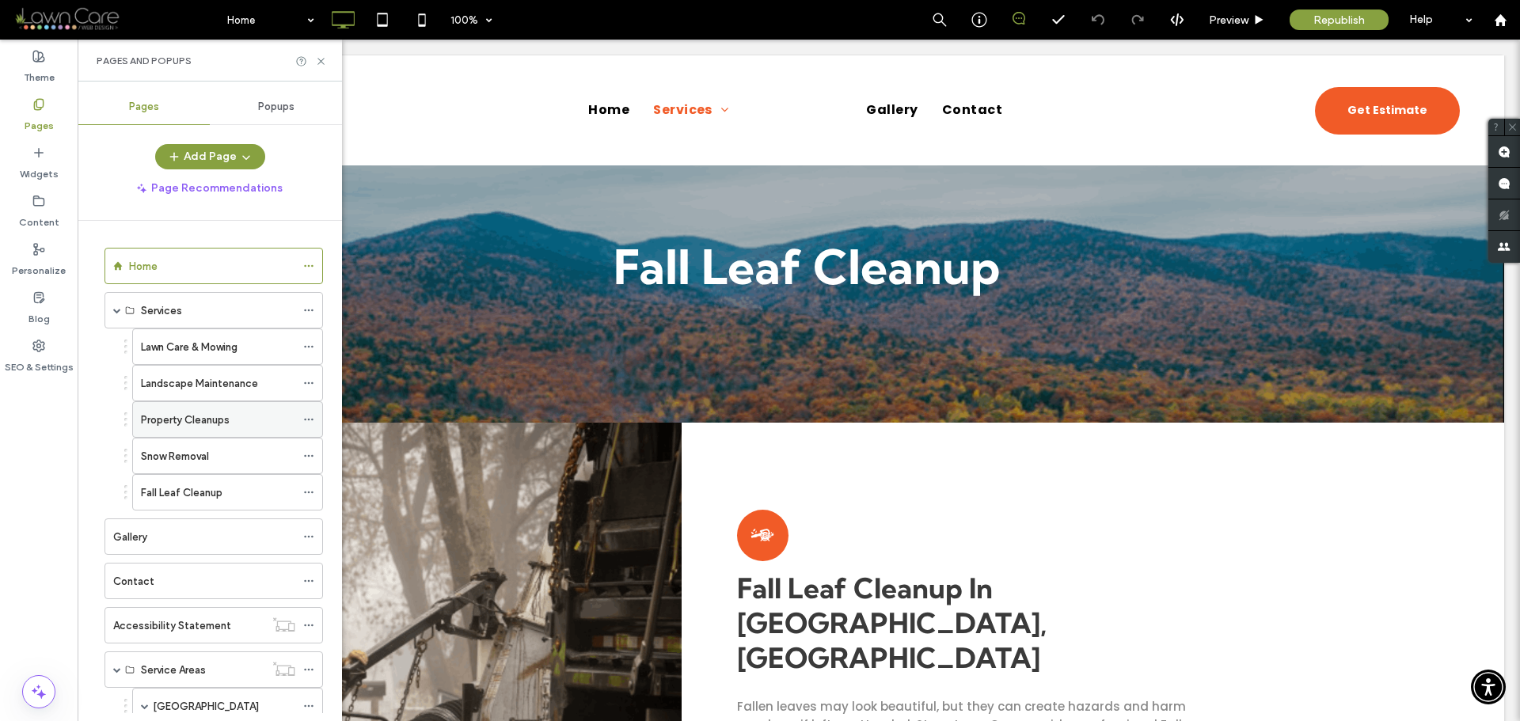
click at [207, 424] on label "Property Cleanups" at bounding box center [185, 420] width 89 height 28
